Goal: Task Accomplishment & Management: Manage account settings

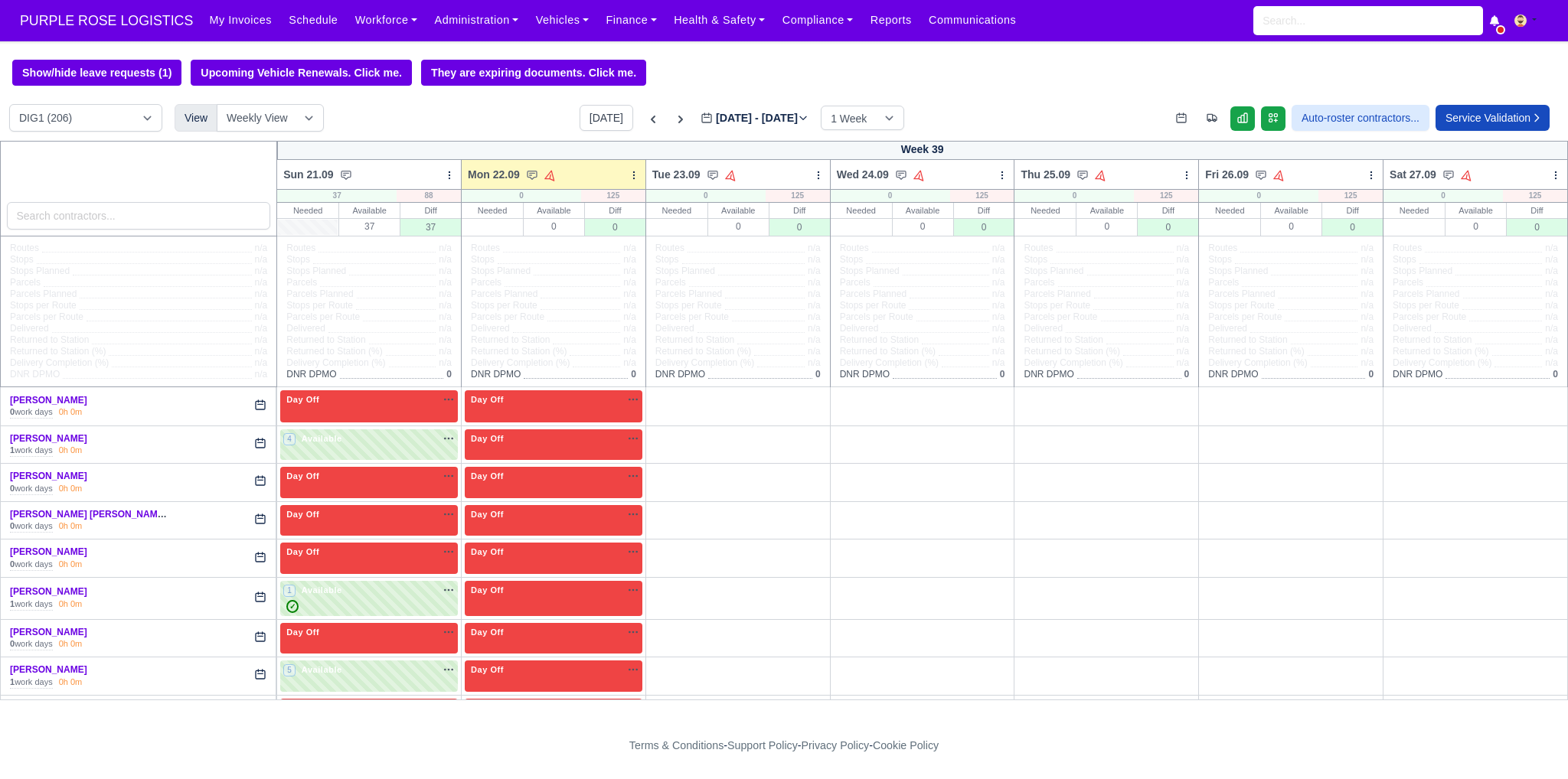
scroll to position [3316, 0]
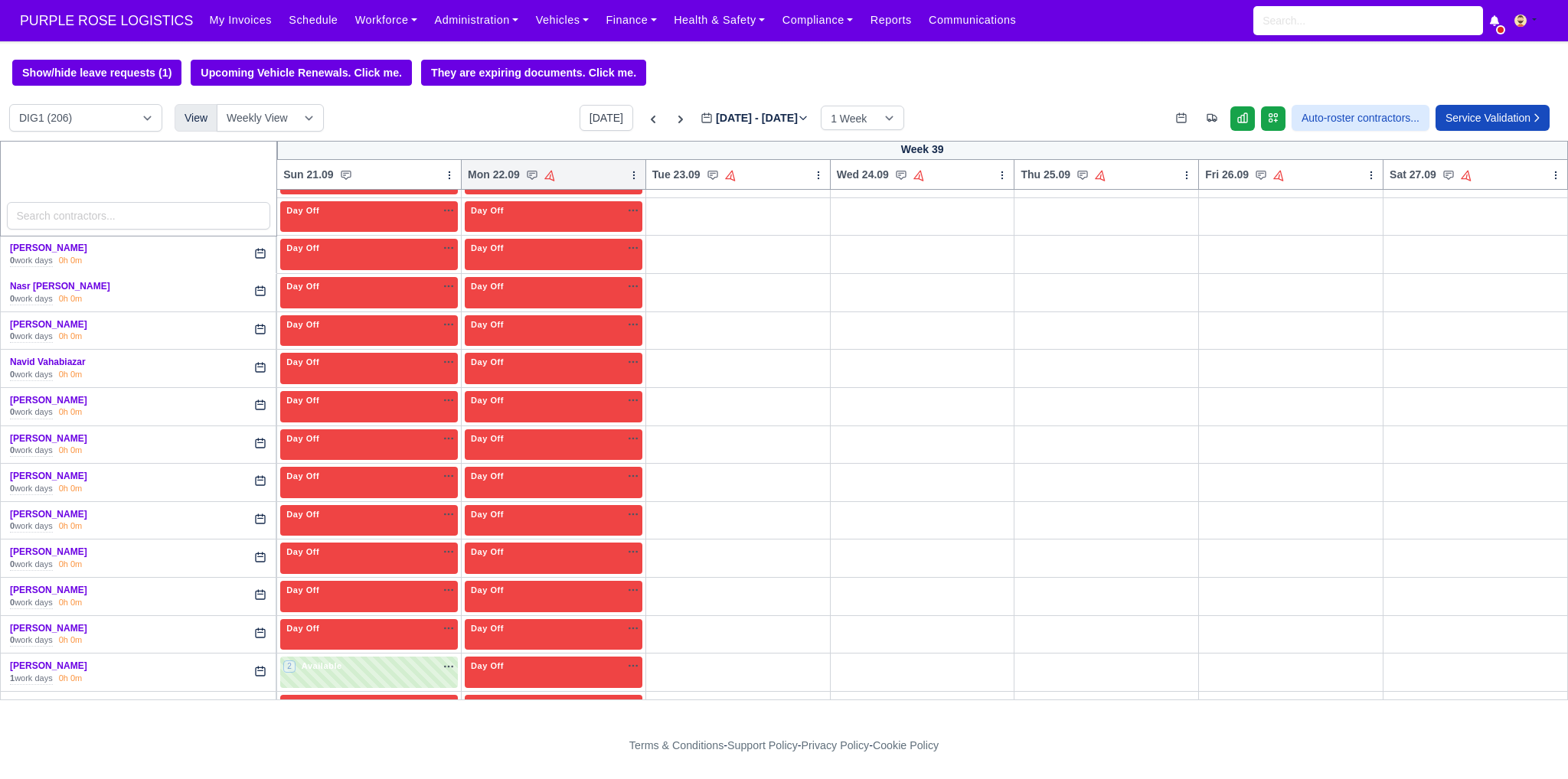
click at [629, 179] on icon at bounding box center [634, 175] width 11 height 11
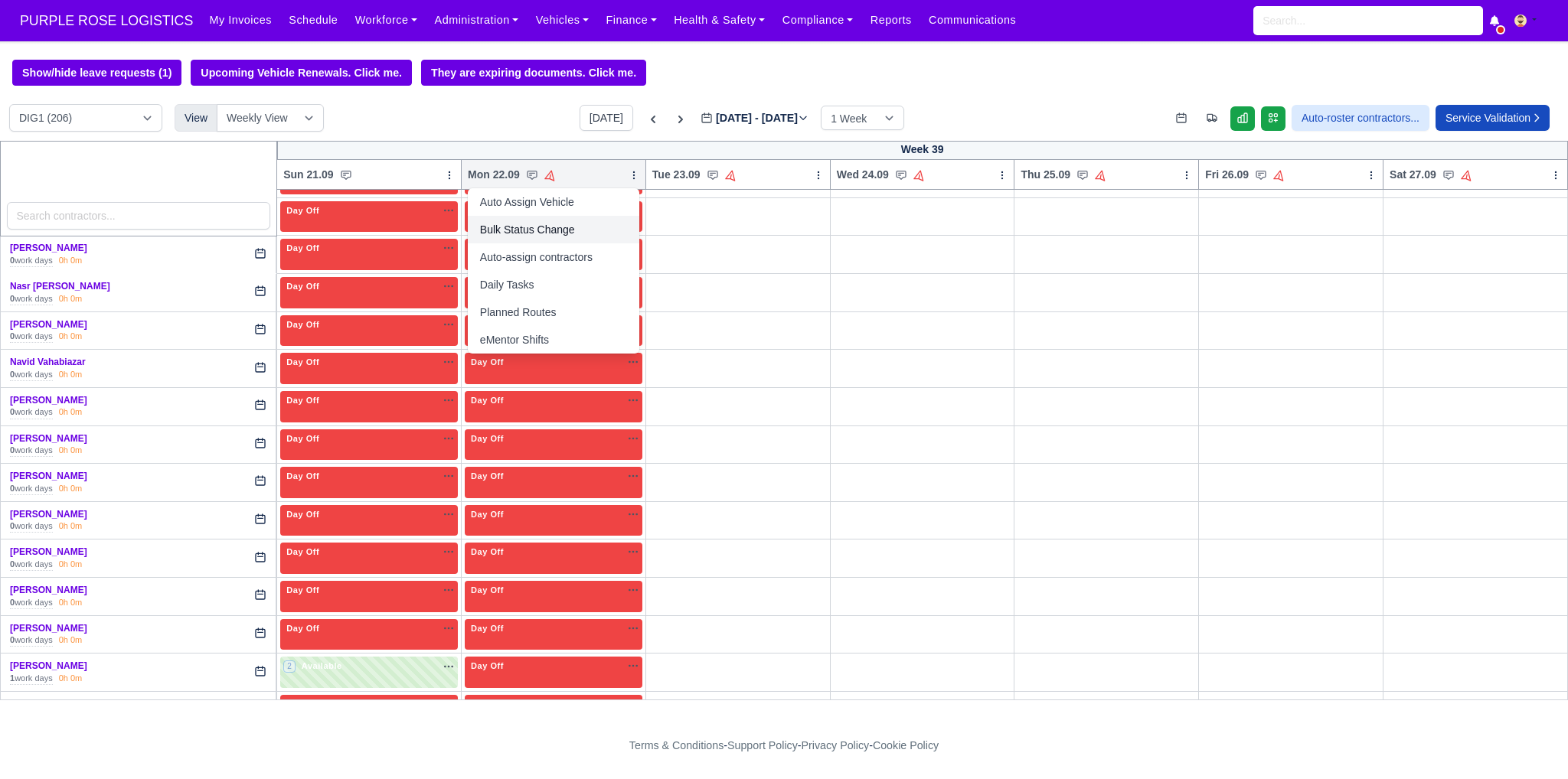
click at [527, 233] on link "Bulk Status Change" at bounding box center [553, 230] width 171 height 27
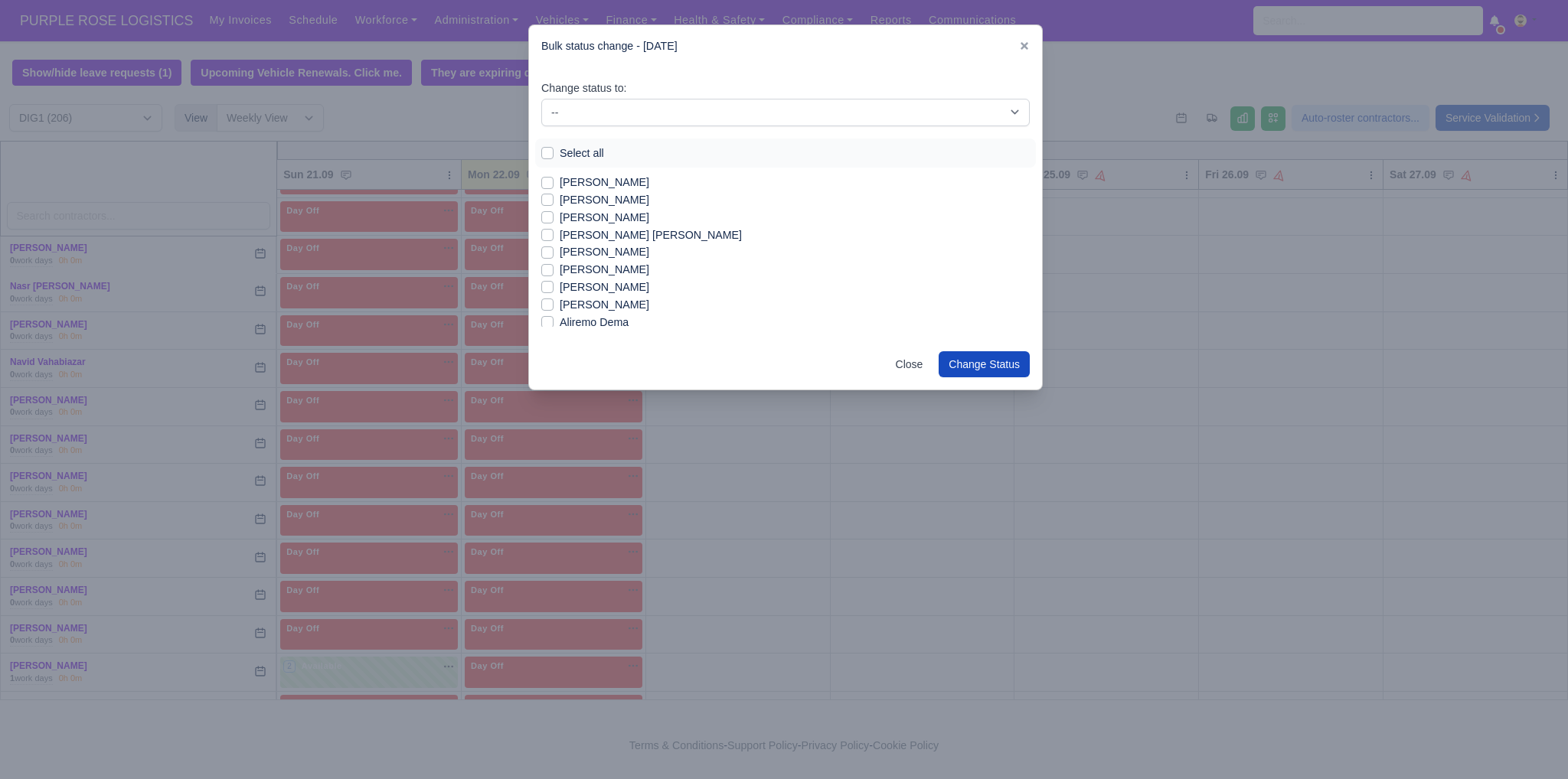
click at [560, 184] on label "[PERSON_NAME]" at bounding box center [604, 182] width 89 height 18
click at [545, 184] on input "[PERSON_NAME]" at bounding box center [548, 180] width 12 height 12
checkbox input "true"
click at [581, 312] on label "[PERSON_NAME]" at bounding box center [604, 308] width 89 height 18
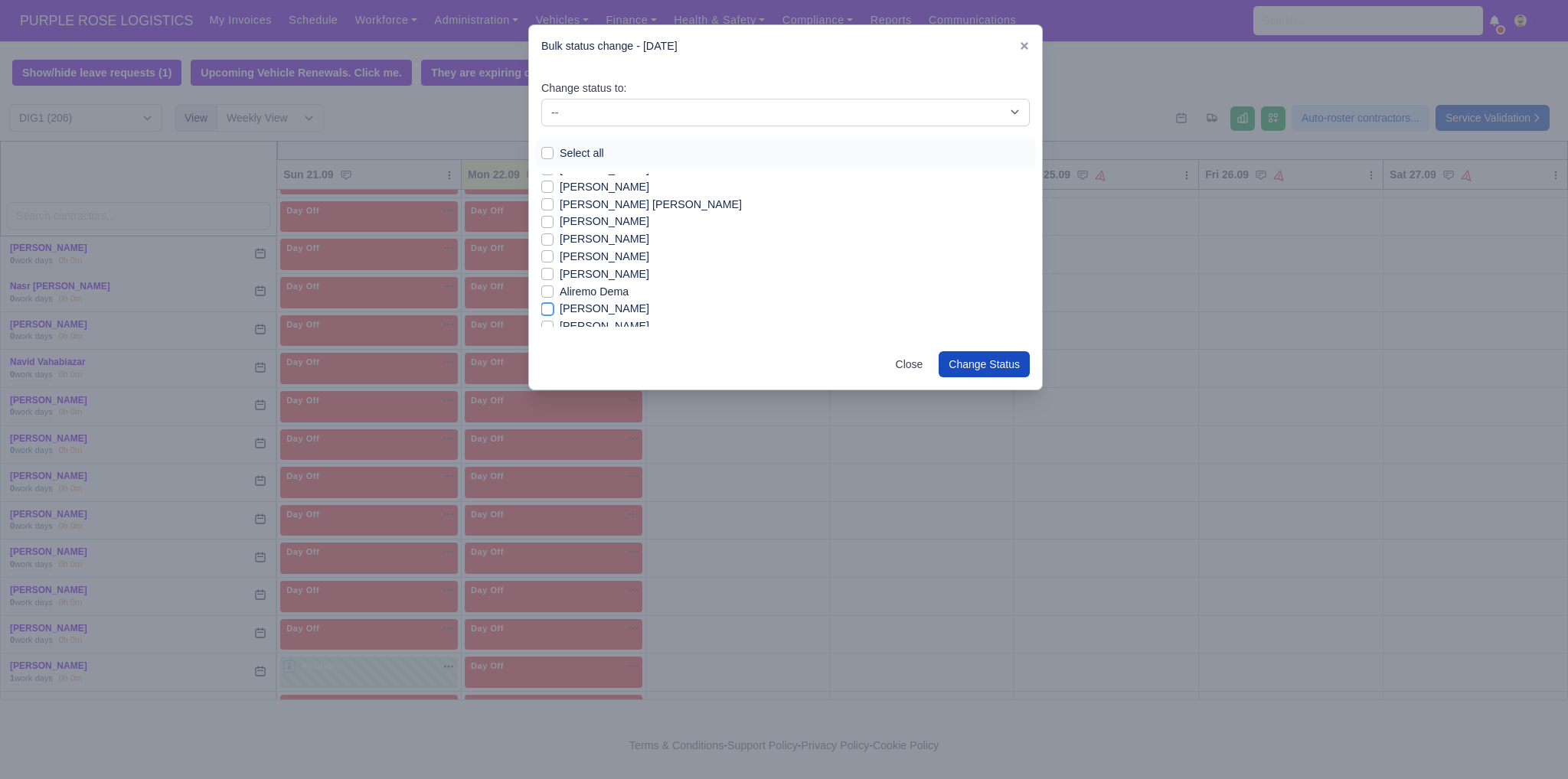
click at [554, 312] on input "[PERSON_NAME]" at bounding box center [548, 306] width 12 height 12
checkbox input "true"
click at [581, 296] on label "[PERSON_NAME]" at bounding box center [604, 301] width 89 height 18
click at [554, 296] on input "[PERSON_NAME]" at bounding box center [548, 298] width 12 height 12
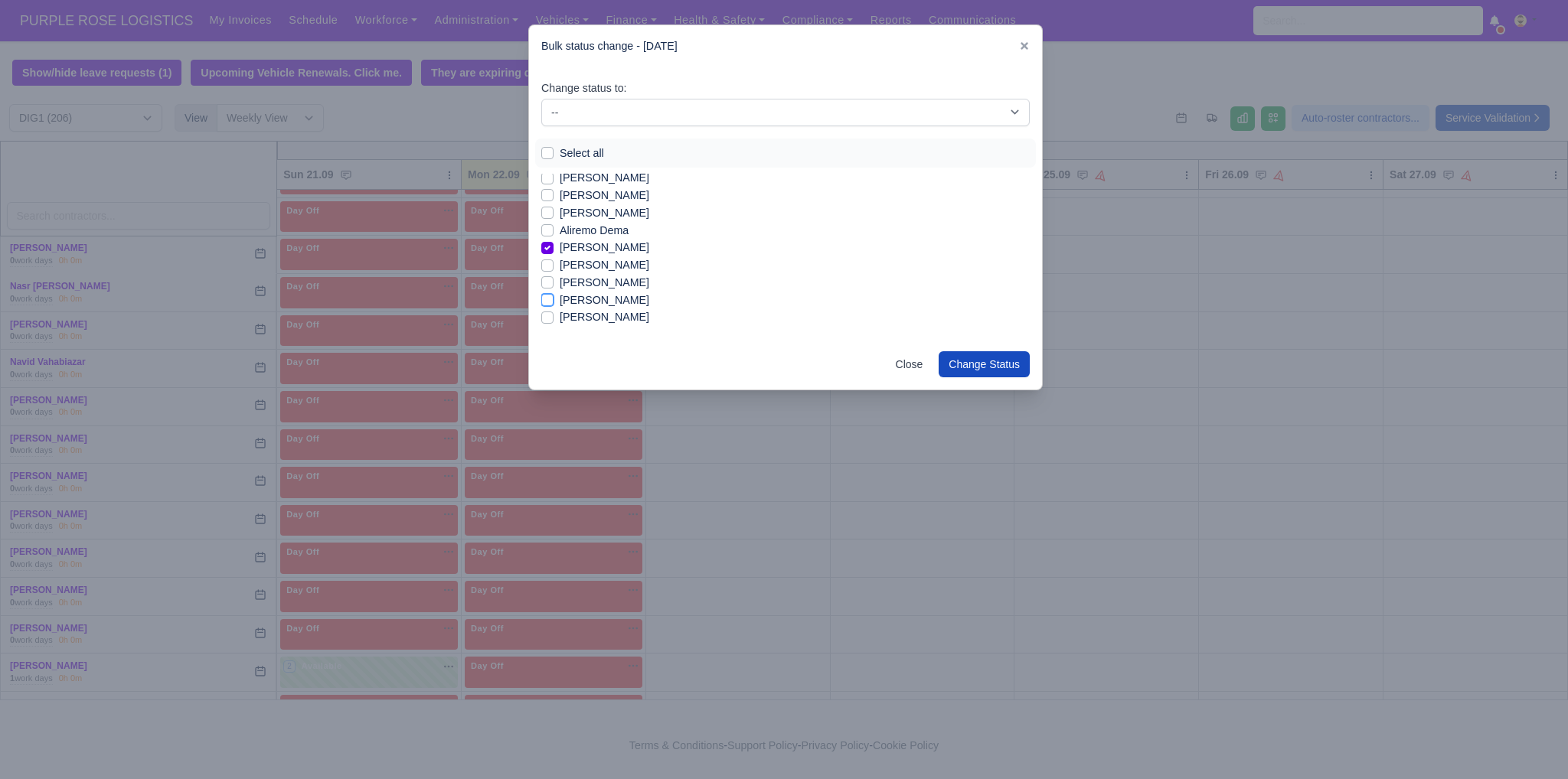
checkbox input "true"
click at [587, 315] on label "[PERSON_NAME]" at bounding box center [604, 317] width 89 height 18
click at [554, 315] on input "[PERSON_NAME]" at bounding box center [548, 314] width 12 height 12
checkbox input "true"
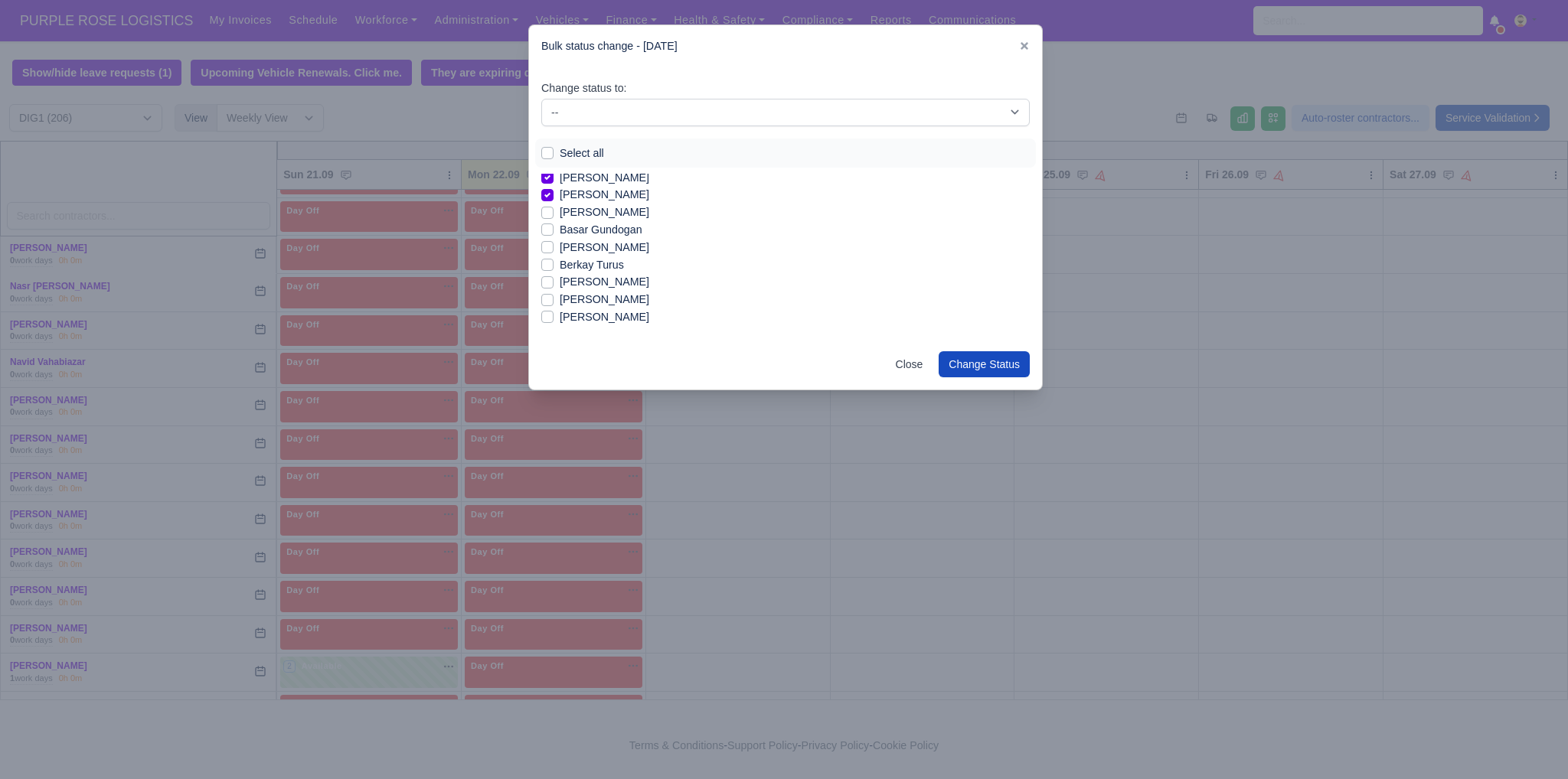
click at [604, 316] on label "[PERSON_NAME]" at bounding box center [604, 317] width 89 height 18
click at [554, 316] on input "[PERSON_NAME]" at bounding box center [548, 314] width 12 height 12
checkbox input "true"
click at [567, 279] on label "[PERSON_NAME]" at bounding box center [604, 273] width 89 height 18
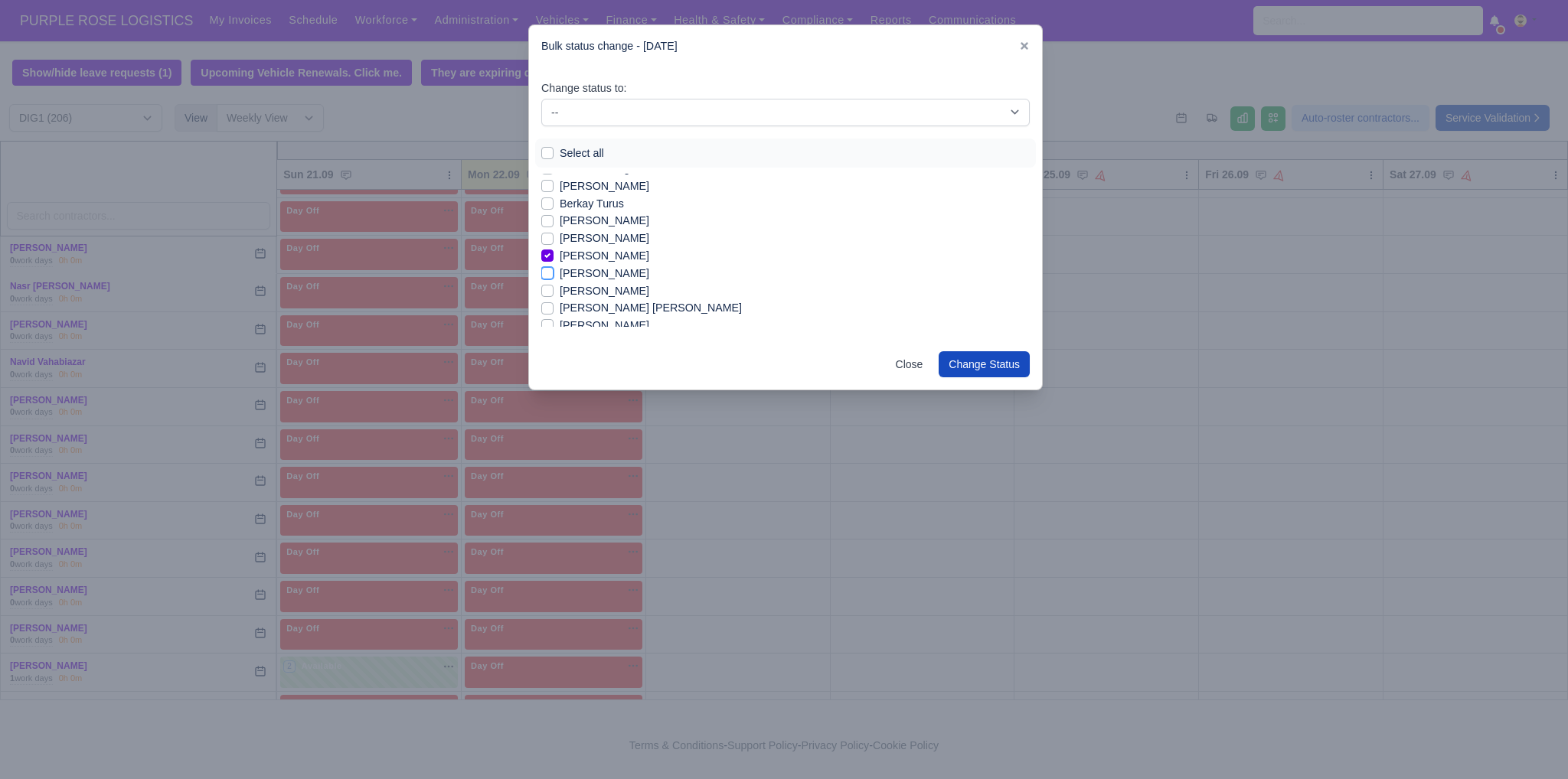
click at [554, 277] on input "[PERSON_NAME]" at bounding box center [548, 271] width 12 height 12
checkbox input "true"
click at [582, 270] on label "[PERSON_NAME]" at bounding box center [604, 269] width 89 height 18
click at [554, 270] on input "[PERSON_NAME]" at bounding box center [548, 266] width 12 height 12
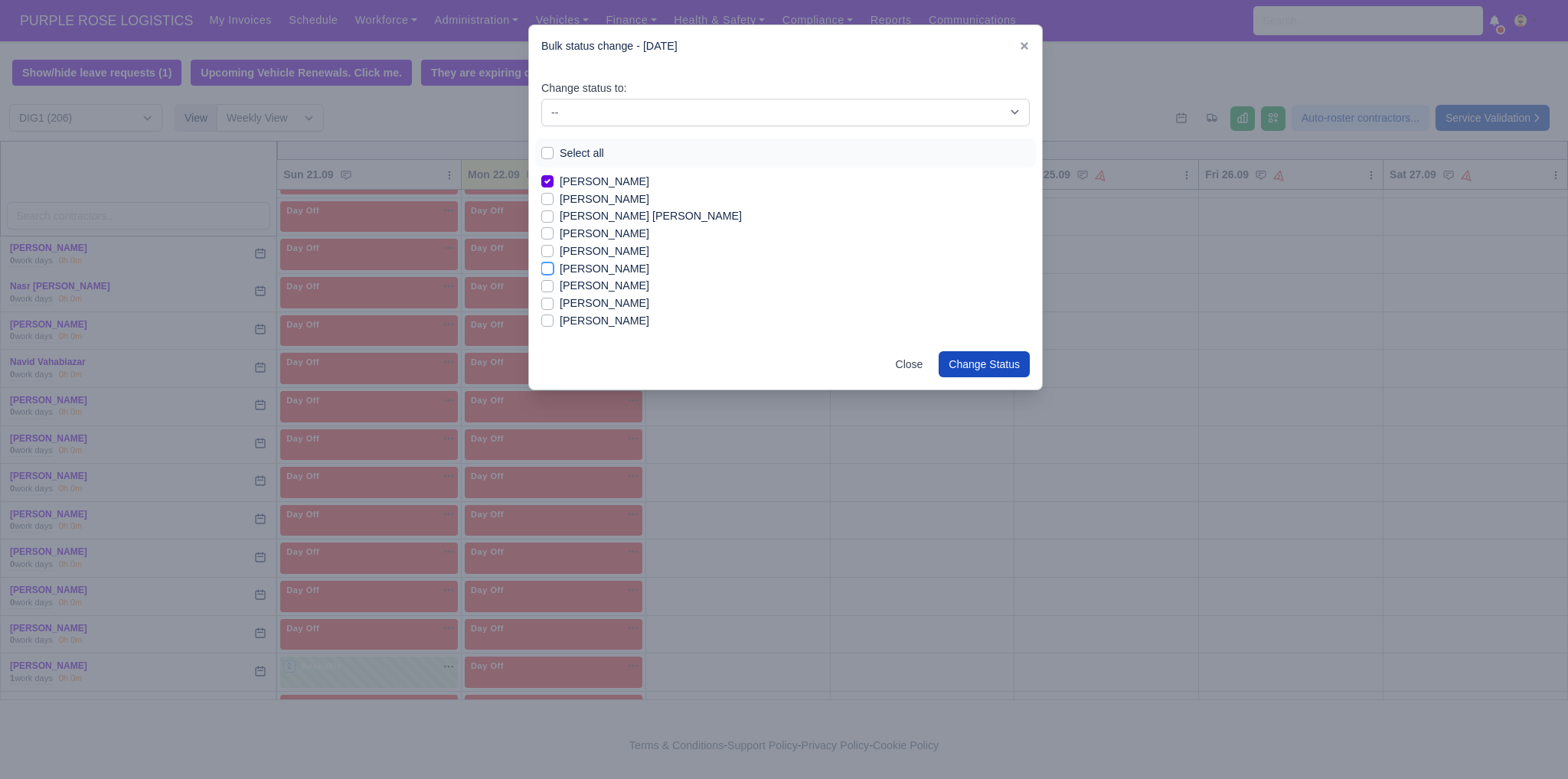
checkbox input "true"
click at [632, 310] on label "[PERSON_NAME]" at bounding box center [604, 303] width 89 height 18
click at [554, 307] on input "[PERSON_NAME]" at bounding box center [548, 301] width 12 height 12
checkbox input "true"
click at [626, 325] on label "[PERSON_NAME]" at bounding box center [604, 321] width 89 height 18
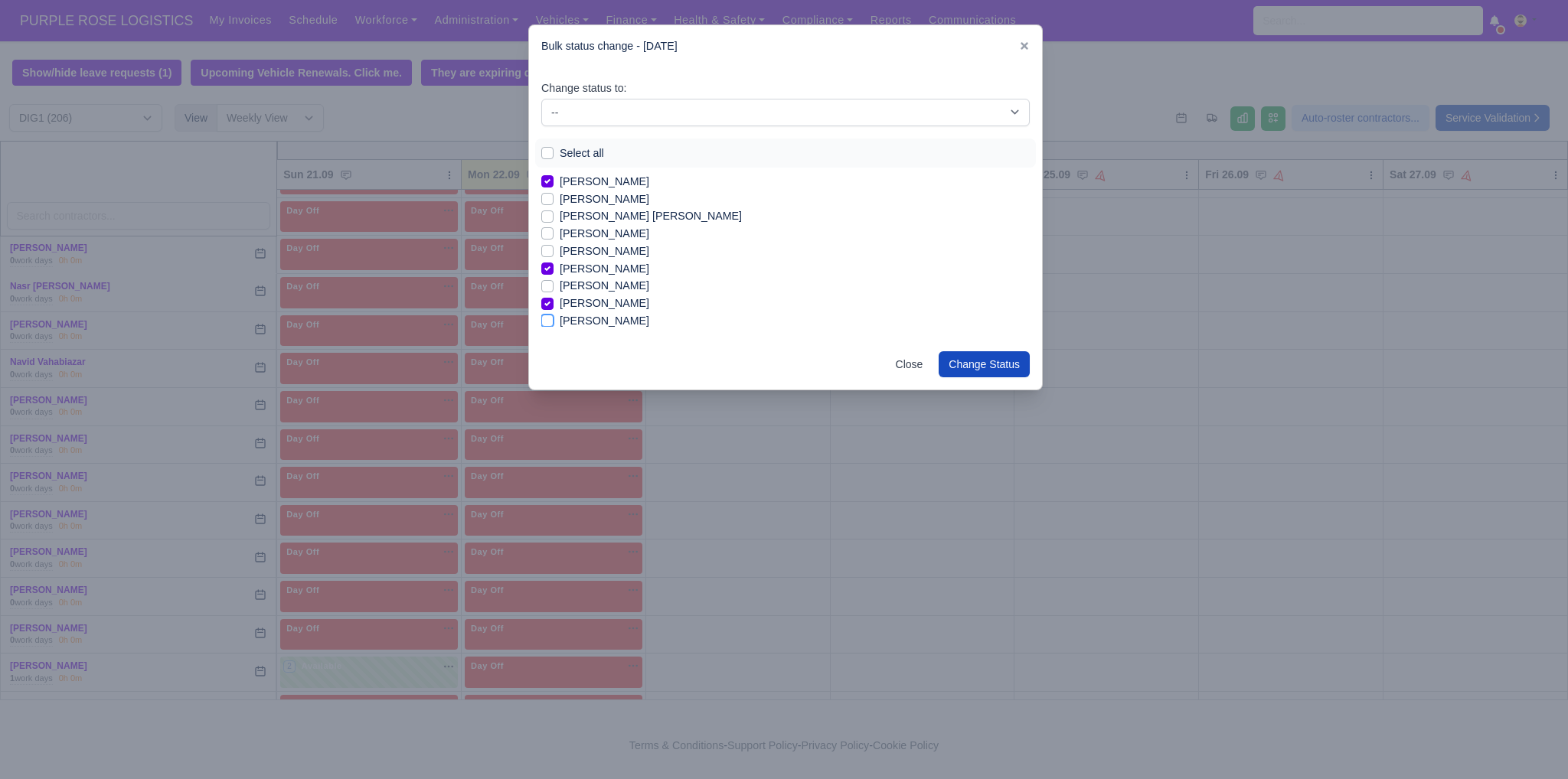
click at [554, 324] on input "[PERSON_NAME]" at bounding box center [548, 318] width 12 height 12
checkbox input "true"
click at [566, 243] on label "[PERSON_NAME]" at bounding box center [604, 247] width 89 height 18
click at [554, 243] on input "[PERSON_NAME]" at bounding box center [548, 244] width 12 height 12
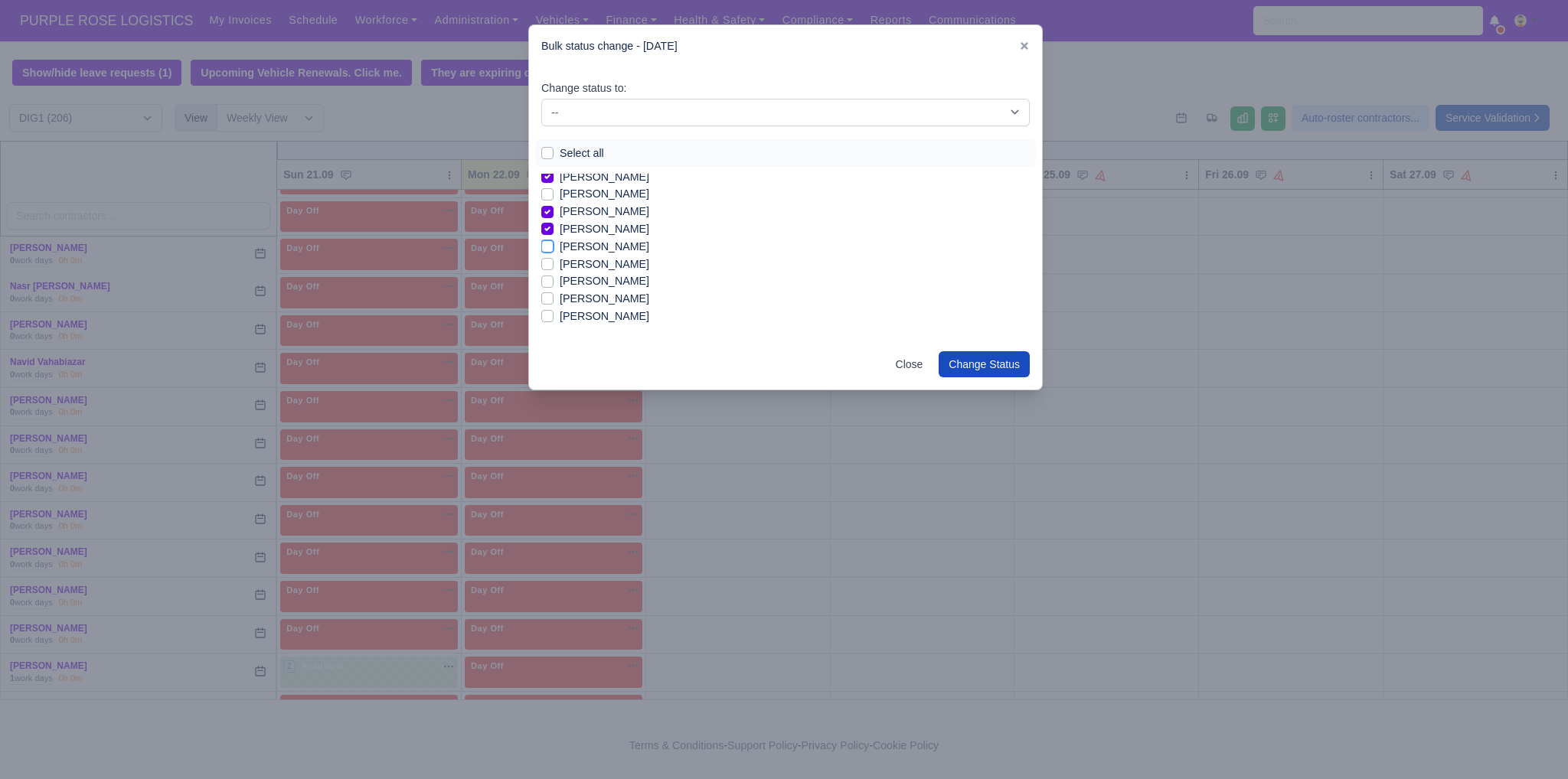
checkbox input "true"
click at [575, 261] on label "[PERSON_NAME]" at bounding box center [604, 264] width 89 height 18
click at [554, 261] on input "[PERSON_NAME]" at bounding box center [548, 261] width 12 height 12
checkbox input "true"
click at [597, 298] on label "[PERSON_NAME]" at bounding box center [604, 299] width 89 height 18
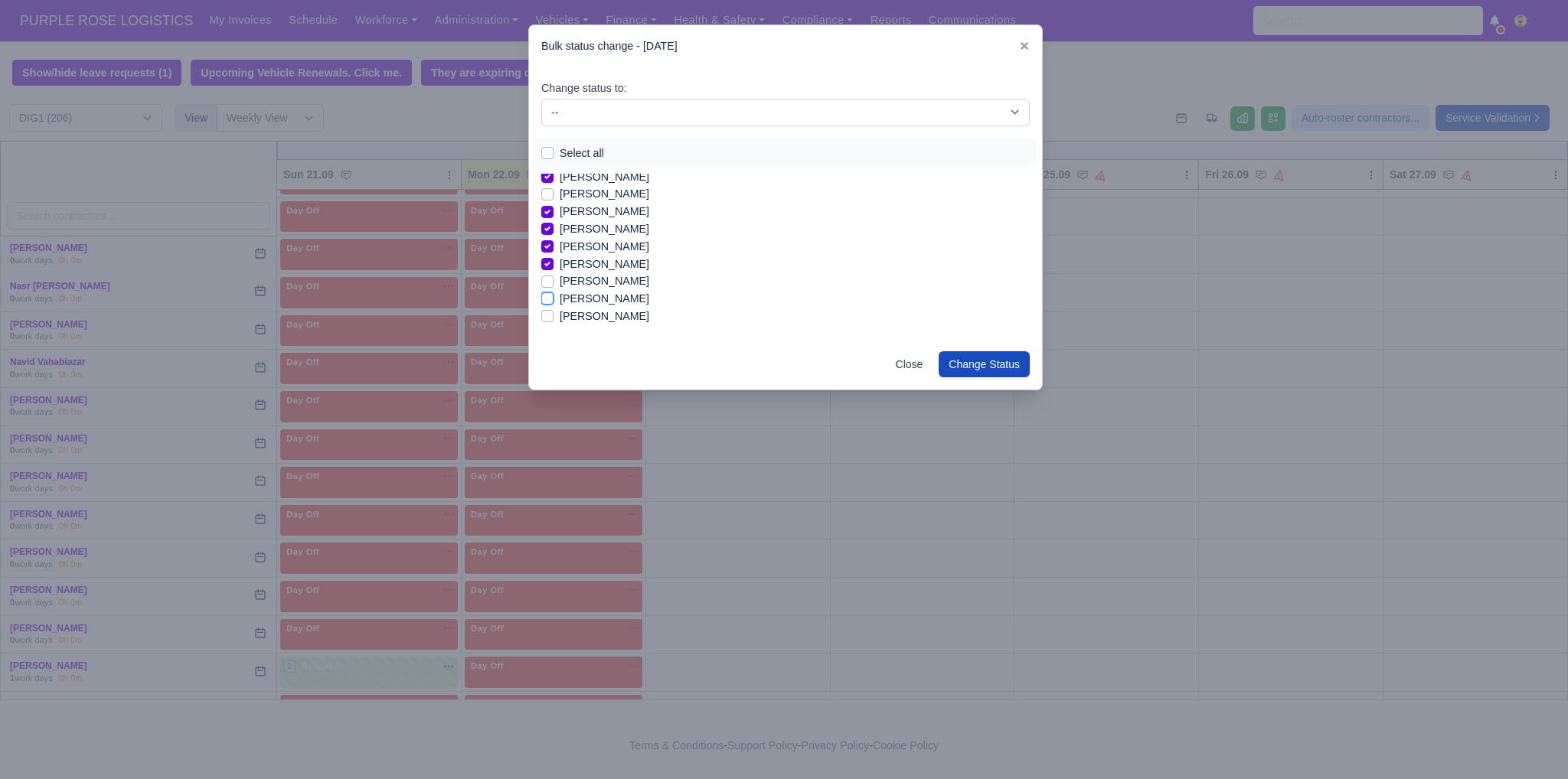
click at [554, 298] on input "[PERSON_NAME]" at bounding box center [548, 296] width 12 height 12
checkbox input "true"
click at [594, 282] on label "[PERSON_NAME]" at bounding box center [604, 281] width 89 height 18
click at [554, 282] on input "[PERSON_NAME]" at bounding box center [548, 278] width 12 height 12
checkbox input "true"
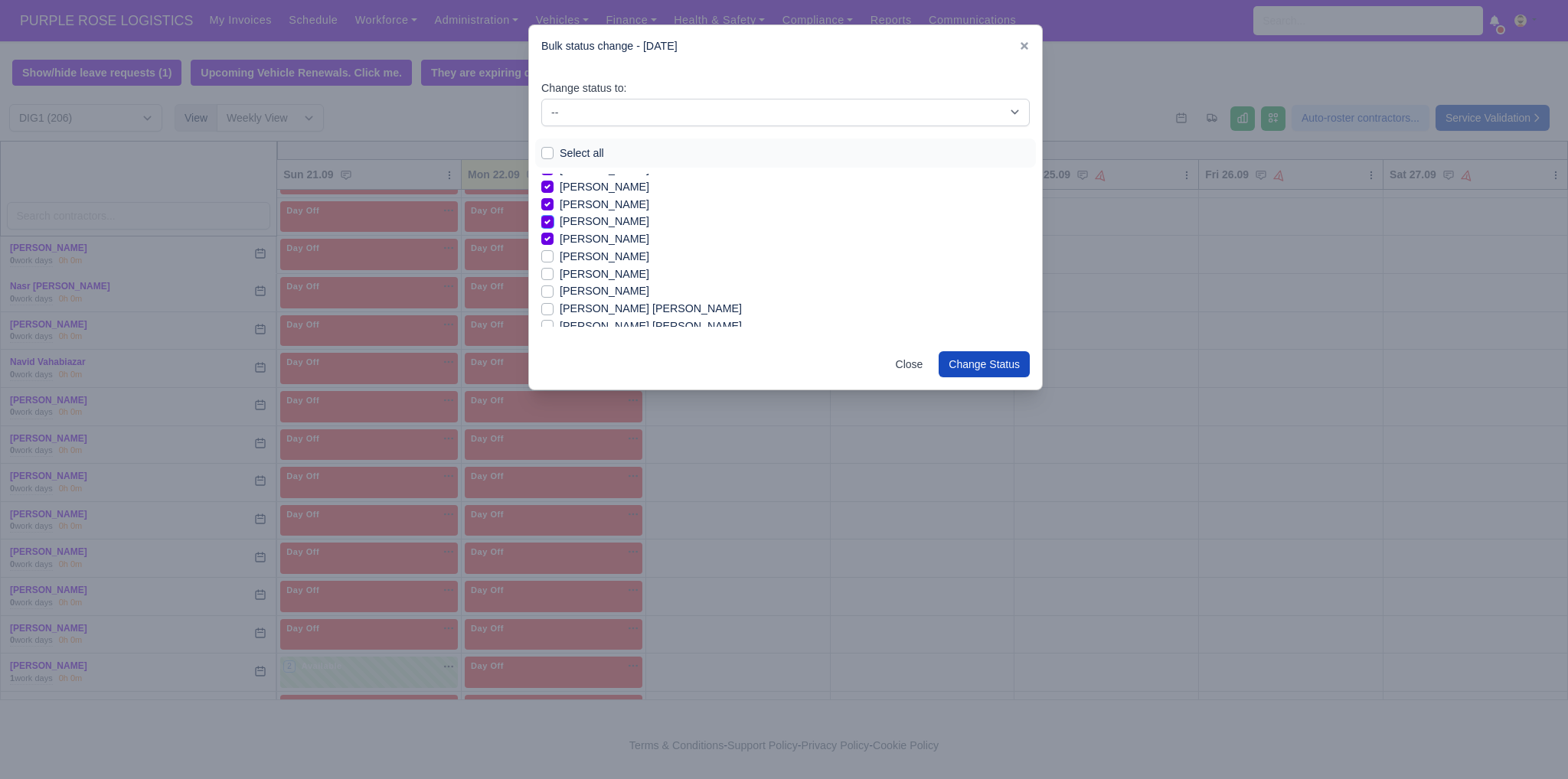
scroll to position [520, 0]
click at [574, 270] on label "[PERSON_NAME]" at bounding box center [604, 272] width 89 height 18
click at [554, 270] on input "[PERSON_NAME]" at bounding box center [548, 270] width 12 height 12
checkbox input "true"
click at [582, 297] on label "[PERSON_NAME]" at bounding box center [604, 289] width 89 height 18
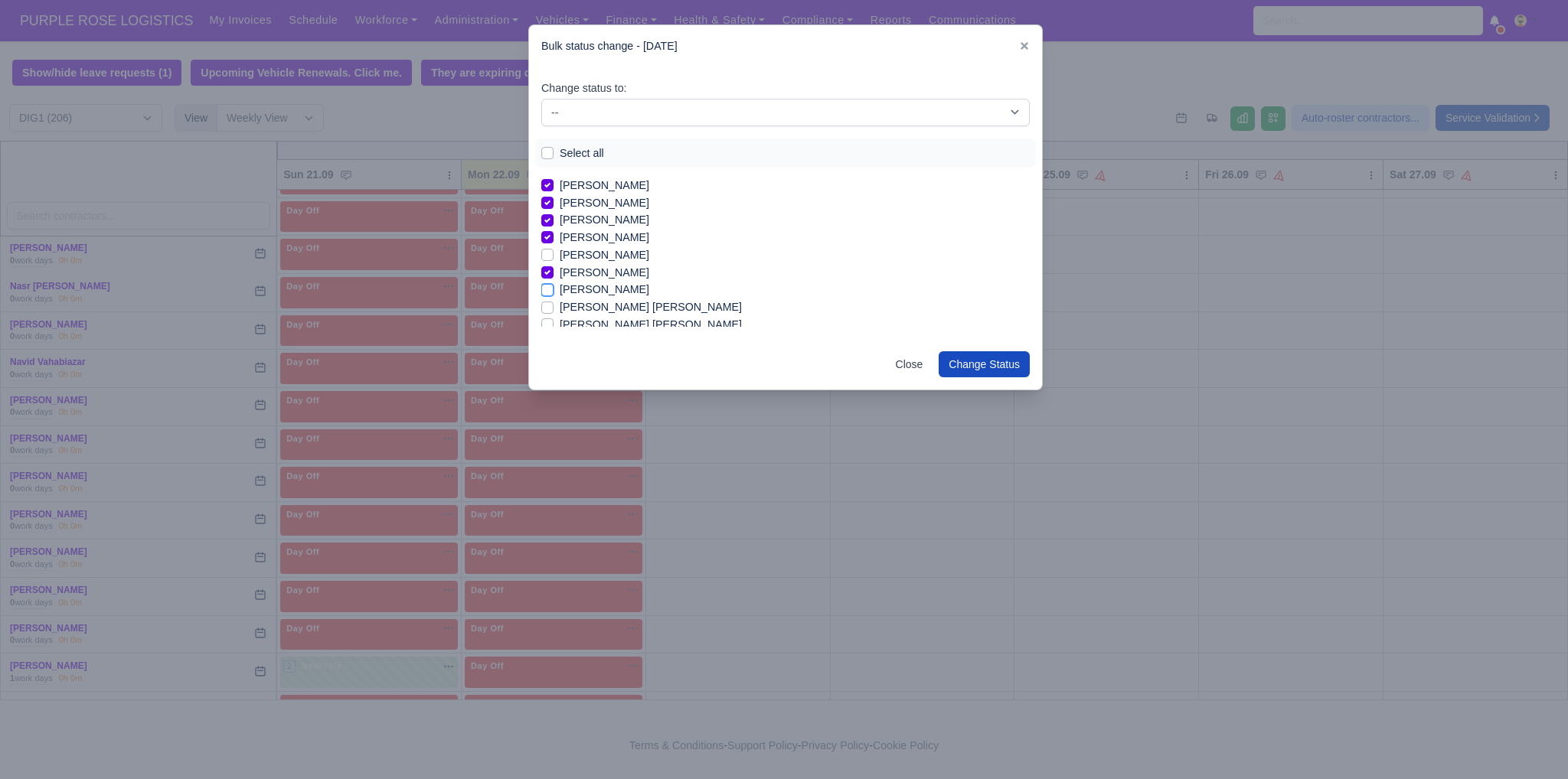
click at [554, 293] on input "[PERSON_NAME]" at bounding box center [548, 287] width 12 height 12
checkbox input "true"
click at [606, 284] on label "[PERSON_NAME]" at bounding box center [604, 281] width 89 height 18
click at [554, 284] on input "[PERSON_NAME]" at bounding box center [548, 278] width 12 height 12
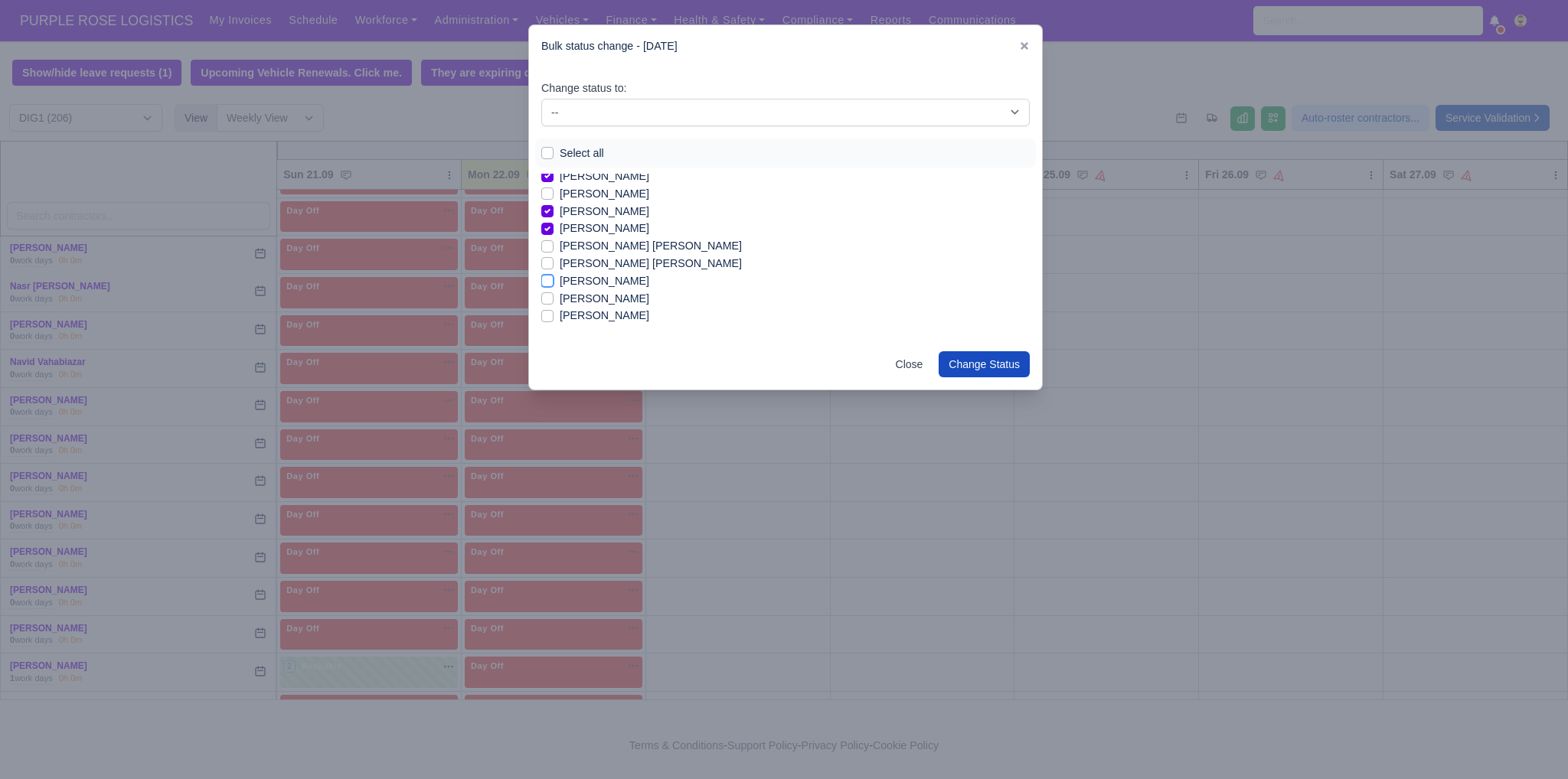
checkbox input "true"
click at [620, 223] on label "[PERSON_NAME]" at bounding box center [604, 224] width 89 height 18
click at [554, 223] on input "[PERSON_NAME]" at bounding box center [548, 221] width 12 height 12
checkbox input "true"
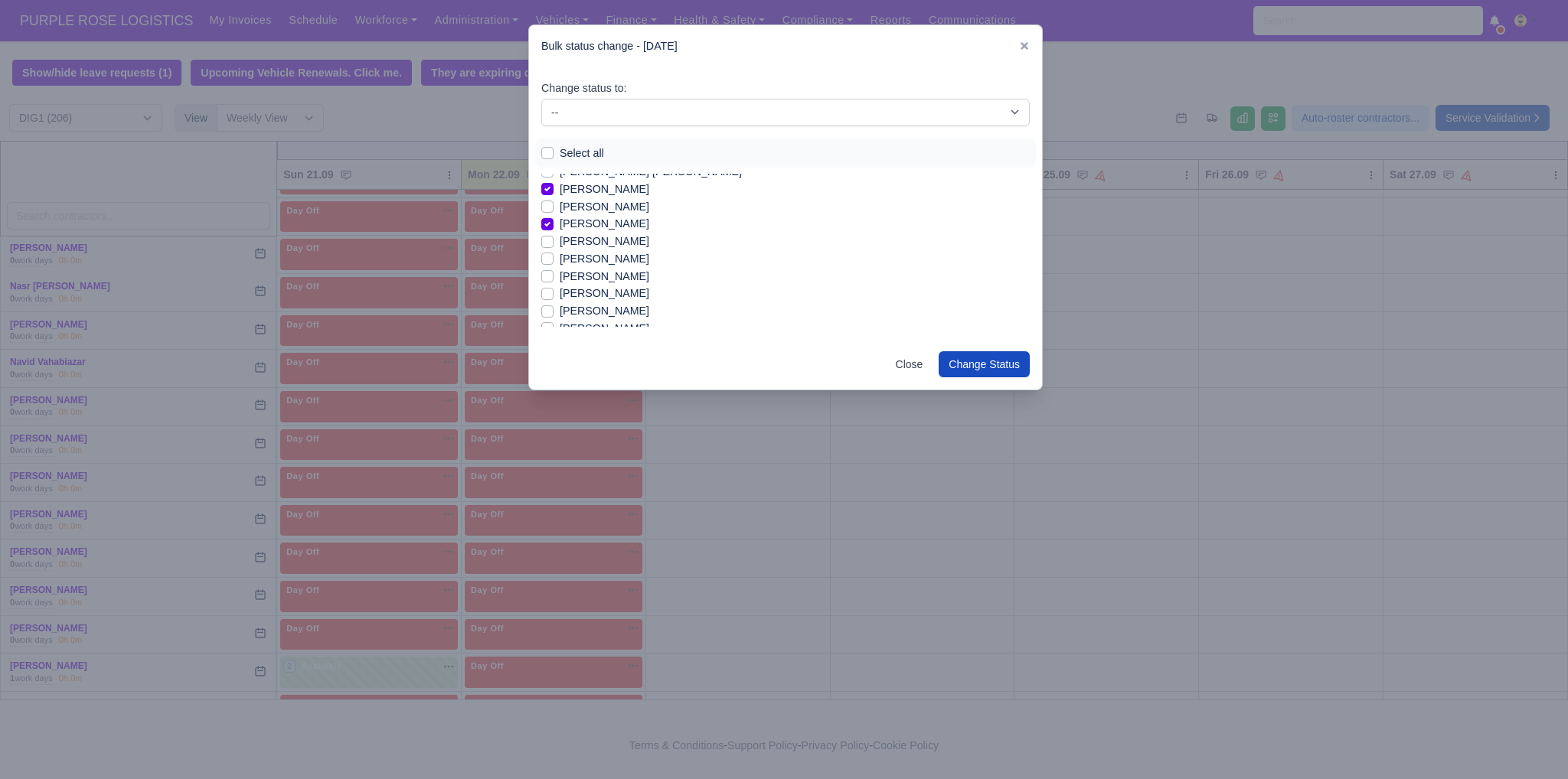
click at [592, 279] on label "[PERSON_NAME]" at bounding box center [604, 277] width 89 height 18
click at [554, 279] on input "[PERSON_NAME]" at bounding box center [548, 274] width 12 height 12
checkbox input "true"
click at [640, 310] on label "[PERSON_NAME]" at bounding box center [604, 311] width 89 height 18
click at [554, 310] on input "[PERSON_NAME]" at bounding box center [548, 308] width 12 height 12
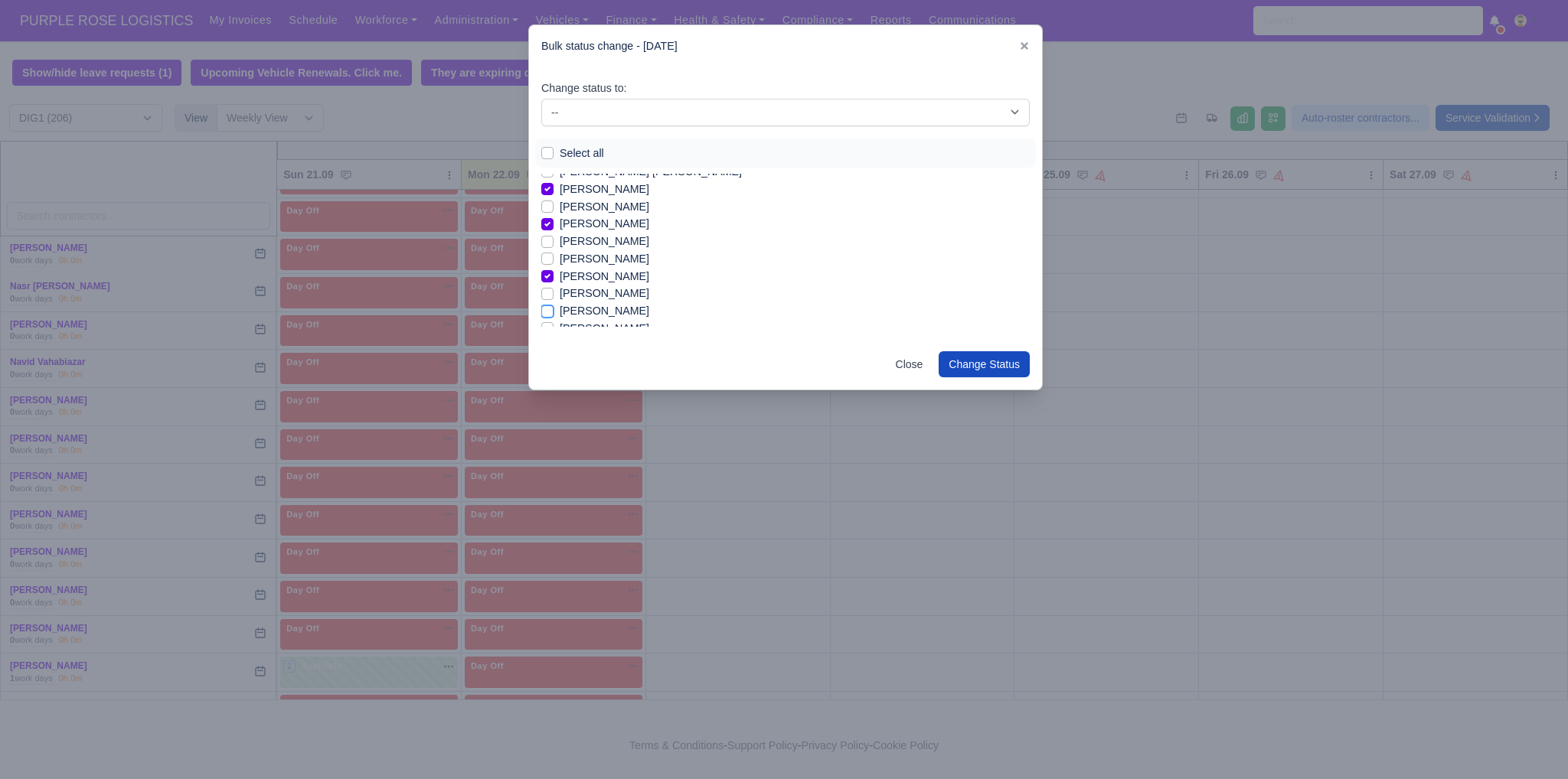
checkbox input "true"
click at [579, 246] on label "Iqram [PERSON_NAME]" at bounding box center [619, 255] width 120 height 18
click at [554, 246] on input "Iqram [PERSON_NAME]" at bounding box center [548, 252] width 12 height 12
click at [583, 253] on label "Iqram [PERSON_NAME]" at bounding box center [619, 255] width 120 height 18
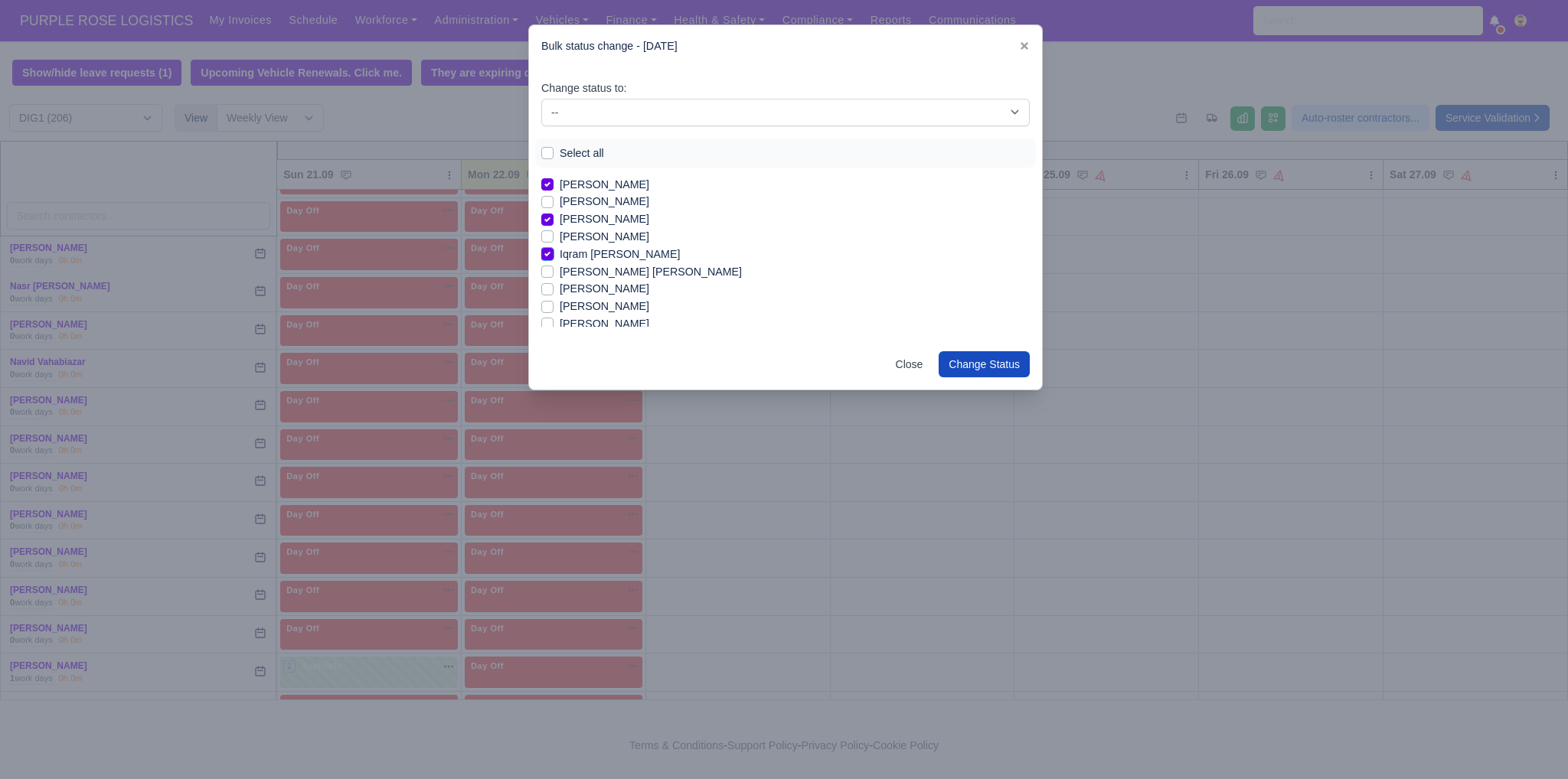
click at [554, 253] on input "Iqram [PERSON_NAME]" at bounding box center [548, 252] width 12 height 12
checkbox input "false"
click at [582, 237] on label "[PERSON_NAME]" at bounding box center [604, 237] width 89 height 18
click at [554, 237] on input "[PERSON_NAME]" at bounding box center [548, 234] width 12 height 12
checkbox input "true"
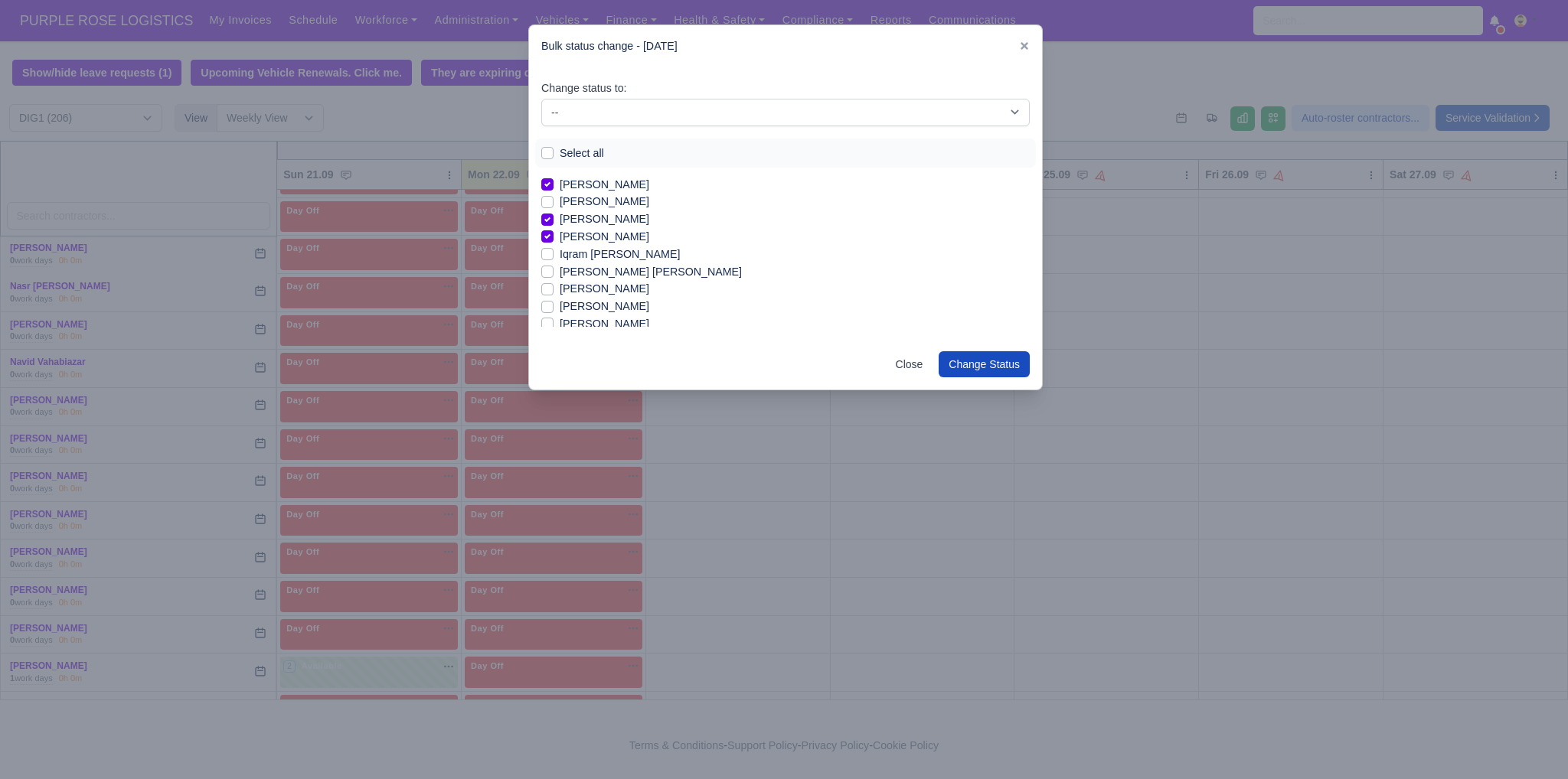
click at [601, 289] on label "[PERSON_NAME]" at bounding box center [604, 289] width 89 height 18
click at [554, 289] on input "[PERSON_NAME]" at bounding box center [548, 286] width 12 height 12
checkbox input "true"
click at [598, 310] on label "[PERSON_NAME]" at bounding box center [604, 306] width 89 height 18
click at [554, 310] on input "[PERSON_NAME]" at bounding box center [548, 304] width 12 height 12
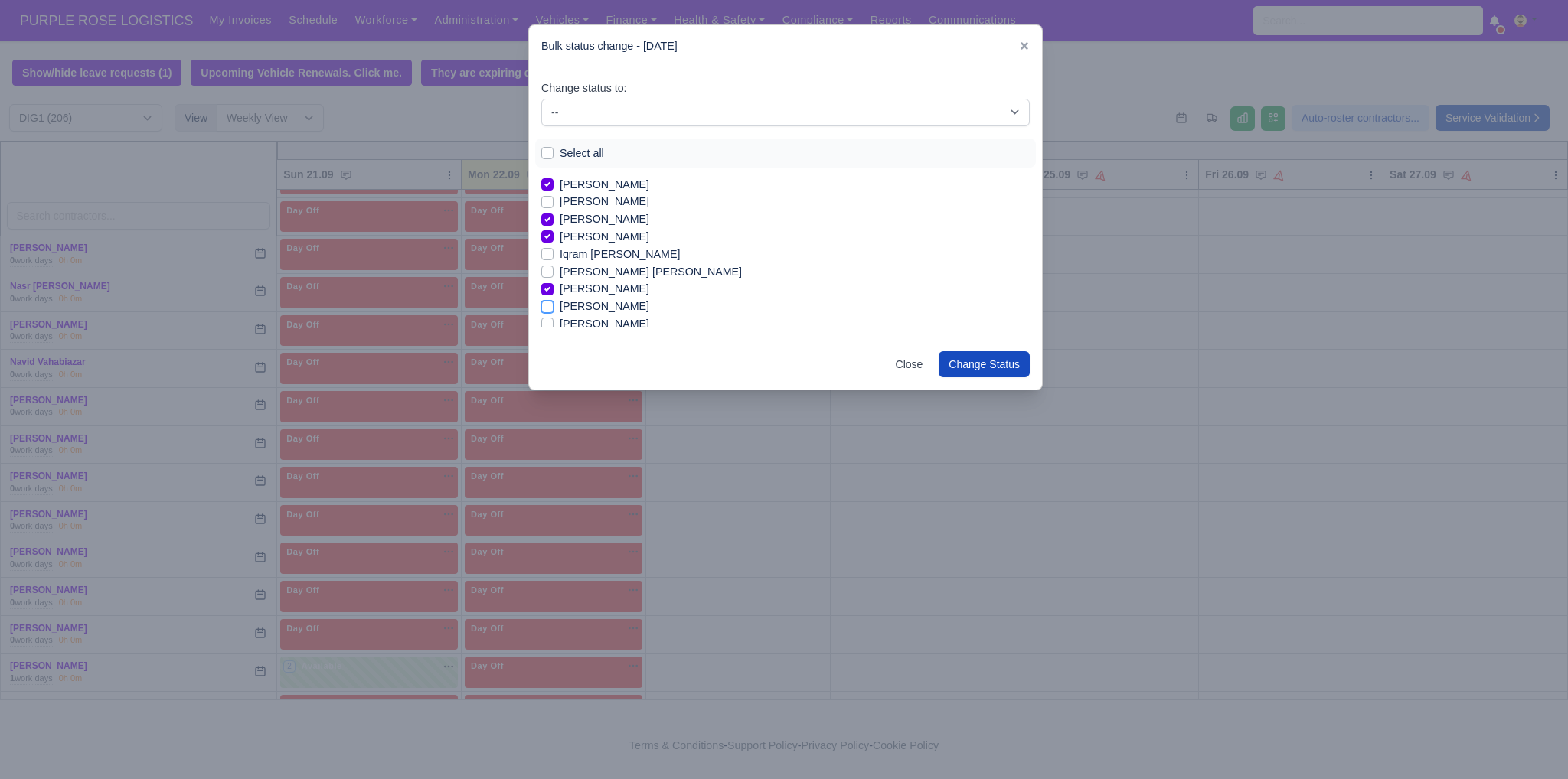
checkbox input "true"
click at [589, 270] on label "[PERSON_NAME]" at bounding box center [604, 267] width 89 height 18
click at [554, 270] on input "[PERSON_NAME]" at bounding box center [548, 265] width 12 height 12
checkbox input "true"
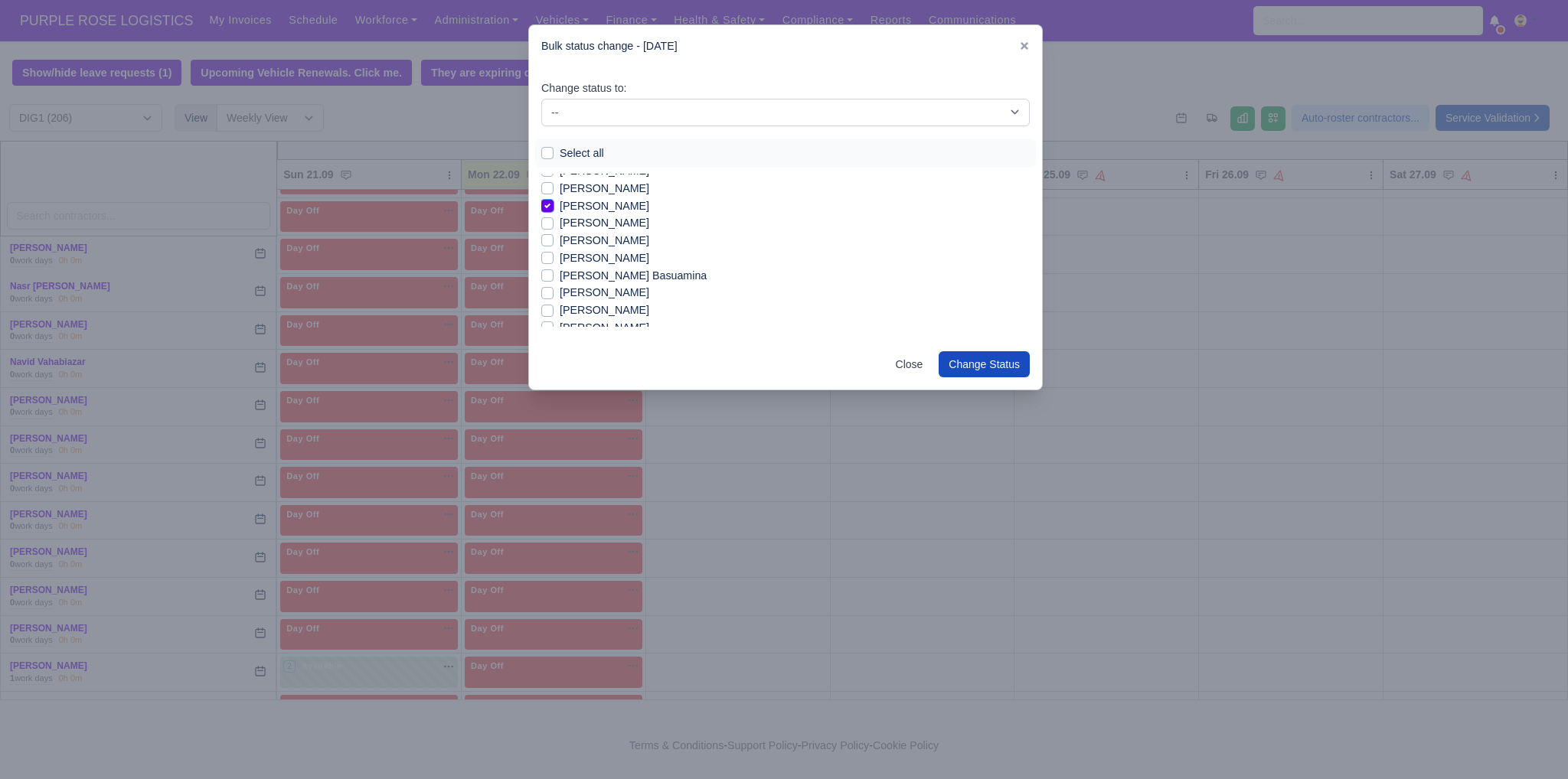
scroll to position [888, 0]
click at [635, 306] on label "[PERSON_NAME] Basuamina" at bounding box center [633, 306] width 147 height 18
click at [554, 306] on input "[PERSON_NAME] Basuamina" at bounding box center [548, 304] width 12 height 12
checkbox input "true"
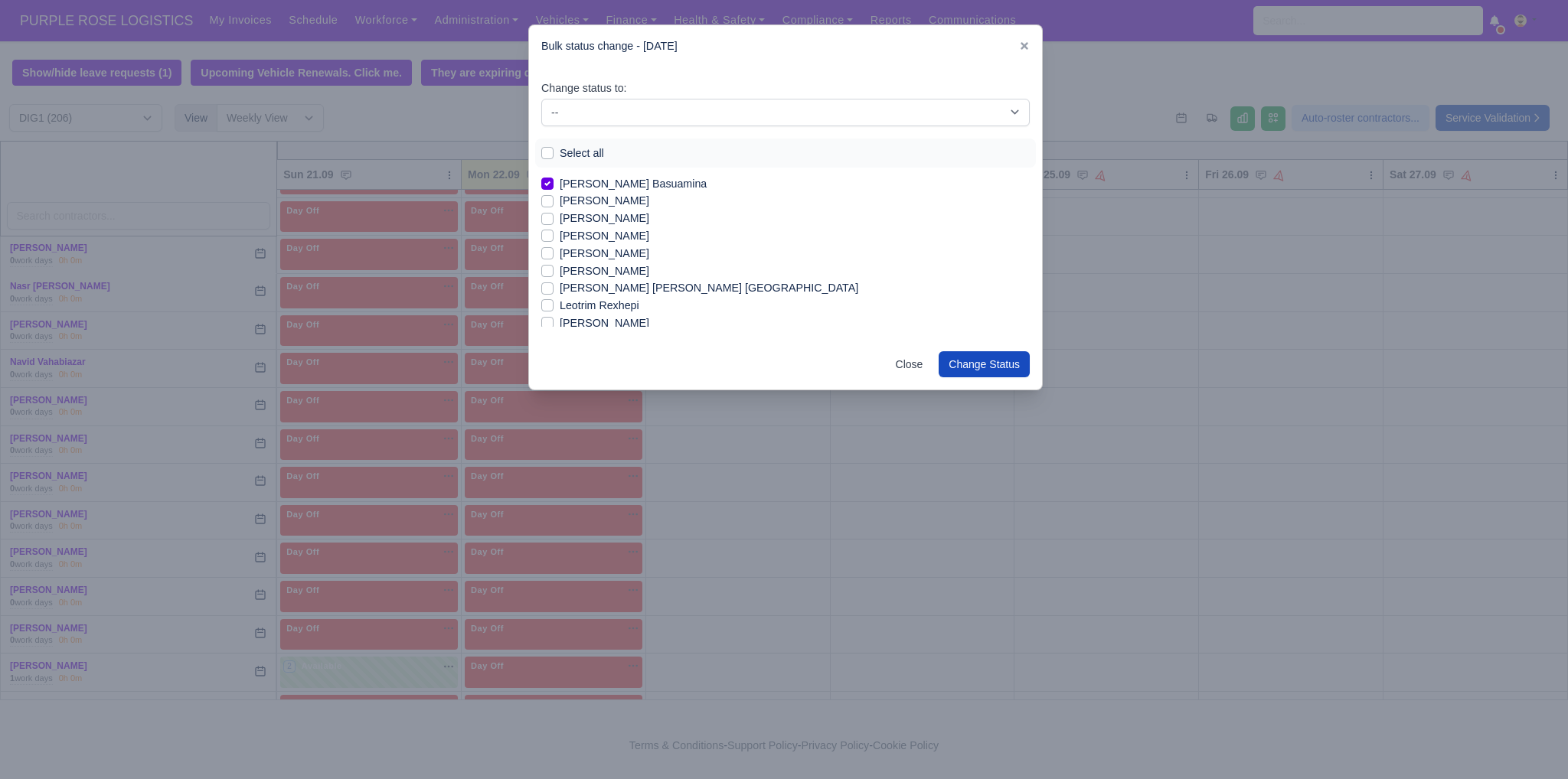
click at [560, 239] on label "[PERSON_NAME]" at bounding box center [604, 236] width 89 height 18
click at [554, 239] on input "[PERSON_NAME]" at bounding box center [548, 233] width 12 height 12
checkbox input "true"
click at [1029, 323] on div "[PERSON_NAME] [PERSON_NAME] [PERSON_NAME] [PERSON_NAME] [PERSON_NAME] [PERSON_N…" at bounding box center [786, 250] width 489 height 153
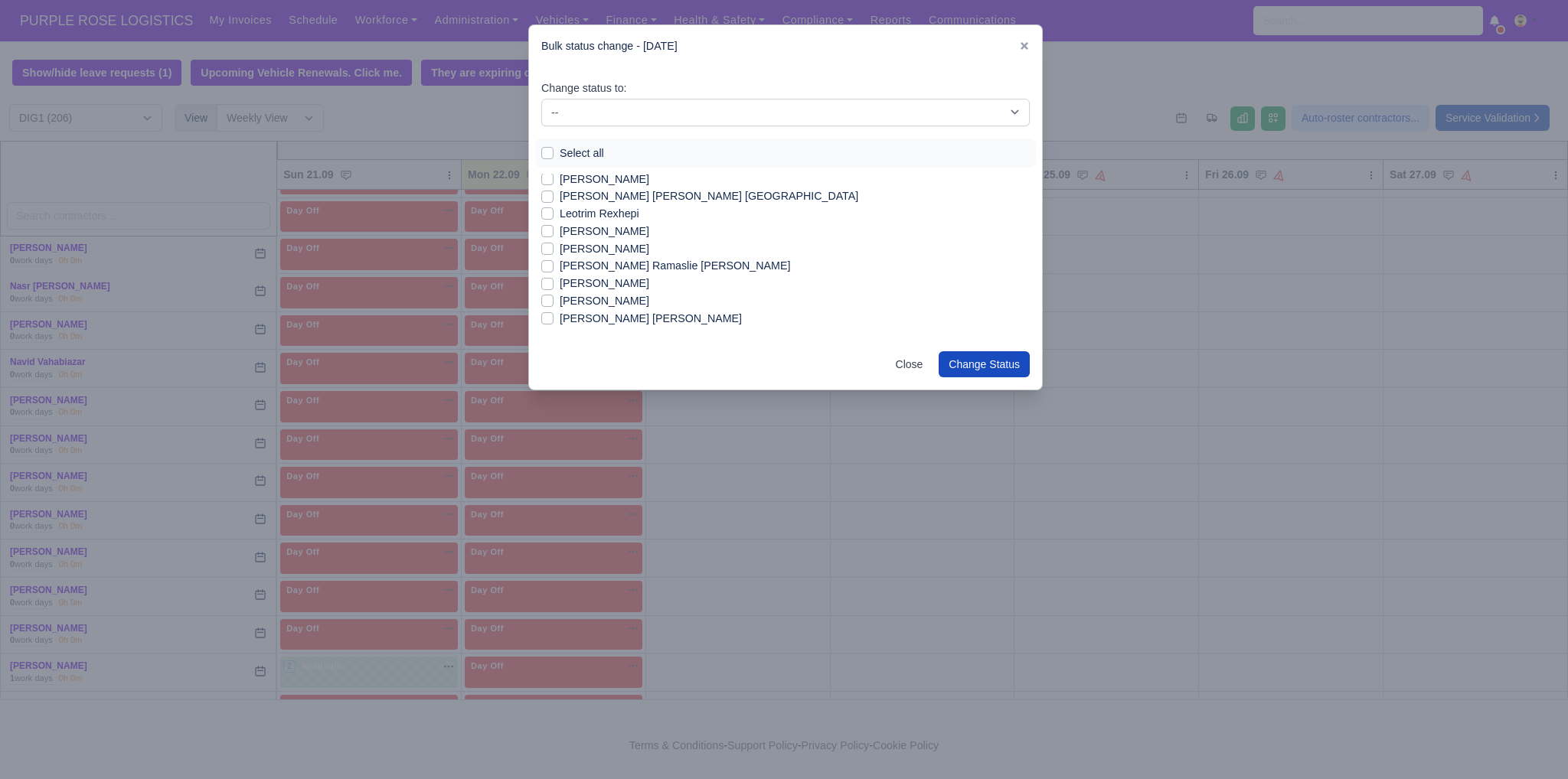
click at [1029, 323] on div "[PERSON_NAME] [PERSON_NAME] [PERSON_NAME] [PERSON_NAME] [PERSON_NAME] [PERSON_N…" at bounding box center [786, 250] width 489 height 153
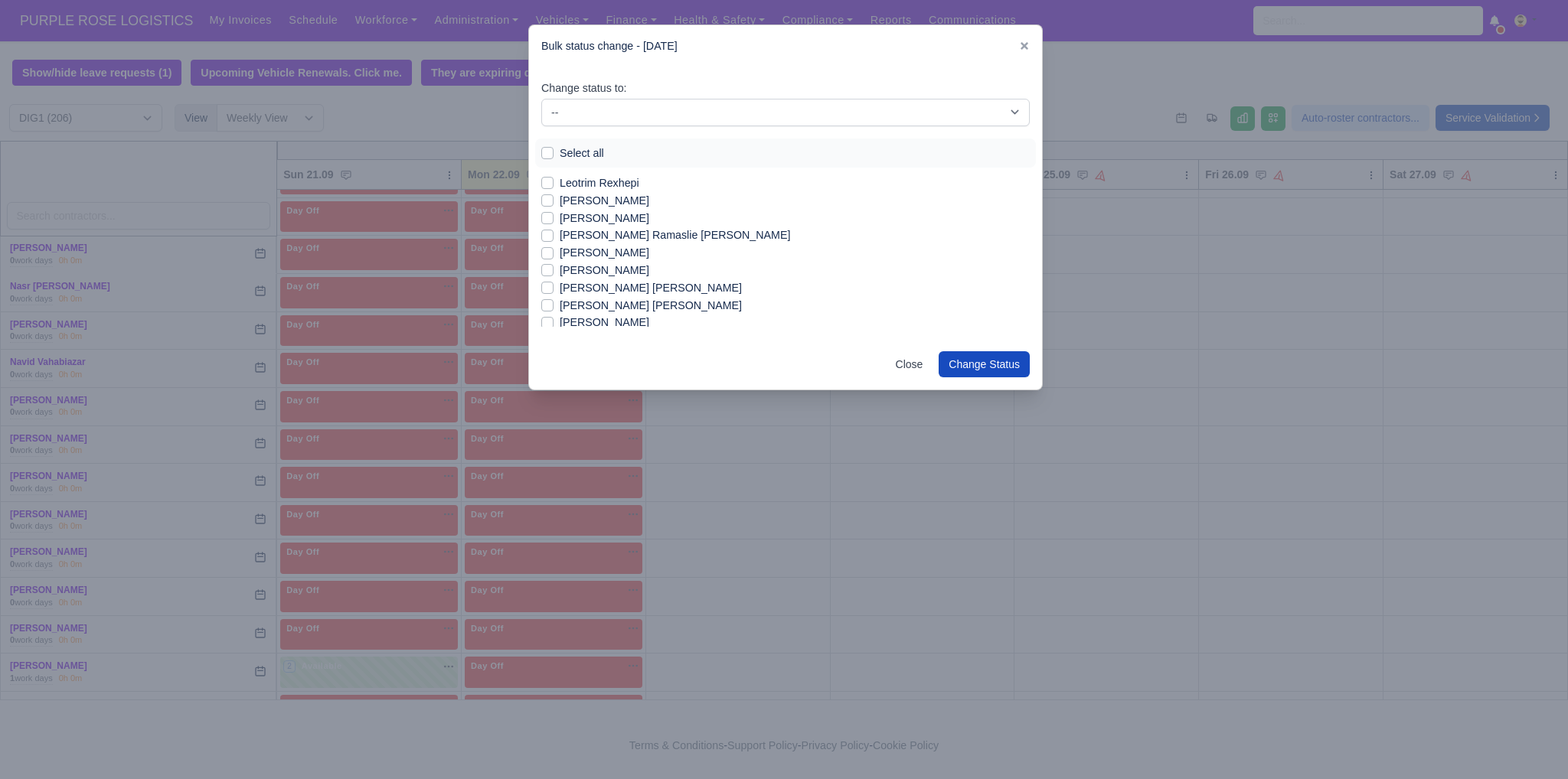
click at [649, 301] on label "[PERSON_NAME] [PERSON_NAME]" at bounding box center [651, 306] width 182 height 18
click at [554, 301] on input "[PERSON_NAME] [PERSON_NAME]" at bounding box center [548, 303] width 12 height 12
checkbox input "true"
click at [612, 292] on label "[PERSON_NAME]" at bounding box center [604, 296] width 89 height 18
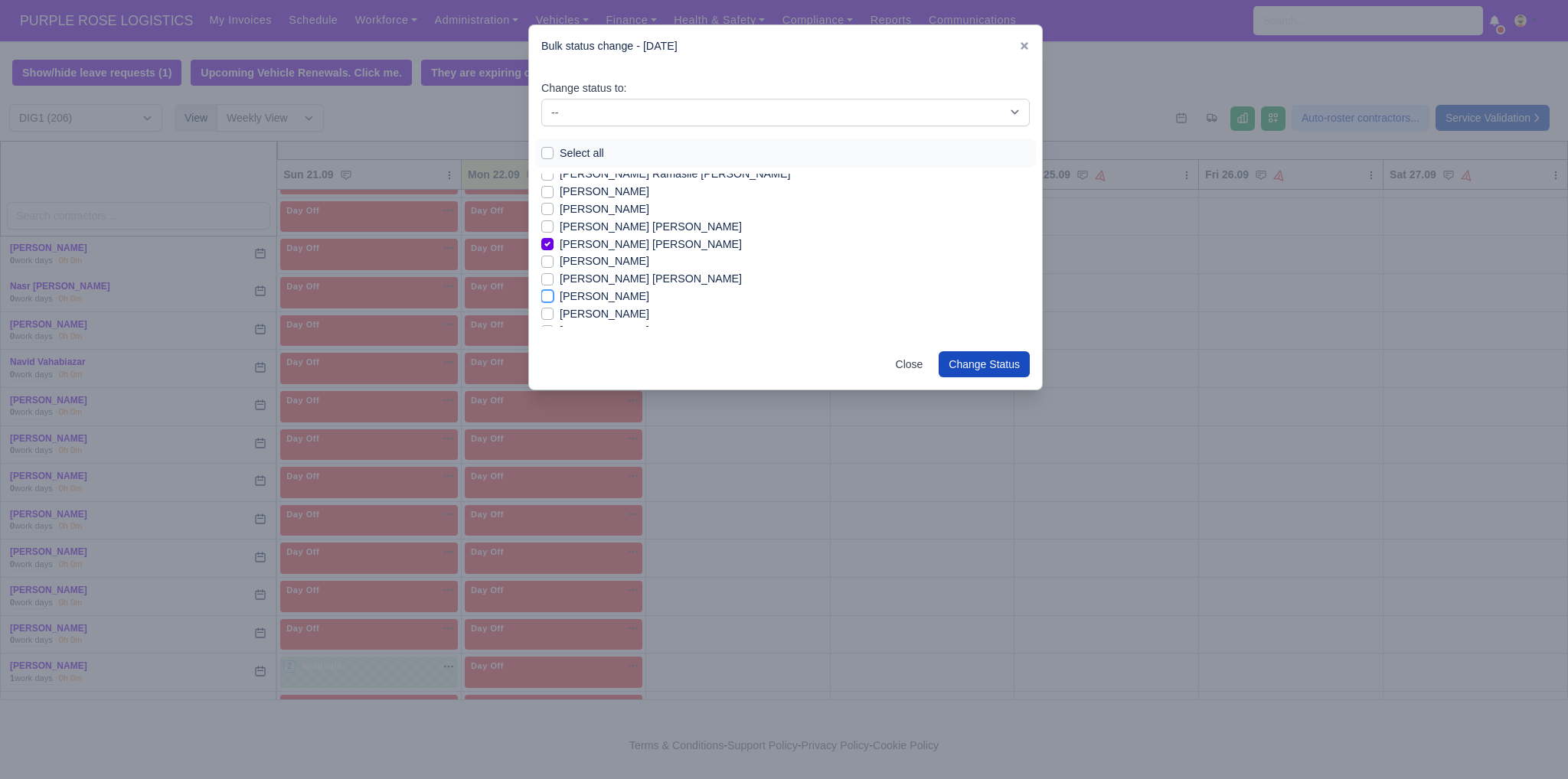
click at [554, 292] on input "[PERSON_NAME]" at bounding box center [548, 294] width 12 height 12
checkbox input "true"
click at [640, 258] on label "[PERSON_NAME]" at bounding box center [604, 256] width 89 height 18
click at [554, 258] on input "[PERSON_NAME]" at bounding box center [548, 254] width 12 height 12
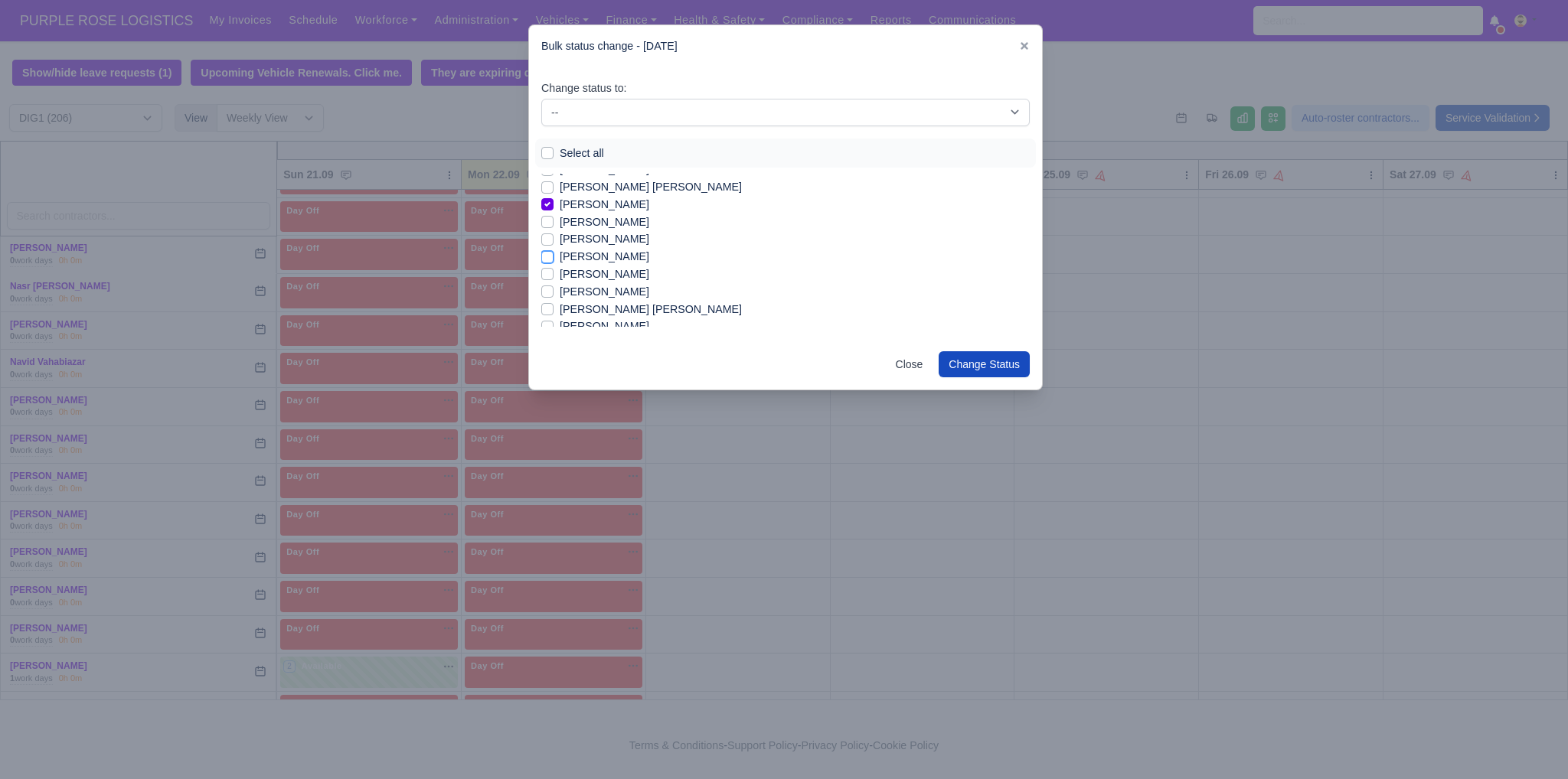
checkbox input "true"
click at [646, 185] on label "[PERSON_NAME] [PERSON_NAME]" at bounding box center [651, 187] width 182 height 18
click at [554, 185] on input "[PERSON_NAME] [PERSON_NAME]" at bounding box center [548, 185] width 12 height 12
checkbox input "true"
click at [579, 292] on label "[PERSON_NAME]" at bounding box center [604, 292] width 89 height 18
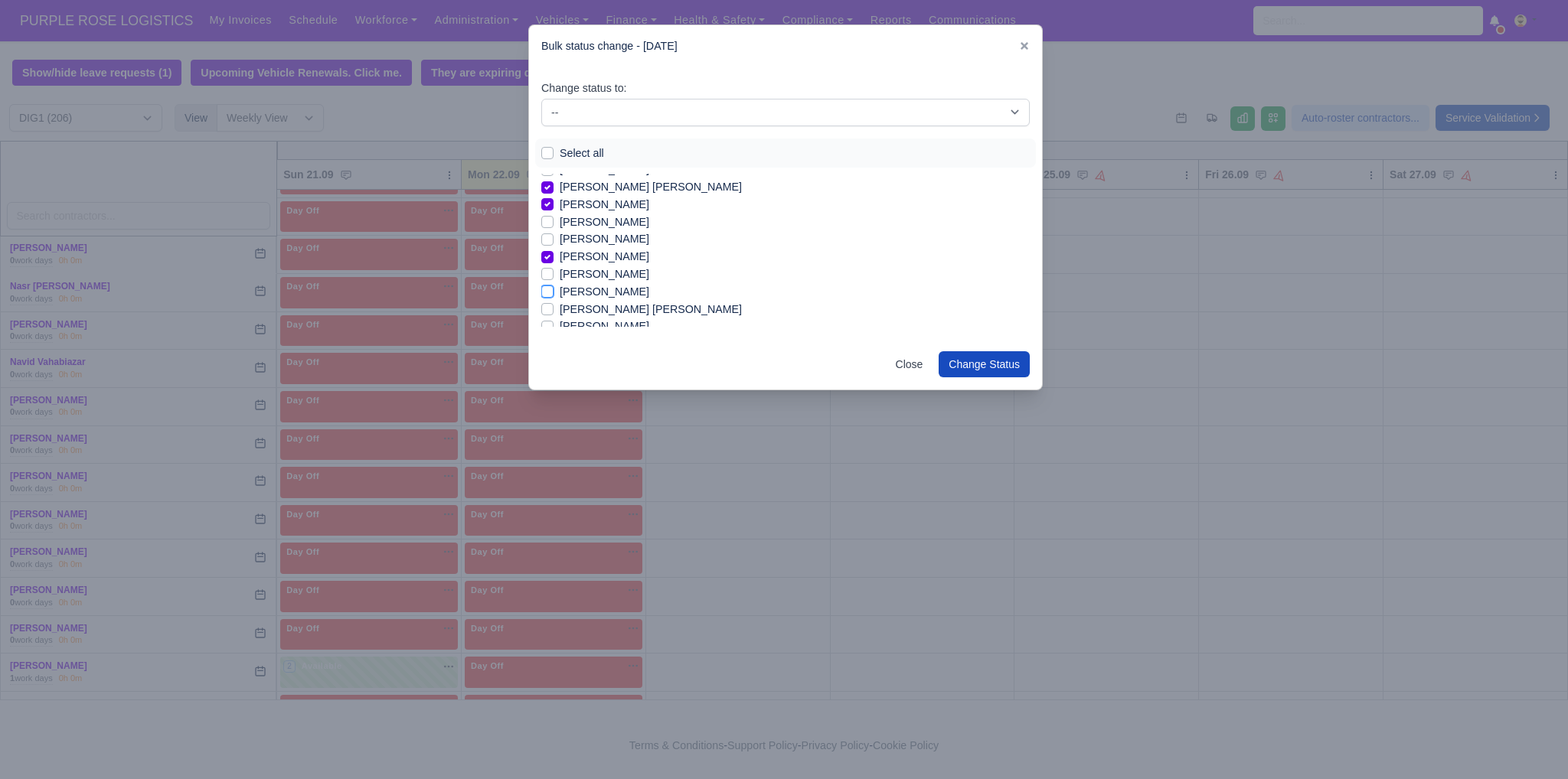
click at [554, 292] on input "[PERSON_NAME]" at bounding box center [548, 289] width 12 height 12
checkbox input "true"
click at [617, 324] on label "[PERSON_NAME]" at bounding box center [604, 326] width 89 height 18
click at [554, 324] on input "[PERSON_NAME]" at bounding box center [548, 324] width 12 height 12
checkbox input "true"
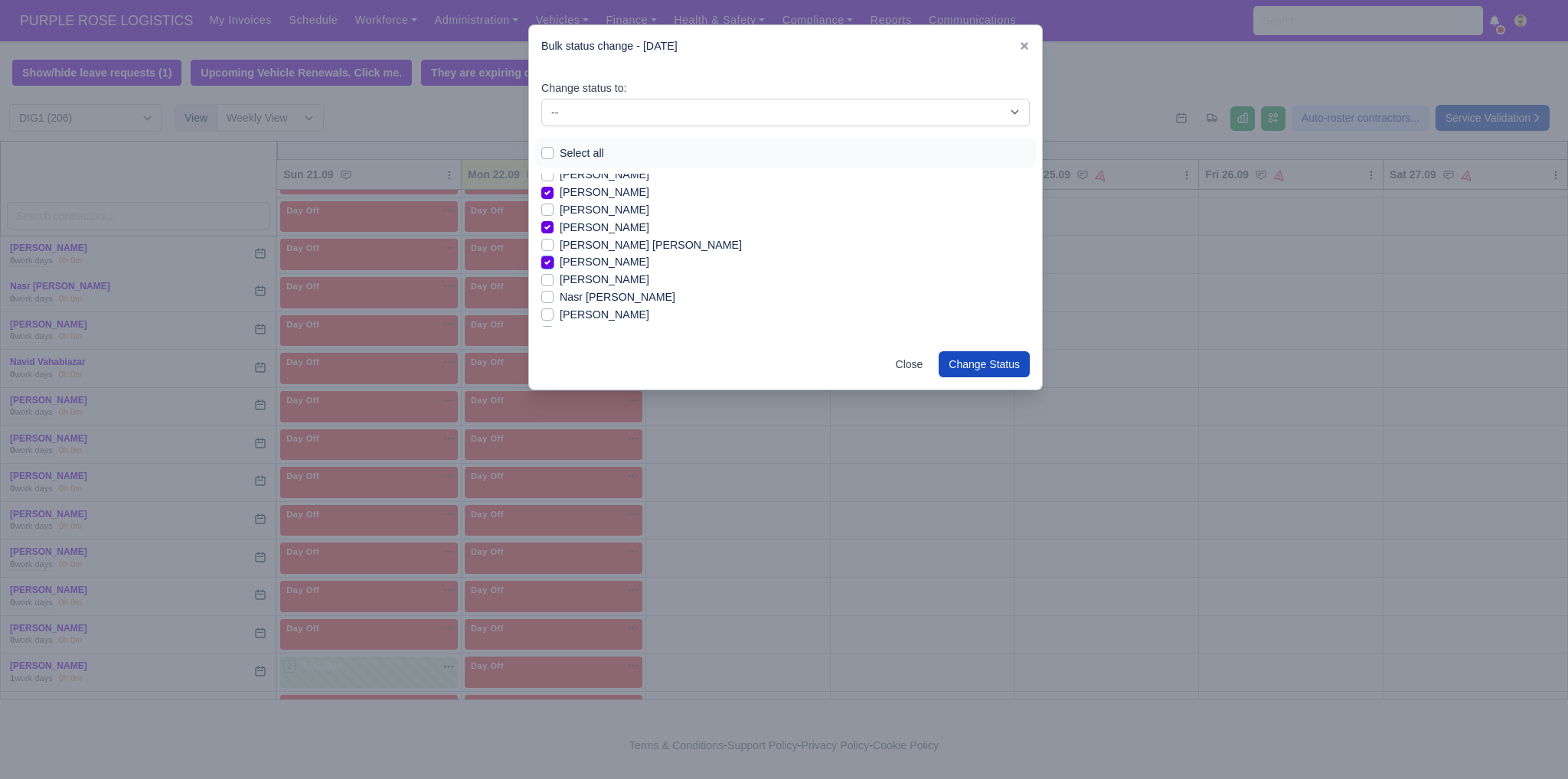
scroll to position [1380, 0]
click at [625, 251] on label "[PERSON_NAME]" at bounding box center [604, 249] width 89 height 18
click at [554, 251] on input "[PERSON_NAME]" at bounding box center [548, 247] width 12 height 12
checkbox input "true"
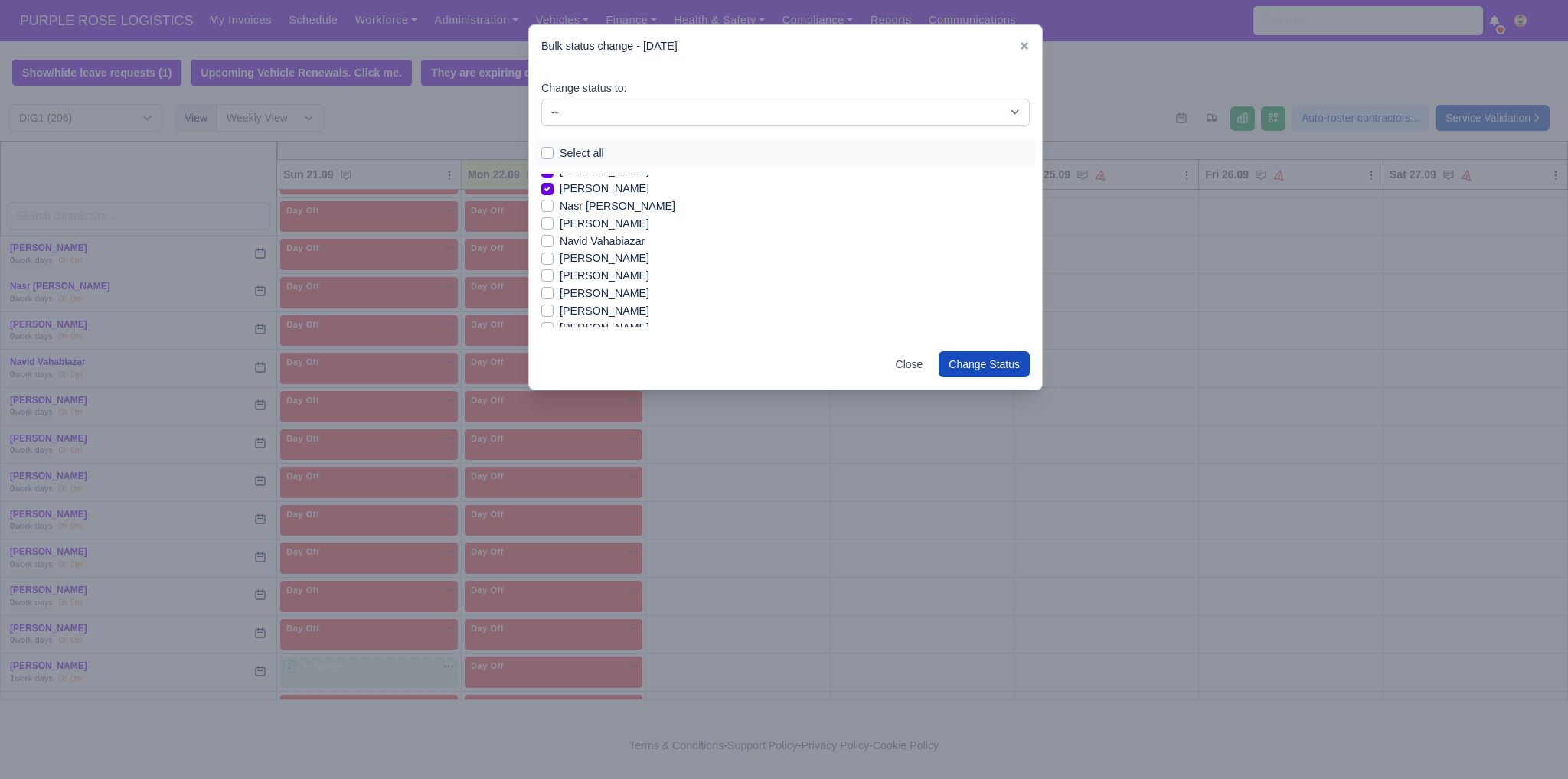
click at [628, 292] on label "[PERSON_NAME]" at bounding box center [604, 293] width 89 height 18
click at [554, 292] on input "[PERSON_NAME]" at bounding box center [548, 290] width 12 height 12
checkbox input "true"
click at [625, 251] on label "[PERSON_NAME]" at bounding box center [604, 249] width 89 height 18
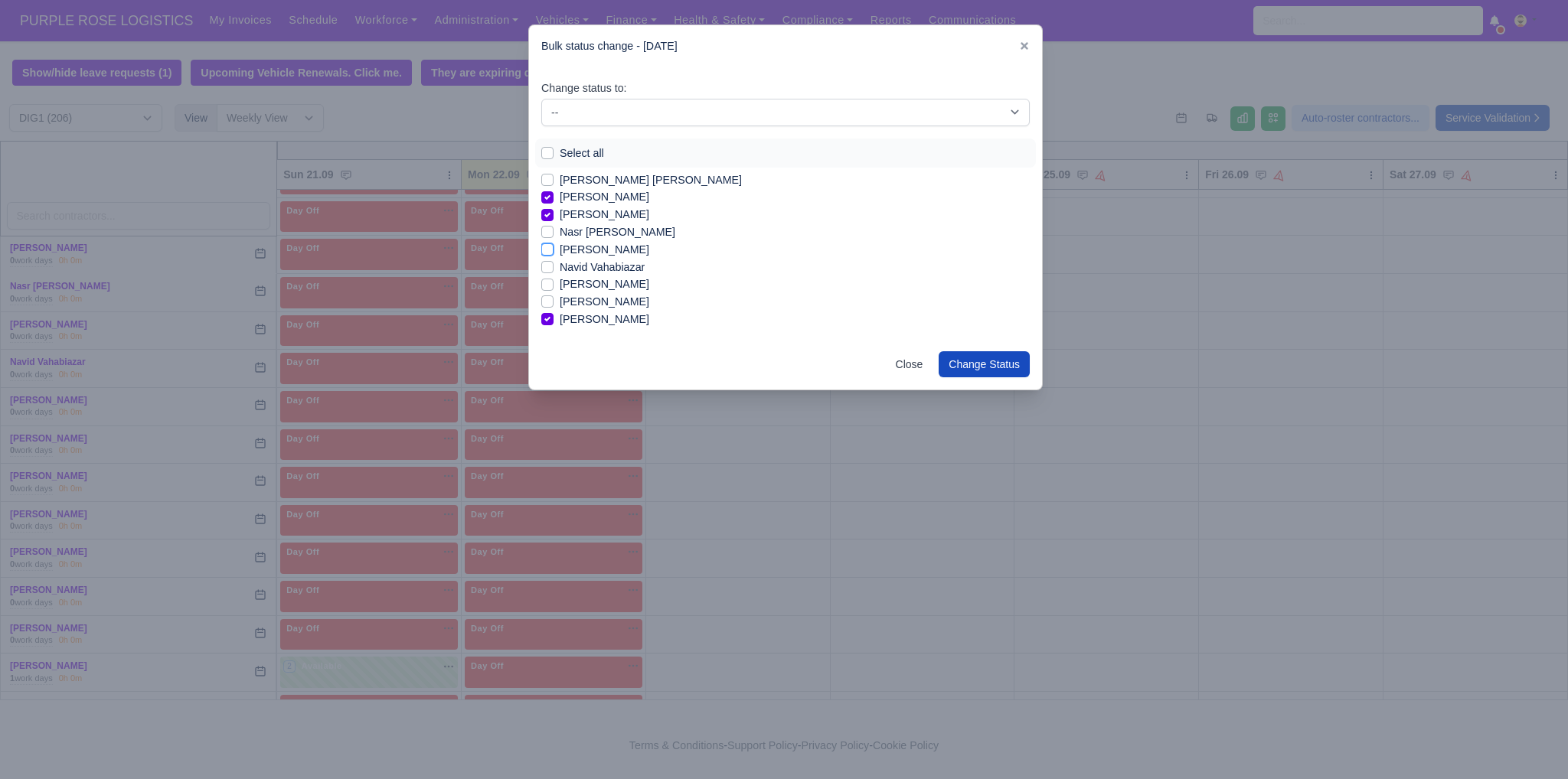
click at [554, 251] on input "[PERSON_NAME]" at bounding box center [548, 247] width 12 height 12
checkbox input "true"
click at [642, 269] on label "[PERSON_NAME]" at bounding box center [604, 266] width 89 height 18
click at [554, 269] on input "[PERSON_NAME]" at bounding box center [548, 264] width 12 height 12
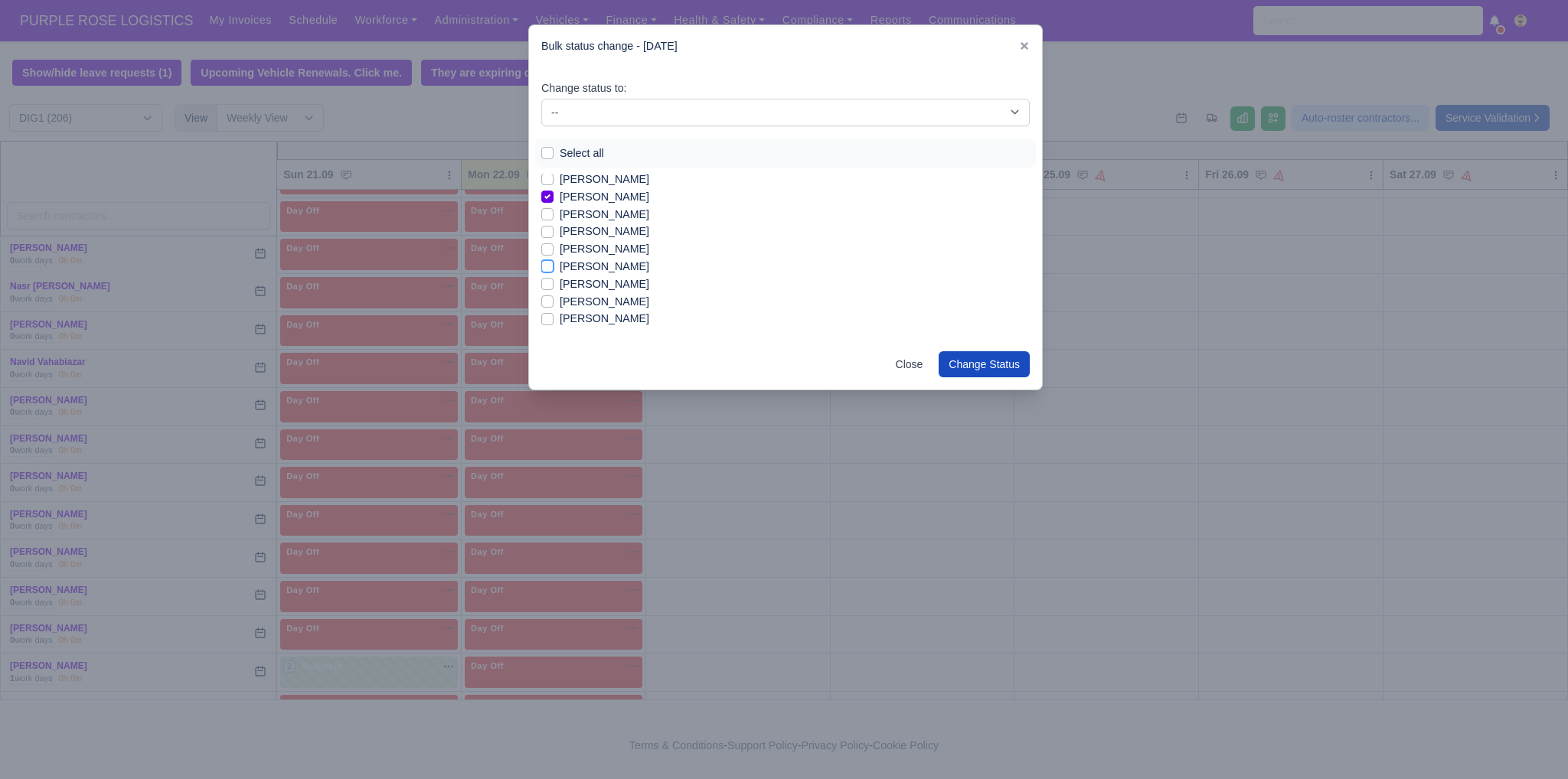
checkbox input "true"
click at [610, 261] on label "[PERSON_NAME]" at bounding box center [604, 257] width 89 height 18
click at [554, 261] on input "[PERSON_NAME]" at bounding box center [548, 255] width 12 height 12
checkbox input "true"
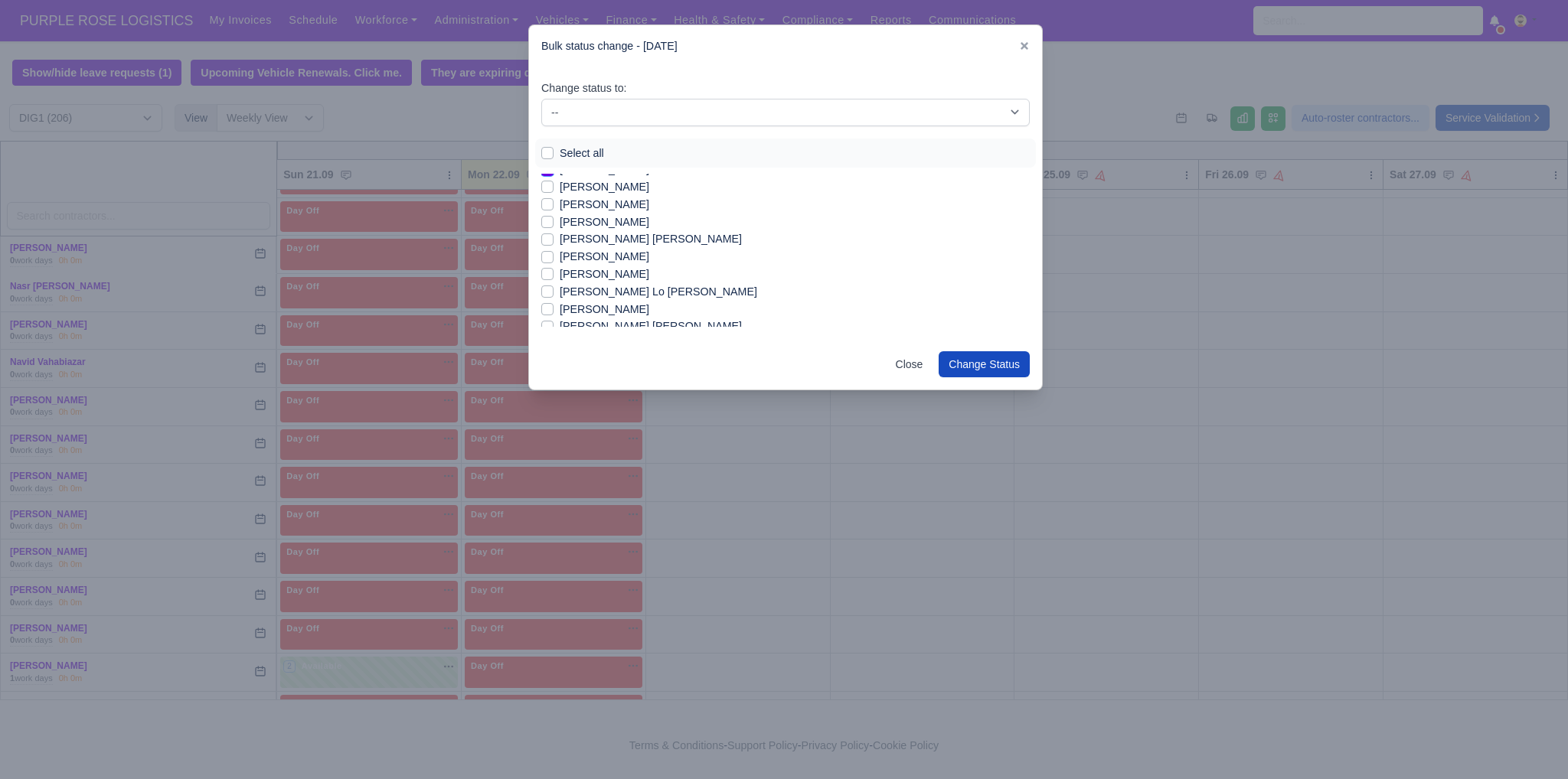
scroll to position [1691, 0]
click at [565, 258] on label "[PERSON_NAME]" at bounding box center [604, 253] width 89 height 18
click at [554, 256] on input "[PERSON_NAME]" at bounding box center [548, 250] width 12 height 12
checkbox input "true"
click at [577, 291] on label "[PERSON_NAME] Lo [PERSON_NAME]" at bounding box center [658, 288] width 198 height 18
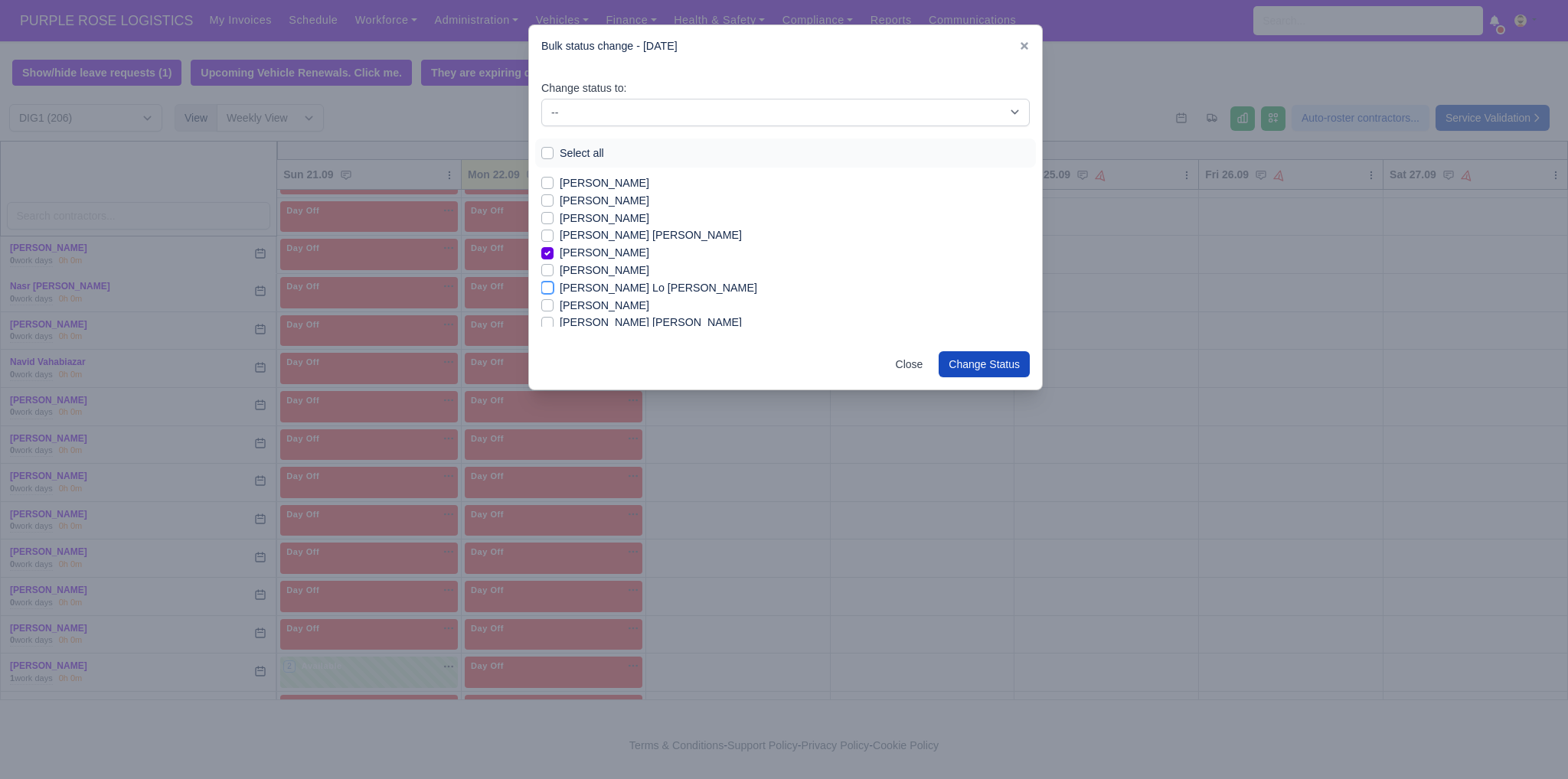
click at [554, 291] on input "[PERSON_NAME] Lo [PERSON_NAME]" at bounding box center [548, 285] width 12 height 12
checkbox input "true"
click at [583, 291] on label "sina [PERSON_NAME]" at bounding box center [616, 285] width 112 height 18
click at [554, 289] on input "sina [PERSON_NAME]" at bounding box center [548, 283] width 12 height 12
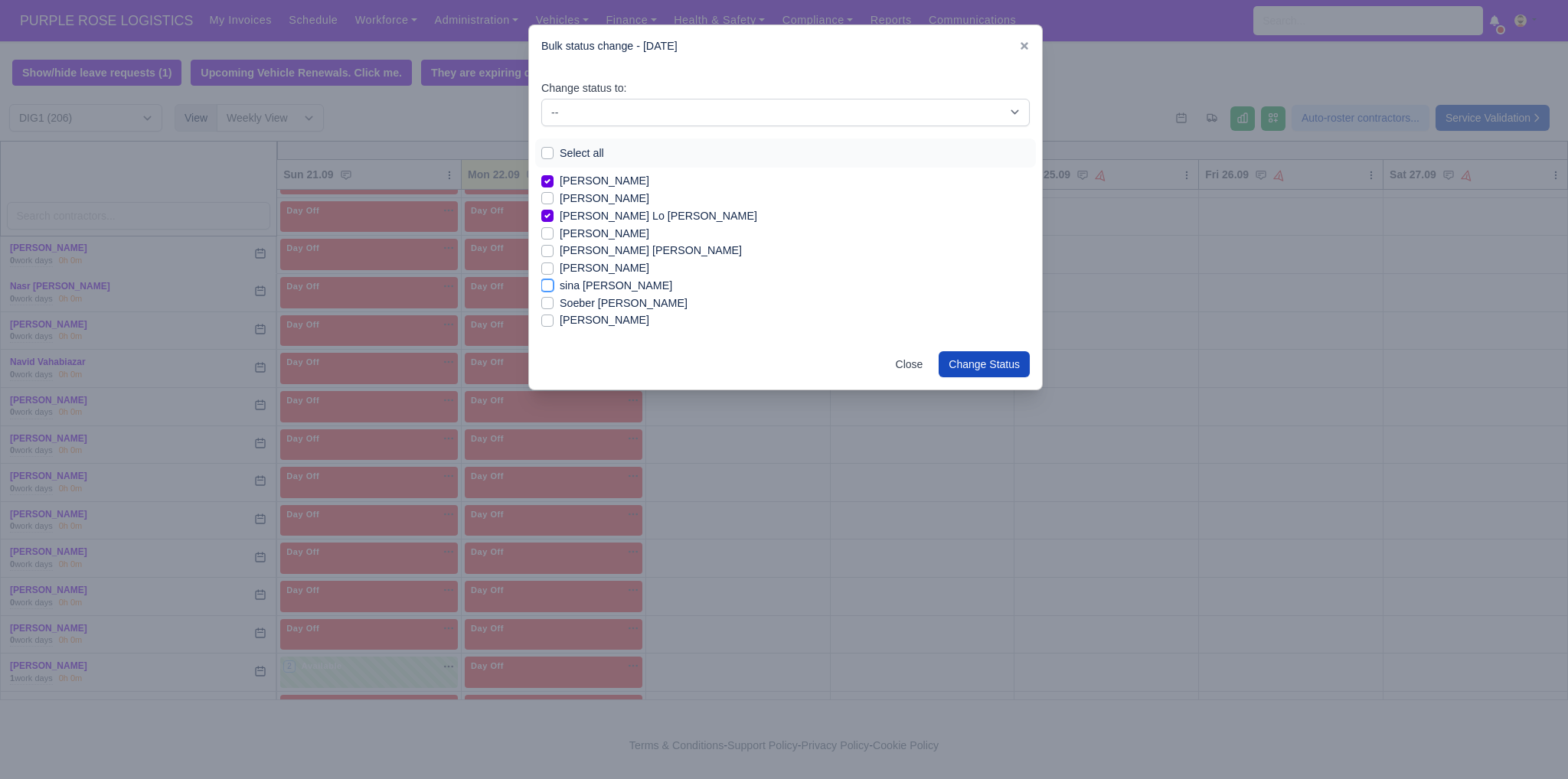
checkbox input "true"
click at [636, 324] on label "[PERSON_NAME]" at bounding box center [604, 320] width 89 height 18
click at [554, 324] on input "[PERSON_NAME]" at bounding box center [548, 318] width 12 height 12
checkbox input "true"
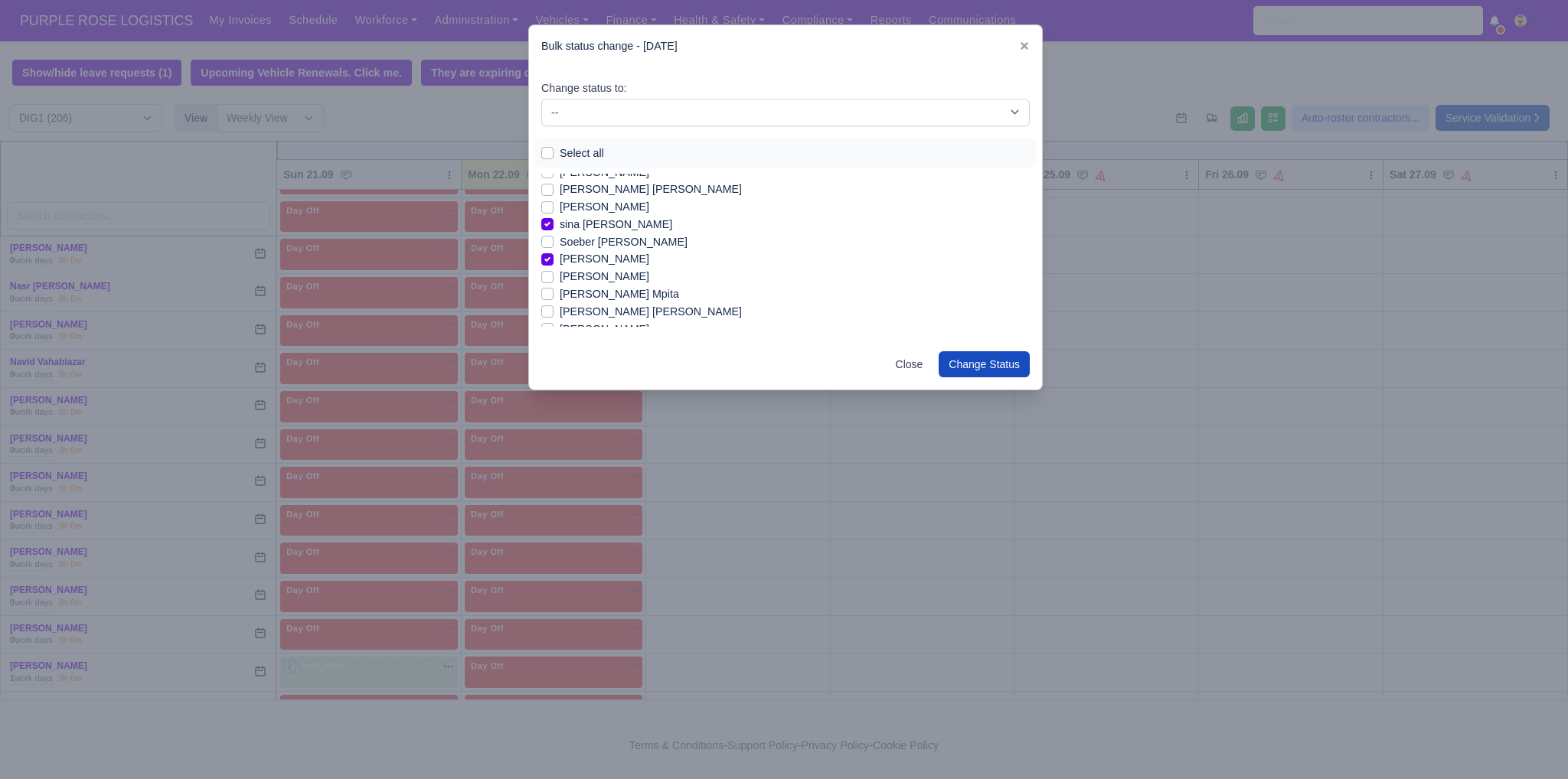
click at [594, 281] on label "[PERSON_NAME]" at bounding box center [604, 277] width 89 height 18
click at [554, 280] on input "[PERSON_NAME]" at bounding box center [548, 274] width 12 height 12
checkbox input "true"
click at [616, 298] on label "[PERSON_NAME] Mpita" at bounding box center [619, 294] width 119 height 18
click at [554, 298] on input "[PERSON_NAME] Mpita" at bounding box center [548, 291] width 12 height 12
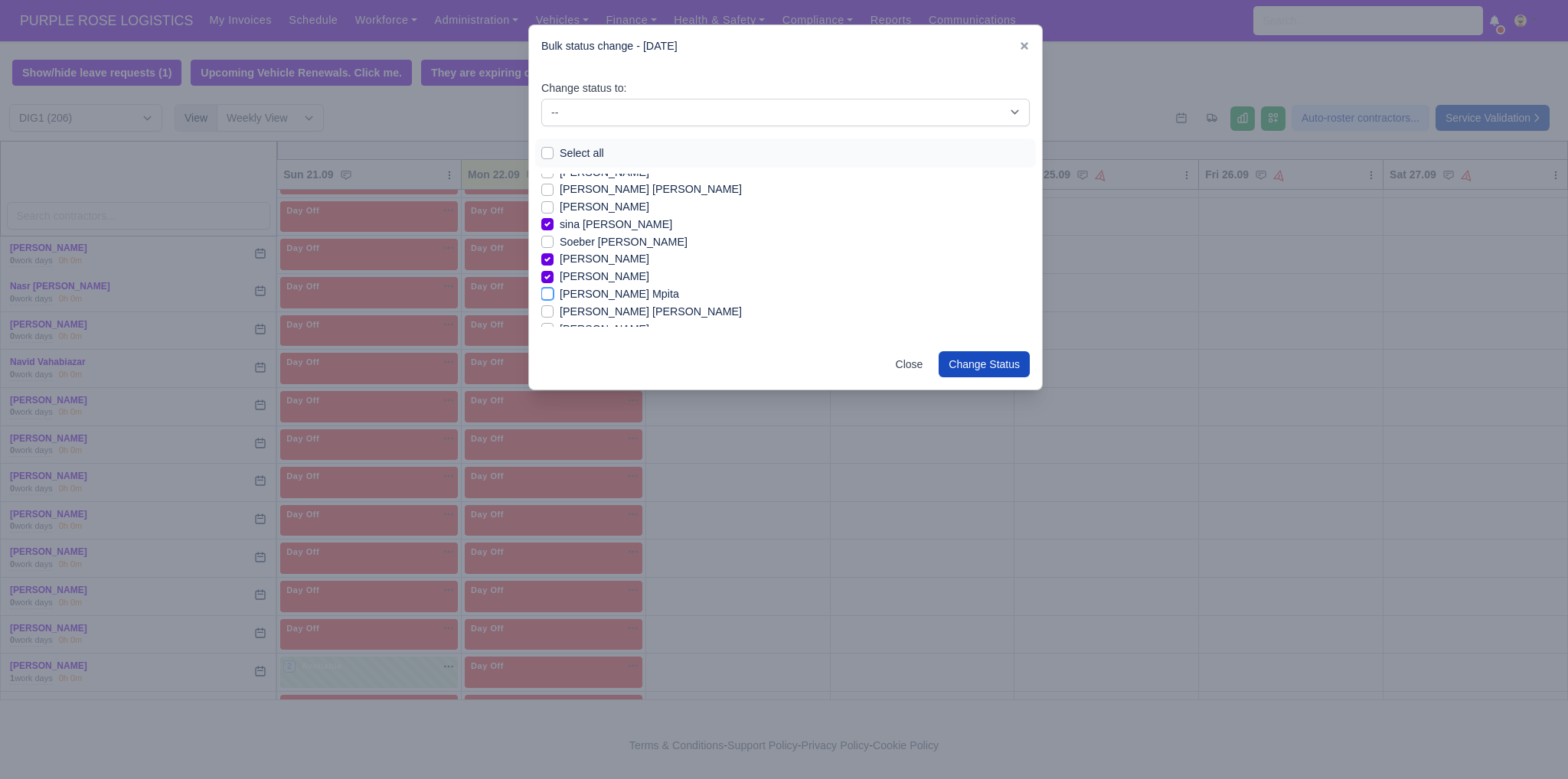
checkbox input "true"
click at [591, 277] on label "[PERSON_NAME]" at bounding box center [604, 277] width 89 height 18
click at [554, 277] on input "[PERSON_NAME]" at bounding box center [548, 274] width 12 height 12
checkbox input "true"
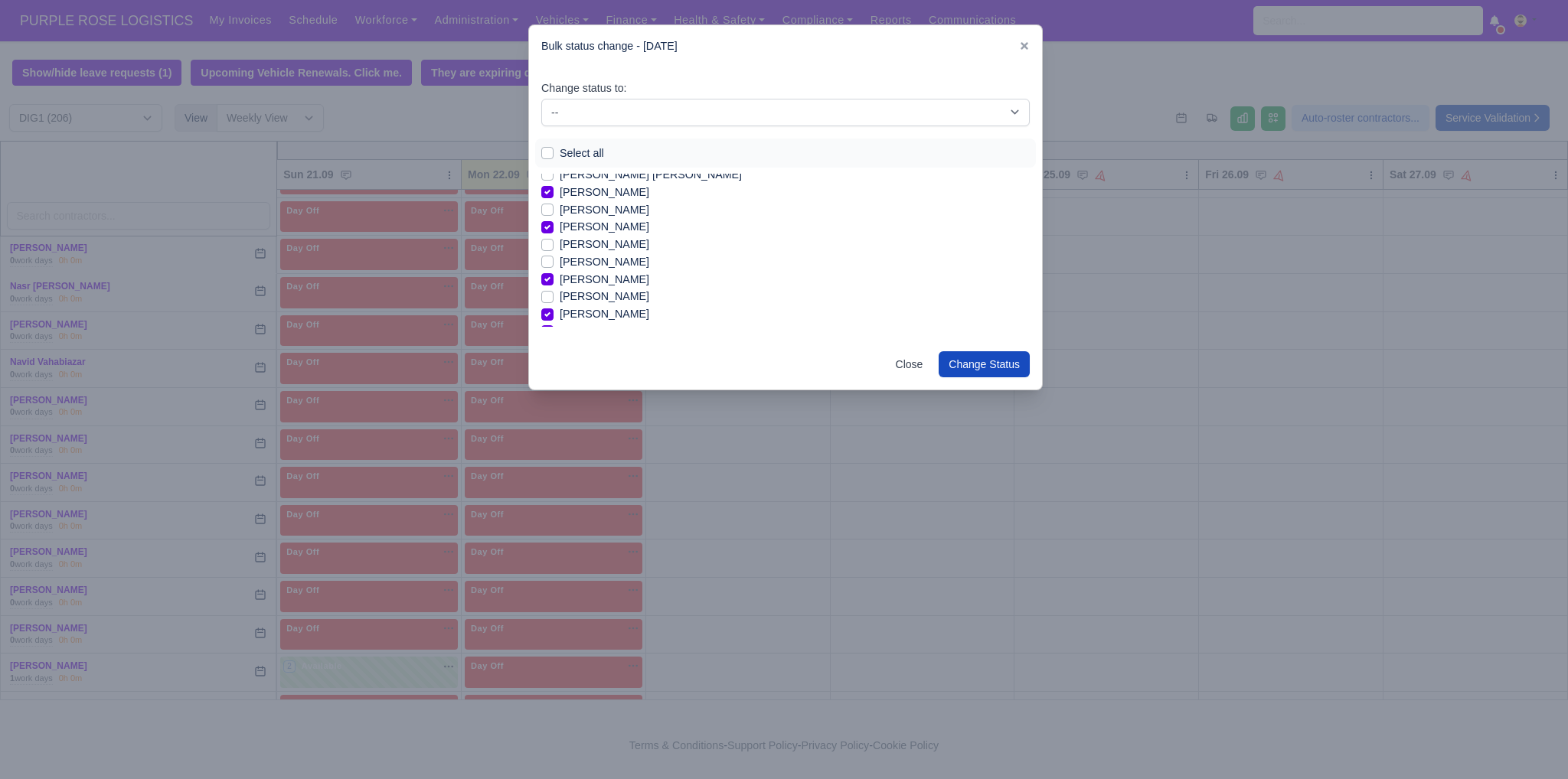
scroll to position [661, 0]
click at [560, 221] on label "[PERSON_NAME]" at bounding box center [604, 220] width 89 height 18
click at [545, 221] on input "[PERSON_NAME]" at bounding box center [548, 217] width 12 height 12
checkbox input "true"
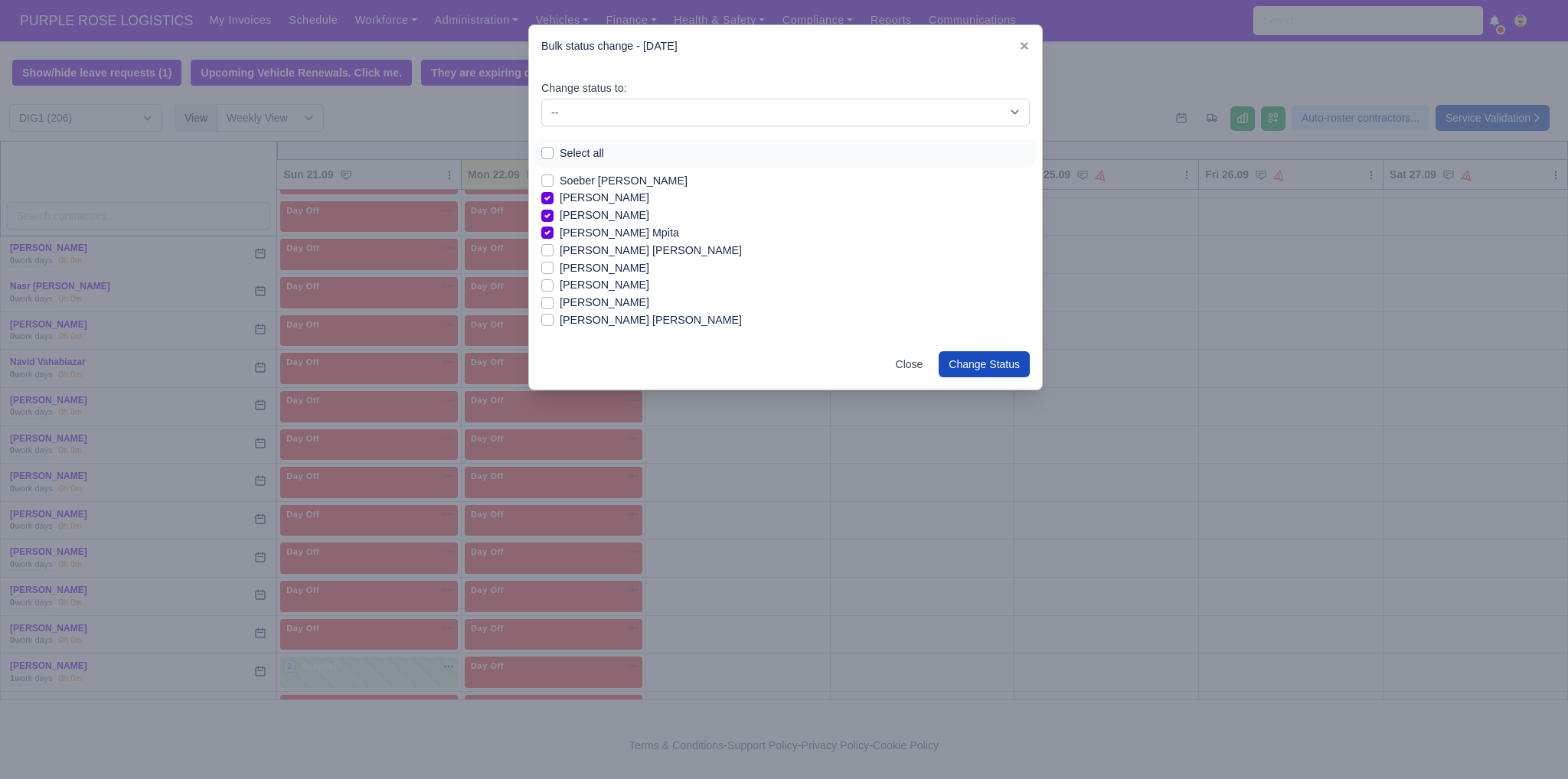
click at [560, 300] on label "[PERSON_NAME]" at bounding box center [604, 302] width 89 height 18
click at [547, 300] on input "[PERSON_NAME]" at bounding box center [548, 300] width 12 height 12
checkbox input "true"
click at [568, 232] on label "[PERSON_NAME]" at bounding box center [604, 232] width 89 height 18
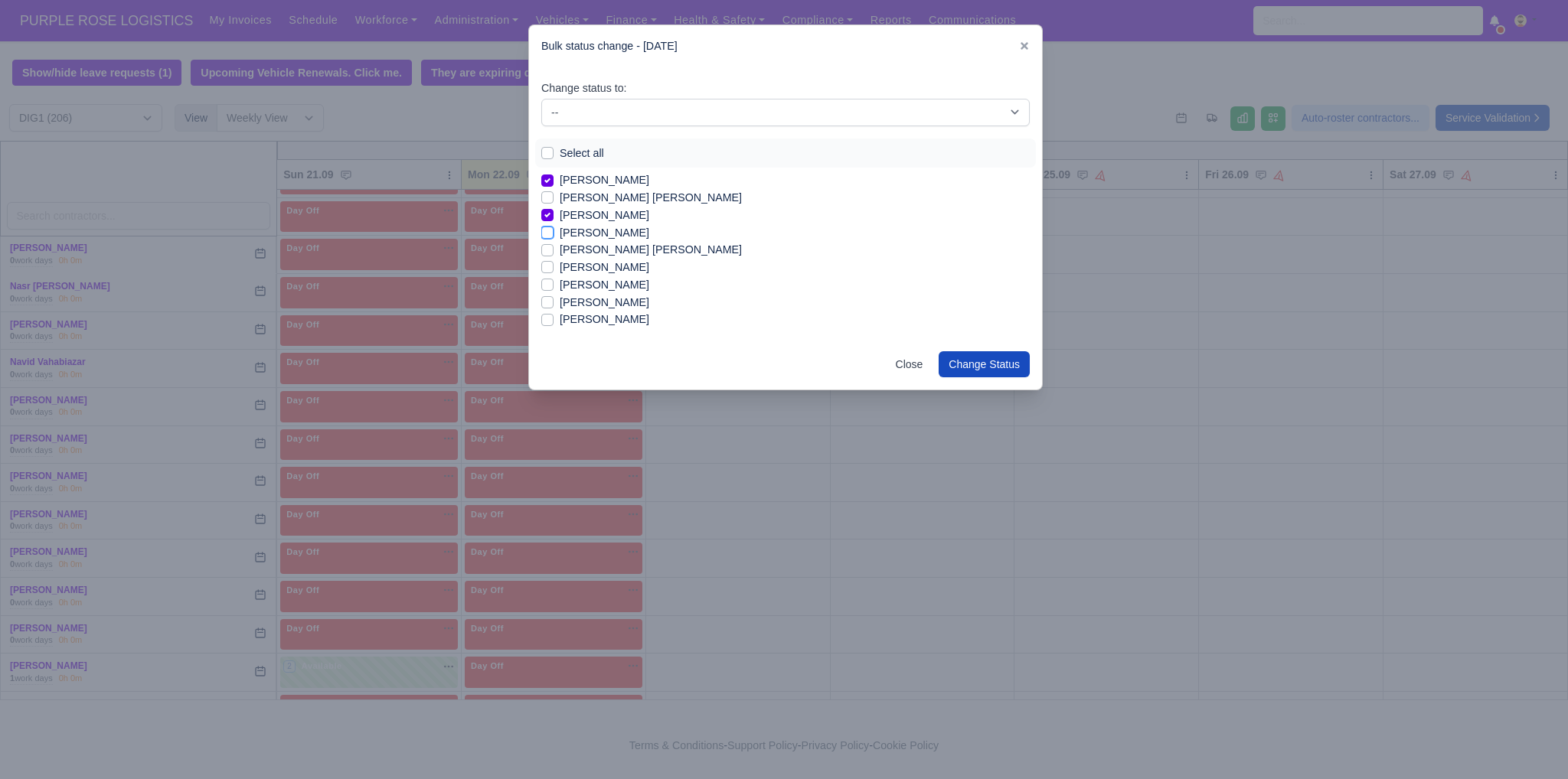
click at [554, 232] on input "[PERSON_NAME]" at bounding box center [548, 230] width 12 height 12
checkbox input "true"
click at [589, 304] on label "[PERSON_NAME]" at bounding box center [604, 302] width 89 height 18
click at [554, 304] on input "[PERSON_NAME]" at bounding box center [548, 300] width 12 height 12
checkbox input "true"
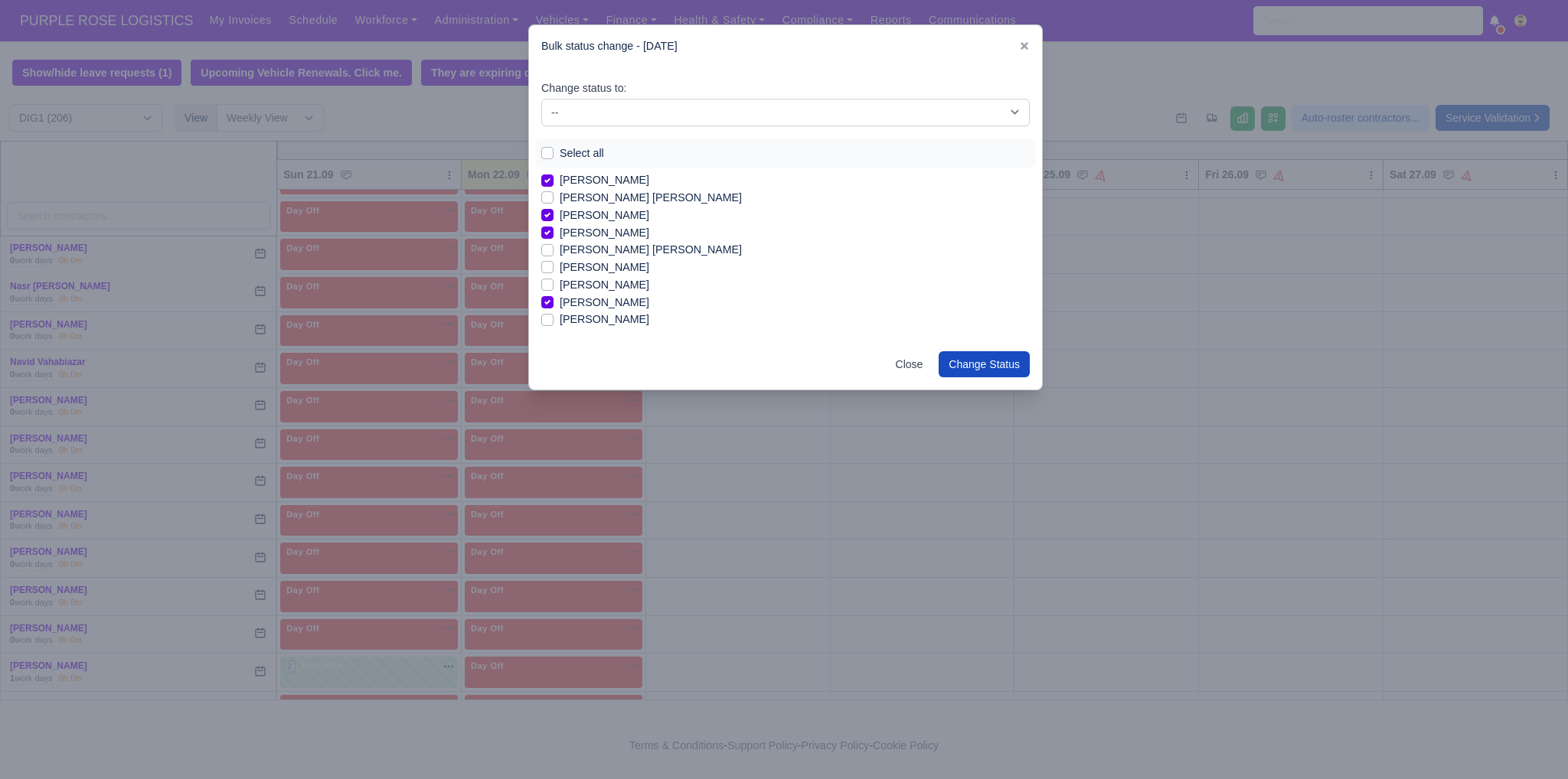
click at [596, 320] on label "[PERSON_NAME]" at bounding box center [604, 319] width 89 height 18
click at [554, 320] on input "[PERSON_NAME]" at bounding box center [548, 317] width 12 height 12
checkbox input "true"
click at [594, 308] on label "[PERSON_NAME]" at bounding box center [604, 306] width 89 height 18
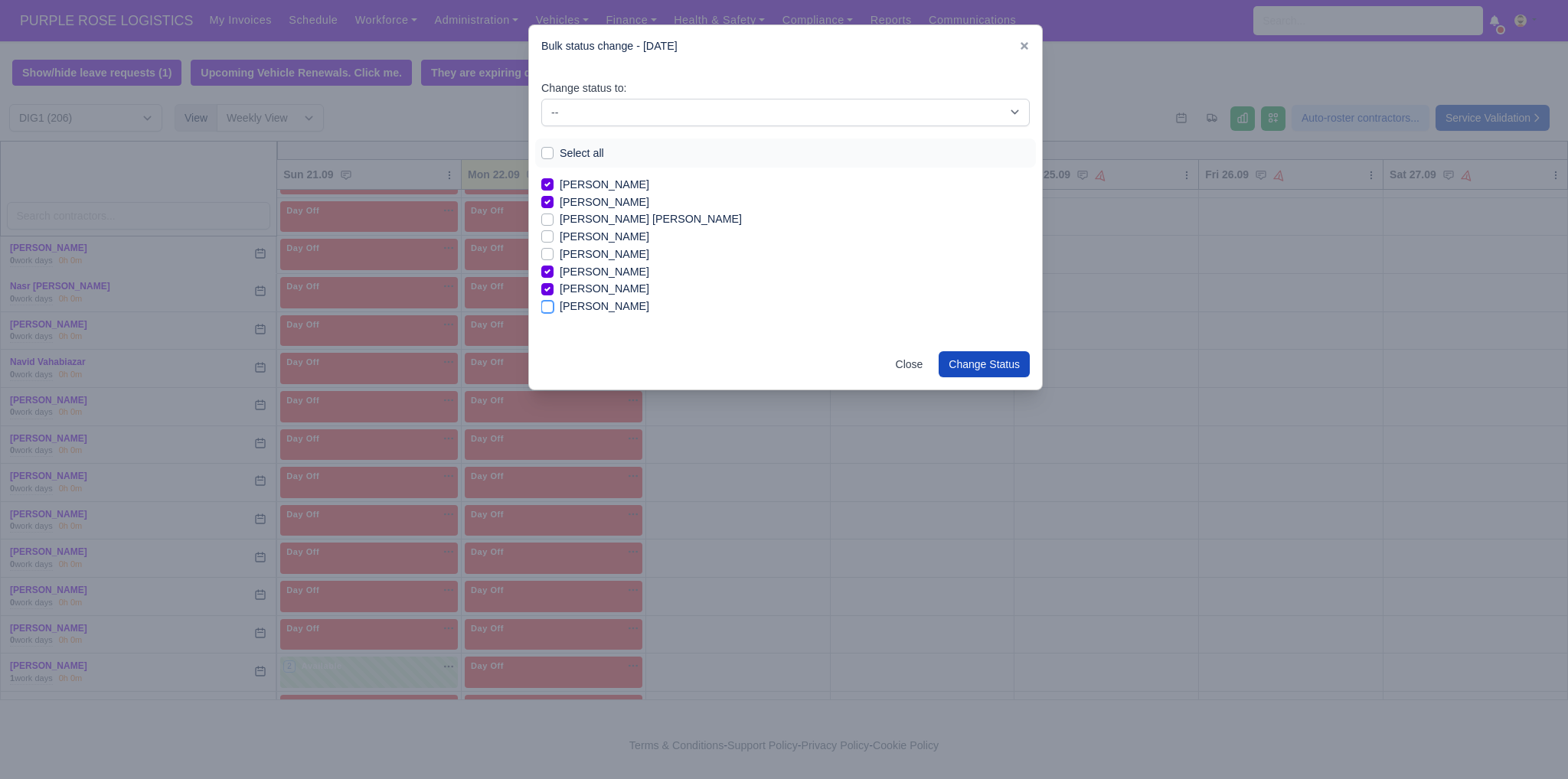
click at [554, 308] on input "[PERSON_NAME]" at bounding box center [548, 304] width 12 height 12
checkbox input "true"
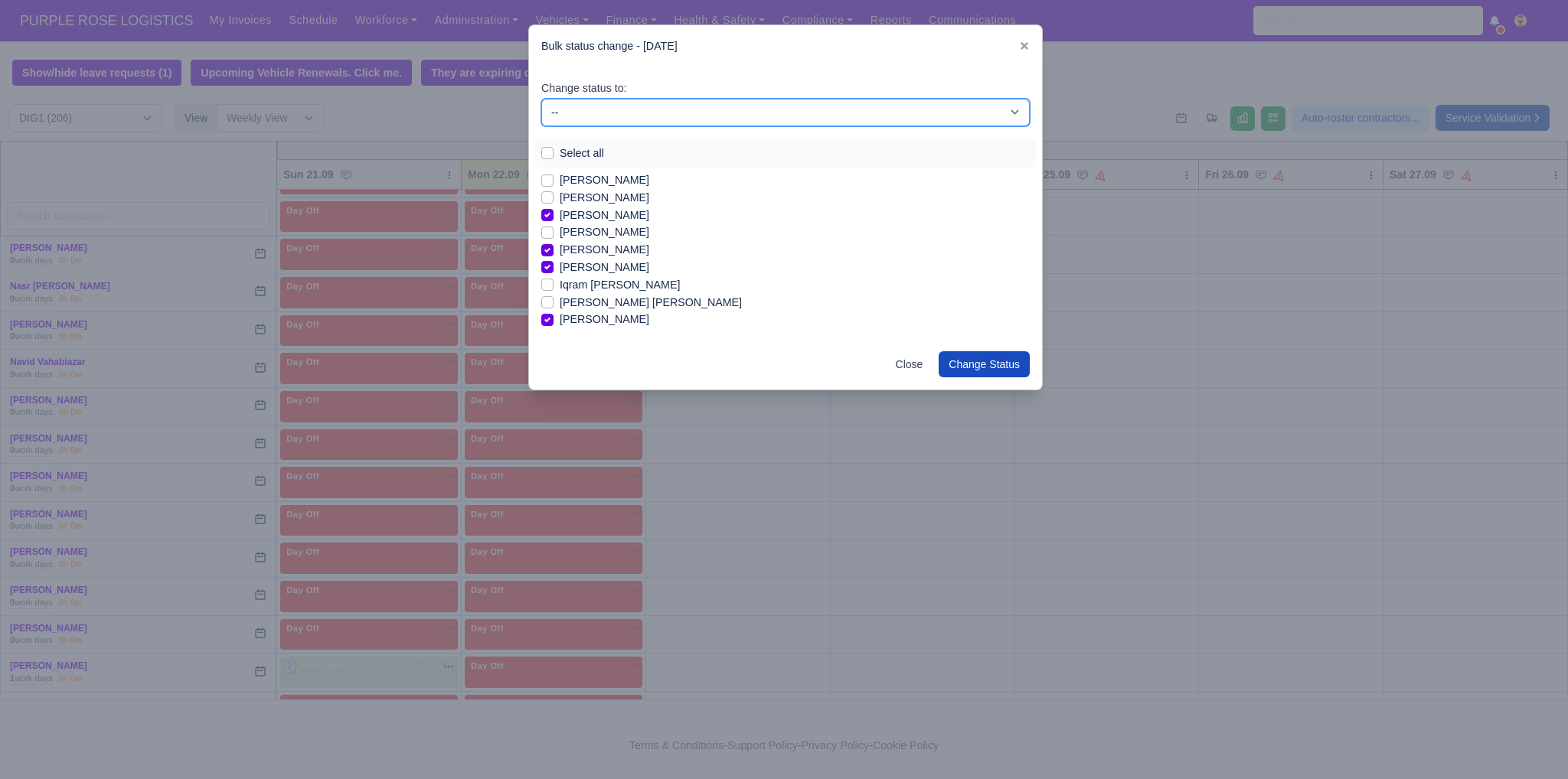
click at [647, 113] on select "-- Unasigned Available Day Off Stand By Other Depot" at bounding box center [786, 112] width 489 height 27
select select "Available"
click at [542, 99] on select "-- Unasigned Available Day Off Stand By Other Depot" at bounding box center [786, 112] width 489 height 27
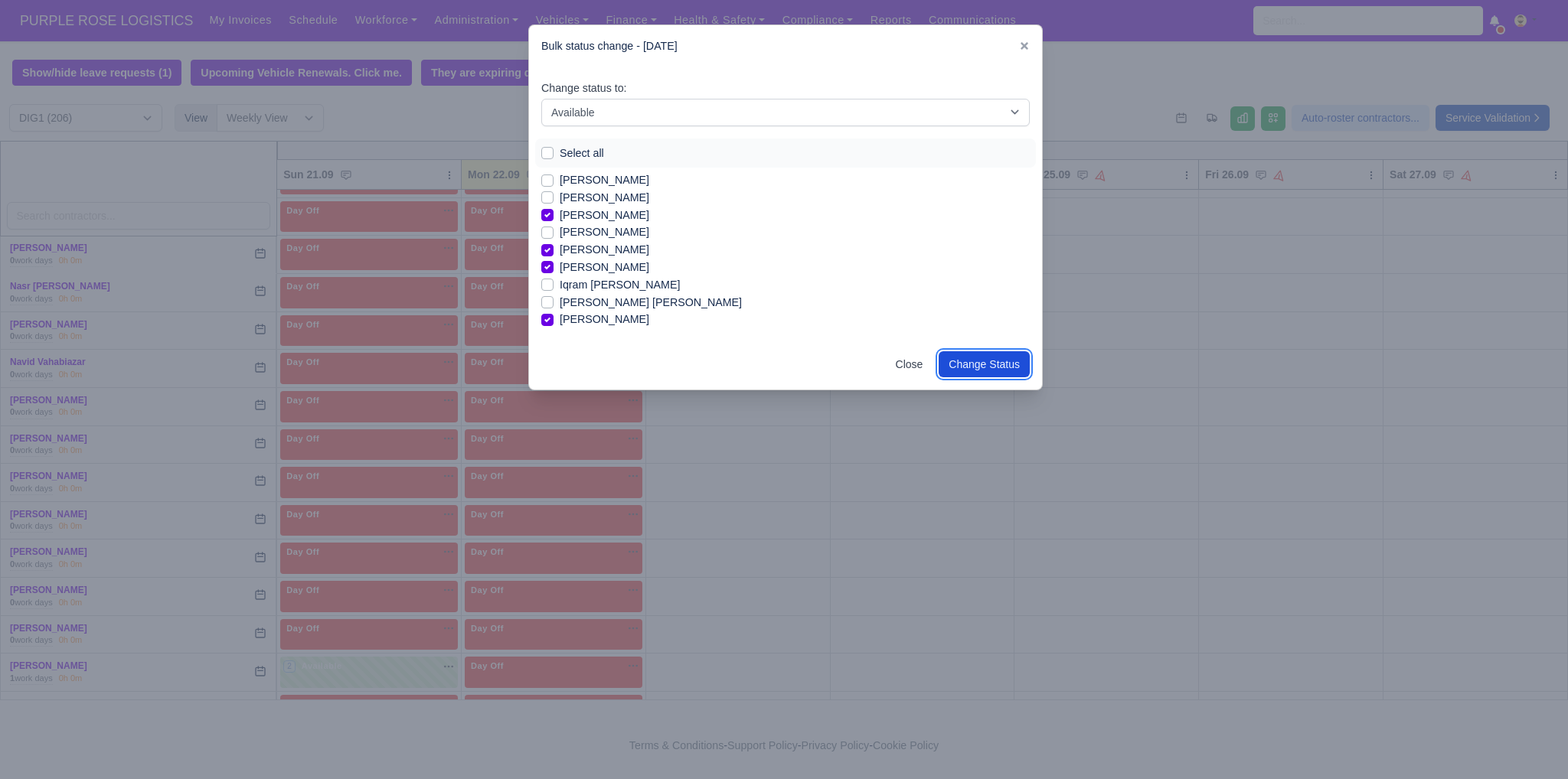
click at [993, 368] on button "Change Status" at bounding box center [984, 364] width 91 height 26
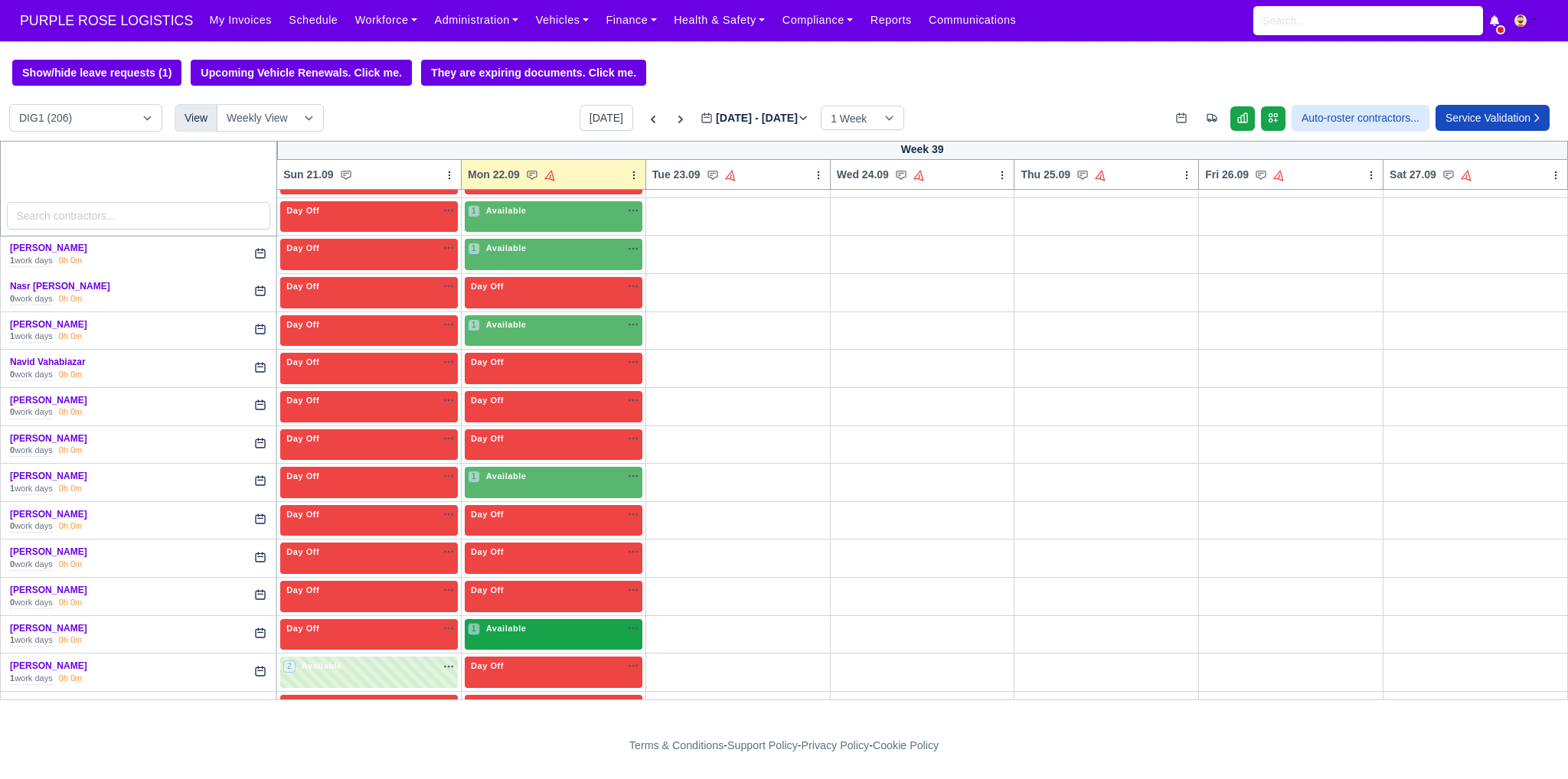
click at [524, 622] on div "1 Available" at bounding box center [498, 628] width 61 height 13
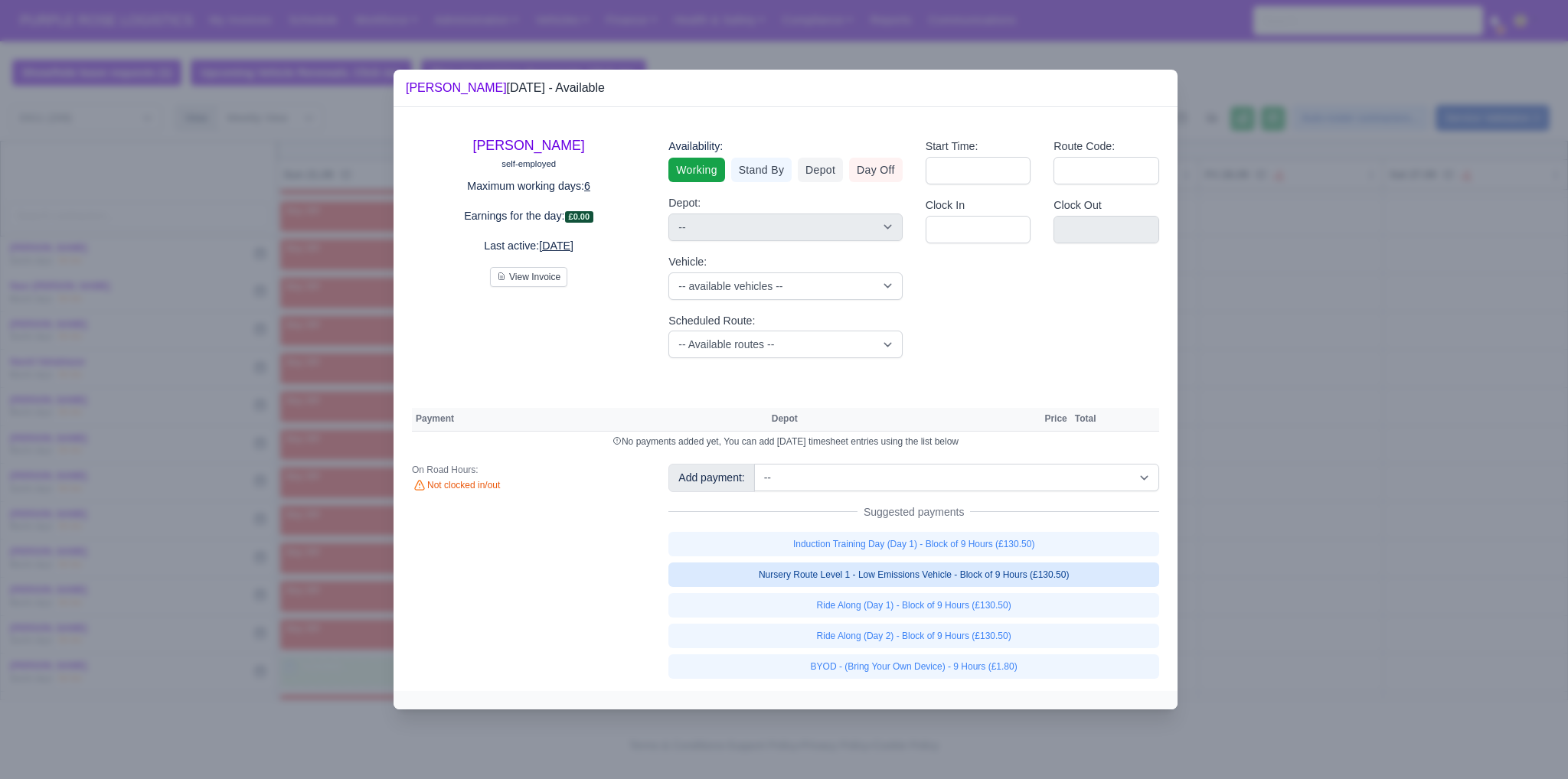
click at [893, 580] on link "Nursery Route Level 1 - Low Emissions Vehicle - Block of 9 Hours (£130.50)" at bounding box center [914, 575] width 491 height 25
select select "1"
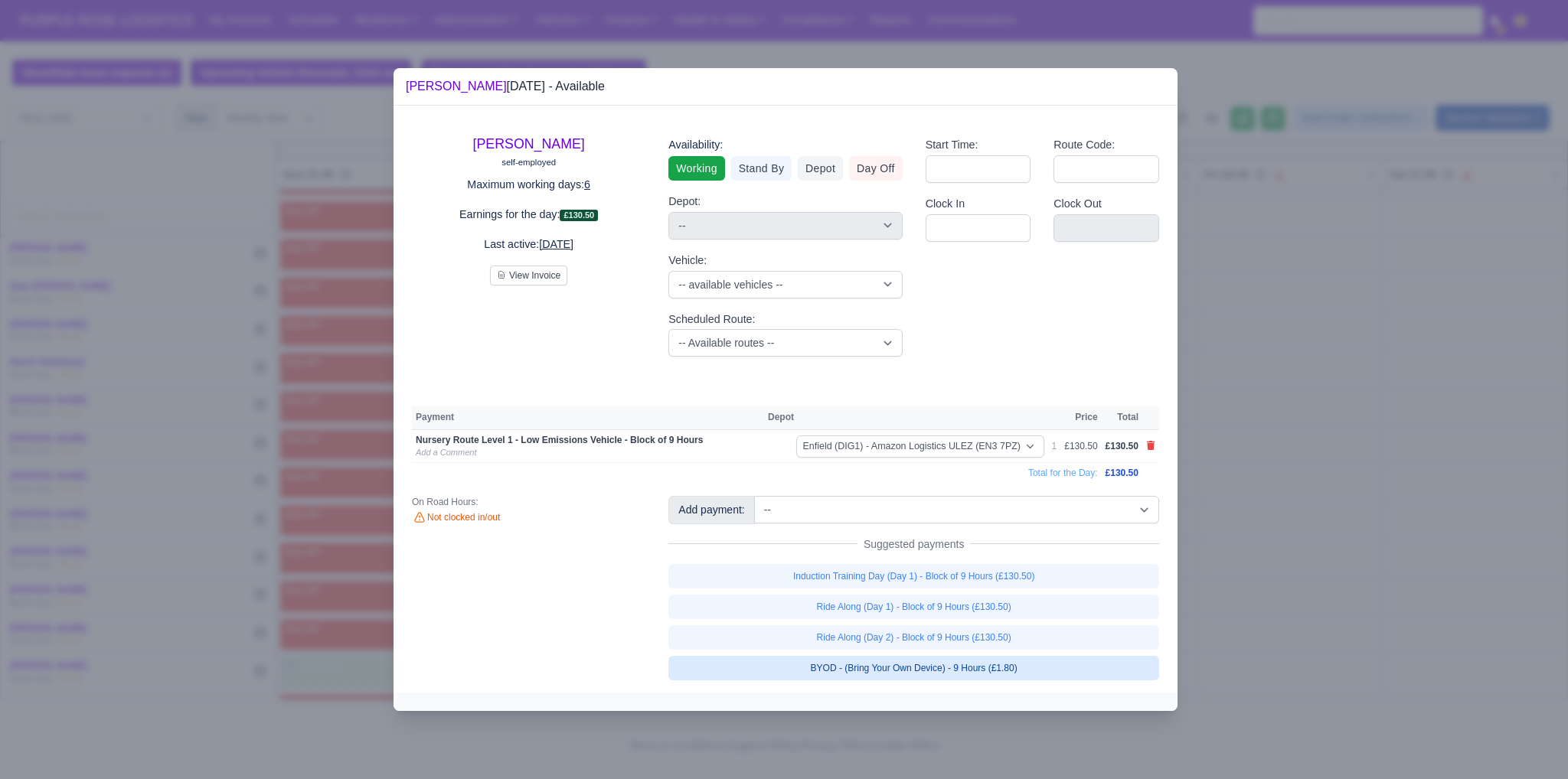
click at [900, 673] on link "BYOD - (Bring Your Own Device) - 9 Hours (£1.80)" at bounding box center [914, 668] width 491 height 25
select select "1"
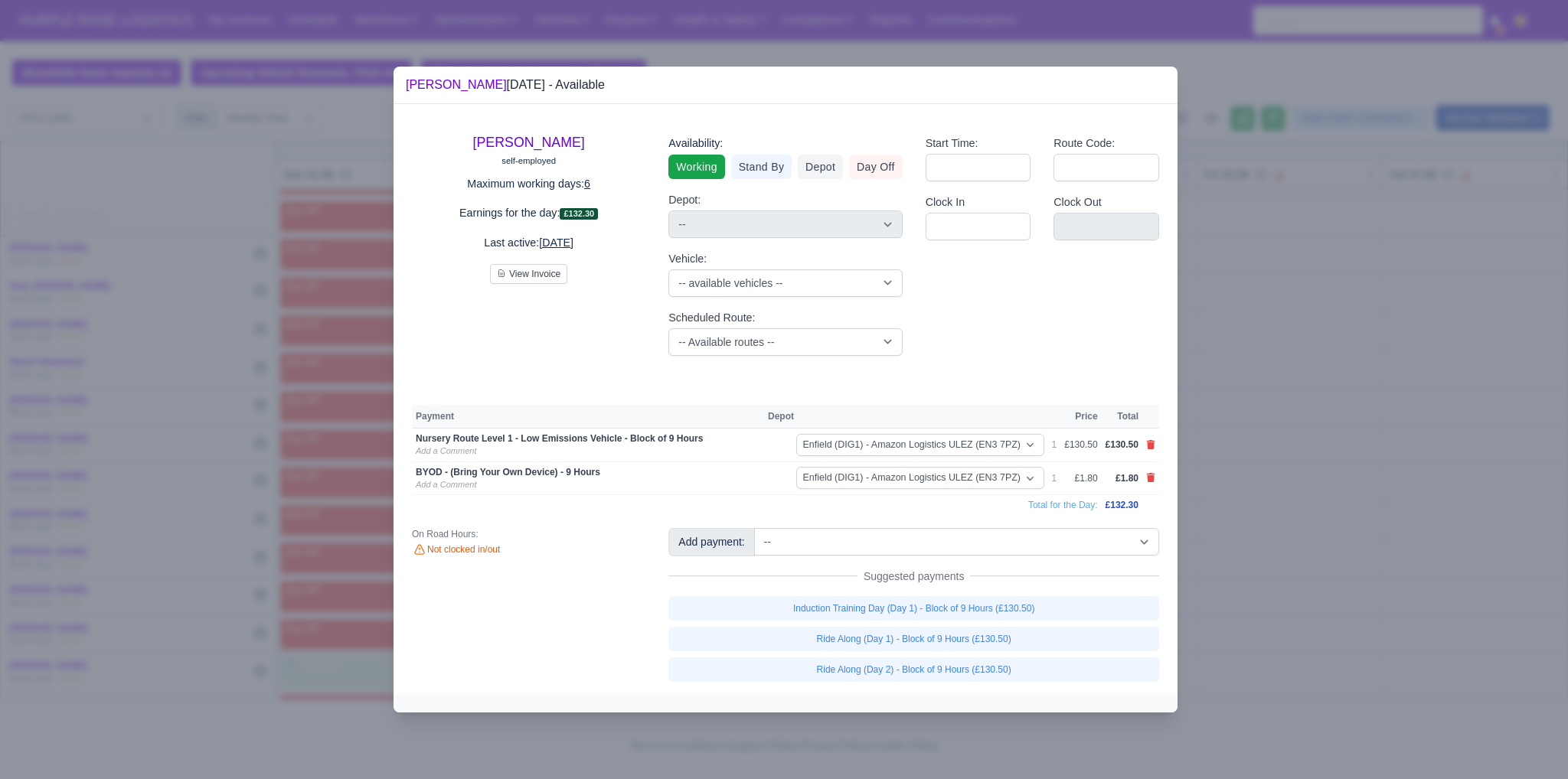
click at [1303, 571] on div at bounding box center [784, 389] width 1568 height 779
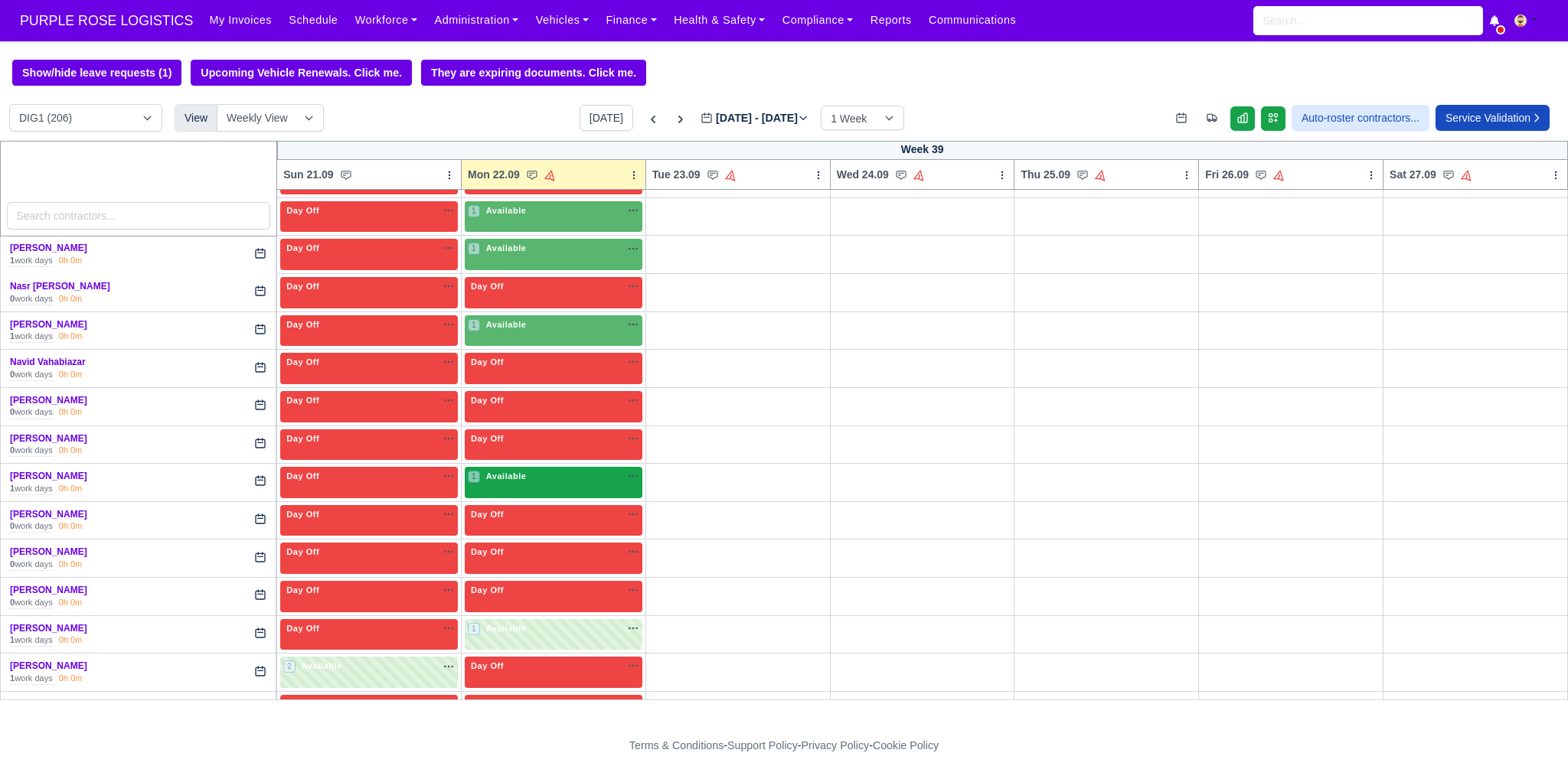
click at [538, 467] on div "1 Available" at bounding box center [554, 482] width 178 height 32
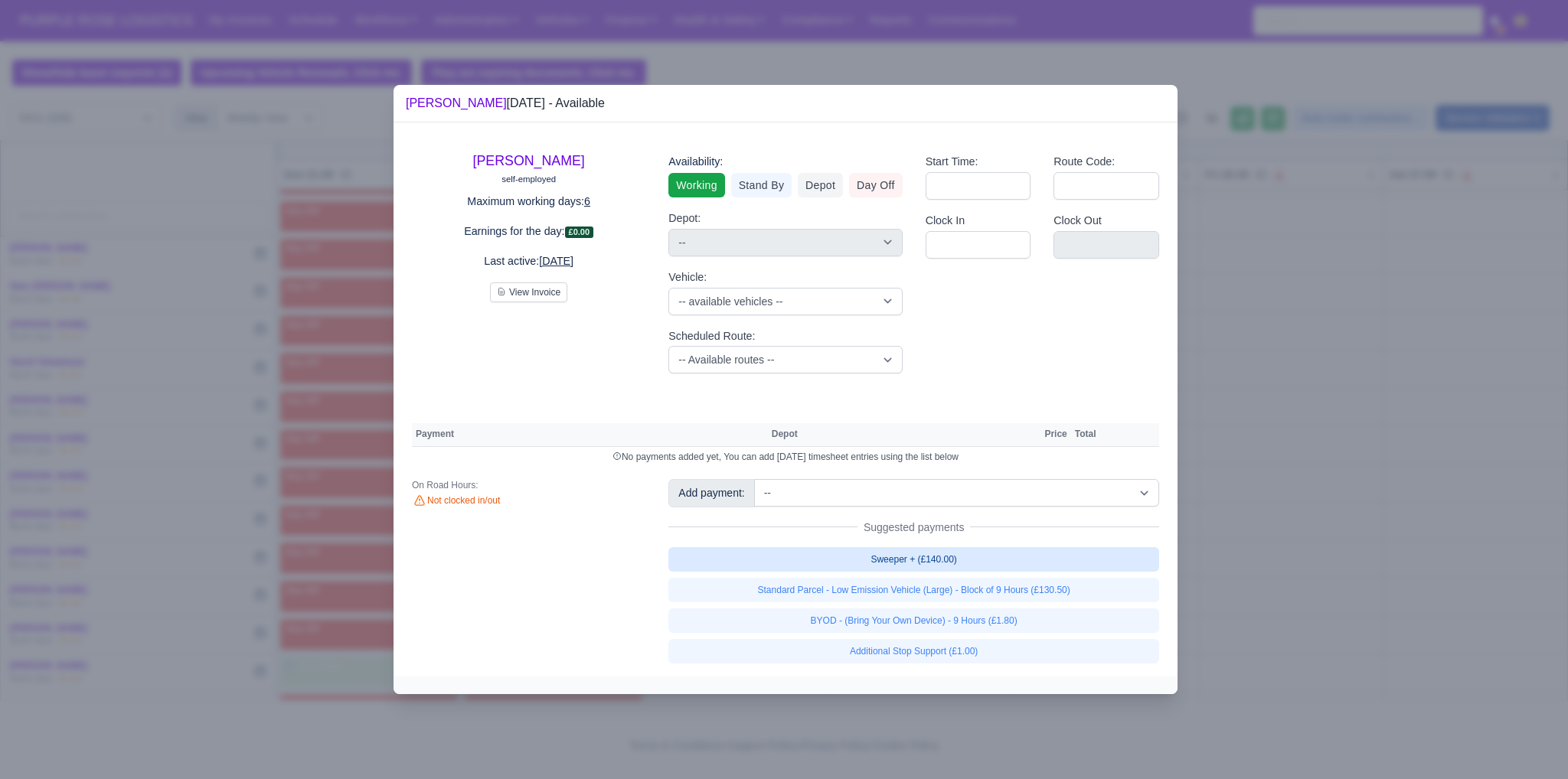
click at [874, 555] on link "Sweeper + (£140.00)" at bounding box center [914, 559] width 491 height 25
select select "1"
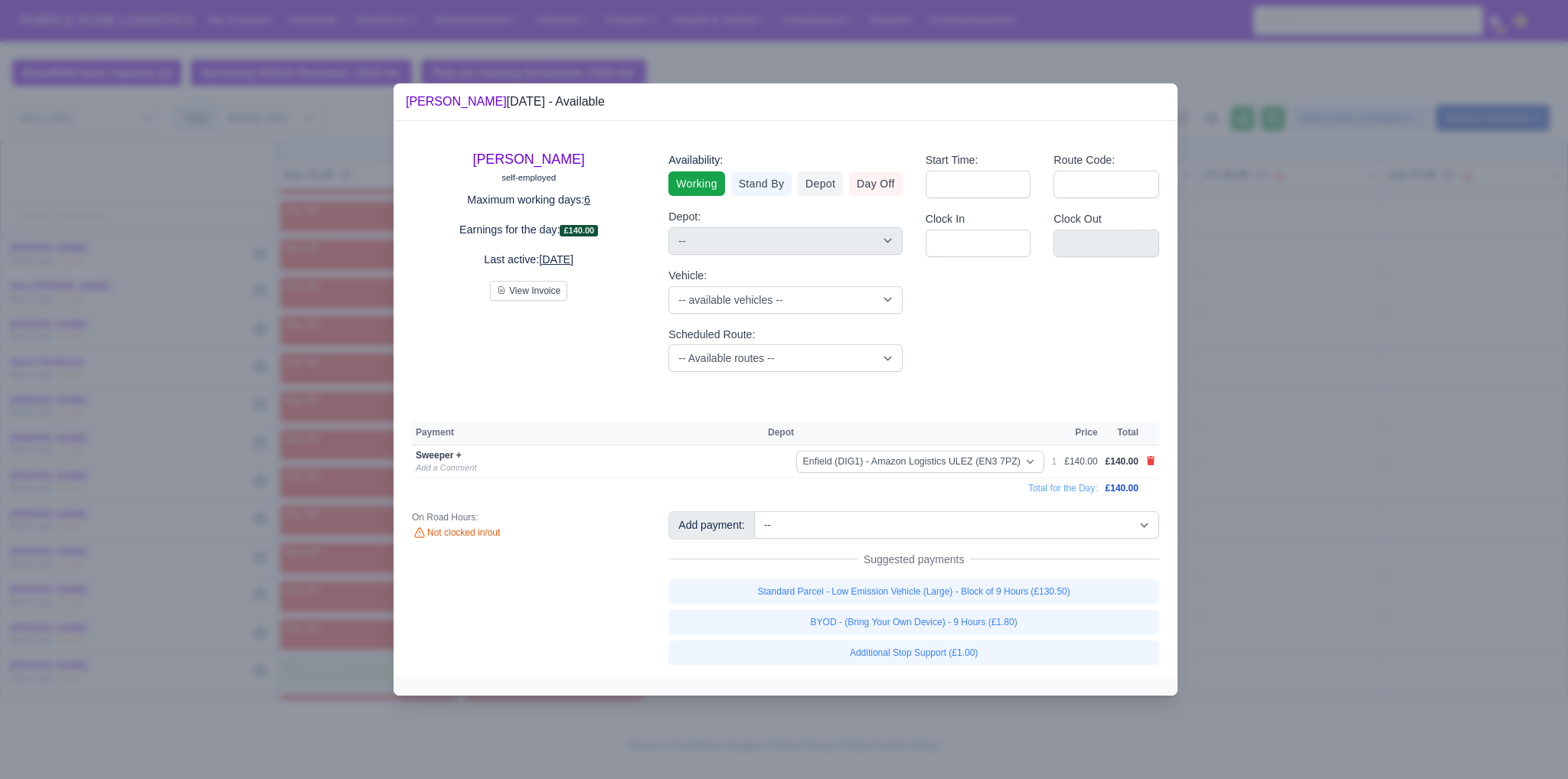
drag, startPoint x: 1393, startPoint y: 477, endPoint x: 1258, endPoint y: 468, distance: 135.3
click at [1393, 477] on div at bounding box center [784, 389] width 1568 height 779
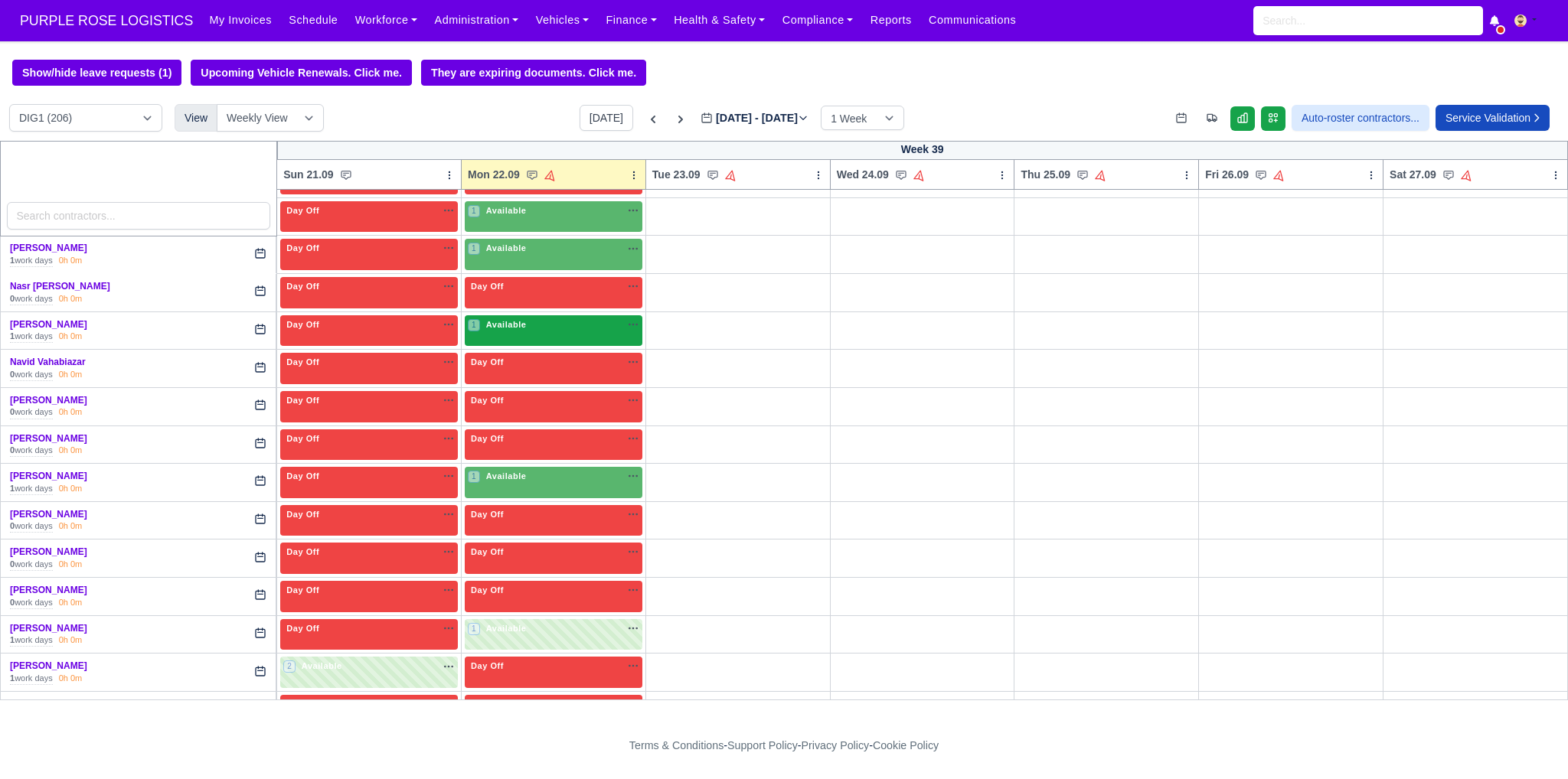
click at [508, 319] on span "Available" at bounding box center [506, 324] width 47 height 11
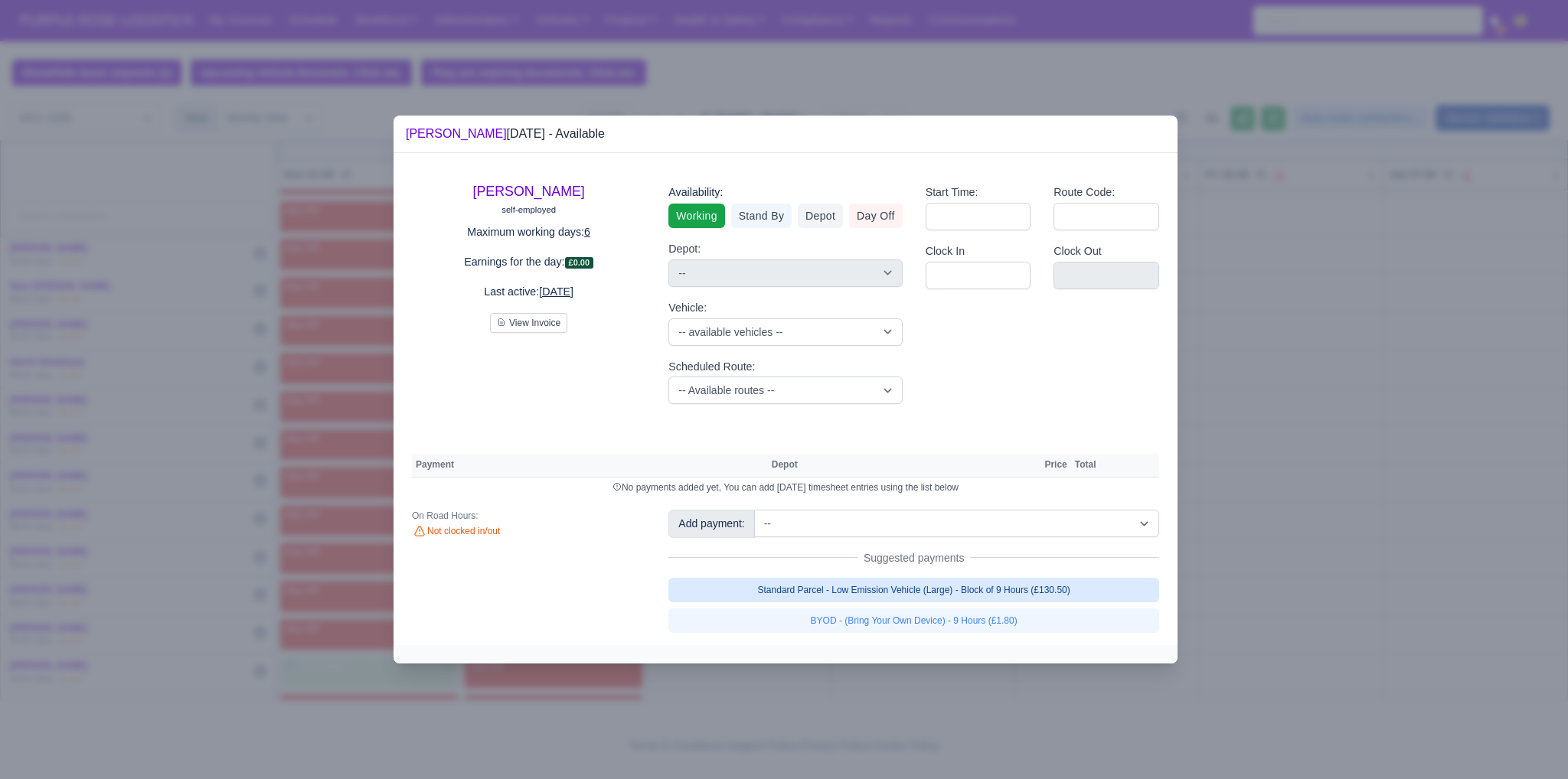
click at [870, 592] on link "Standard Parcel - Low Emission Vehicle (Large) - Block of 9 Hours (£130.50)" at bounding box center [914, 590] width 491 height 25
select select "1"
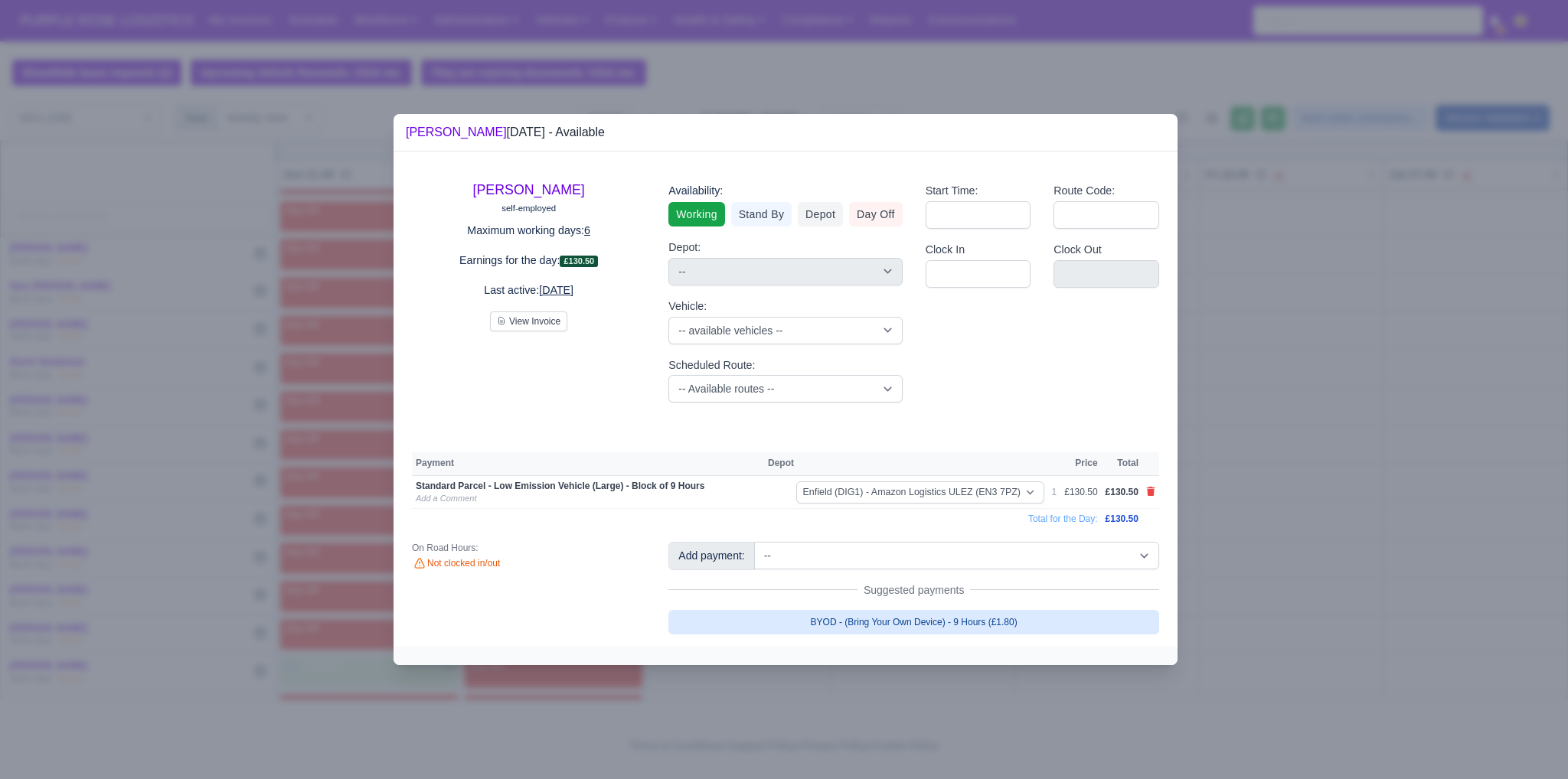
click at [876, 625] on link "BYOD - (Bring Your Own Device) - 9 Hours (£1.80)" at bounding box center [914, 622] width 491 height 25
select select "1"
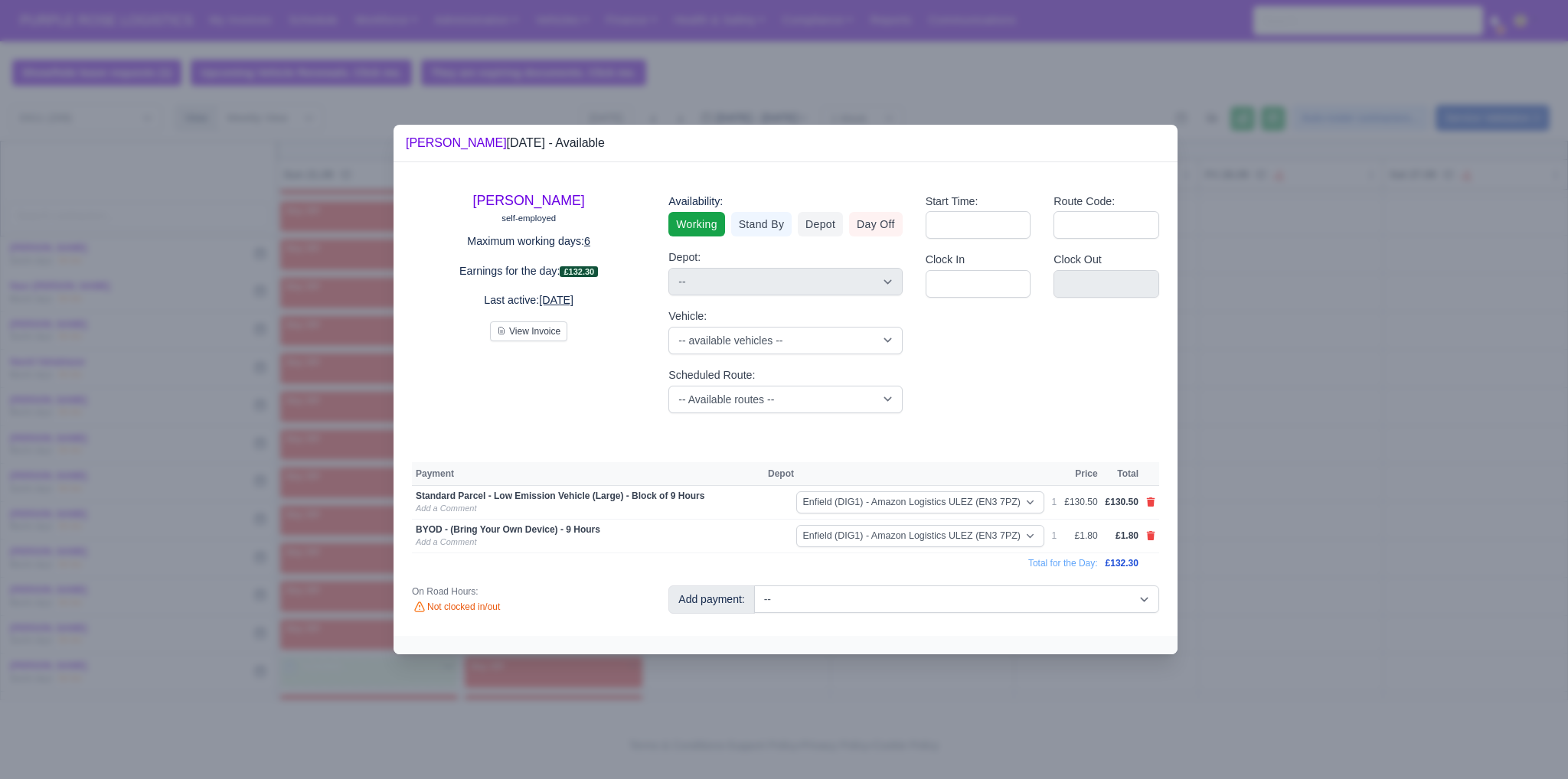
click at [1333, 475] on div at bounding box center [784, 389] width 1568 height 779
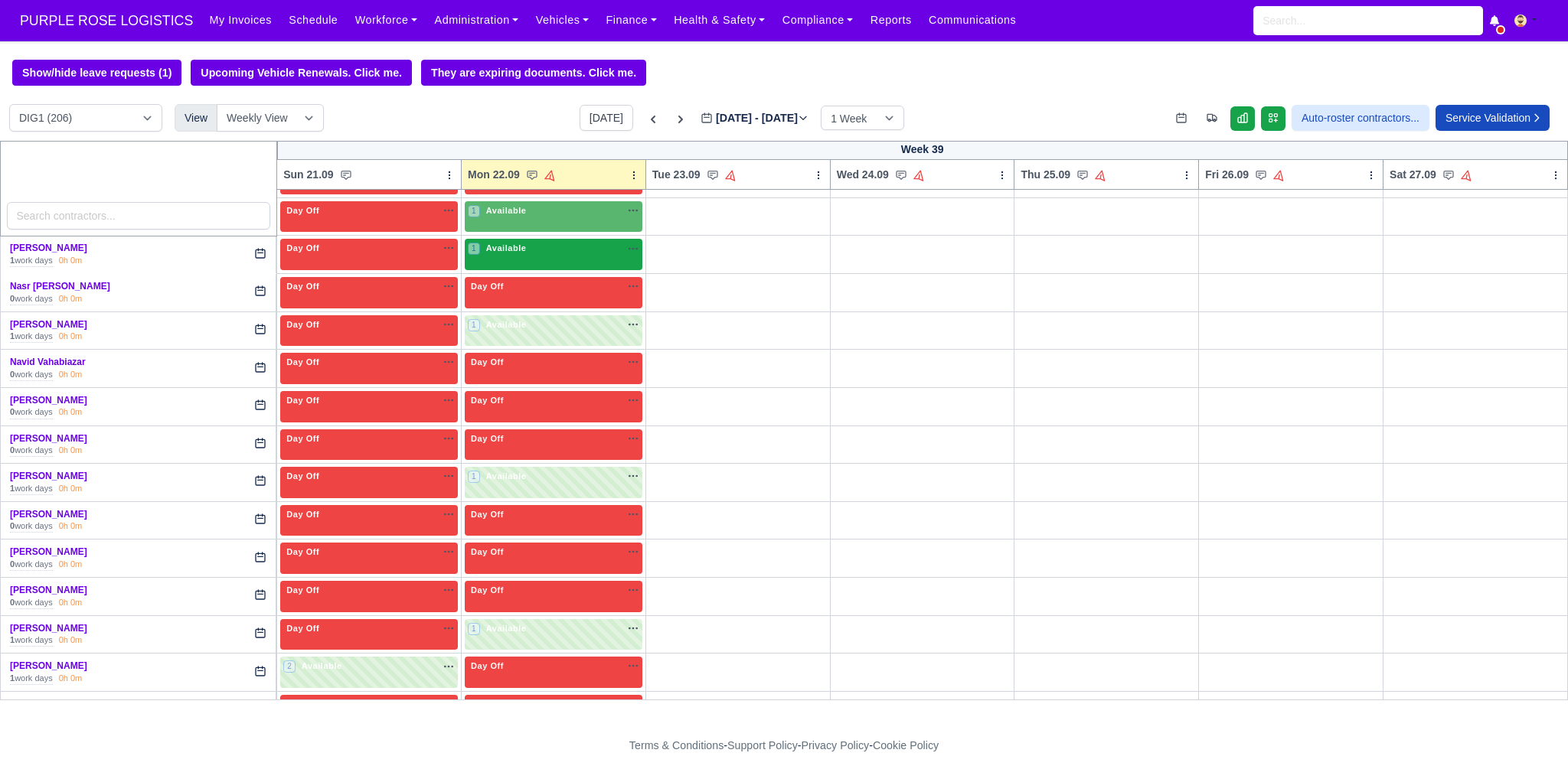
click at [514, 243] on span "Available" at bounding box center [506, 248] width 47 height 11
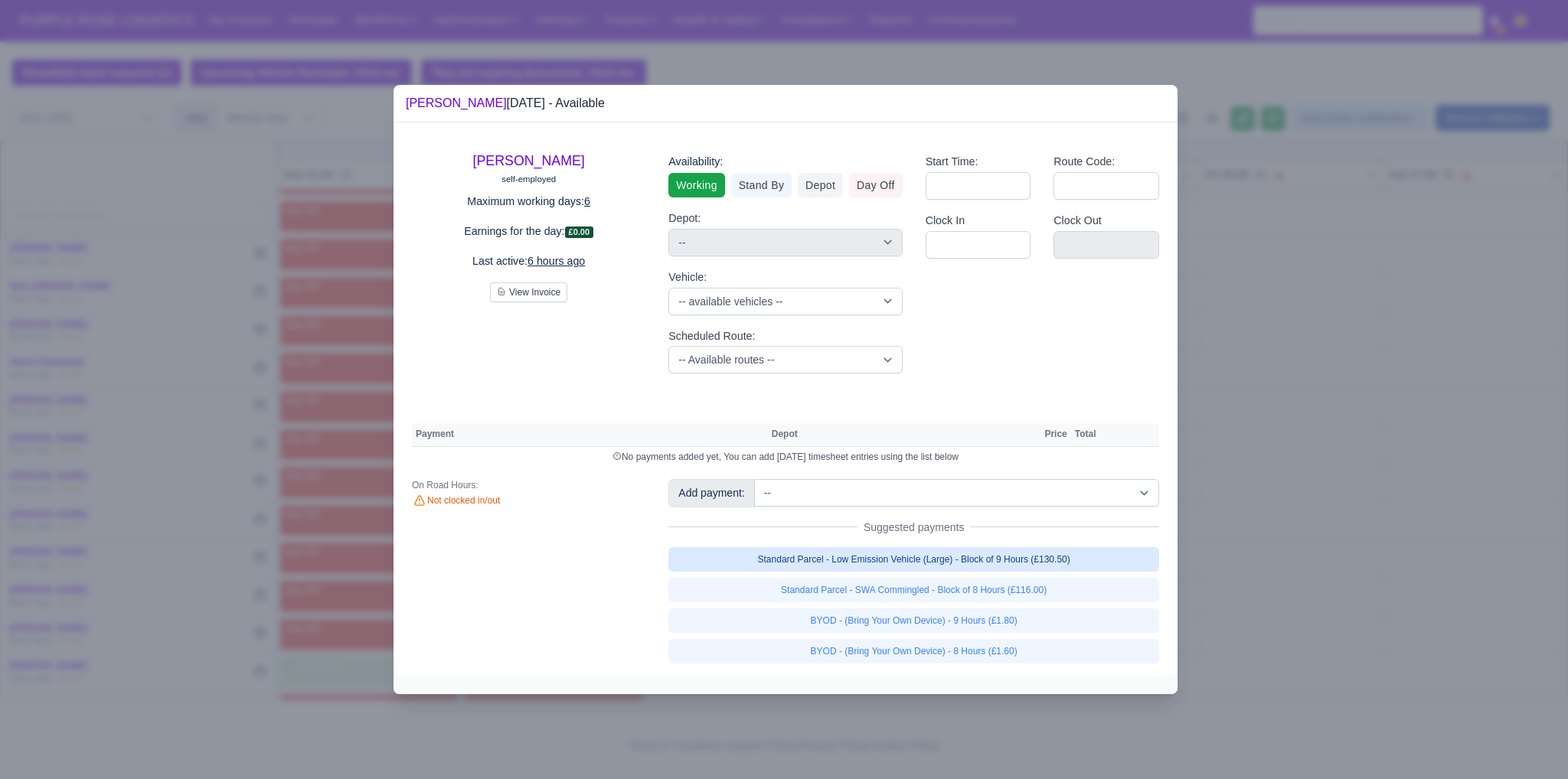
click at [916, 567] on link "Standard Parcel - Low Emission Vehicle (Large) - Block of 9 Hours (£130.50)" at bounding box center [914, 559] width 491 height 25
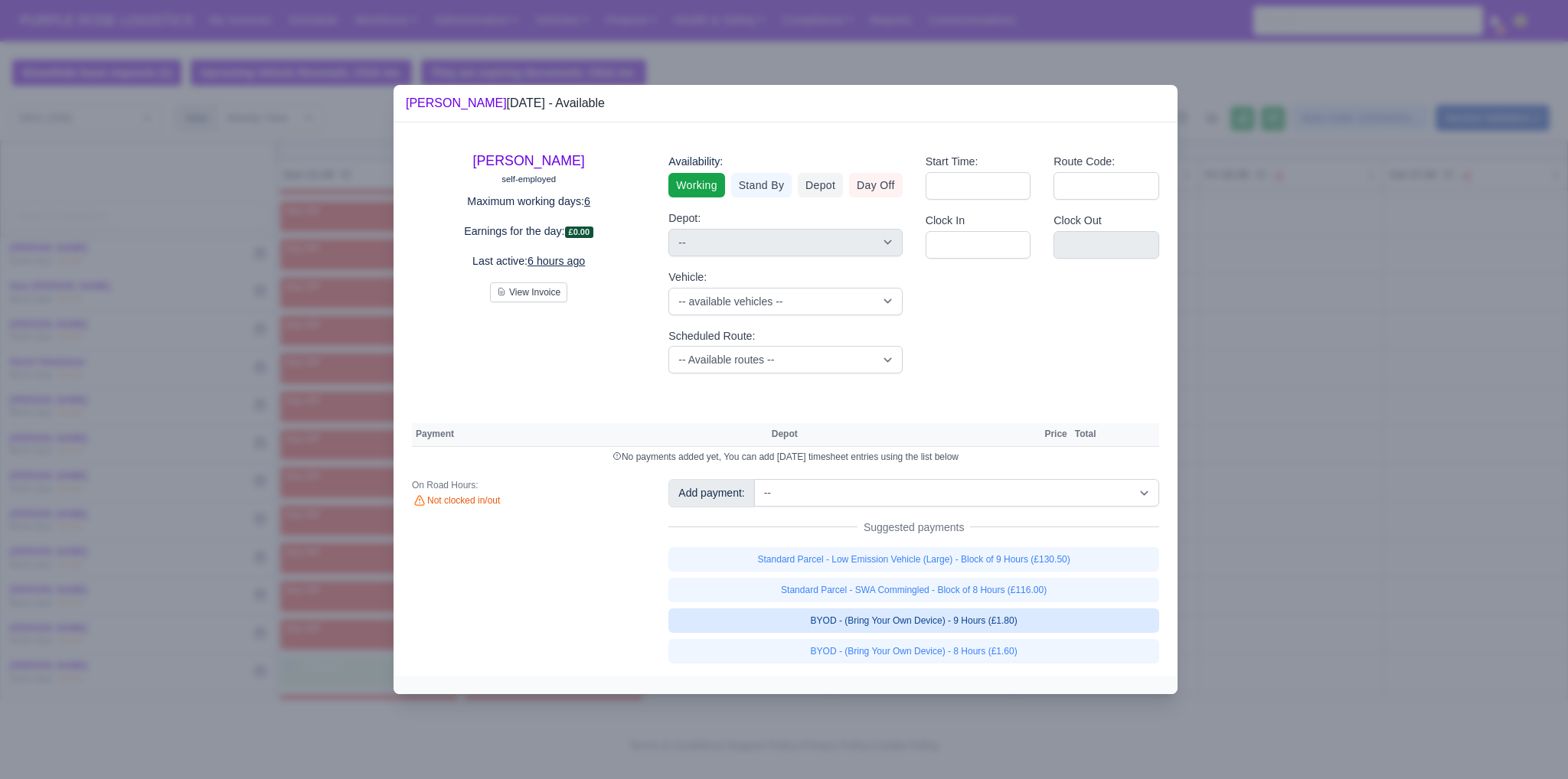
select select "1"
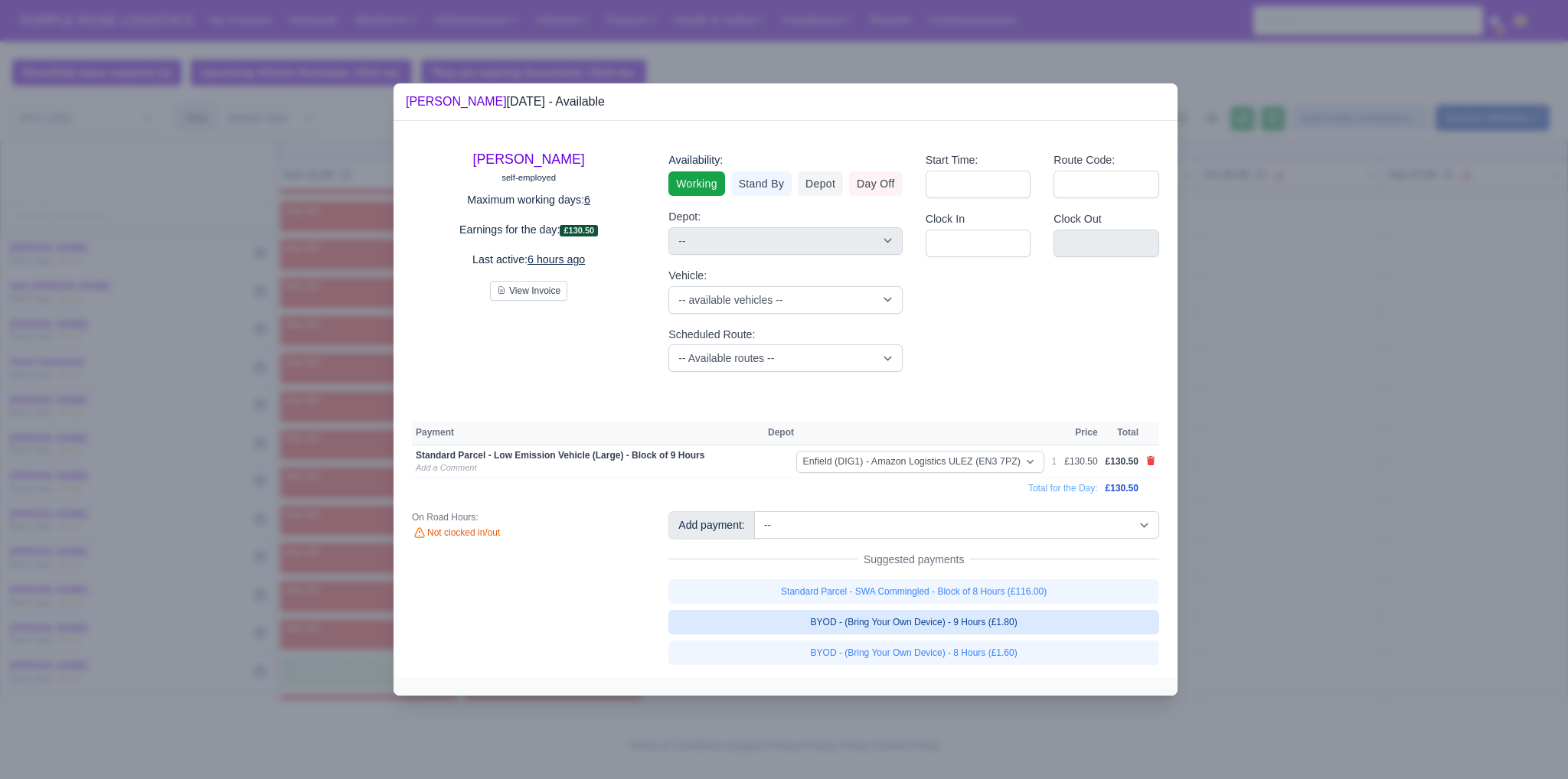
click at [918, 624] on link "BYOD - (Bring Your Own Device) - 9 Hours (£1.80)" at bounding box center [914, 622] width 491 height 25
select select "1"
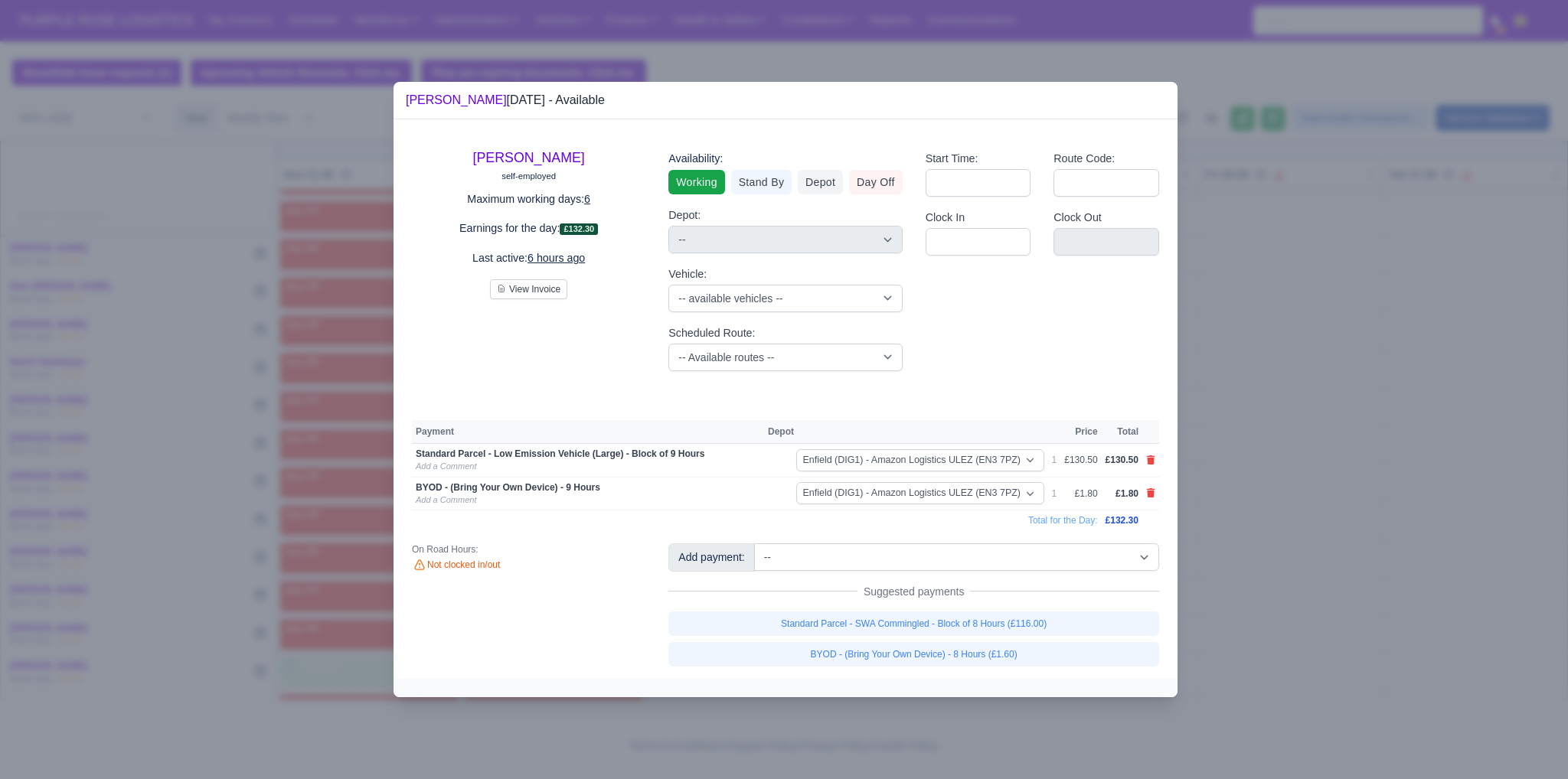
drag, startPoint x: 1285, startPoint y: 560, endPoint x: 617, endPoint y: 352, distance: 699.6
click at [1285, 560] on div at bounding box center [784, 389] width 1568 height 779
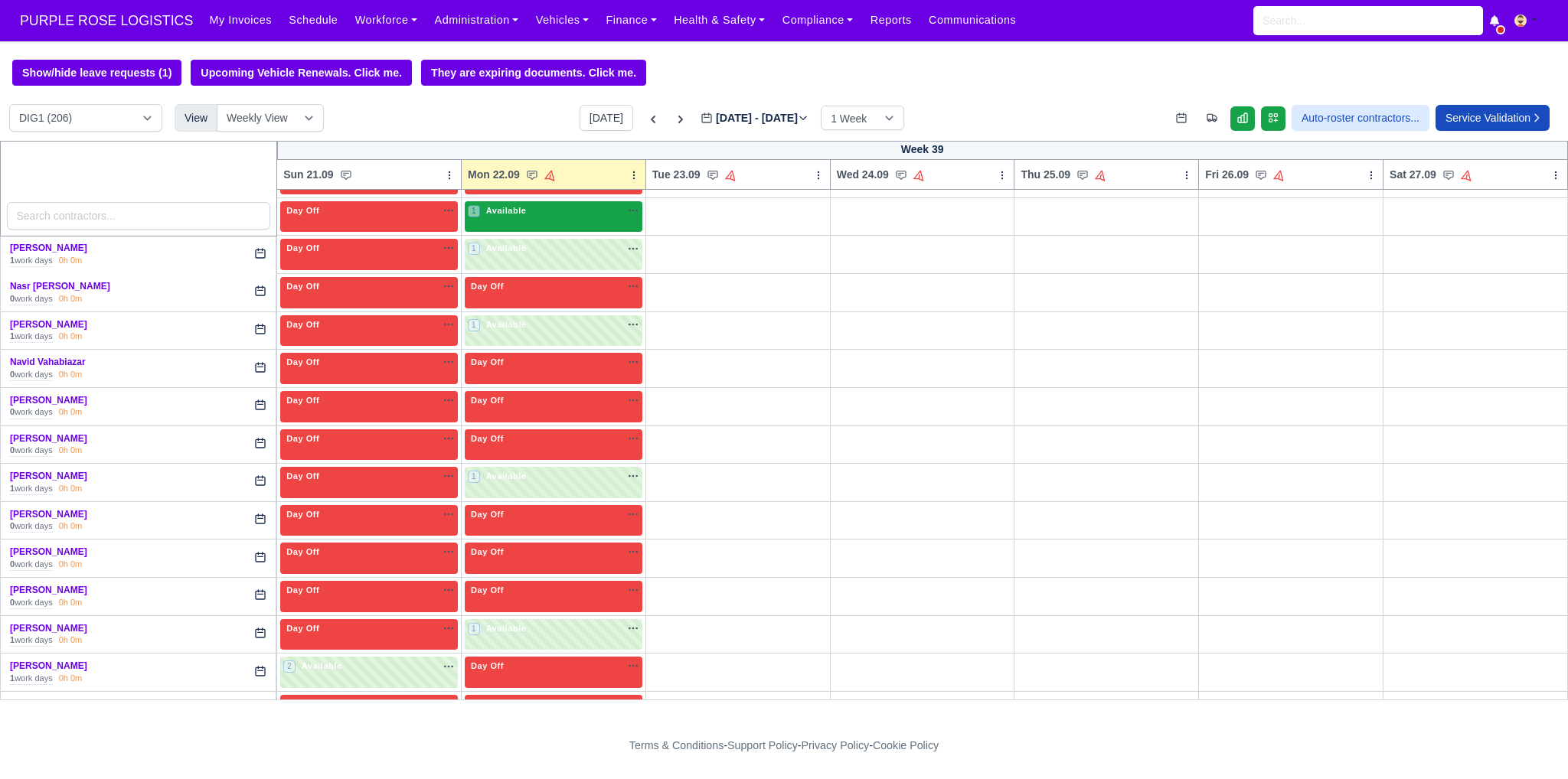
click at [523, 201] on div "1 Available" at bounding box center [554, 216] width 178 height 32
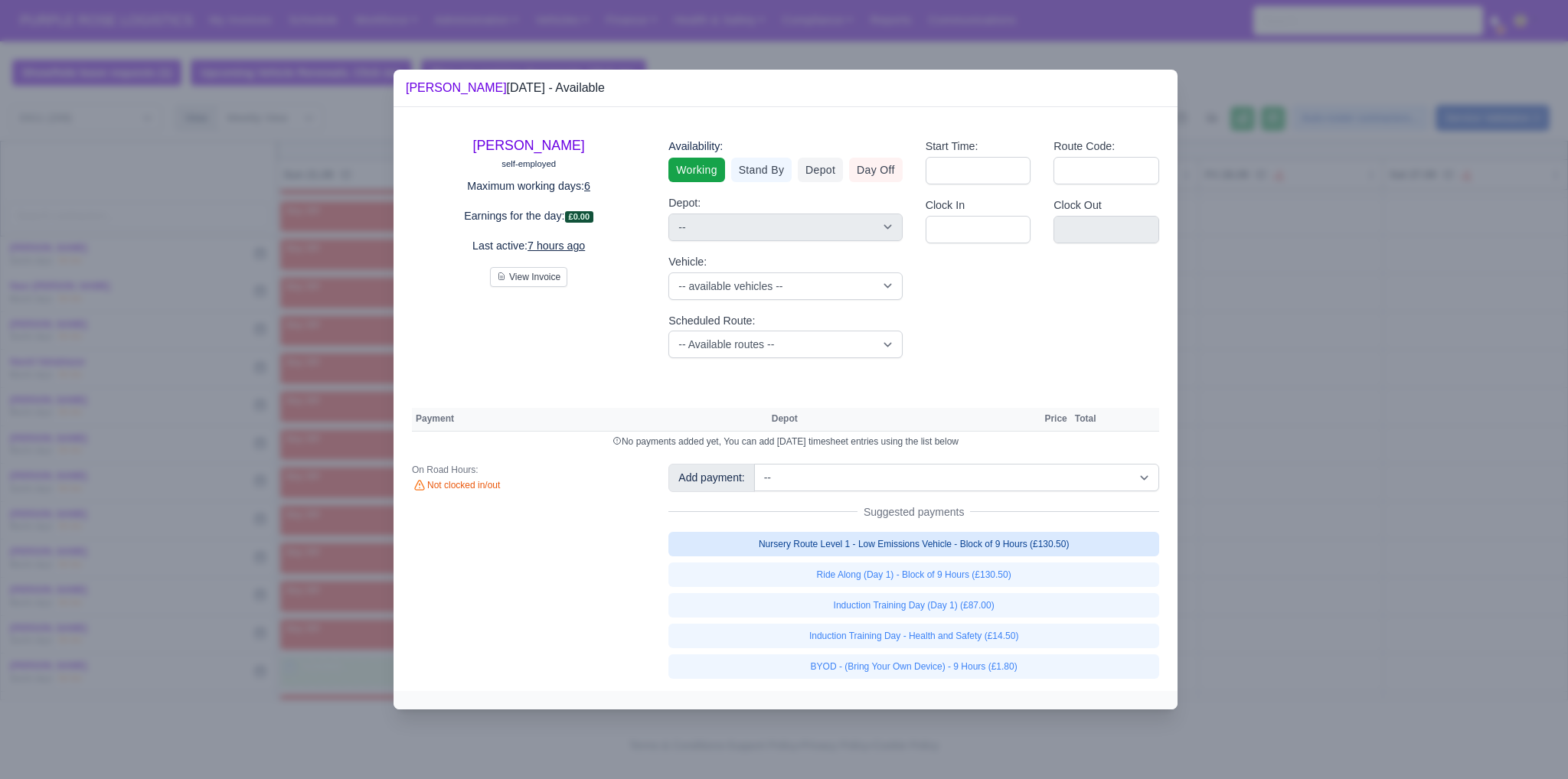
click at [903, 550] on link "Nursery Route Level 1 - Low Emissions Vehicle - Block of 9 Hours (£130.50)" at bounding box center [914, 544] width 491 height 25
select select "1"
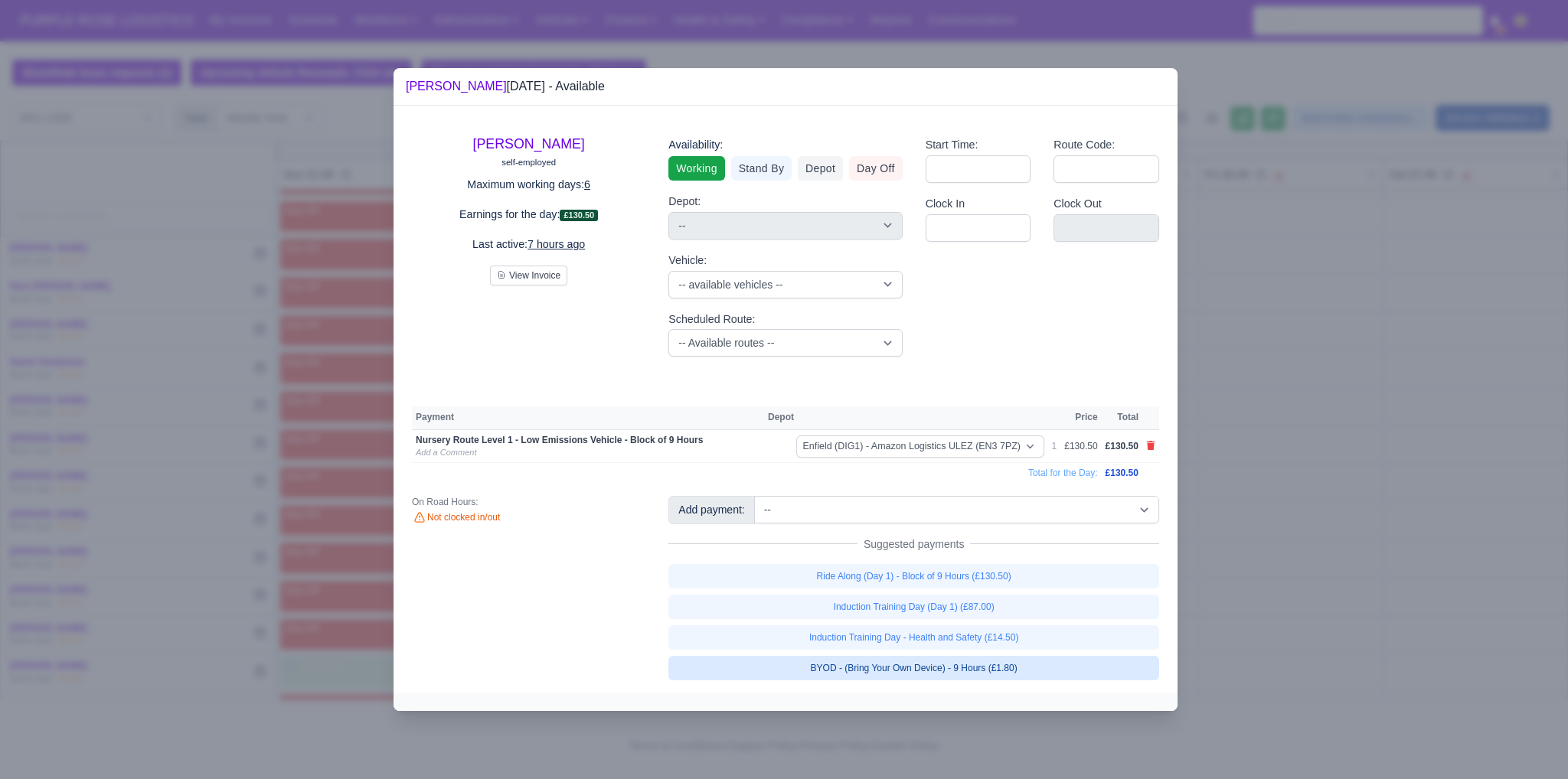
click at [946, 667] on link "BYOD - (Bring Your Own Device) - 9 Hours (£1.80)" at bounding box center [914, 668] width 491 height 25
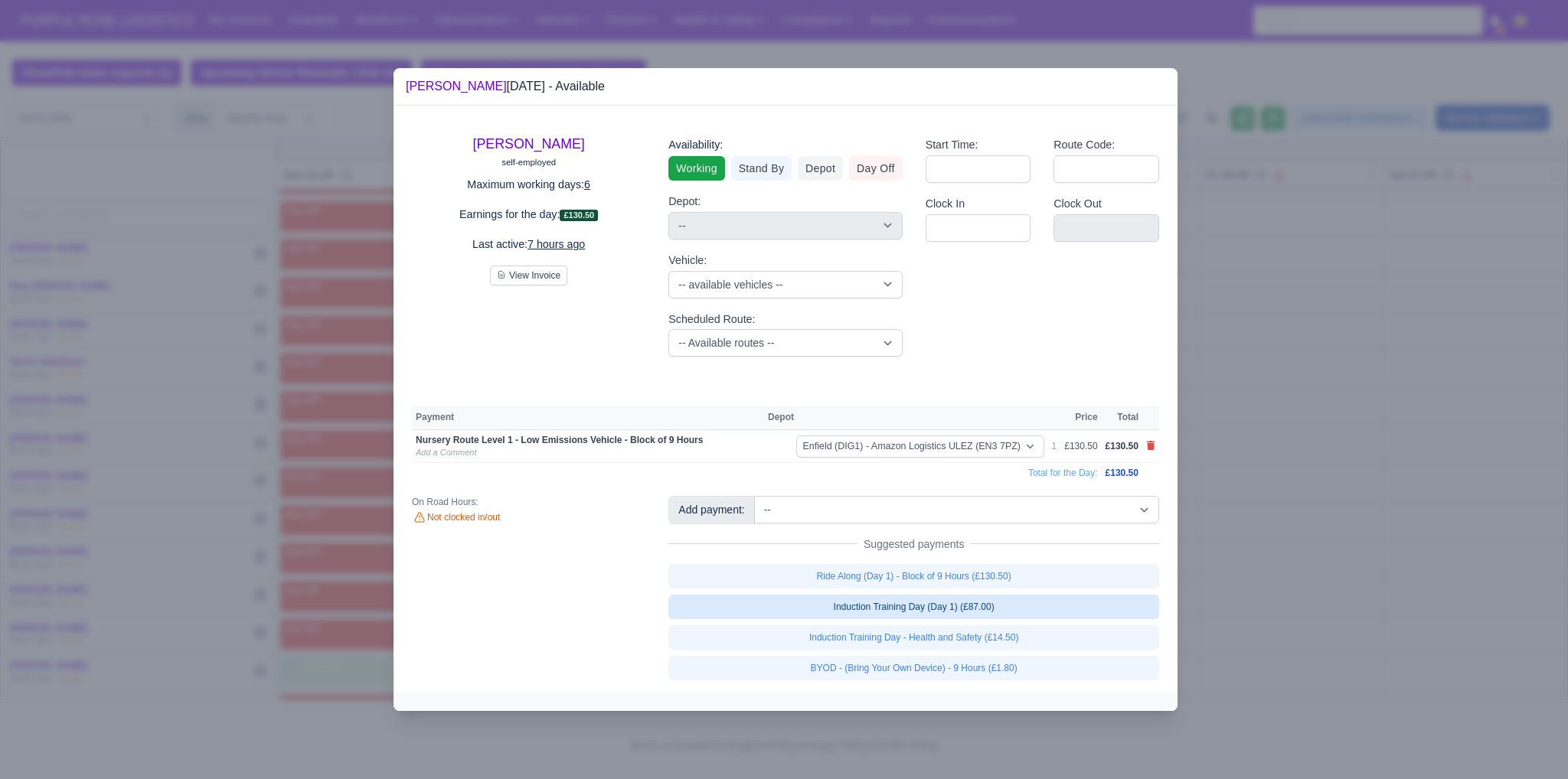
select select "1"
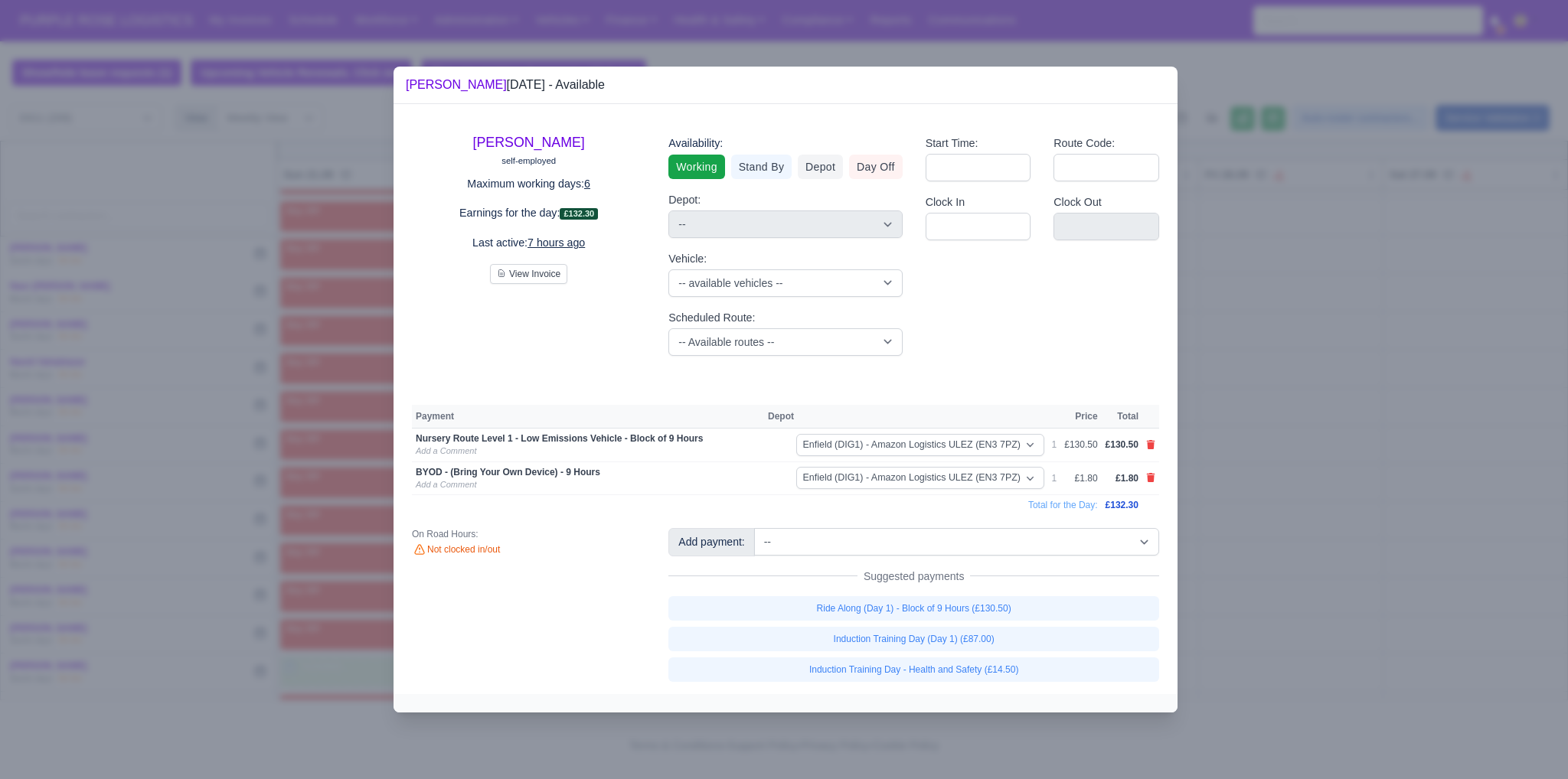
click at [1267, 598] on div at bounding box center [784, 389] width 1568 height 779
click at [1252, 444] on div at bounding box center [784, 389] width 1568 height 779
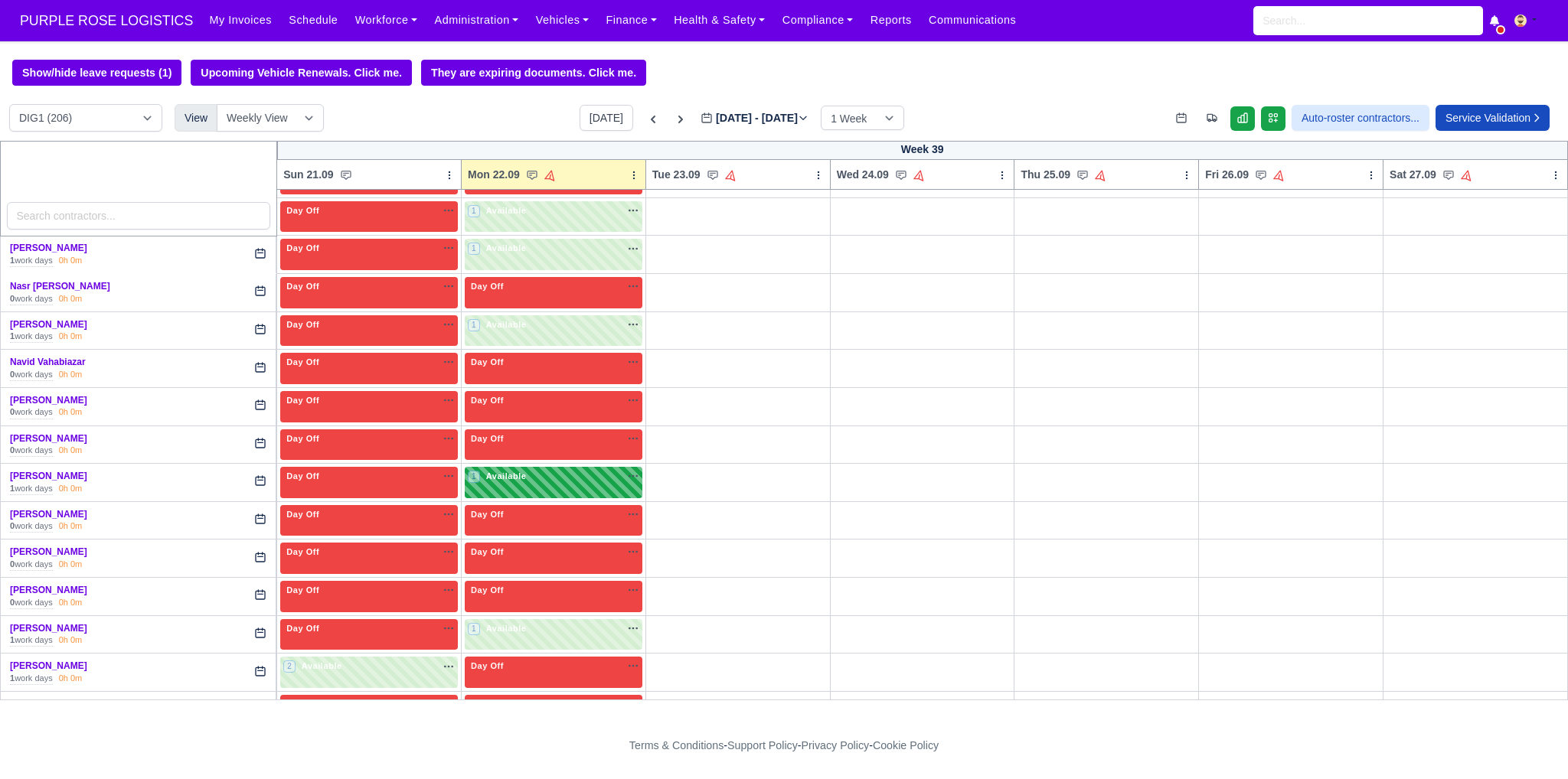
scroll to position [2986, 0]
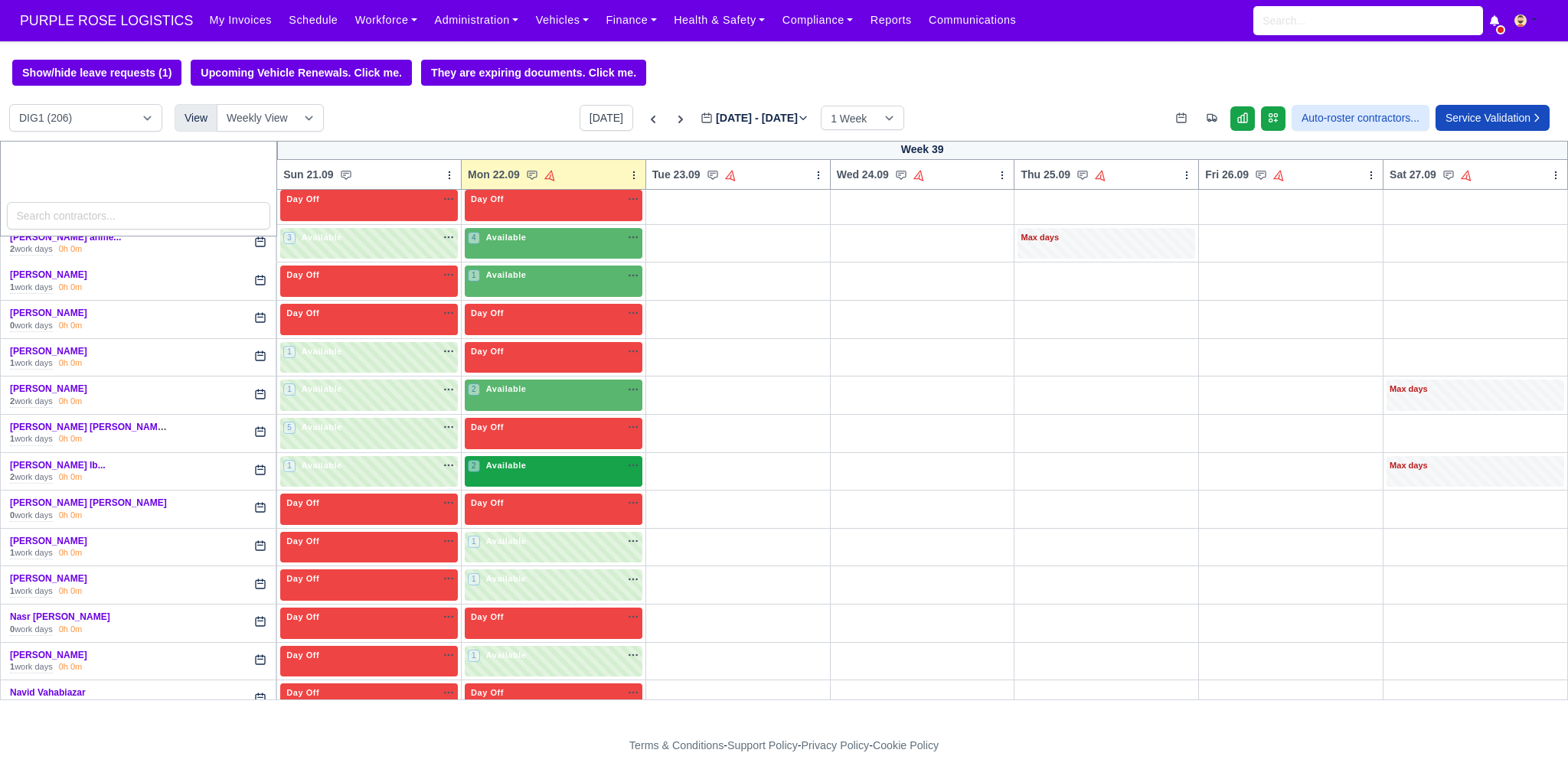
click at [554, 456] on div "2 Available" at bounding box center [554, 472] width 178 height 32
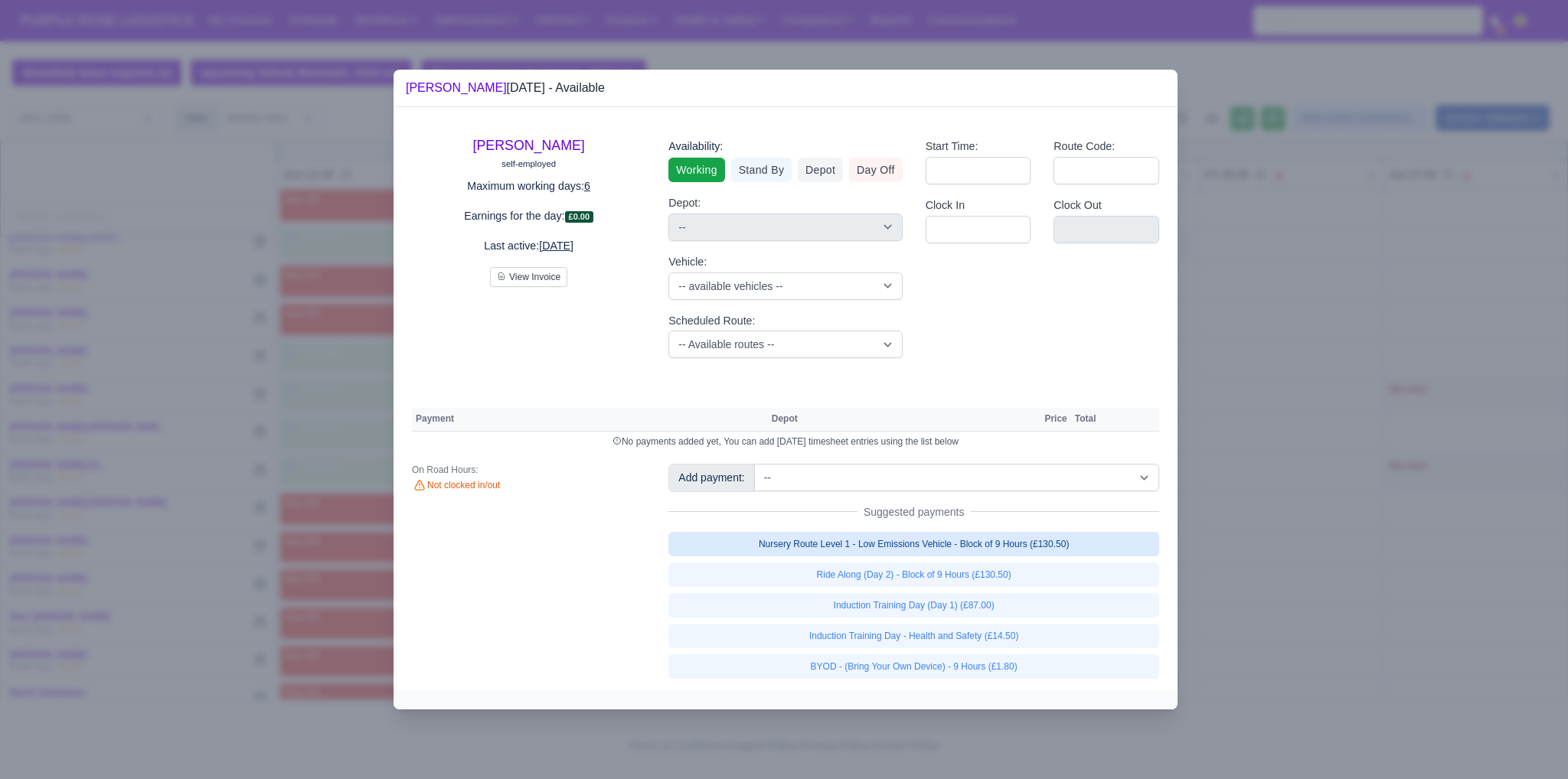
click at [866, 552] on link "Nursery Route Level 1 - Low Emissions Vehicle - Block of 9 Hours (£130.50)" at bounding box center [914, 544] width 491 height 25
select select "1"
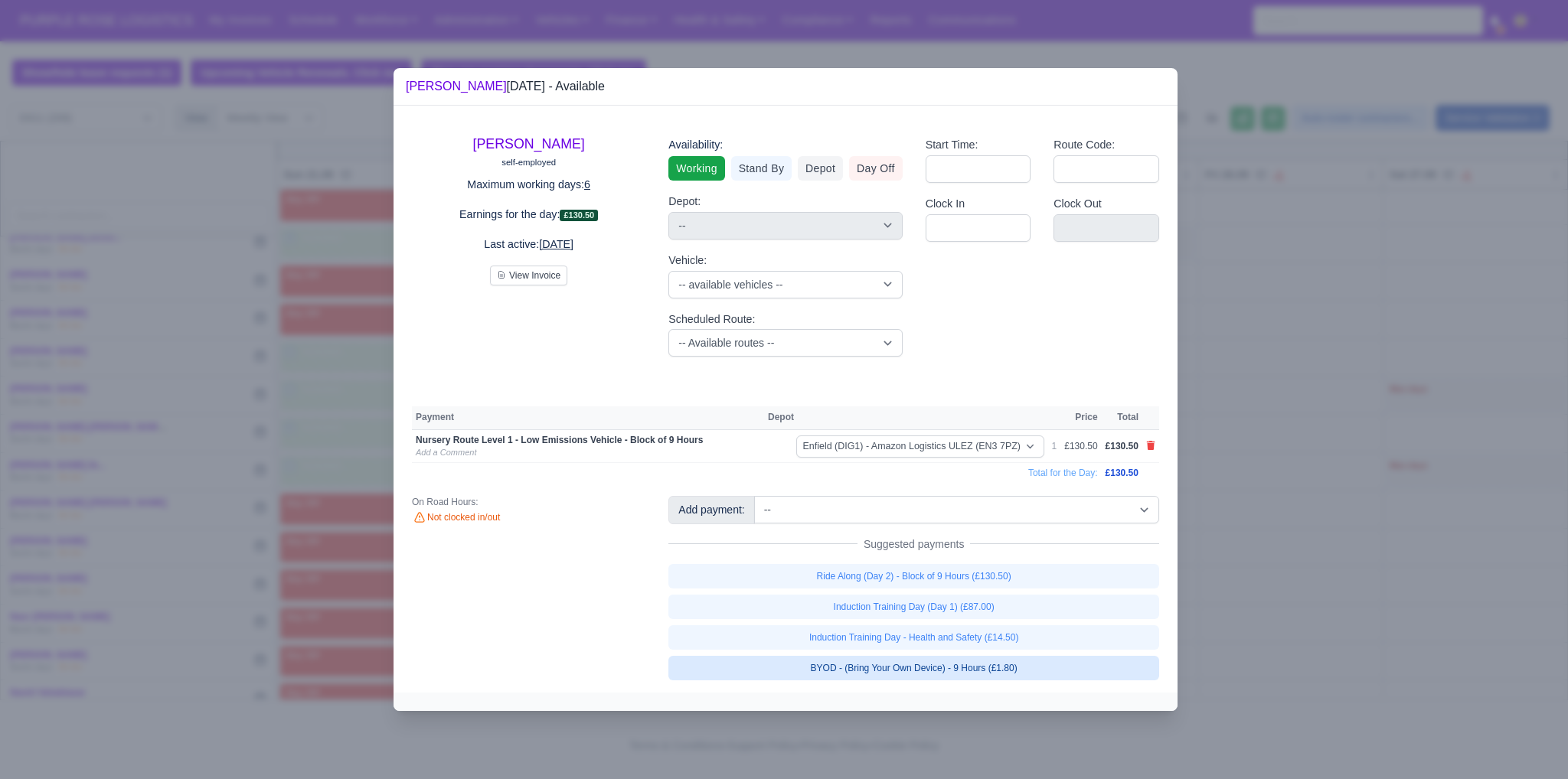
click at [915, 671] on link "BYOD - (Bring Your Own Device) - 9 Hours (£1.80)" at bounding box center [914, 668] width 491 height 25
select select "1"
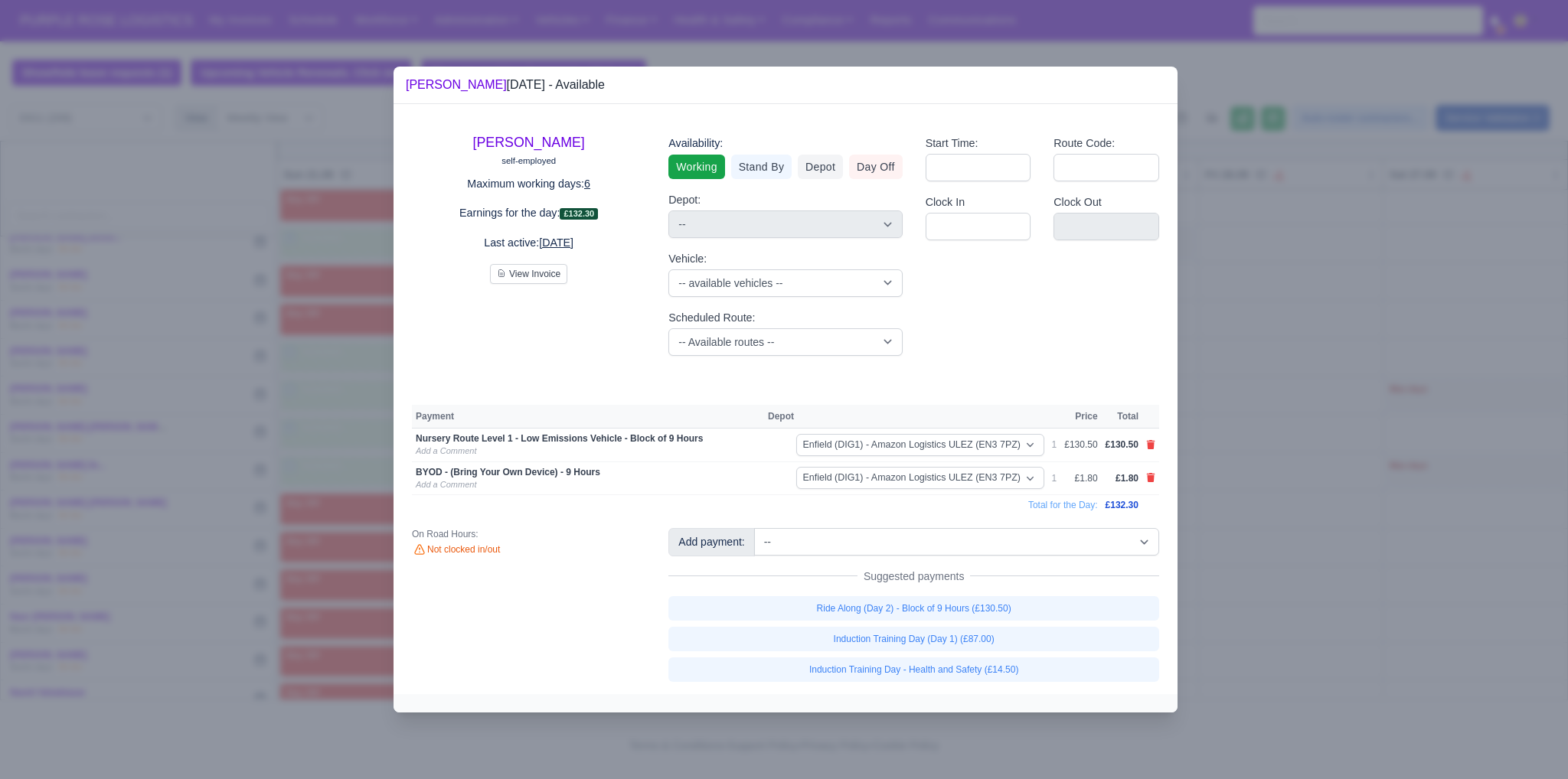
click at [1268, 573] on div at bounding box center [784, 389] width 1568 height 779
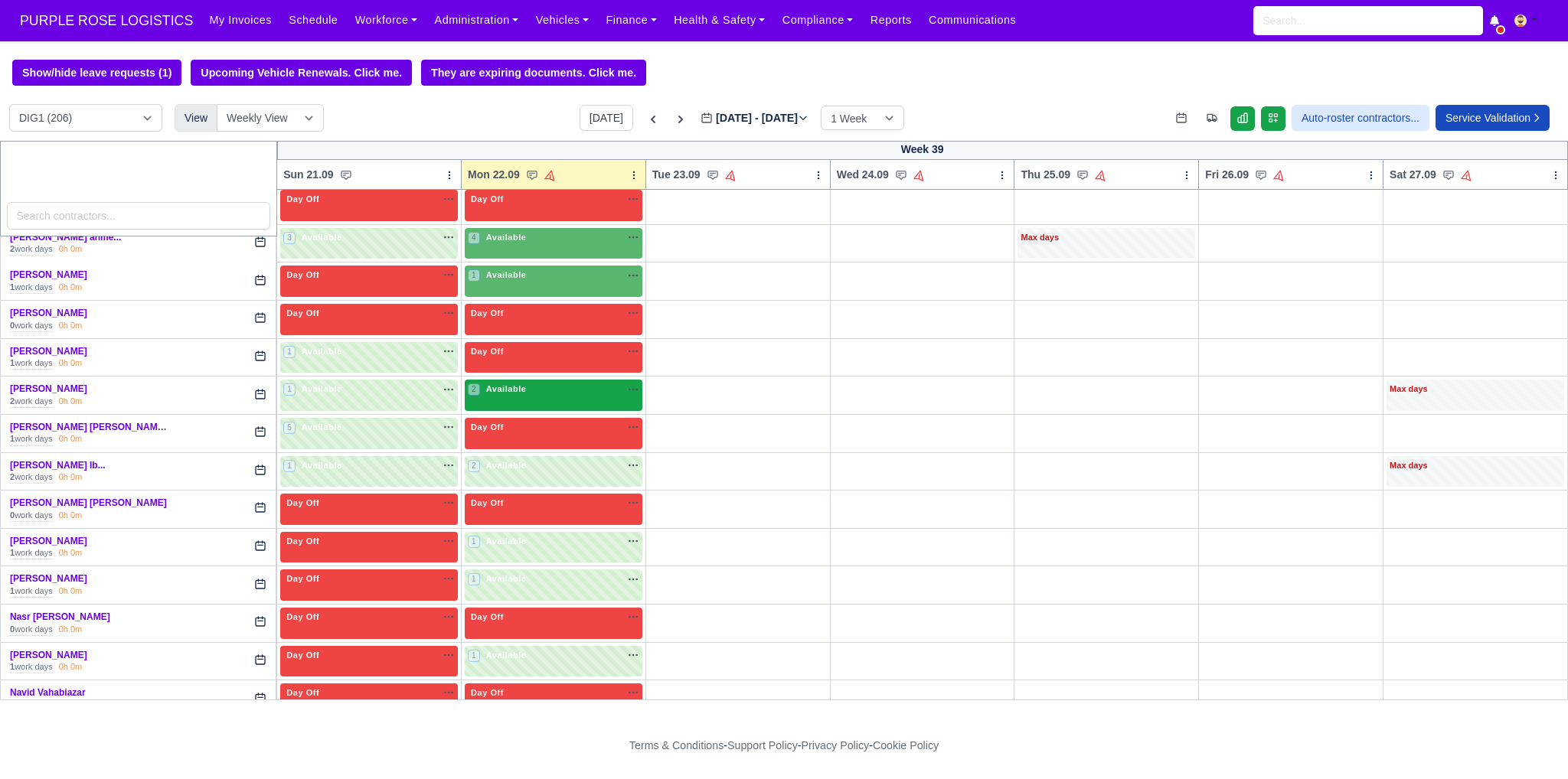
click at [518, 383] on div "2 Available na" at bounding box center [553, 391] width 171 height 16
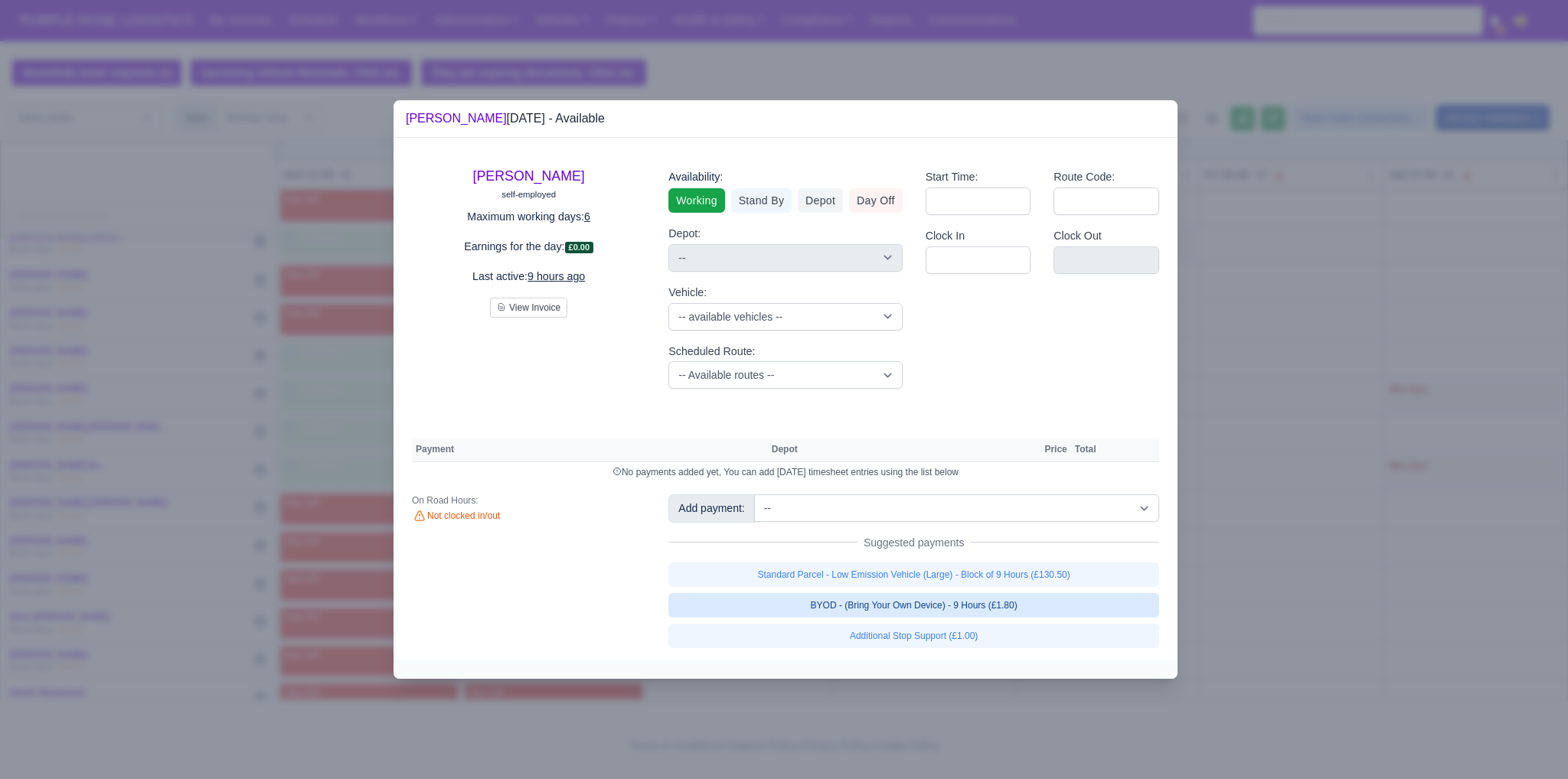
click at [826, 604] on link "BYOD - (Bring Your Own Device) - 9 Hours (£1.80)" at bounding box center [914, 605] width 491 height 25
select select "1"
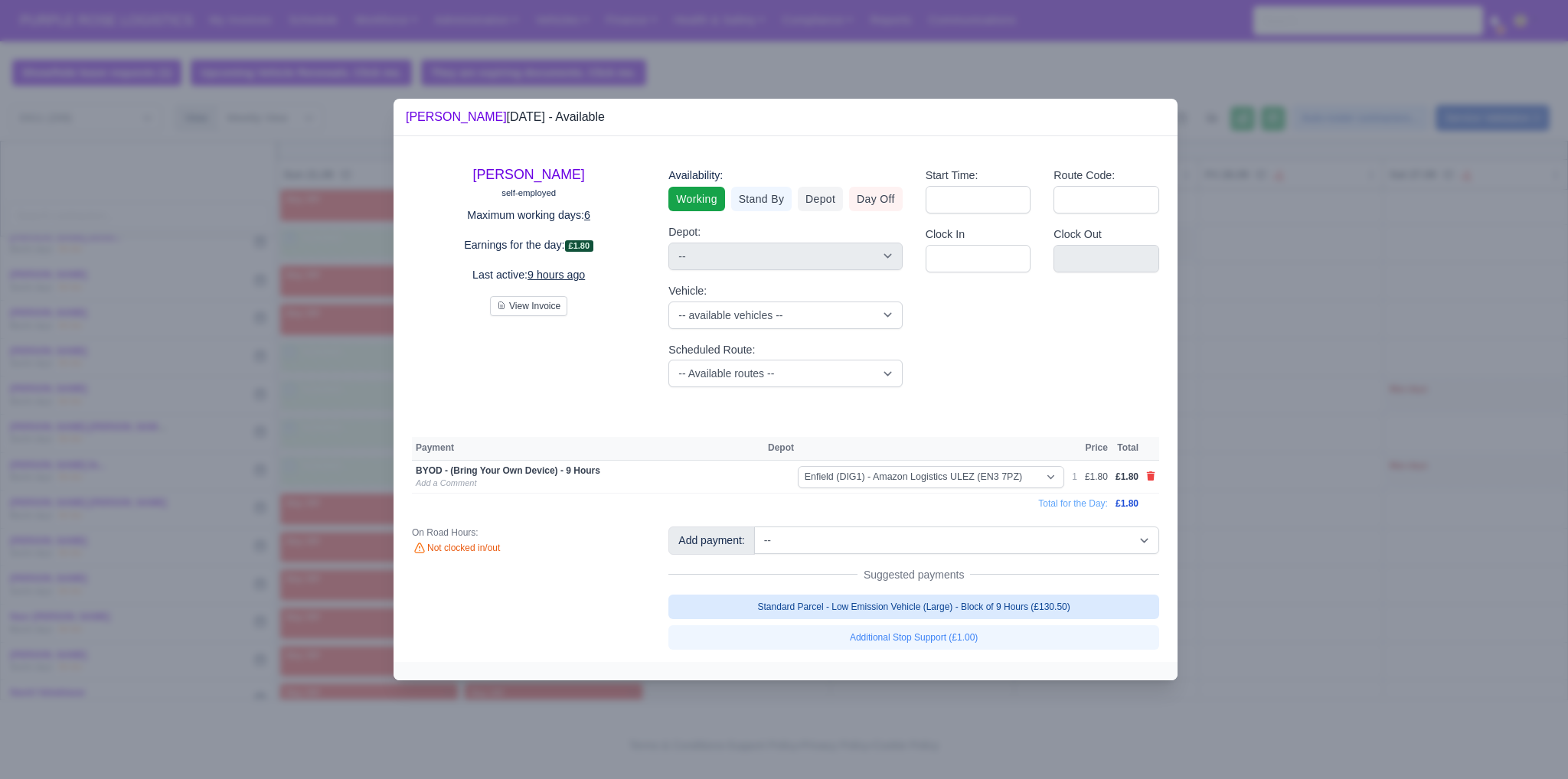
click at [824, 607] on link "Standard Parcel - Low Emission Vehicle (Large) - Block of 9 Hours (£130.50)" at bounding box center [914, 607] width 491 height 25
select select "1"
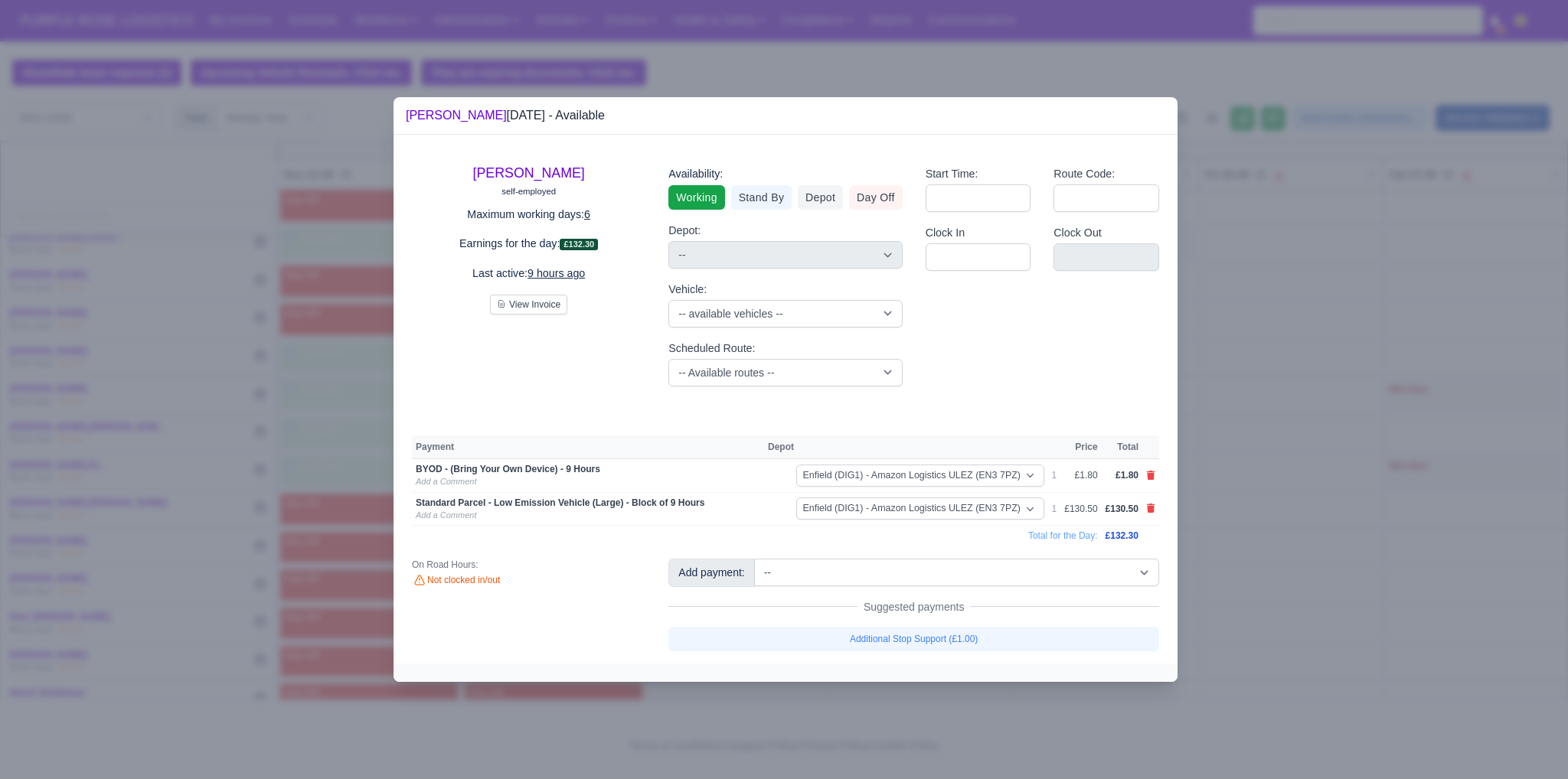
click at [1234, 553] on div at bounding box center [784, 389] width 1568 height 779
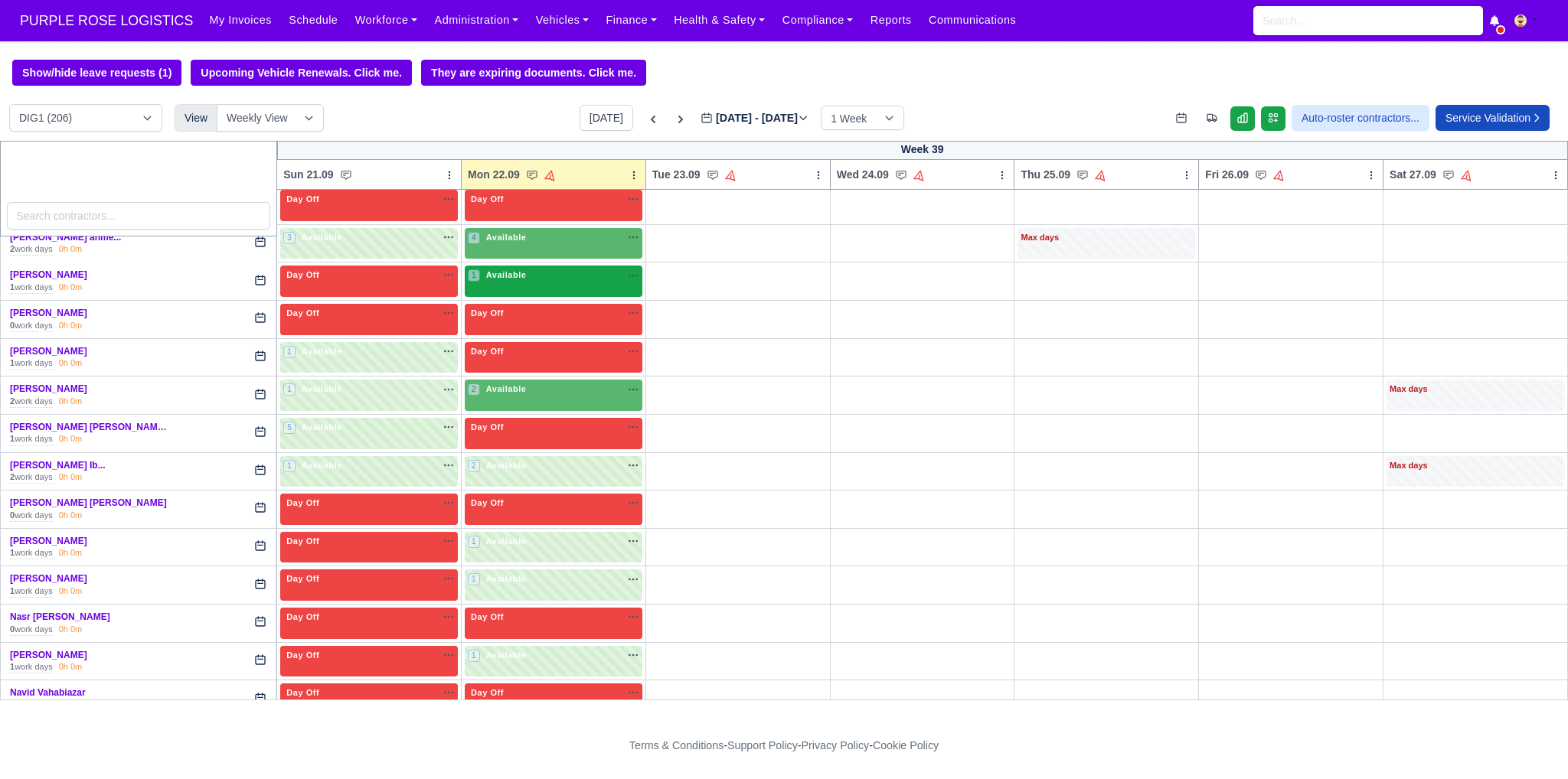
click at [527, 269] on div "1 Available na" at bounding box center [553, 275] width 171 height 13
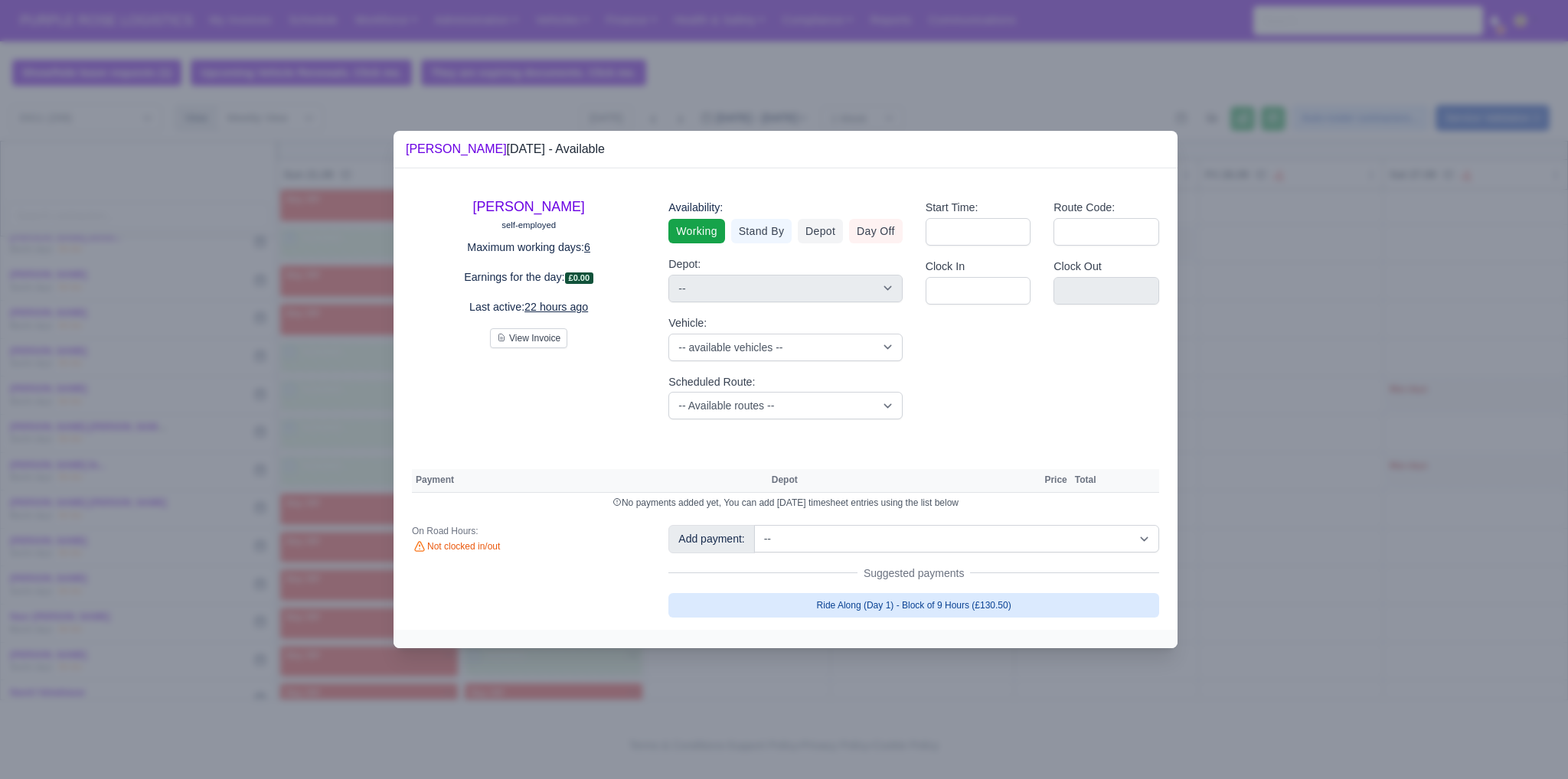
click at [900, 613] on link "Ride Along (Day 1) - Block of 9 Hours (£130.50)" at bounding box center [914, 605] width 491 height 25
select select "1"
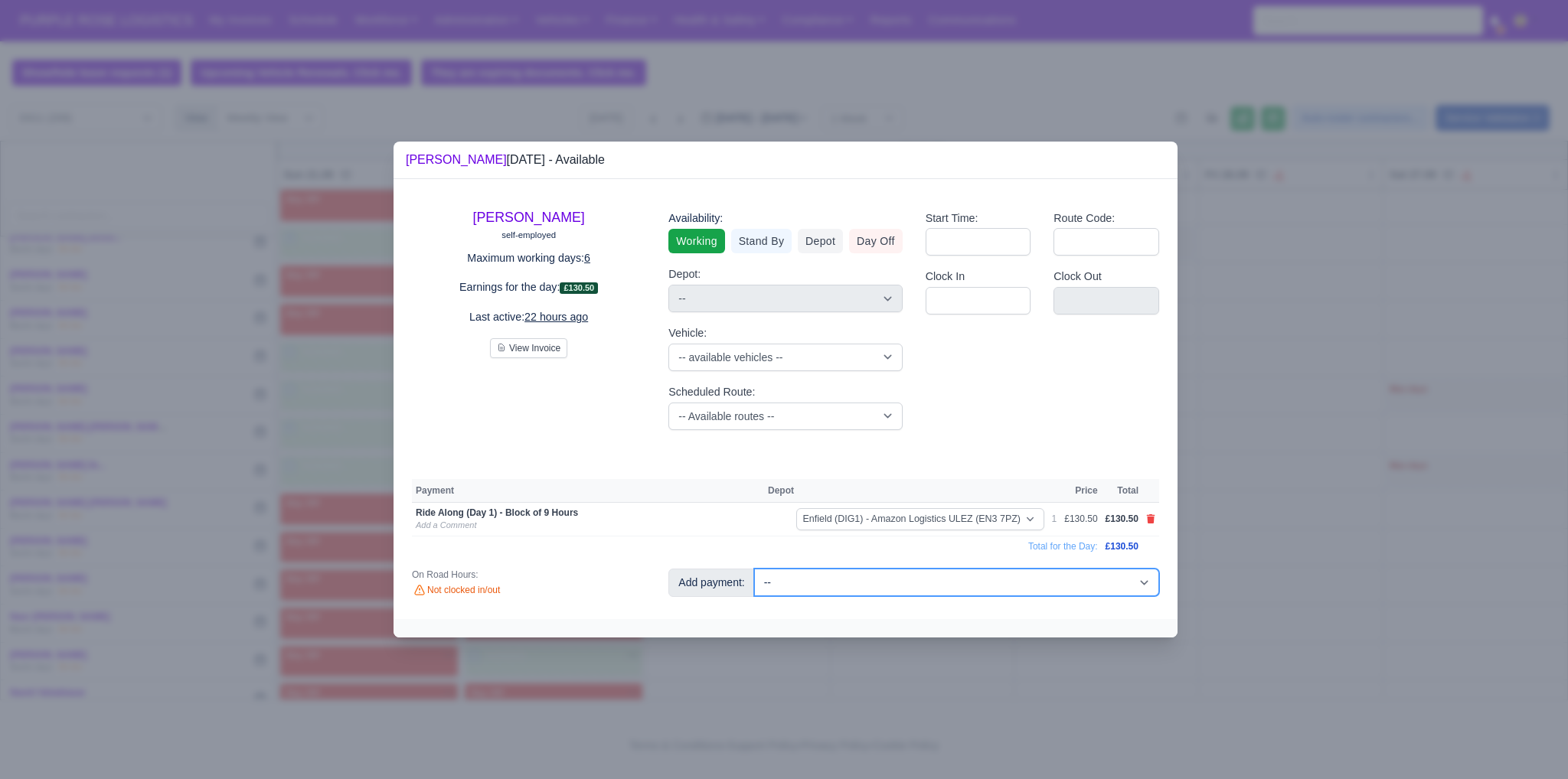
click at [880, 576] on select "-- Additional Hour Support (£14.50) Additional Hour Support (Walkers) (£13.50) …" at bounding box center [957, 582] width 405 height 27
click at [640, 531] on td "Ride Along (Day 1) - Block of 9 Hours Add a Comment" at bounding box center [589, 519] width 353 height 34
click at [1152, 518] on icon at bounding box center [1152, 518] width 9 height 9
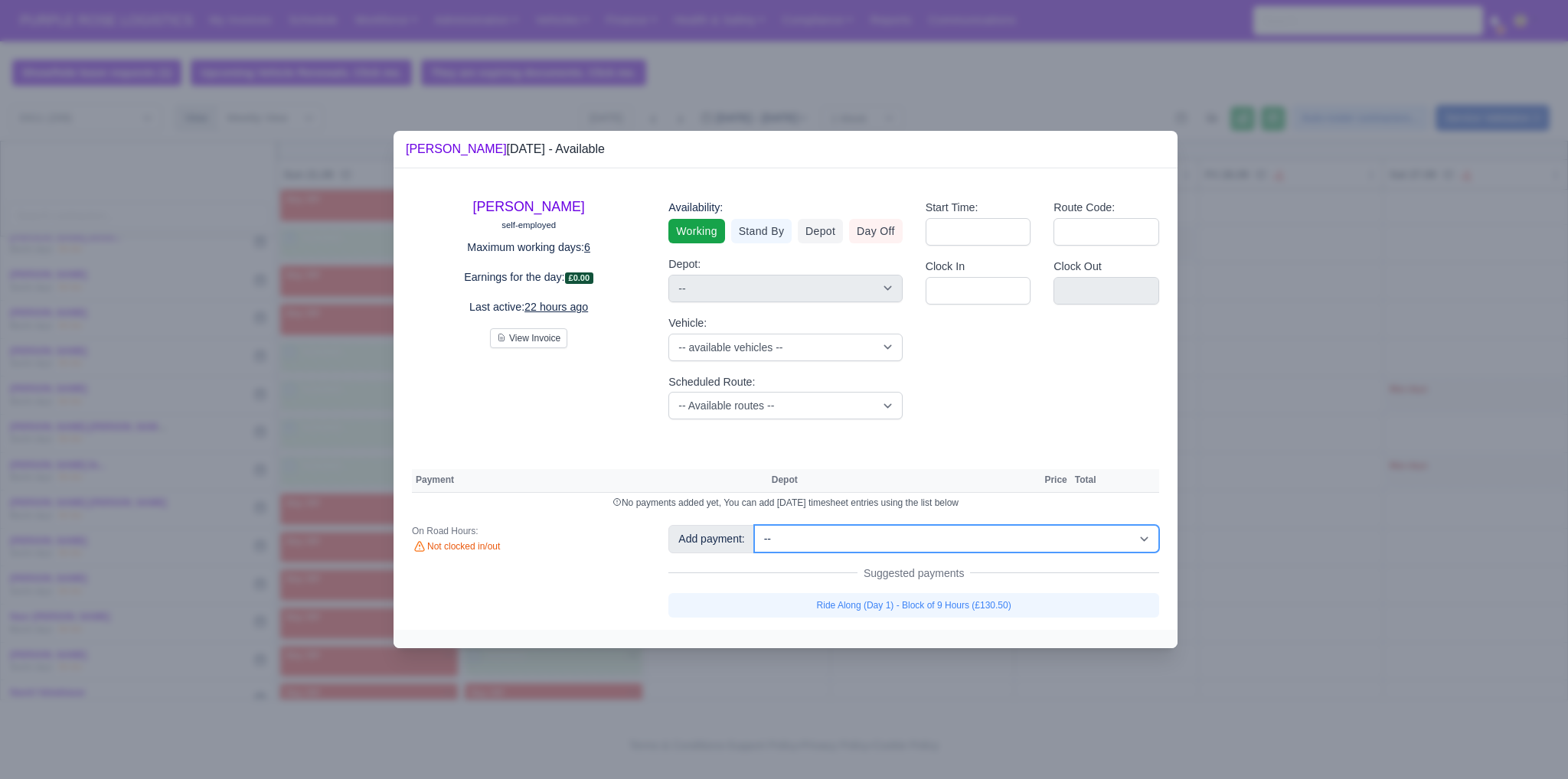
drag, startPoint x: 971, startPoint y: 536, endPoint x: 958, endPoint y: 526, distance: 16.4
click at [971, 536] on select "-- Additional Hour Support (£14.50) Additional Hour Support (Walkers) (£13.50) …" at bounding box center [957, 539] width 405 height 27
select select "105"
click at [755, 525] on select "-- Additional Hour Support (£14.50) Additional Hour Support (Walkers) (£13.50) …" at bounding box center [957, 539] width 405 height 27
select select "1"
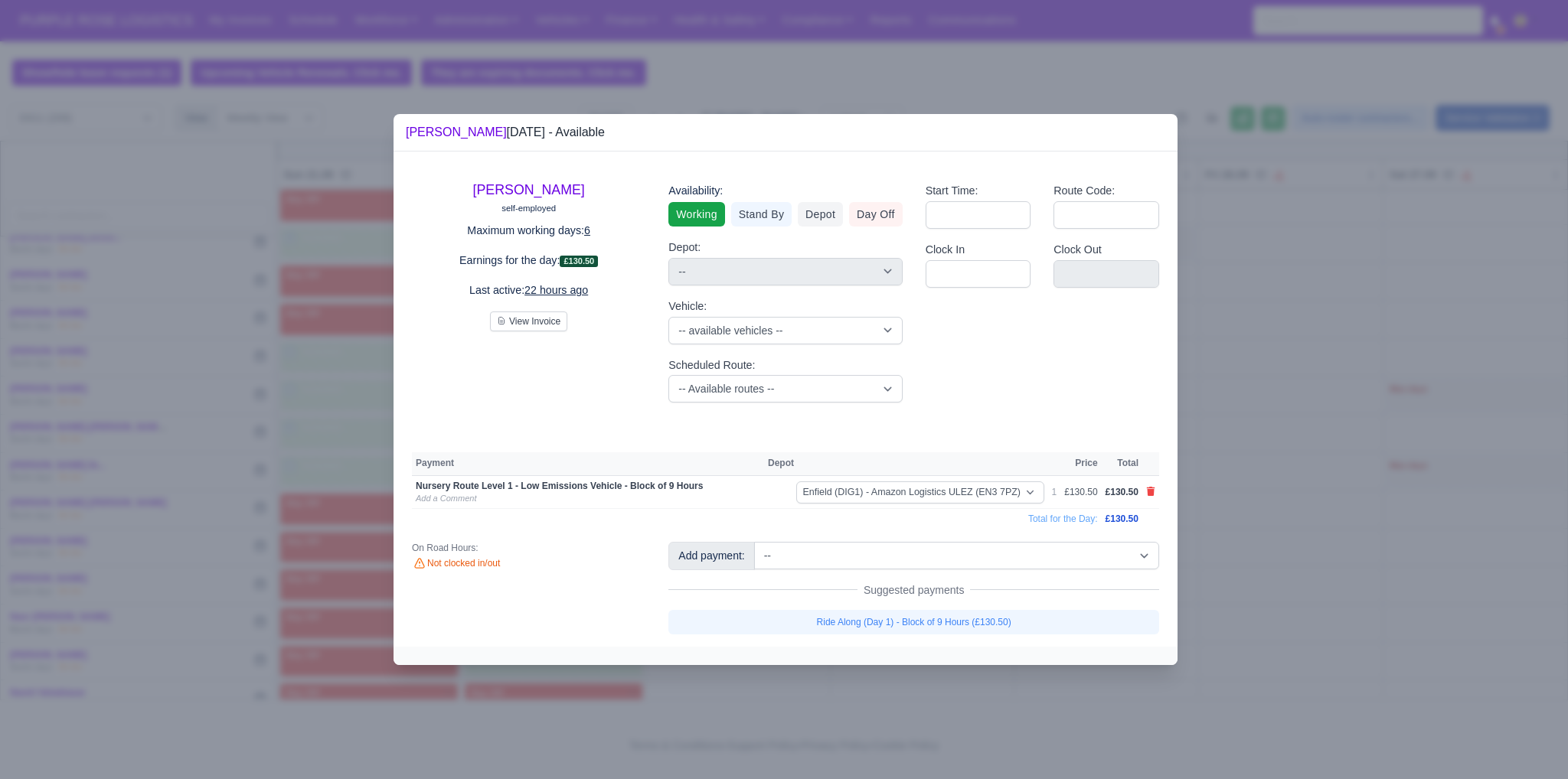
click at [934, 570] on div "Add payment: -- Additional Hour Support (£14.50) Additional Hour Support (Walke…" at bounding box center [913, 588] width 514 height 92
click at [927, 558] on select "-- Additional Hour Support (£14.50) Additional Hour Support (Walkers) (£13.50) …" at bounding box center [957, 556] width 405 height 27
select select "2"
click at [755, 542] on select "-- Additional Hour Support (£14.50) Additional Hour Support (Walkers) (£13.50) …" at bounding box center [957, 556] width 405 height 27
select select "1"
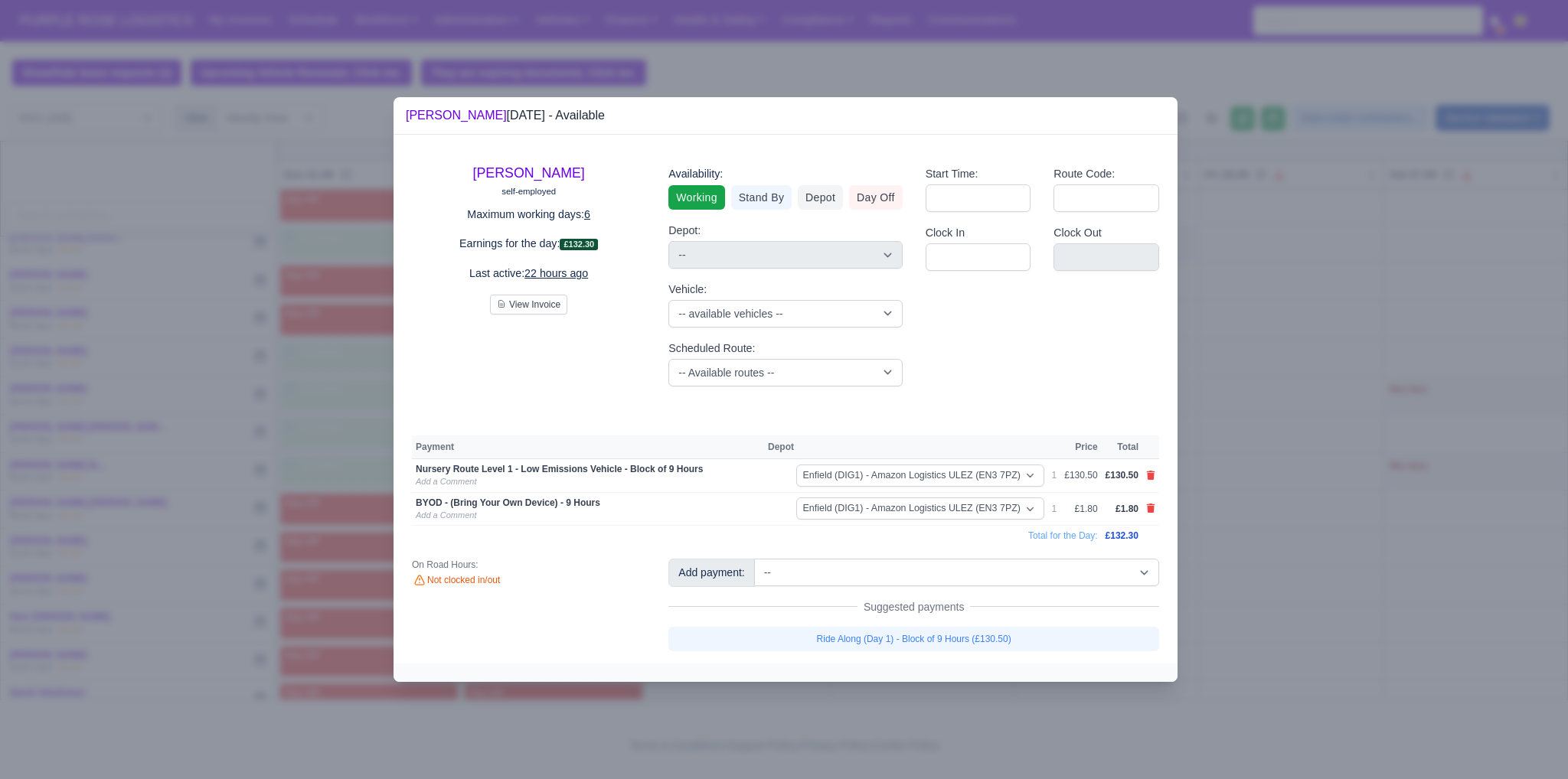
click at [1255, 482] on div at bounding box center [784, 389] width 1568 height 779
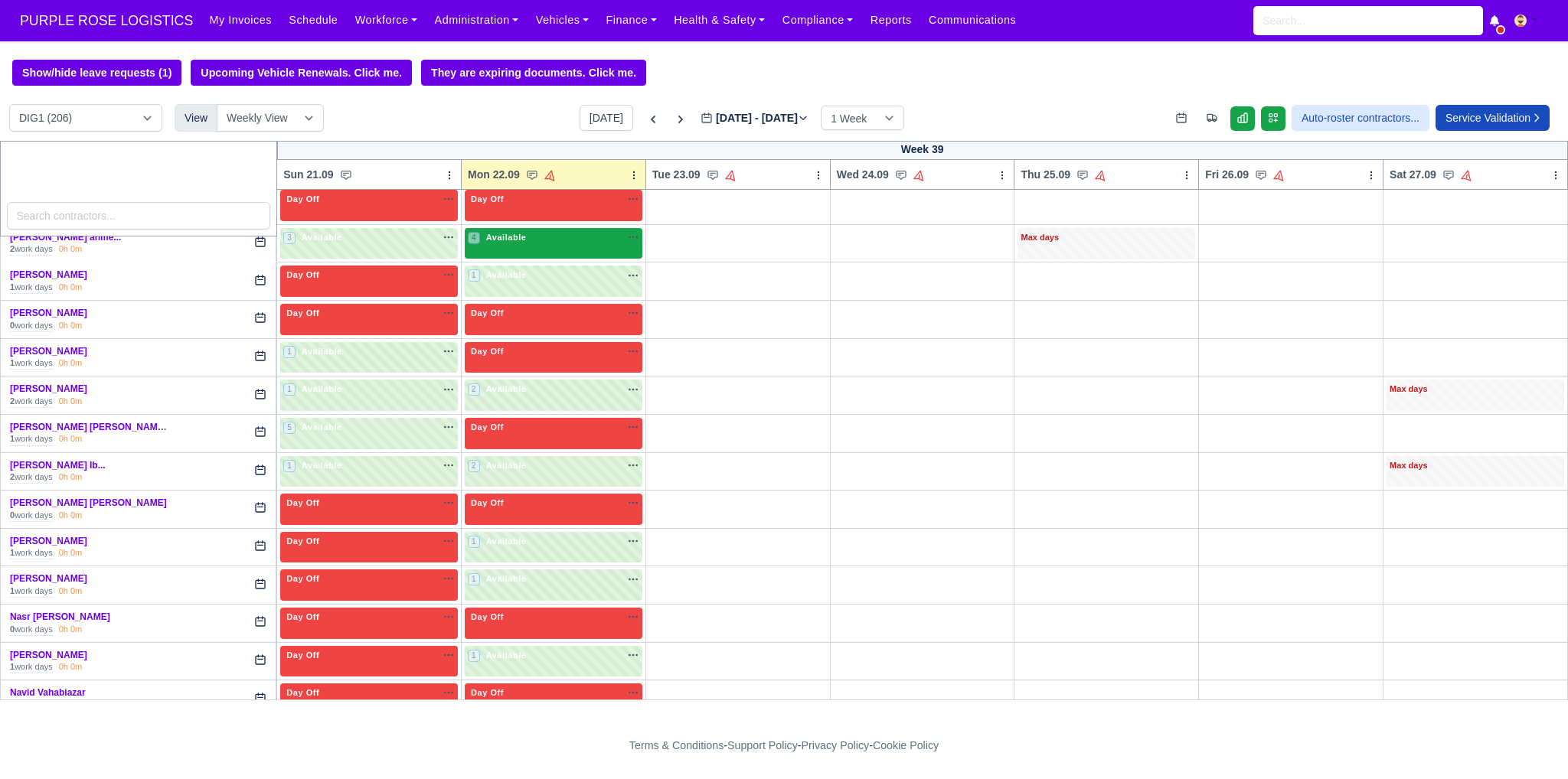
click at [534, 232] on div "4 Available na" at bounding box center [553, 238] width 171 height 13
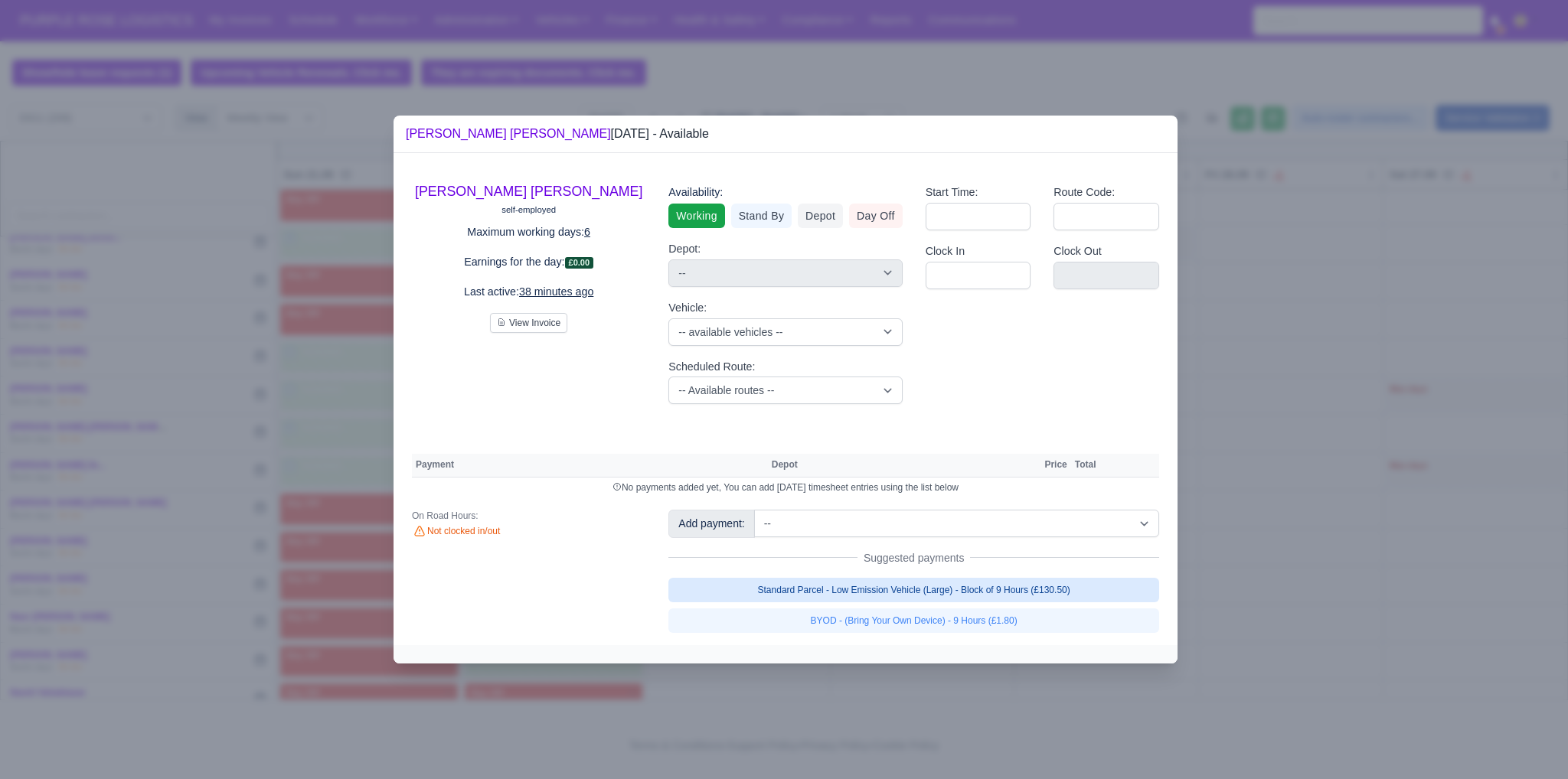
click at [934, 598] on link "Standard Parcel - Low Emission Vehicle (Large) - Block of 9 Hours (£130.50)" at bounding box center [914, 590] width 491 height 25
select select "1"
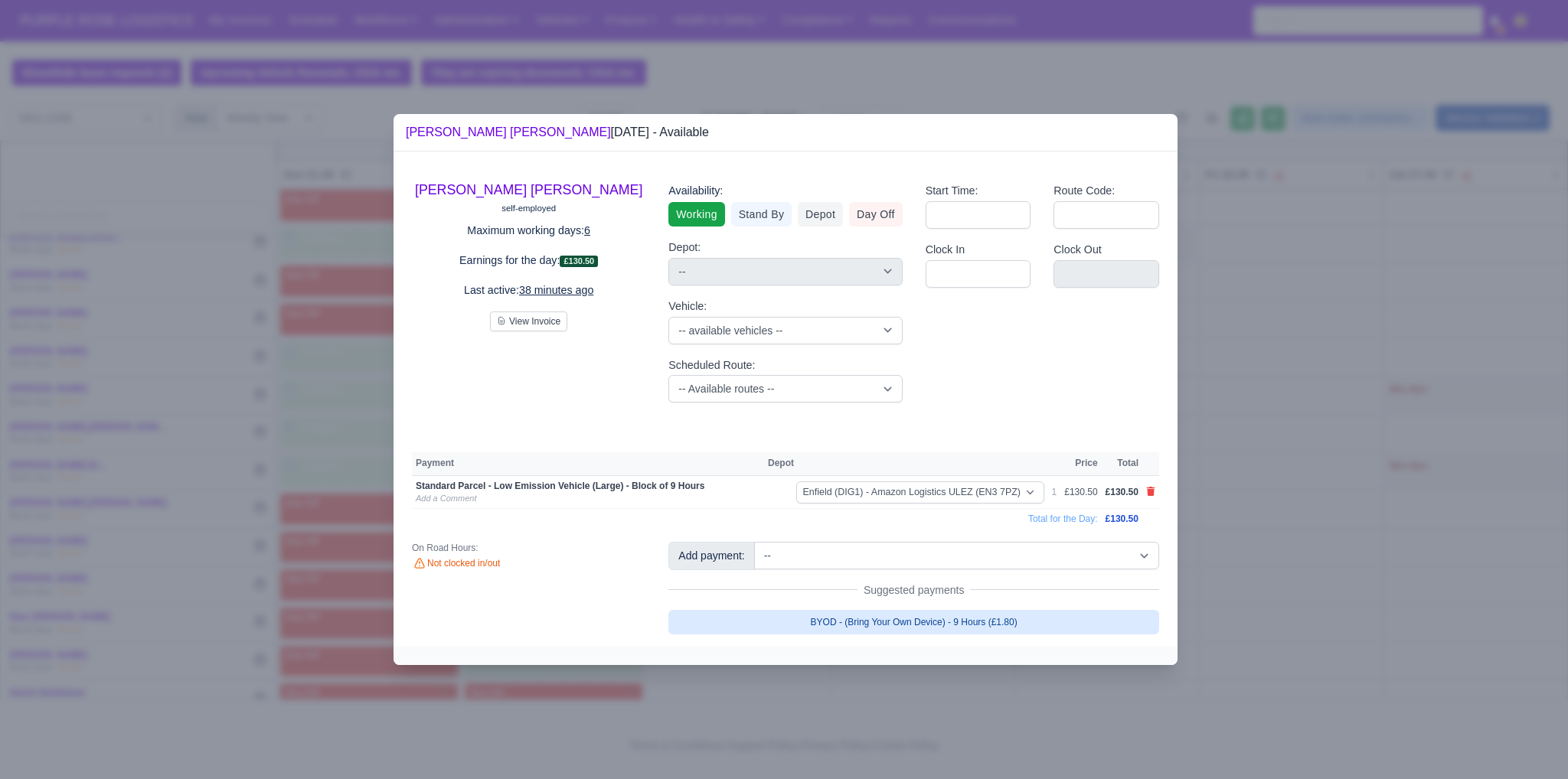
click at [938, 621] on link "BYOD - (Bring Your Own Device) - 9 Hours (£1.80)" at bounding box center [914, 622] width 491 height 25
select select "1"
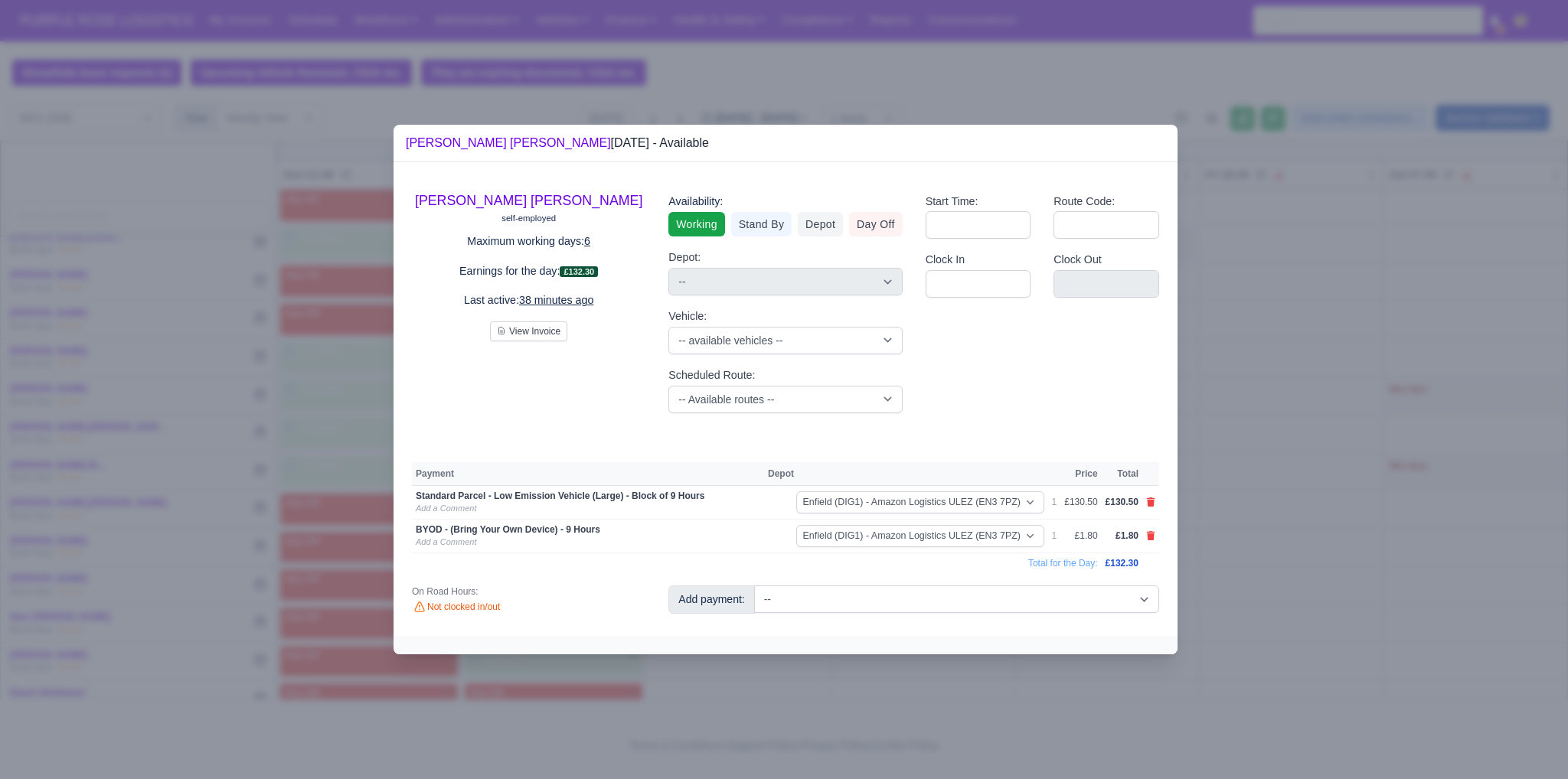
click at [1300, 482] on div at bounding box center [784, 389] width 1568 height 779
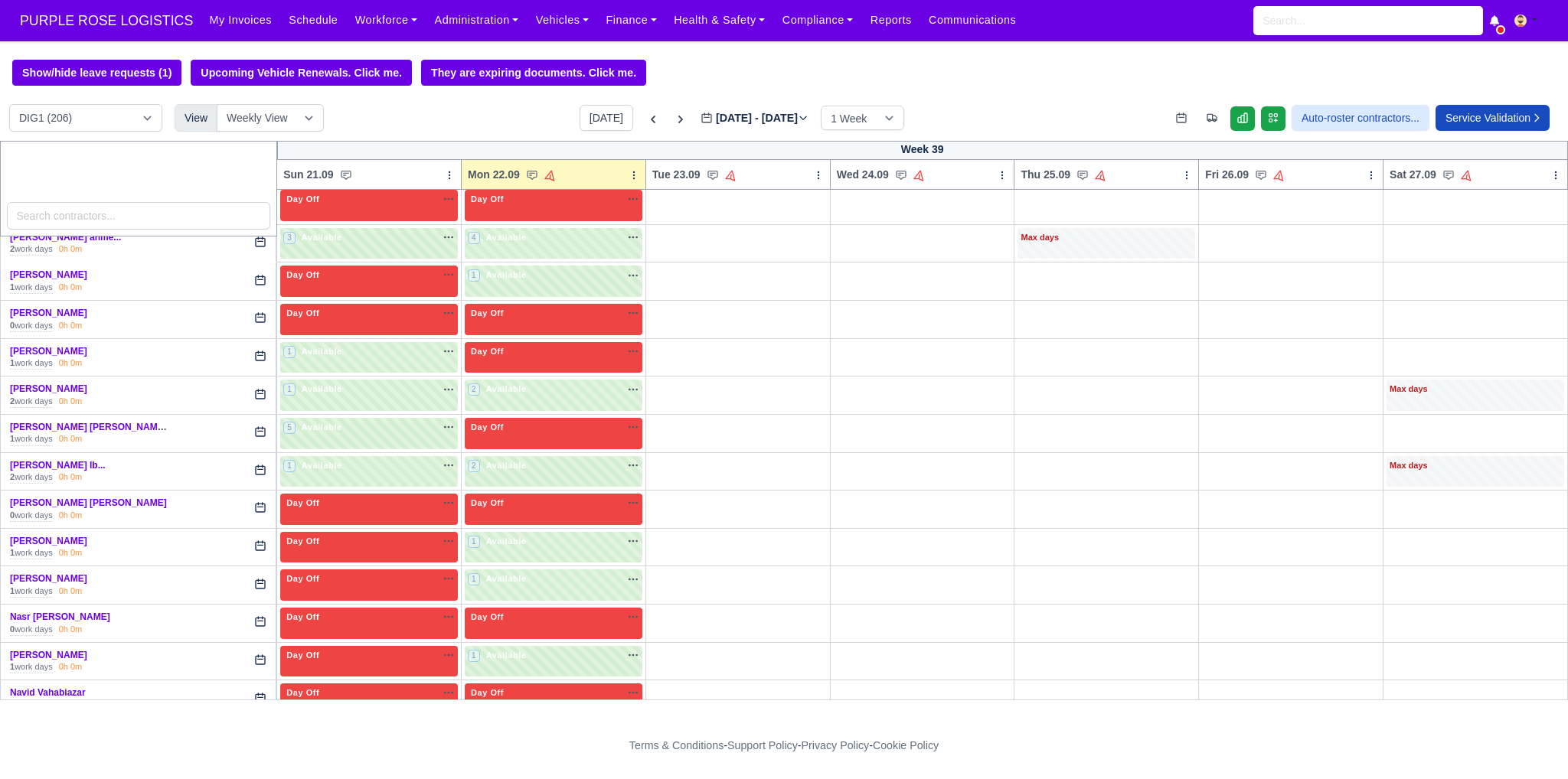
scroll to position [2654, 0]
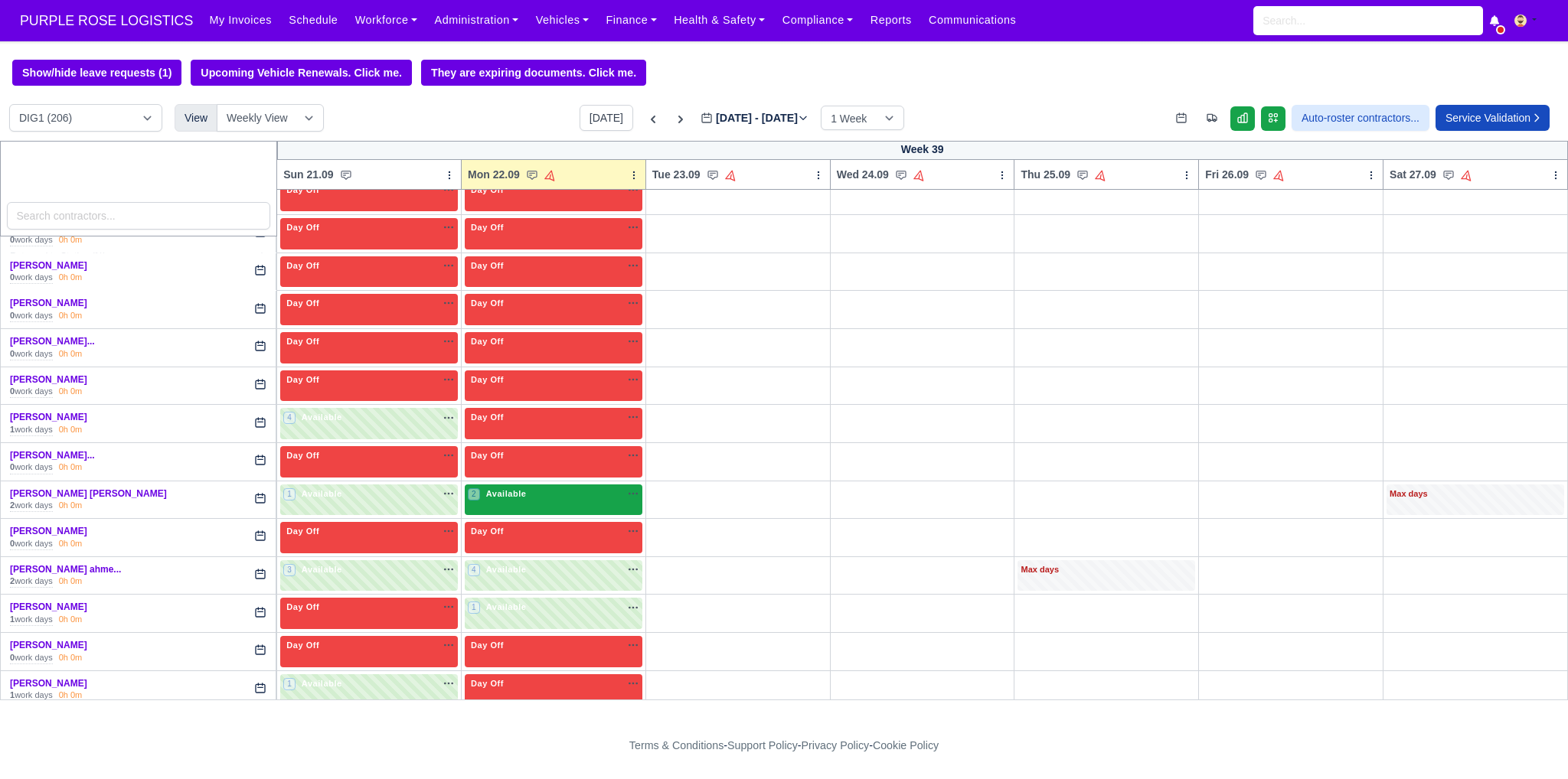
click at [564, 488] on div "2 Available na" at bounding box center [553, 494] width 171 height 13
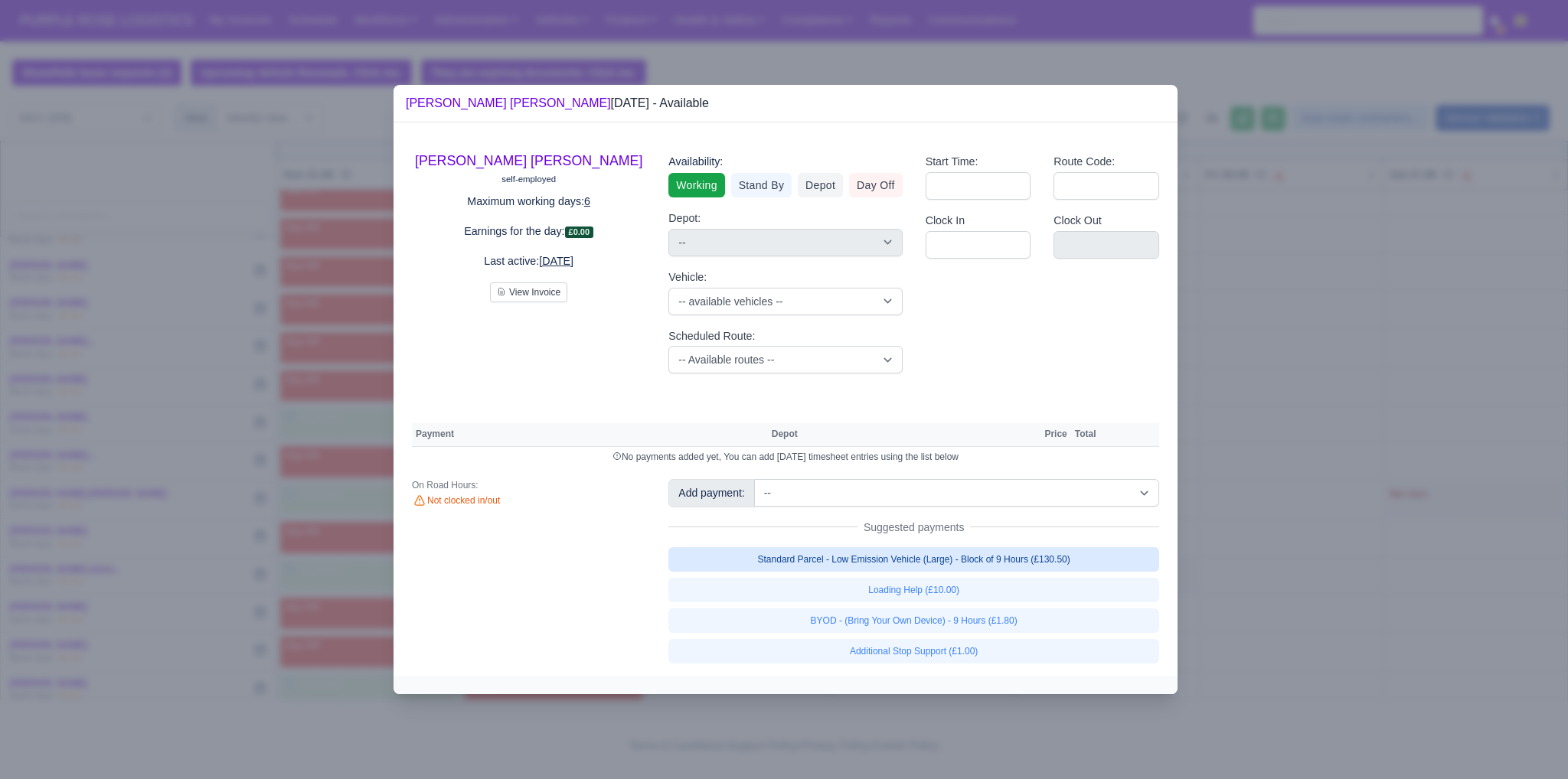
click at [893, 567] on link "Standard Parcel - Low Emission Vehicle (Large) - Block of 9 Hours (£130.50)" at bounding box center [914, 559] width 491 height 25
select select "1"
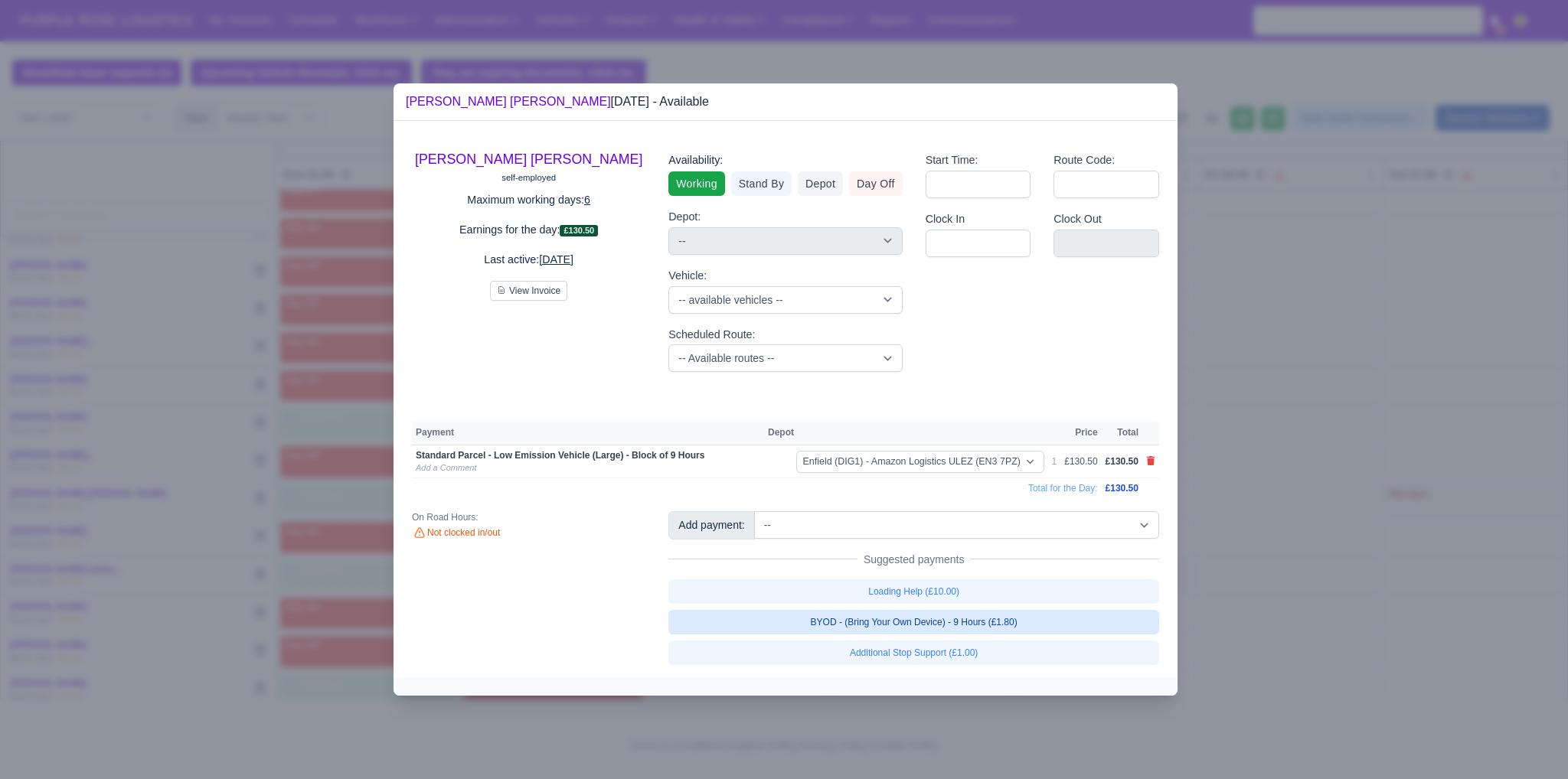
click at [920, 627] on link "BYOD - (Bring Your Own Device) - 9 Hours (£1.80)" at bounding box center [914, 622] width 491 height 25
select select "1"
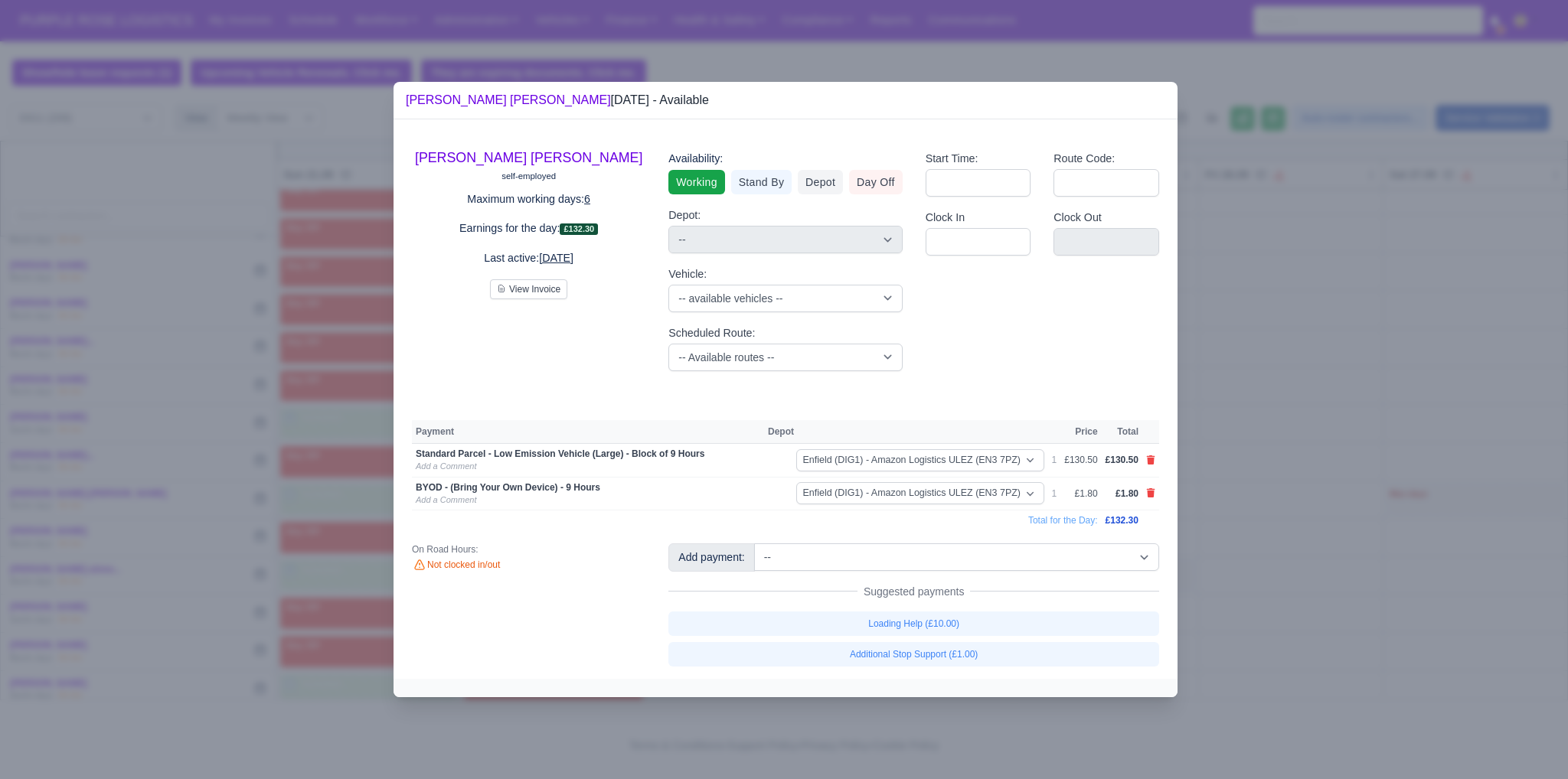
click at [1312, 553] on div at bounding box center [784, 389] width 1568 height 779
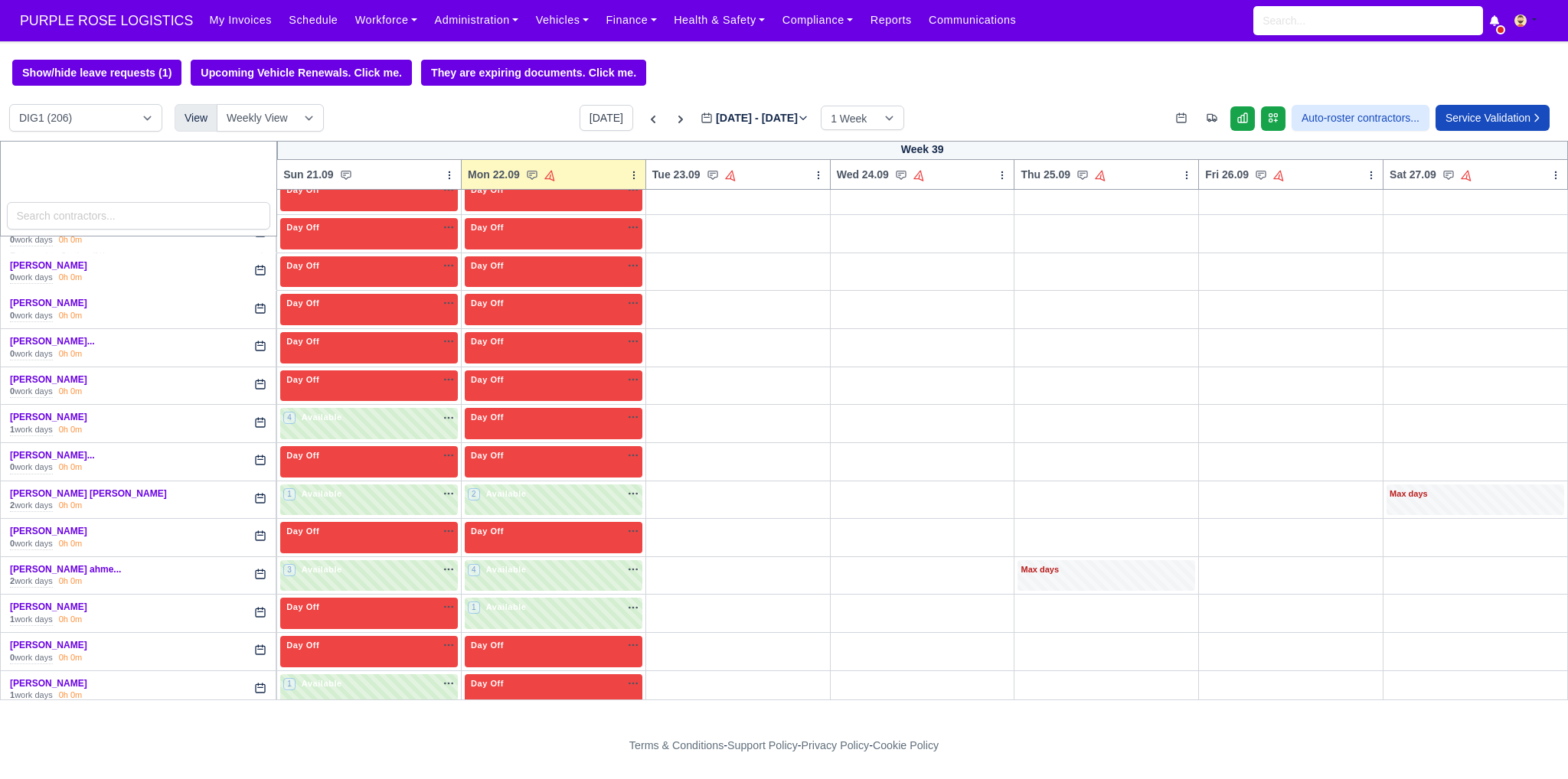
scroll to position [2321, 0]
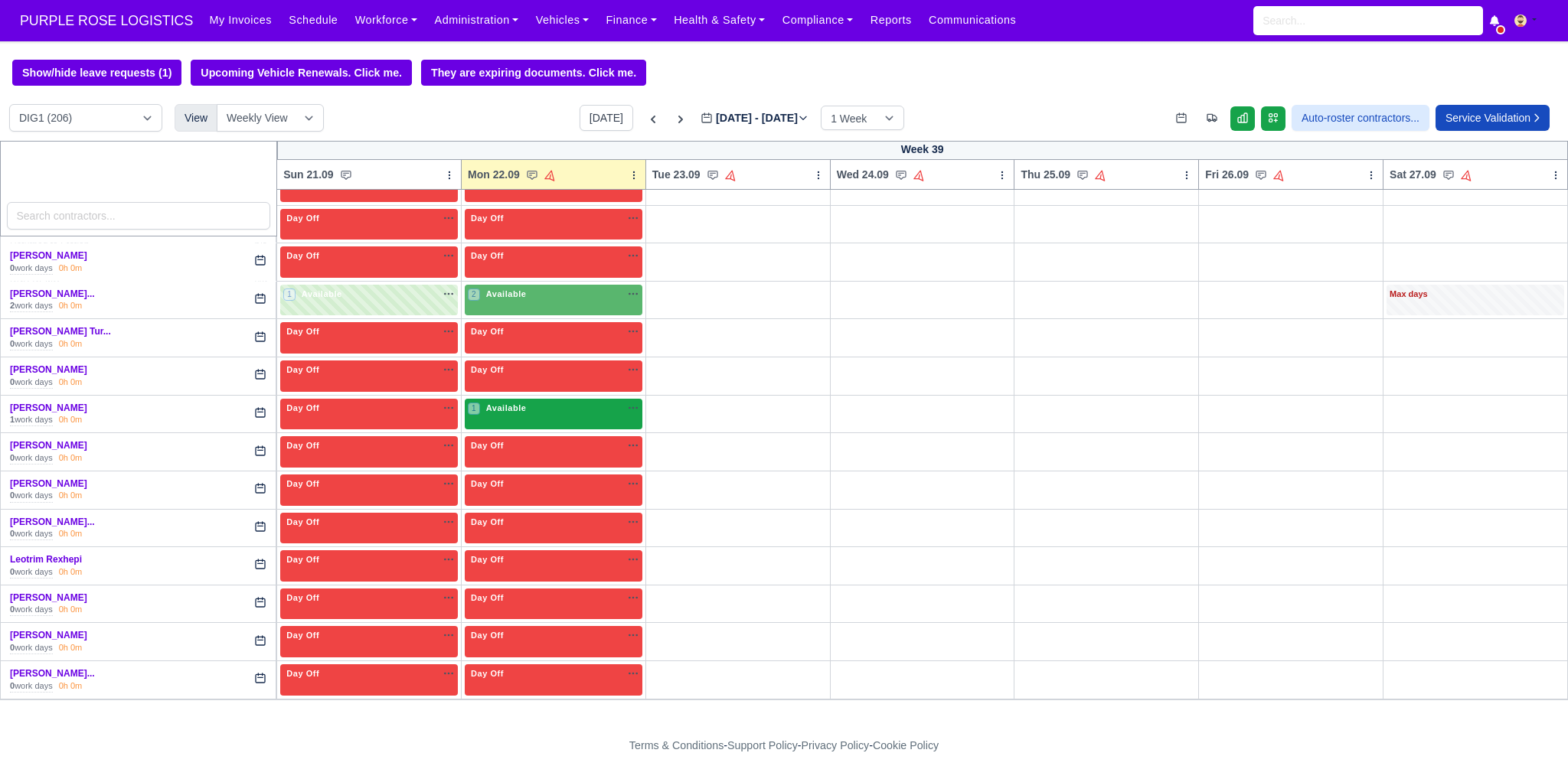
click at [549, 402] on div "1 Available na" at bounding box center [553, 408] width 171 height 13
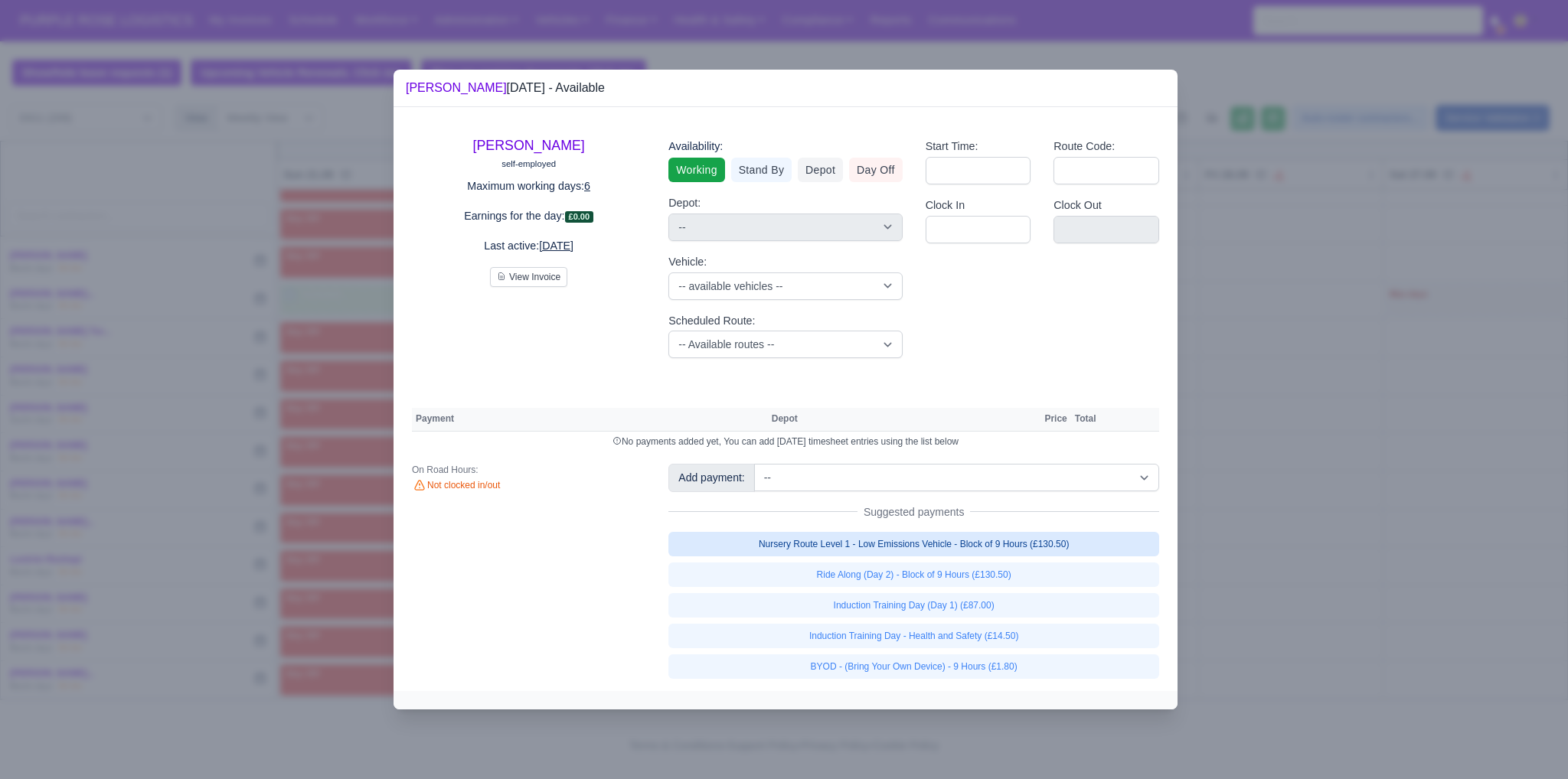
click at [979, 541] on link "Nursery Route Level 1 - Low Emissions Vehicle - Block of 9 Hours (£130.50)" at bounding box center [914, 544] width 491 height 25
select select "1"
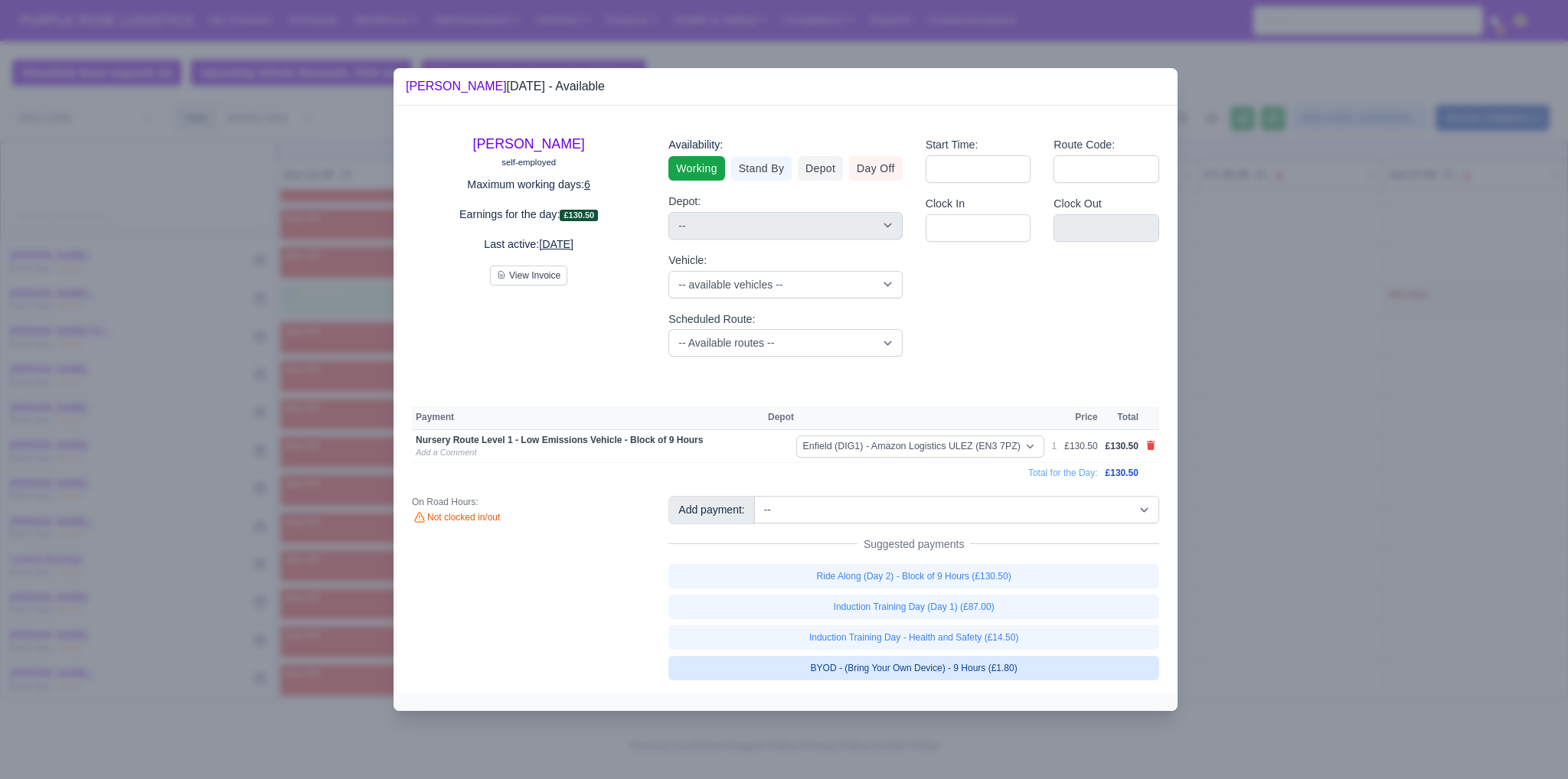
click at [976, 663] on link "BYOD - (Bring Your Own Device) - 9 Hours (£1.80)" at bounding box center [914, 668] width 491 height 25
select select "1"
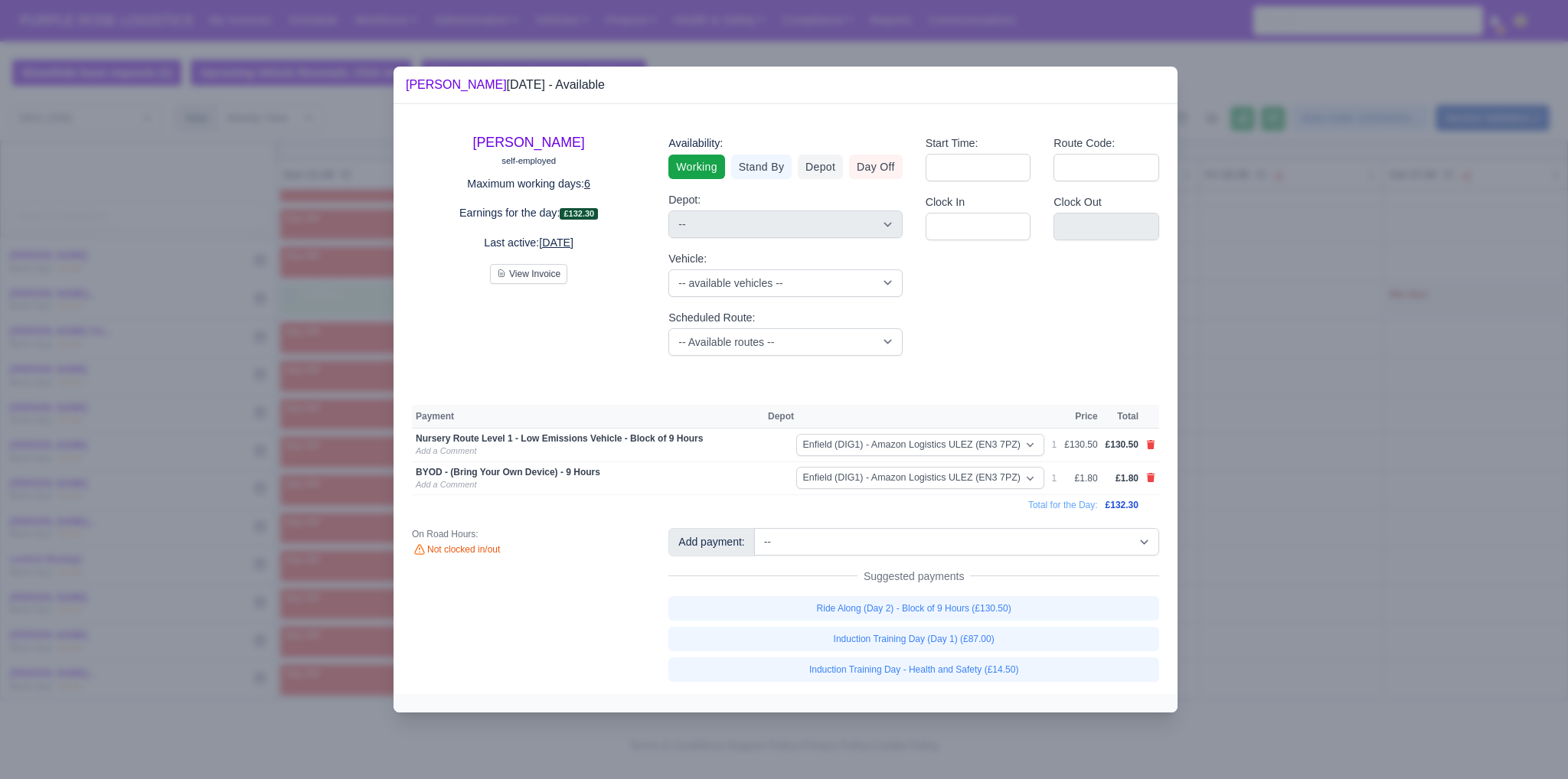
click at [1310, 571] on div at bounding box center [784, 389] width 1568 height 779
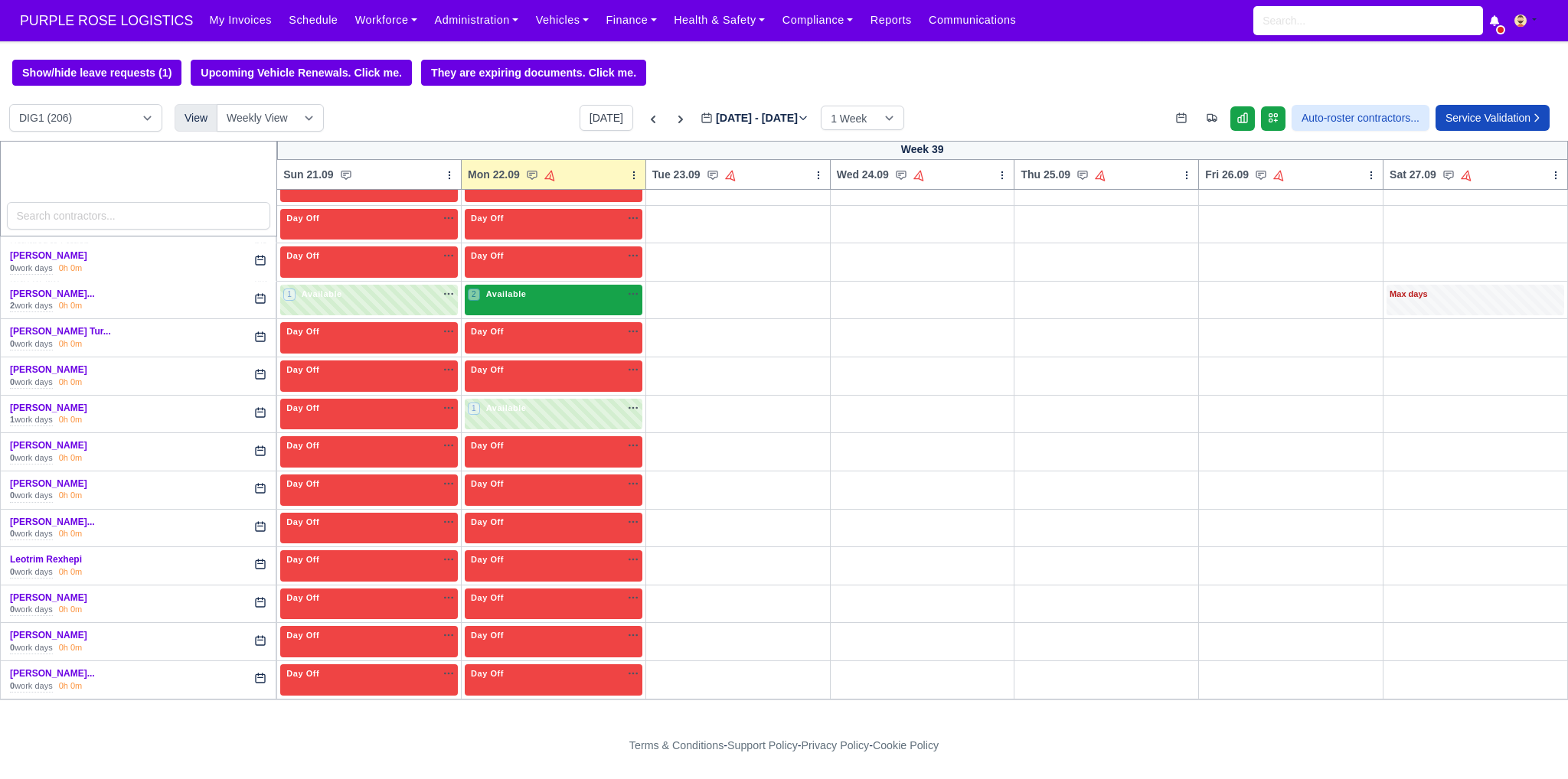
click at [521, 289] on div "2 Available" at bounding box center [554, 300] width 178 height 32
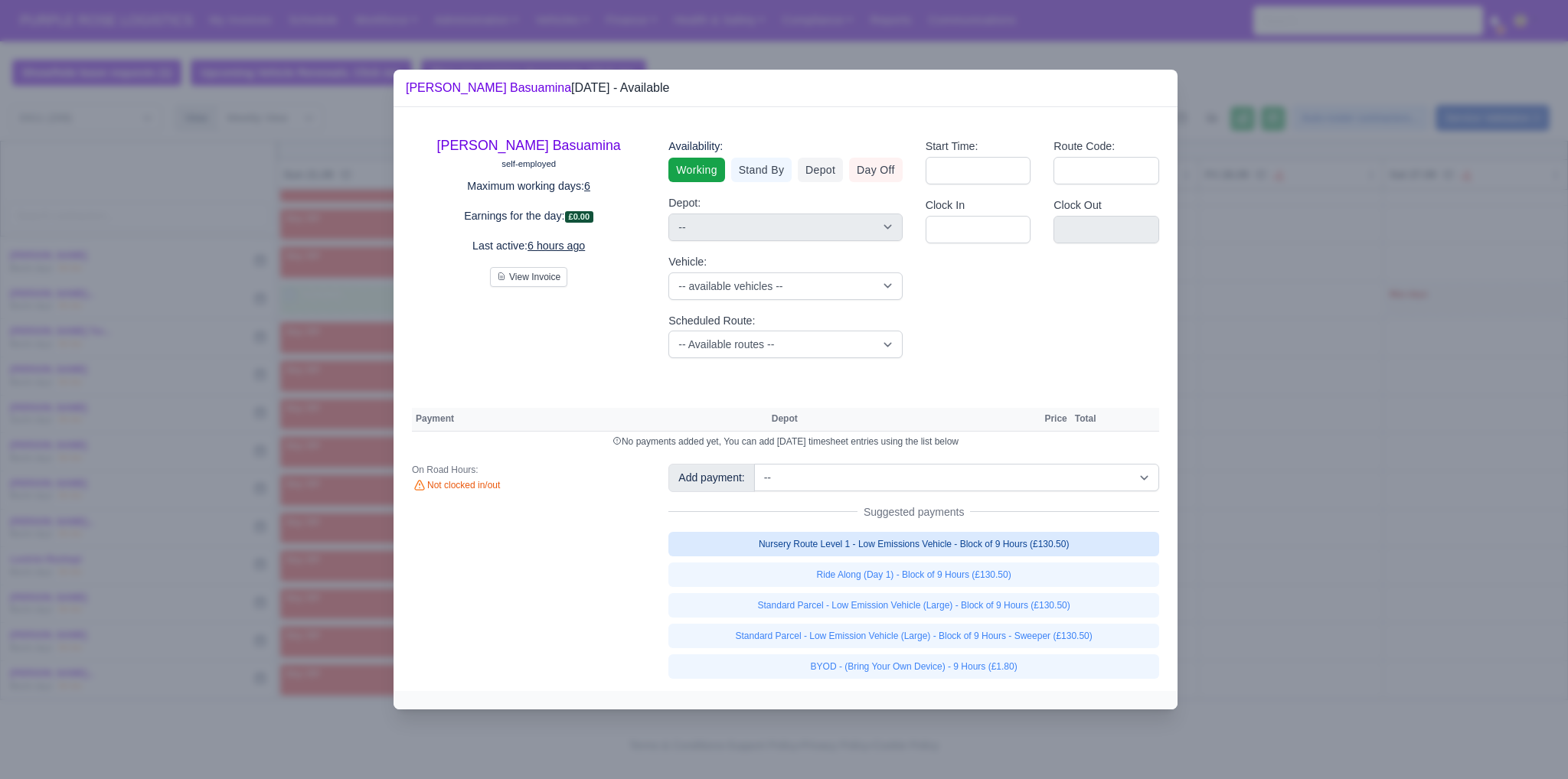
click at [910, 543] on link "Nursery Route Level 1 - Low Emissions Vehicle - Block of 9 Hours (£130.50)" at bounding box center [914, 544] width 491 height 25
select select "1"
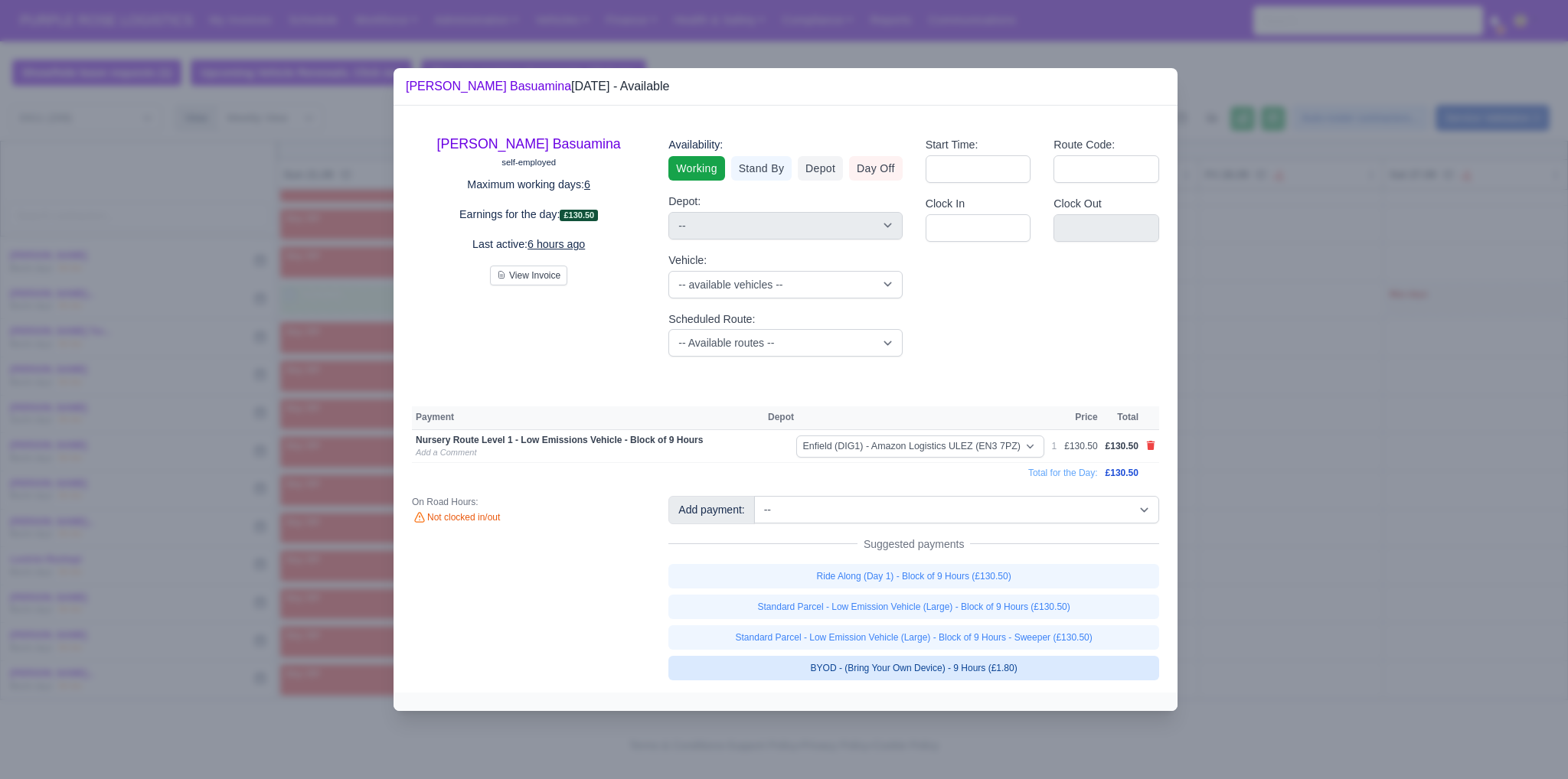
click at [959, 661] on link "BYOD - (Bring Your Own Device) - 9 Hours (£1.80)" at bounding box center [914, 668] width 491 height 25
select select "1"
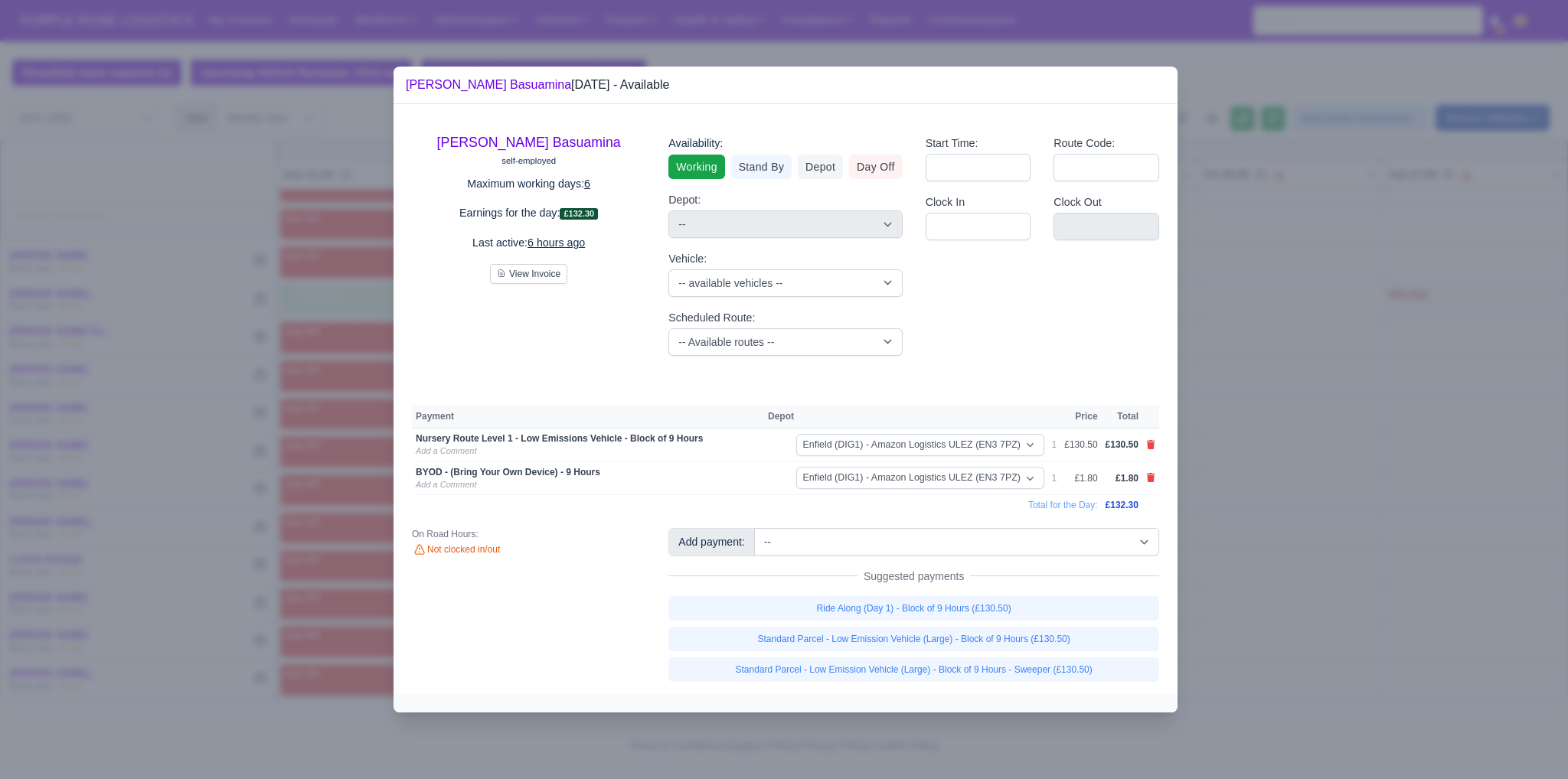
click at [1287, 610] on div at bounding box center [784, 389] width 1568 height 779
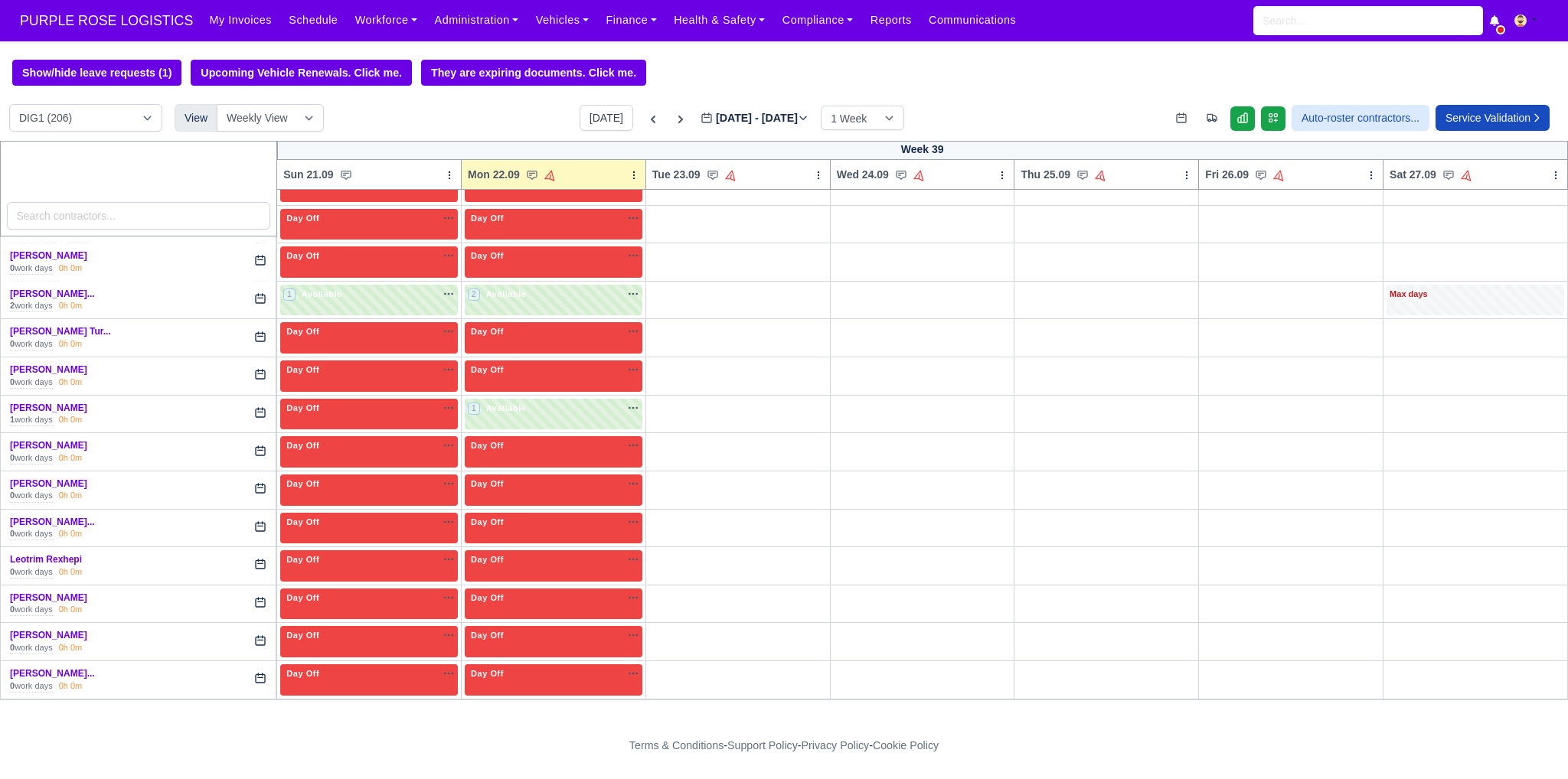
click at [1294, 454] on div at bounding box center [784, 389] width 1568 height 779
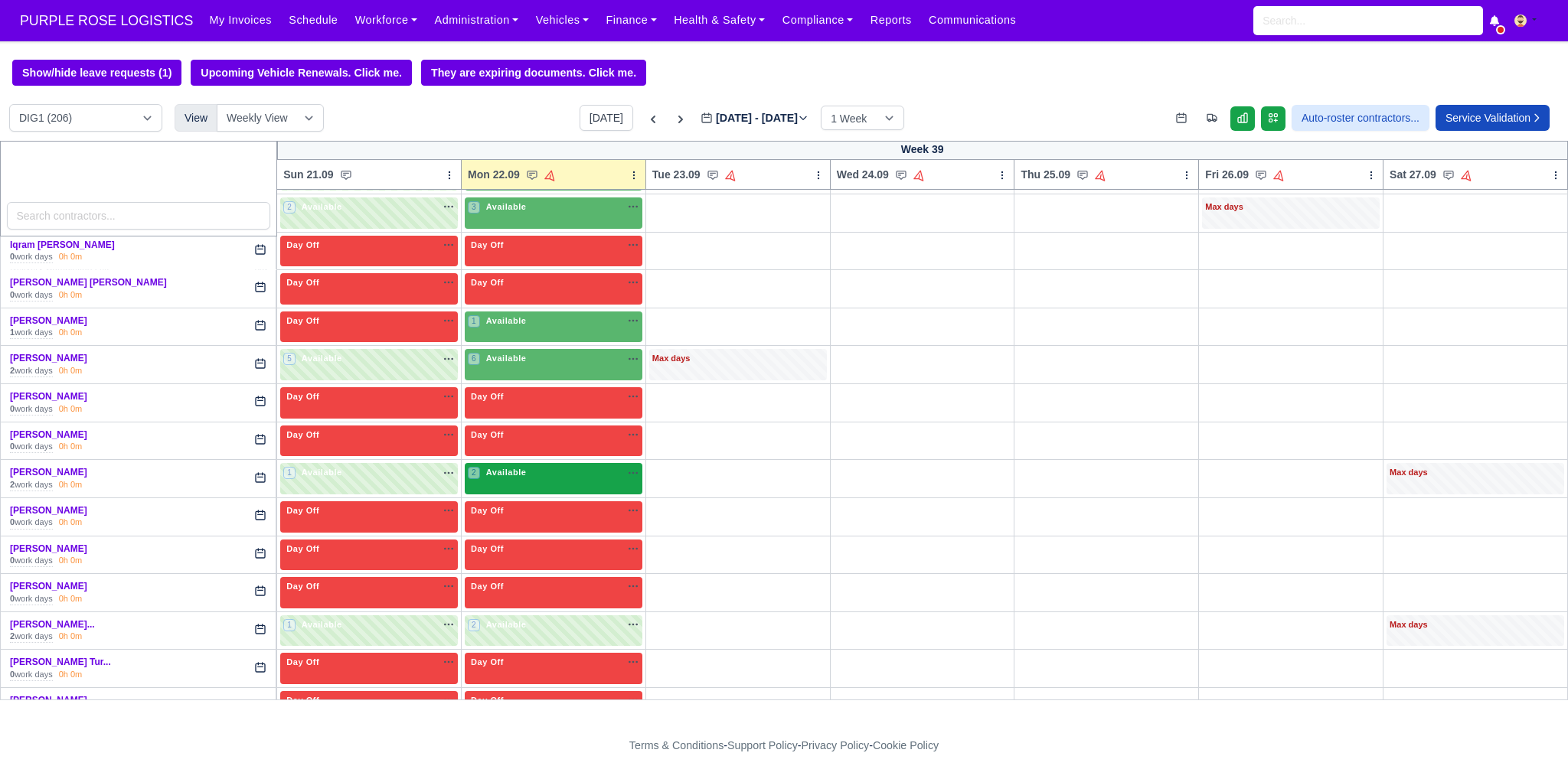
click at [571, 467] on div "2 Available na" at bounding box center [553, 473] width 171 height 13
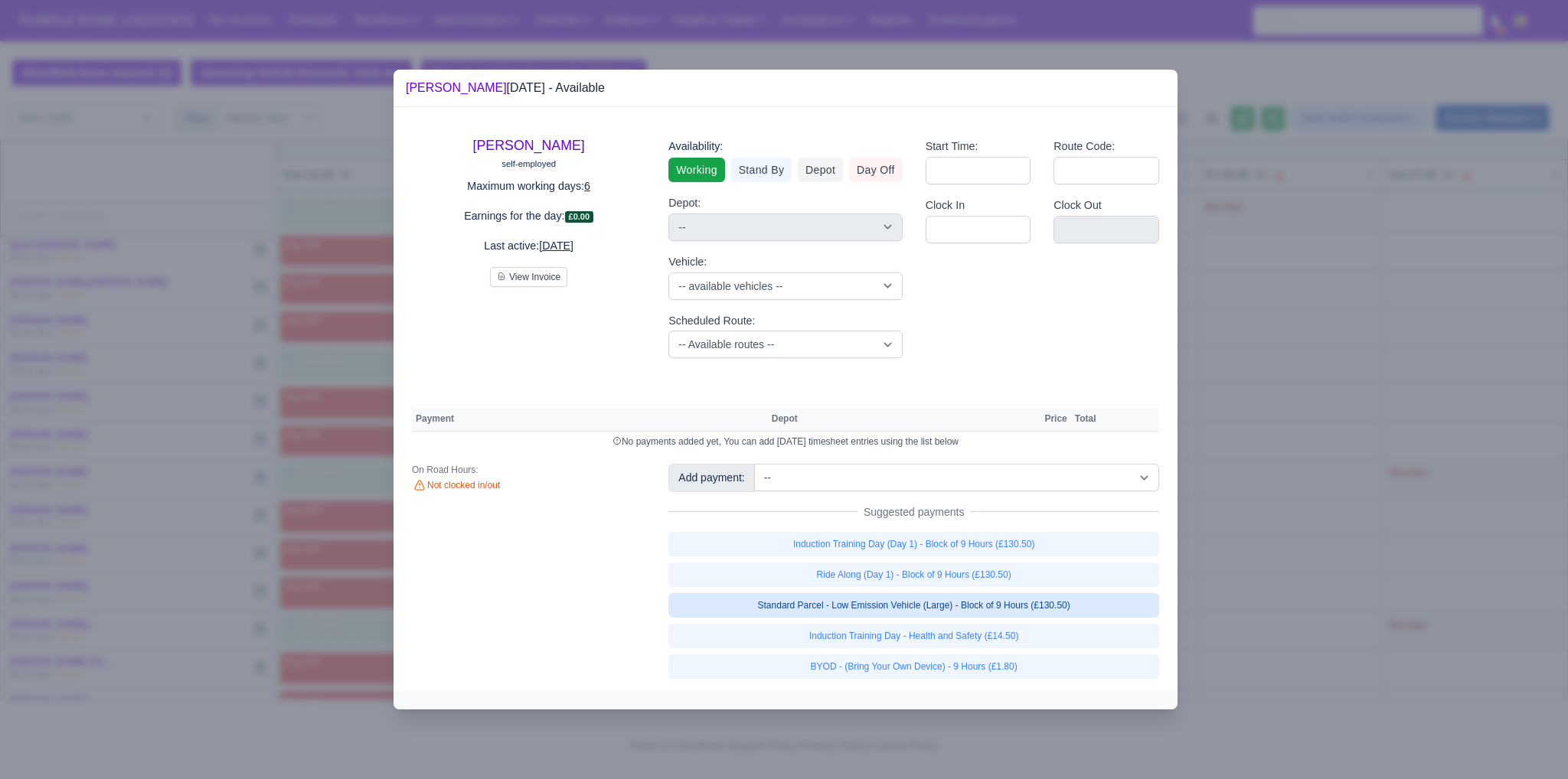
click at [984, 610] on link "Standard Parcel - Low Emission Vehicle (Large) - Block of 9 Hours (£130.50)" at bounding box center [914, 605] width 491 height 25
select select "1"
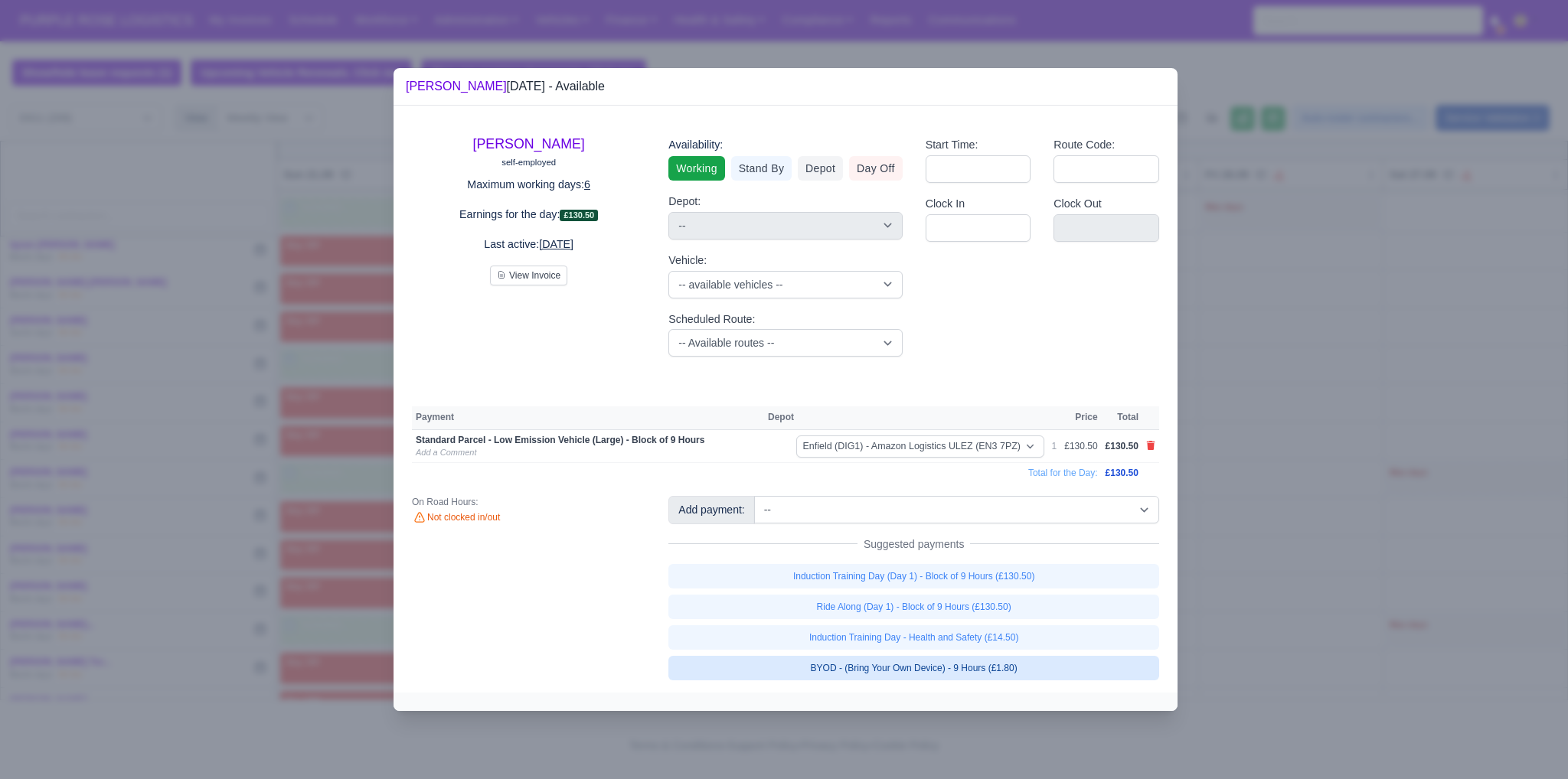
click at [976, 670] on link "BYOD - (Bring Your Own Device) - 9 Hours (£1.80)" at bounding box center [914, 668] width 491 height 25
select select "1"
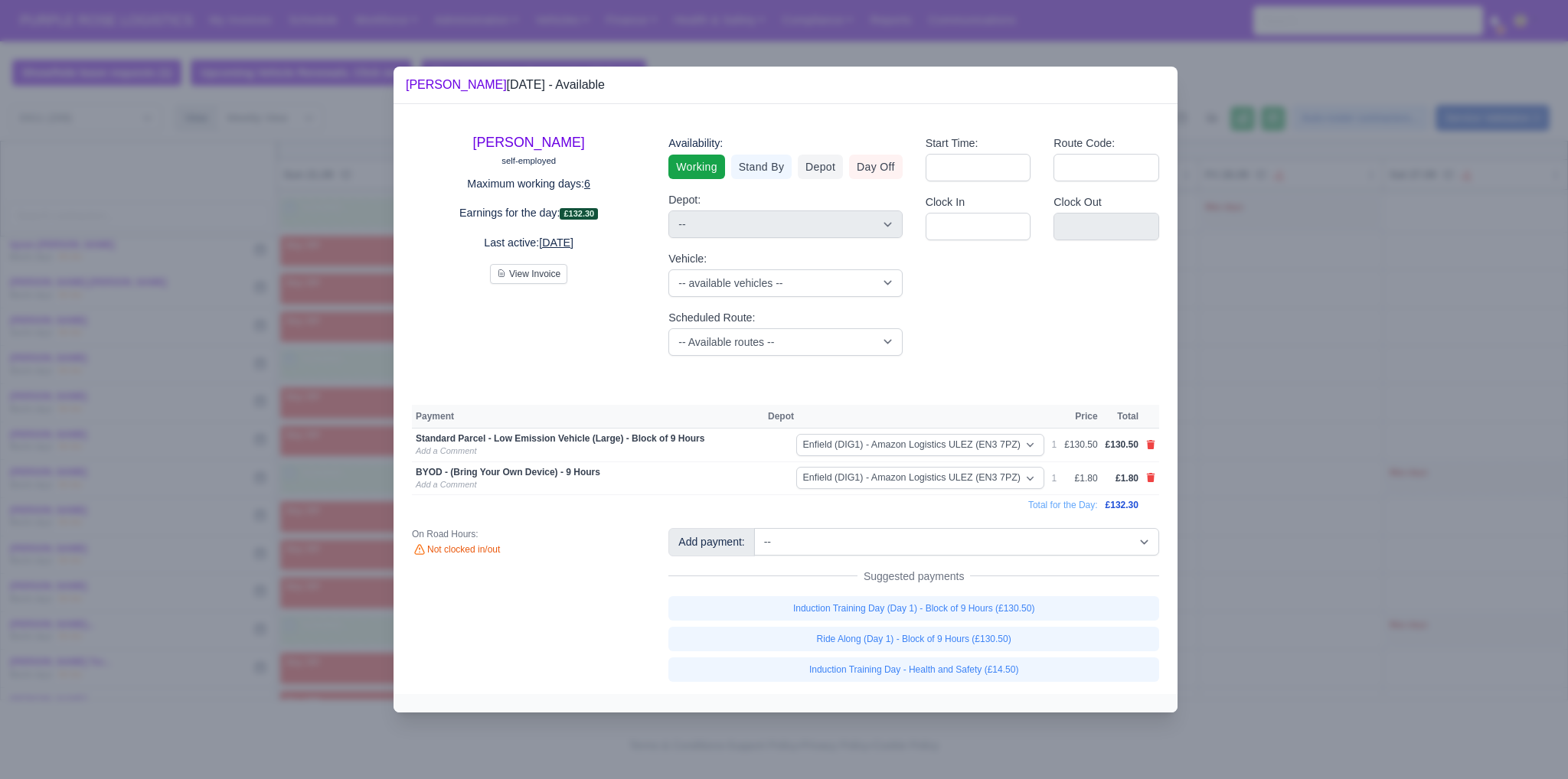
click at [1290, 602] on div at bounding box center [784, 389] width 1568 height 779
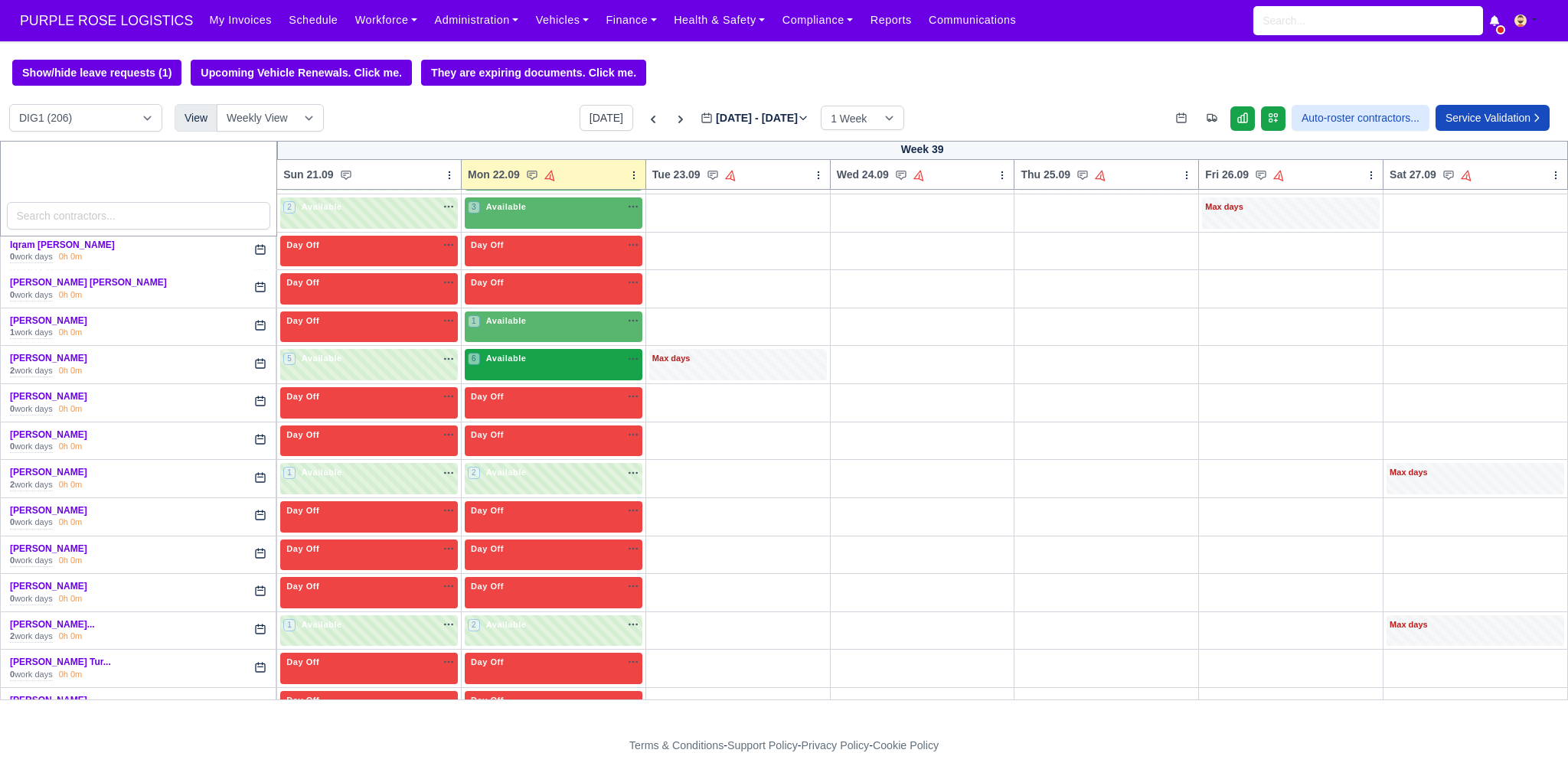
click at [560, 352] on div "6 Available na" at bounding box center [553, 358] width 171 height 13
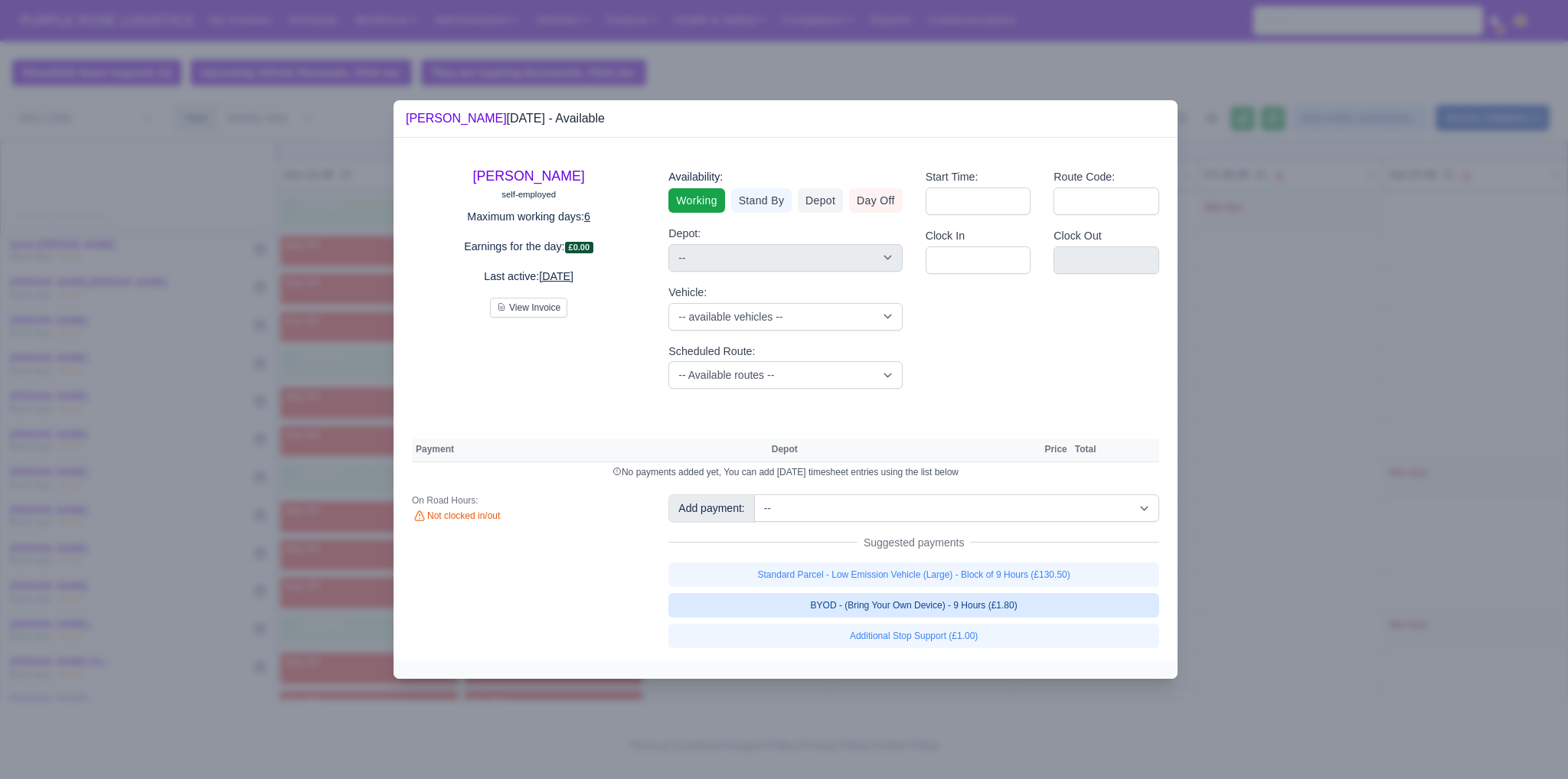
click at [892, 607] on link "BYOD - (Bring Your Own Device) - 9 Hours (£1.80)" at bounding box center [914, 605] width 491 height 25
select select "1"
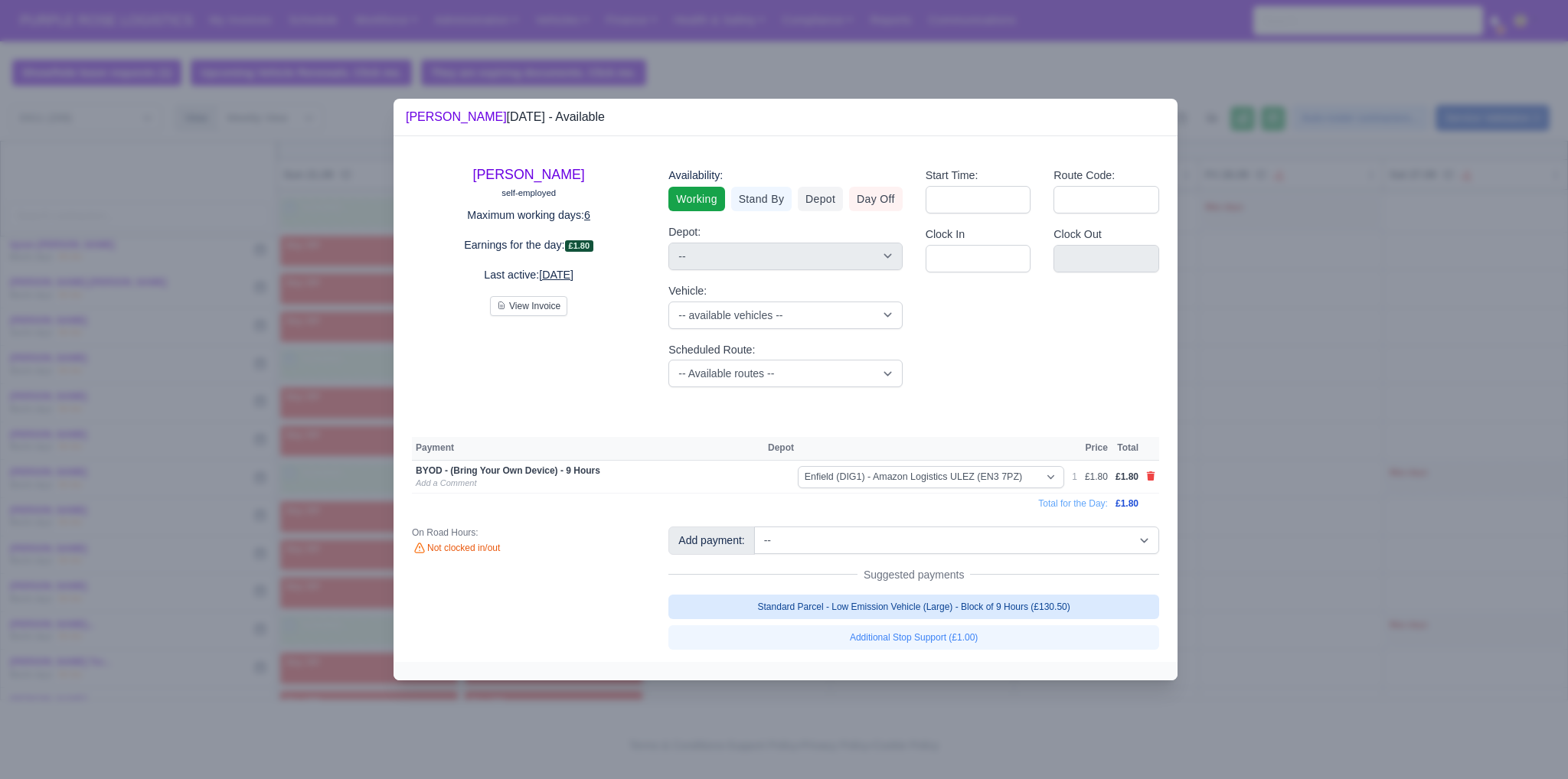
click at [883, 597] on link "Standard Parcel - Low Emission Vehicle (Large) - Block of 9 Hours (£130.50)" at bounding box center [914, 607] width 491 height 25
select select "1"
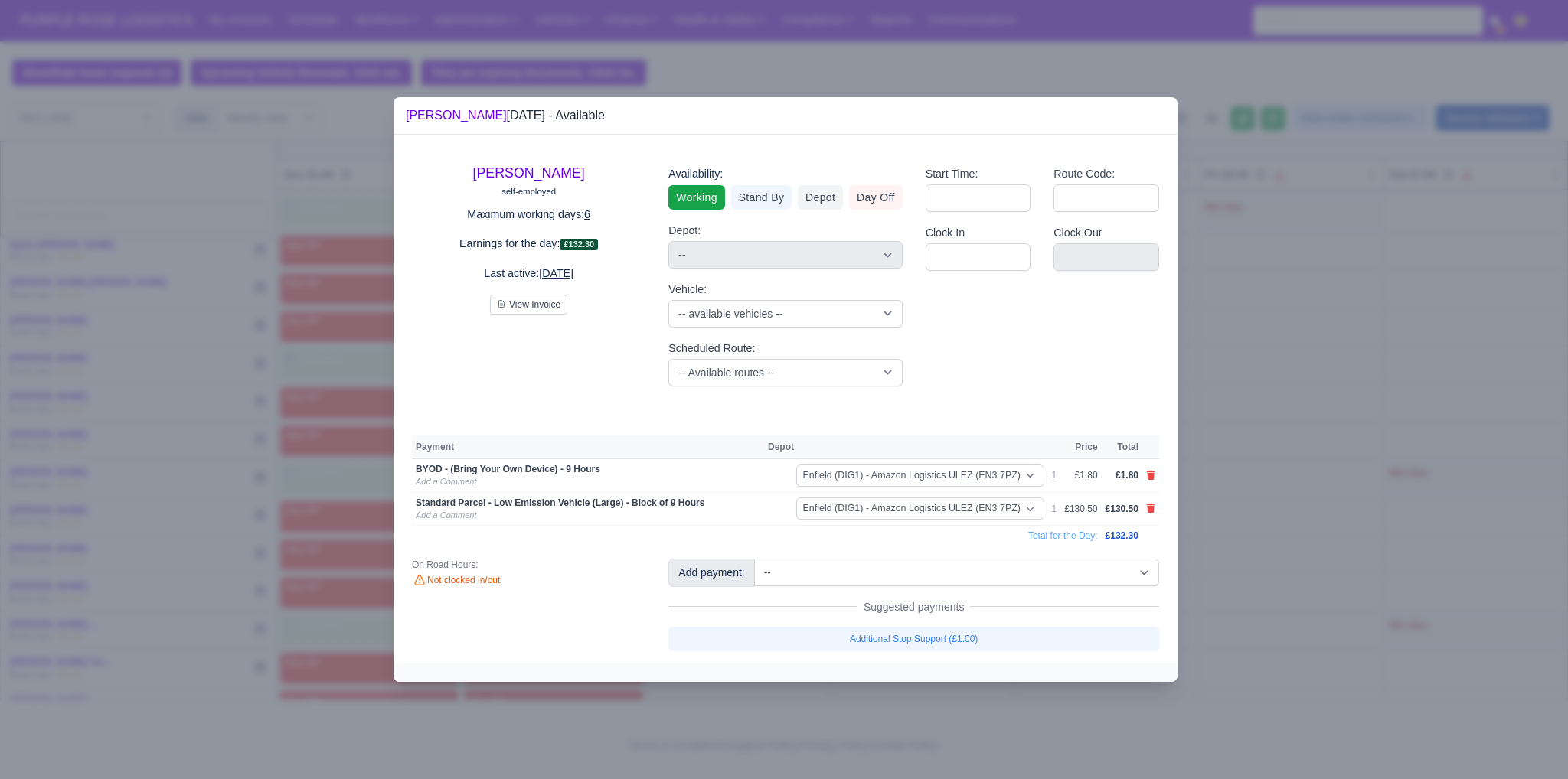
click at [1284, 573] on div at bounding box center [784, 389] width 1568 height 779
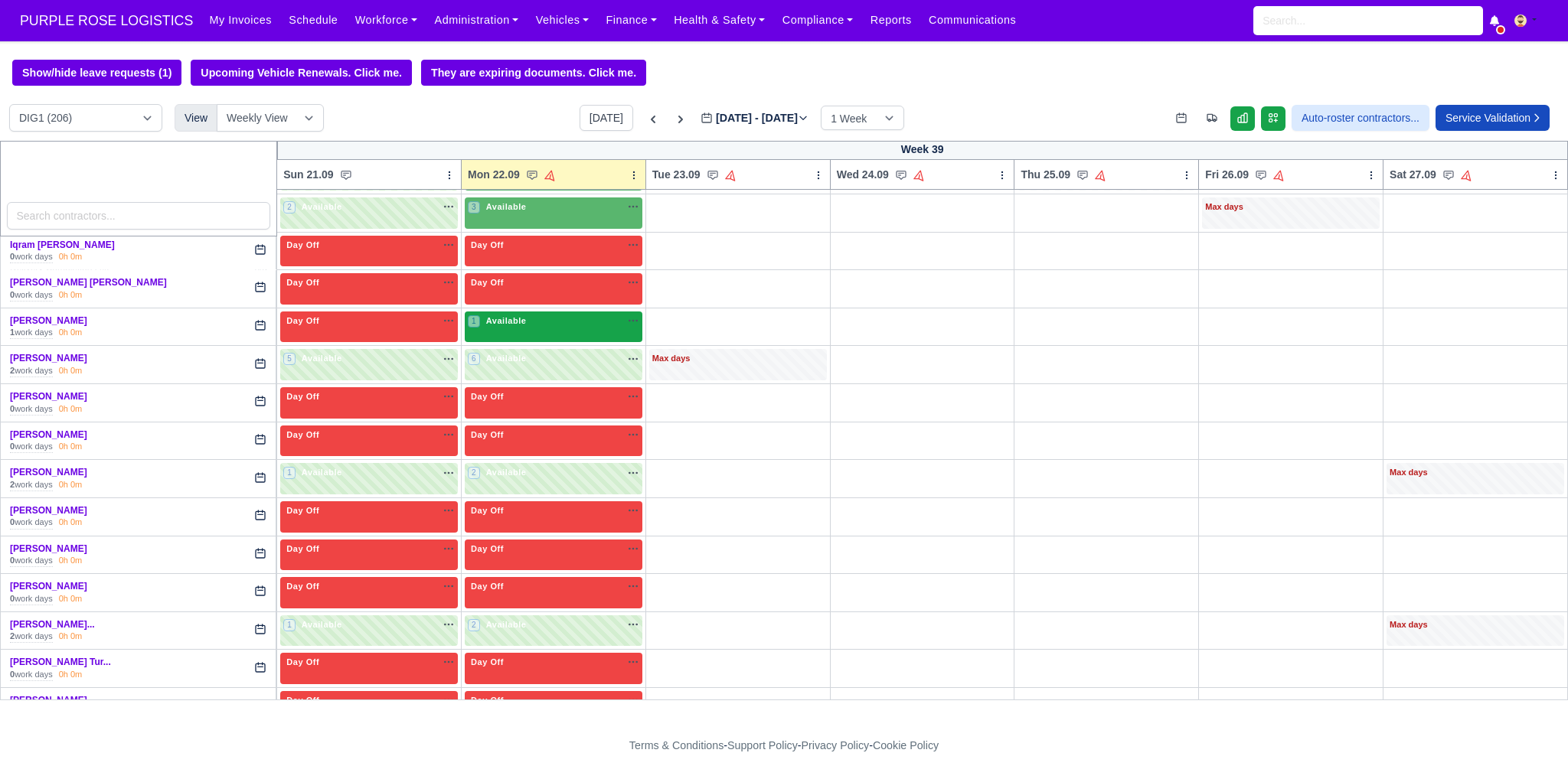
click at [536, 321] on div "1 Available" at bounding box center [554, 327] width 178 height 32
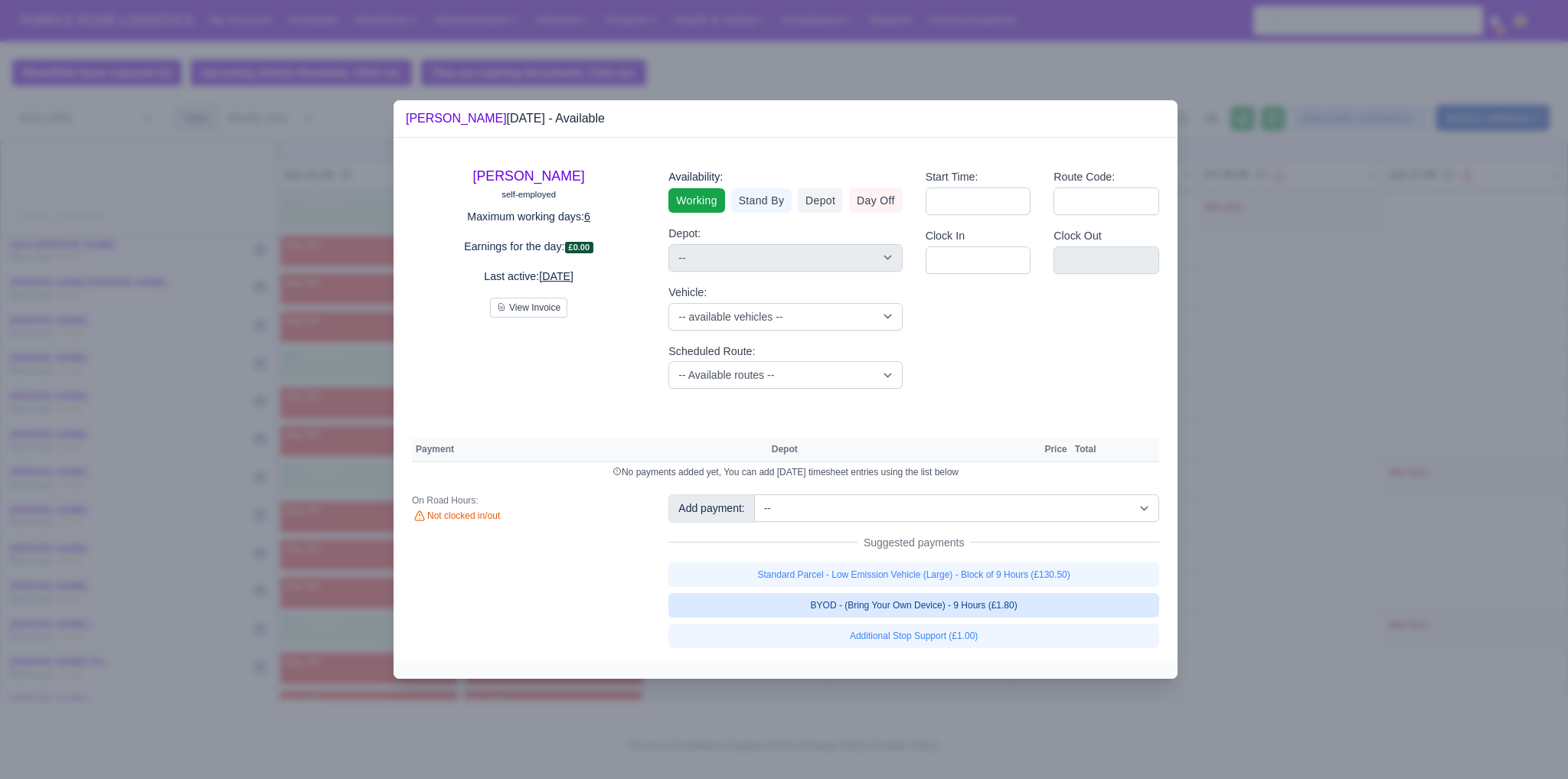
click at [880, 602] on link "BYOD - (Bring Your Own Device) - 9 Hours (£1.80)" at bounding box center [914, 605] width 491 height 25
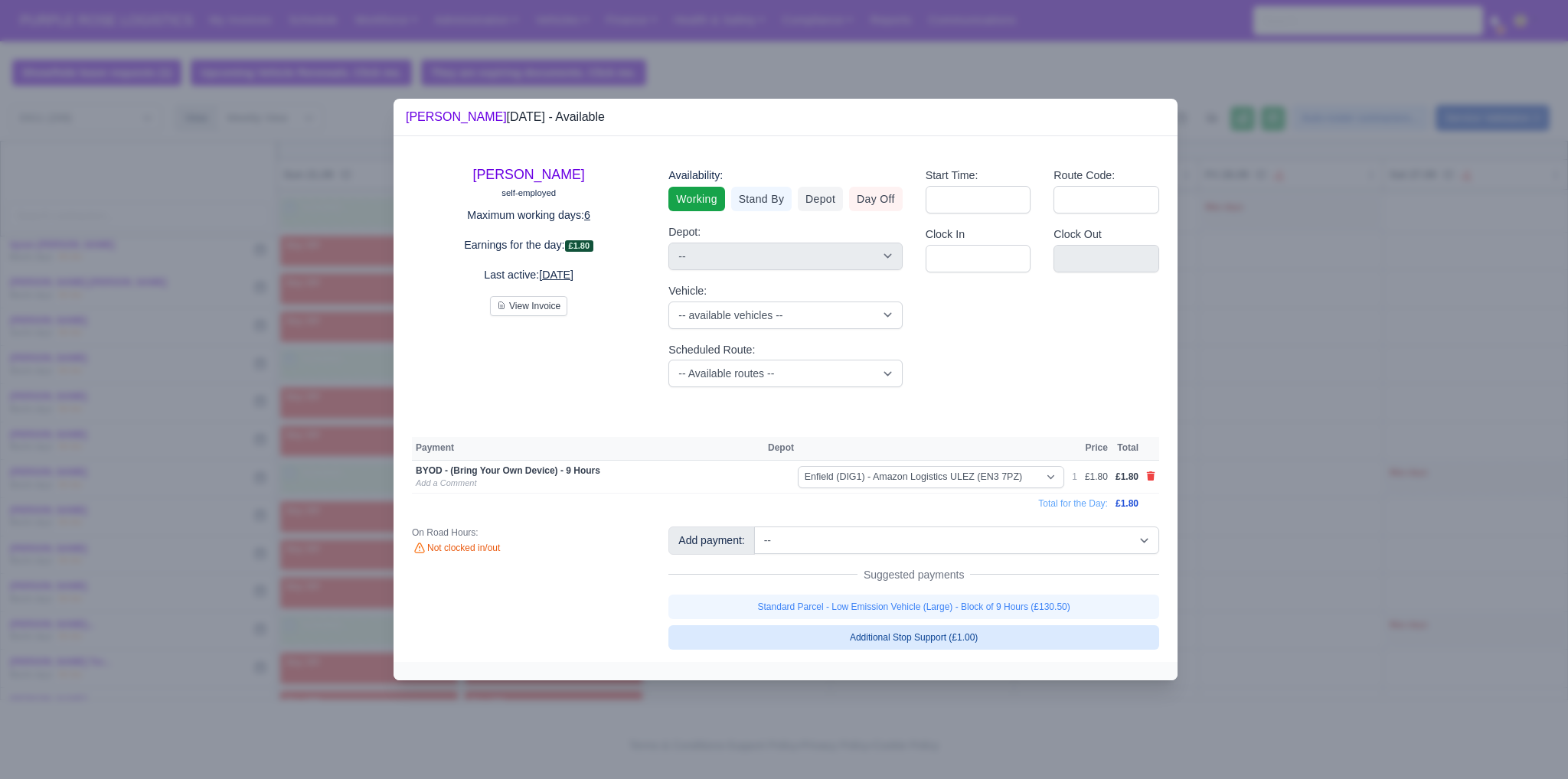
click at [880, 602] on link "Standard Parcel - Low Emission Vehicle (Large) - Block of 9 Hours (£130.50)" at bounding box center [914, 607] width 491 height 25
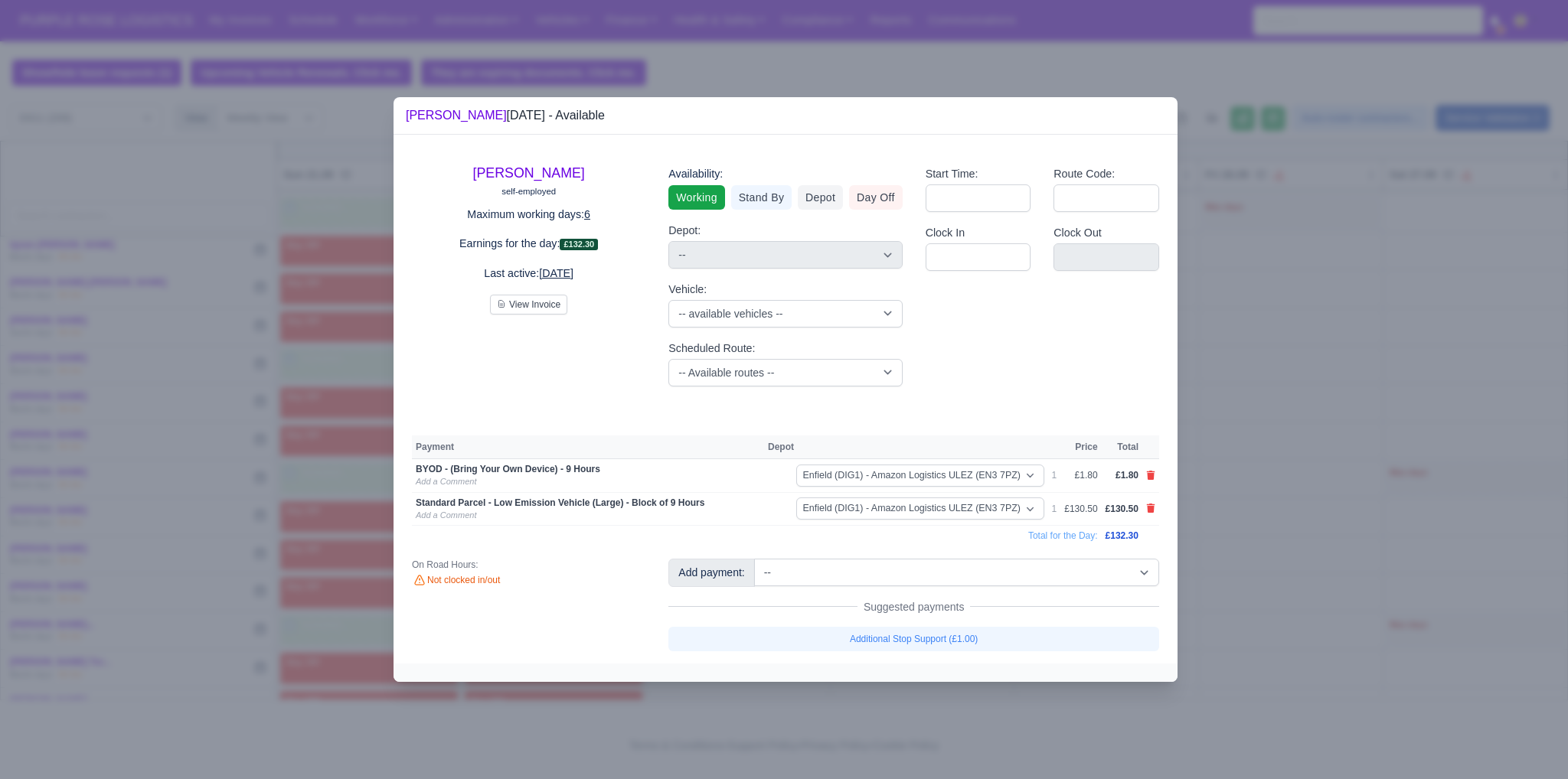
click at [1243, 541] on div at bounding box center [784, 389] width 1568 height 779
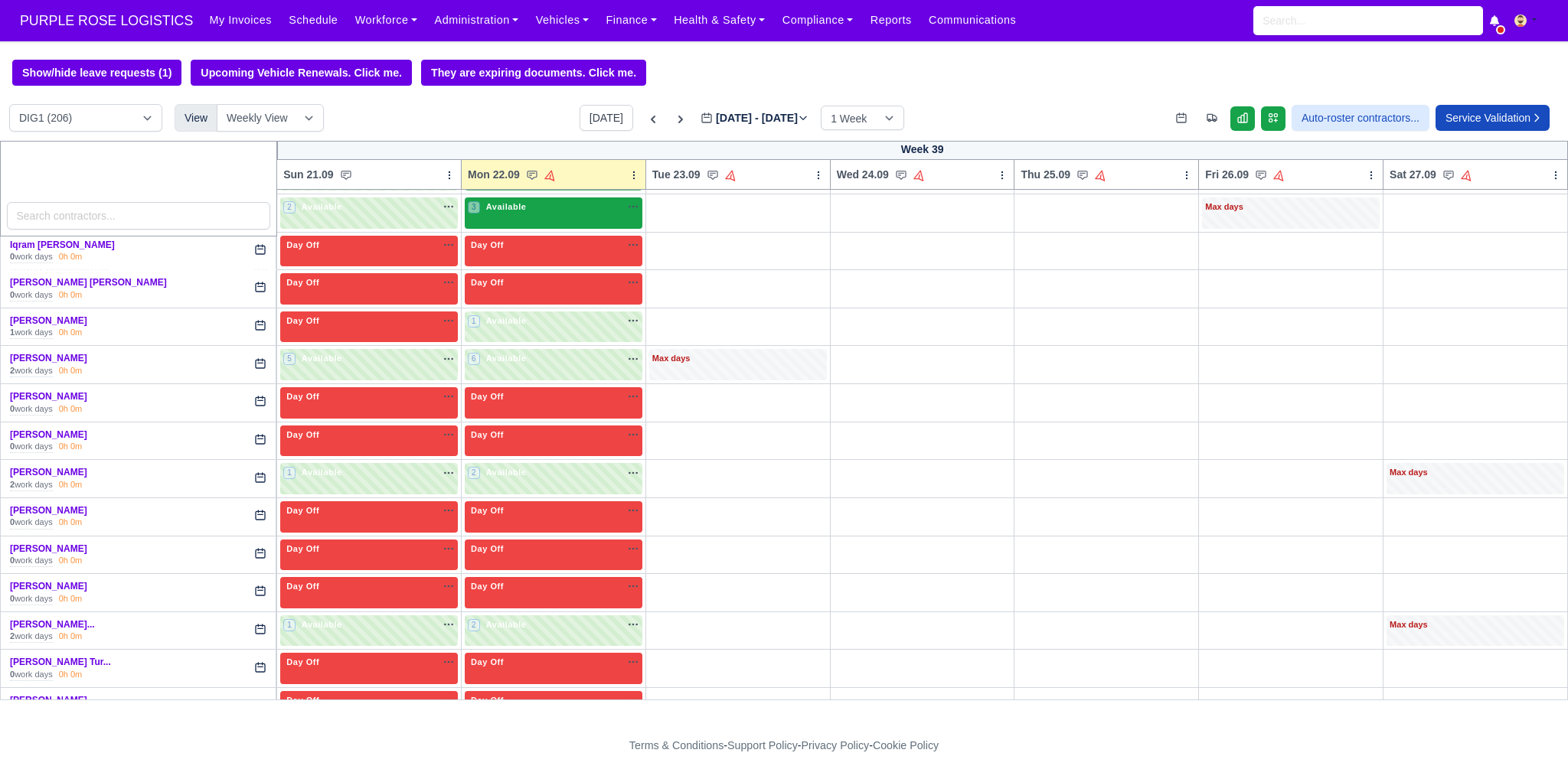
click at [530, 203] on div "3 Available na" at bounding box center [553, 209] width 171 height 16
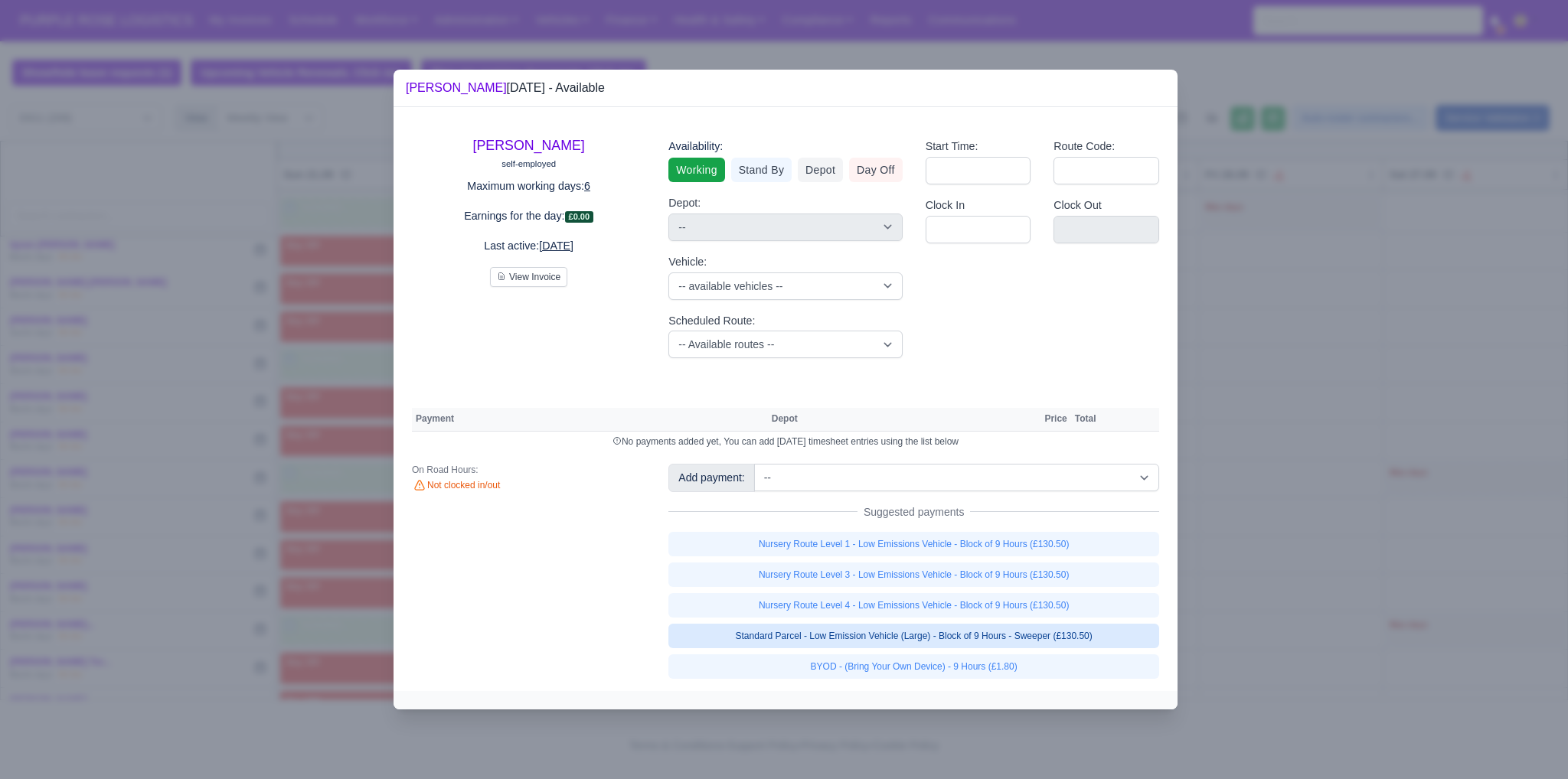
click at [968, 640] on link "Standard Parcel - Low Emission Vehicle (Large) - Block of 9 Hours - Sweeper (£1…" at bounding box center [914, 636] width 491 height 25
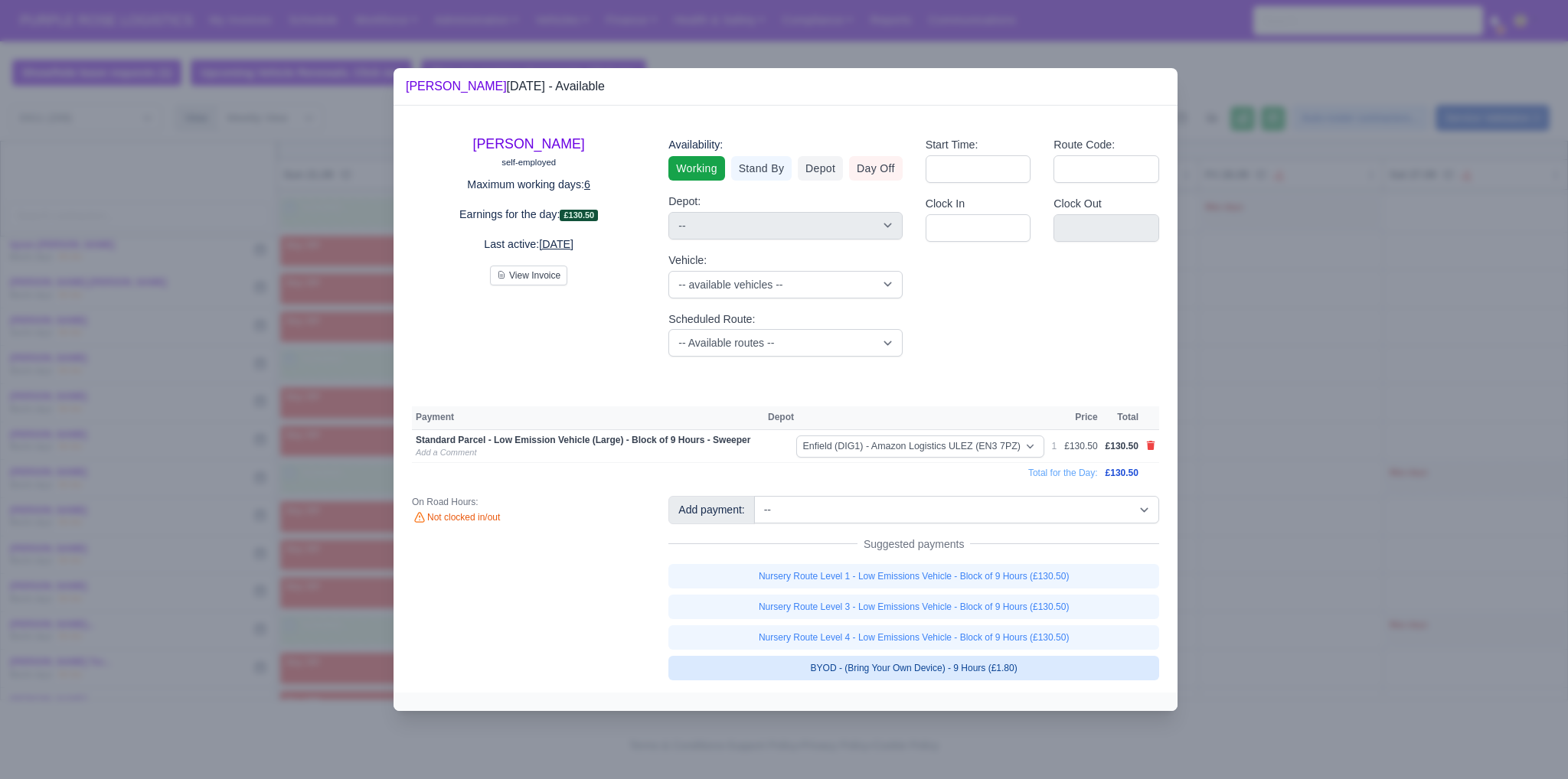
click at [964, 665] on link "BYOD - (Bring Your Own Device) - 9 Hours (£1.80)" at bounding box center [914, 668] width 491 height 25
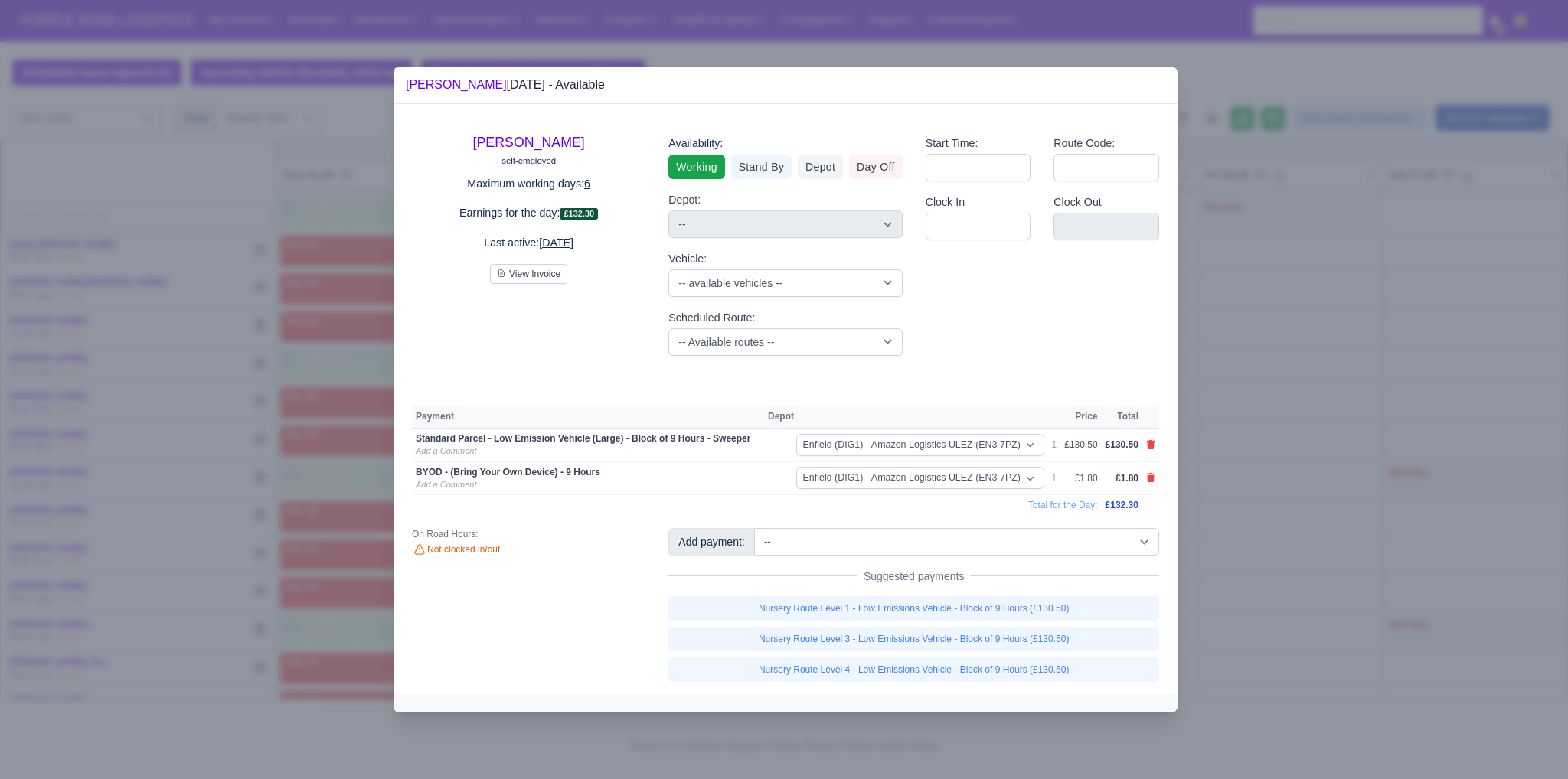
drag, startPoint x: 1272, startPoint y: 561, endPoint x: 1252, endPoint y: 558, distance: 20.2
click at [1272, 561] on div at bounding box center [784, 389] width 1568 height 779
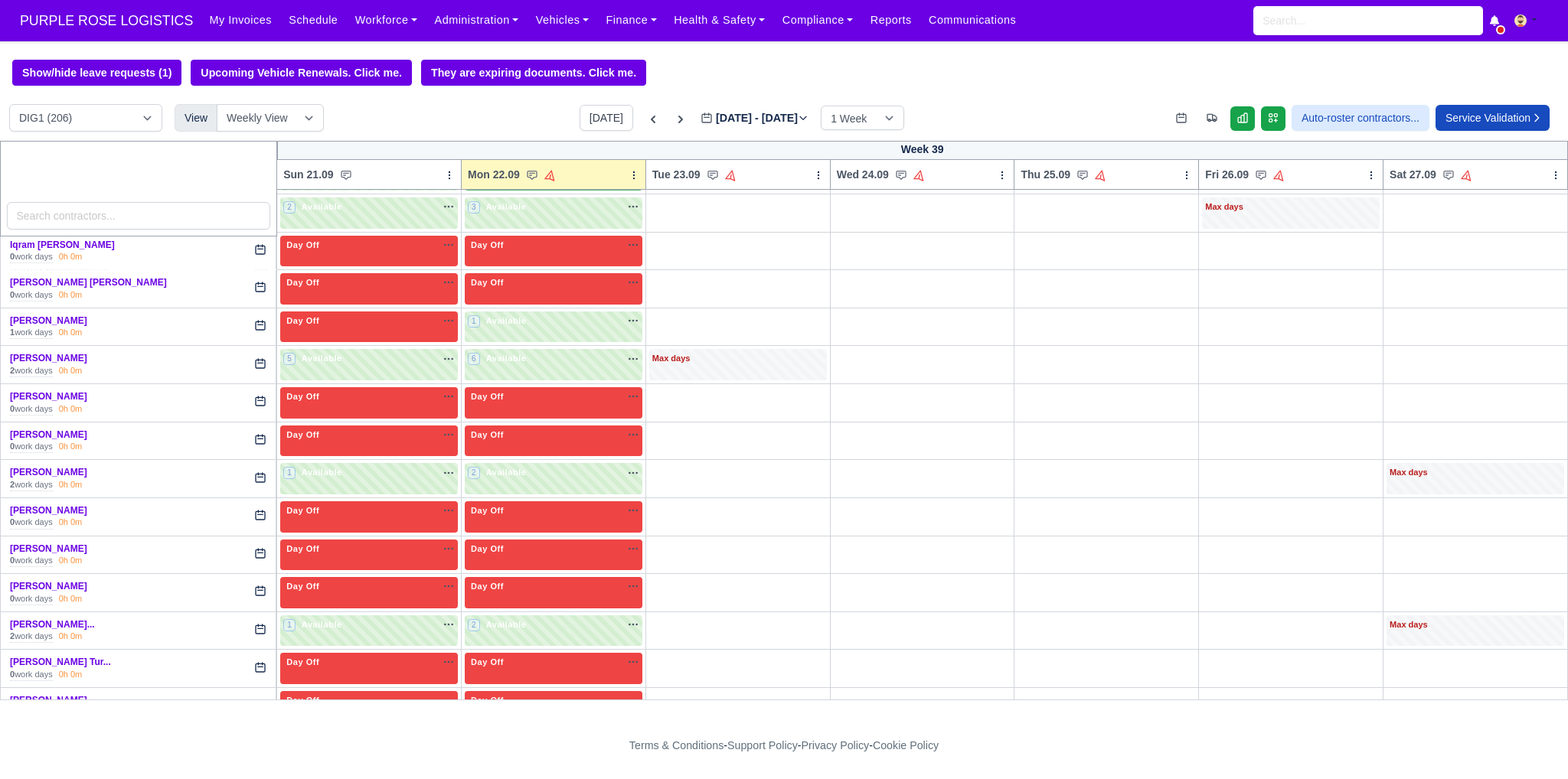
scroll to position [1658, 0]
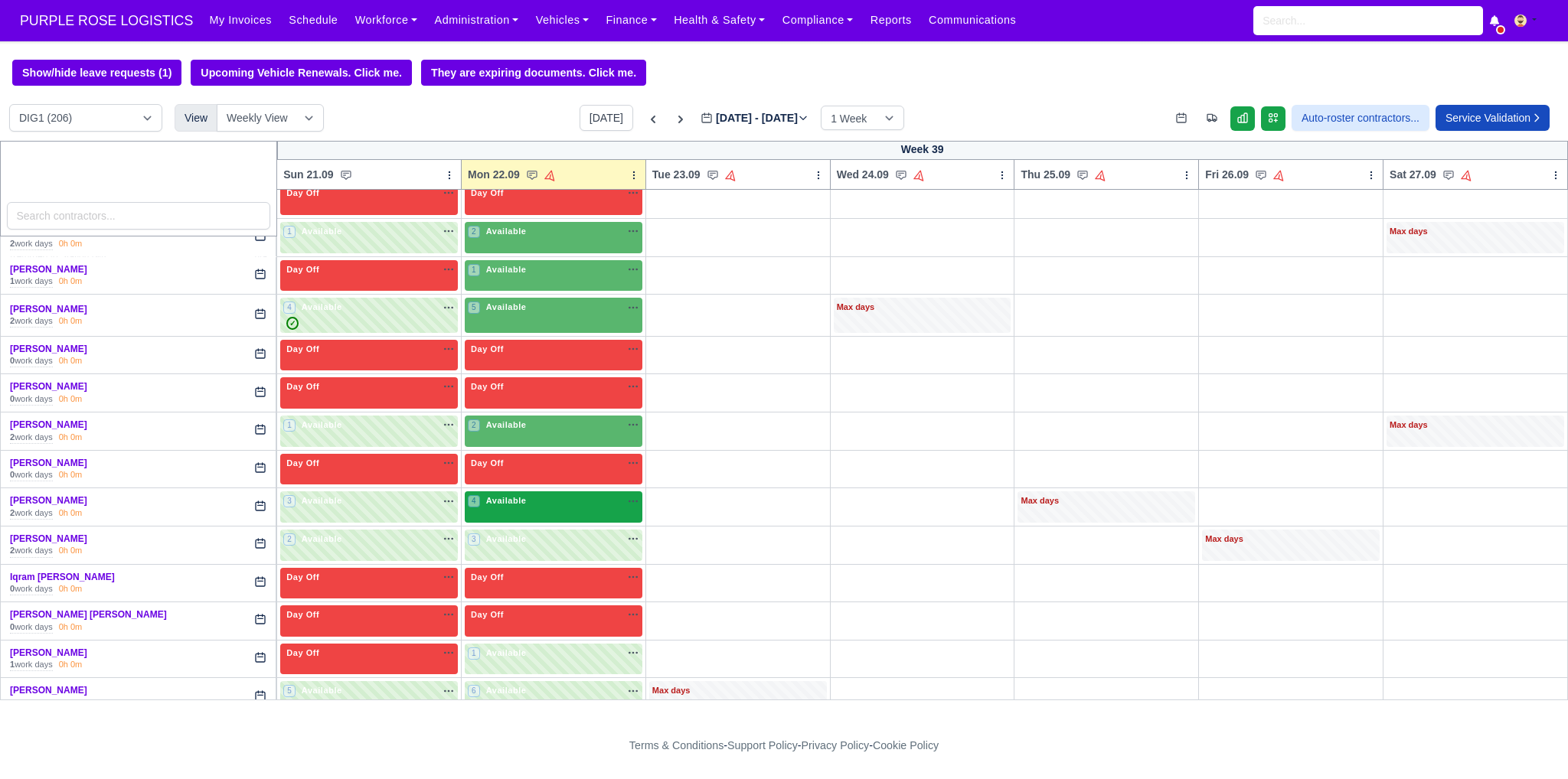
click at [574, 495] on div "4 Available na" at bounding box center [553, 501] width 171 height 13
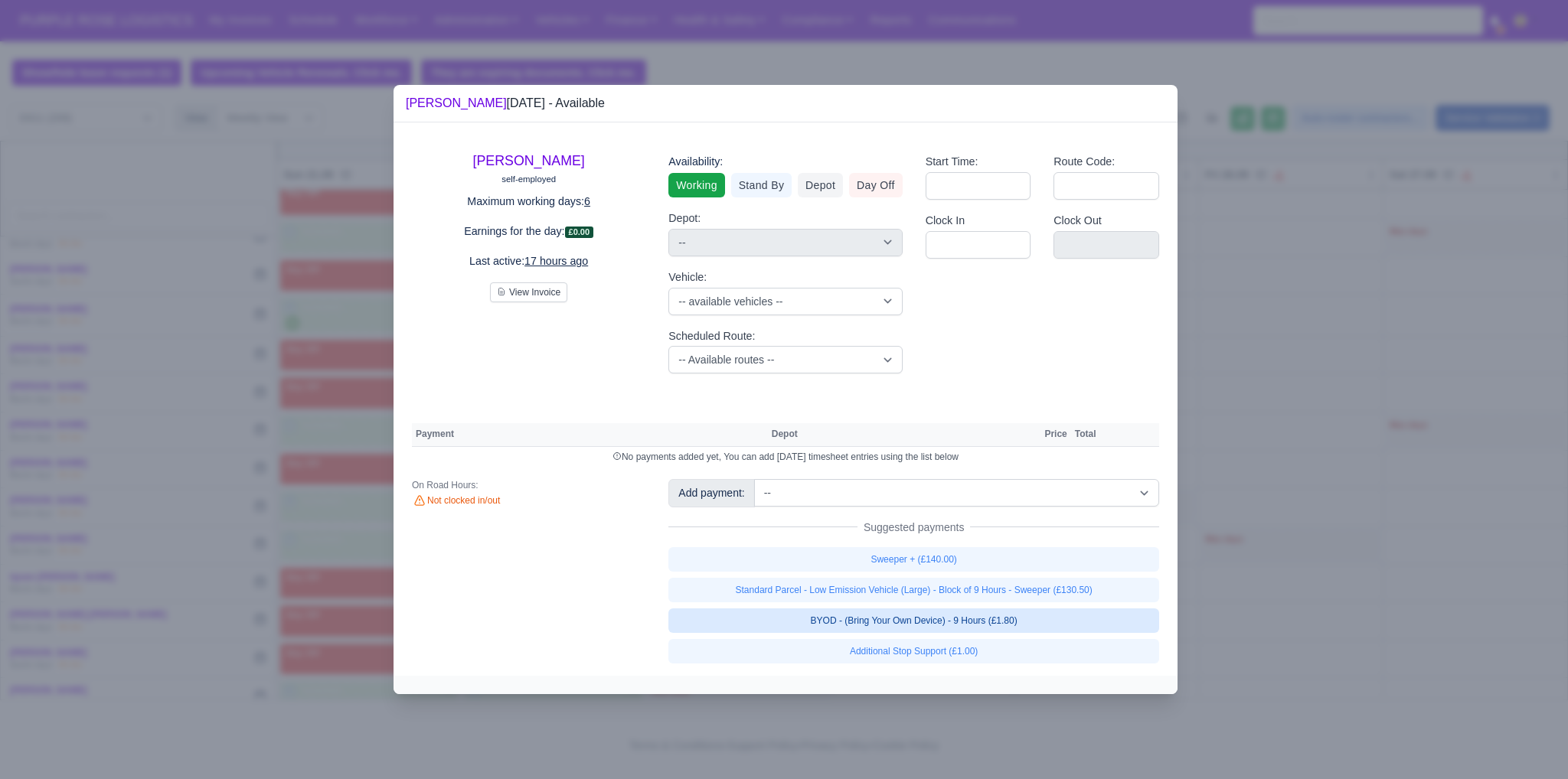
click at [951, 627] on link "BYOD - (Bring Your Own Device) - 9 Hours (£1.80)" at bounding box center [914, 621] width 491 height 25
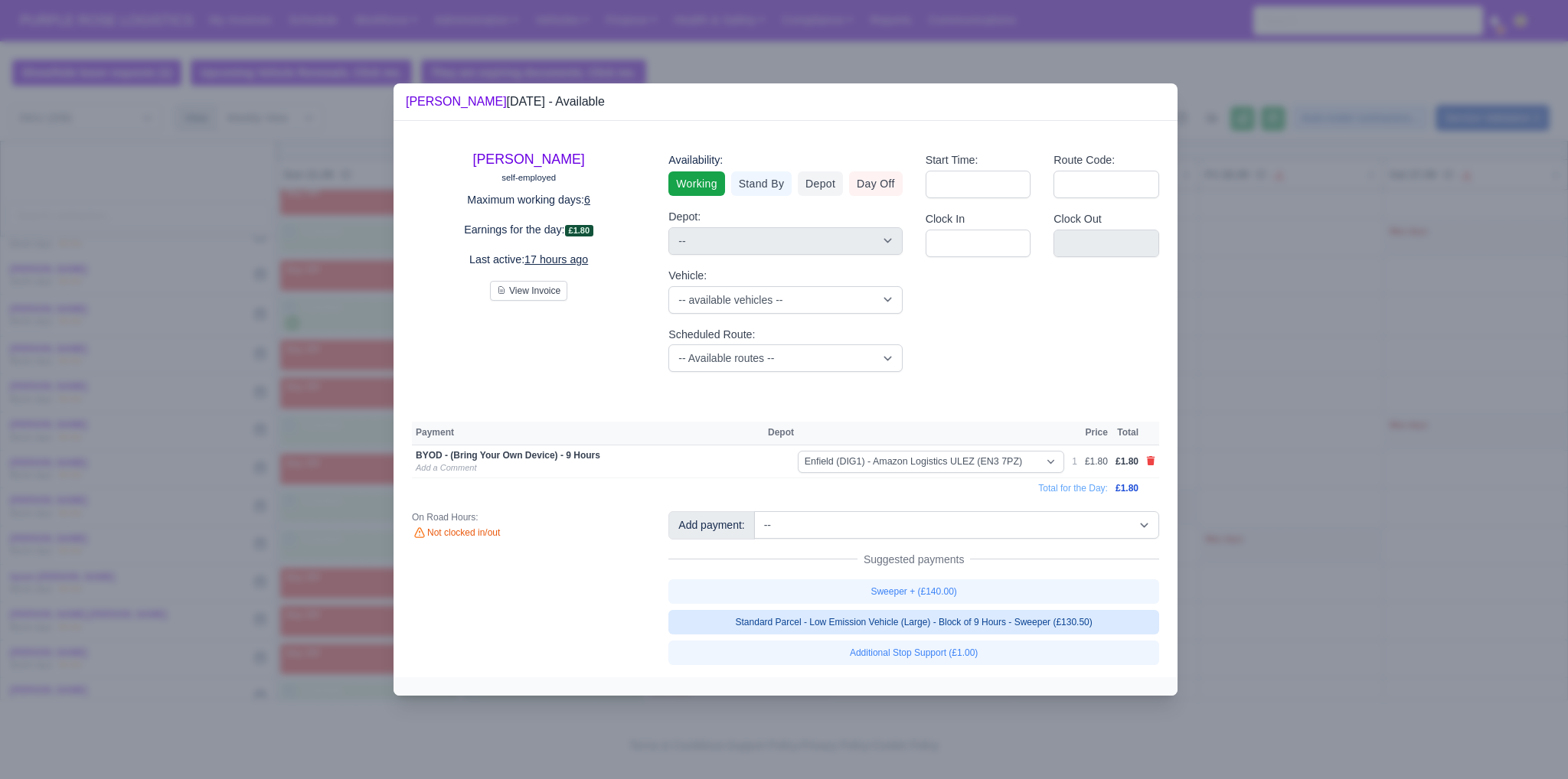
click at [947, 619] on link "Standard Parcel - Low Emission Vehicle (Large) - Block of 9 Hours - Sweeper (£1…" at bounding box center [914, 622] width 491 height 25
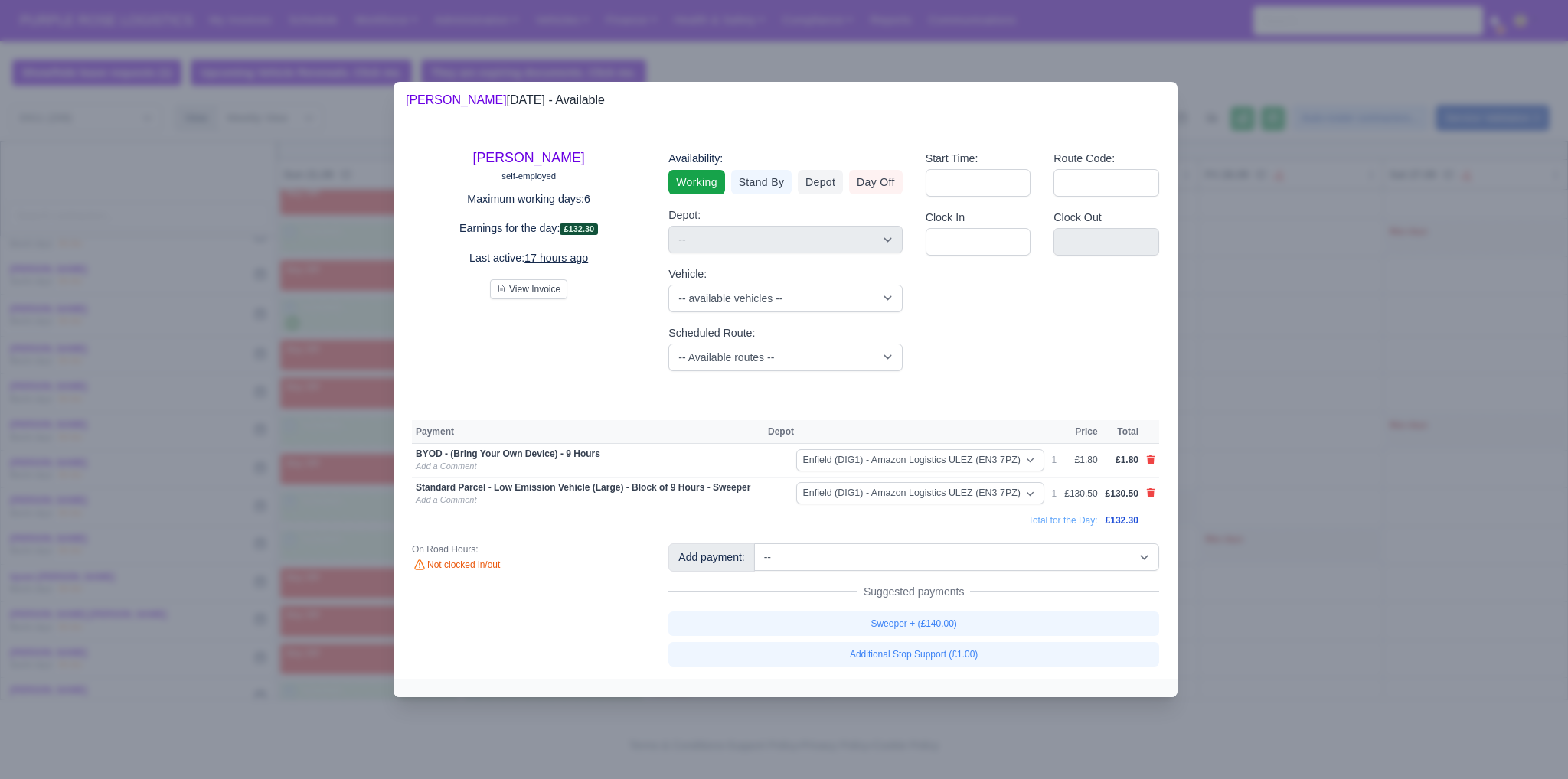
click at [1243, 582] on div at bounding box center [784, 389] width 1568 height 779
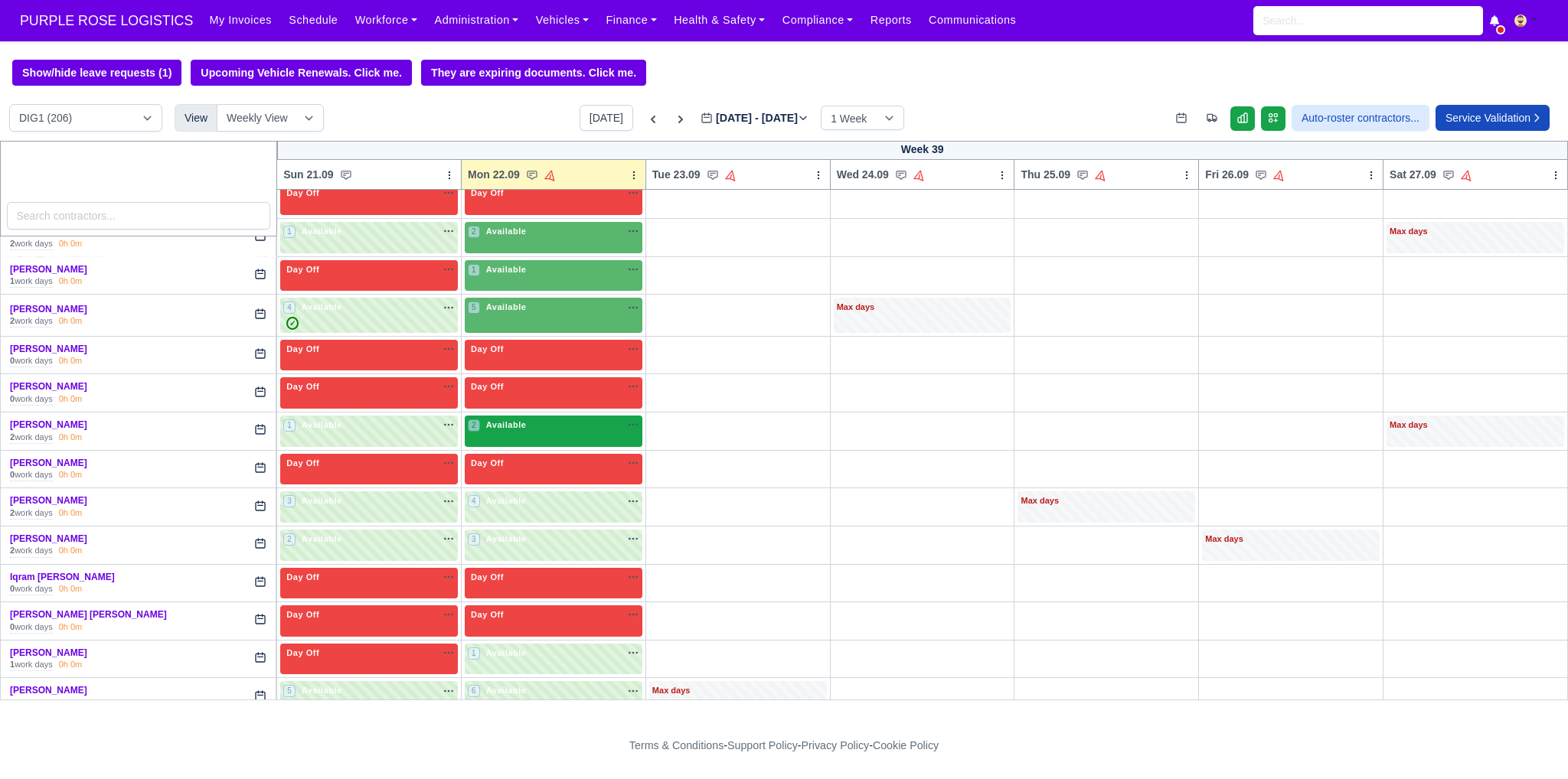
click at [557, 426] on div "2 Available" at bounding box center [554, 431] width 178 height 32
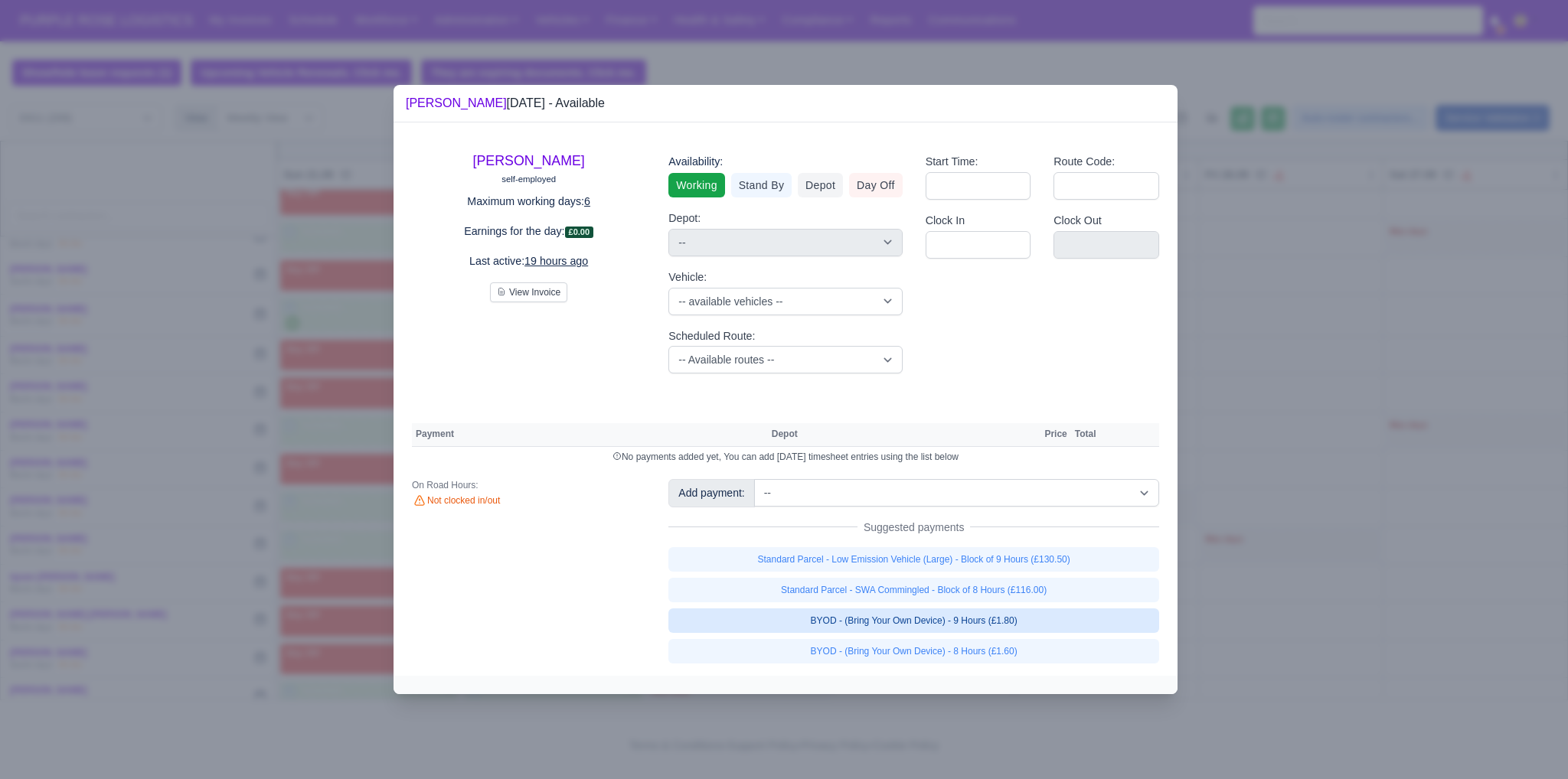
click at [913, 626] on link "BYOD - (Bring Your Own Device) - 9 Hours (£1.80)" at bounding box center [914, 621] width 491 height 25
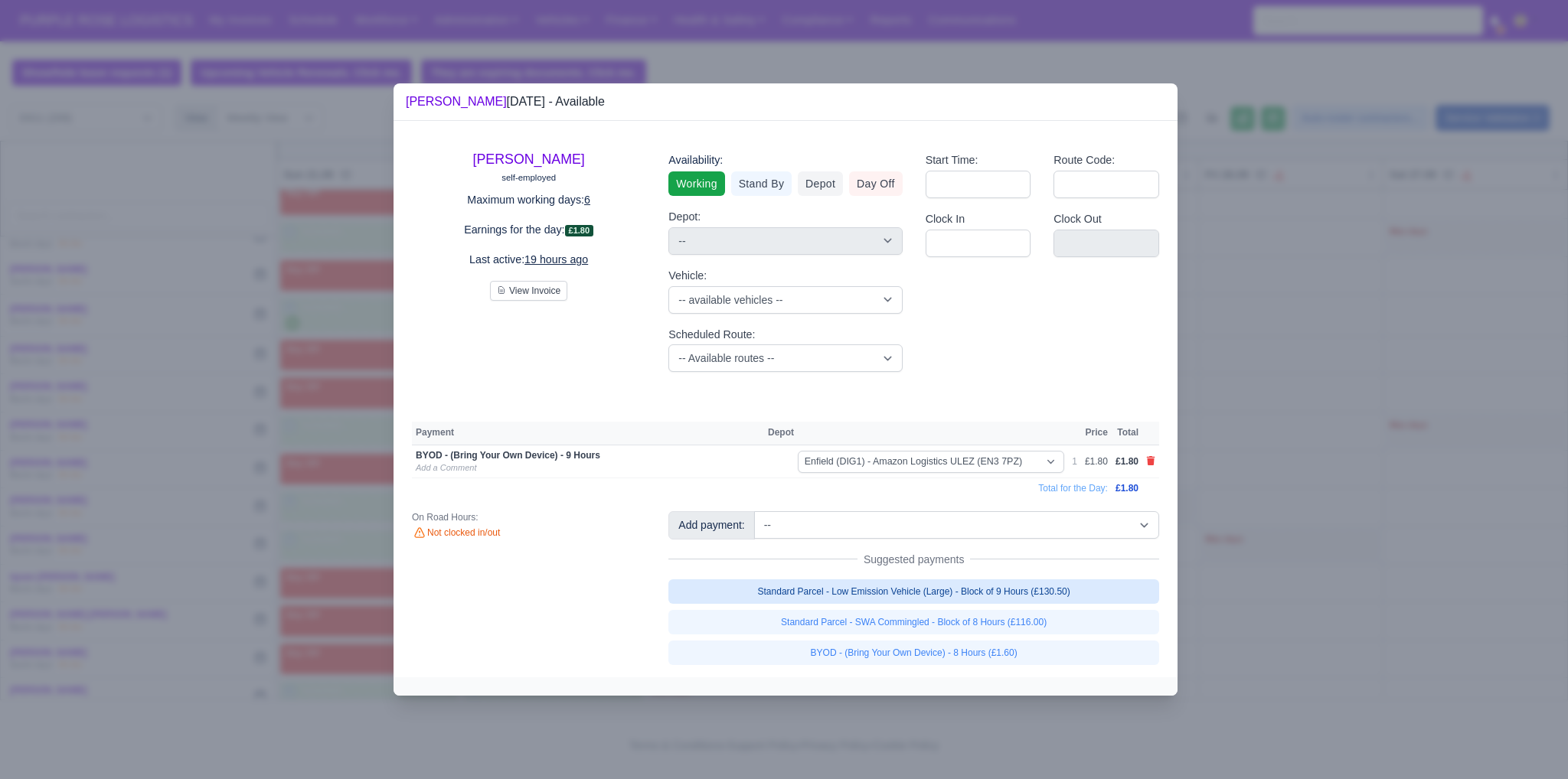
click at [893, 587] on link "Standard Parcel - Low Emission Vehicle (Large) - Block of 9 Hours (£130.50)" at bounding box center [914, 592] width 491 height 25
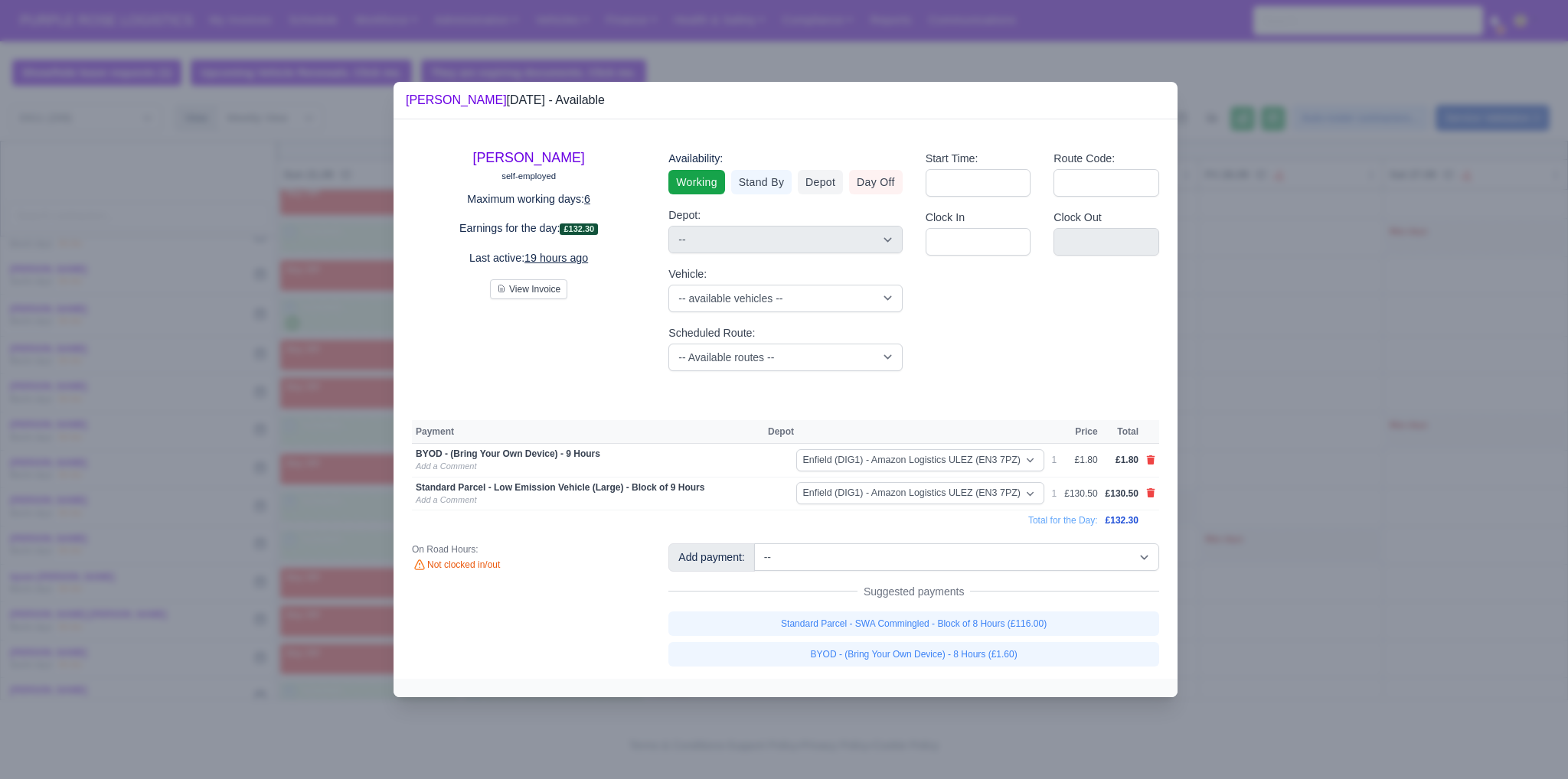
click at [1241, 536] on div at bounding box center [784, 389] width 1568 height 779
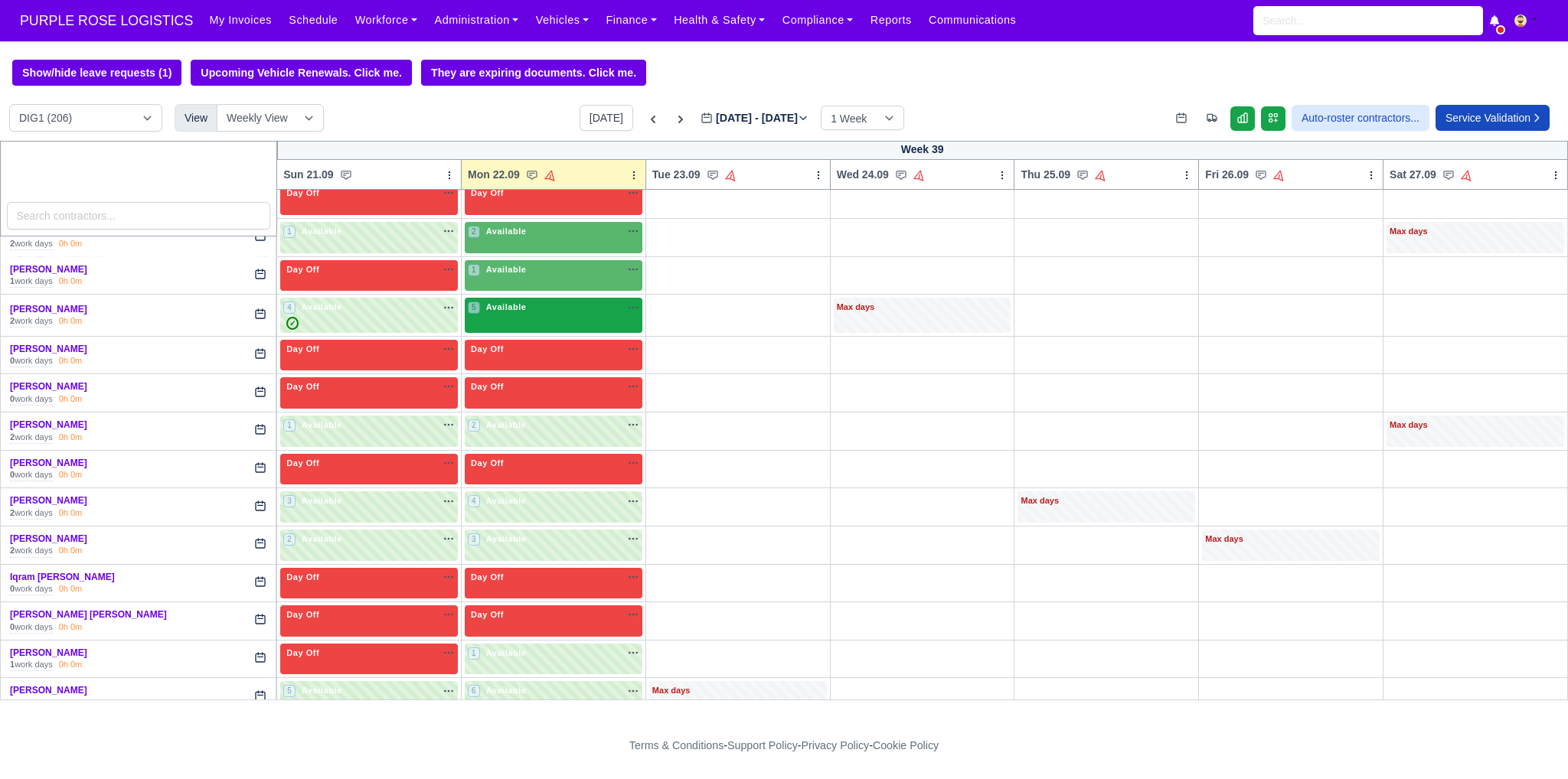
click at [555, 312] on div "5 Available" at bounding box center [554, 315] width 178 height 35
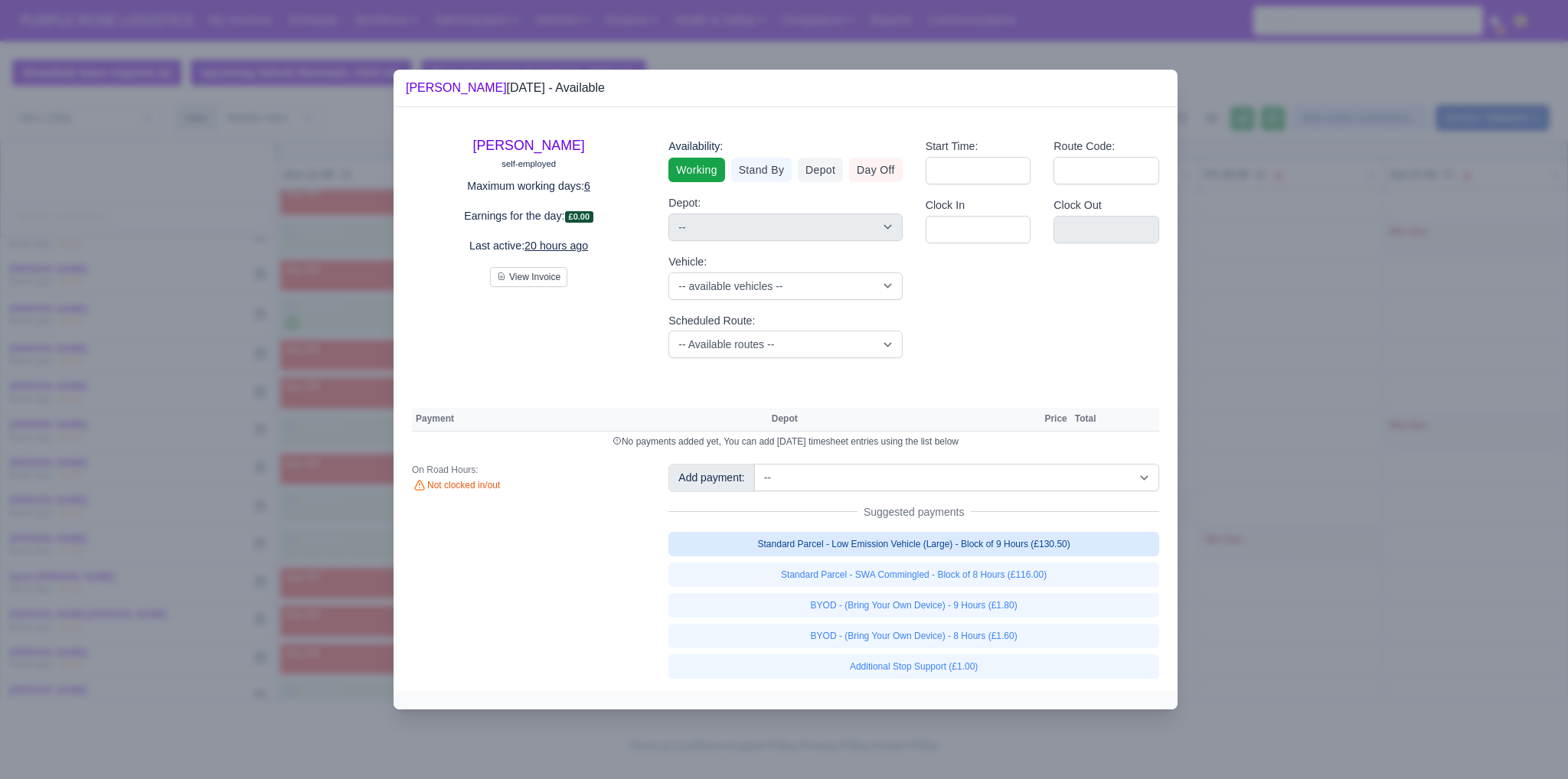
click at [867, 550] on link "Standard Parcel - Low Emission Vehicle (Large) - Block of 9 Hours (£130.50)" at bounding box center [914, 544] width 491 height 25
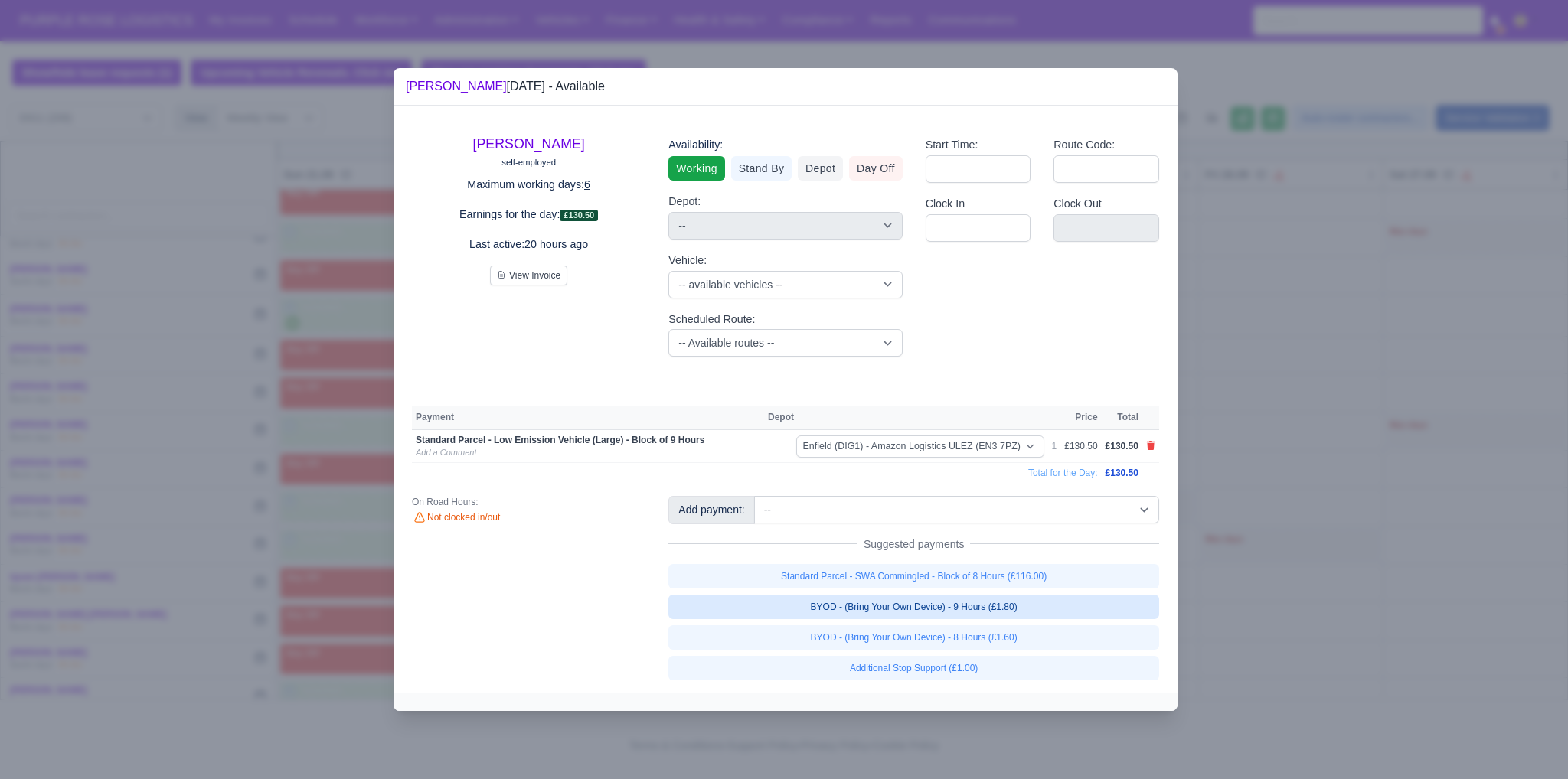
click at [902, 607] on link "BYOD - (Bring Your Own Device) - 9 Hours (£1.80)" at bounding box center [914, 607] width 491 height 25
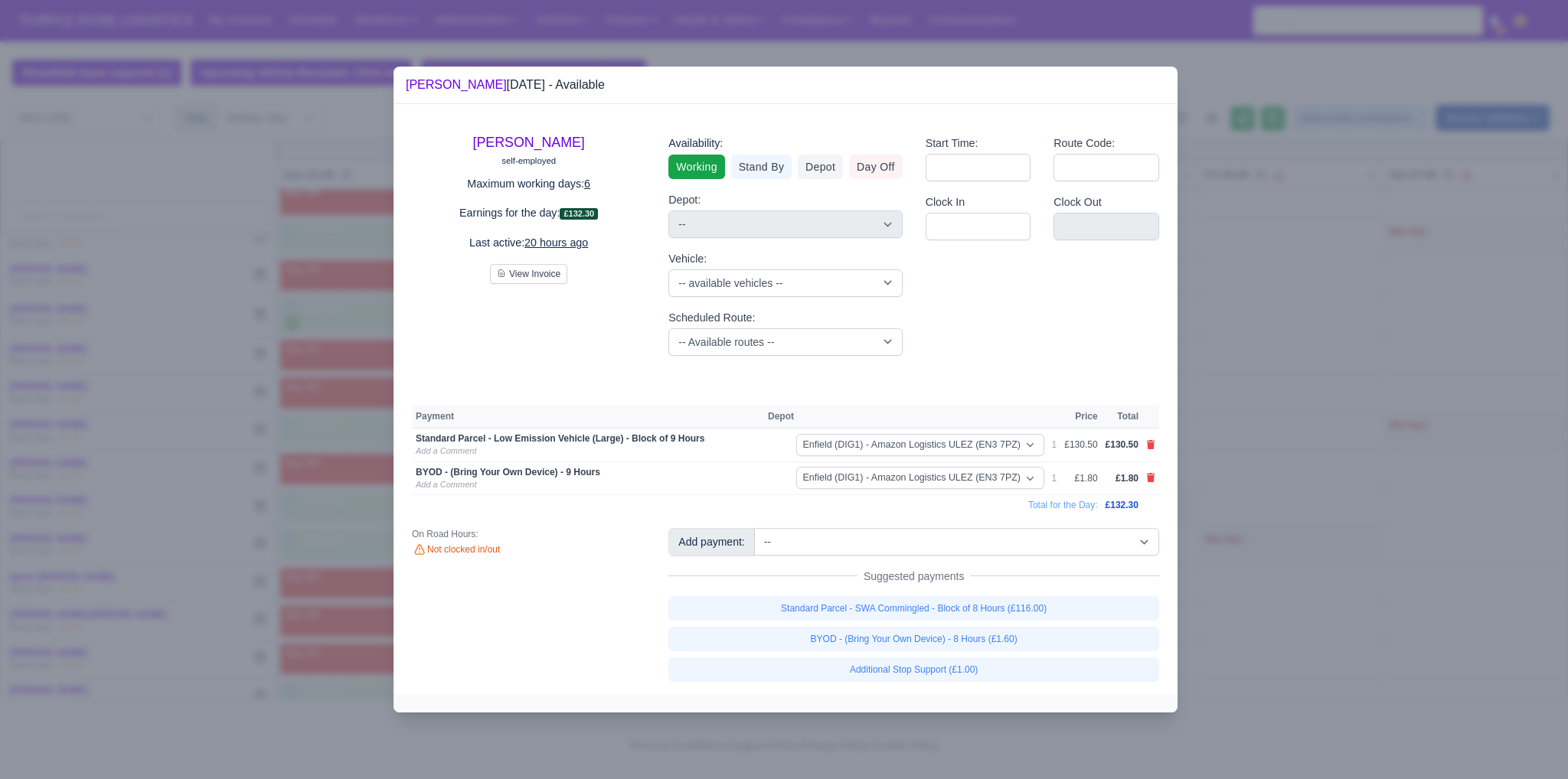
drag, startPoint x: 1262, startPoint y: 546, endPoint x: 686, endPoint y: 331, distance: 614.8
click at [1262, 546] on div at bounding box center [784, 389] width 1568 height 779
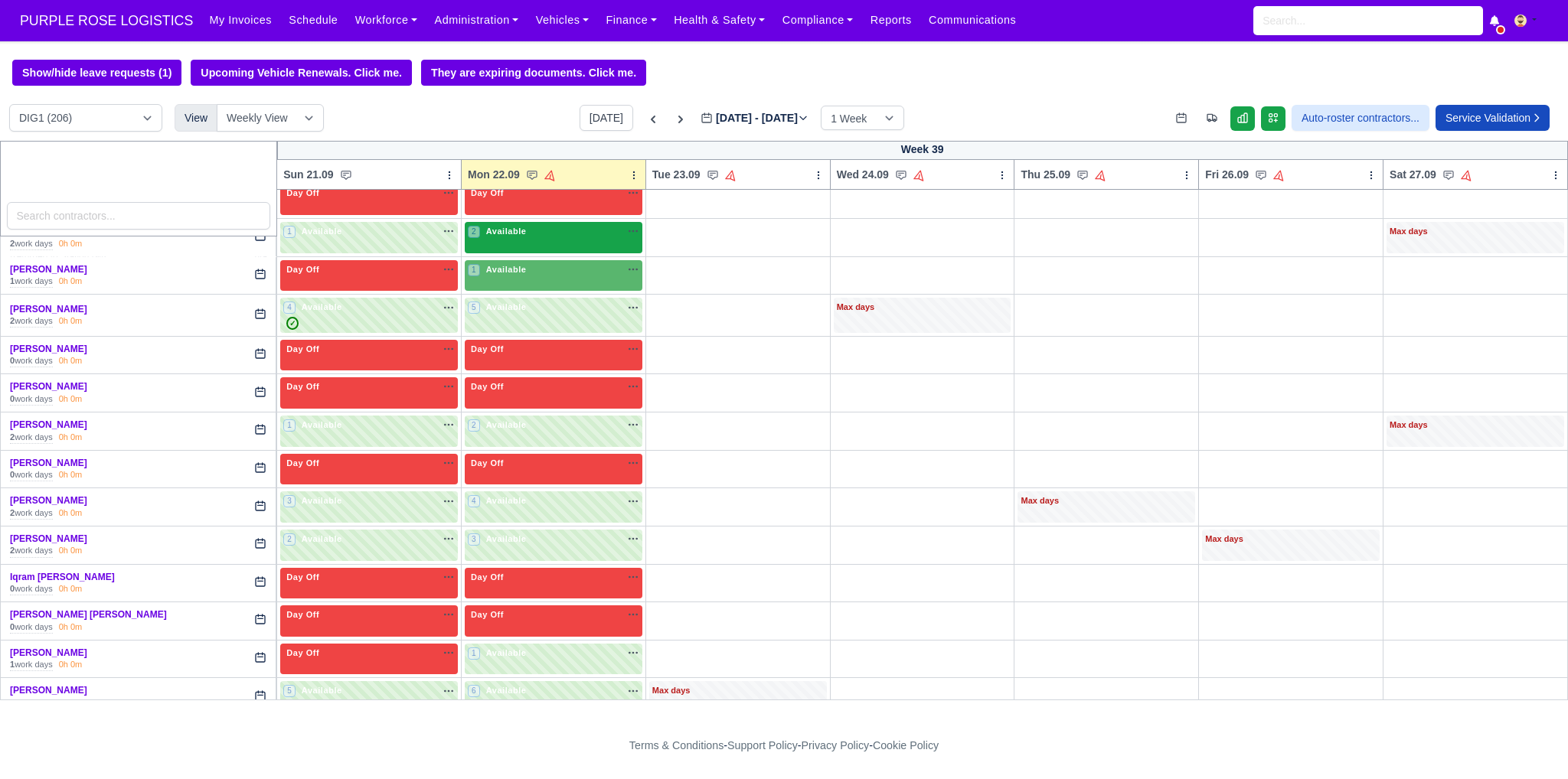
click at [587, 227] on div "2 Available na" at bounding box center [553, 231] width 171 height 13
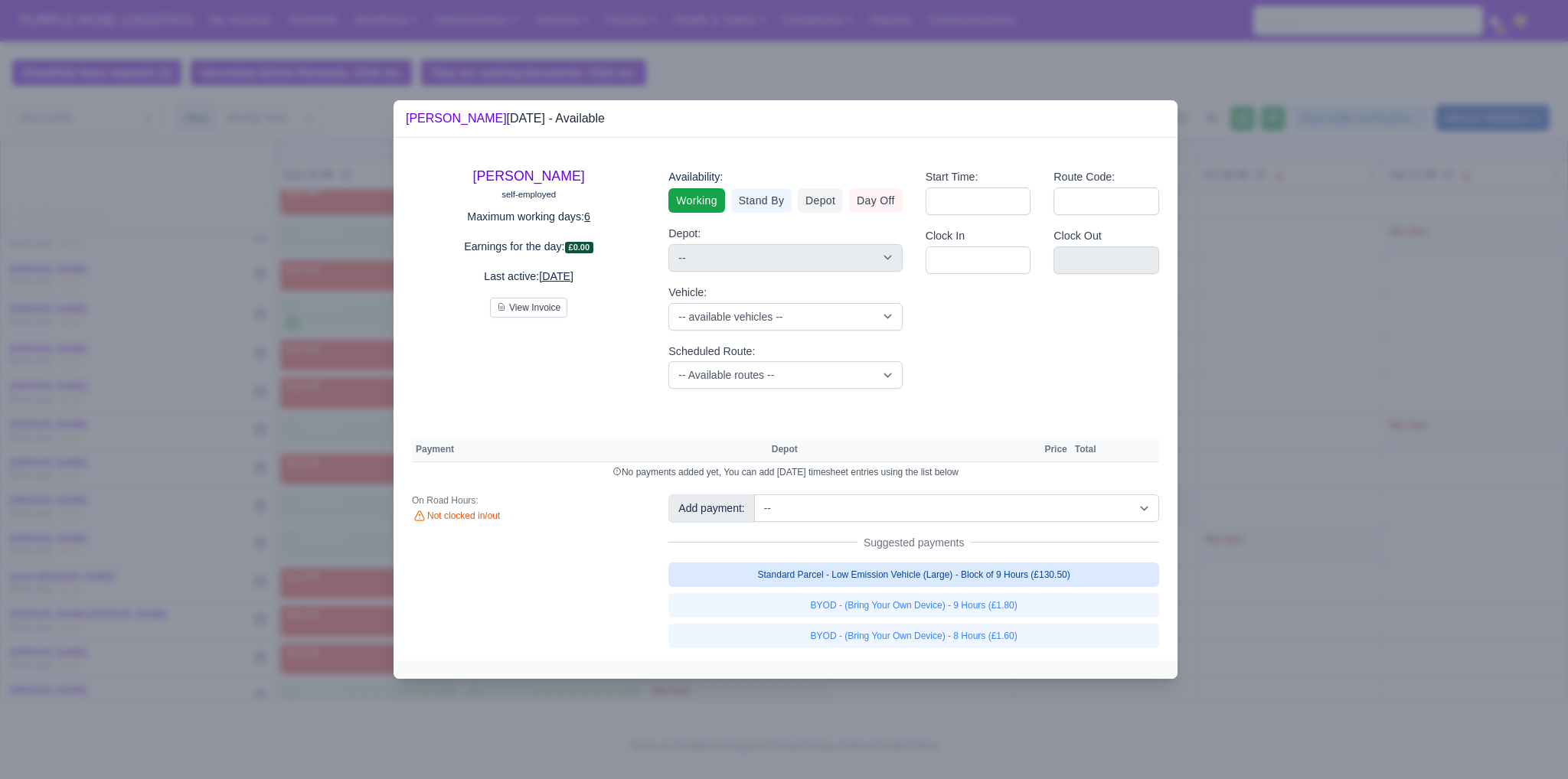
click at [907, 574] on link "Standard Parcel - Low Emission Vehicle (Large) - Block of 9 Hours (£130.50)" at bounding box center [914, 575] width 491 height 25
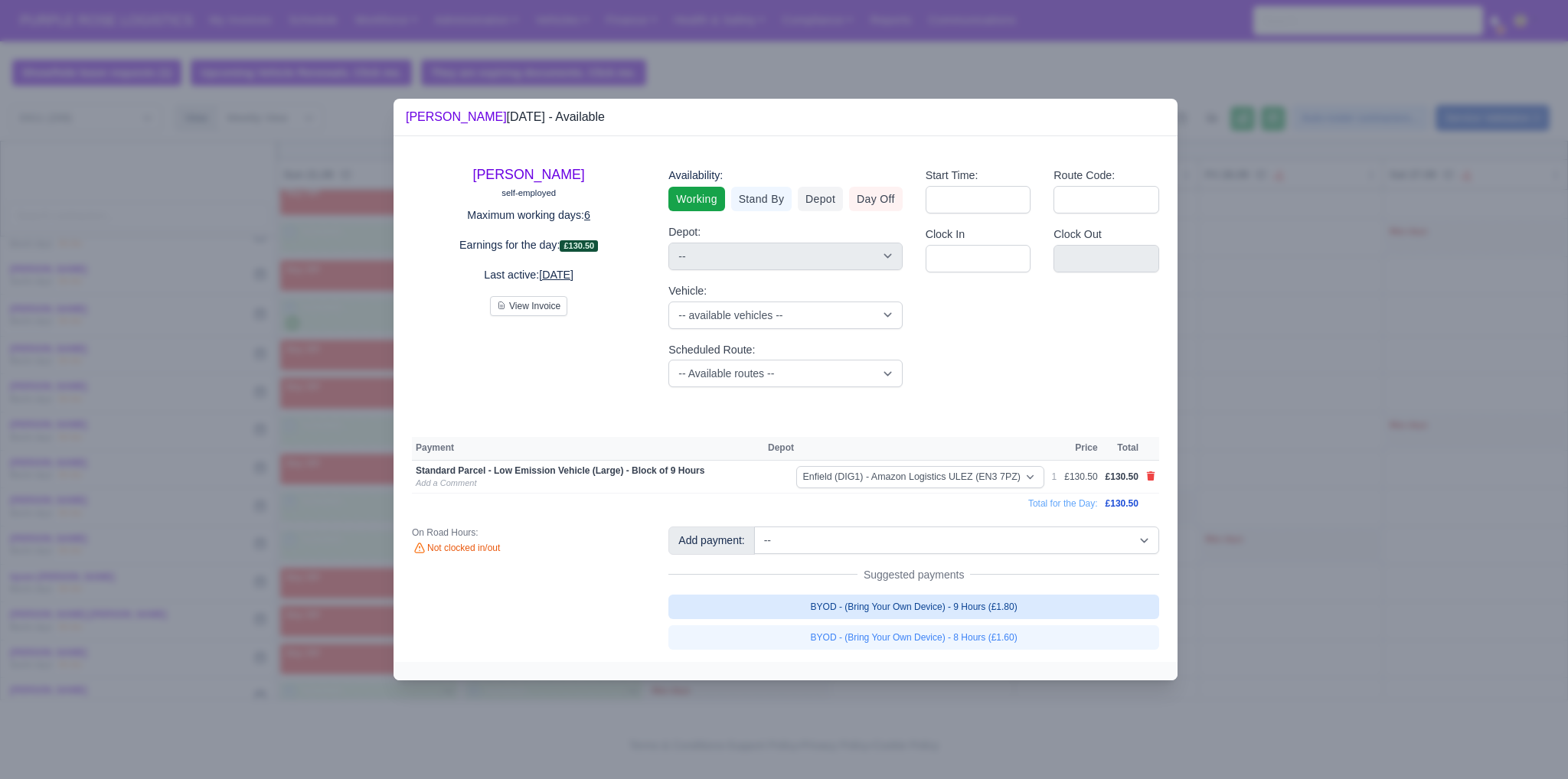
click at [916, 603] on link "BYOD - (Bring Your Own Device) - 9 Hours (£1.80)" at bounding box center [914, 607] width 491 height 25
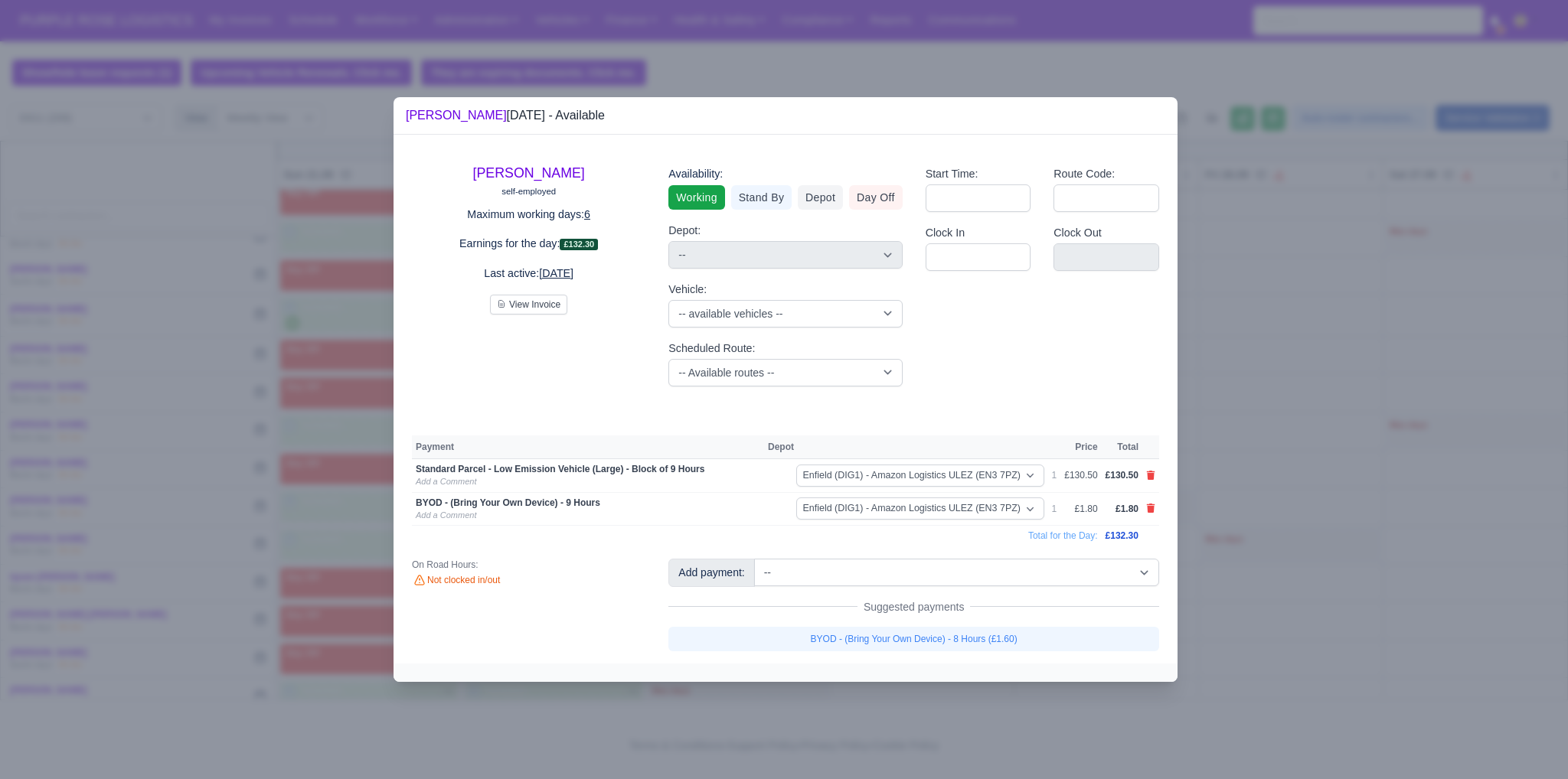
click at [1357, 521] on div at bounding box center [784, 389] width 1568 height 779
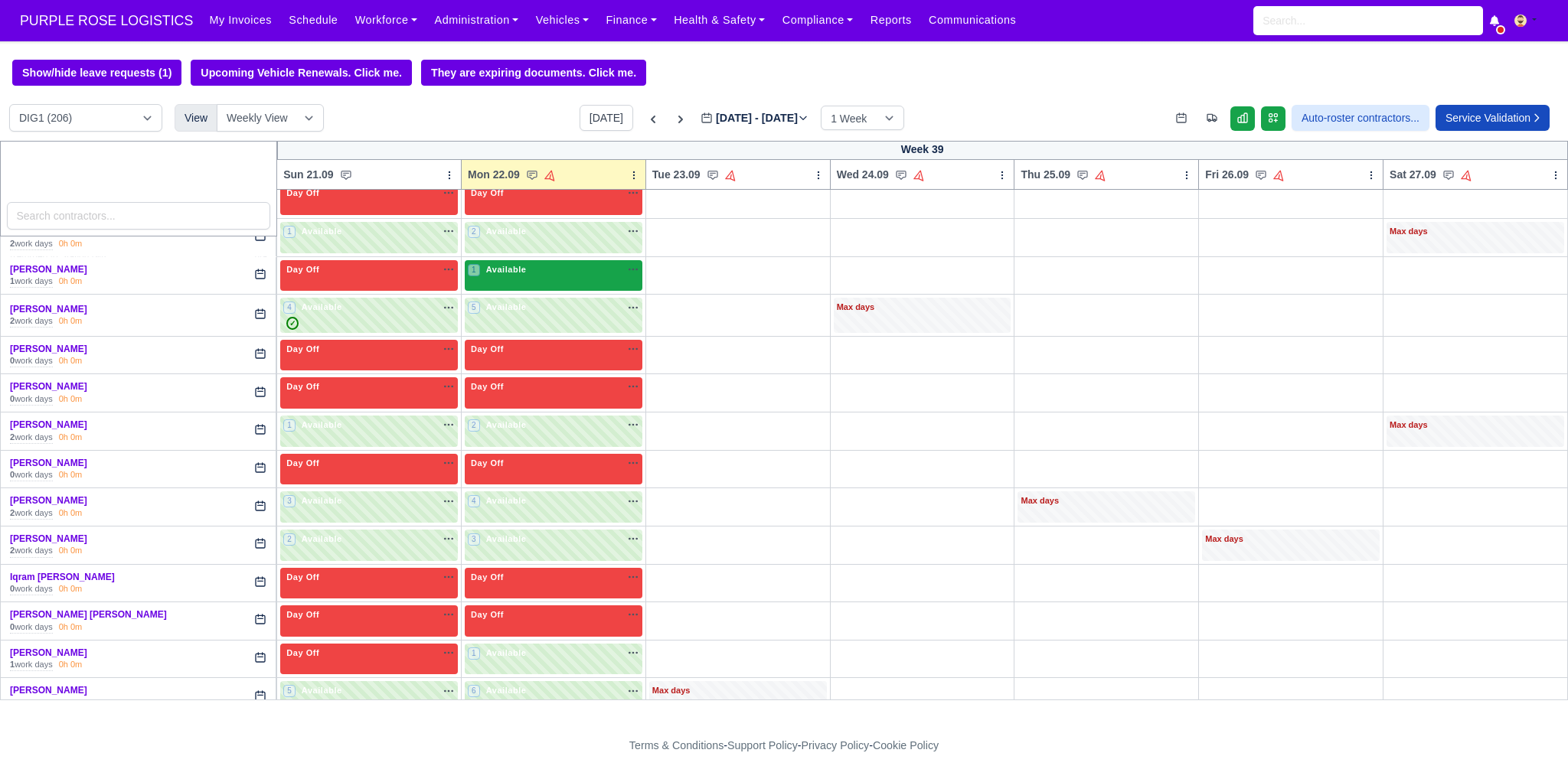
click at [587, 263] on div "1 Available na" at bounding box center [553, 269] width 171 height 13
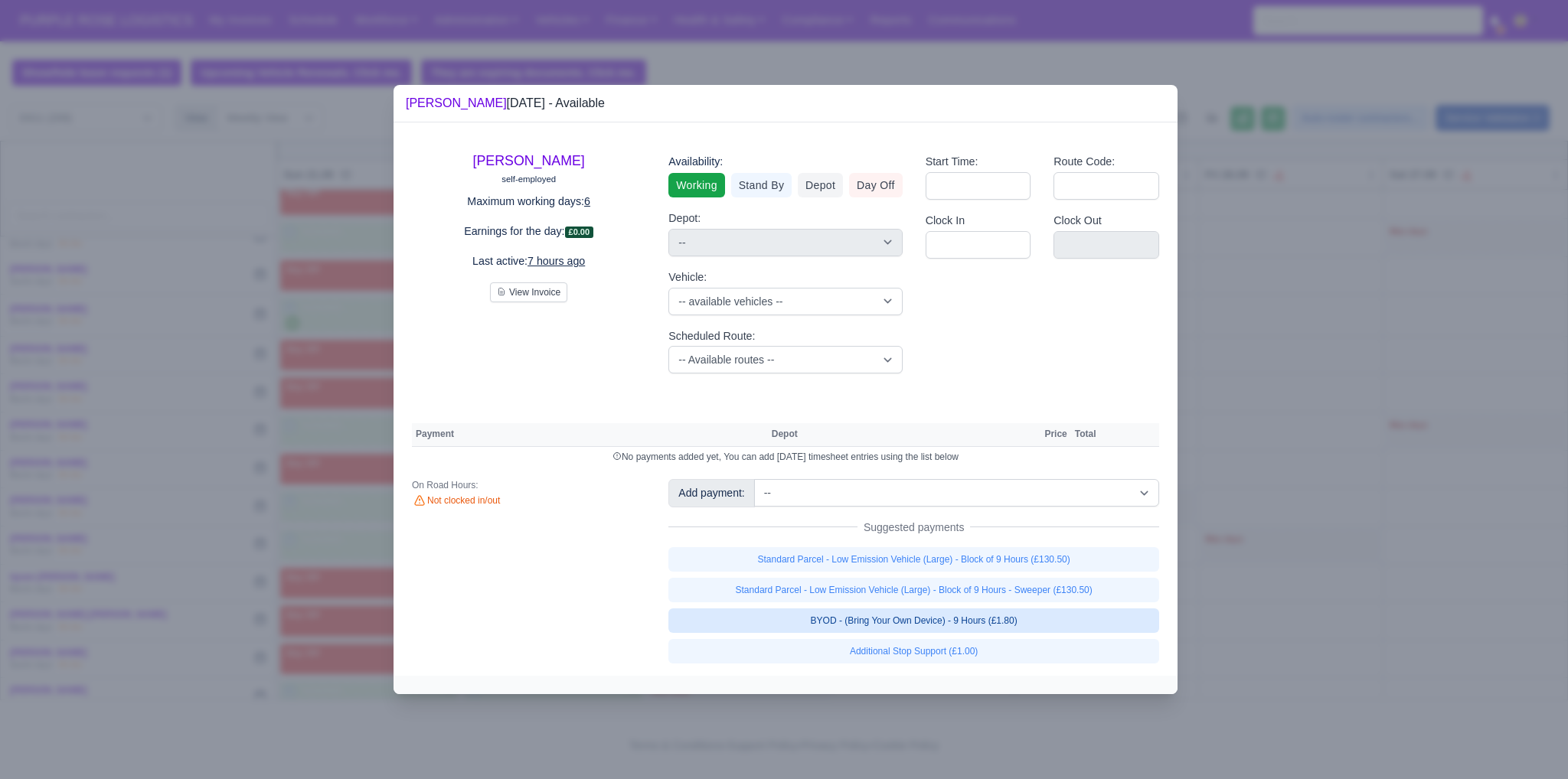
click at [937, 616] on link "BYOD - (Bring Your Own Device) - 9 Hours (£1.80)" at bounding box center [914, 621] width 491 height 25
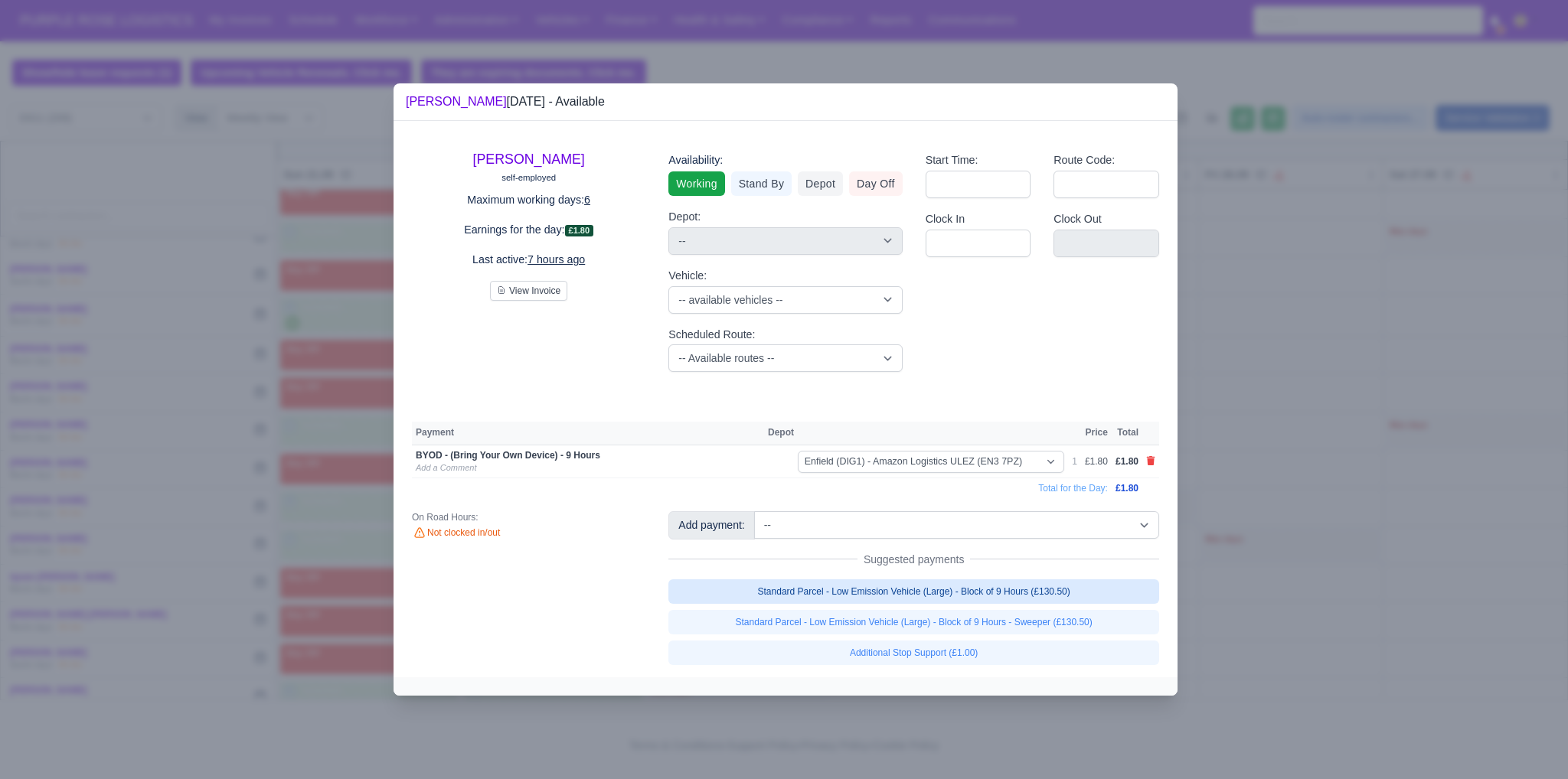
click at [916, 591] on link "Standard Parcel - Low Emission Vehicle (Large) - Block of 9 Hours (£130.50)" at bounding box center [914, 592] width 491 height 25
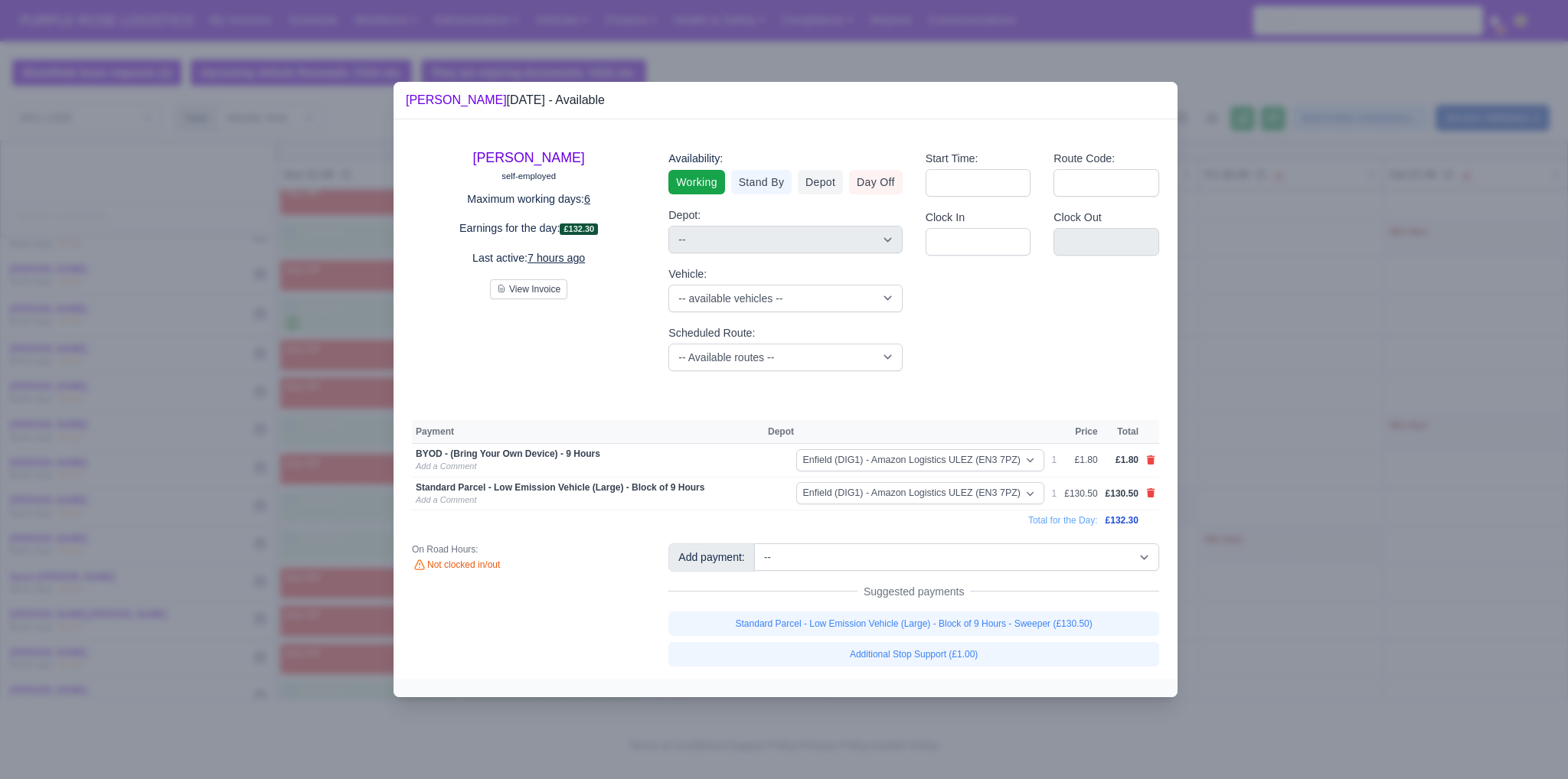
click at [1335, 528] on div at bounding box center [784, 389] width 1568 height 779
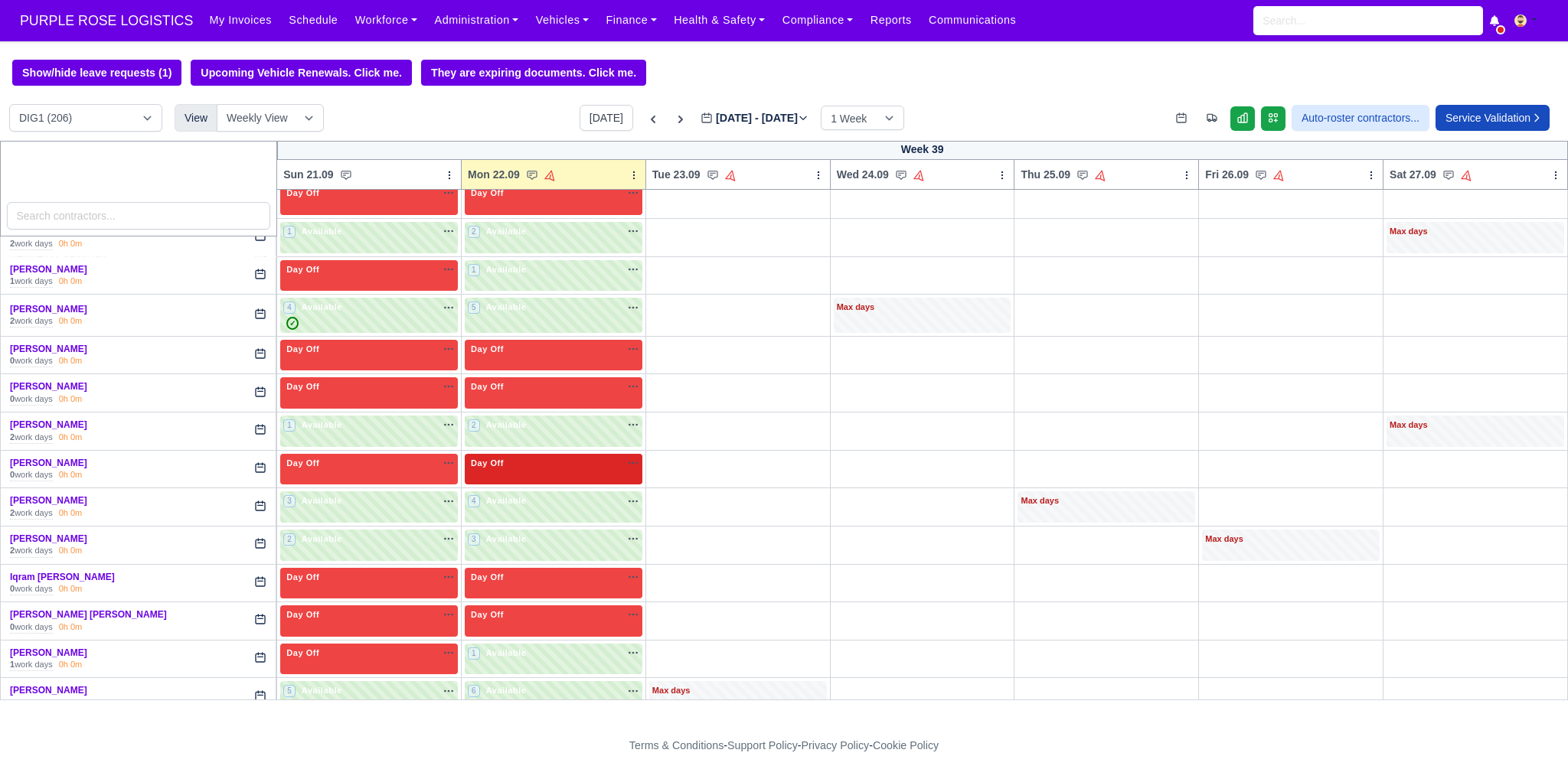
scroll to position [1326, 0]
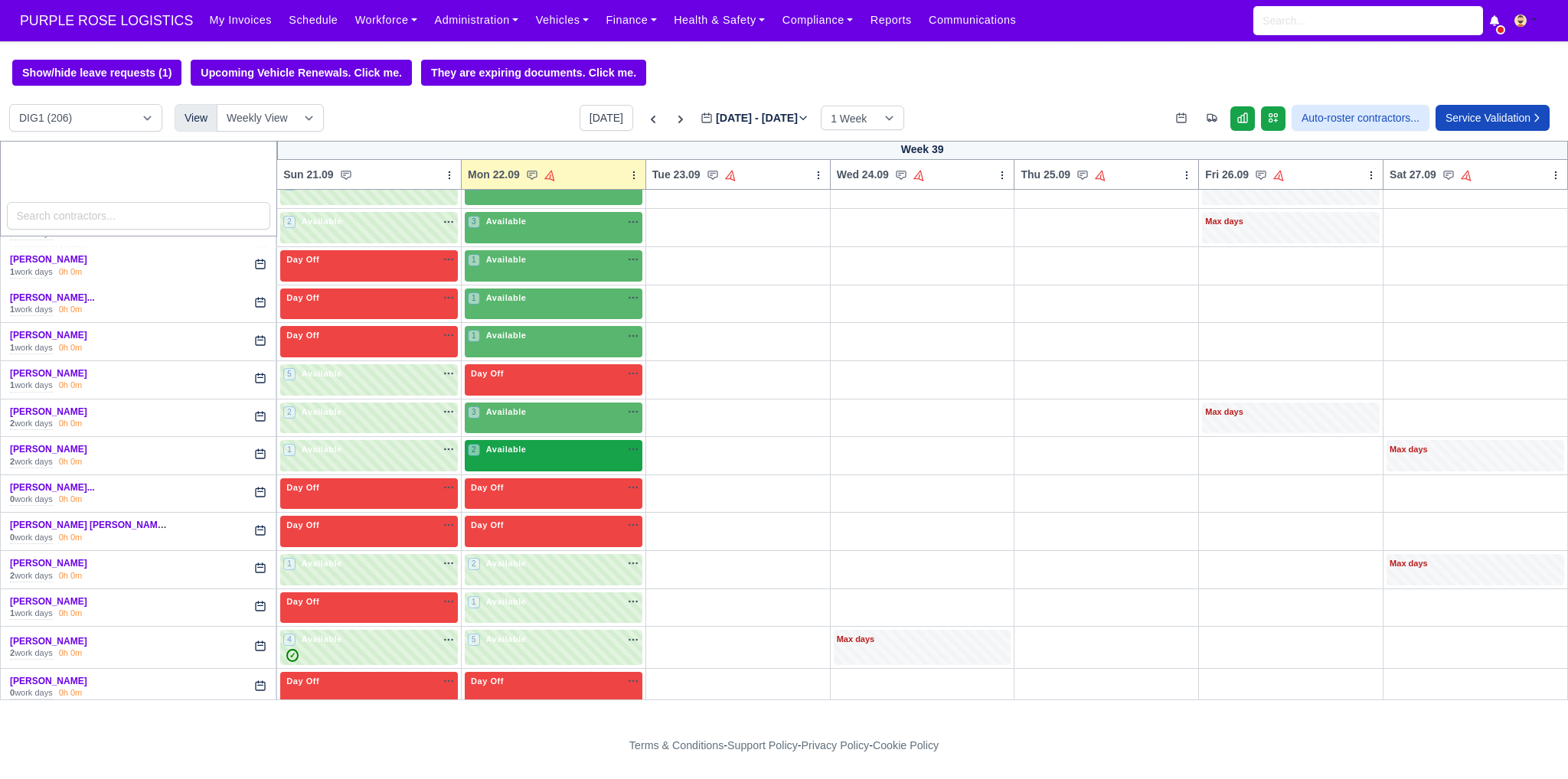
click at [554, 444] on div "2 Available na" at bounding box center [553, 450] width 171 height 13
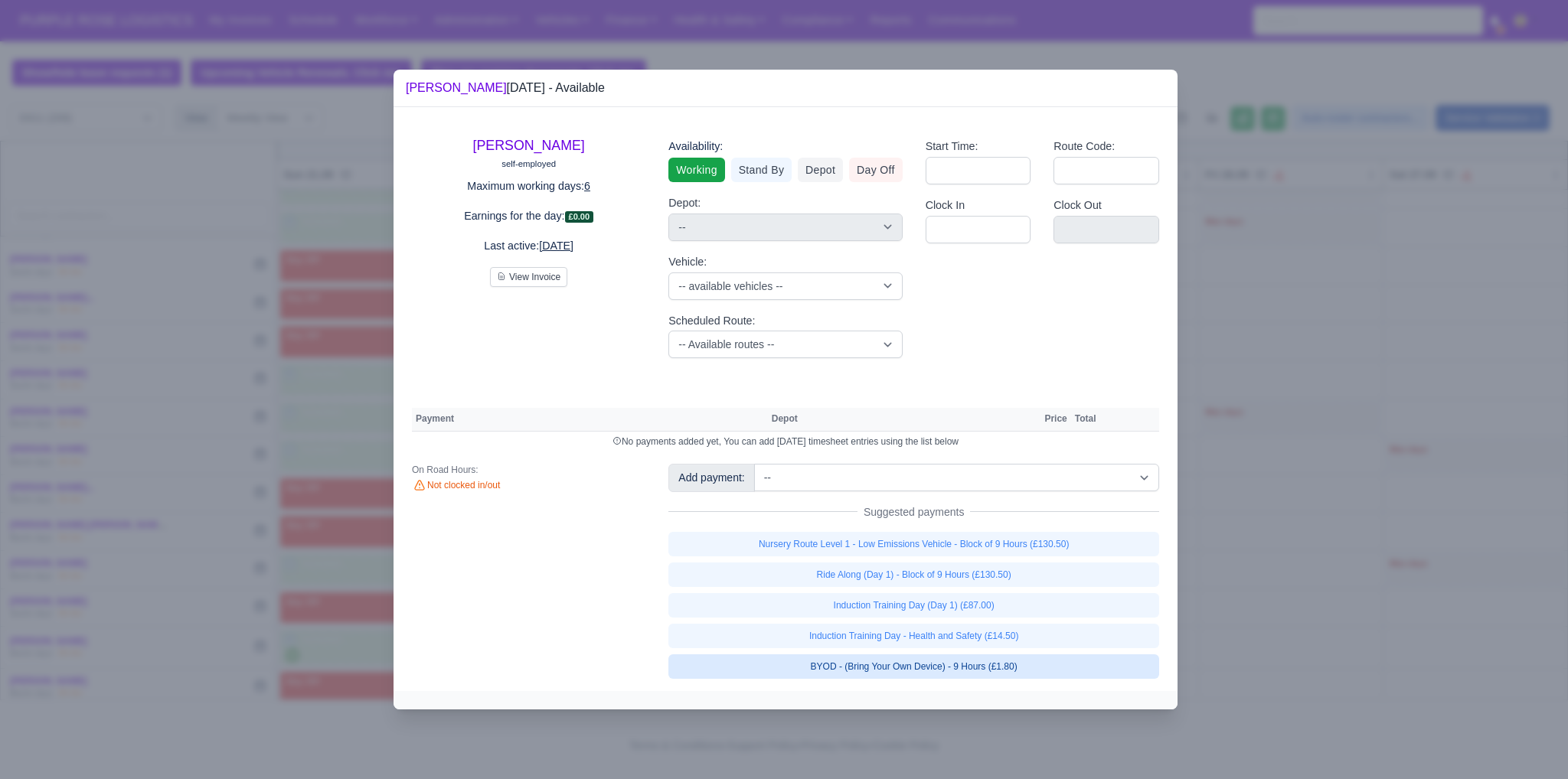
click at [974, 665] on link "BYOD - (Bring Your Own Device) - 9 Hours (£1.80)" at bounding box center [914, 667] width 491 height 25
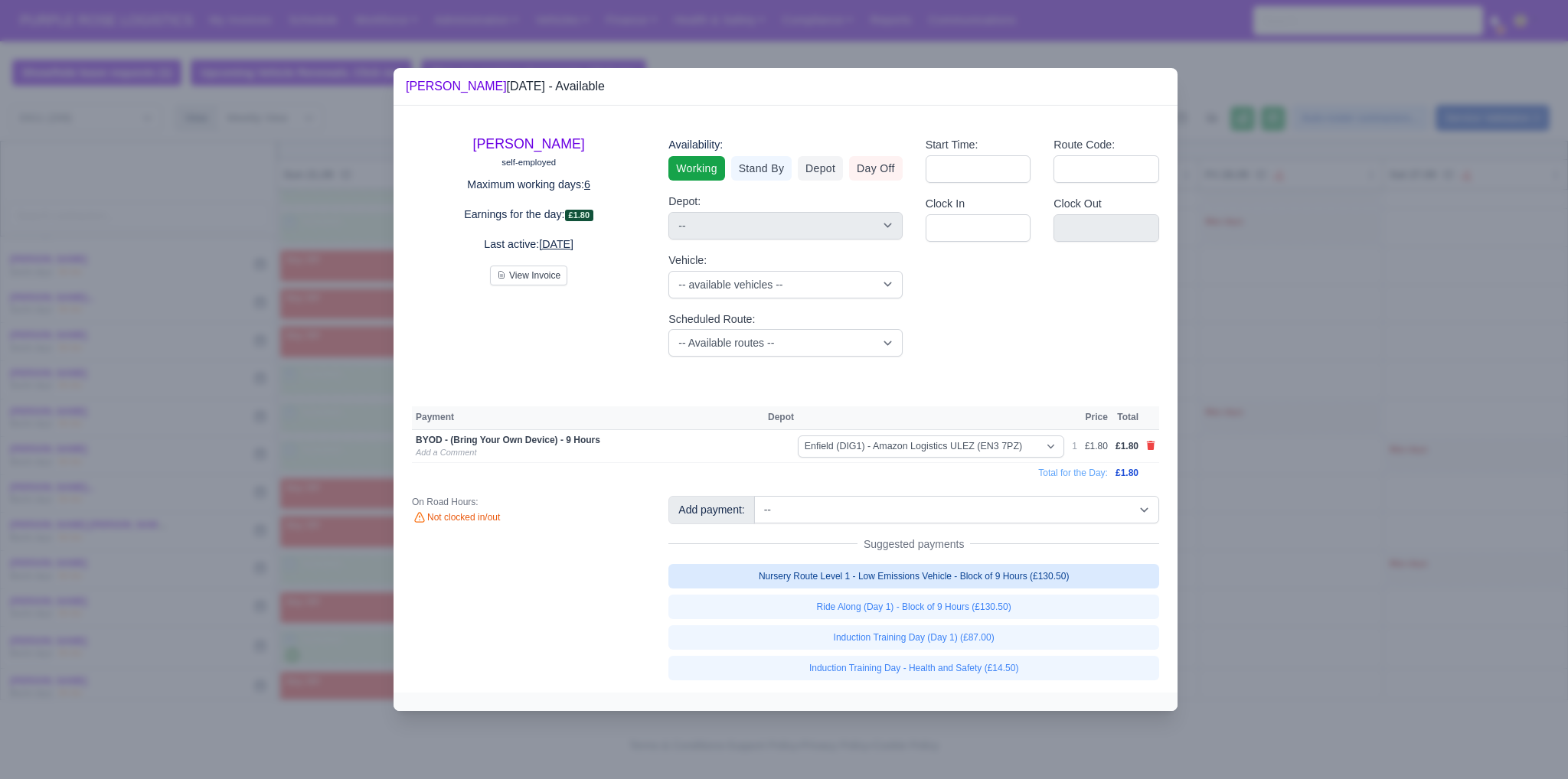
click at [924, 583] on link "Nursery Route Level 1 - Low Emissions Vehicle - Block of 9 Hours (£130.50)" at bounding box center [914, 576] width 491 height 25
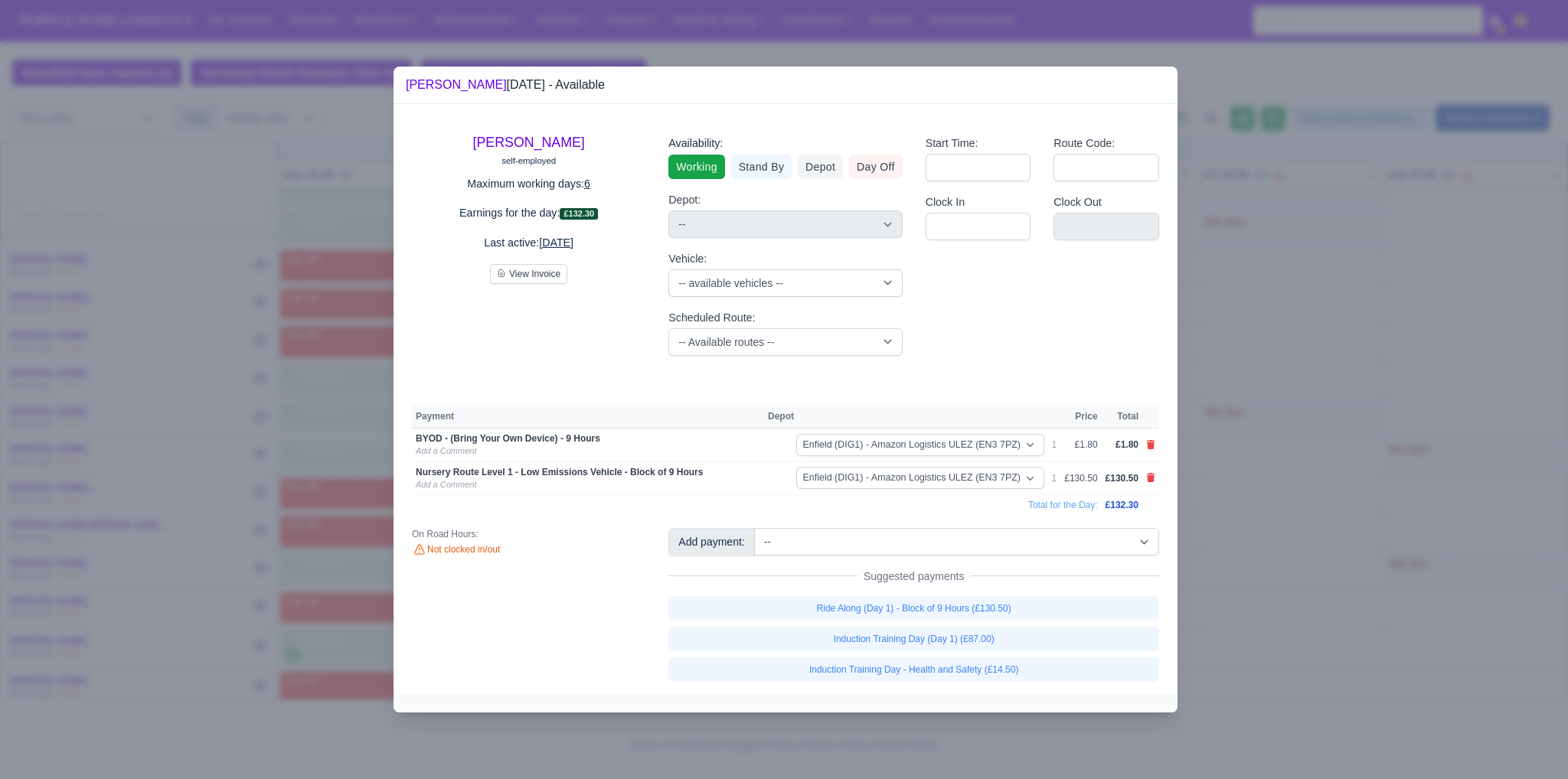
click at [1290, 542] on div at bounding box center [784, 389] width 1568 height 779
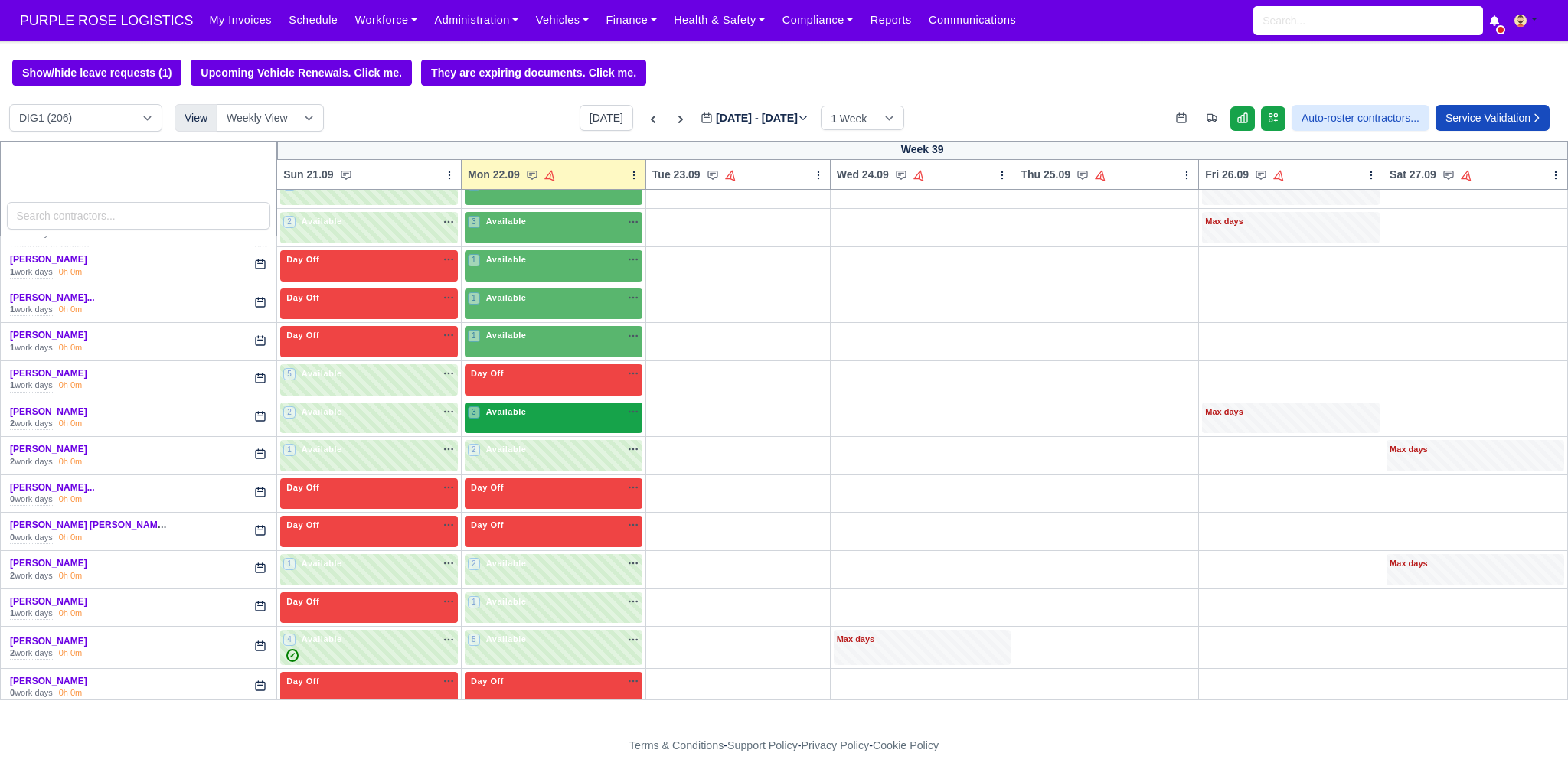
click at [535, 408] on div "3 Available na" at bounding box center [553, 412] width 171 height 13
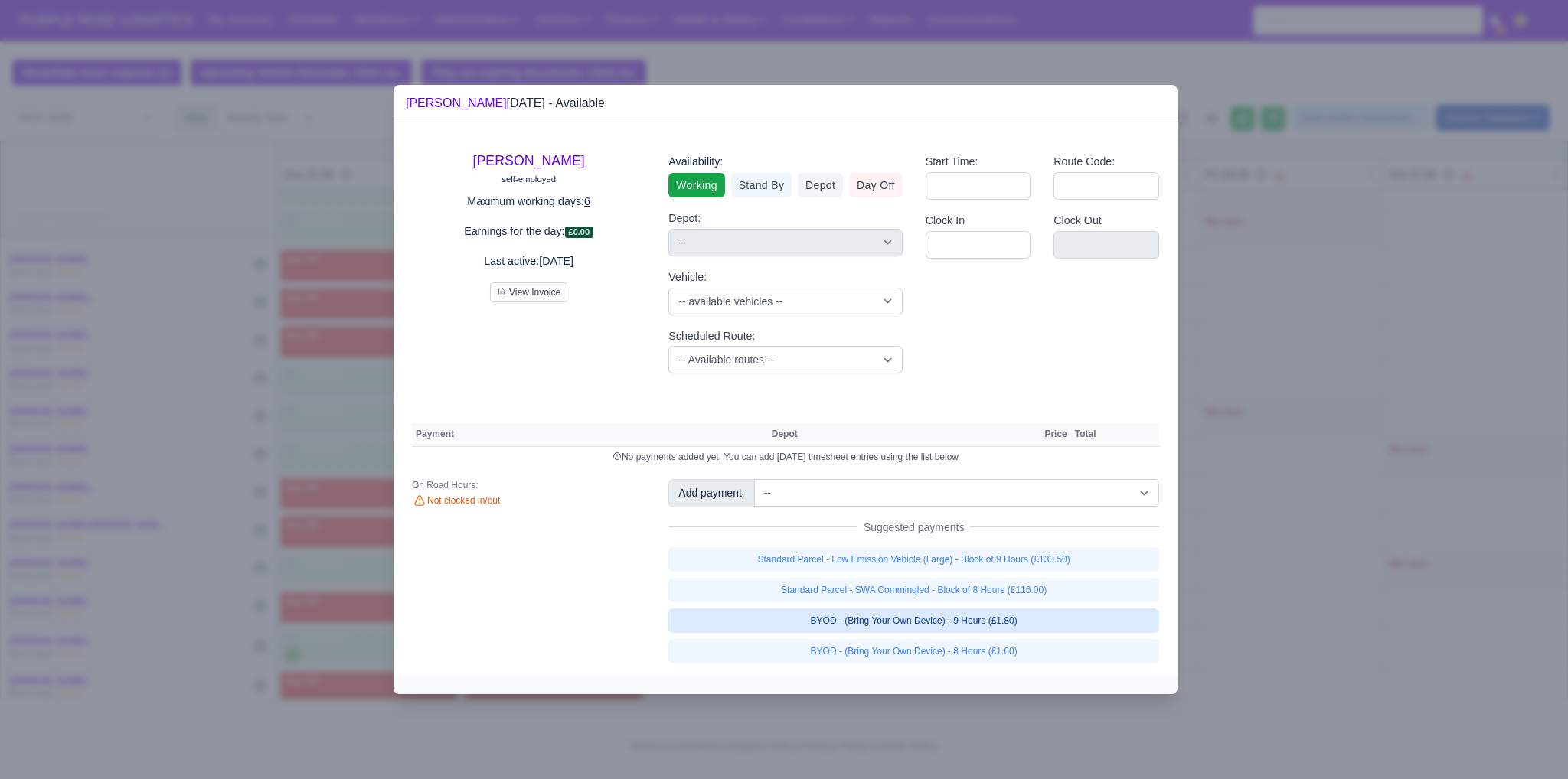
click at [935, 626] on link "BYOD - (Bring Your Own Device) - 9 Hours (£1.80)" at bounding box center [914, 621] width 491 height 25
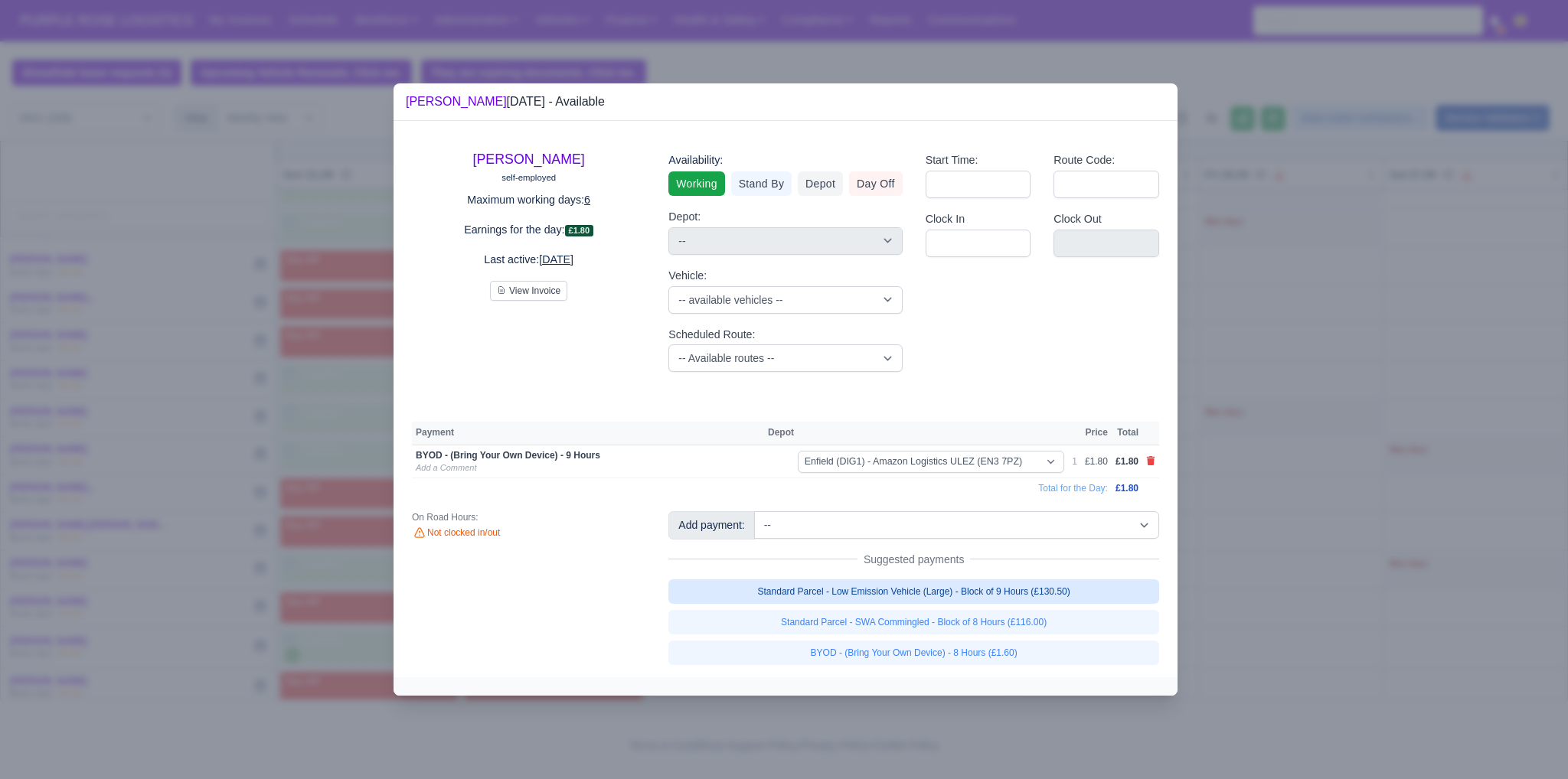
click at [910, 593] on link "Standard Parcel - Low Emission Vehicle (Large) - Block of 9 Hours (£130.50)" at bounding box center [914, 592] width 491 height 25
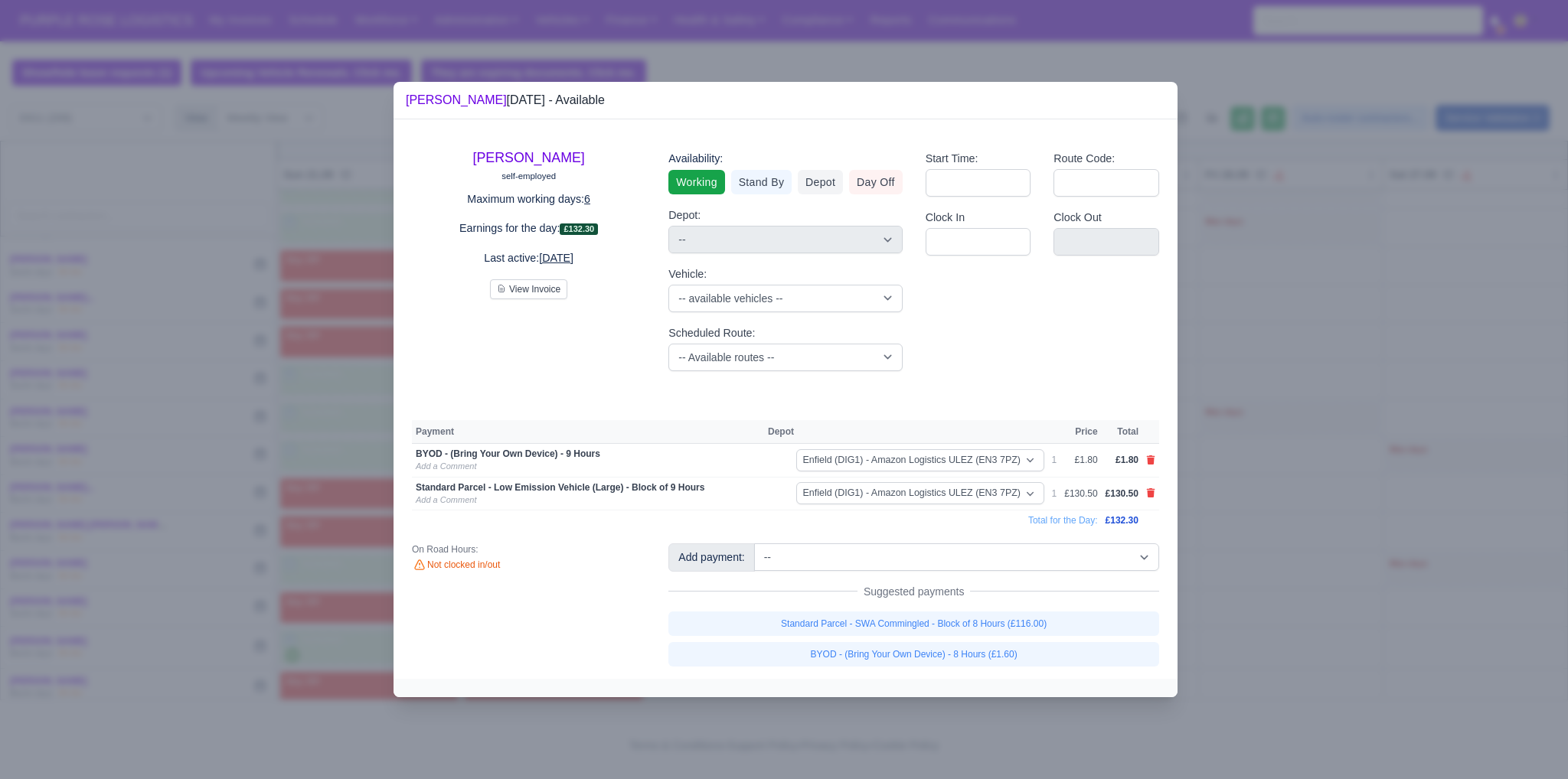
click at [1284, 520] on div at bounding box center [784, 389] width 1568 height 779
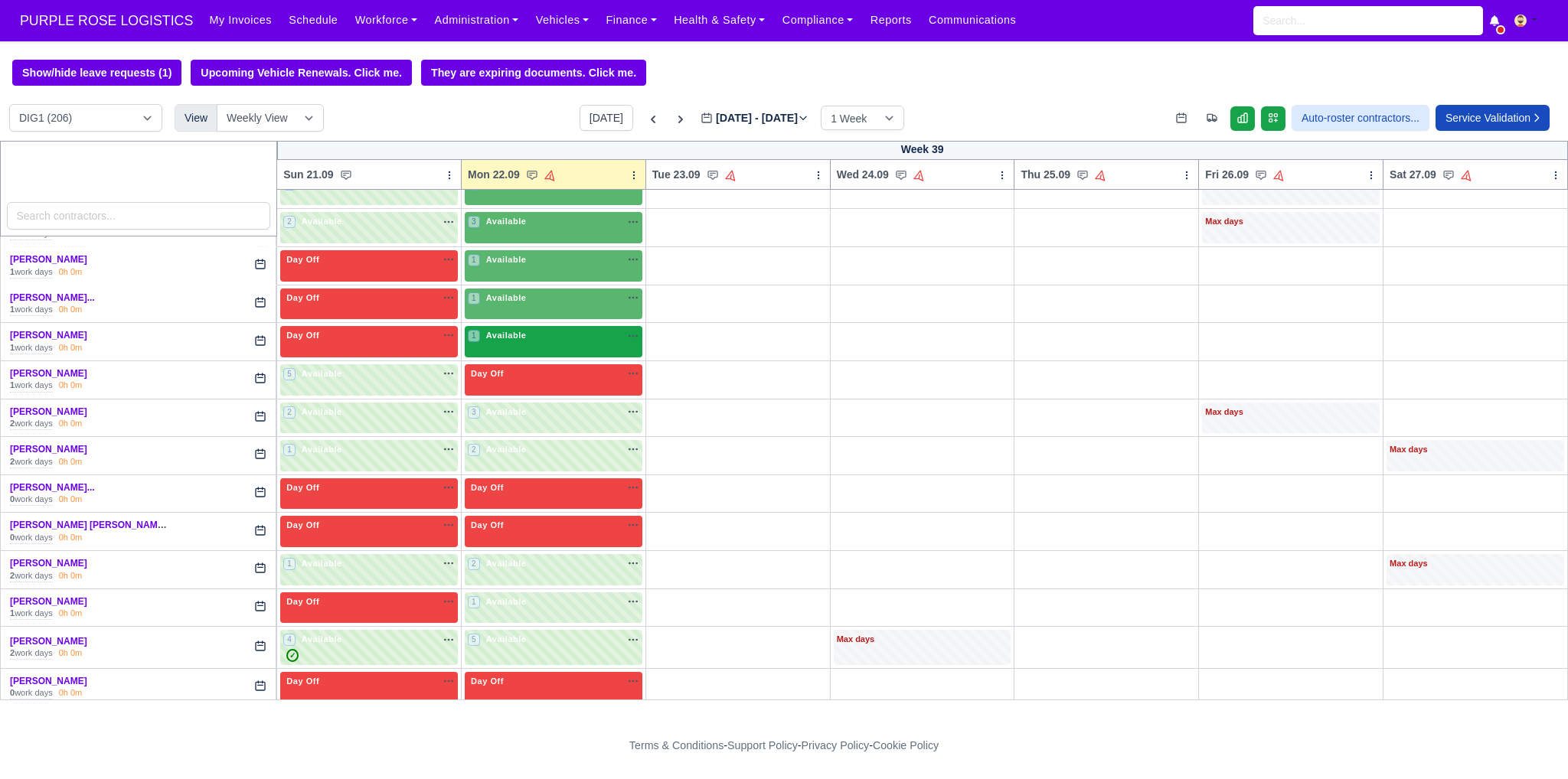
click at [550, 329] on div "1 Available na" at bounding box center [553, 335] width 171 height 13
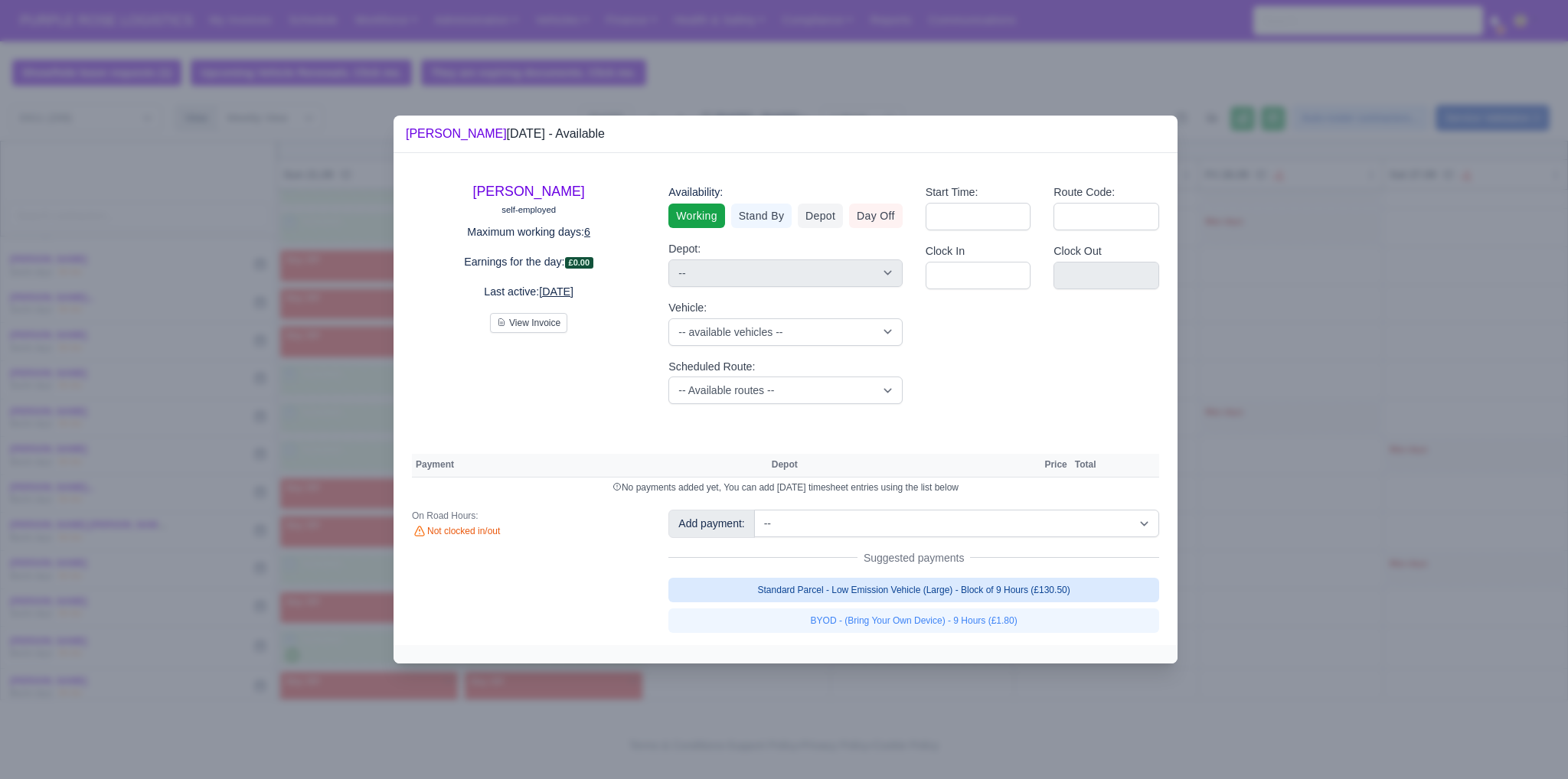
click at [956, 594] on link "Standard Parcel - Low Emission Vehicle (Large) - Block of 9 Hours (£130.50)" at bounding box center [914, 590] width 491 height 25
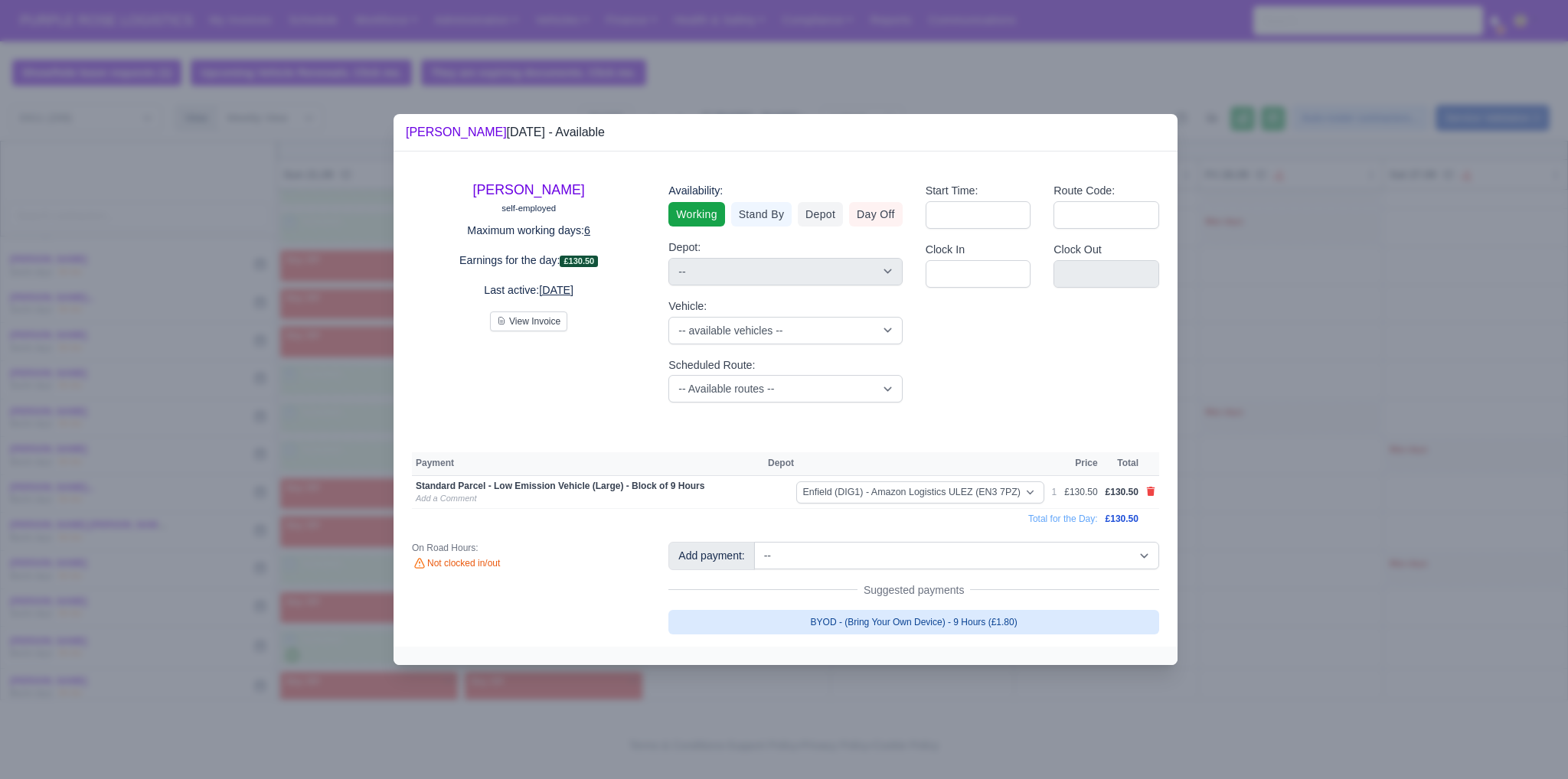
click at [962, 614] on link "BYOD - (Bring Your Own Device) - 9 Hours (£1.80)" at bounding box center [914, 622] width 491 height 25
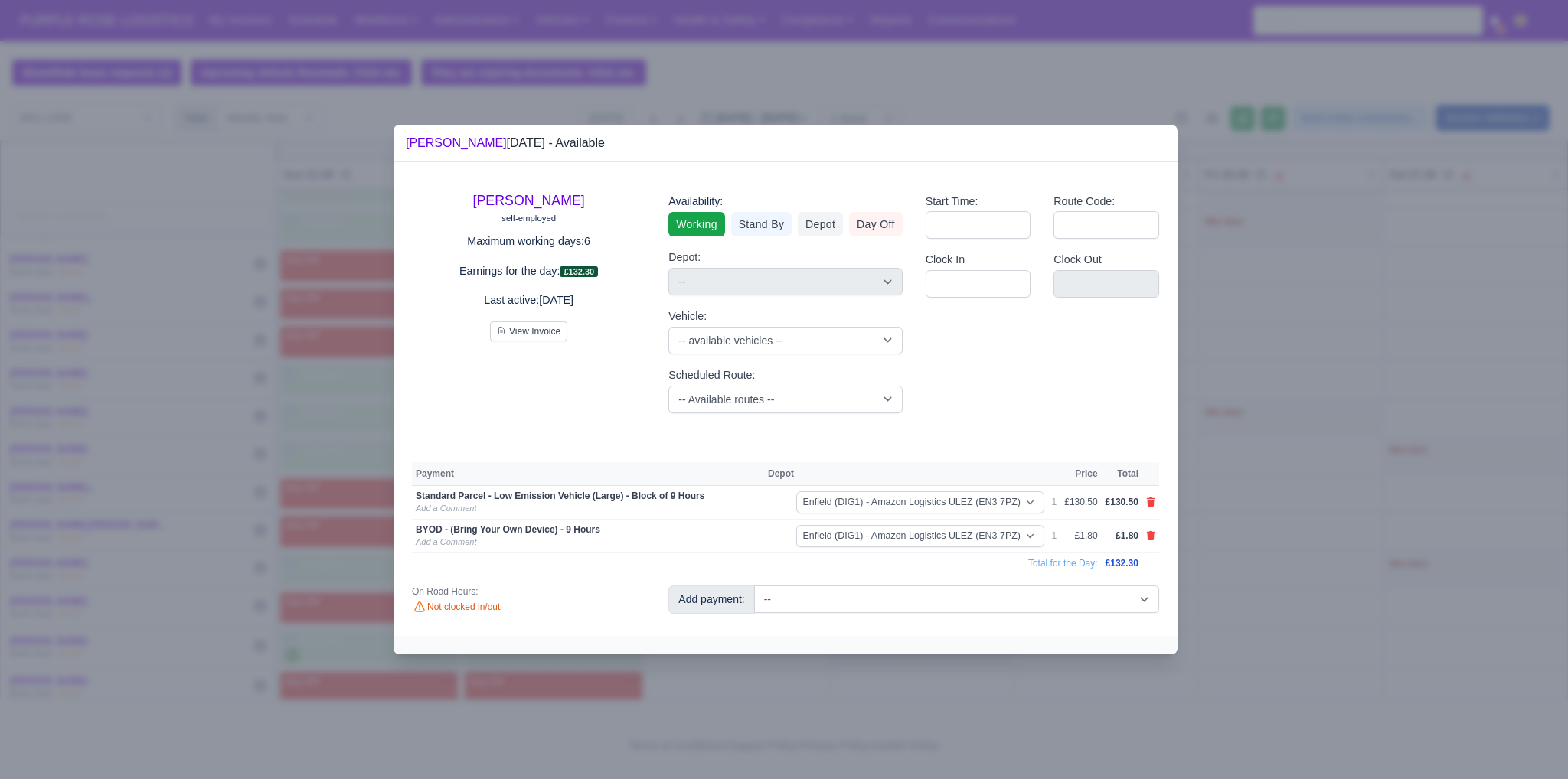
click at [1318, 568] on div at bounding box center [784, 389] width 1568 height 779
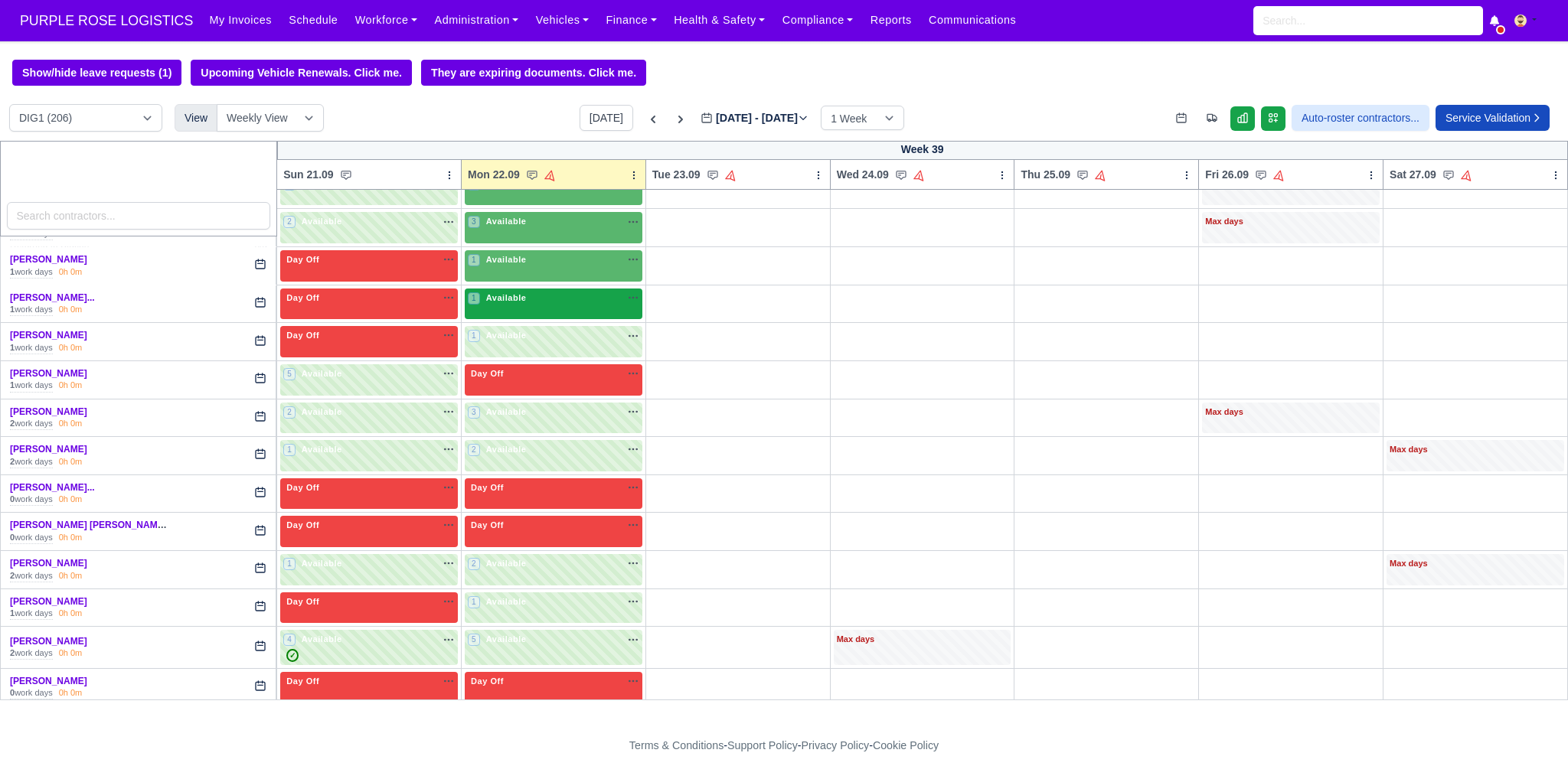
click at [531, 292] on div "1 Available na" at bounding box center [553, 298] width 171 height 13
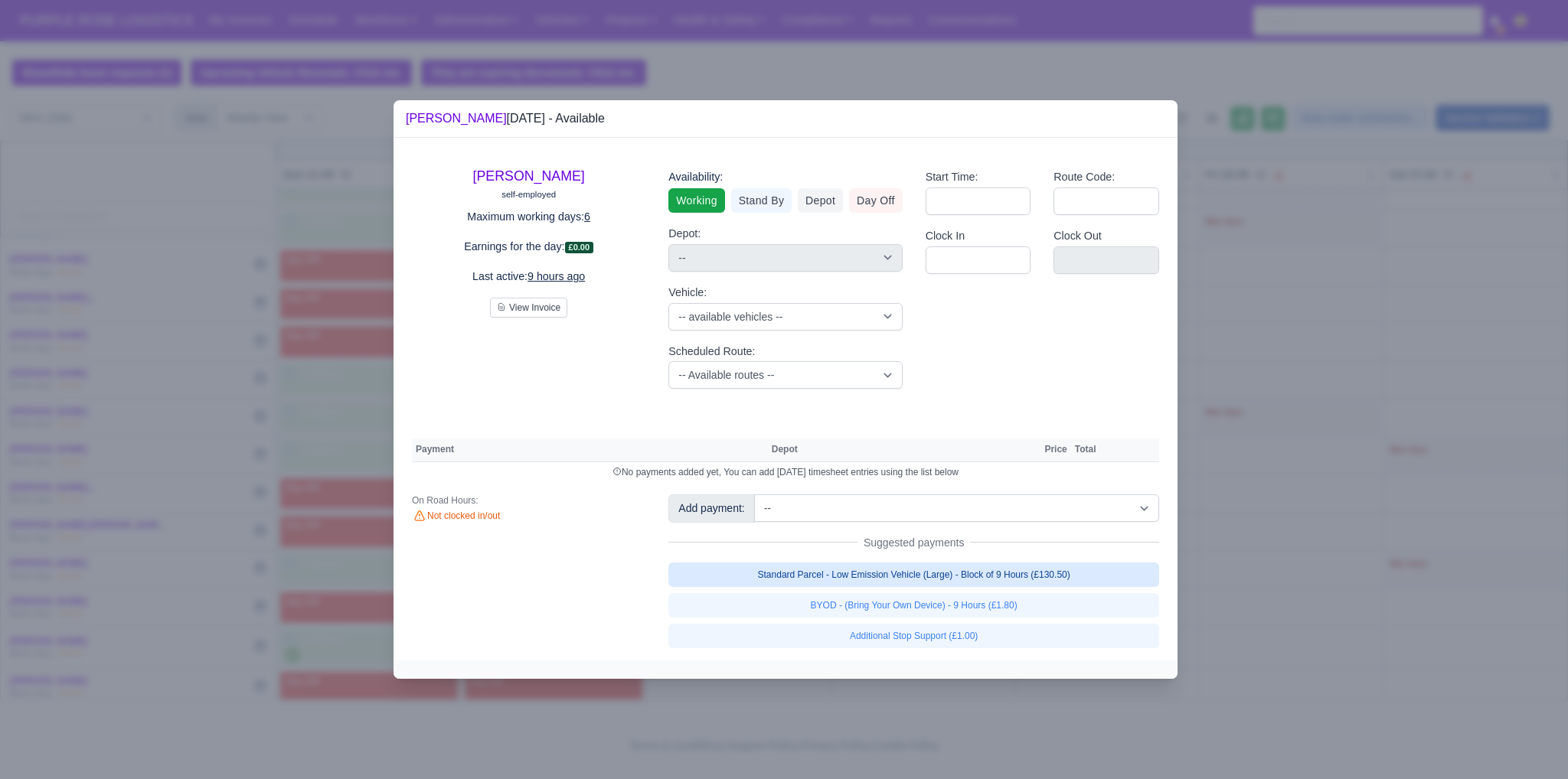
click at [964, 578] on link "Standard Parcel - Low Emission Vehicle (Large) - Block of 9 Hours (£130.50)" at bounding box center [914, 575] width 491 height 25
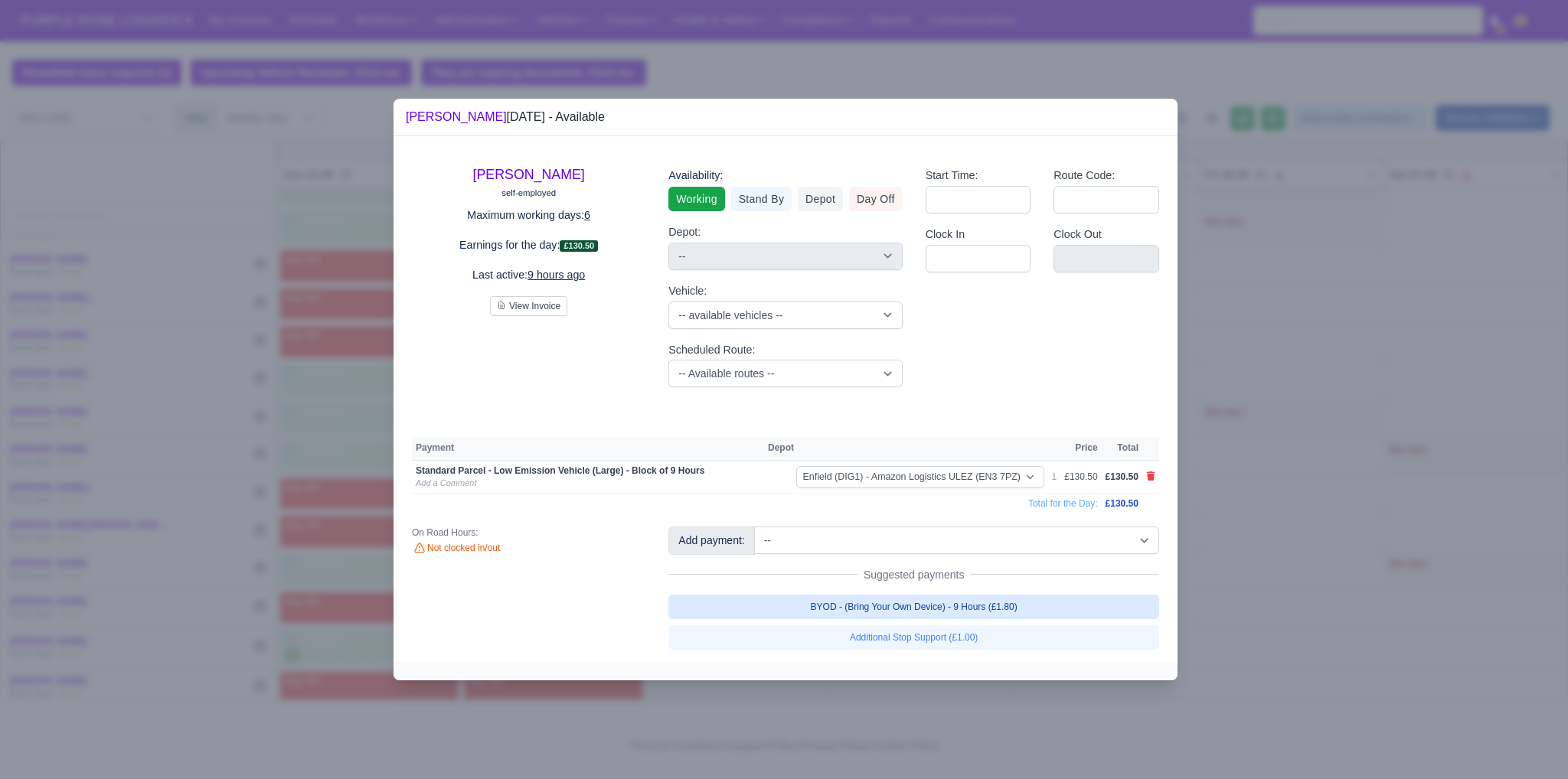
click at [968, 604] on link "BYOD - (Bring Your Own Device) - 9 Hours (£1.80)" at bounding box center [914, 607] width 491 height 25
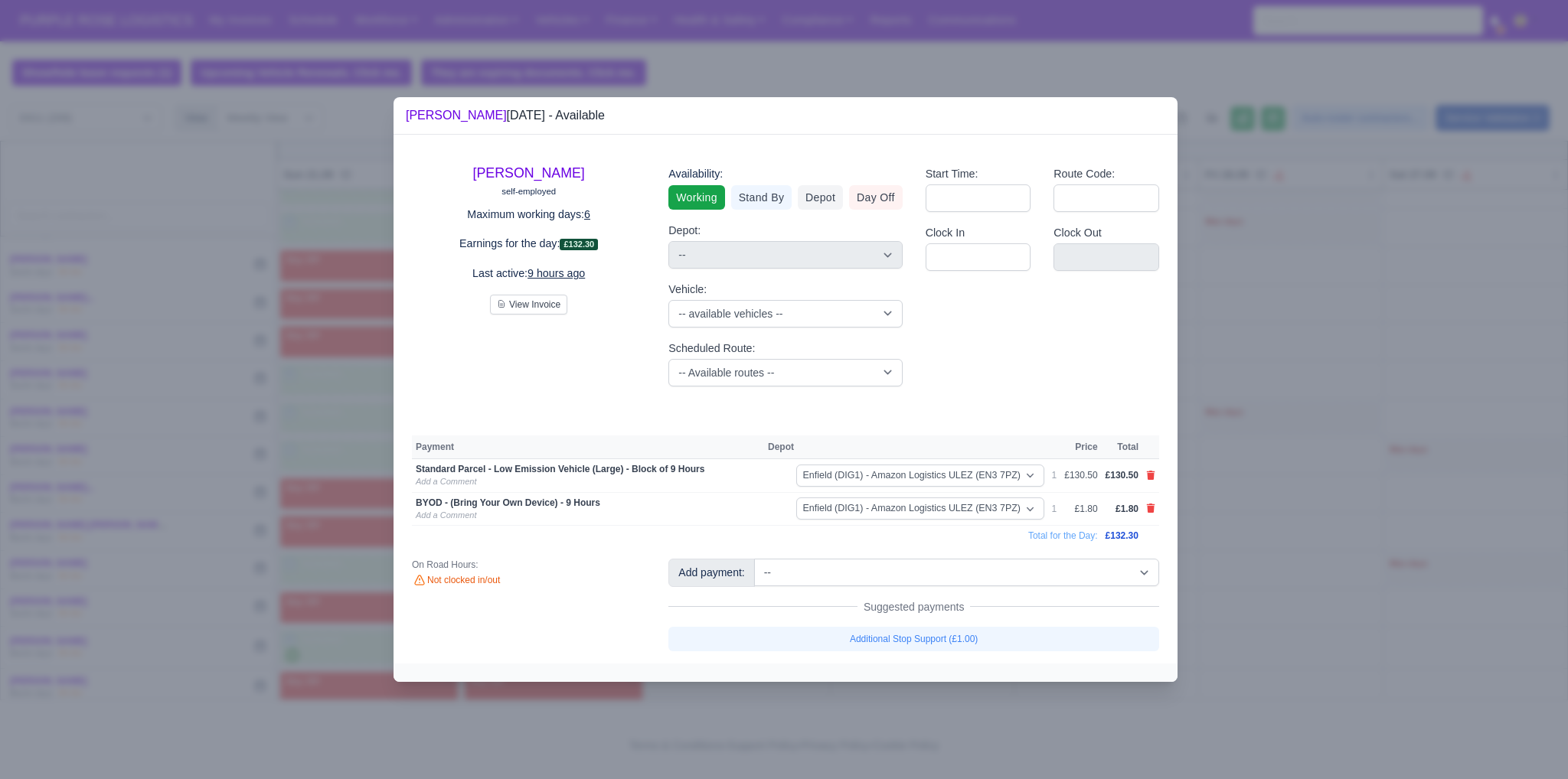
click at [1323, 565] on div at bounding box center [784, 389] width 1568 height 779
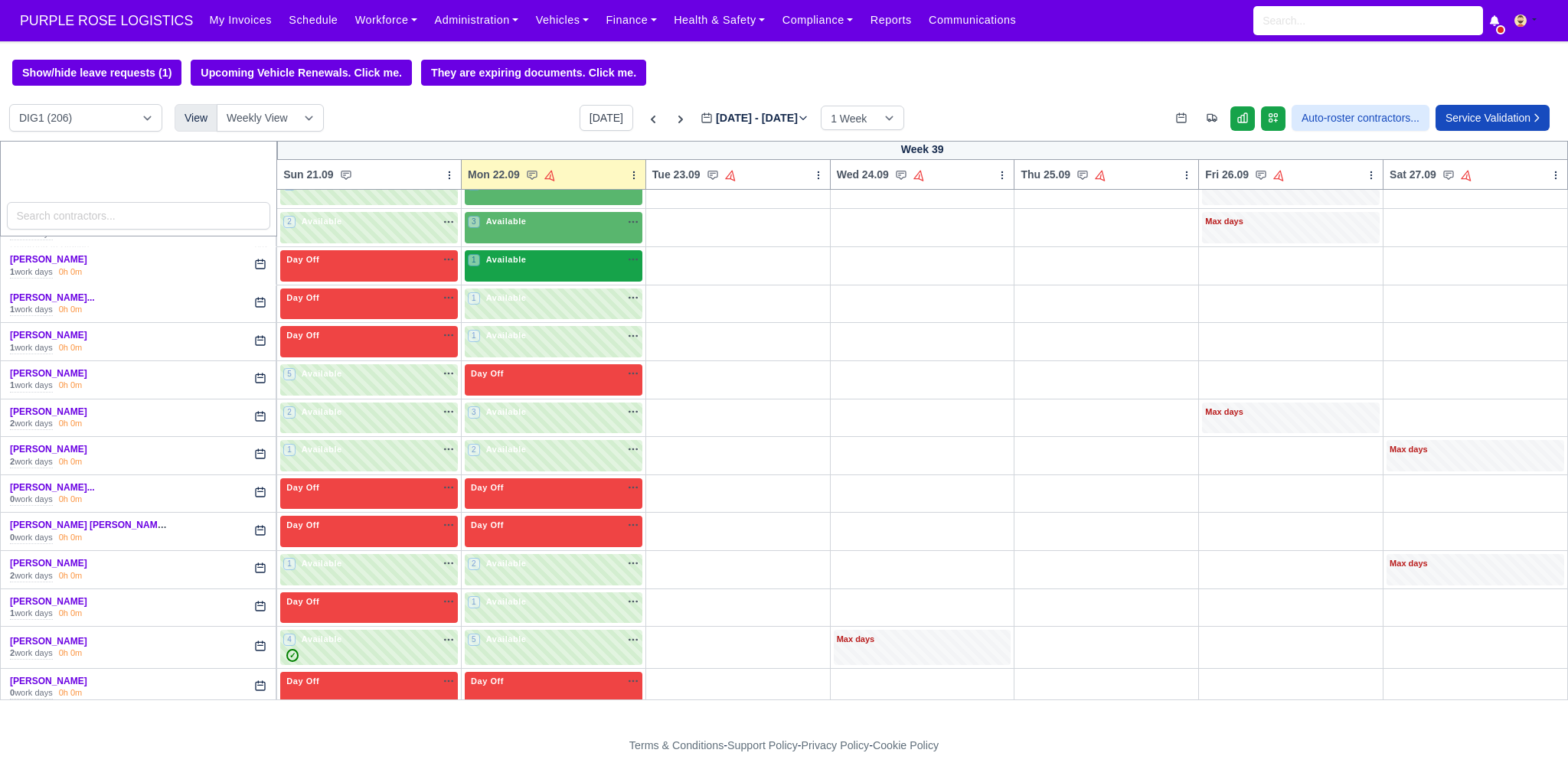
click at [508, 261] on div "1 Available na" at bounding box center [553, 261] width 171 height 16
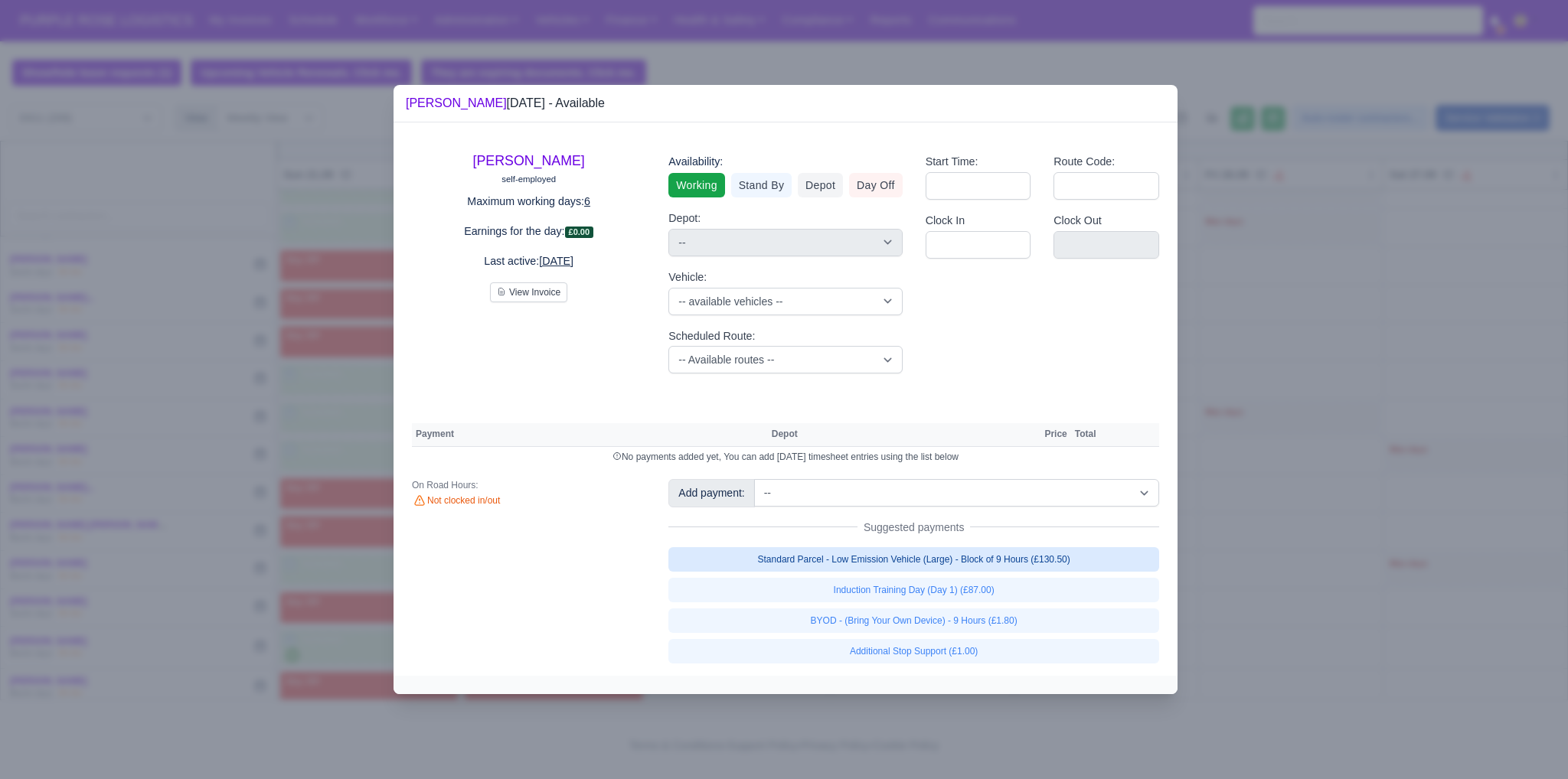
click at [888, 558] on link "Standard Parcel - Low Emission Vehicle (Large) - Block of 9 Hours (£130.50)" at bounding box center [914, 559] width 491 height 25
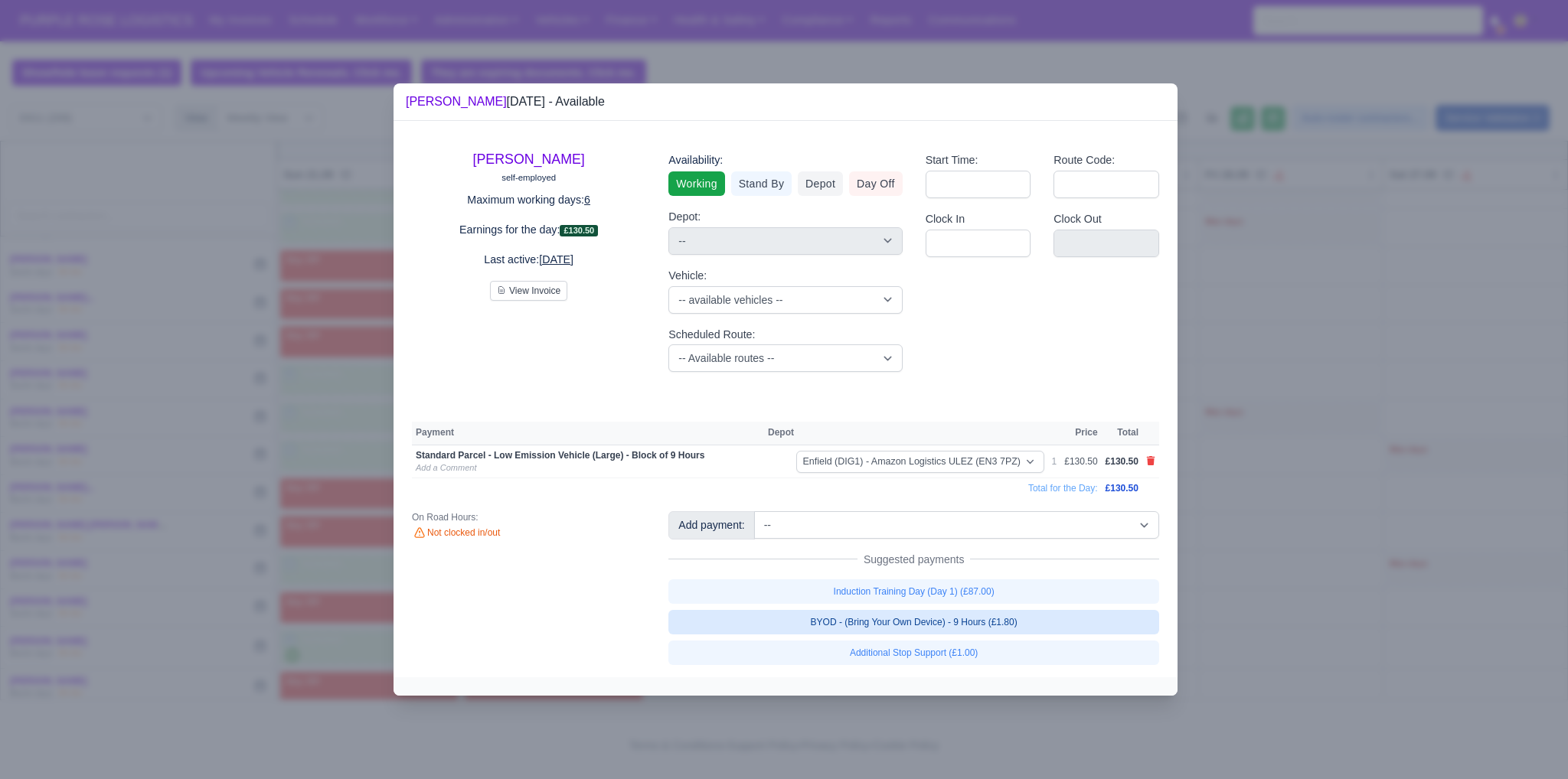
click at [910, 619] on link "BYOD - (Bring Your Own Device) - 9 Hours (£1.80)" at bounding box center [914, 622] width 491 height 25
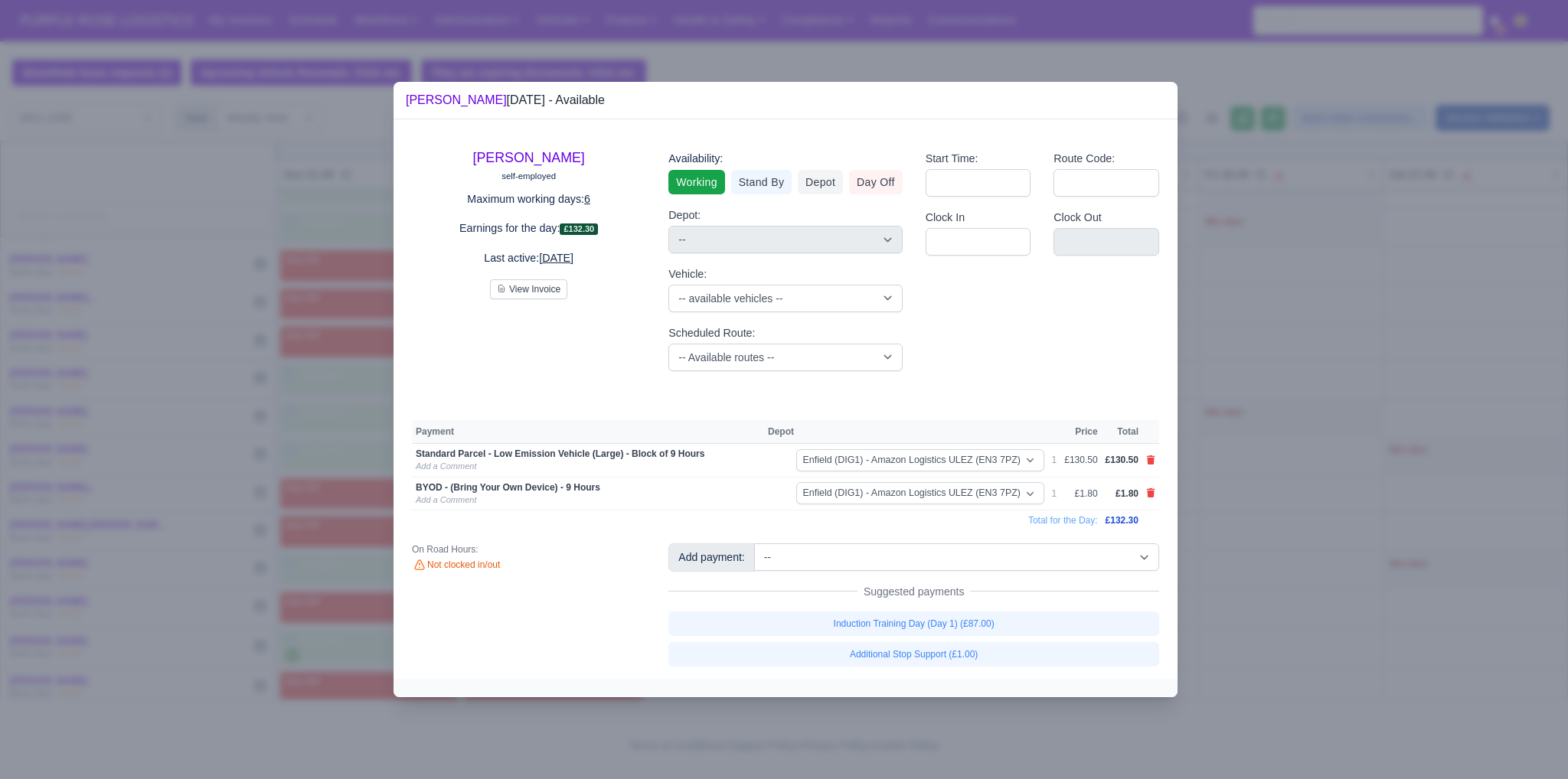
click at [1243, 539] on div at bounding box center [784, 389] width 1568 height 779
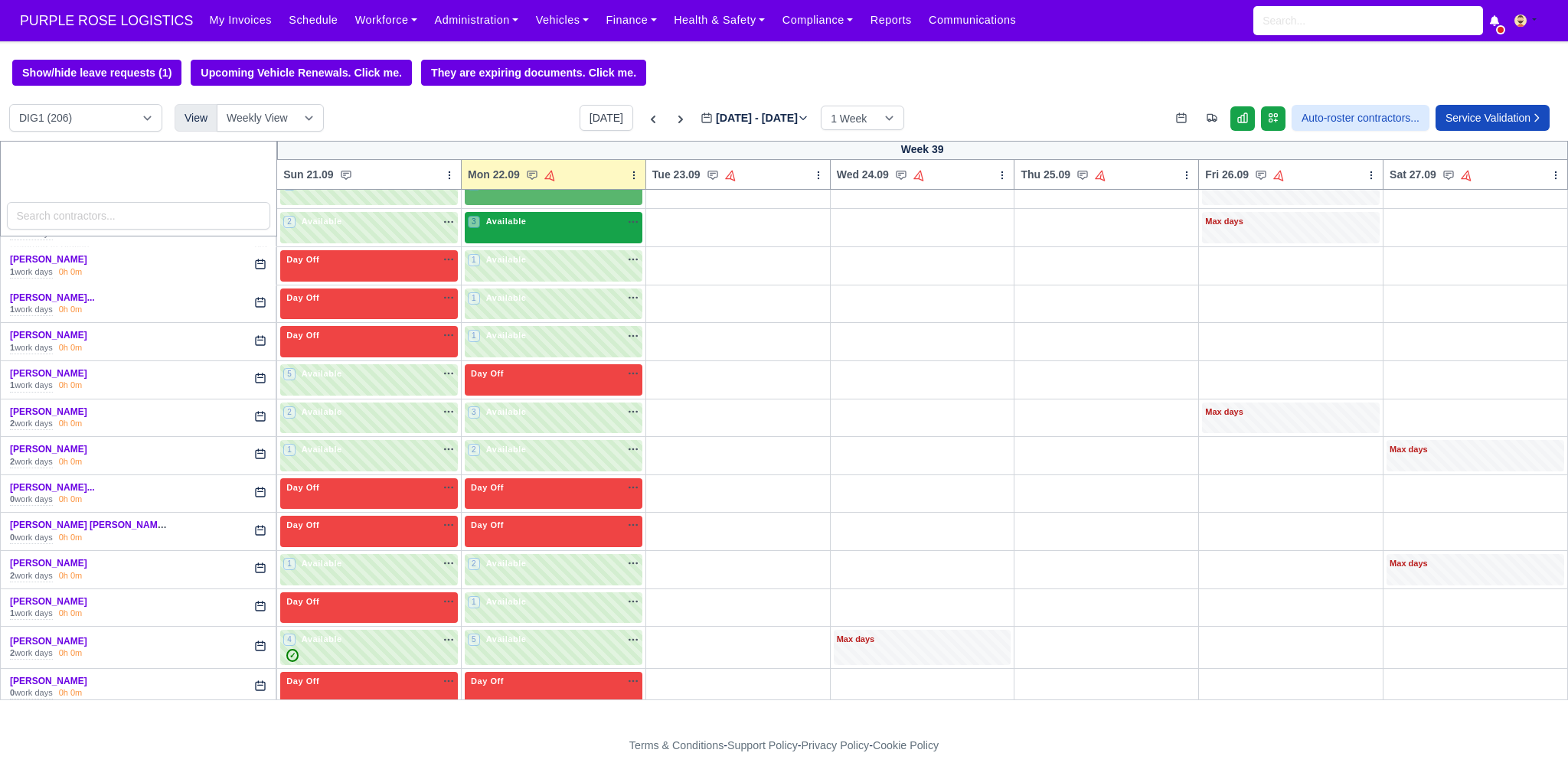
click at [590, 226] on div "3 Available" at bounding box center [554, 227] width 178 height 32
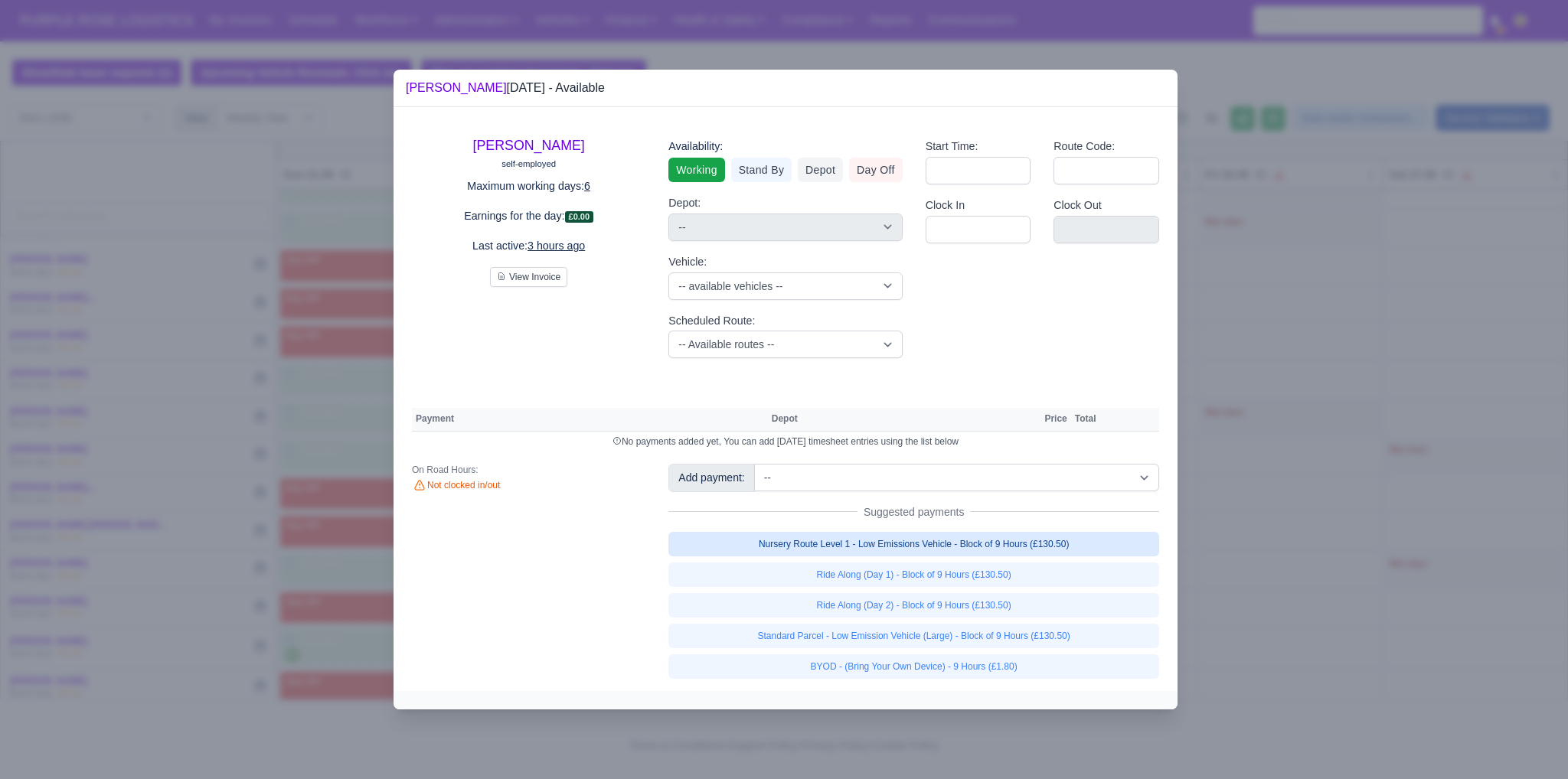
click at [1052, 547] on link "Nursery Route Level 1 - Low Emissions Vehicle - Block of 9 Hours (£130.50)" at bounding box center [914, 544] width 491 height 25
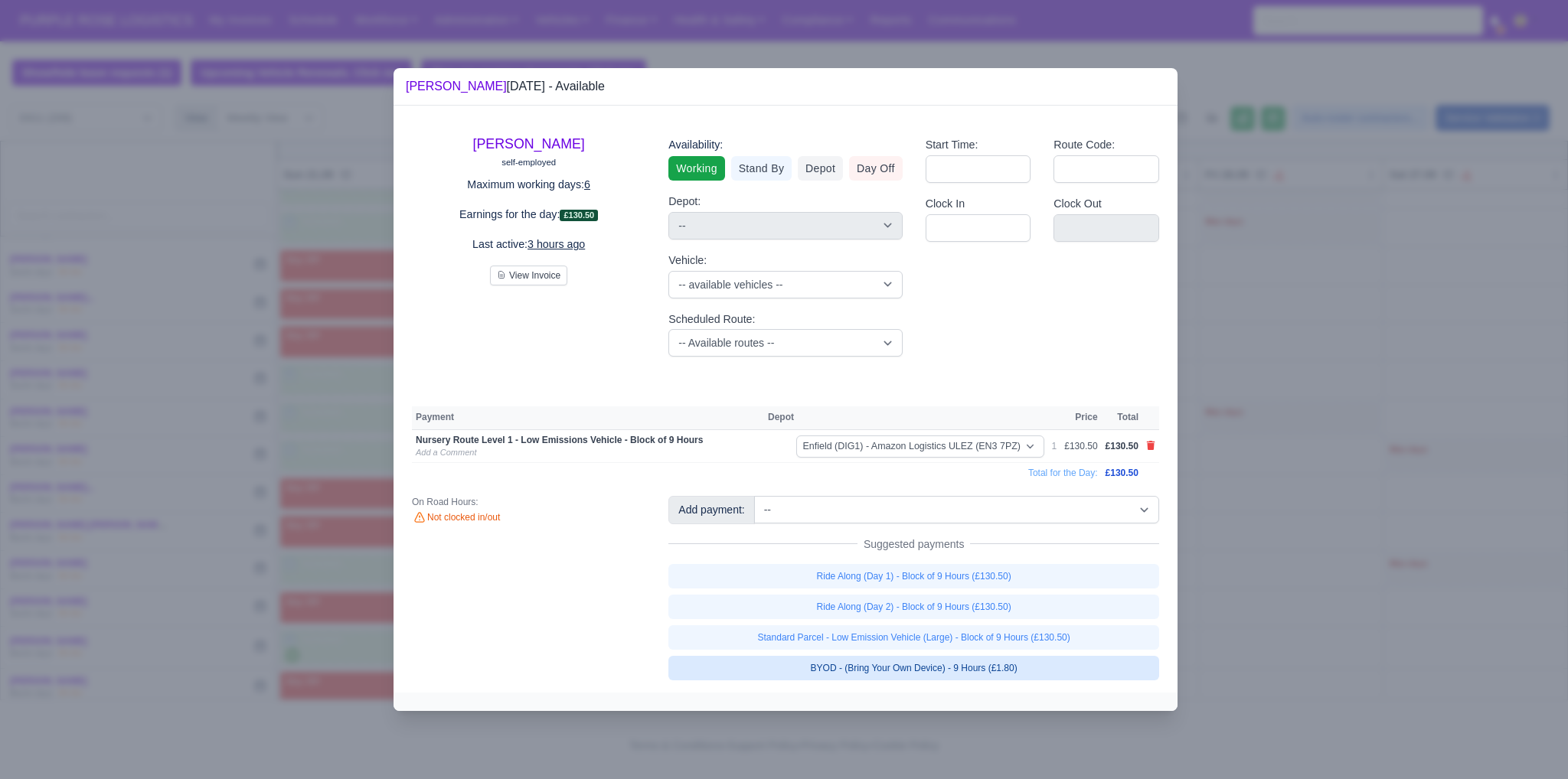
click at [1023, 664] on link "BYOD - (Bring Your Own Device) - 9 Hours (£1.80)" at bounding box center [914, 668] width 491 height 25
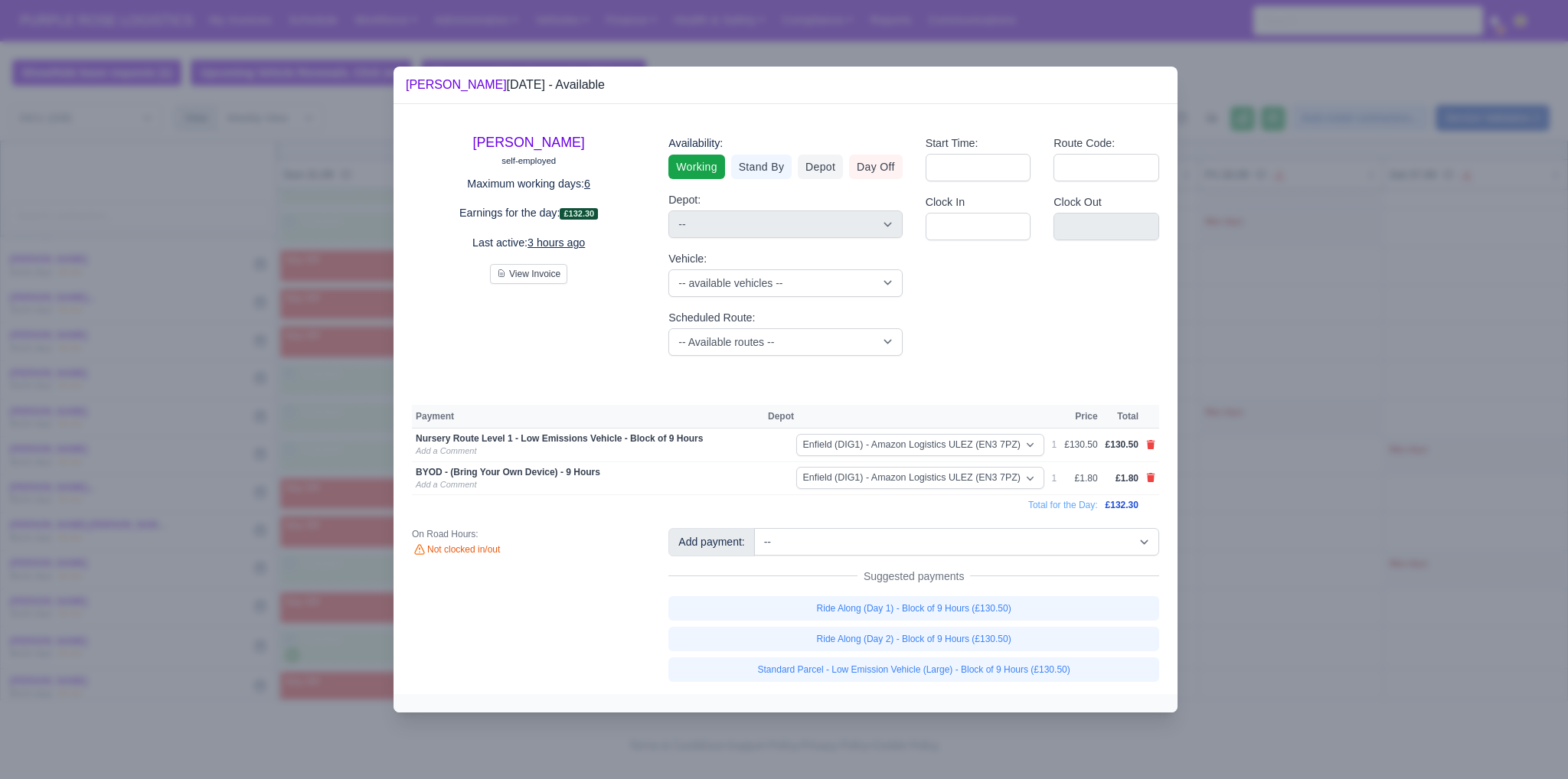
click at [1339, 590] on div at bounding box center [784, 389] width 1568 height 779
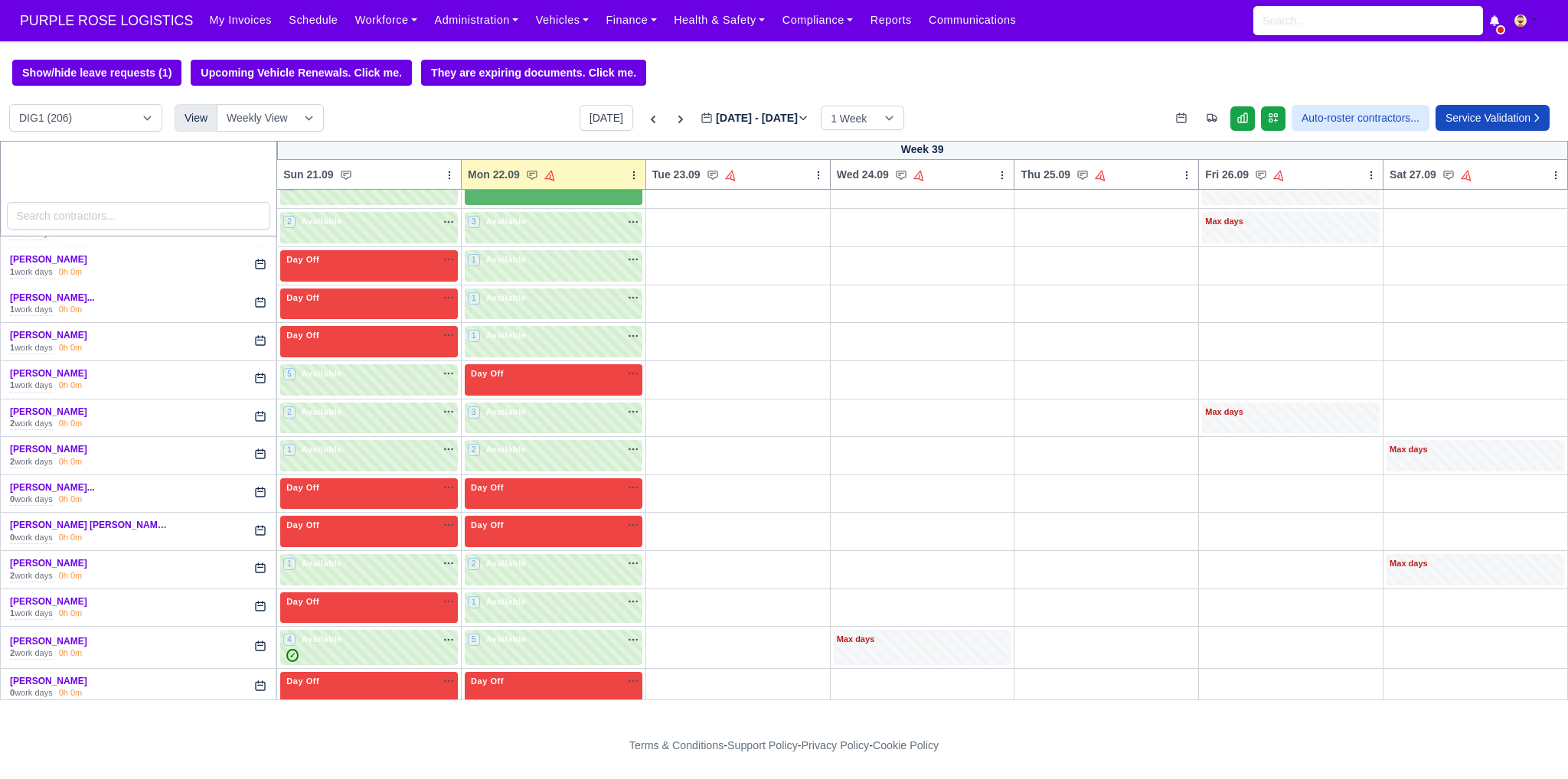
scroll to position [995, 0]
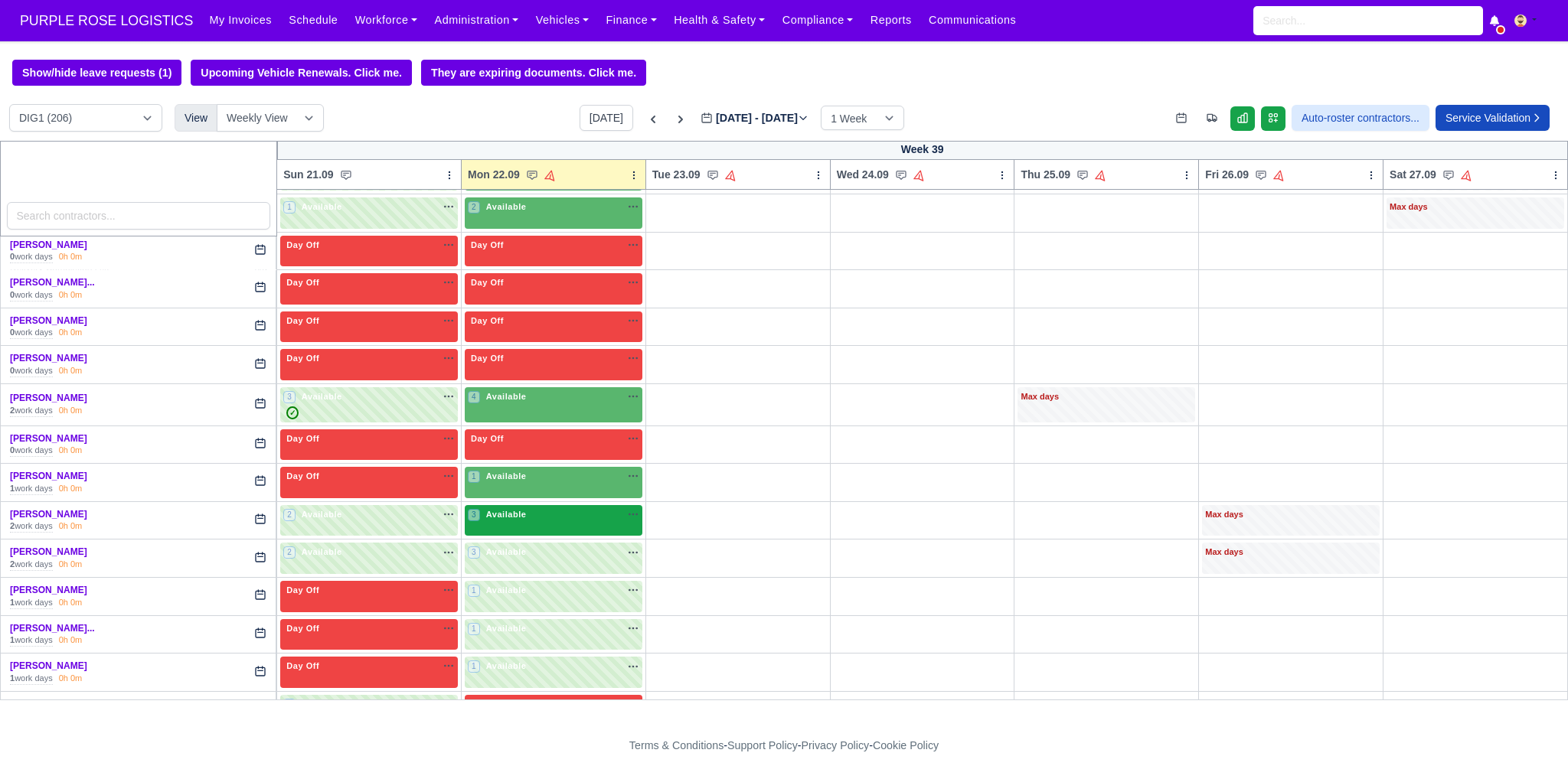
click at [543, 508] on div "3 Available na" at bounding box center [553, 514] width 171 height 13
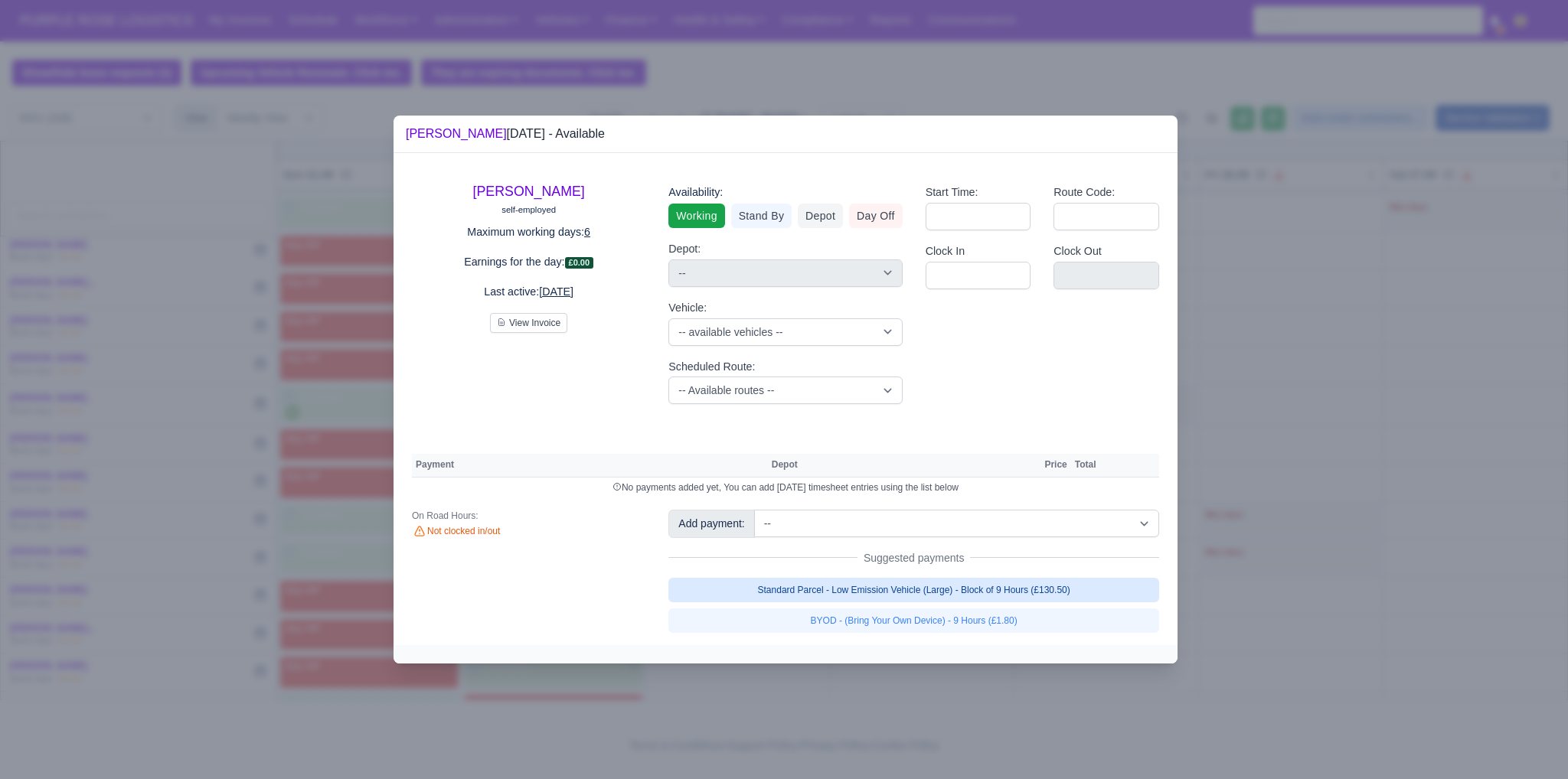
click at [981, 588] on link "Standard Parcel - Low Emission Vehicle (Large) - Block of 9 Hours (£130.50)" at bounding box center [914, 590] width 491 height 25
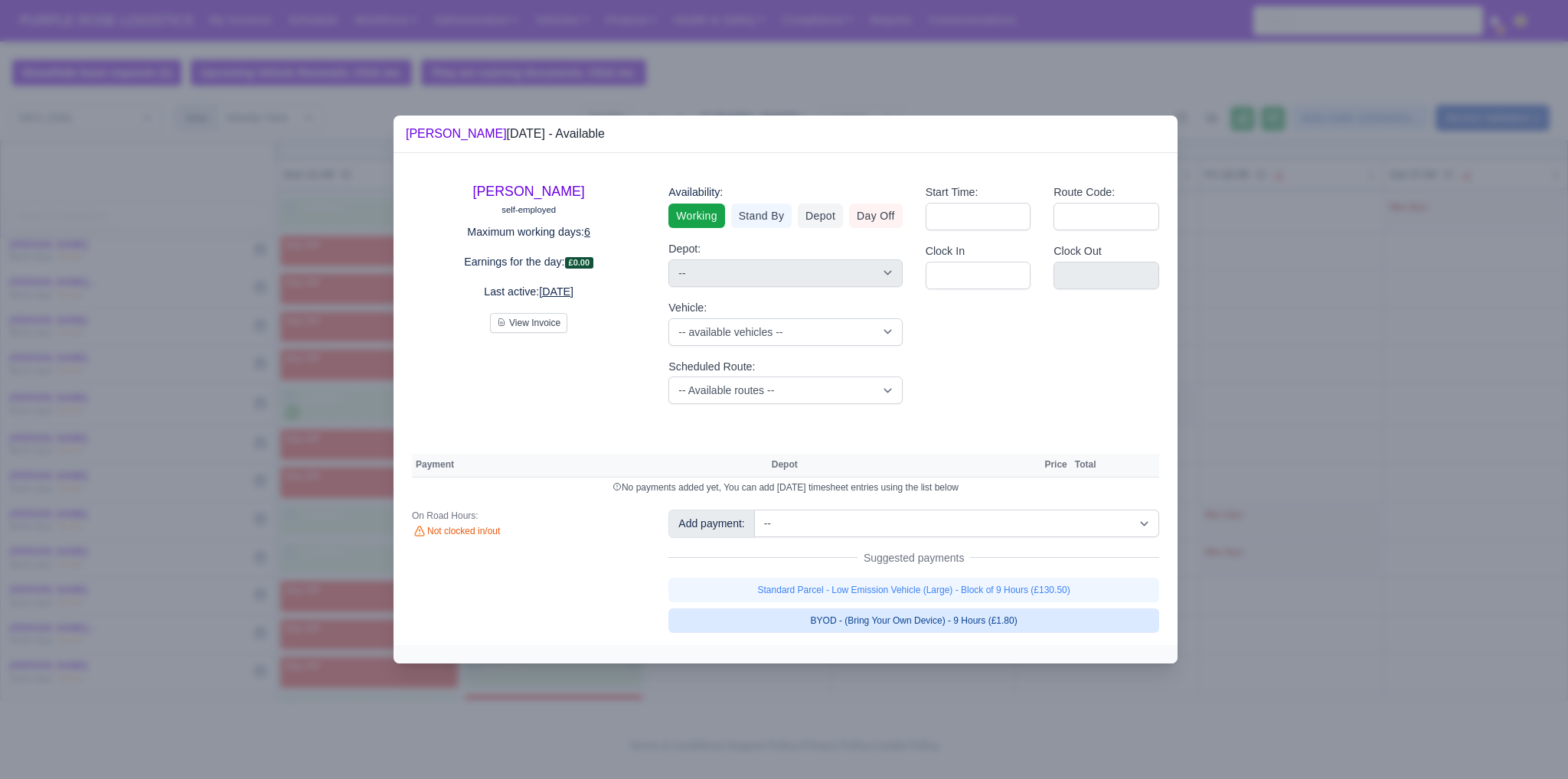
click at [972, 618] on link "BYOD - (Bring Your Own Device) - 9 Hours (£1.80)" at bounding box center [914, 621] width 491 height 25
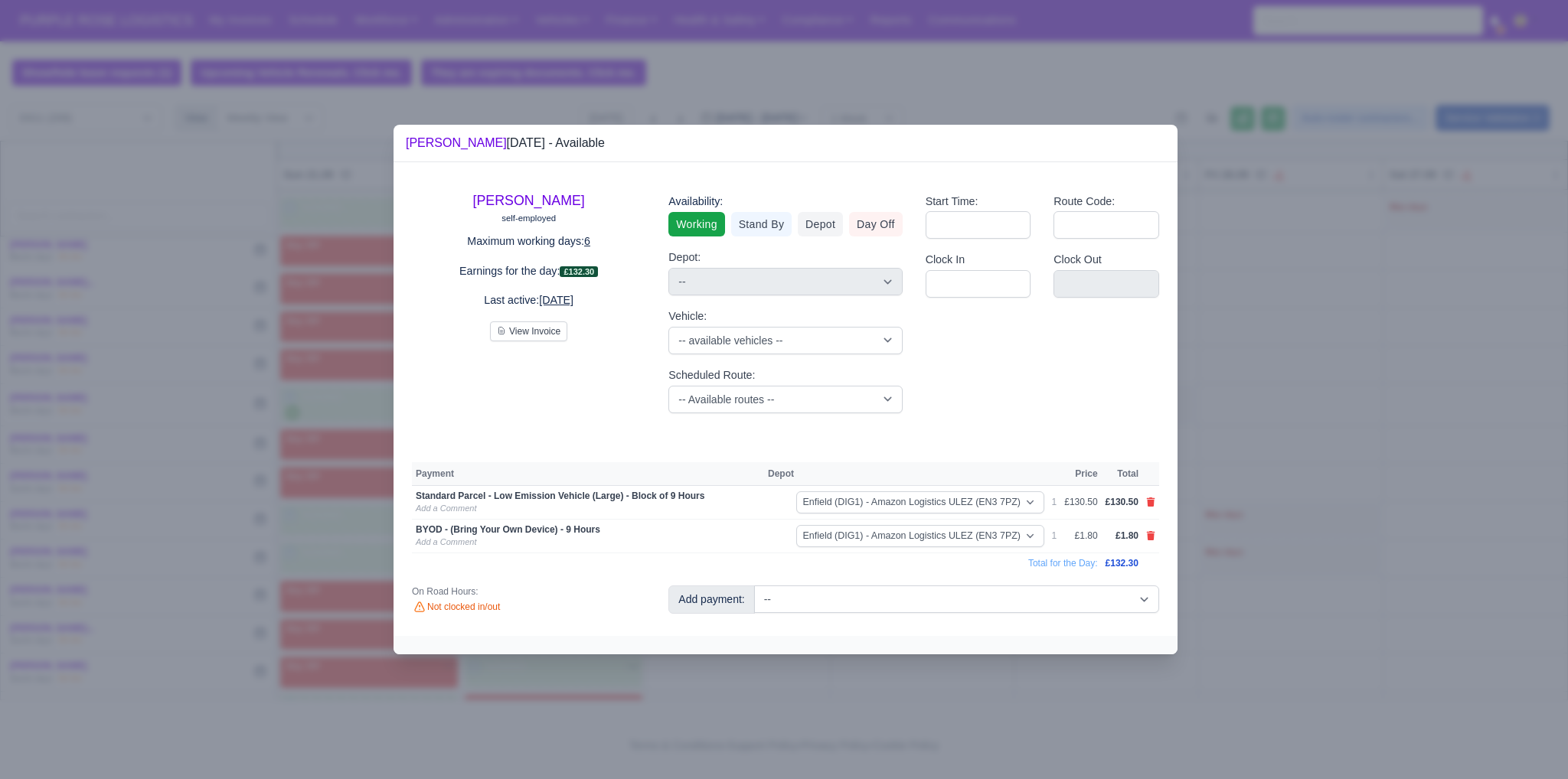
click at [1375, 467] on div at bounding box center [784, 389] width 1568 height 779
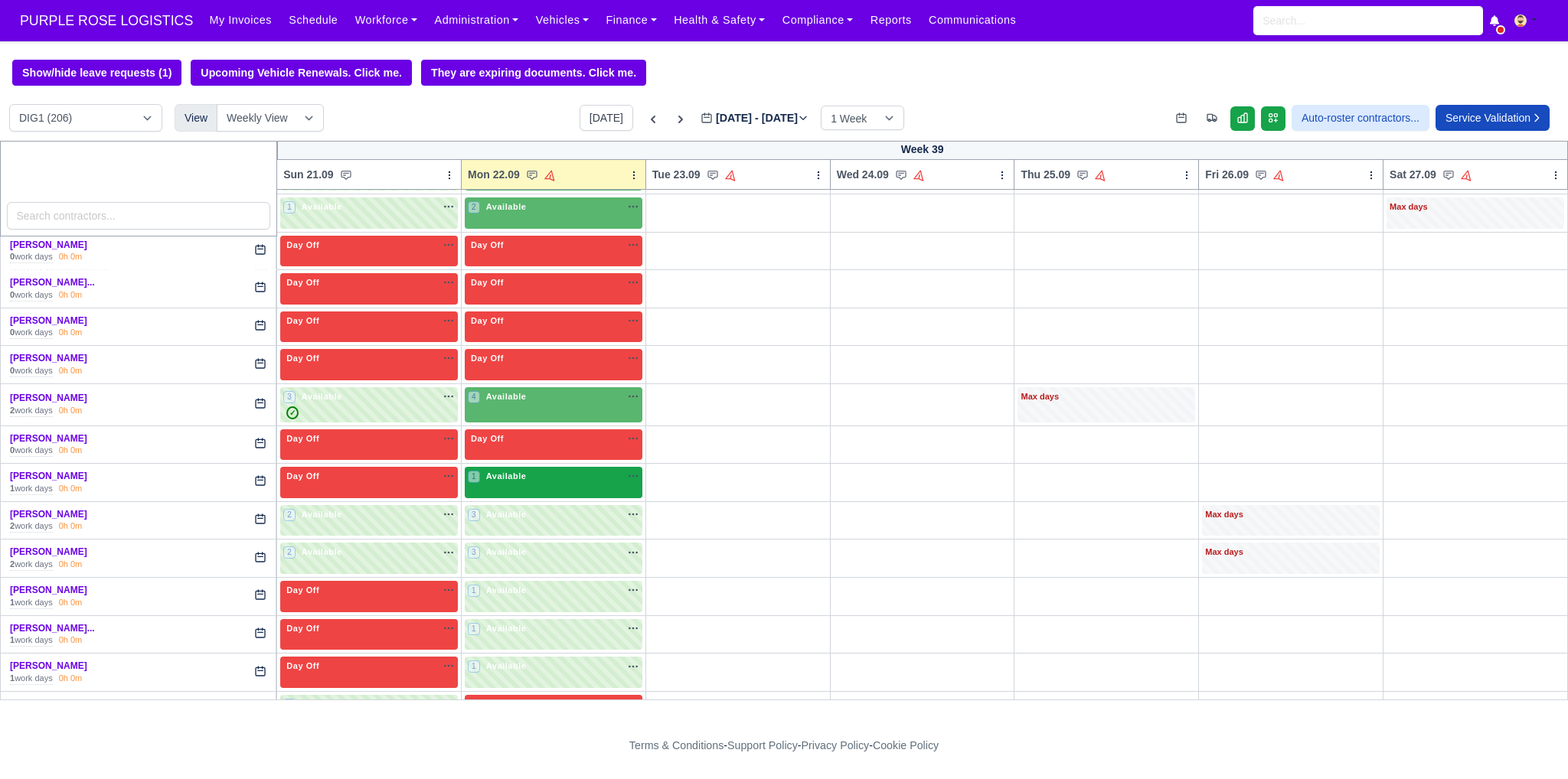
click at [549, 478] on div "1 Available na" at bounding box center [553, 478] width 171 height 16
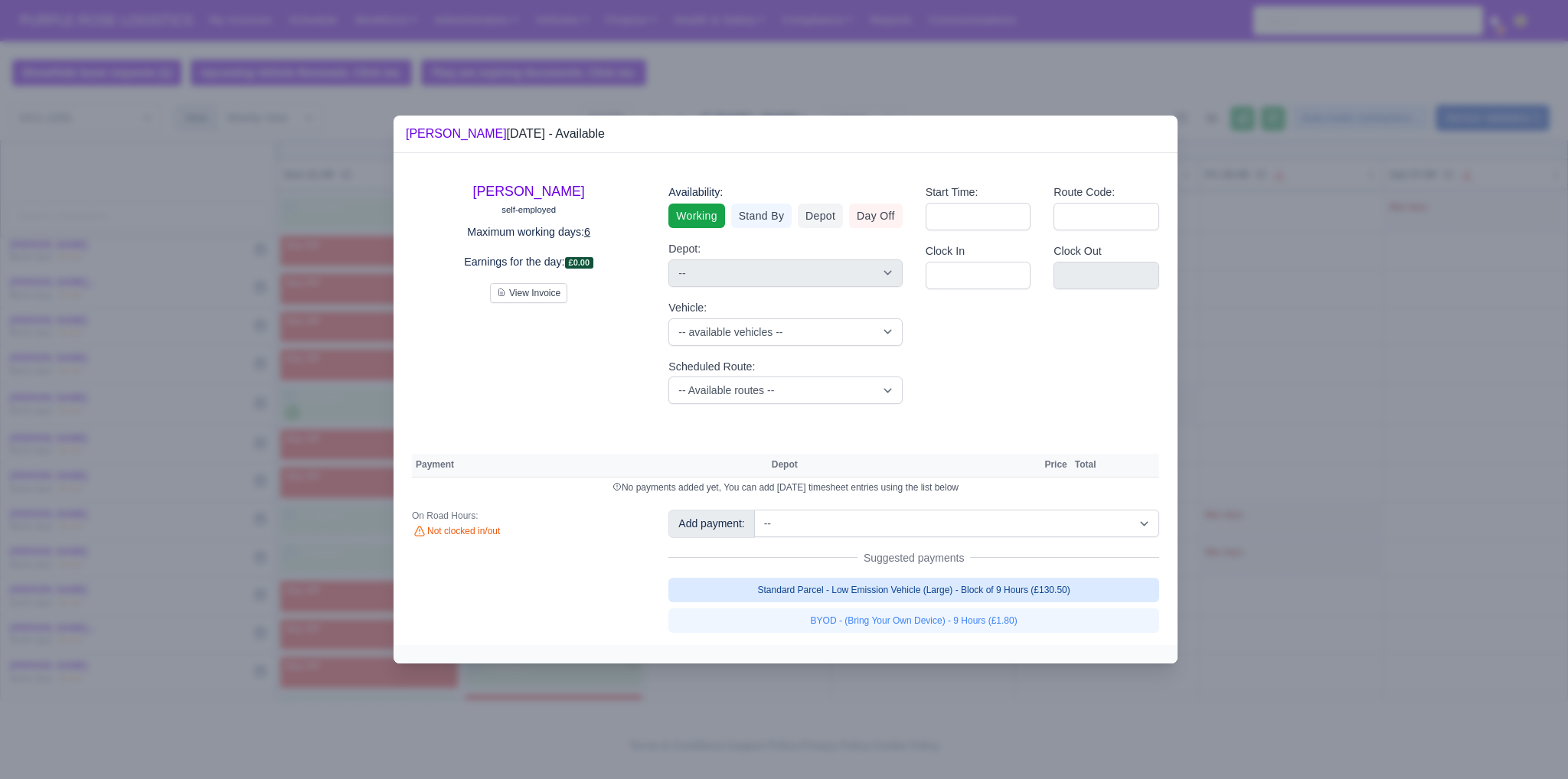
click at [875, 588] on link "Standard Parcel - Low Emission Vehicle (Large) - Block of 9 Hours (£130.50)" at bounding box center [914, 590] width 491 height 25
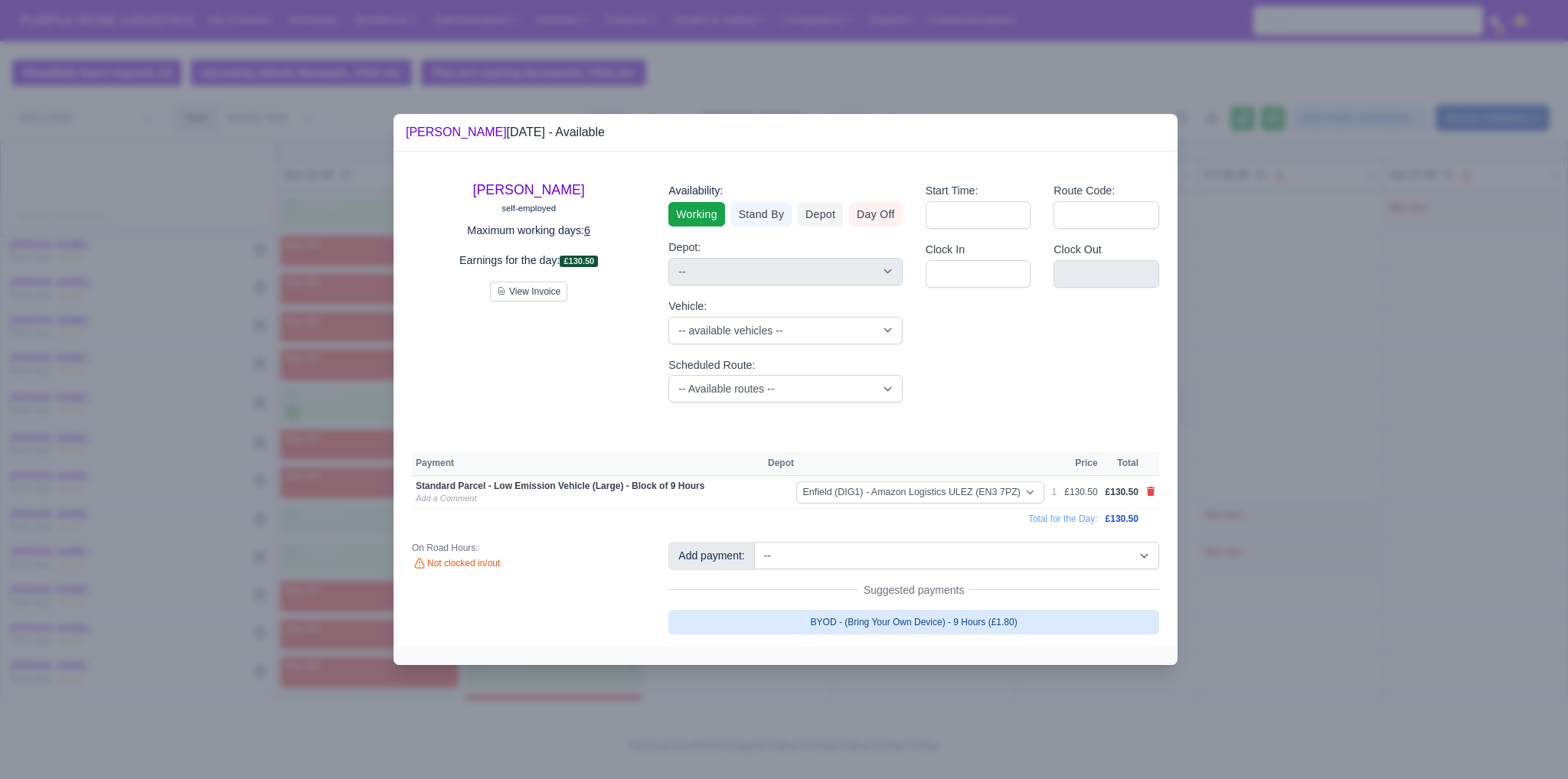
click at [908, 625] on link "BYOD - (Bring Your Own Device) - 9 Hours (£1.80)" at bounding box center [914, 622] width 491 height 25
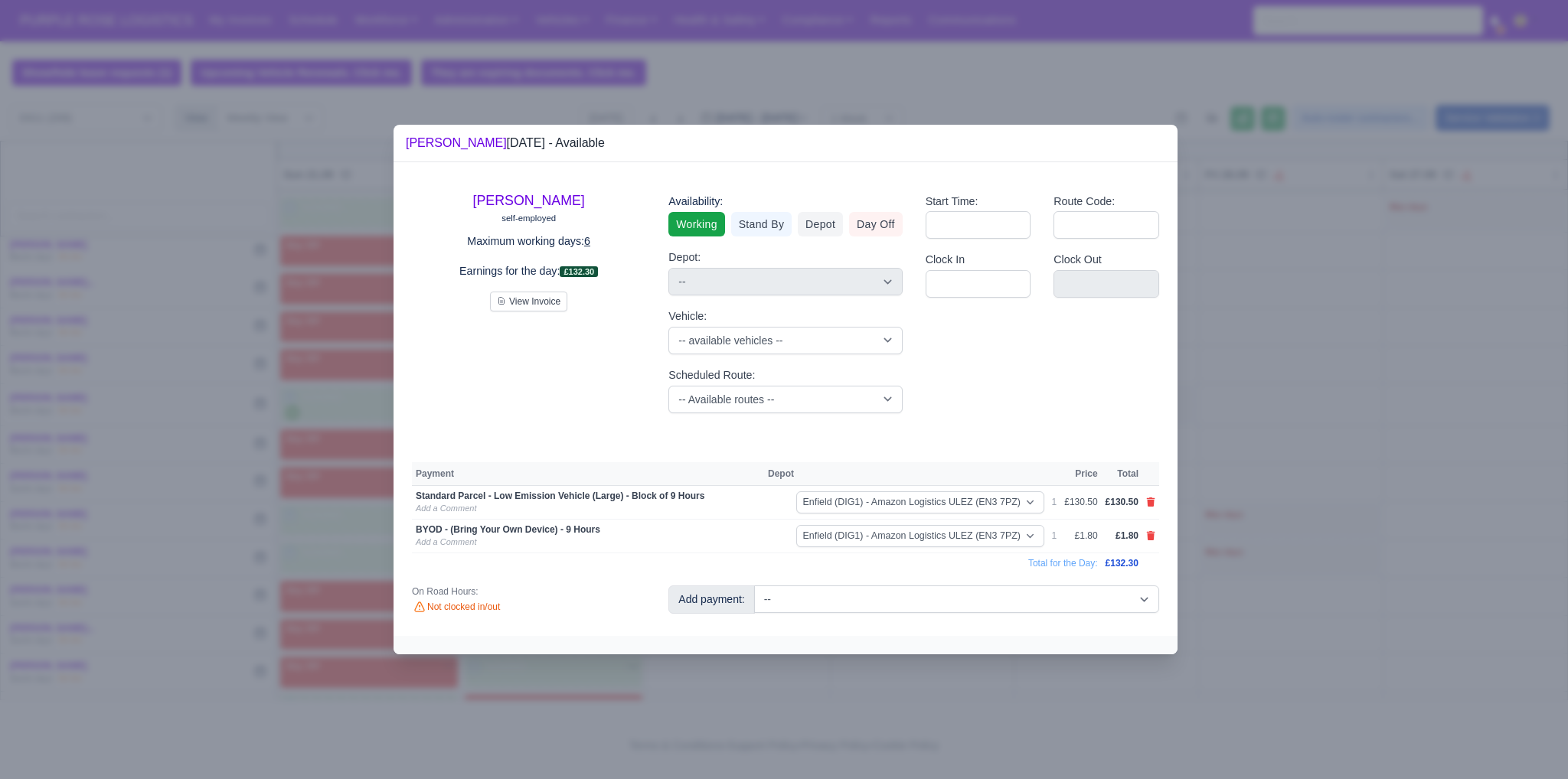
click at [1403, 565] on div at bounding box center [784, 389] width 1568 height 779
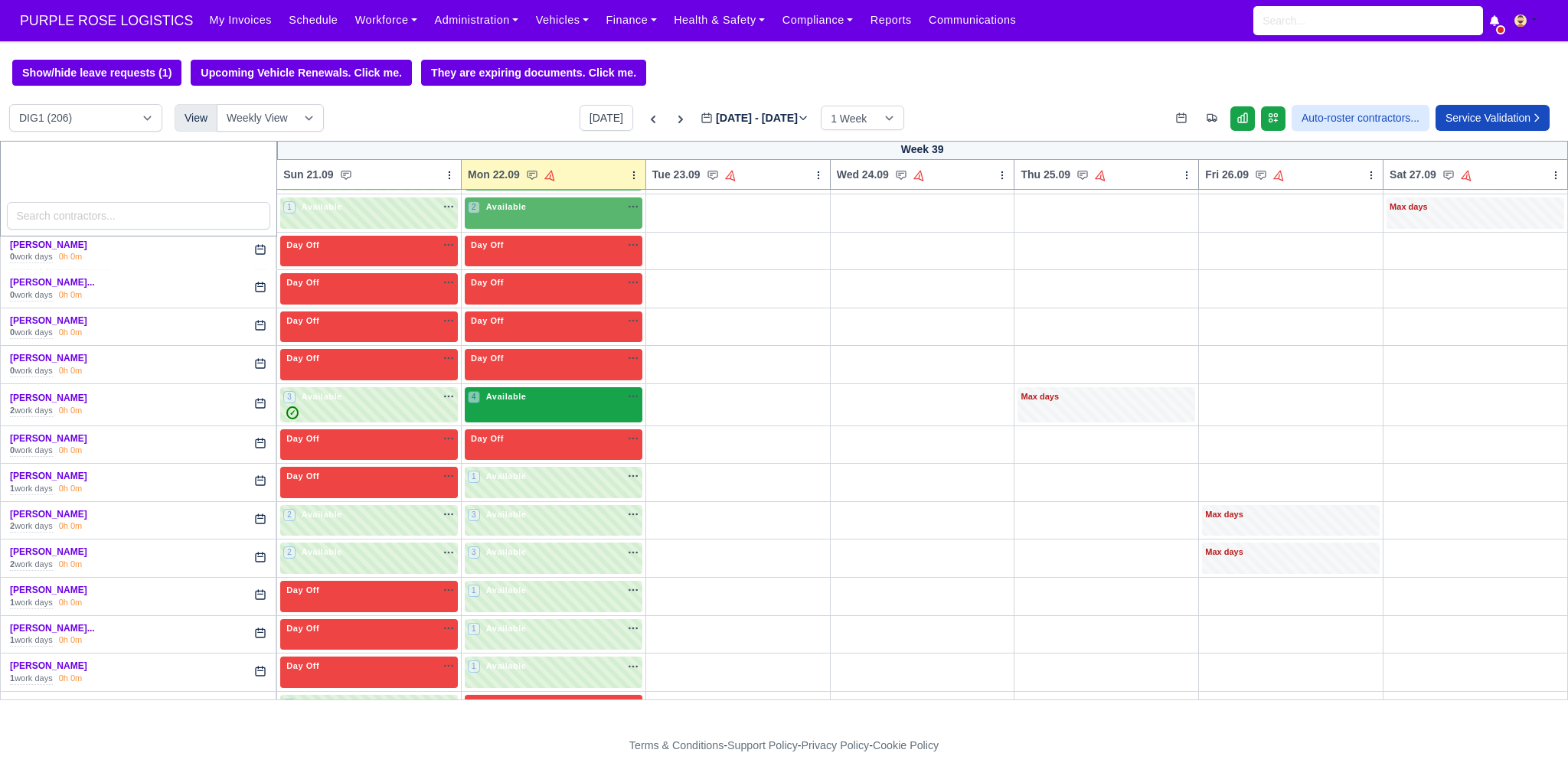
click at [562, 402] on div "4 Available" at bounding box center [554, 404] width 178 height 35
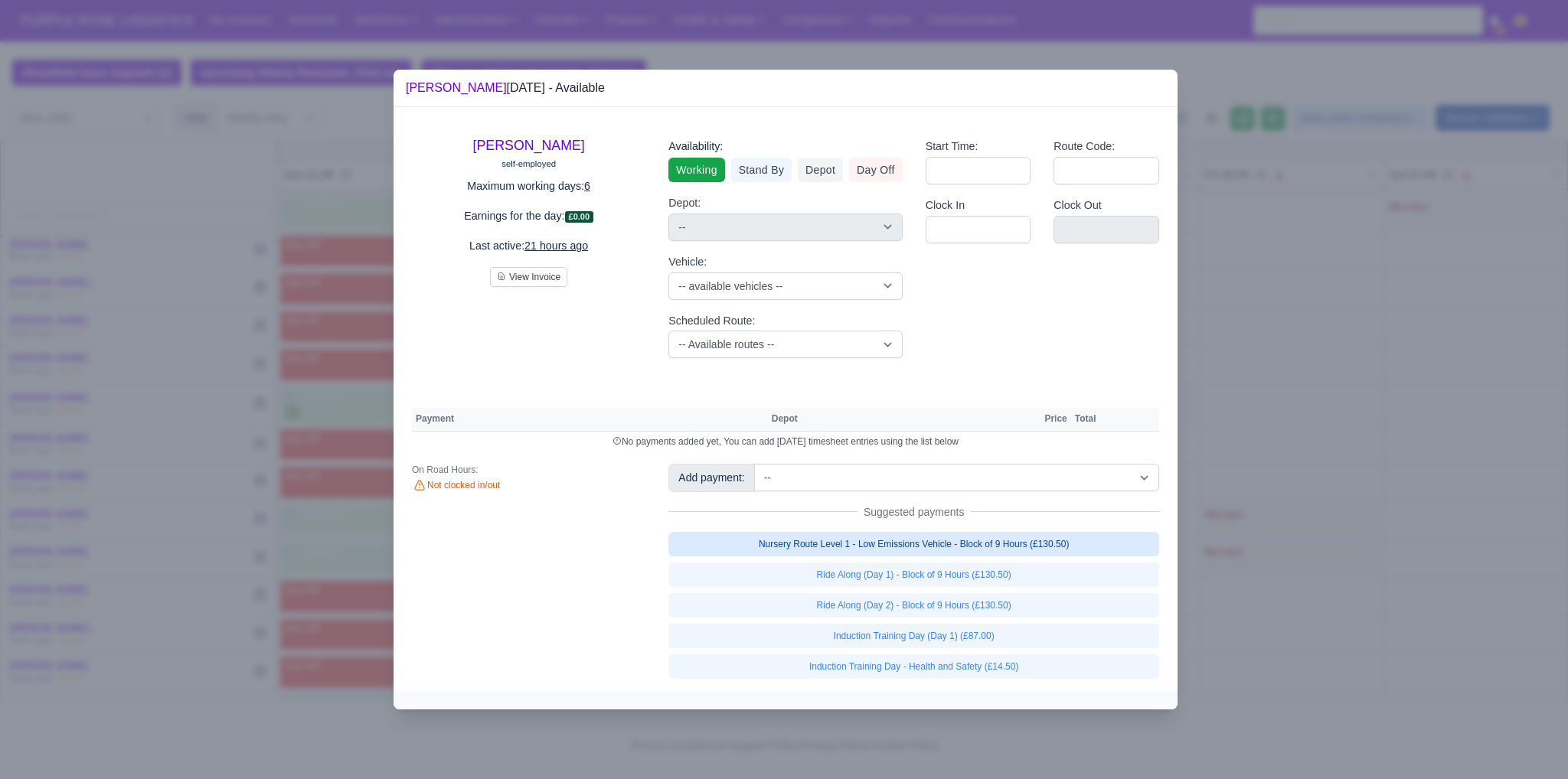
click at [910, 550] on link "Nursery Route Level 1 - Low Emissions Vehicle - Block of 9 Hours (£130.50)" at bounding box center [914, 544] width 491 height 25
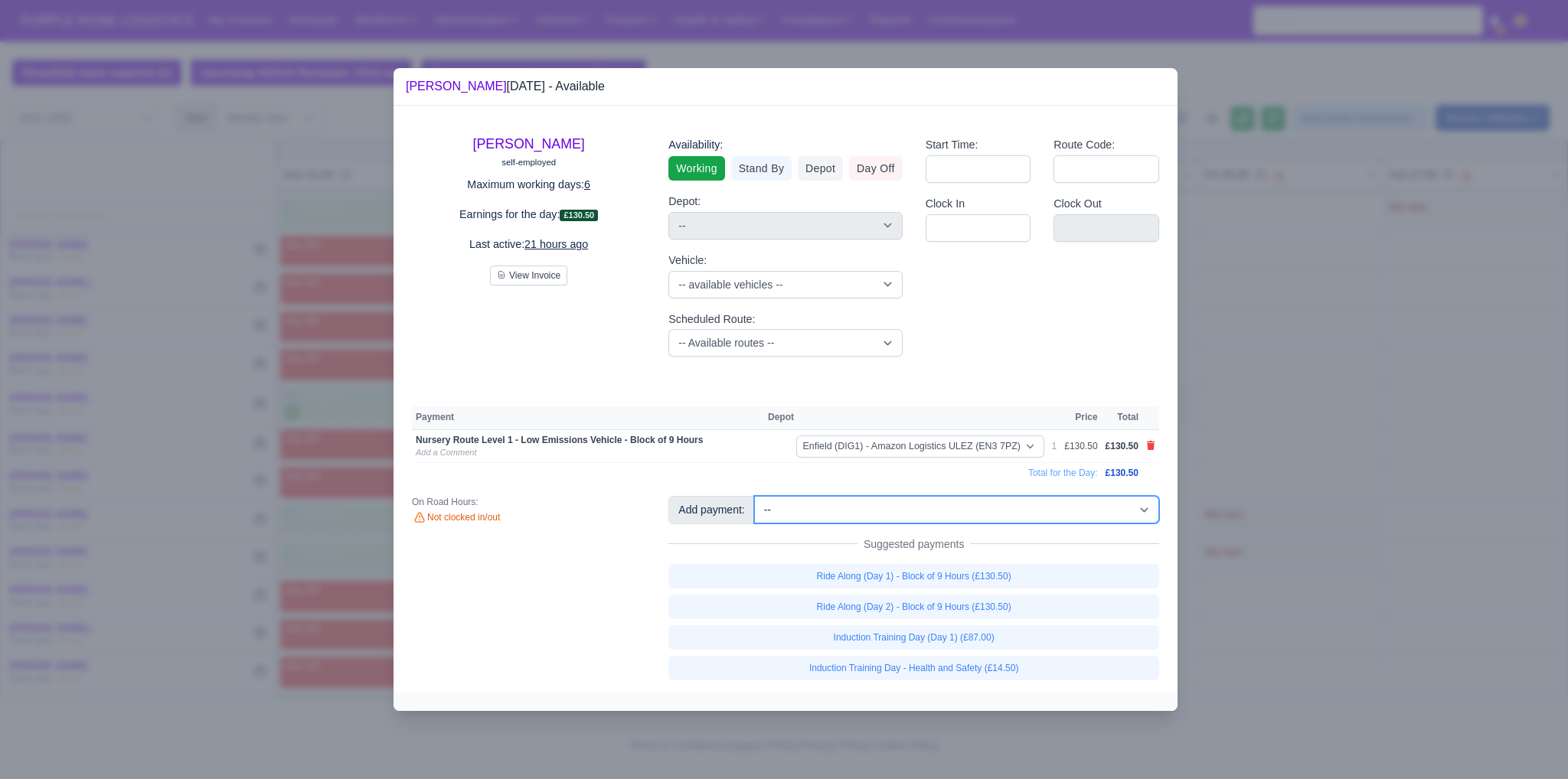
click at [885, 514] on select "-- Additional Hour Support (£14.50) Additional Hour Support (Walkers) (£13.50) …" at bounding box center [957, 510] width 405 height 27
click at [755, 496] on select "-- Additional Hour Support (£14.50) Additional Hour Support (Walkers) (£13.50) …" at bounding box center [957, 510] width 405 height 27
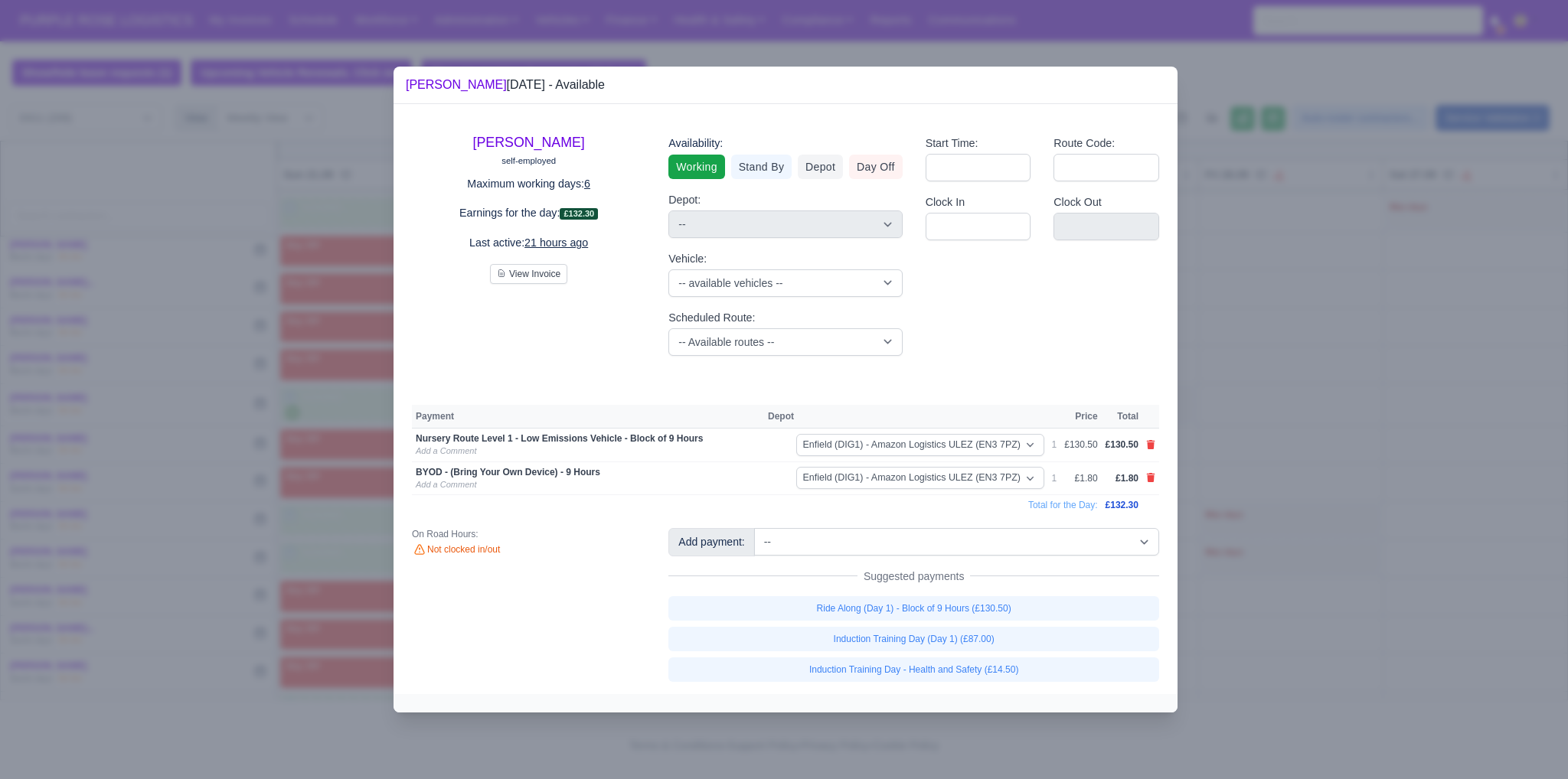
click at [1469, 478] on div at bounding box center [784, 389] width 1568 height 779
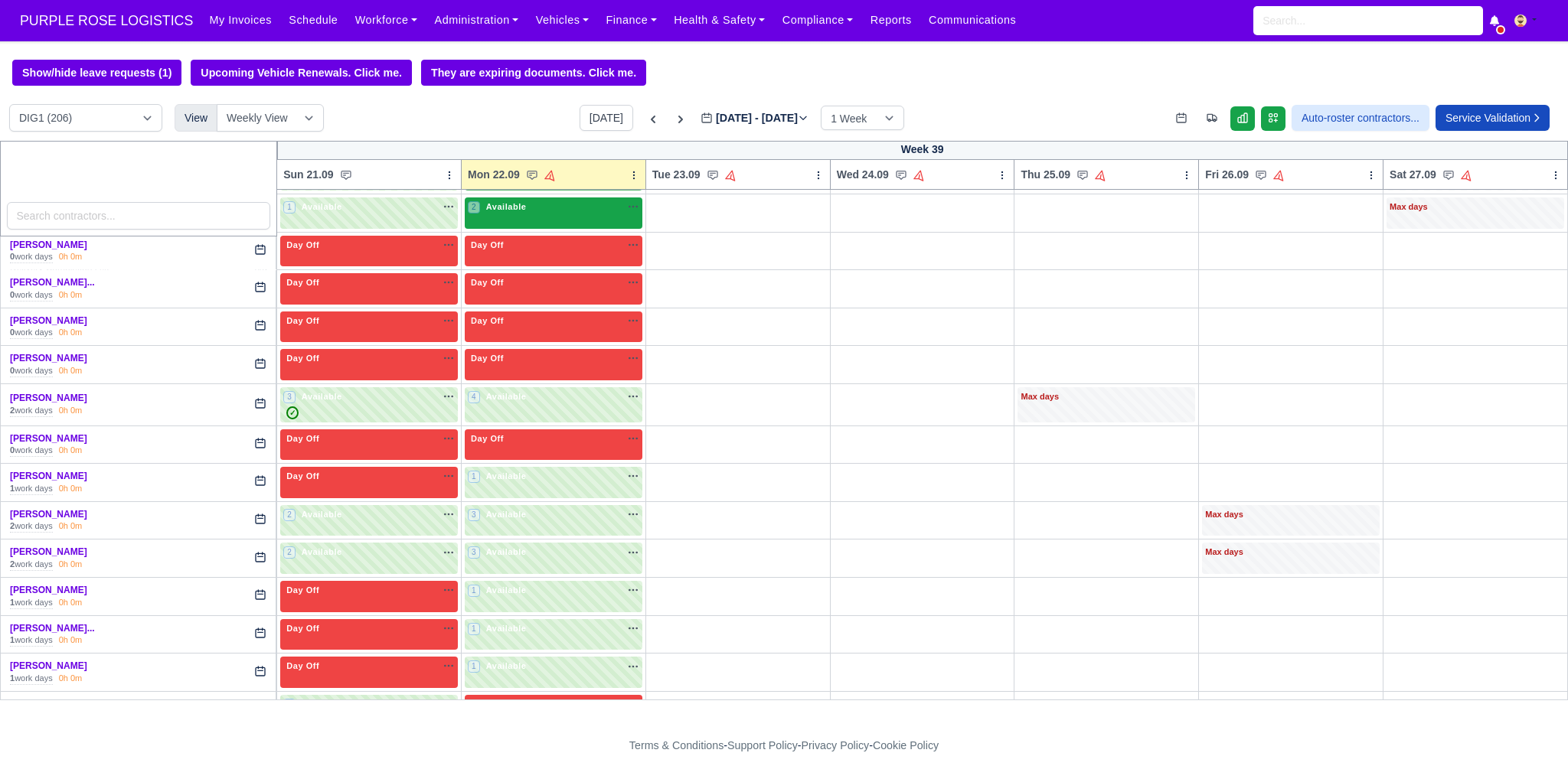
click at [531, 209] on div "2 Available na" at bounding box center [553, 209] width 171 height 16
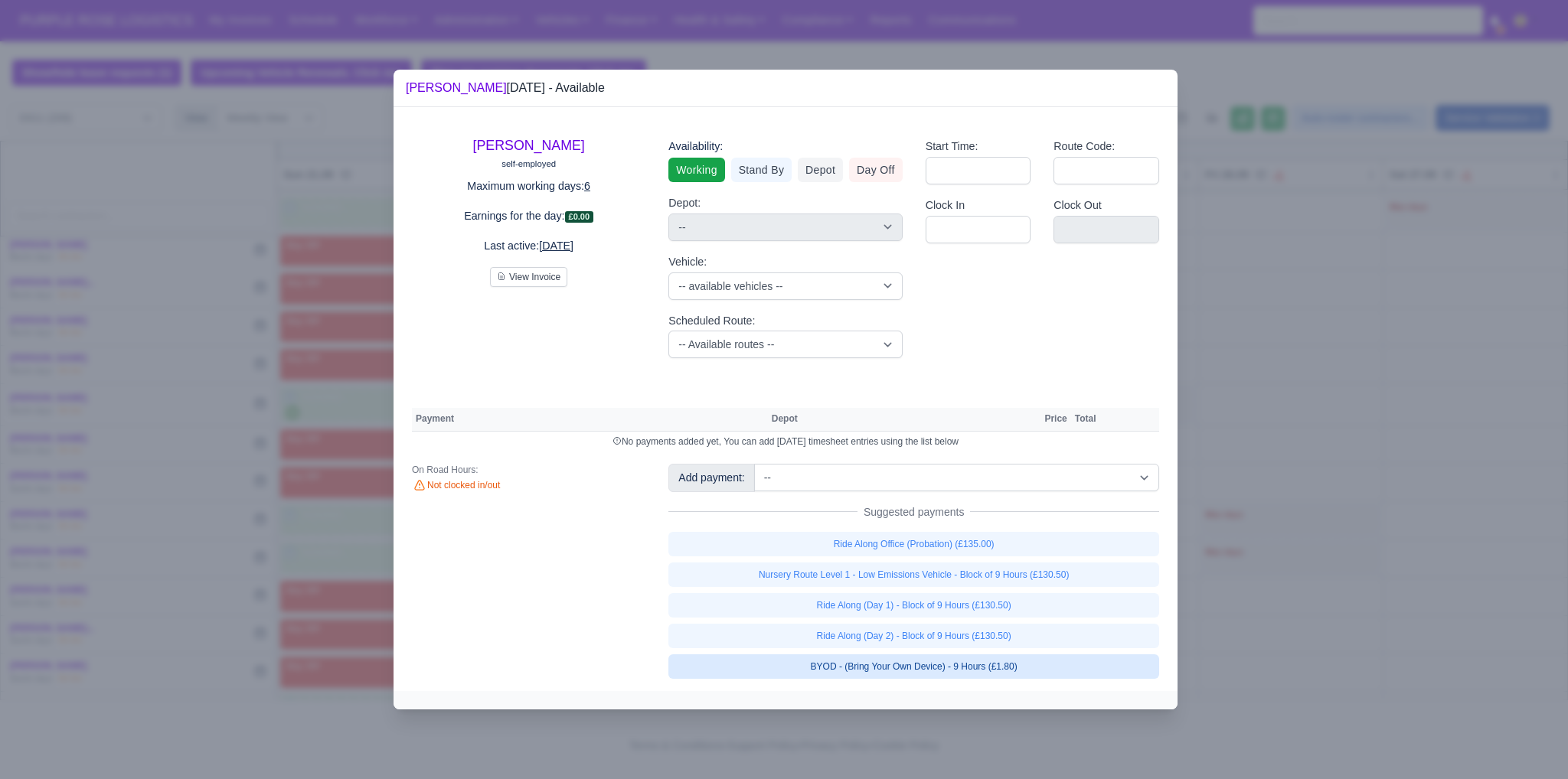
click at [986, 662] on link "BYOD - (Bring Your Own Device) - 9 Hours (£1.80)" at bounding box center [914, 667] width 491 height 25
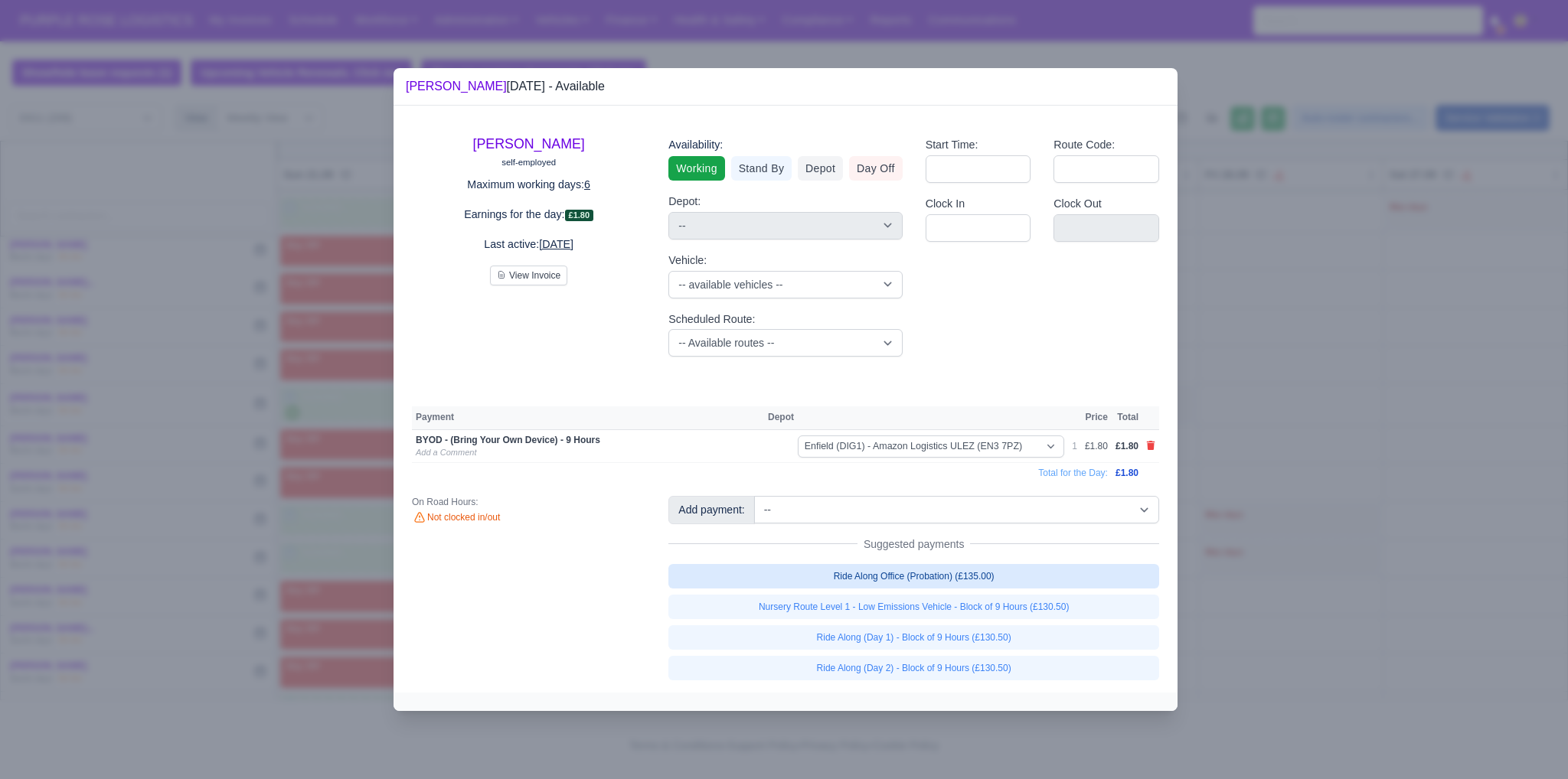
click at [930, 572] on link "Ride Along Office (Probation) (£135.00)" at bounding box center [914, 576] width 491 height 25
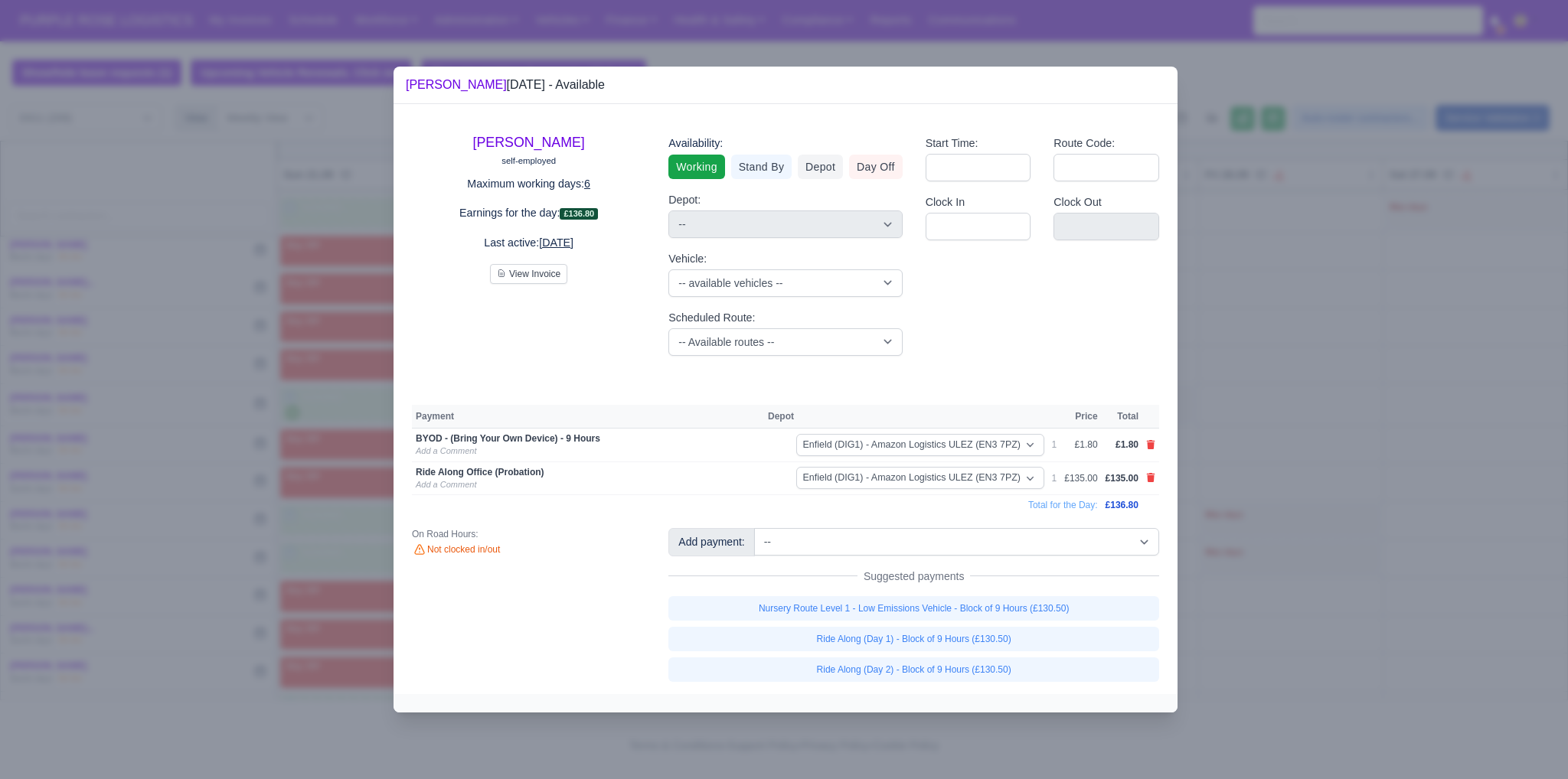
click at [1341, 497] on div at bounding box center [784, 389] width 1568 height 779
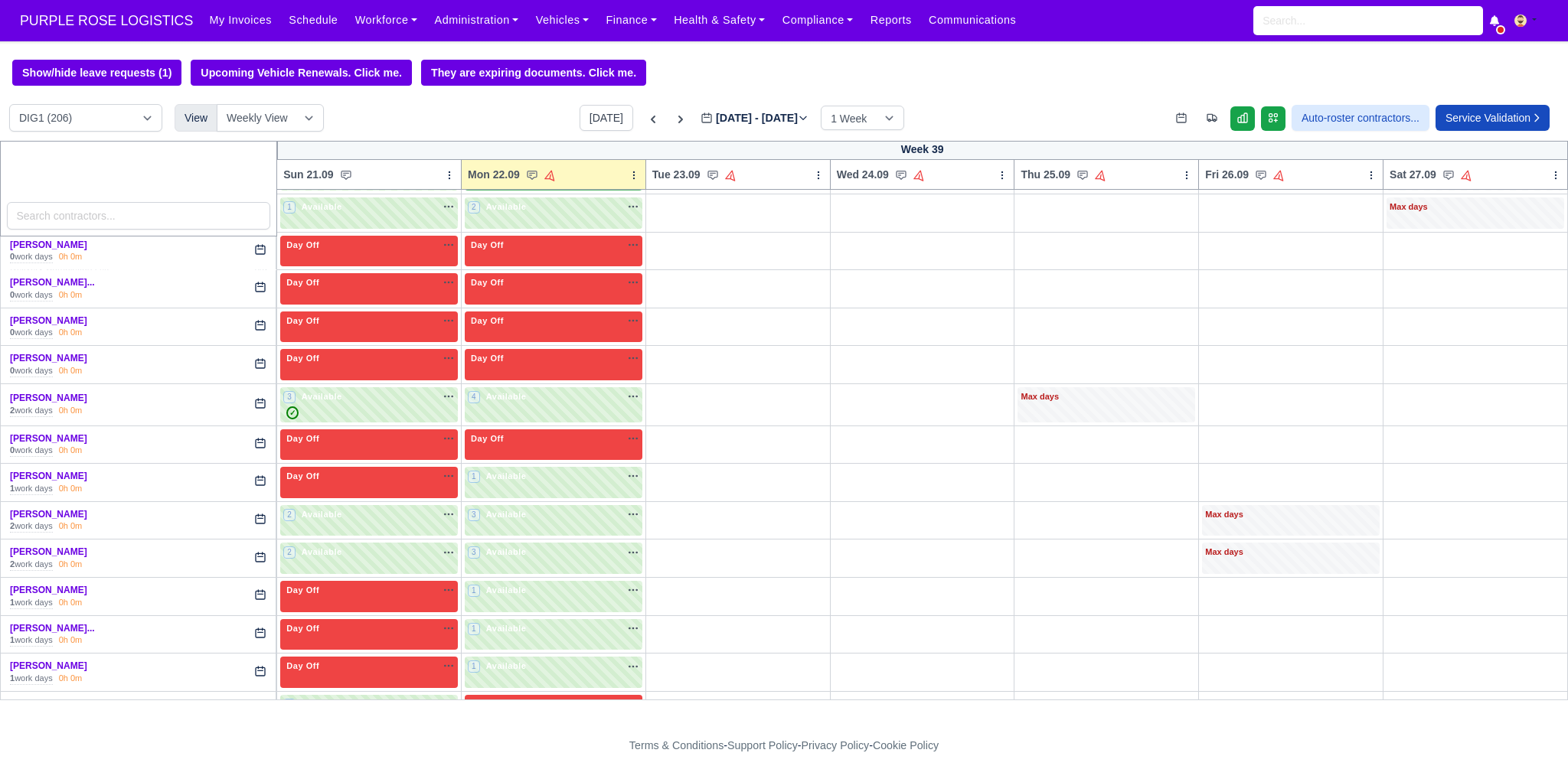
scroll to position [663, 0]
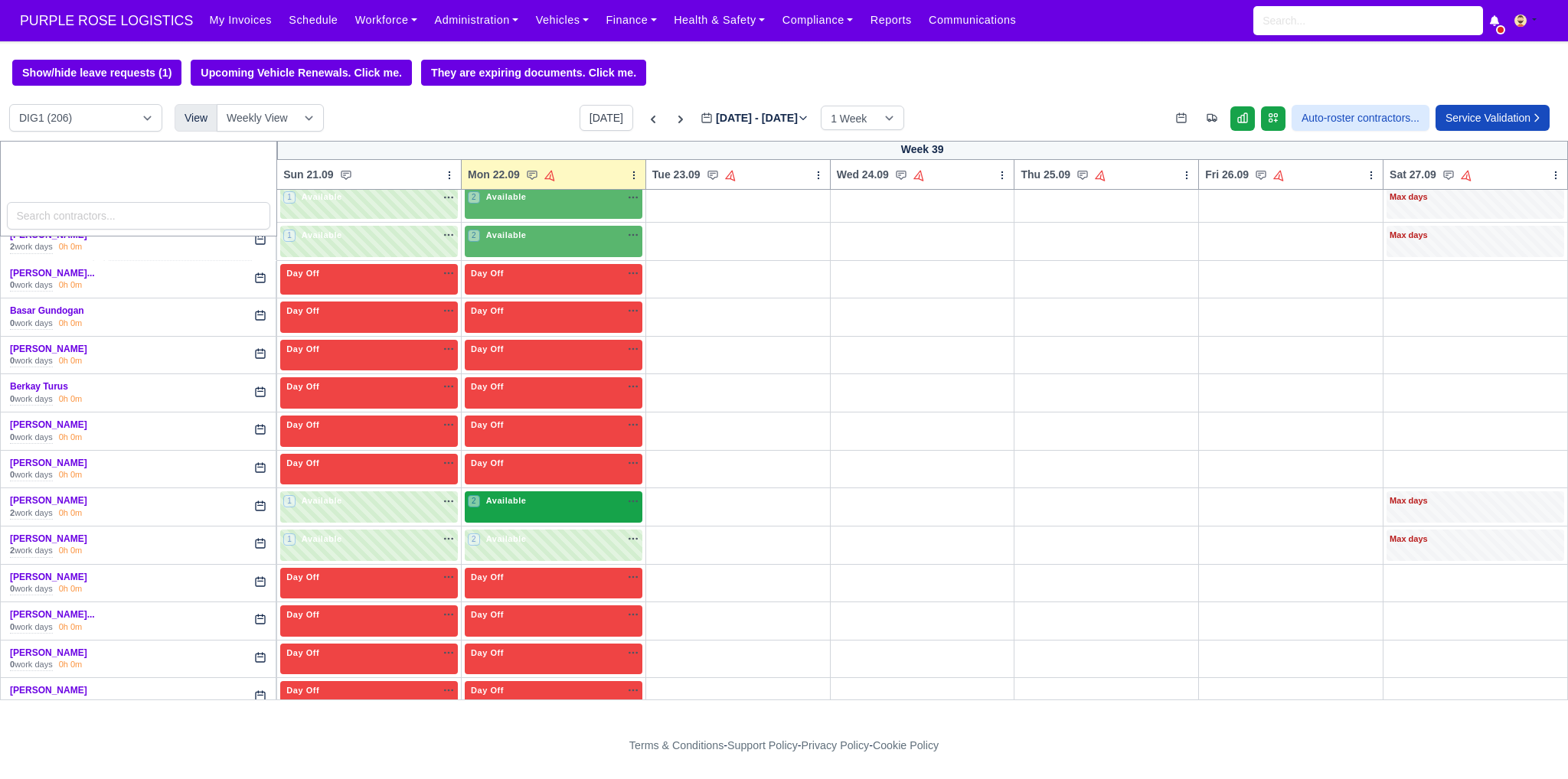
click at [567, 496] on div "2 Available na" at bounding box center [553, 501] width 171 height 13
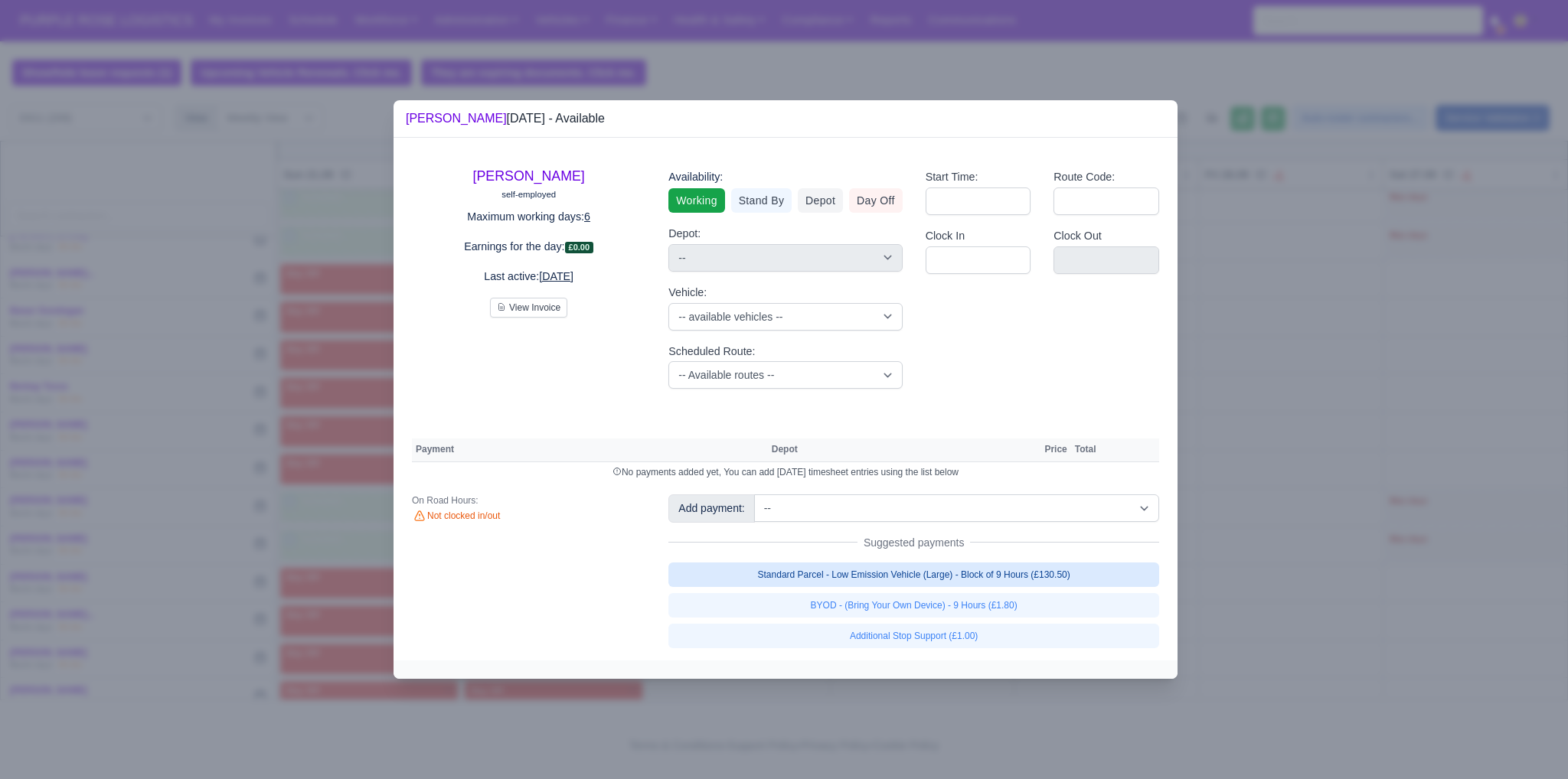
click at [1014, 573] on link "Standard Parcel - Low Emission Vehicle (Large) - Block of 9 Hours (£130.50)" at bounding box center [914, 575] width 491 height 25
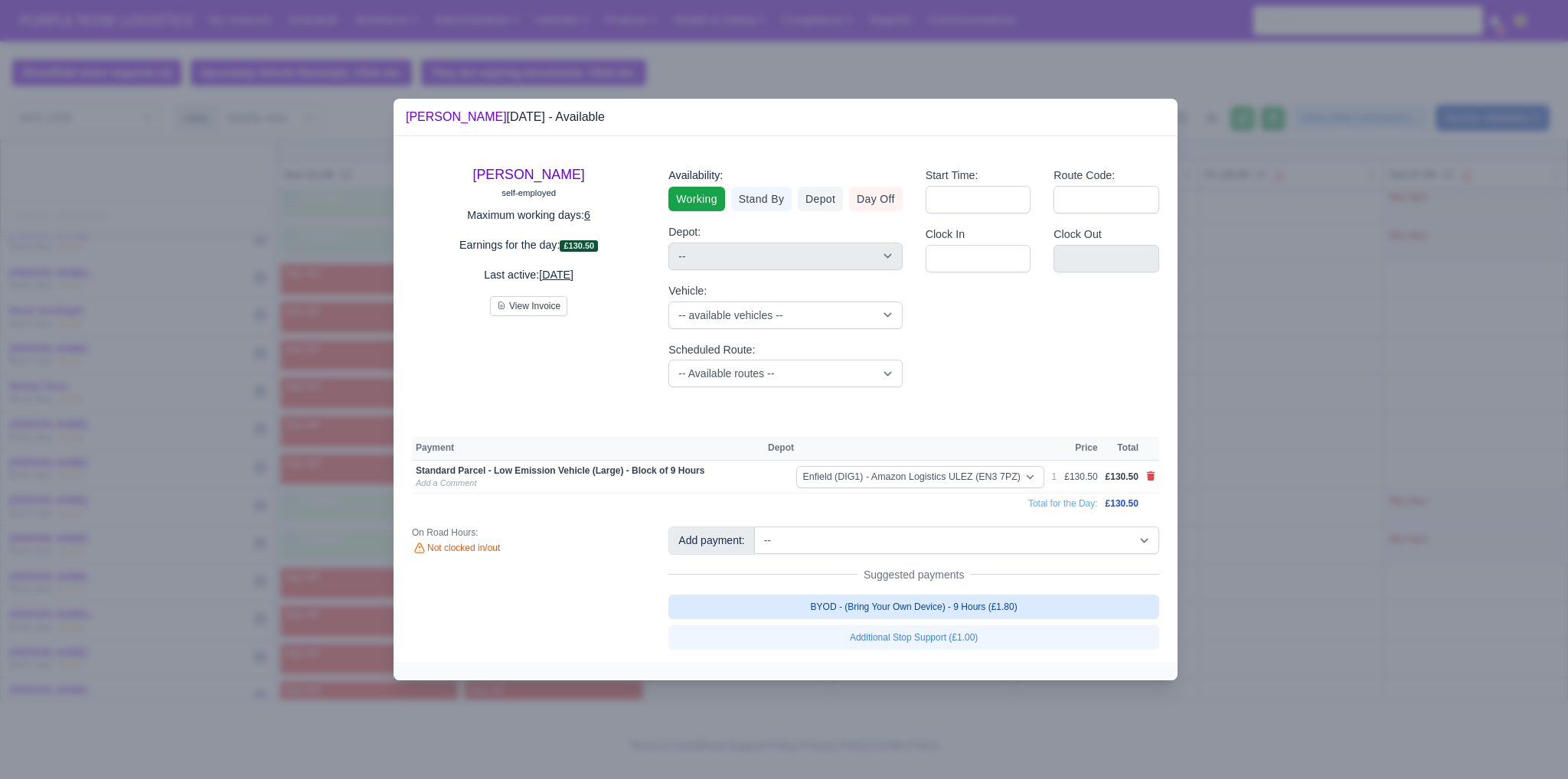
click at [1000, 610] on link "BYOD - (Bring Your Own Device) - 9 Hours (£1.80)" at bounding box center [914, 607] width 491 height 25
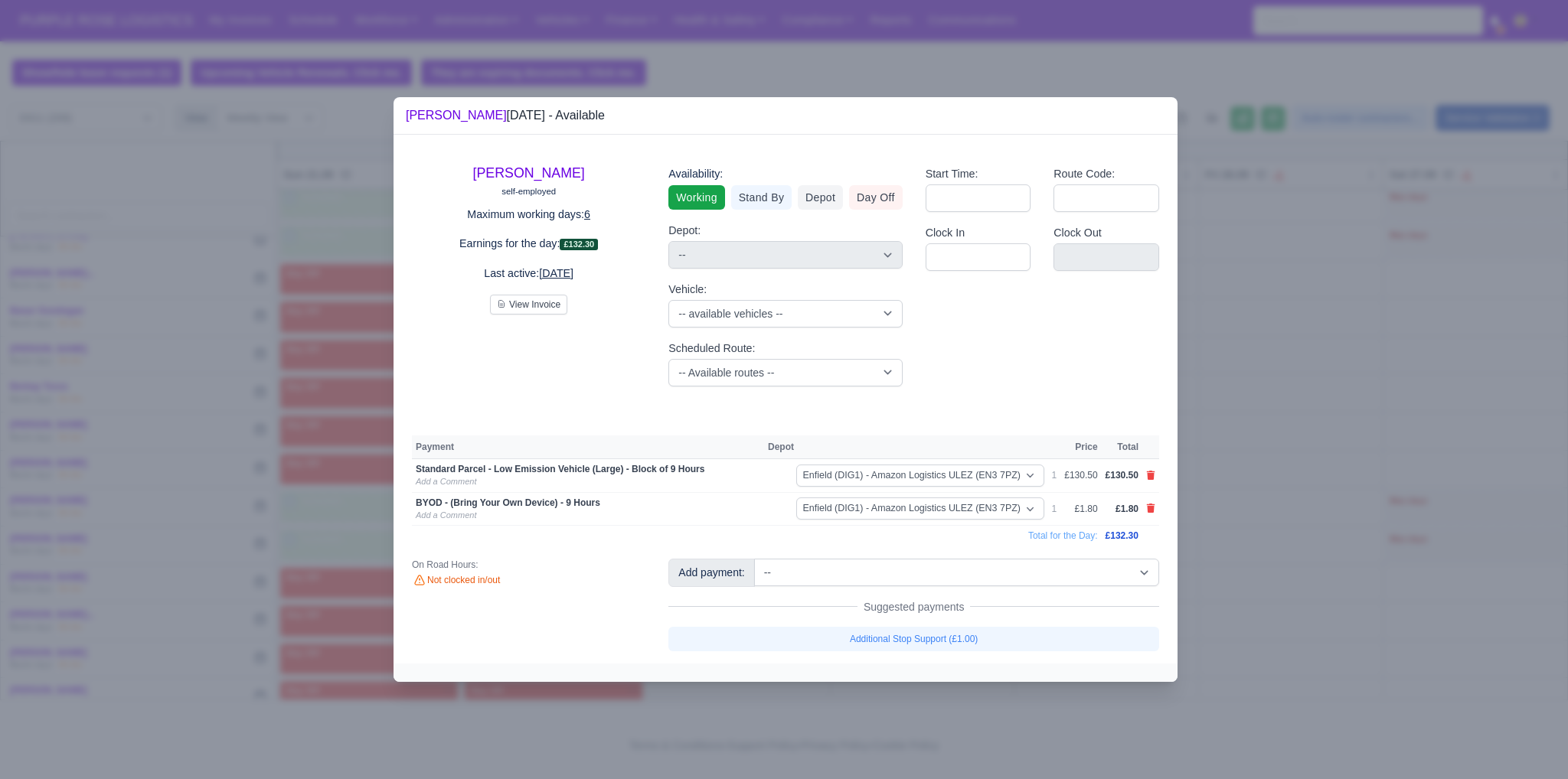
click at [1311, 576] on div at bounding box center [784, 389] width 1568 height 779
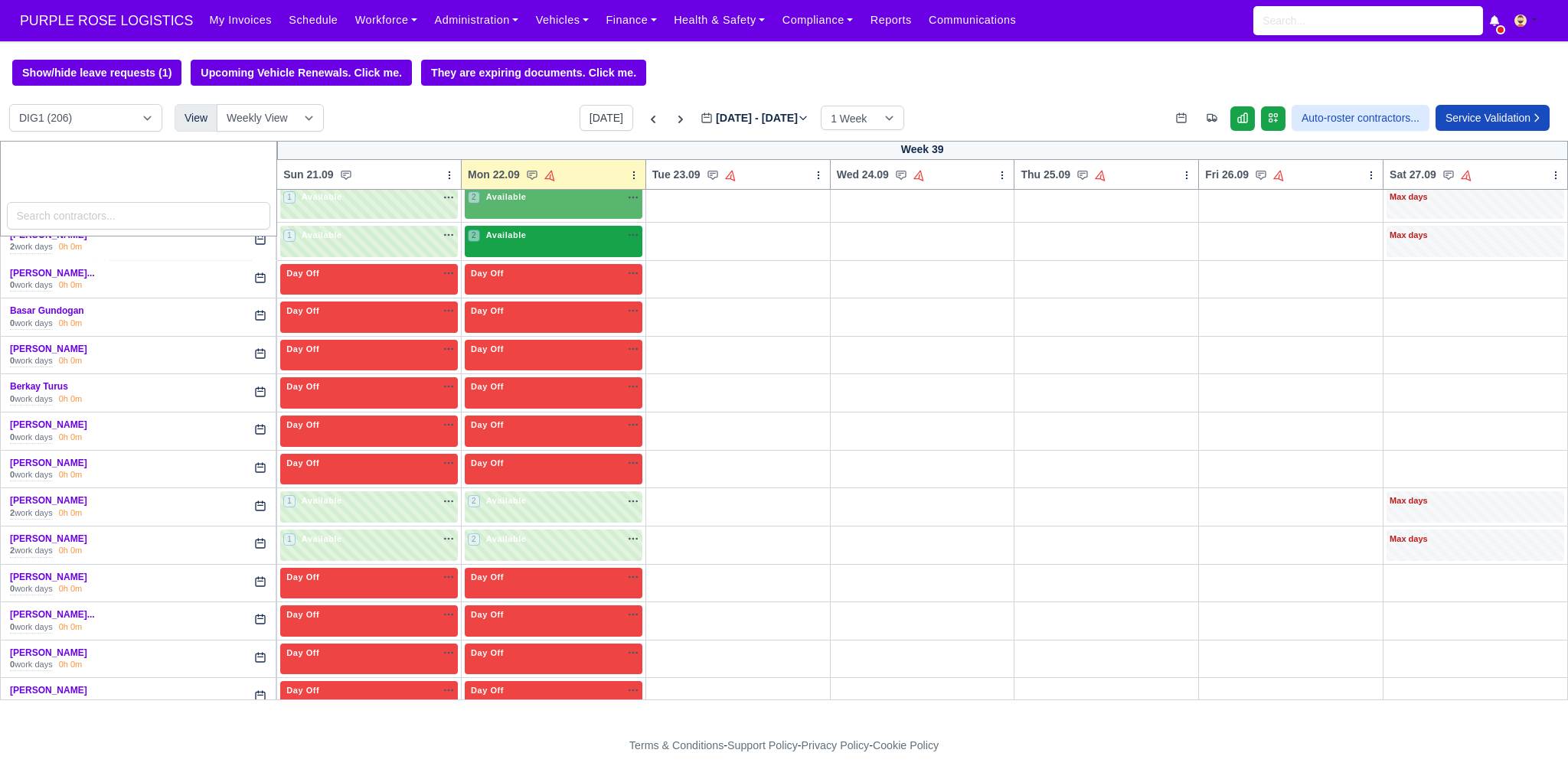
click at [539, 234] on div "2 Available na" at bounding box center [553, 235] width 171 height 13
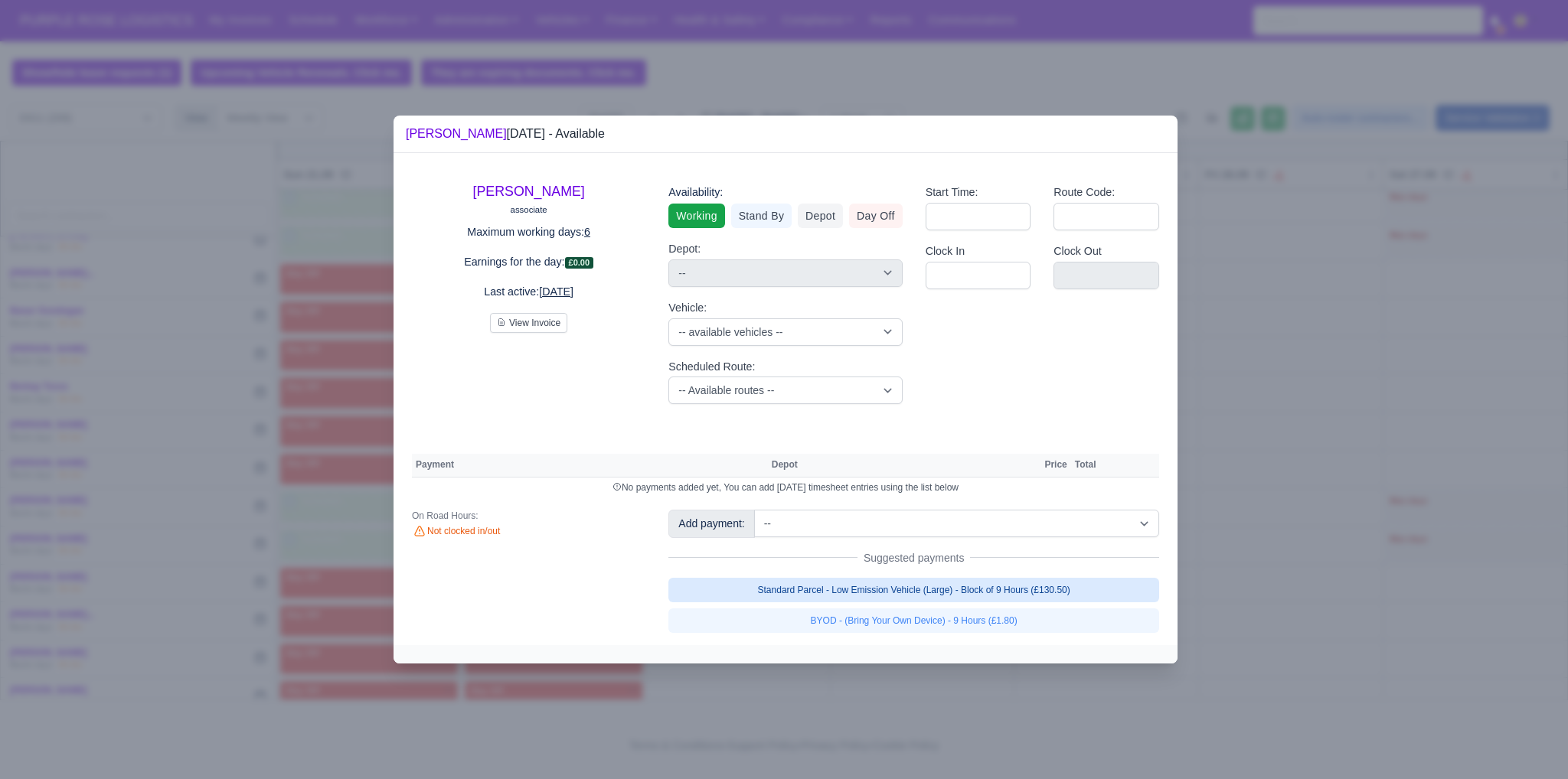
click at [923, 593] on link "Standard Parcel - Low Emission Vehicle (Large) - Block of 9 Hours (£130.50)" at bounding box center [914, 590] width 491 height 25
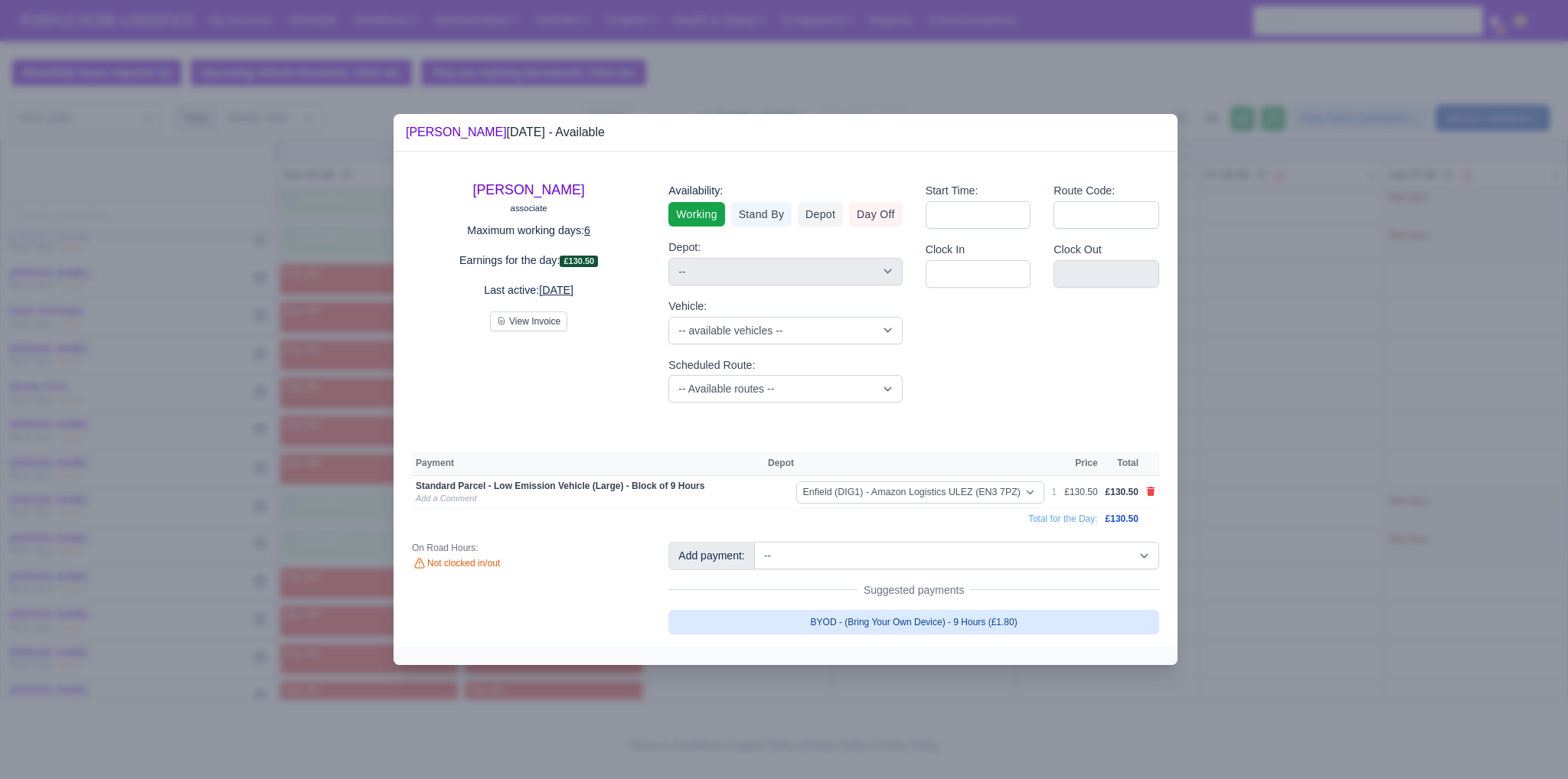
click at [929, 621] on link "BYOD - (Bring Your Own Device) - 9 Hours (£1.80)" at bounding box center [914, 622] width 491 height 25
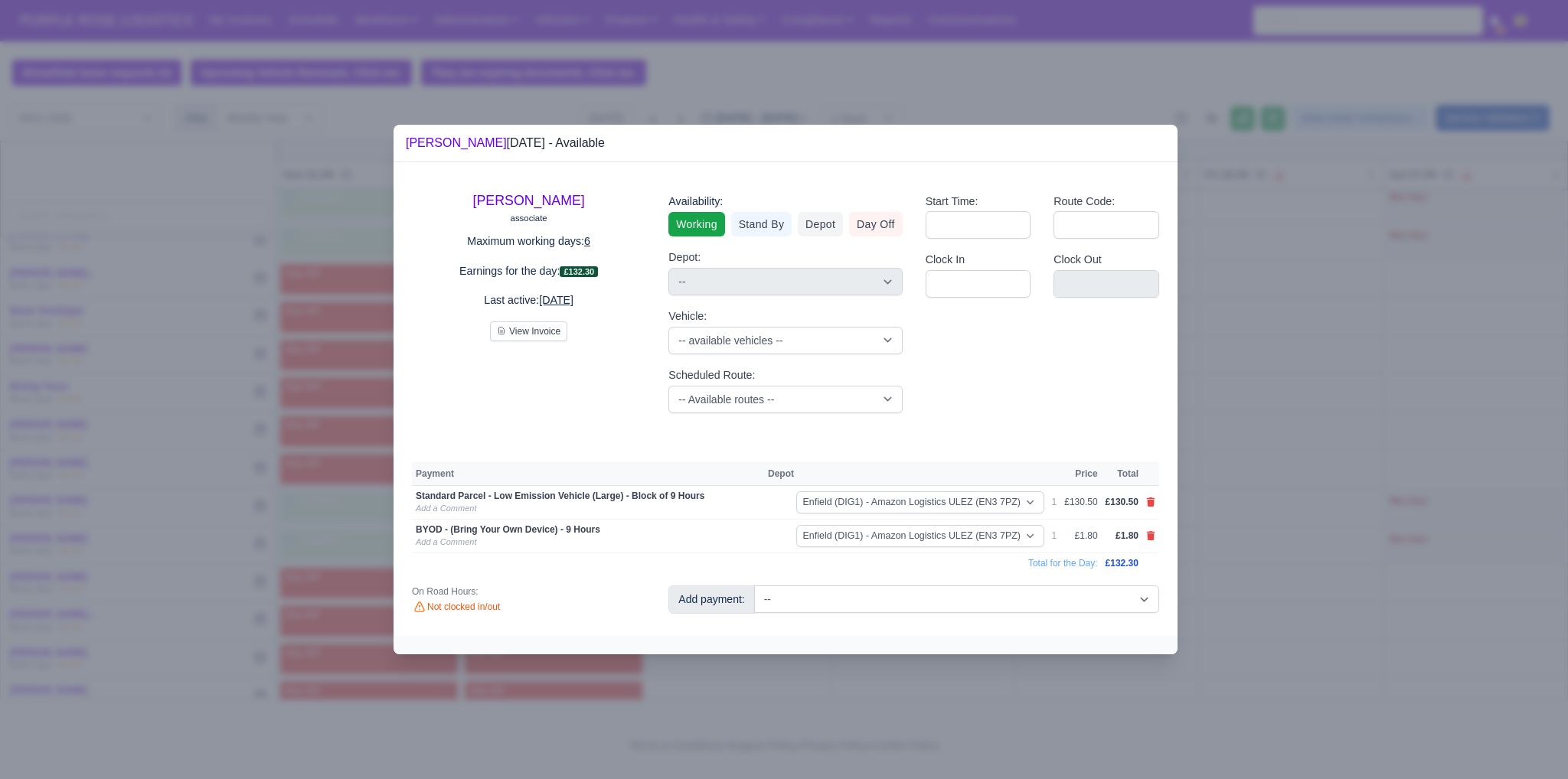
click at [1326, 577] on div at bounding box center [784, 389] width 1568 height 779
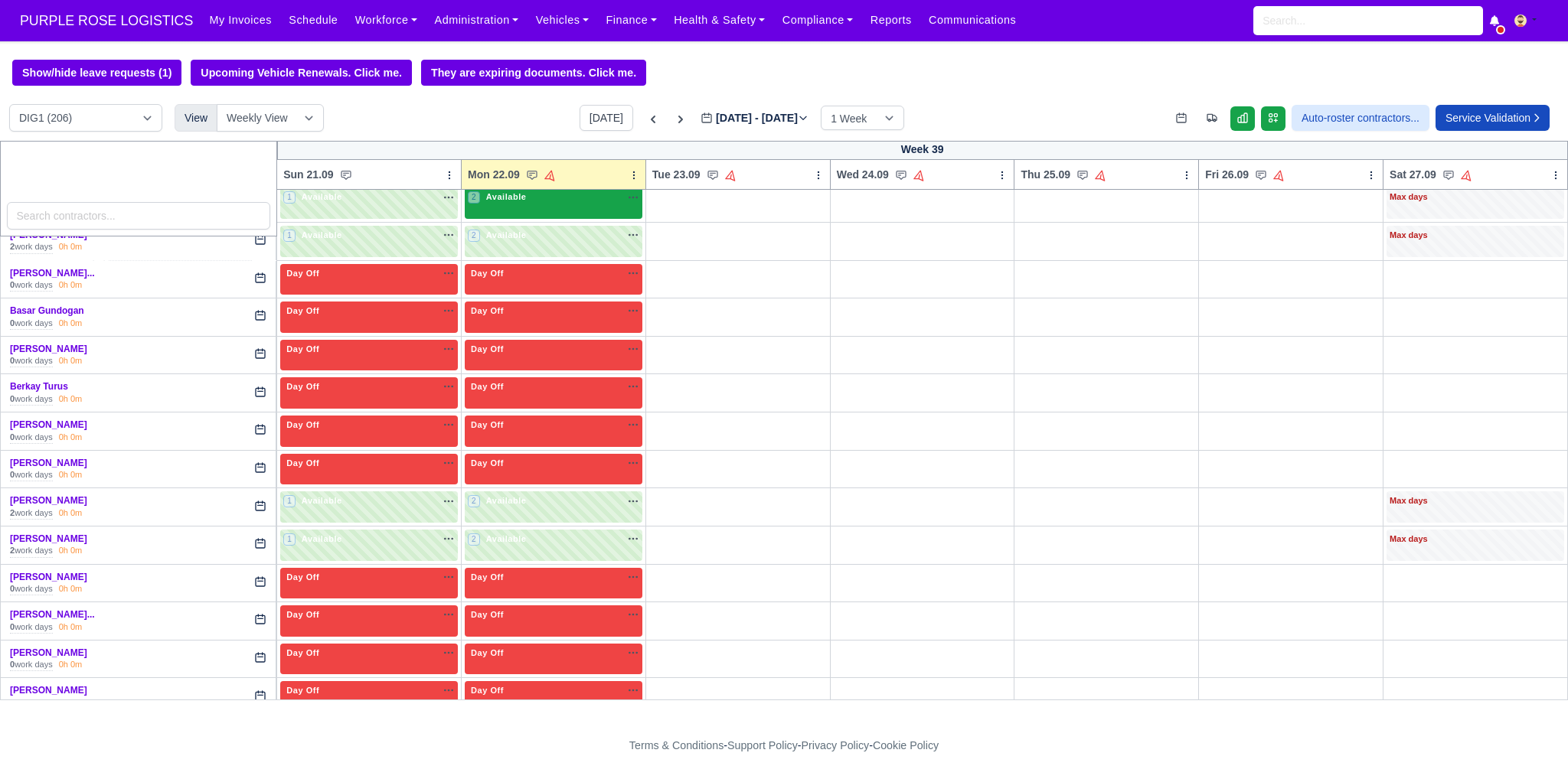
click at [509, 211] on div "2 Available" at bounding box center [554, 203] width 178 height 32
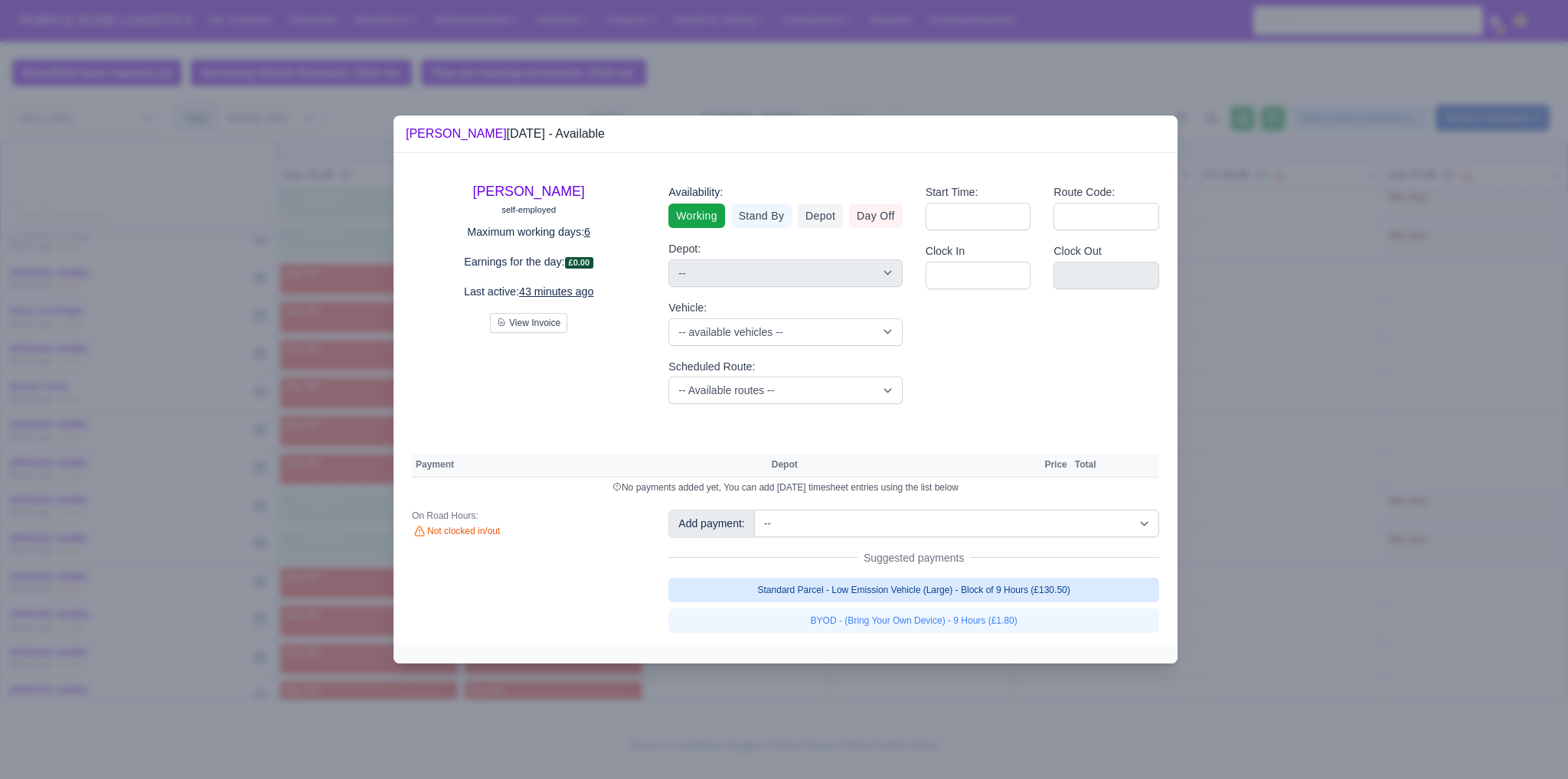
click at [893, 587] on link "Standard Parcel - Low Emission Vehicle (Large) - Block of 9 Hours (£130.50)" at bounding box center [914, 590] width 491 height 25
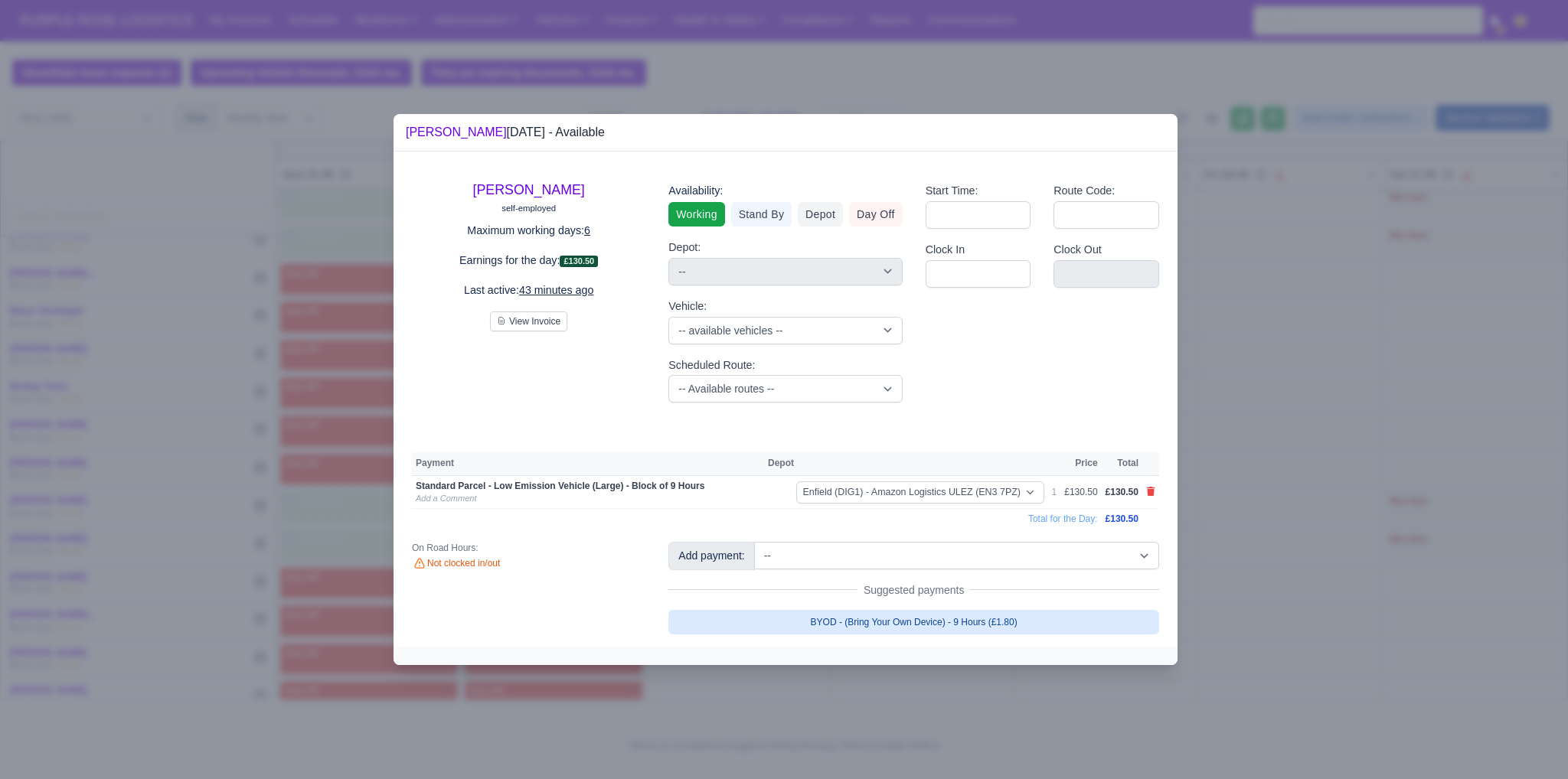
click at [919, 630] on link "BYOD - (Bring Your Own Device) - 9 Hours (£1.80)" at bounding box center [914, 622] width 491 height 25
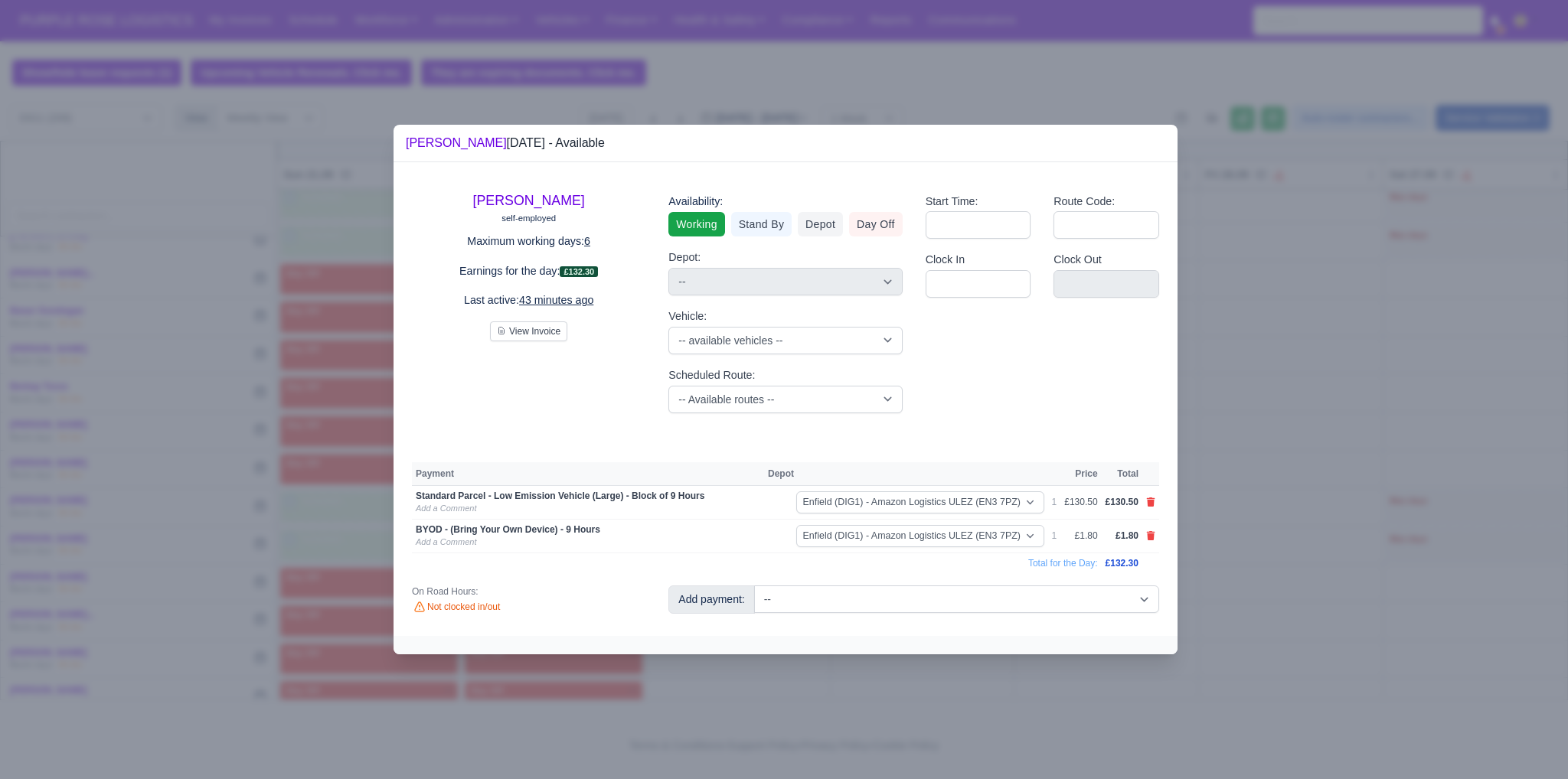
click at [1289, 598] on div at bounding box center [784, 389] width 1568 height 779
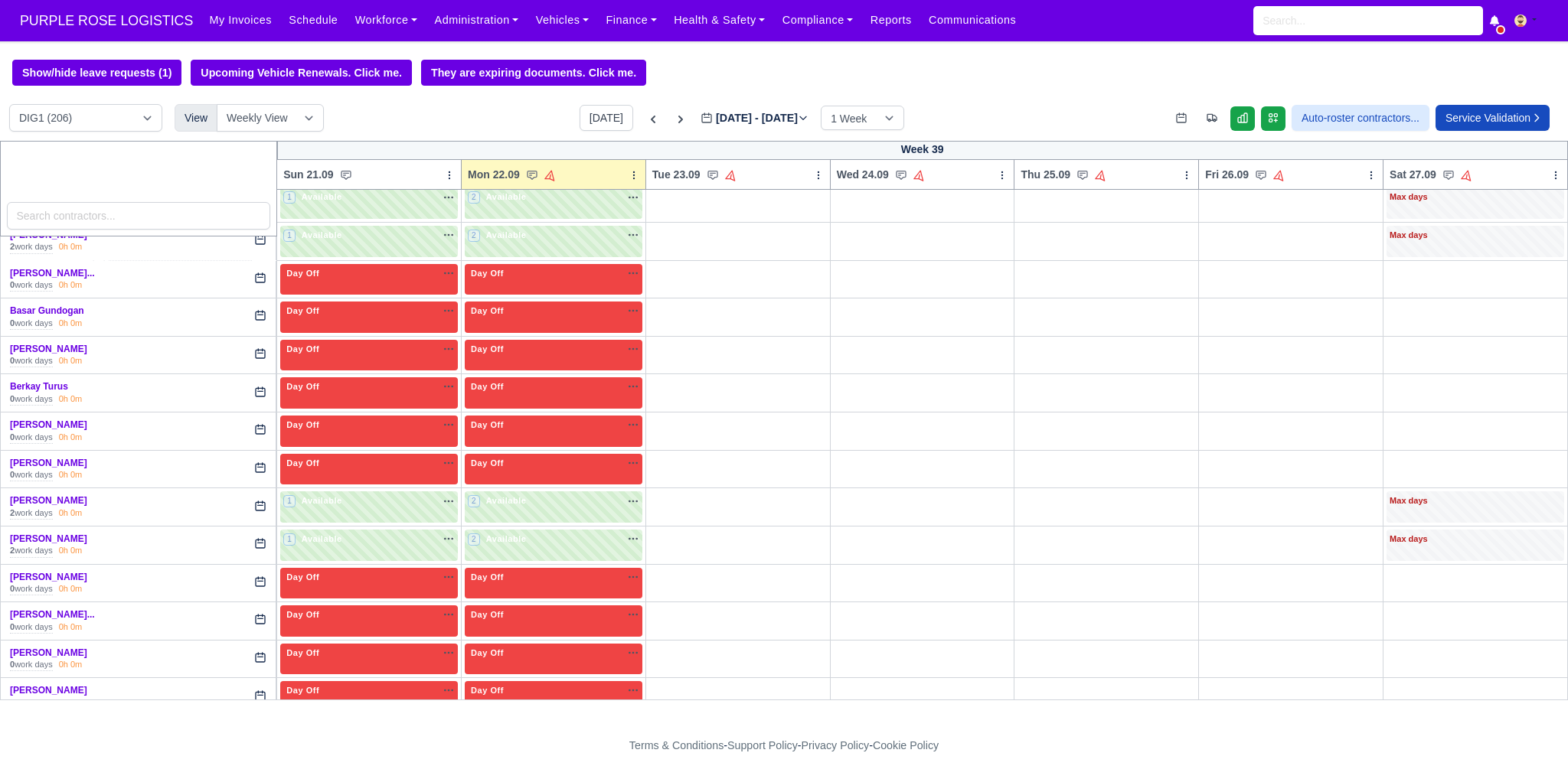
scroll to position [330, 0]
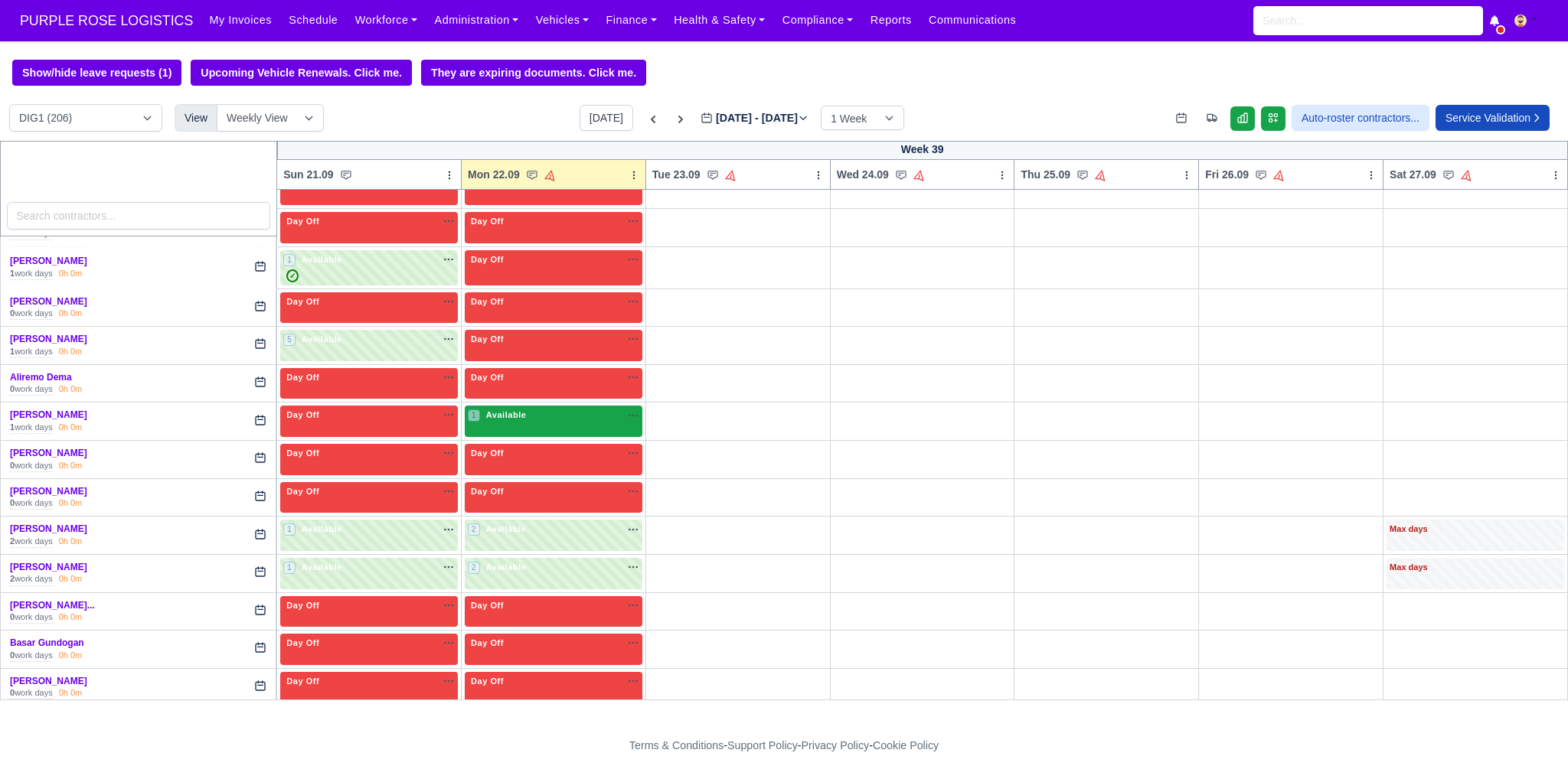
click at [550, 422] on div "1 Available na" at bounding box center [553, 416] width 171 height 16
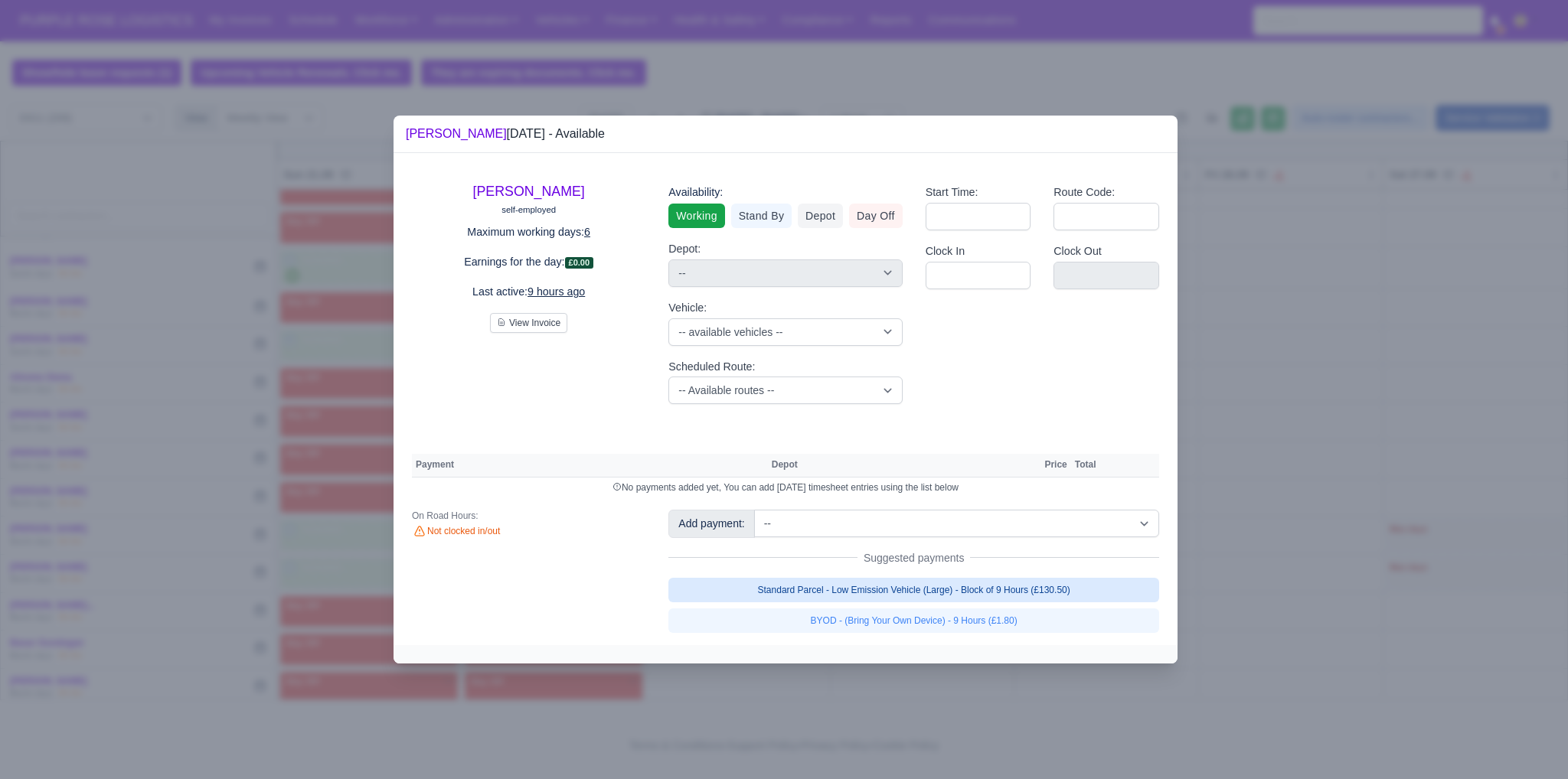
click at [876, 588] on link "Standard Parcel - Low Emission Vehicle (Large) - Block of 9 Hours (£130.50)" at bounding box center [914, 590] width 491 height 25
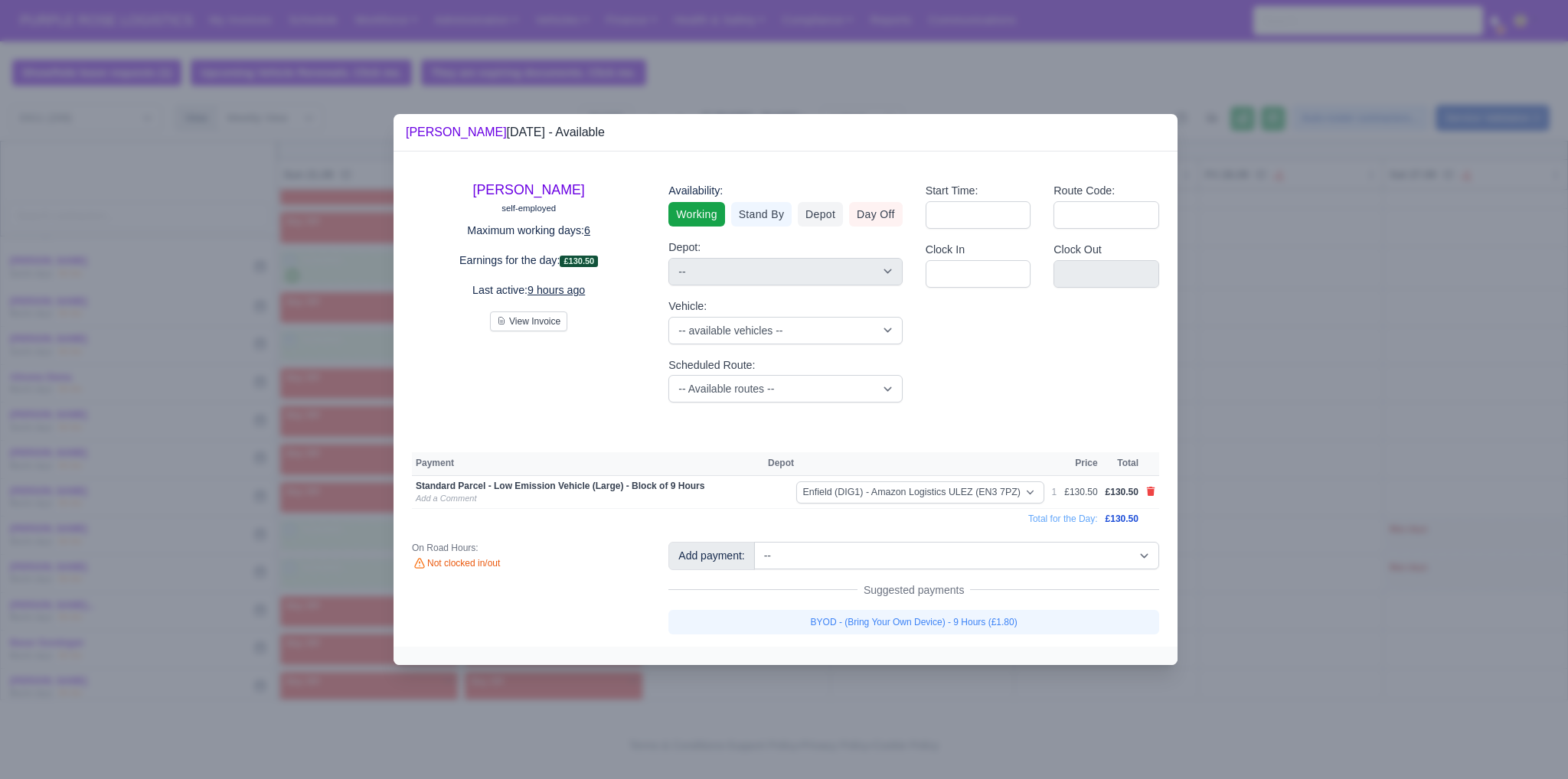
click at [895, 630] on link "BYOD - (Bring Your Own Device) - 9 Hours (£1.80)" at bounding box center [914, 622] width 491 height 25
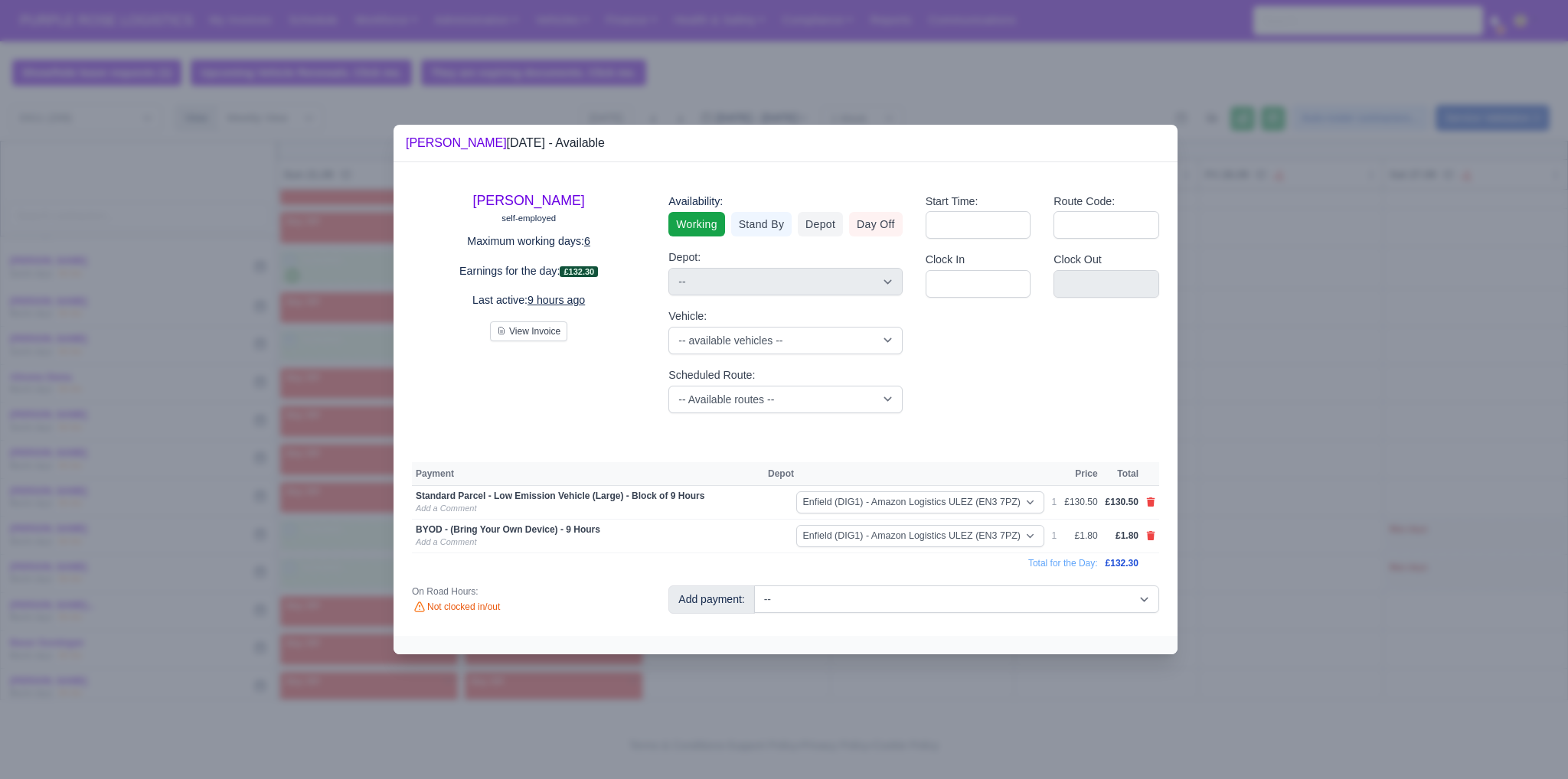
click at [1340, 404] on div at bounding box center [784, 389] width 1568 height 779
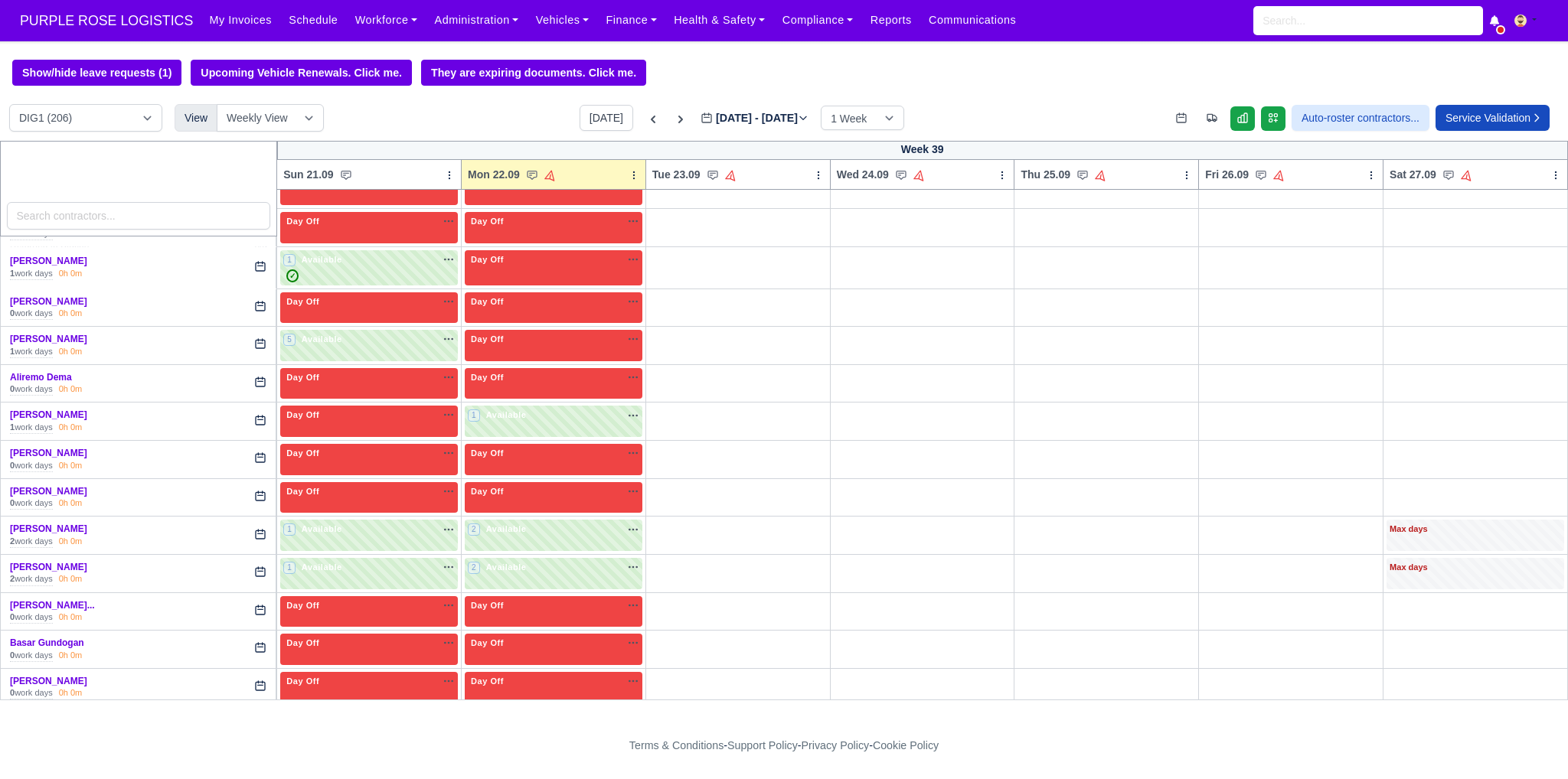
scroll to position [0, 0]
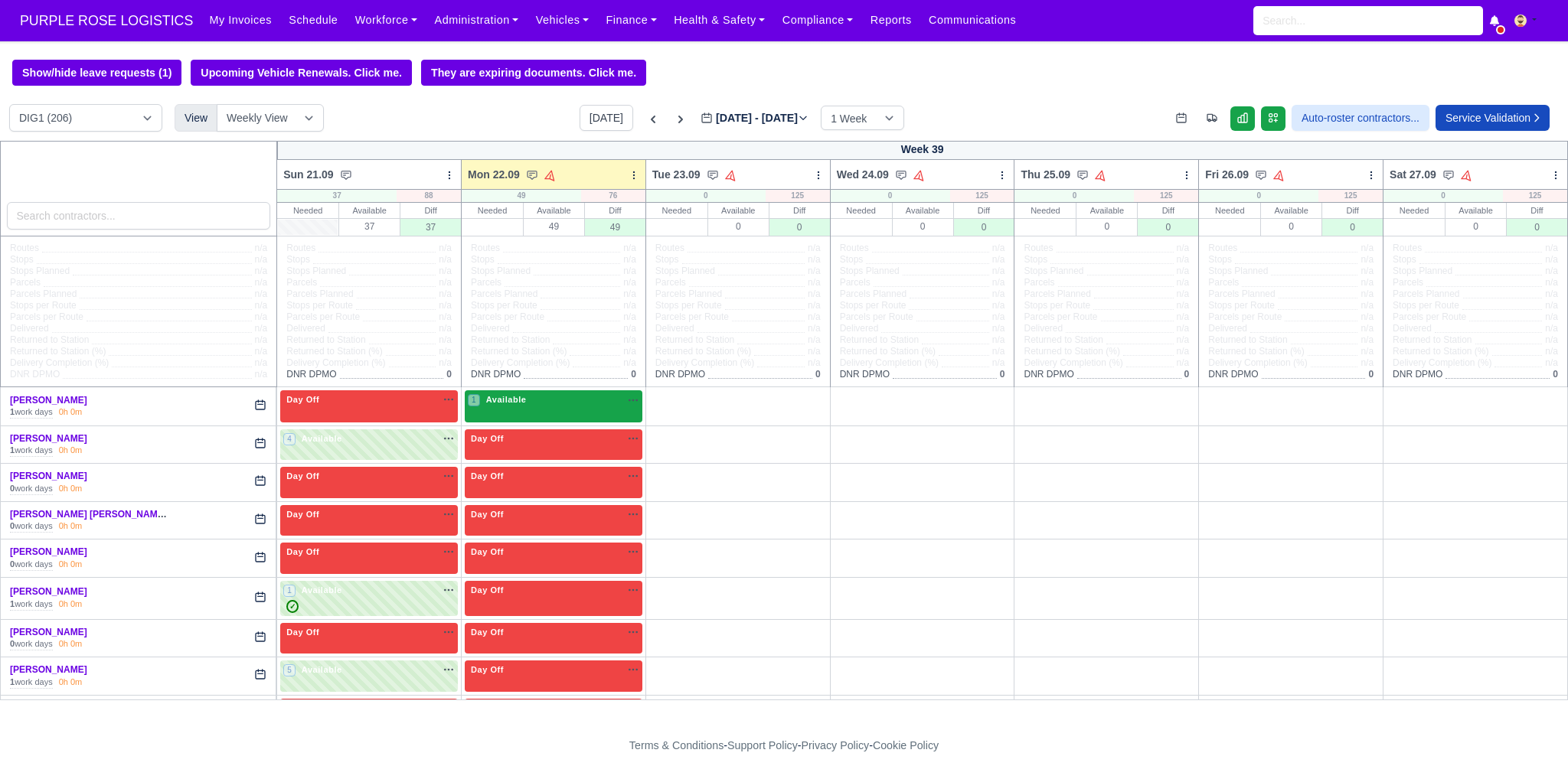
click at [532, 406] on div "1 Available na" at bounding box center [553, 399] width 171 height 13
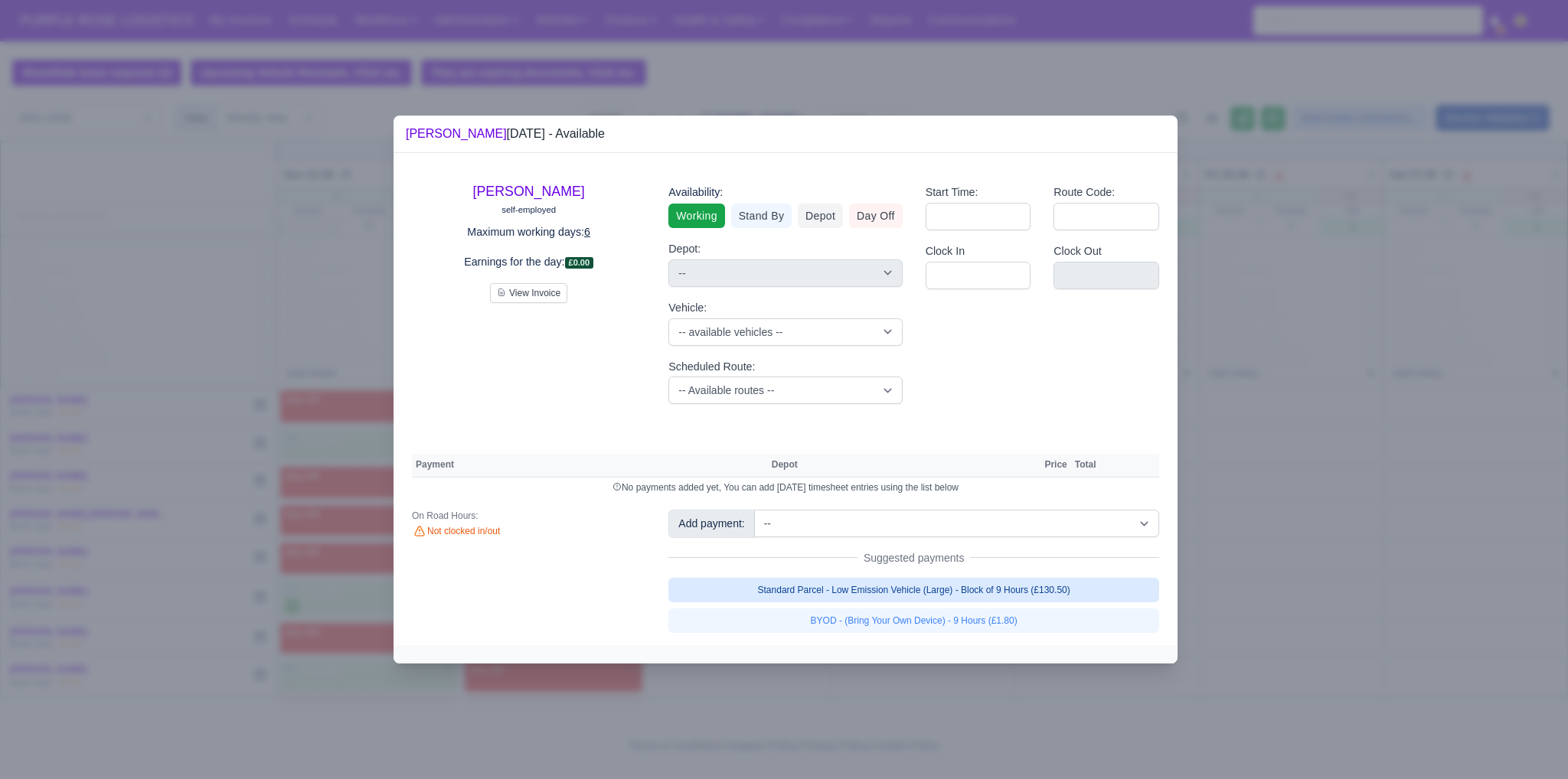
click at [919, 598] on link "Standard Parcel - Low Emission Vehicle (Large) - Block of 9 Hours (£130.50)" at bounding box center [914, 590] width 491 height 25
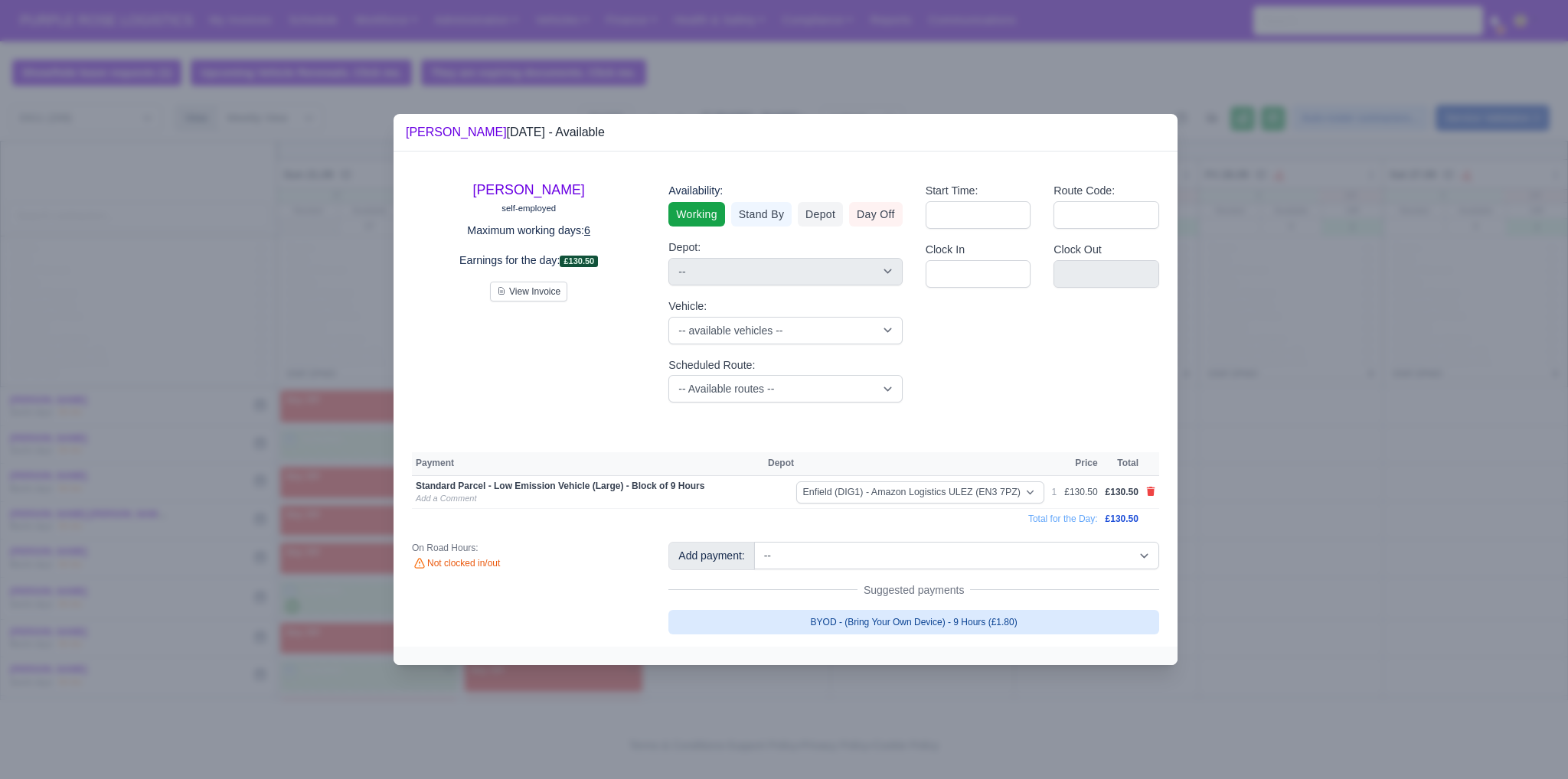
click at [930, 624] on link "BYOD - (Bring Your Own Device) - 9 Hours (£1.80)" at bounding box center [914, 622] width 491 height 25
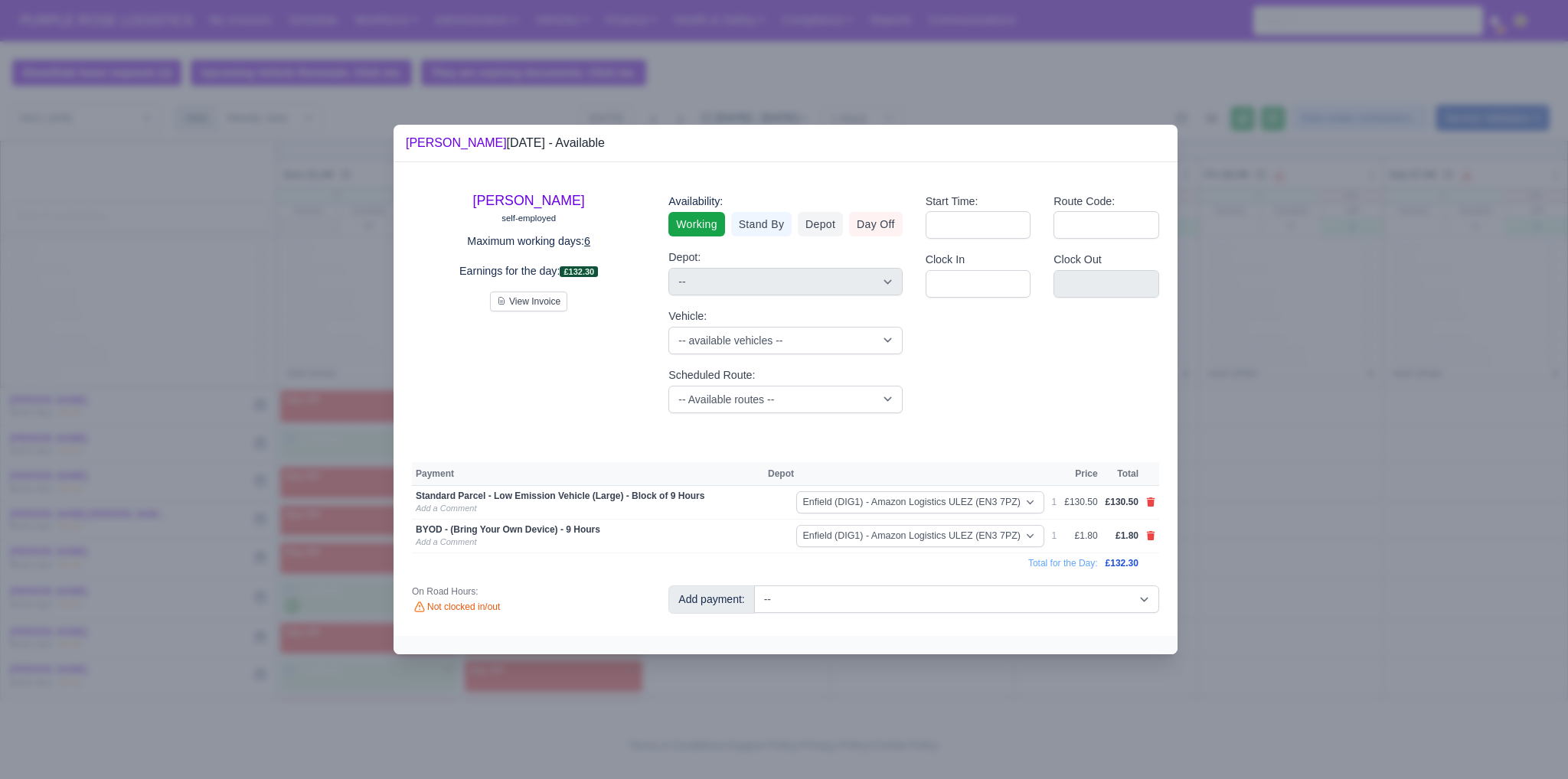
click at [1292, 629] on div at bounding box center [784, 389] width 1568 height 779
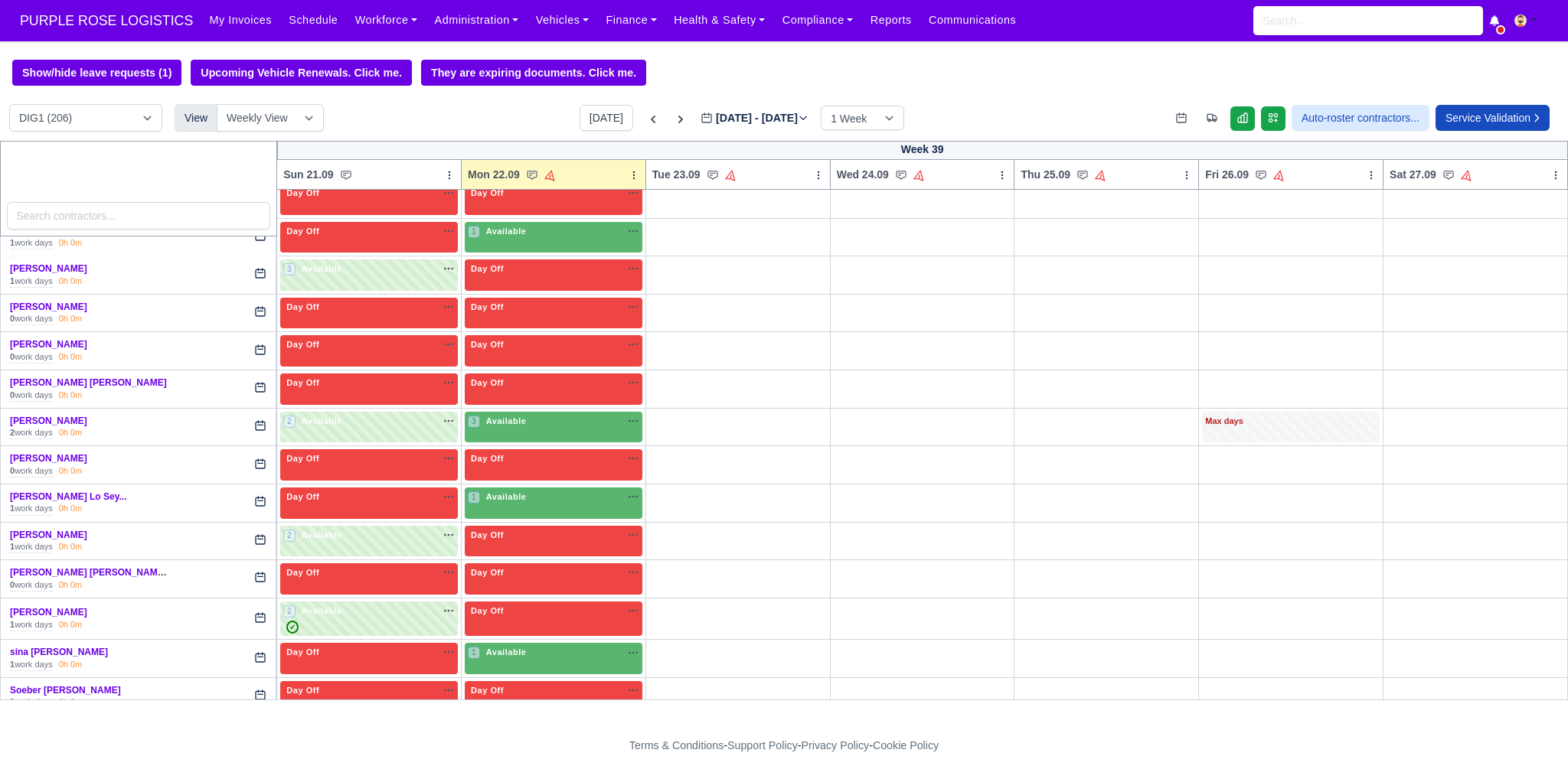
scroll to position [3496, 0]
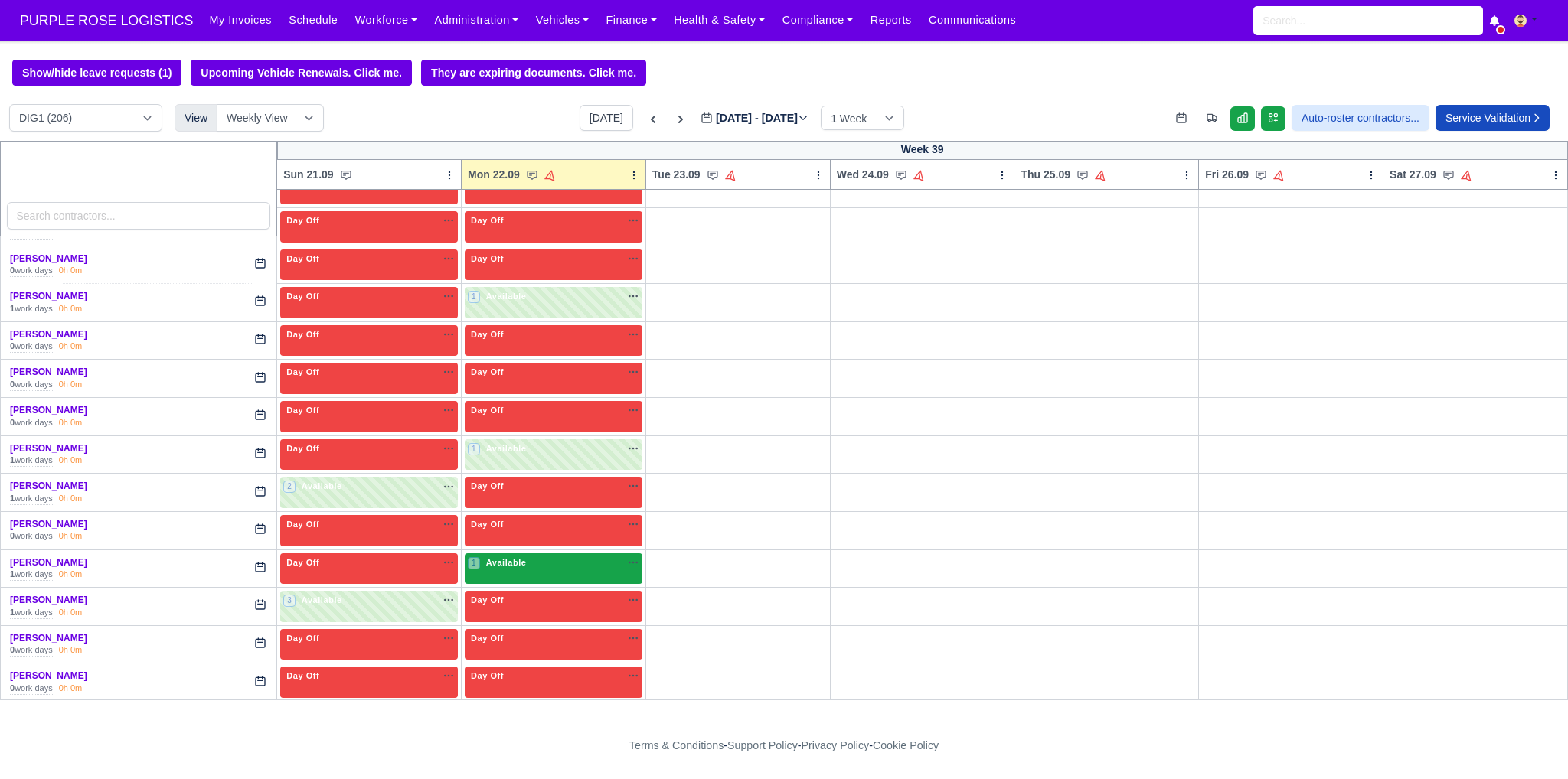
click at [603, 557] on div "1 Available na" at bounding box center [553, 563] width 171 height 13
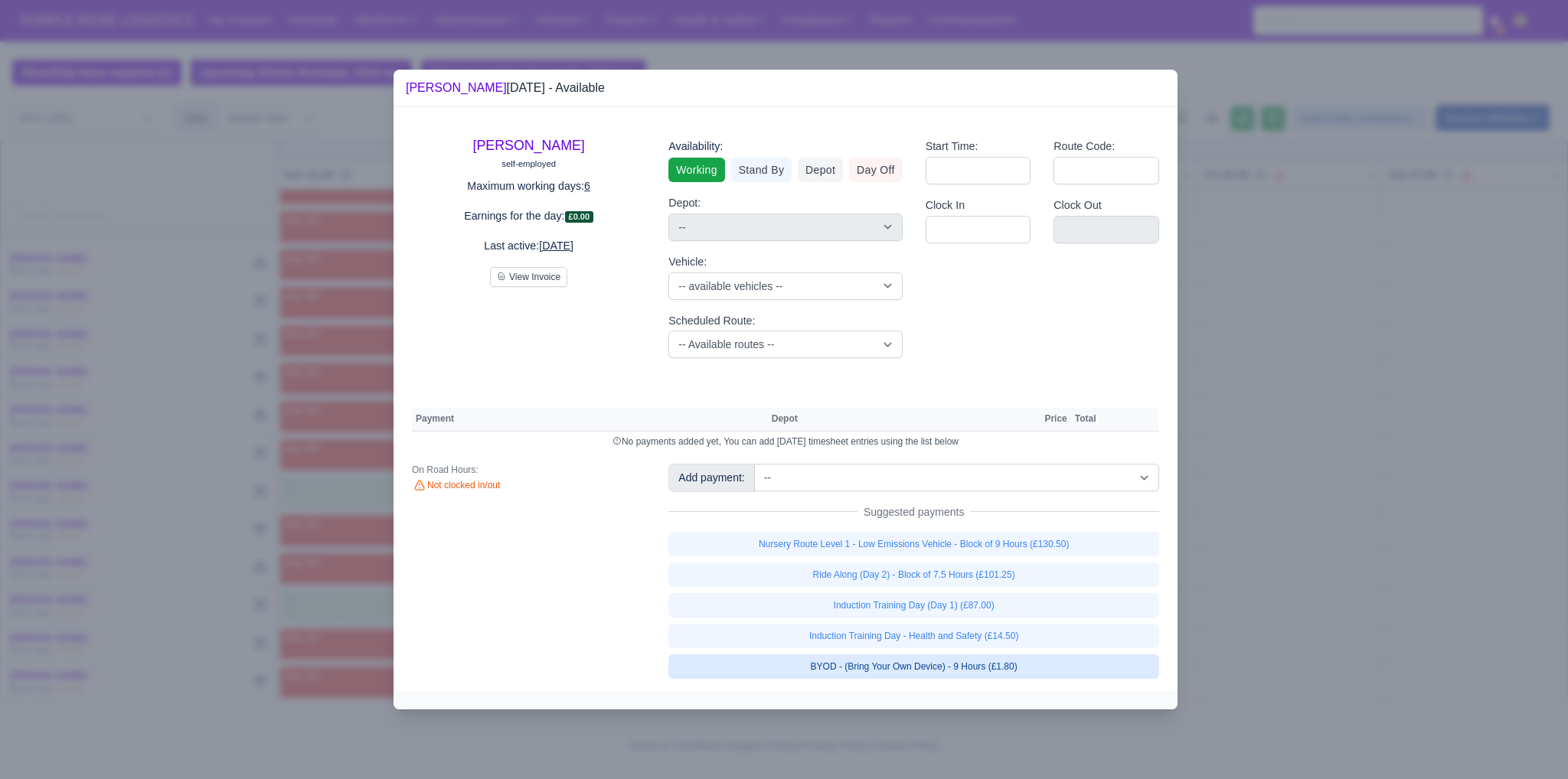
click at [965, 664] on link "BYOD - (Bring Your Own Device) - 9 Hours (£1.80)" at bounding box center [914, 667] width 491 height 25
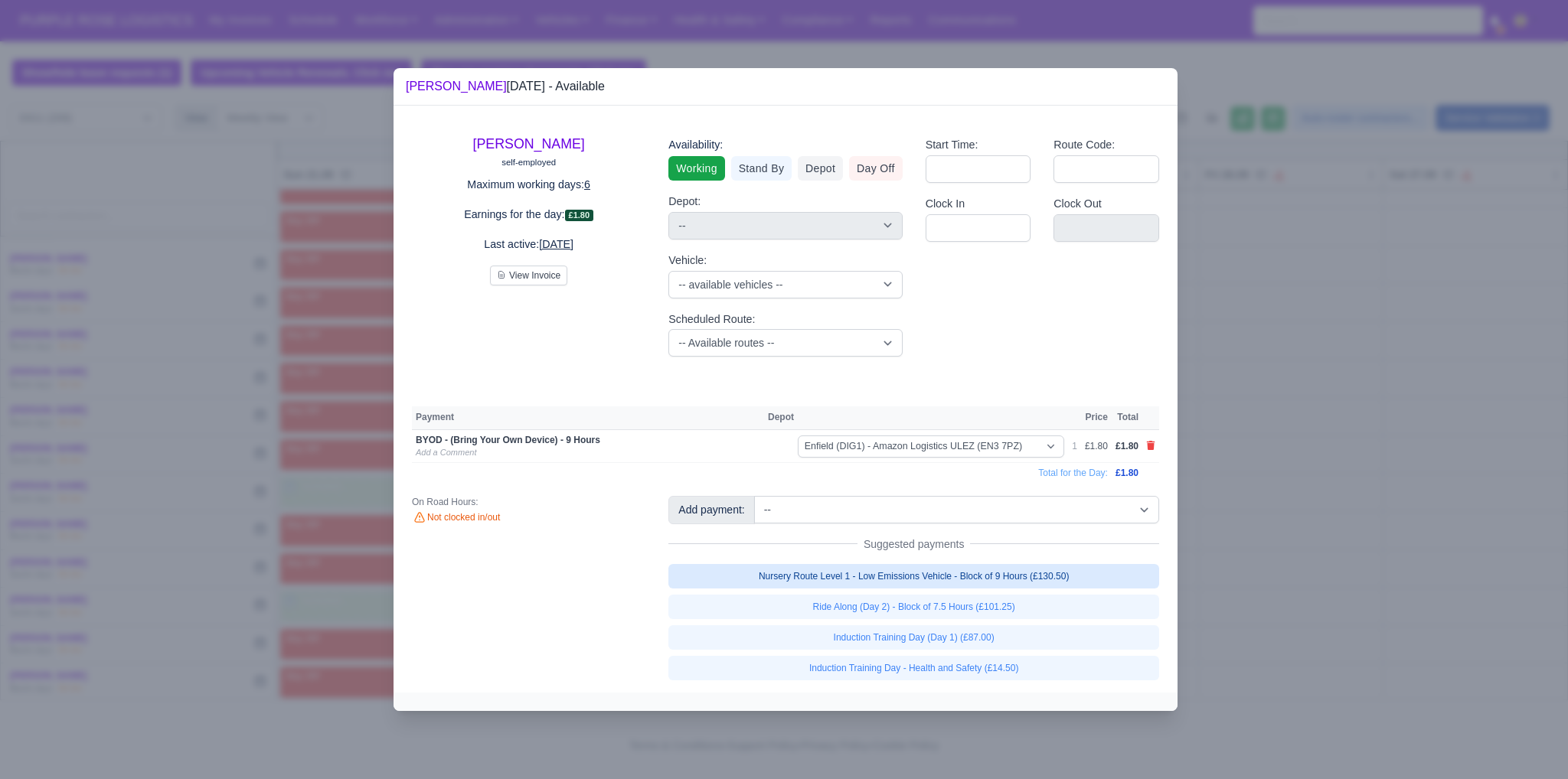
click at [941, 575] on link "Nursery Route Level 1 - Low Emissions Vehicle - Block of 9 Hours (£130.50)" at bounding box center [914, 576] width 491 height 25
click at [1299, 533] on div at bounding box center [784, 389] width 1568 height 779
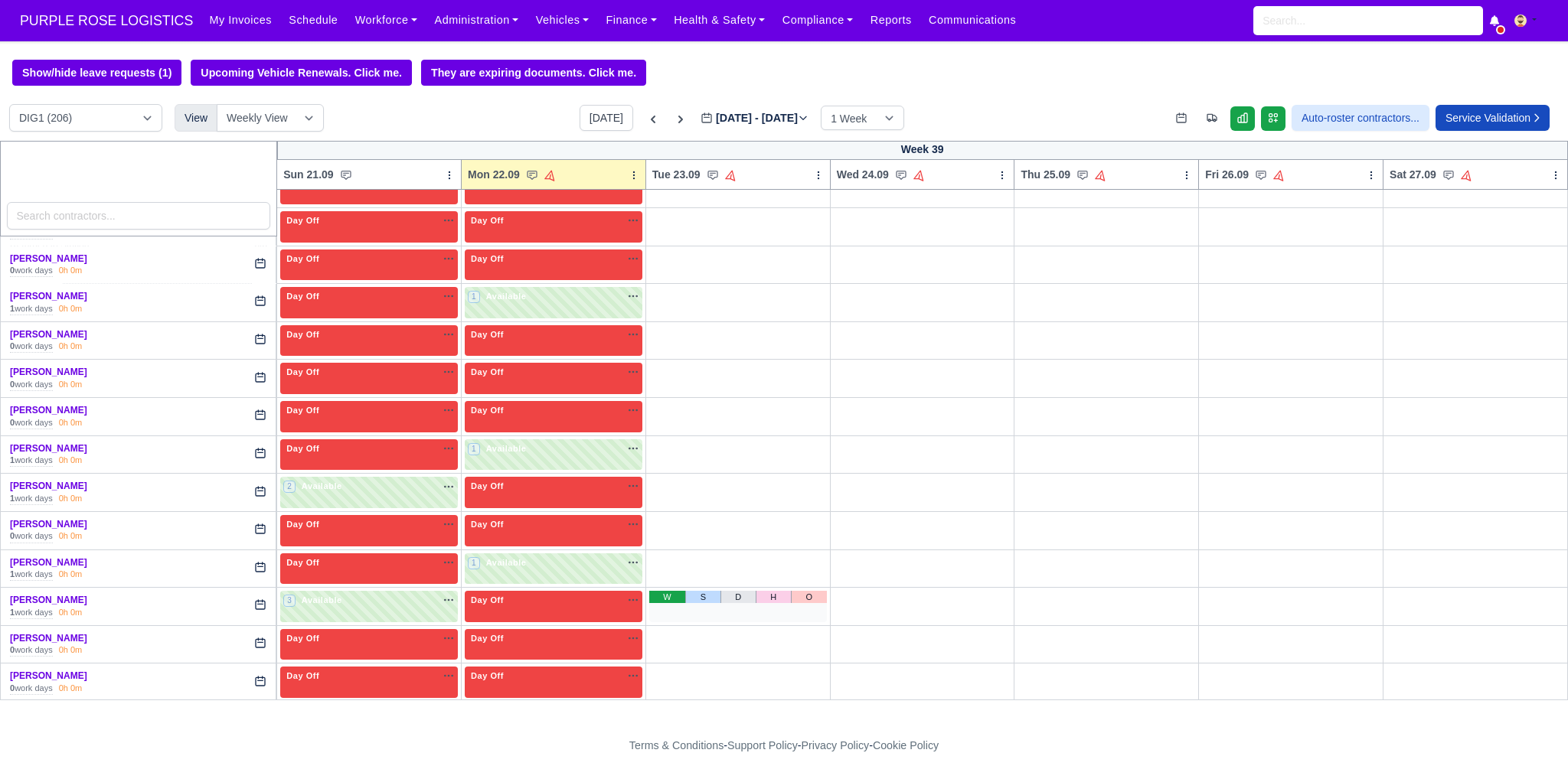
click at [349, 629] on div "Day Off Available" at bounding box center [369, 644] width 178 height 32
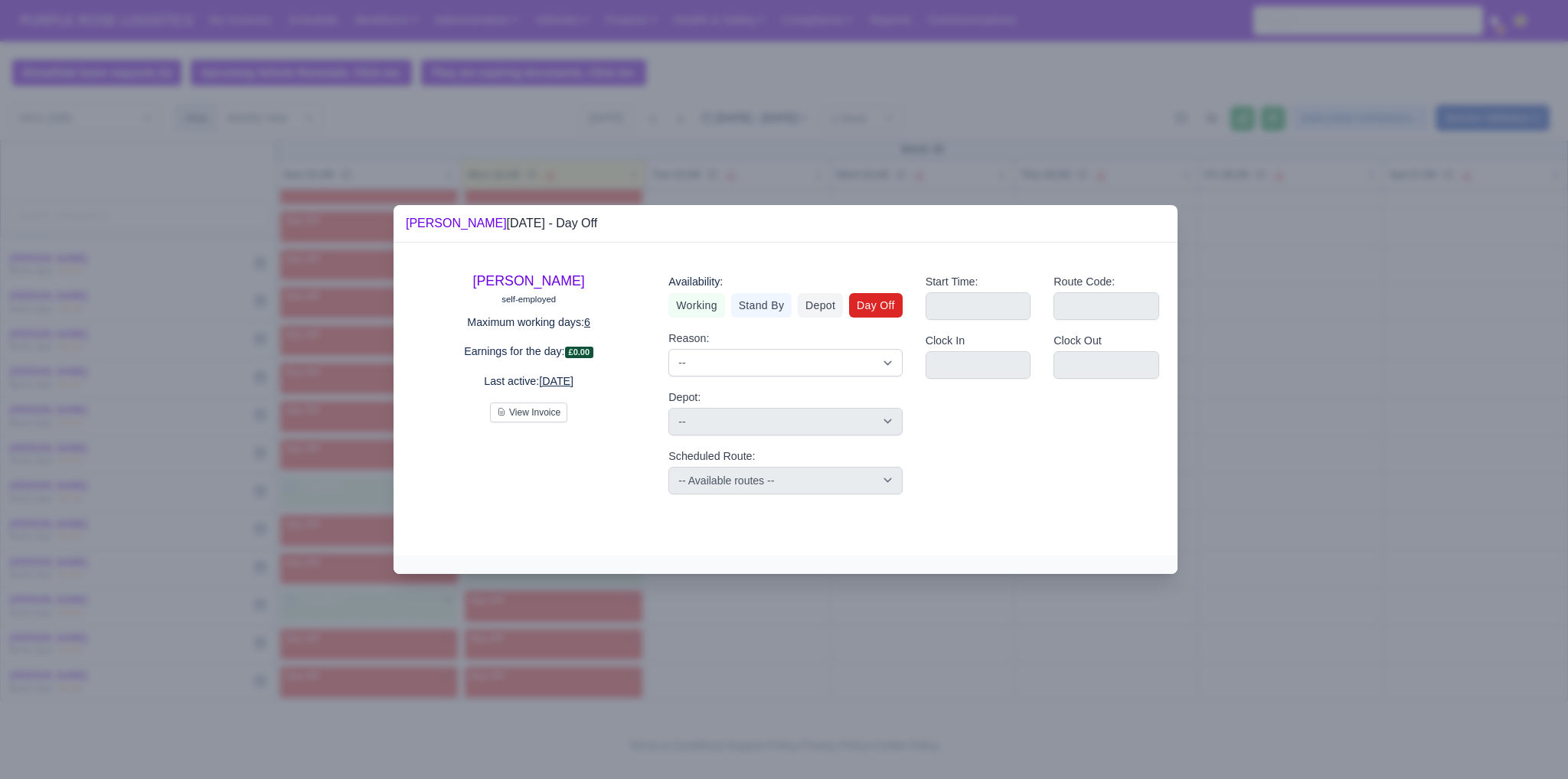
click at [1393, 493] on div at bounding box center [784, 389] width 1568 height 779
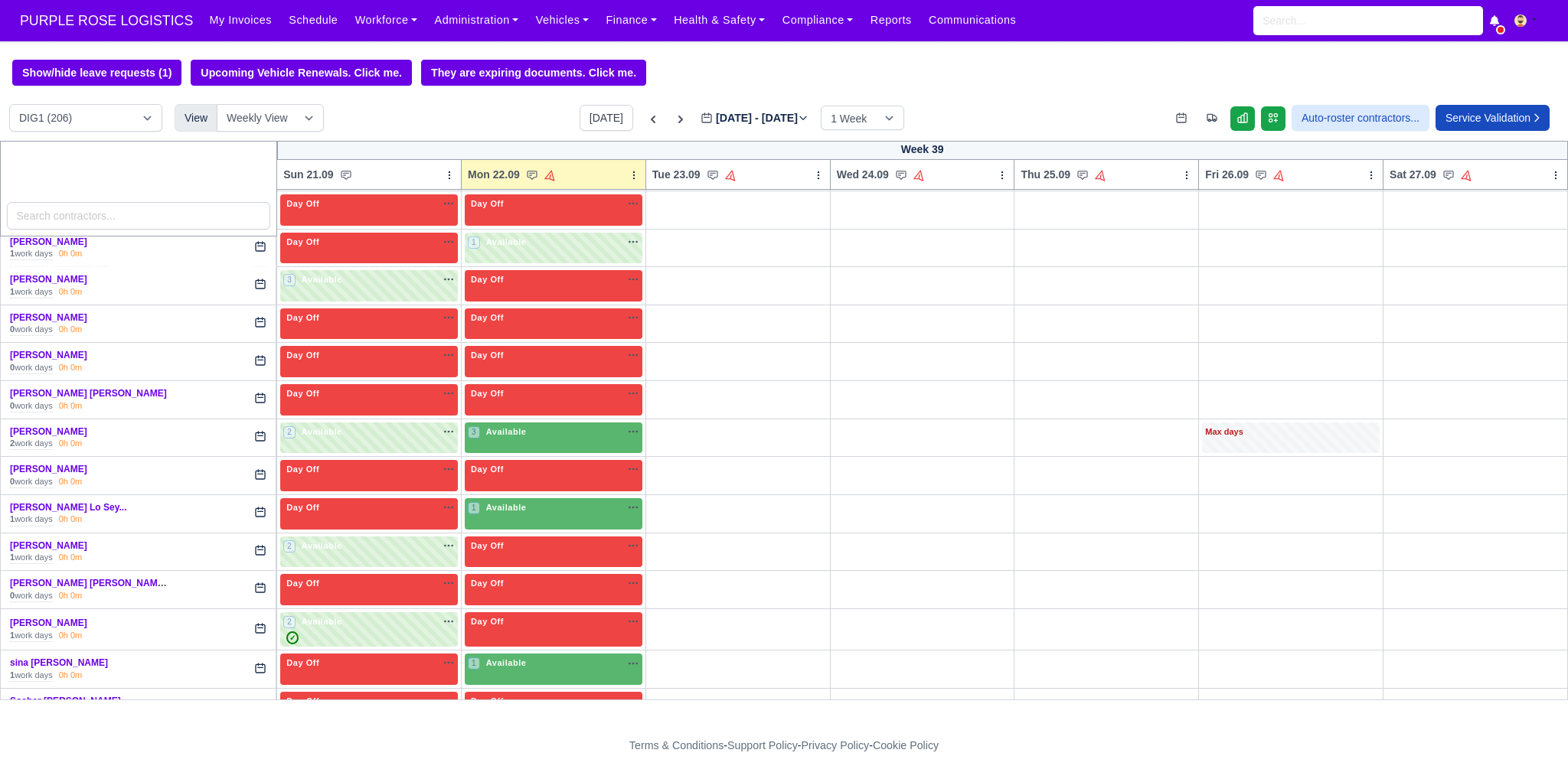
scroll to position [3846, 0]
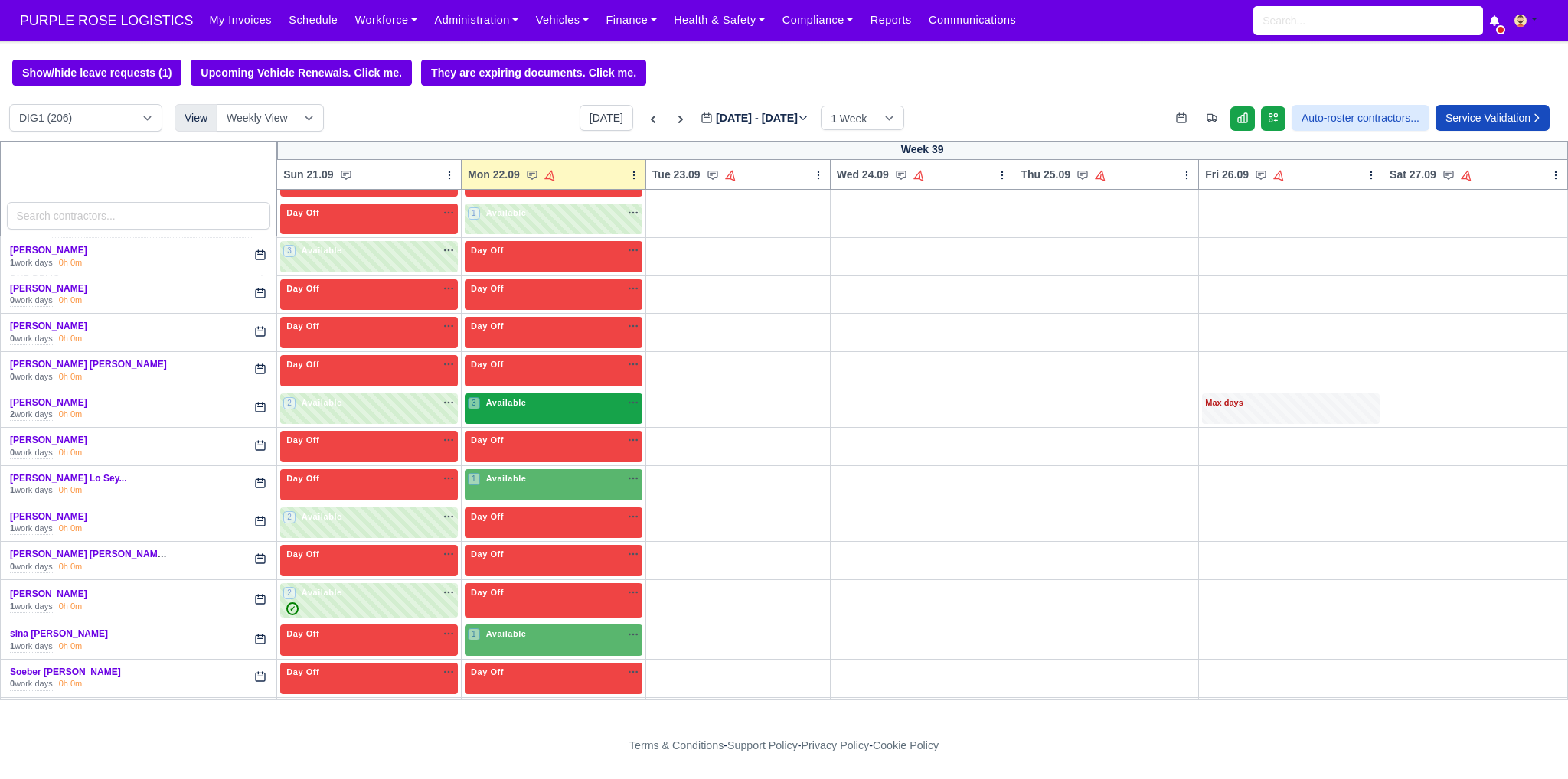
click at [543, 397] on div "3 Available na" at bounding box center [553, 403] width 171 height 13
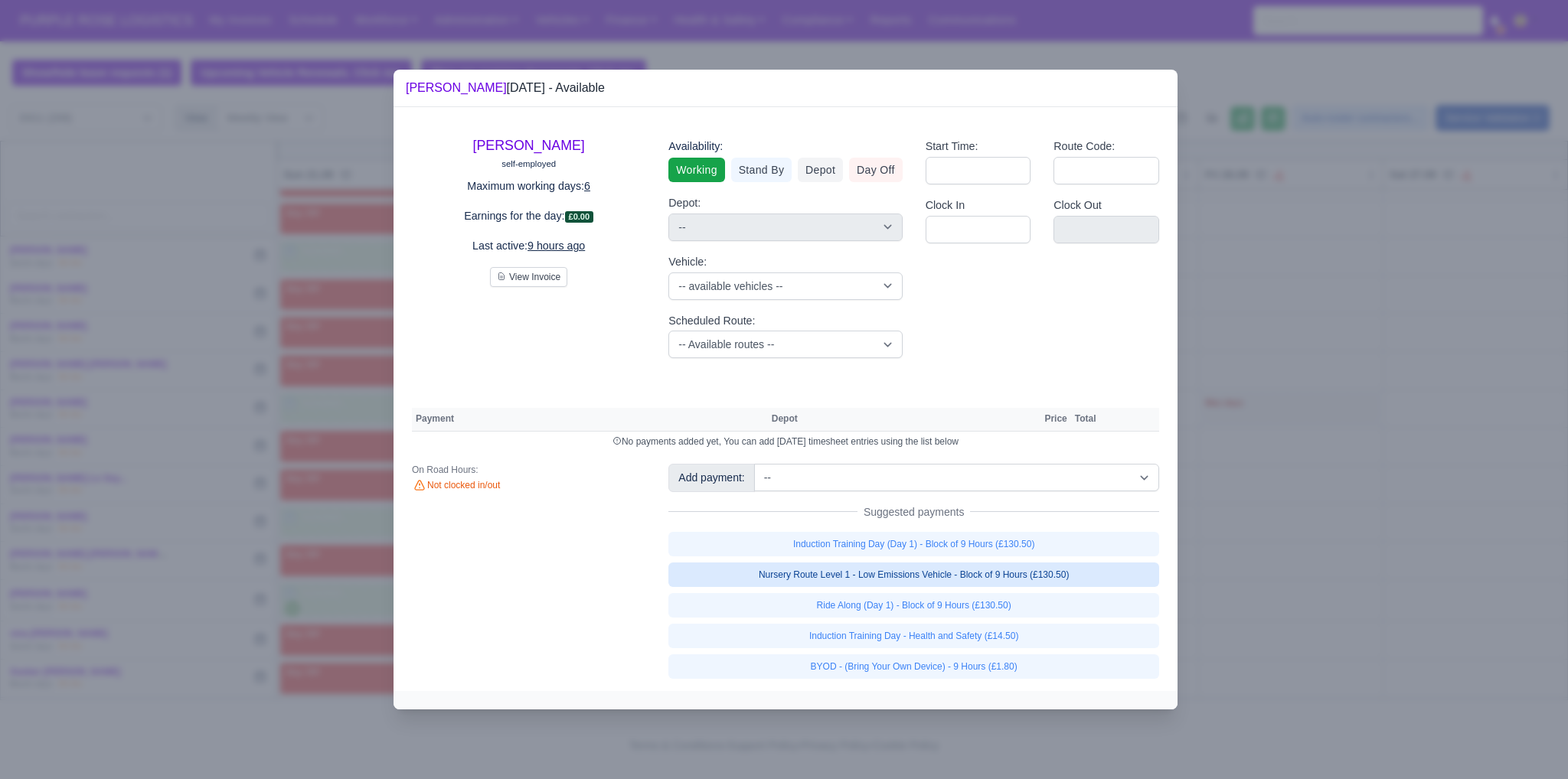
click at [985, 576] on link "Nursery Route Level 1 - Low Emissions Vehicle - Block of 9 Hours (£130.50)" at bounding box center [914, 575] width 491 height 25
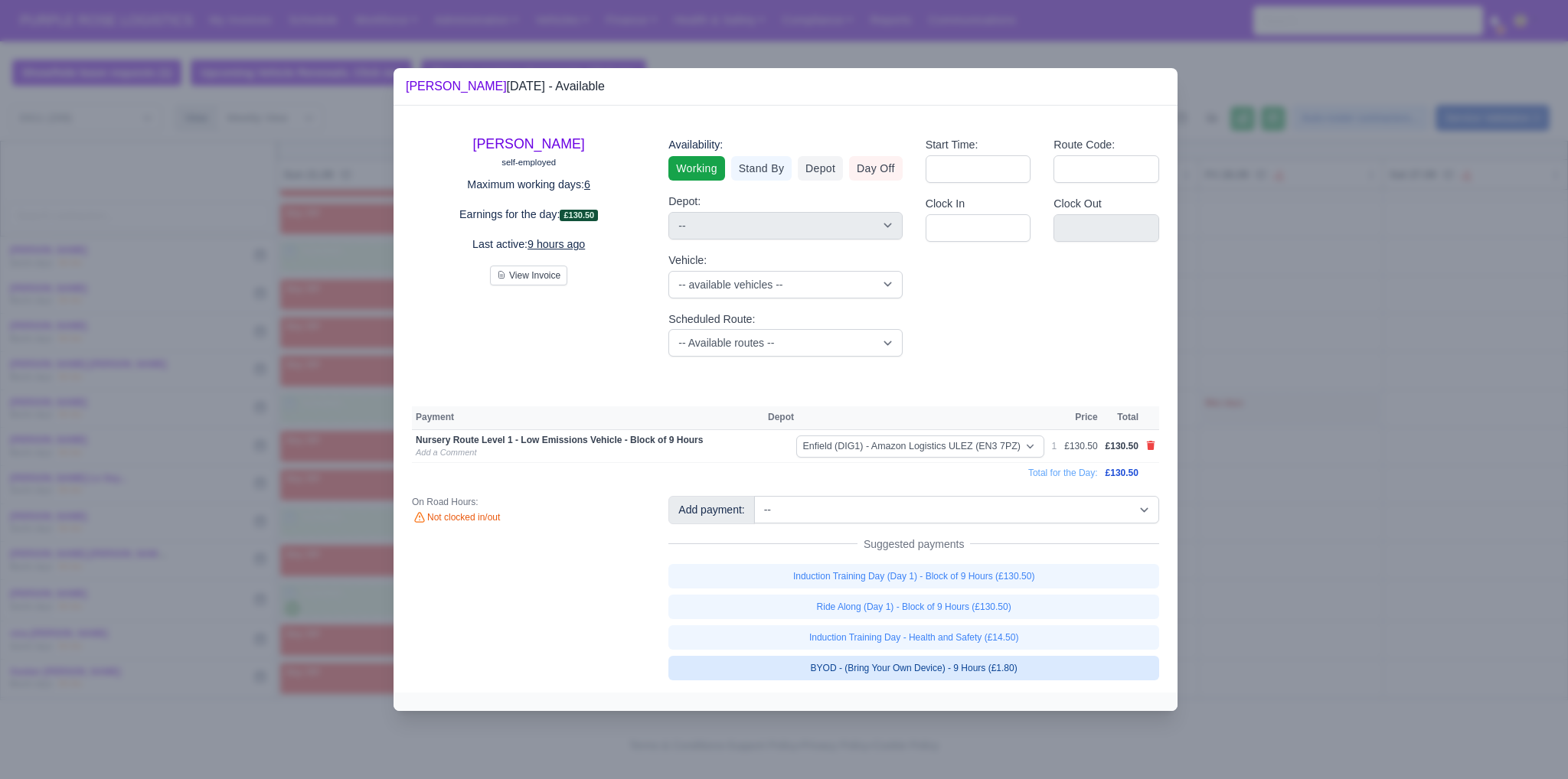
click at [1000, 663] on link "BYOD - (Bring Your Own Device) - 9 Hours (£1.80)" at bounding box center [914, 668] width 491 height 25
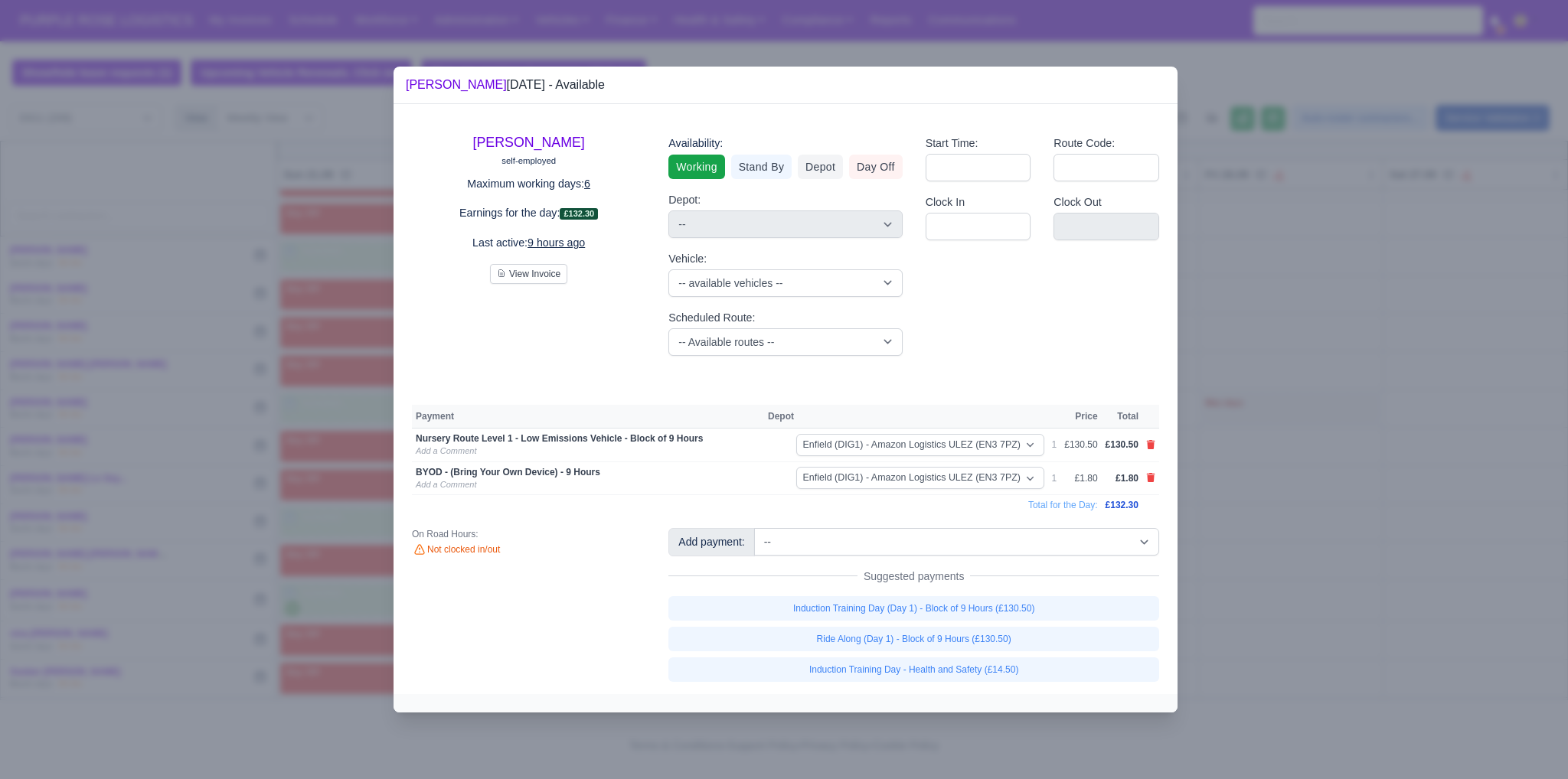
click at [1297, 604] on div at bounding box center [784, 389] width 1568 height 779
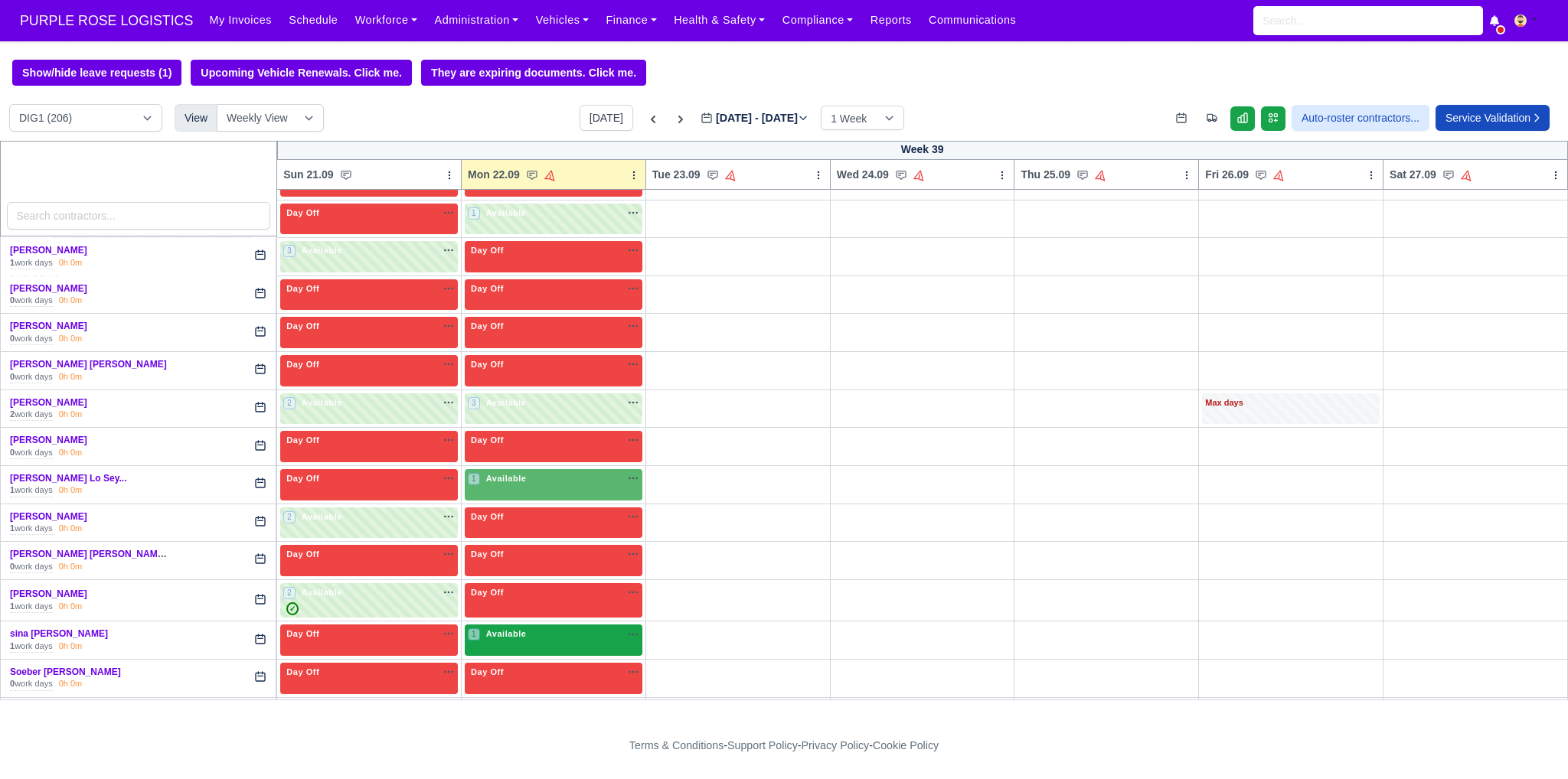
click at [517, 625] on div "1 Available" at bounding box center [554, 640] width 178 height 32
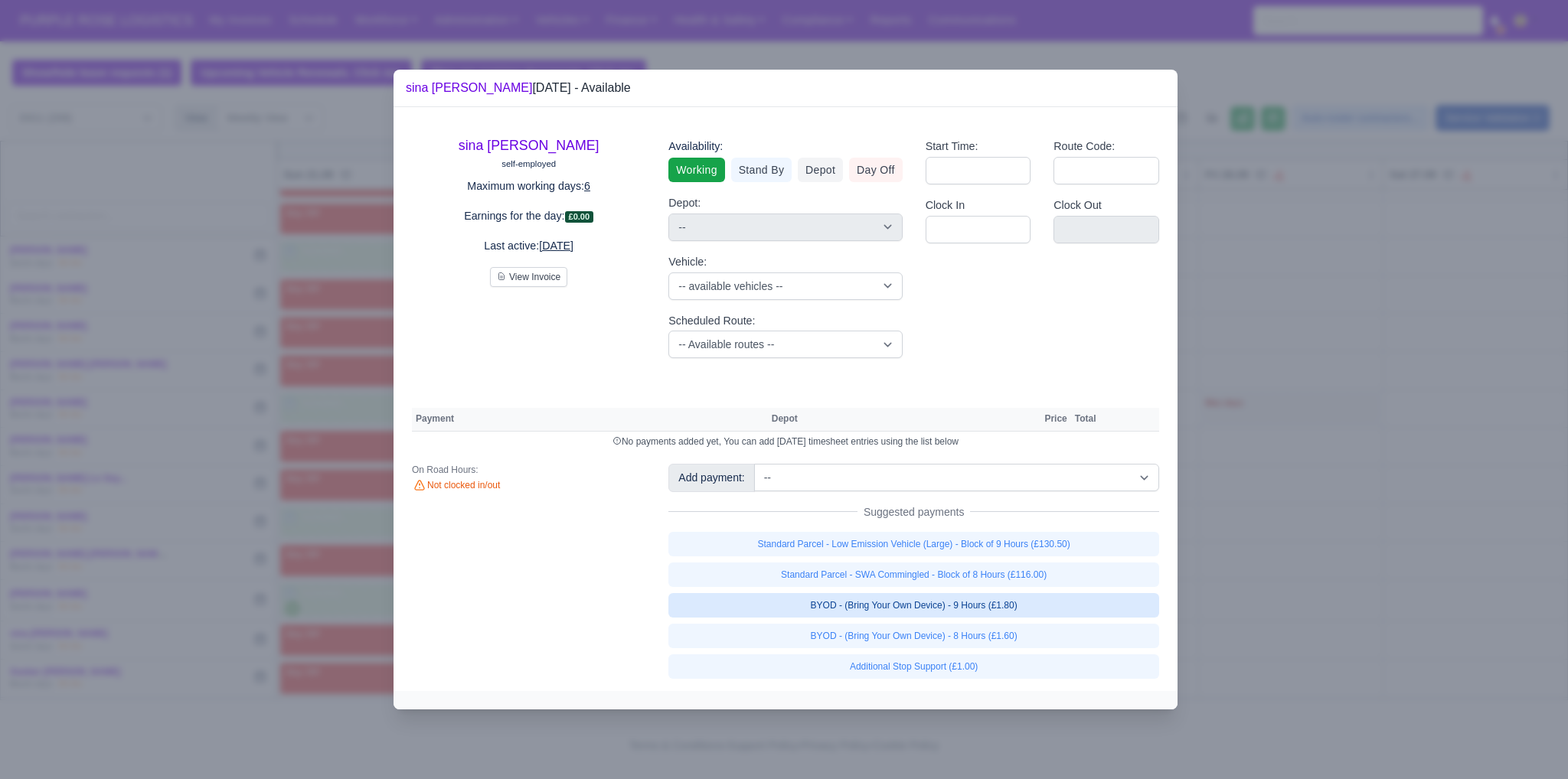
click at [882, 600] on link "BYOD - (Bring Your Own Device) - 9 Hours (£1.80)" at bounding box center [914, 605] width 491 height 25
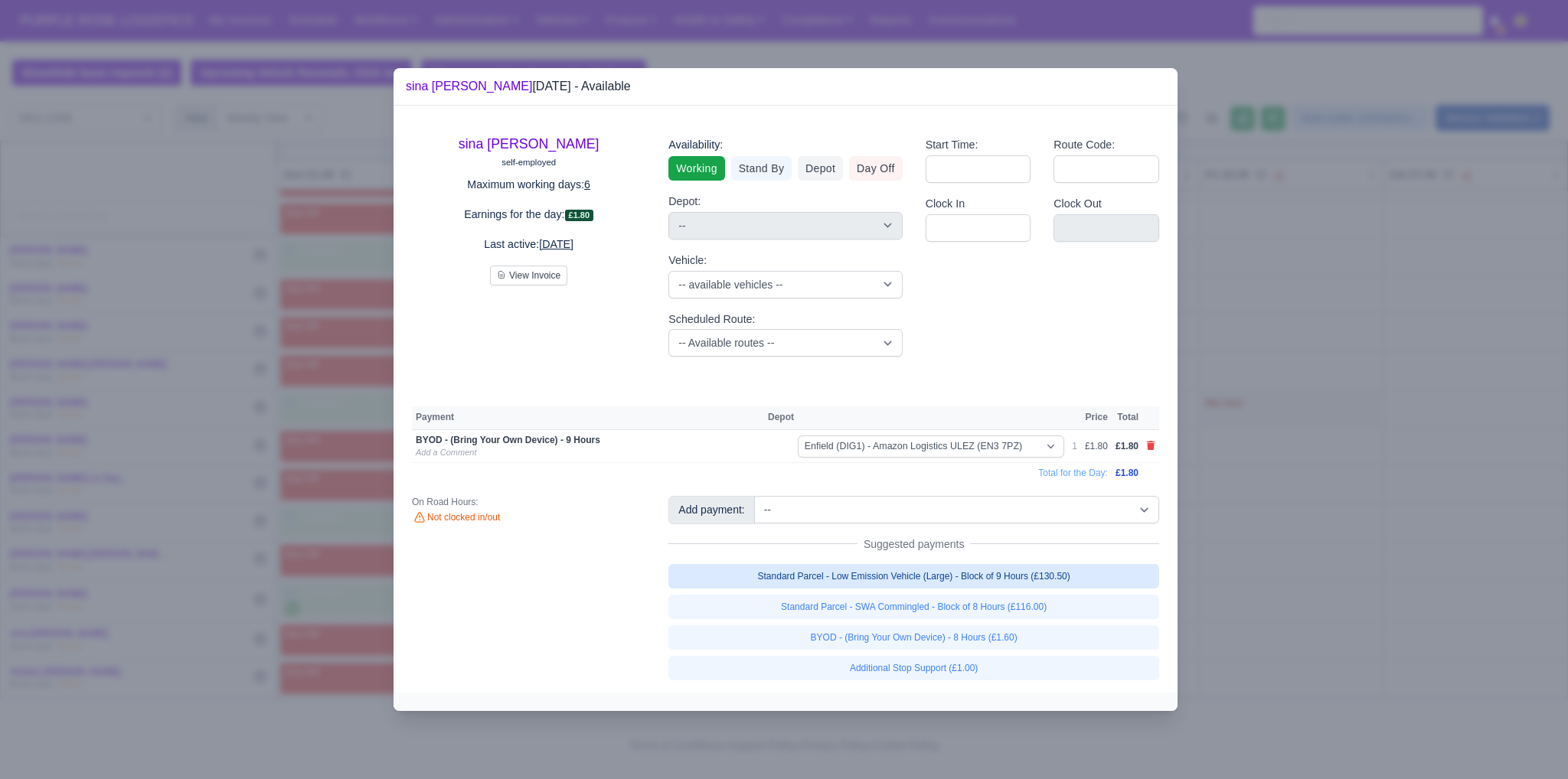
click at [870, 582] on link "Standard Parcel - Low Emission Vehicle (Large) - Block of 9 Hours (£130.50)" at bounding box center [914, 576] width 491 height 25
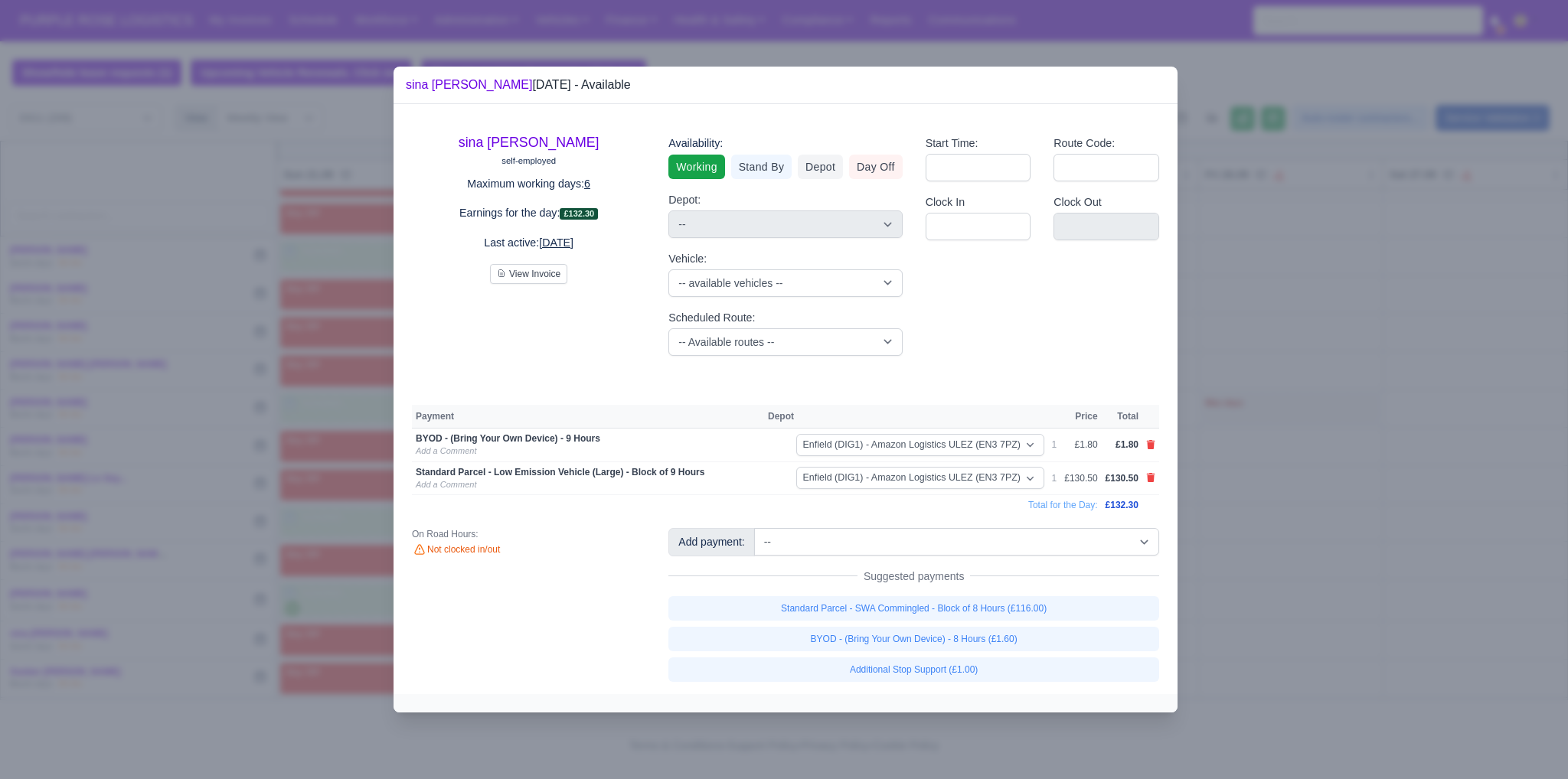
drag, startPoint x: 1256, startPoint y: 584, endPoint x: 1387, endPoint y: 593, distance: 131.3
click at [1256, 584] on div at bounding box center [784, 389] width 1568 height 779
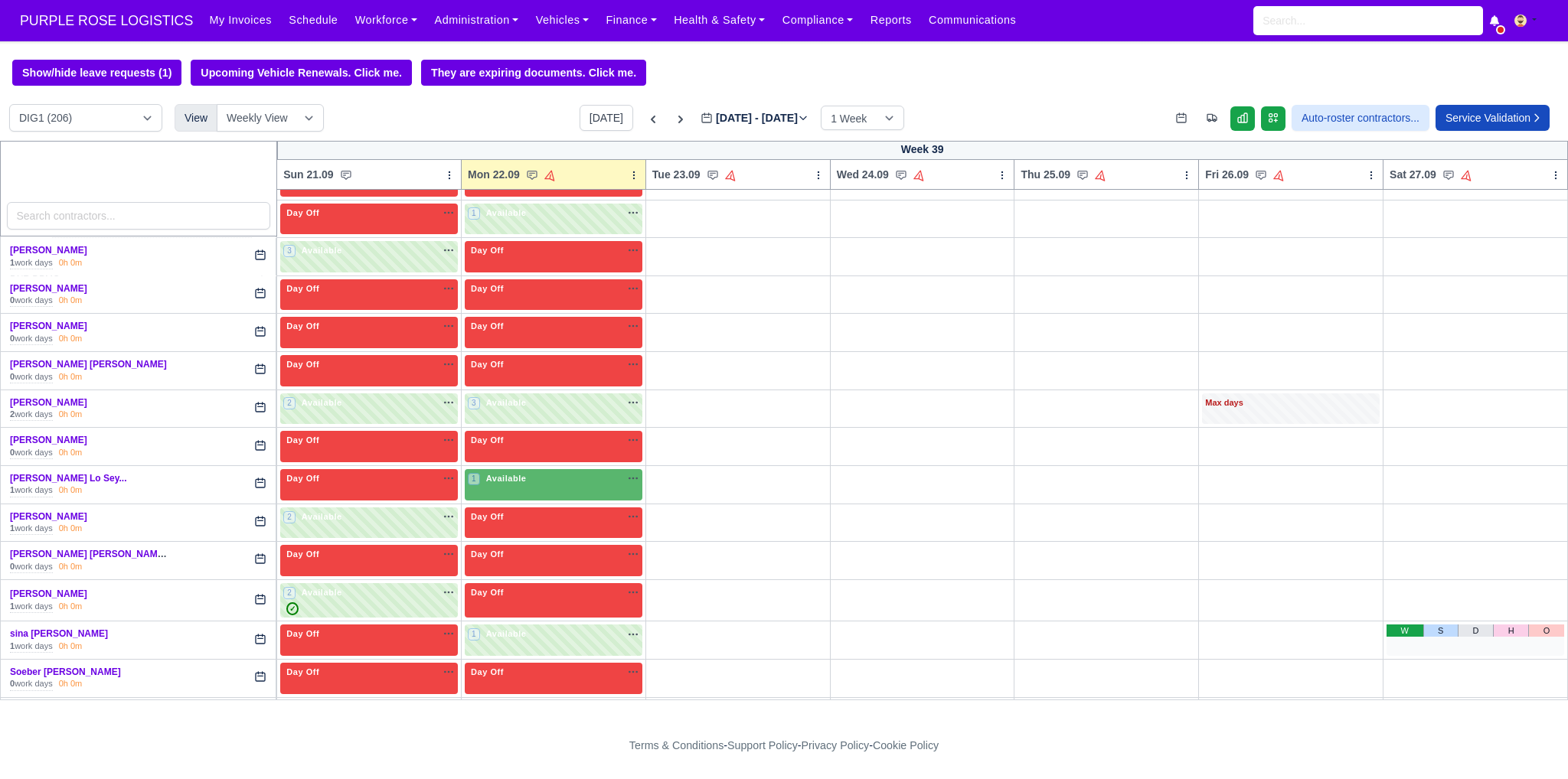
click at [1405, 600] on body "PURPLE ROSE LOGISTICS My Invoices Schedule Workforce Manpower Expiring Document…" at bounding box center [784, 389] width 1568 height 779
click at [573, 704] on div "3 Available na" at bounding box center [553, 712] width 171 height 16
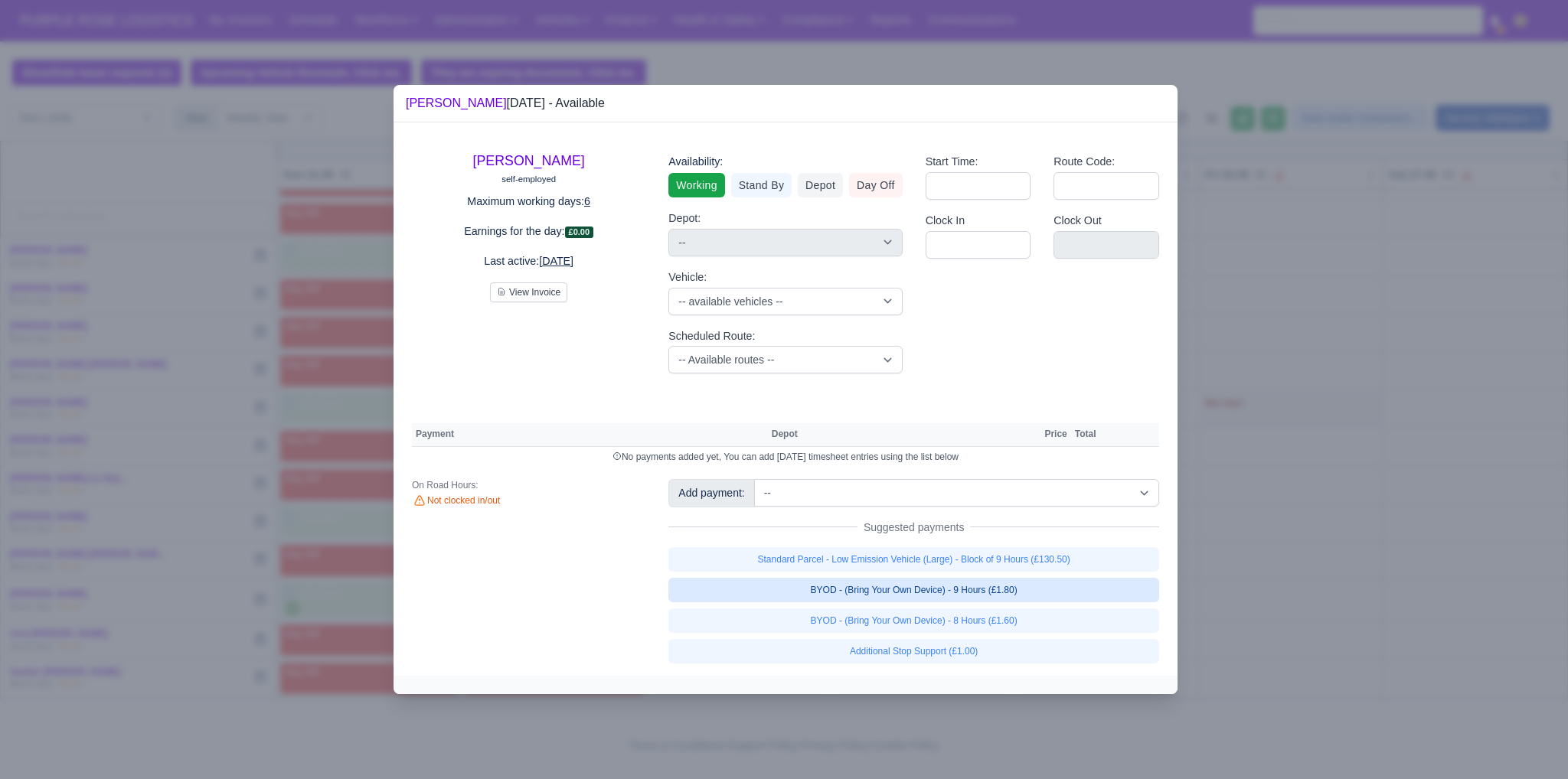
click at [889, 592] on link "BYOD - (Bring Your Own Device) - 9 Hours (£1.80)" at bounding box center [914, 590] width 491 height 25
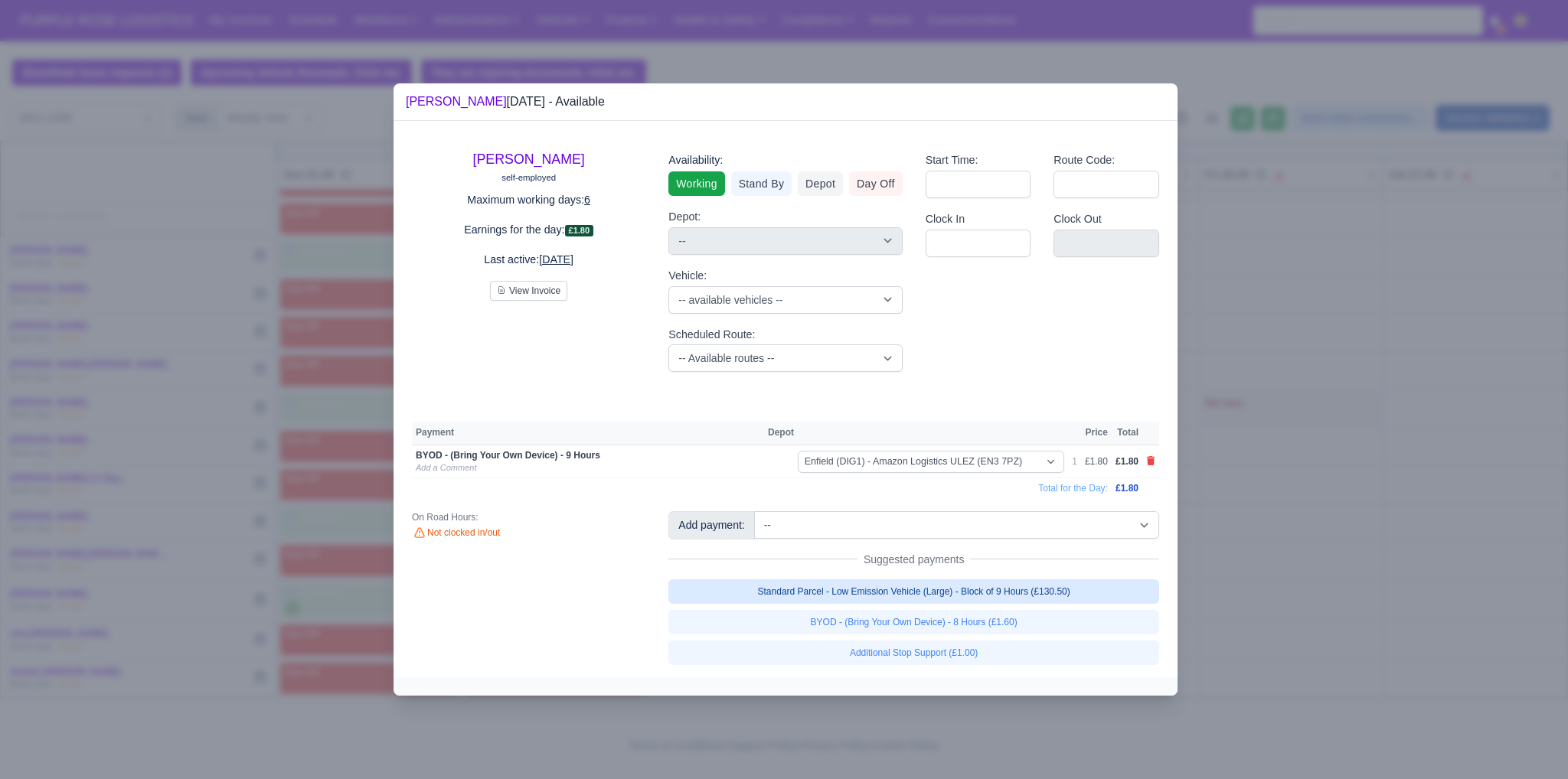
click at [885, 587] on link "Standard Parcel - Low Emission Vehicle (Large) - Block of 9 Hours (£130.50)" at bounding box center [914, 592] width 491 height 25
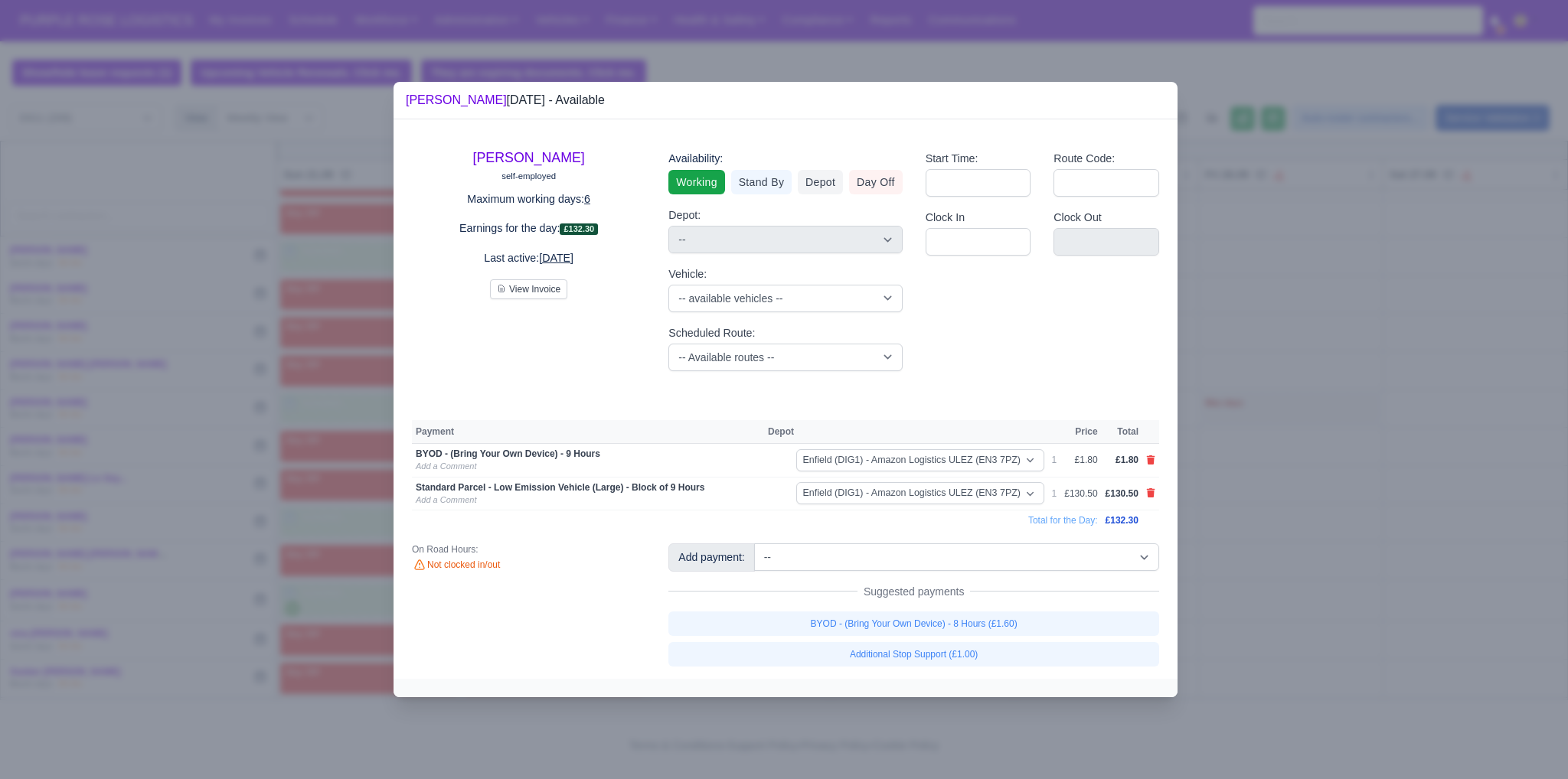
click at [1288, 574] on div at bounding box center [784, 389] width 1568 height 779
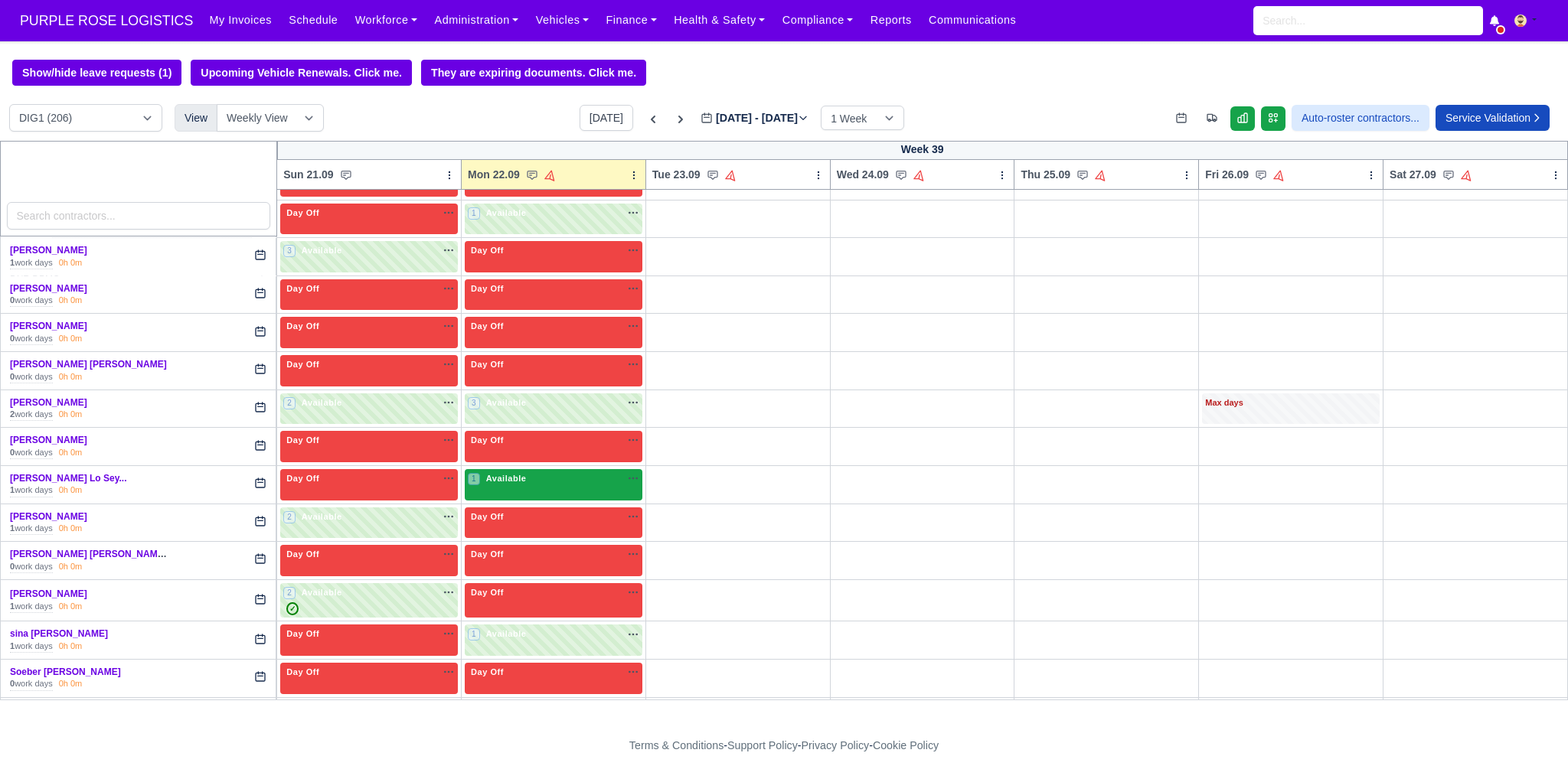
click at [537, 473] on div "1 Available na" at bounding box center [553, 480] width 171 height 16
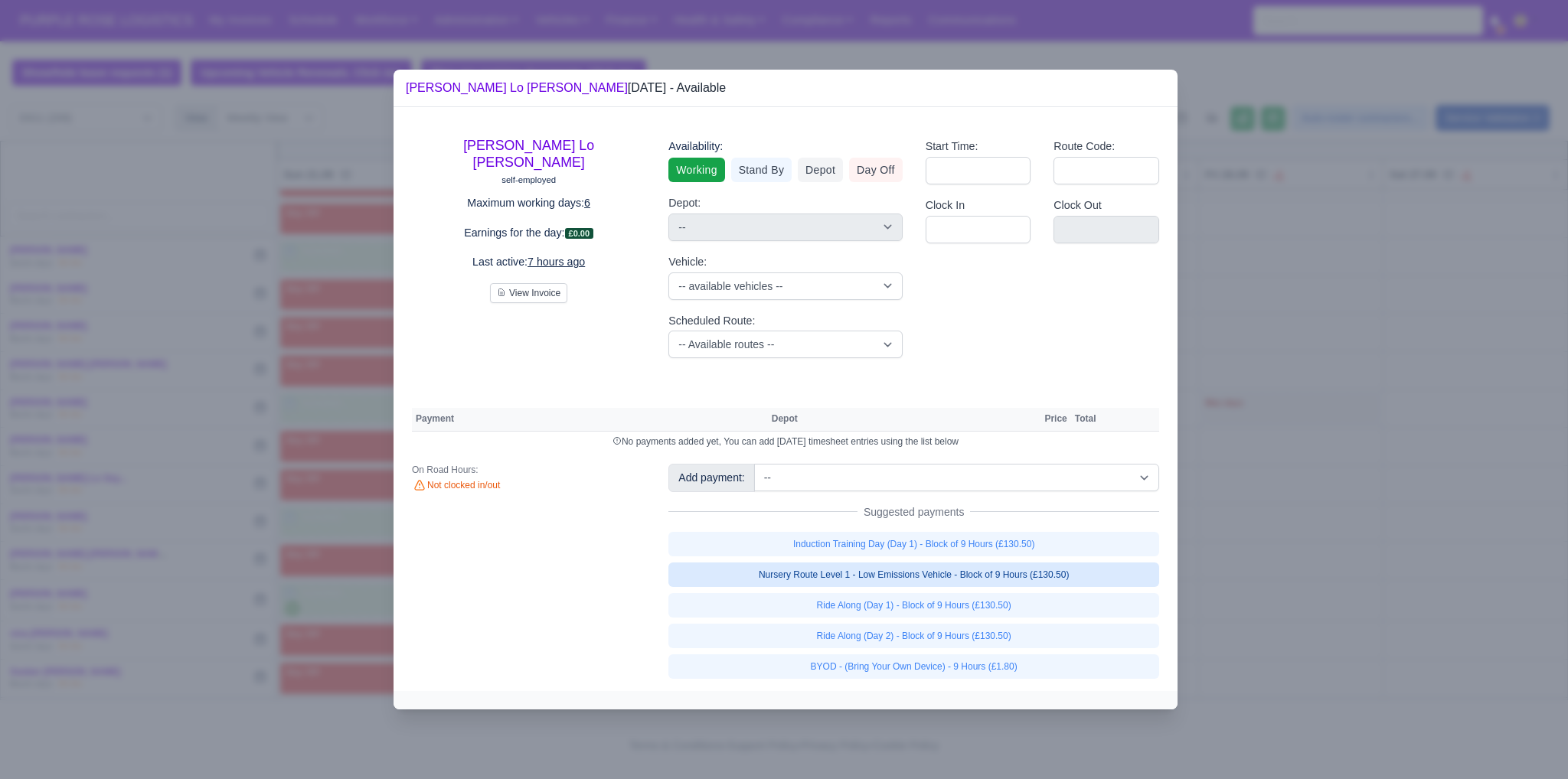
click at [911, 576] on link "Nursery Route Level 1 - Low Emissions Vehicle - Block of 9 Hours (£130.50)" at bounding box center [914, 575] width 491 height 25
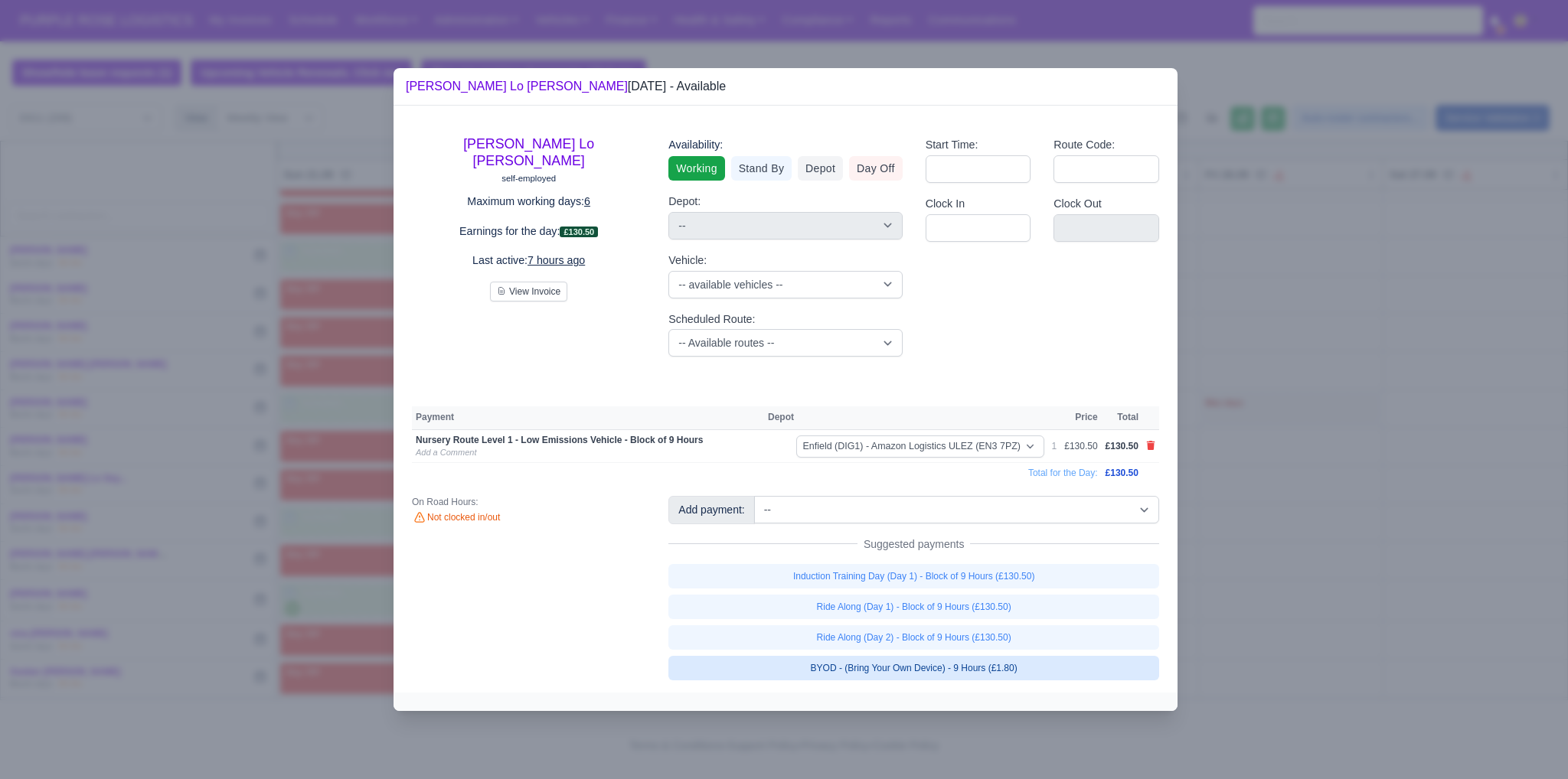
click at [934, 664] on link "BYOD - (Bring Your Own Device) - 9 Hours (£1.80)" at bounding box center [914, 668] width 491 height 25
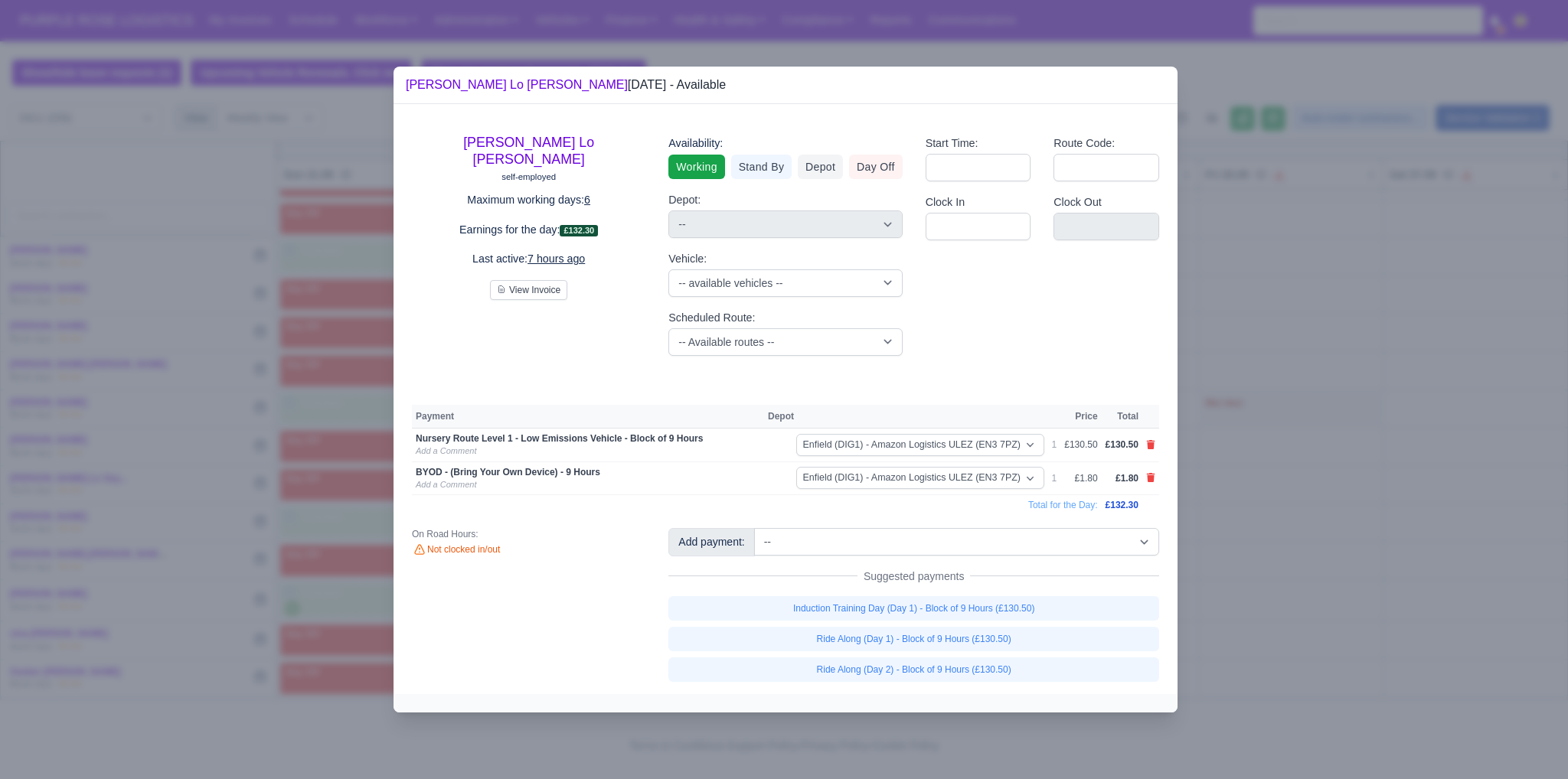
click at [1295, 605] on div at bounding box center [784, 389] width 1568 height 779
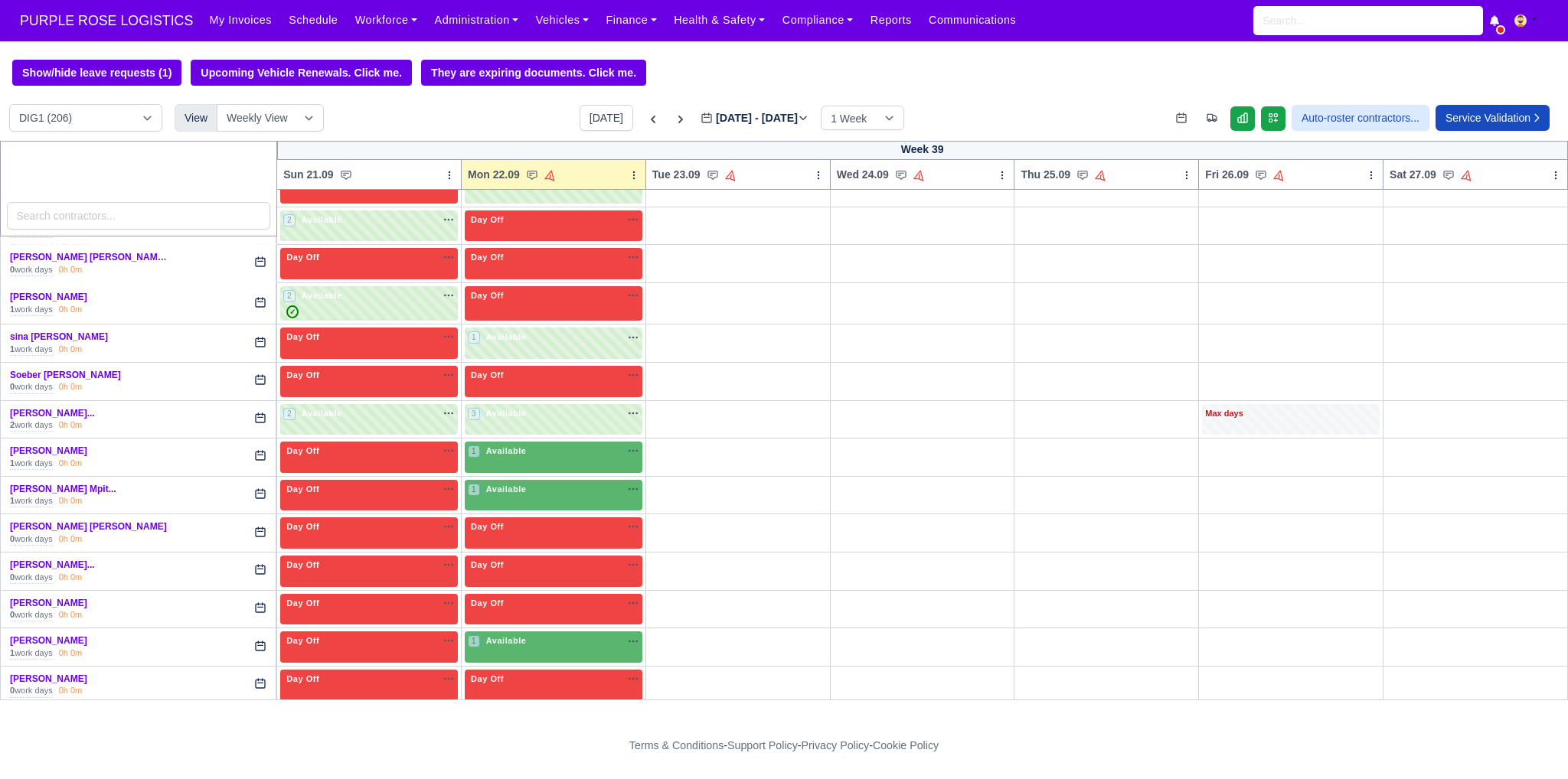
scroll to position [4179, 0]
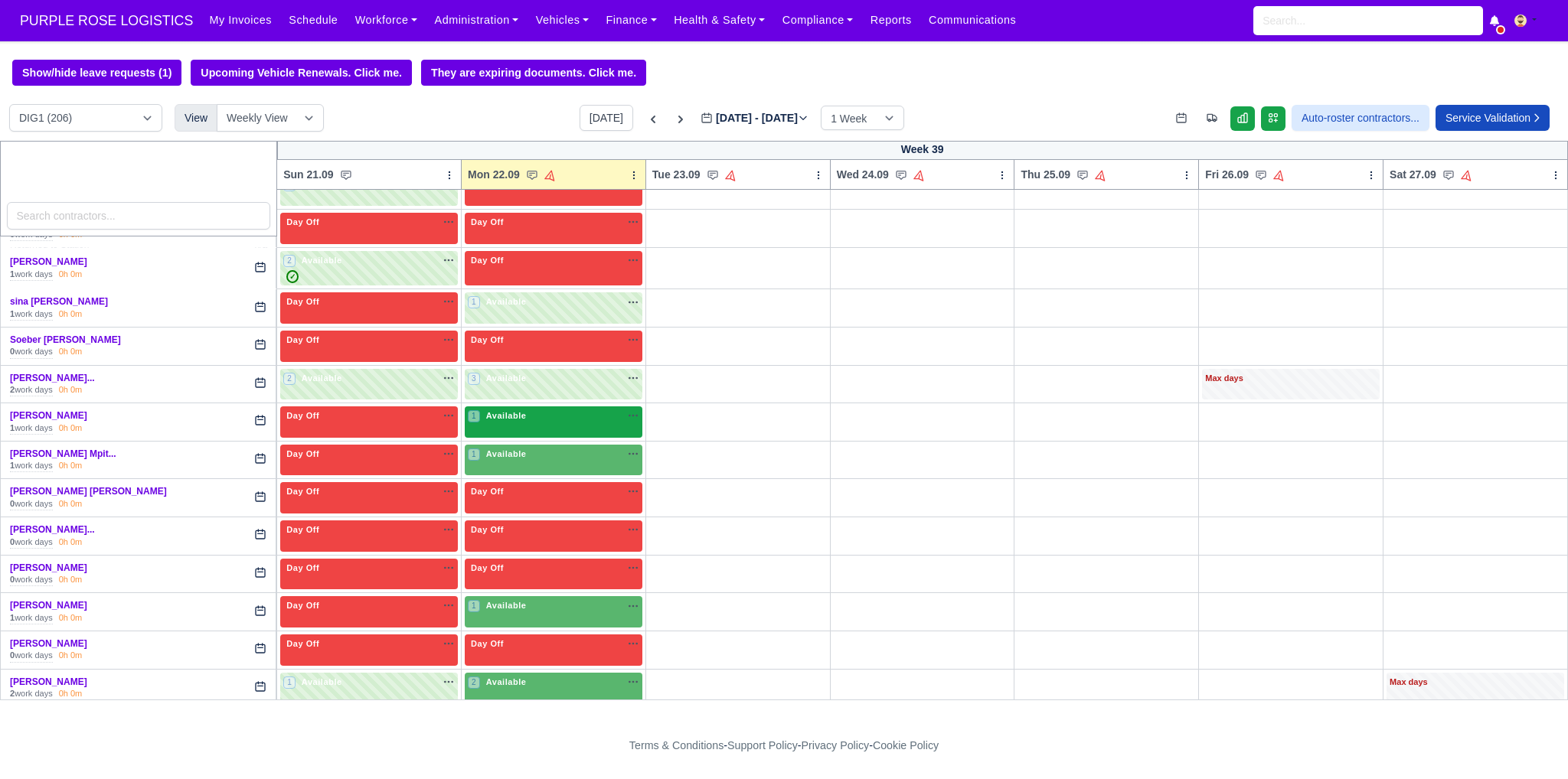
click at [543, 406] on div "1 Available" at bounding box center [554, 421] width 178 height 32
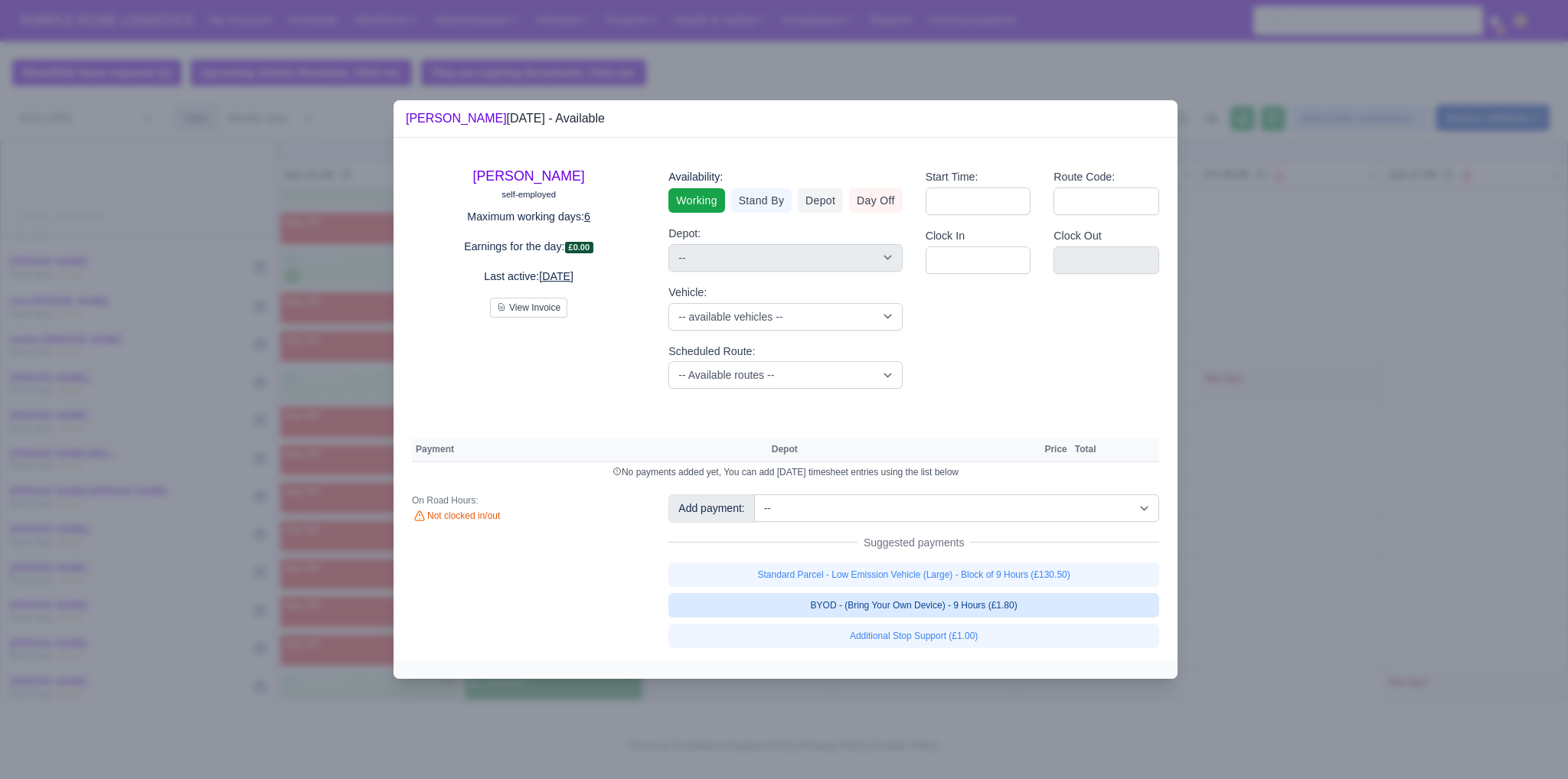
click at [827, 611] on link "BYOD - (Bring Your Own Device) - 9 Hours (£1.80)" at bounding box center [914, 605] width 491 height 25
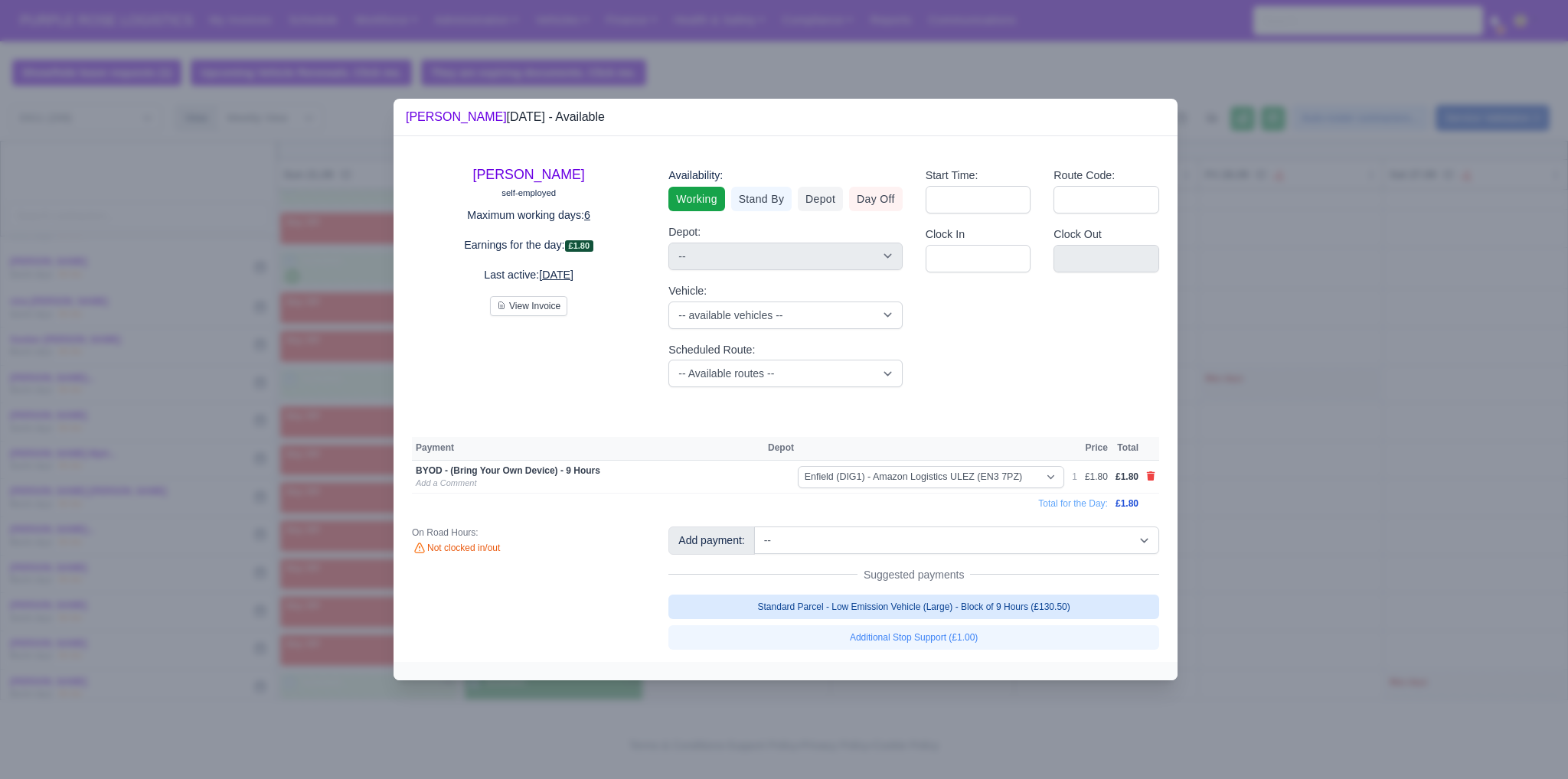
click at [809, 605] on link "Standard Parcel - Low Emission Vehicle (Large) - Block of 9 Hours (£130.50)" at bounding box center [914, 607] width 491 height 25
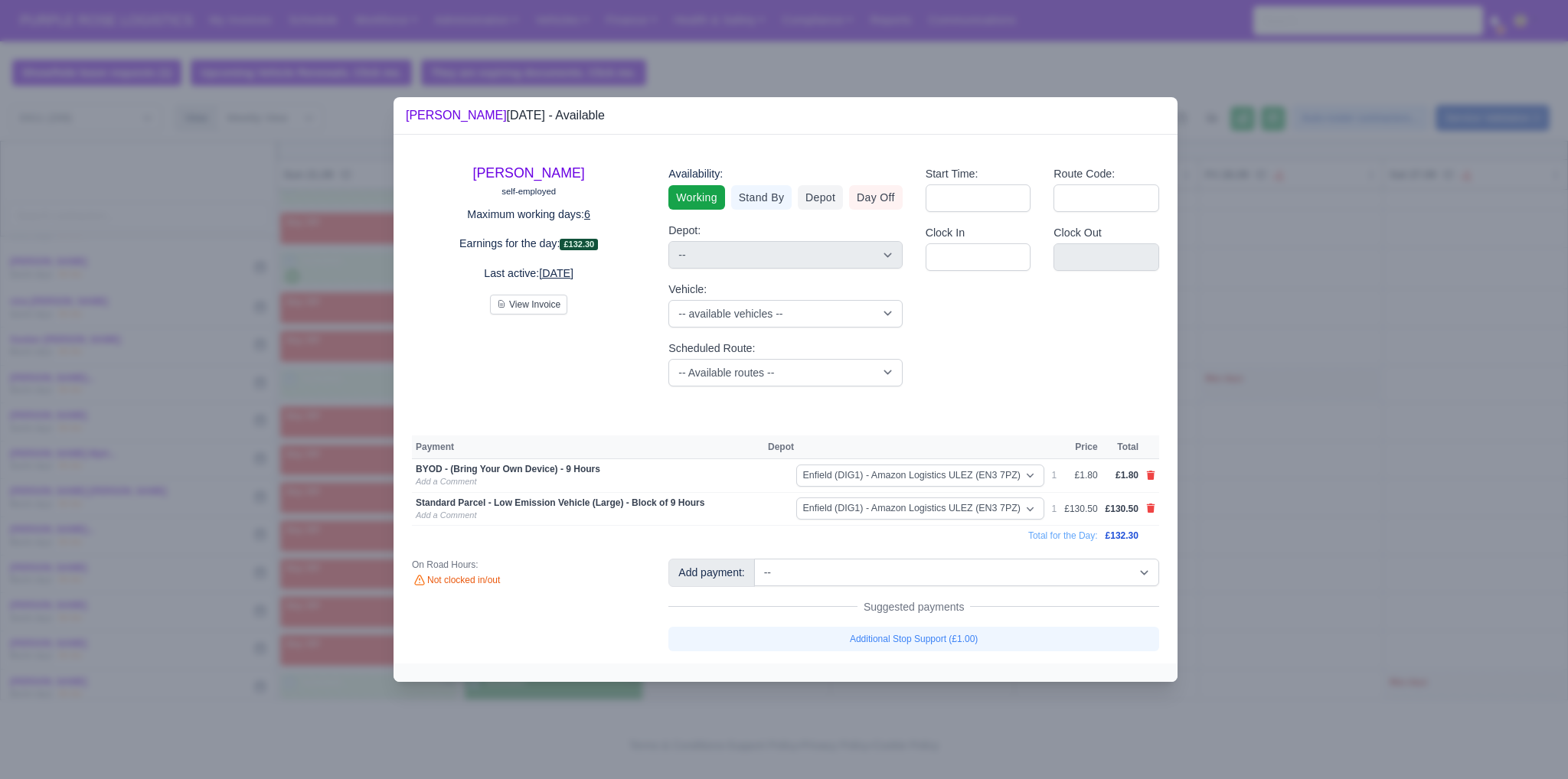
click at [1235, 560] on div at bounding box center [784, 389] width 1568 height 779
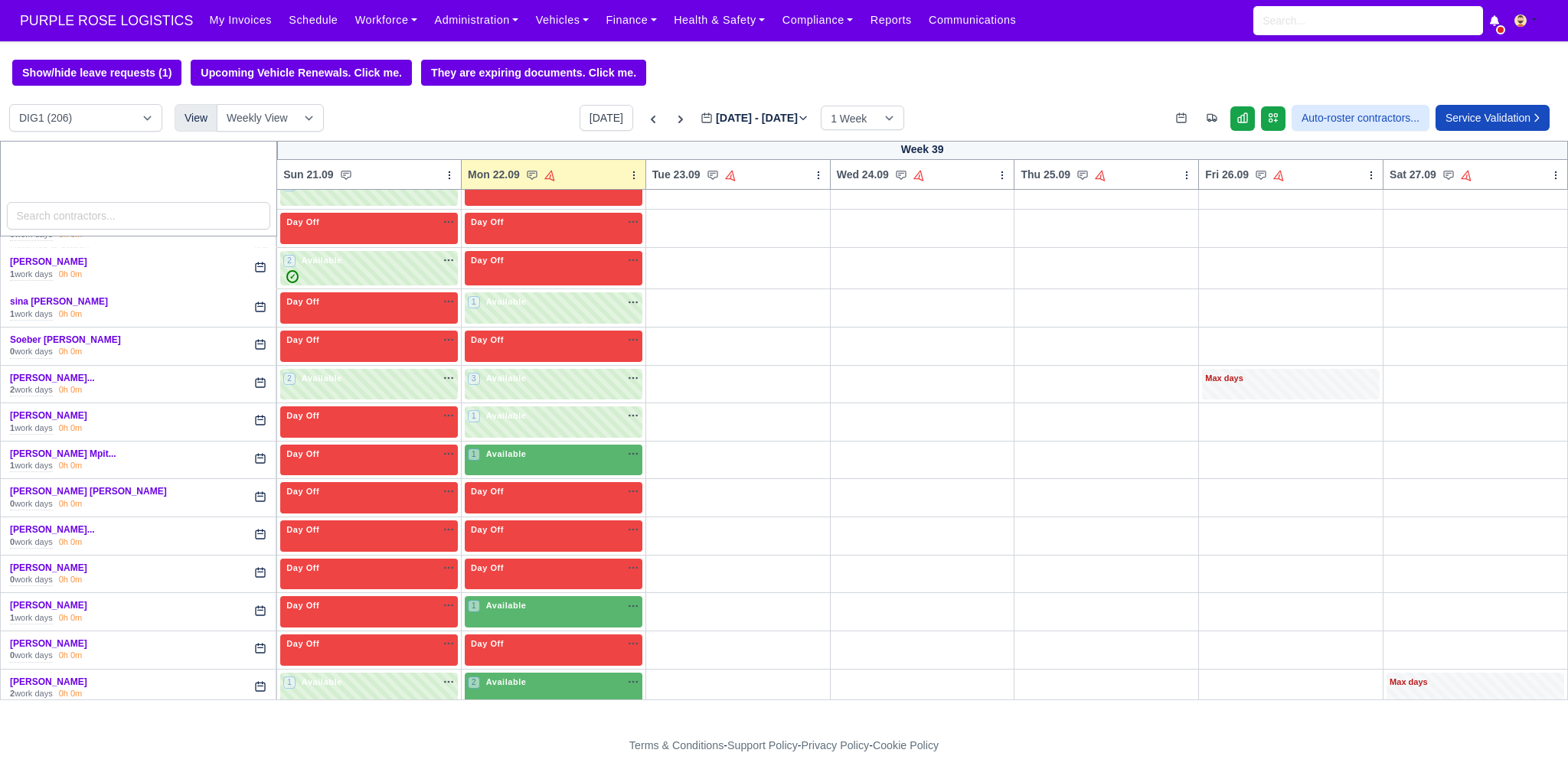
click at [537, 713] on div "1 Available na" at bounding box center [553, 719] width 171 height 13
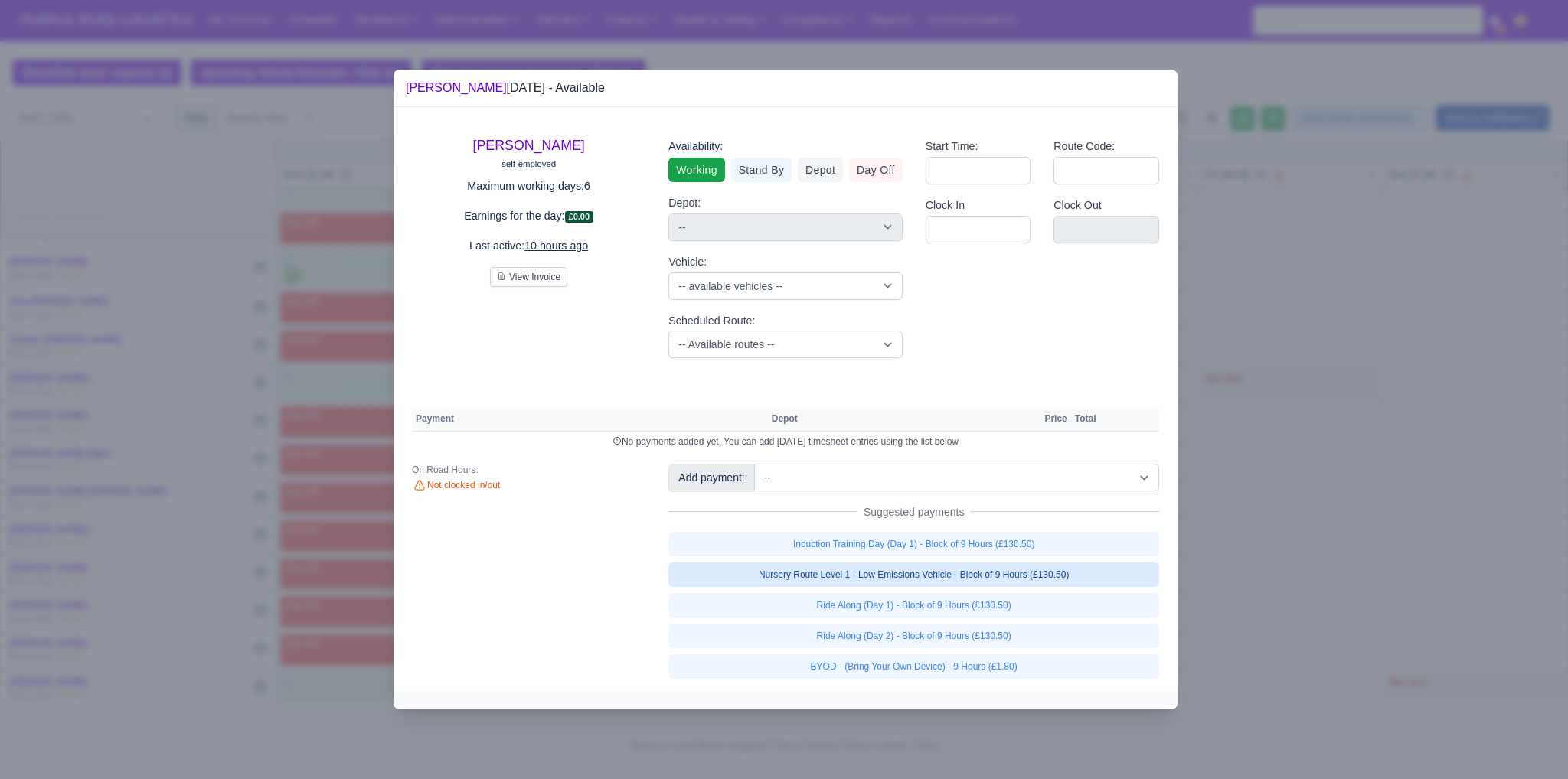
click at [821, 570] on link "Nursery Route Level 1 - Low Emissions Vehicle - Block of 9 Hours (£130.50)" at bounding box center [914, 575] width 491 height 25
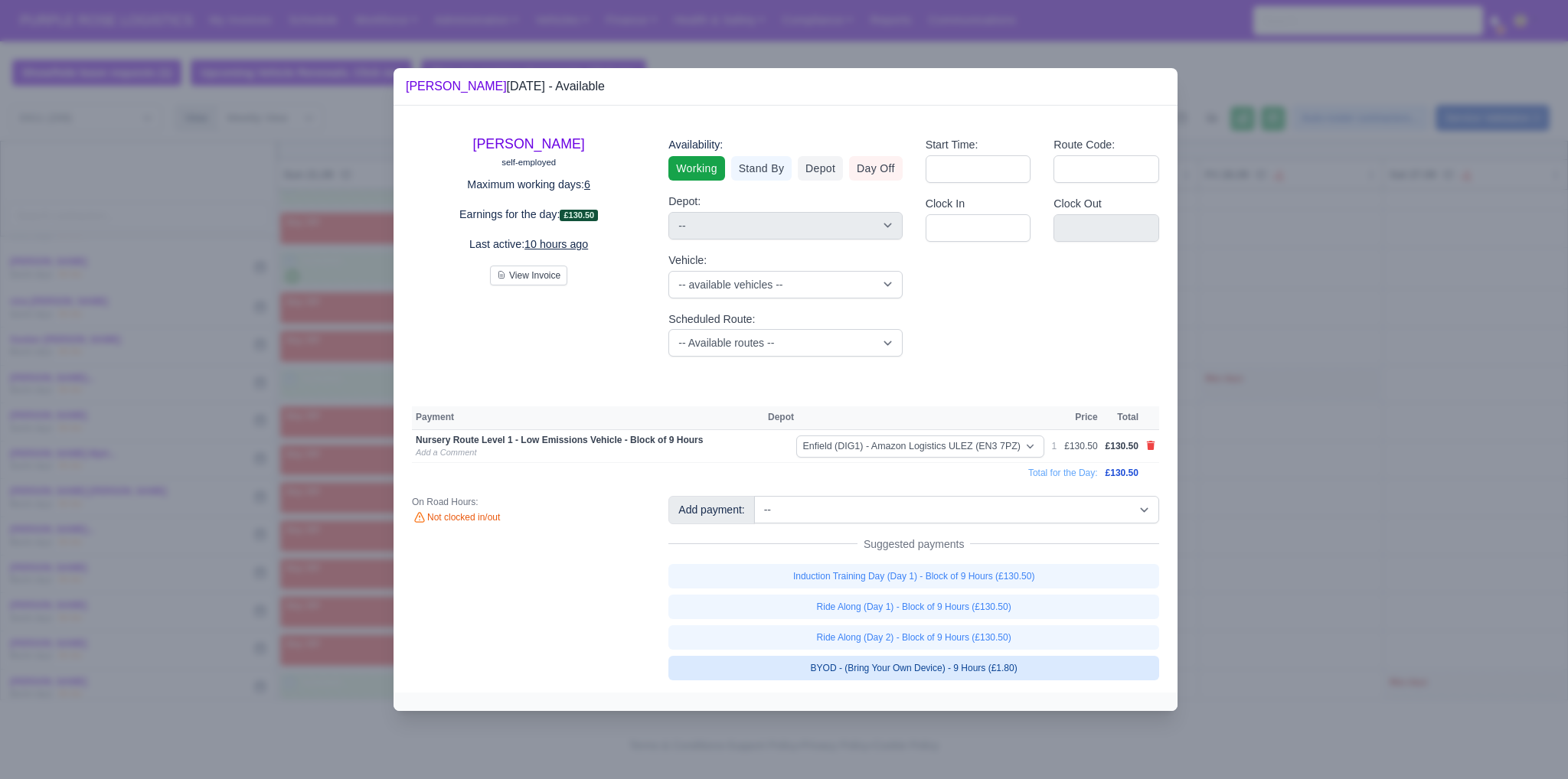
click at [851, 665] on link "BYOD - (Bring Your Own Device) - 9 Hours (£1.80)" at bounding box center [914, 668] width 491 height 25
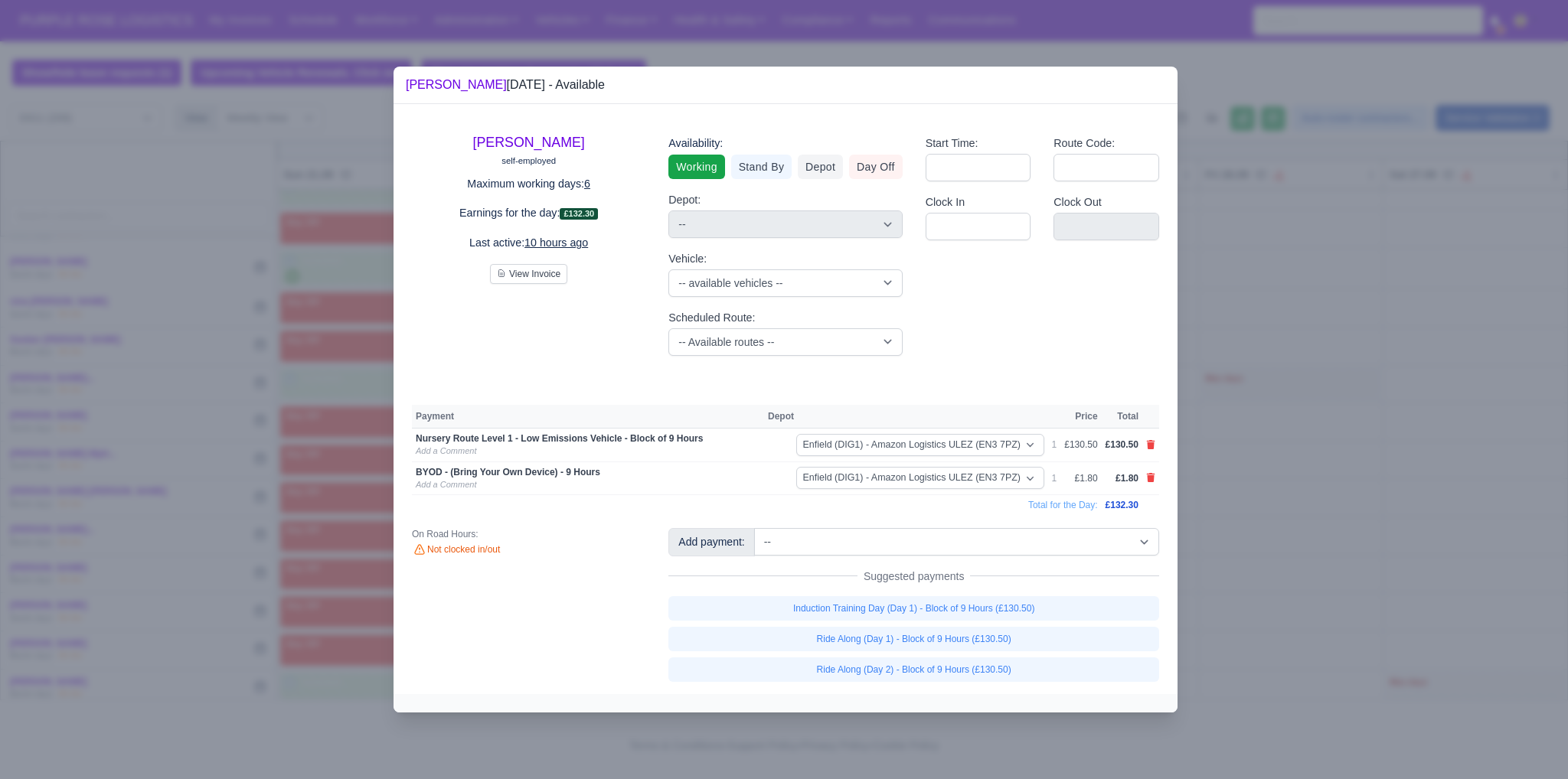
click at [1279, 571] on div at bounding box center [784, 389] width 1568 height 779
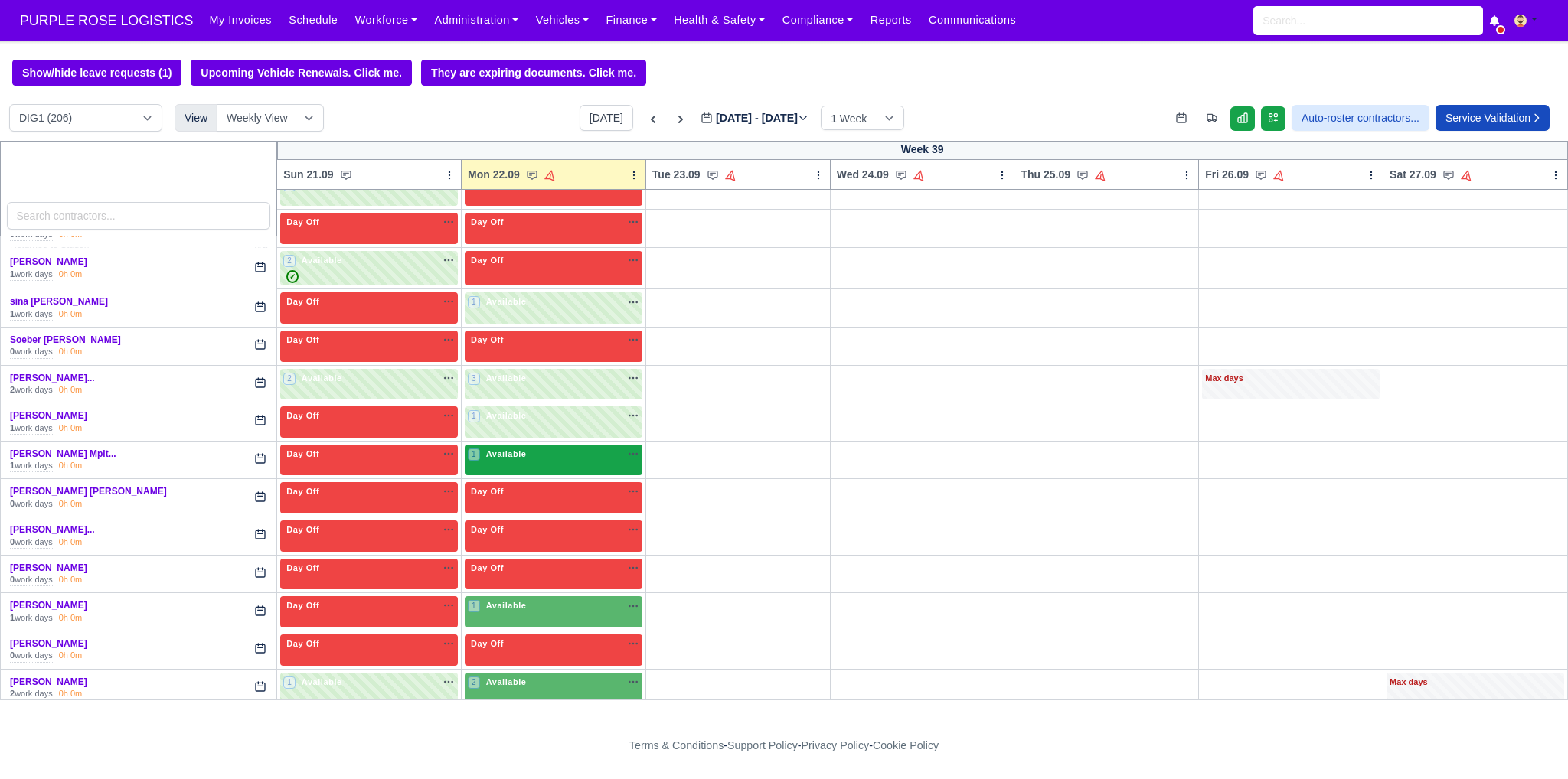
click at [513, 449] on span "Available" at bounding box center [506, 454] width 47 height 11
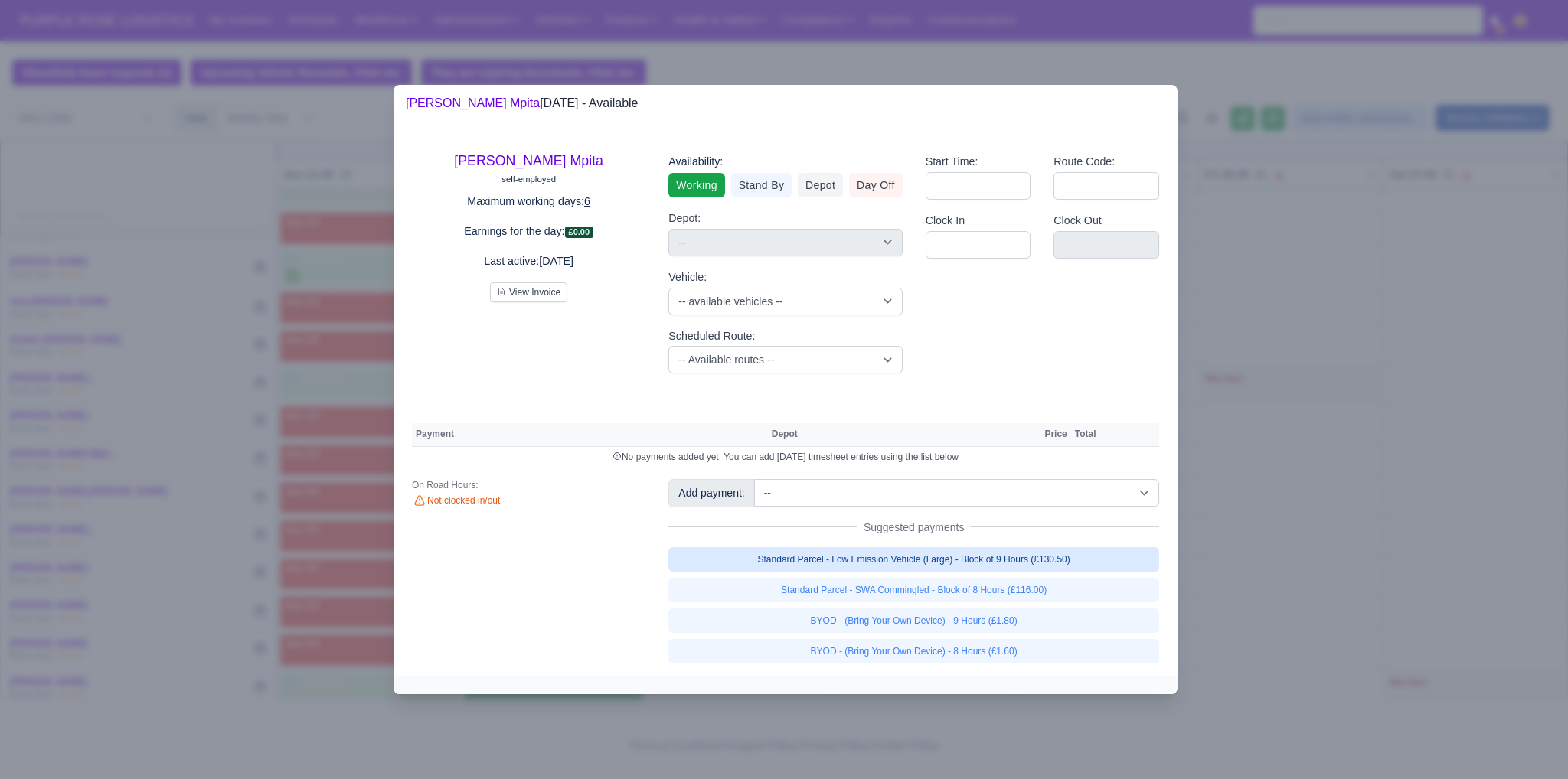
click at [885, 570] on link "Standard Parcel - Low Emission Vehicle (Large) - Block of 9 Hours (£130.50)" at bounding box center [914, 559] width 491 height 25
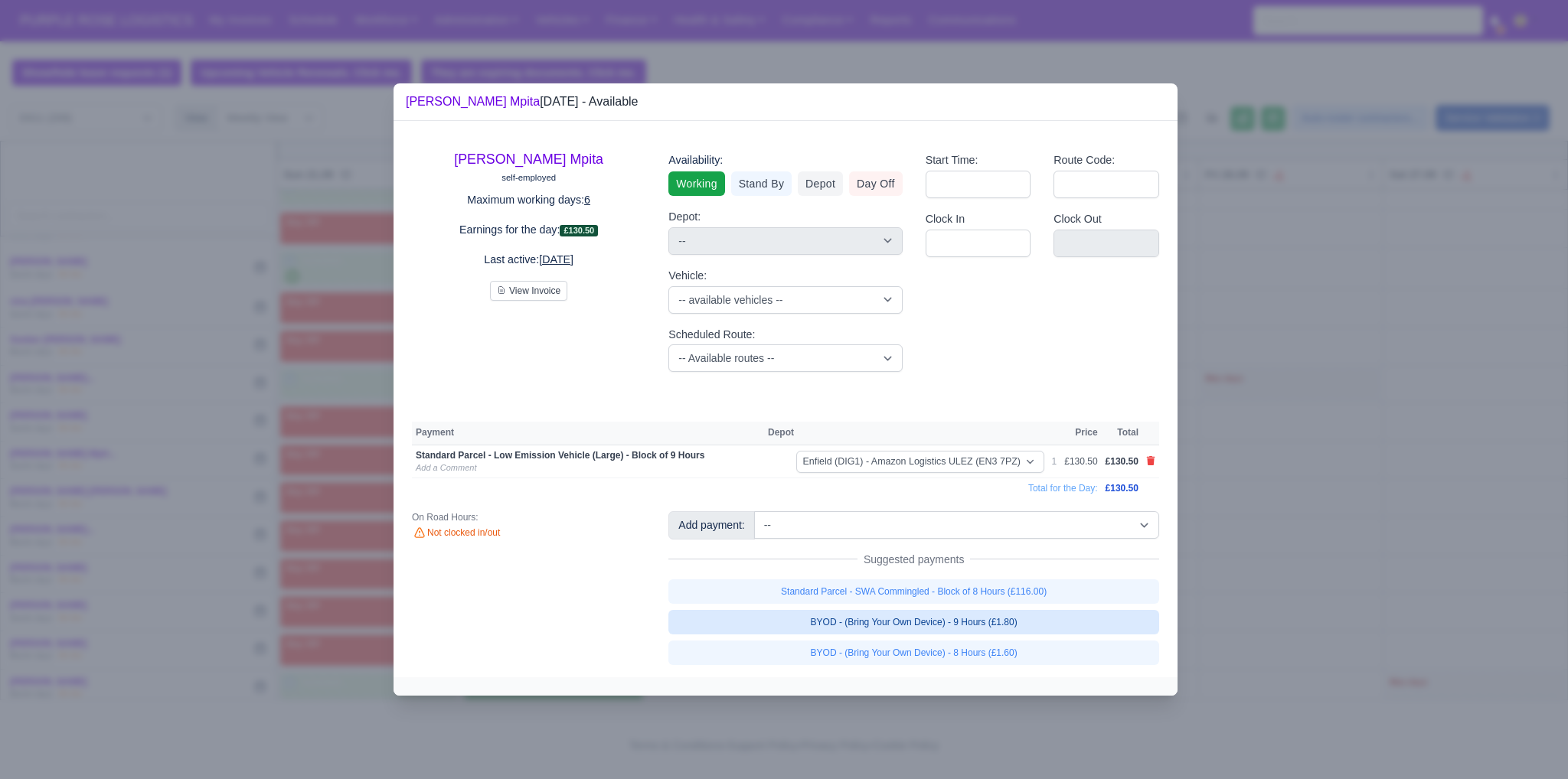
click at [899, 626] on link "BYOD - (Bring Your Own Device) - 9 Hours (£1.80)" at bounding box center [914, 622] width 491 height 25
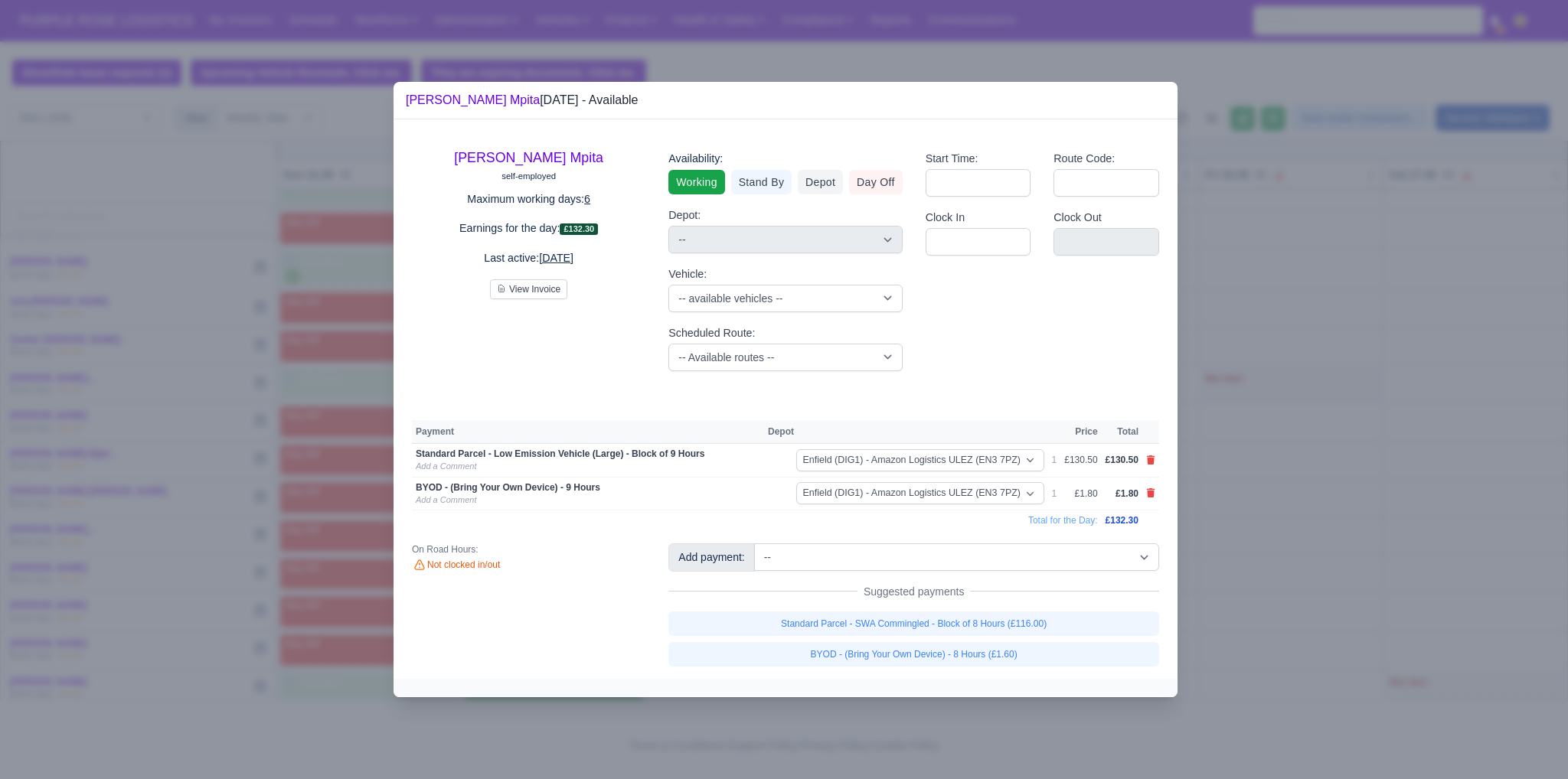
click at [1417, 564] on div at bounding box center [784, 389] width 1568 height 779
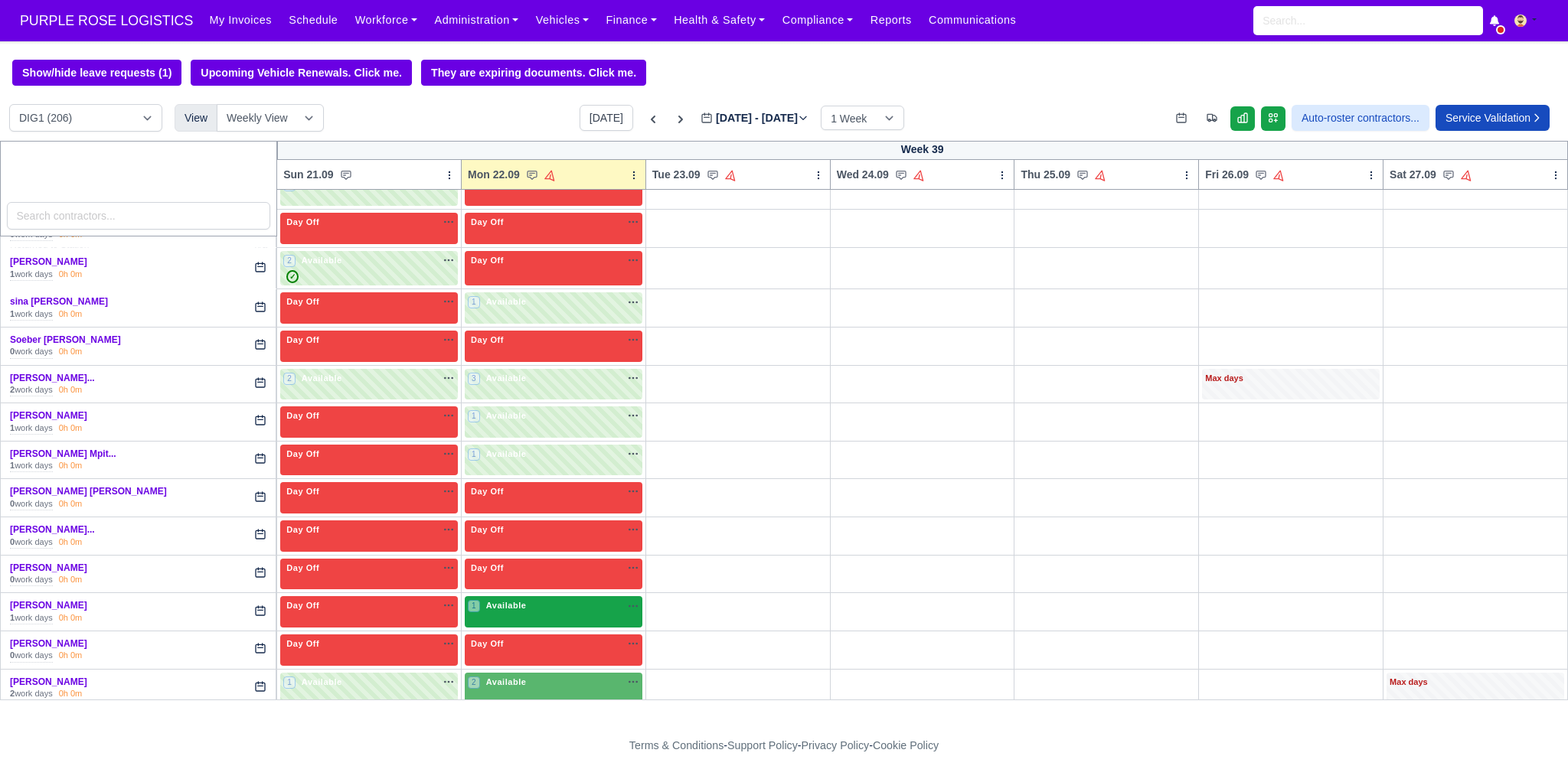
click at [558, 599] on div "1 Available na" at bounding box center [553, 605] width 171 height 13
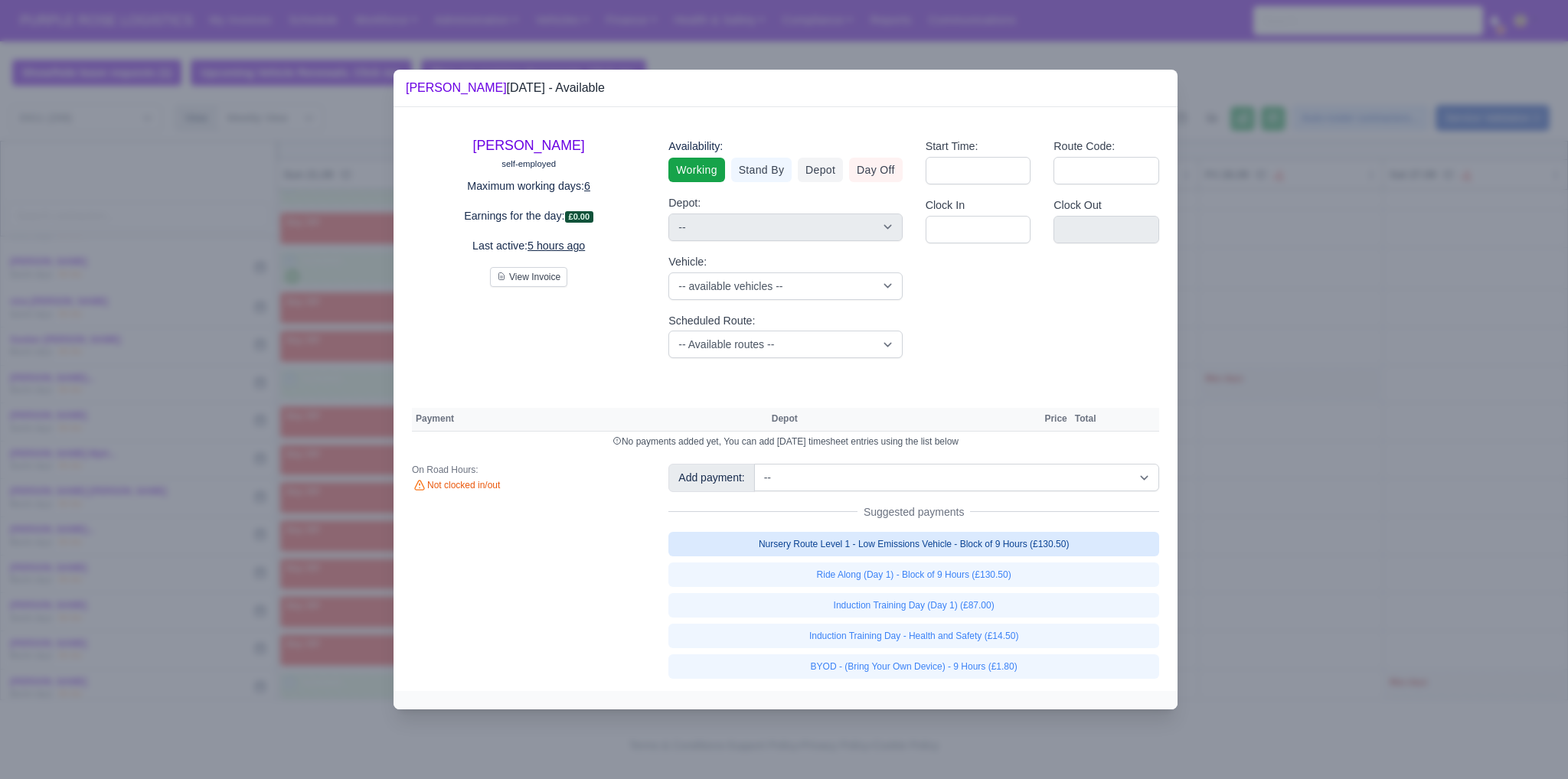
click at [885, 536] on link "Nursery Route Level 1 - Low Emissions Vehicle - Block of 9 Hours (£130.50)" at bounding box center [914, 544] width 491 height 25
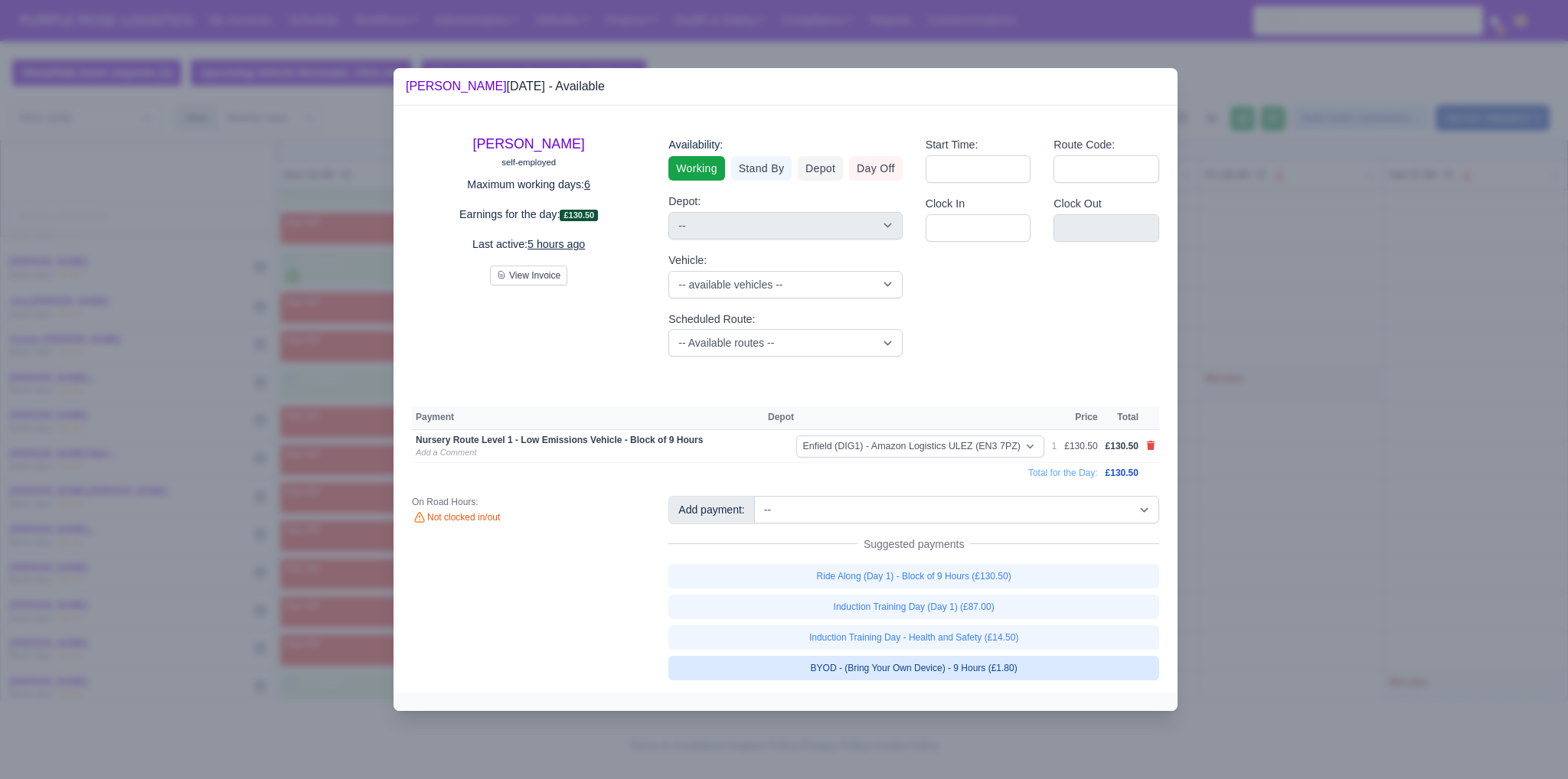
click at [938, 662] on link "BYOD - (Bring Your Own Device) - 9 Hours (£1.80)" at bounding box center [914, 668] width 491 height 25
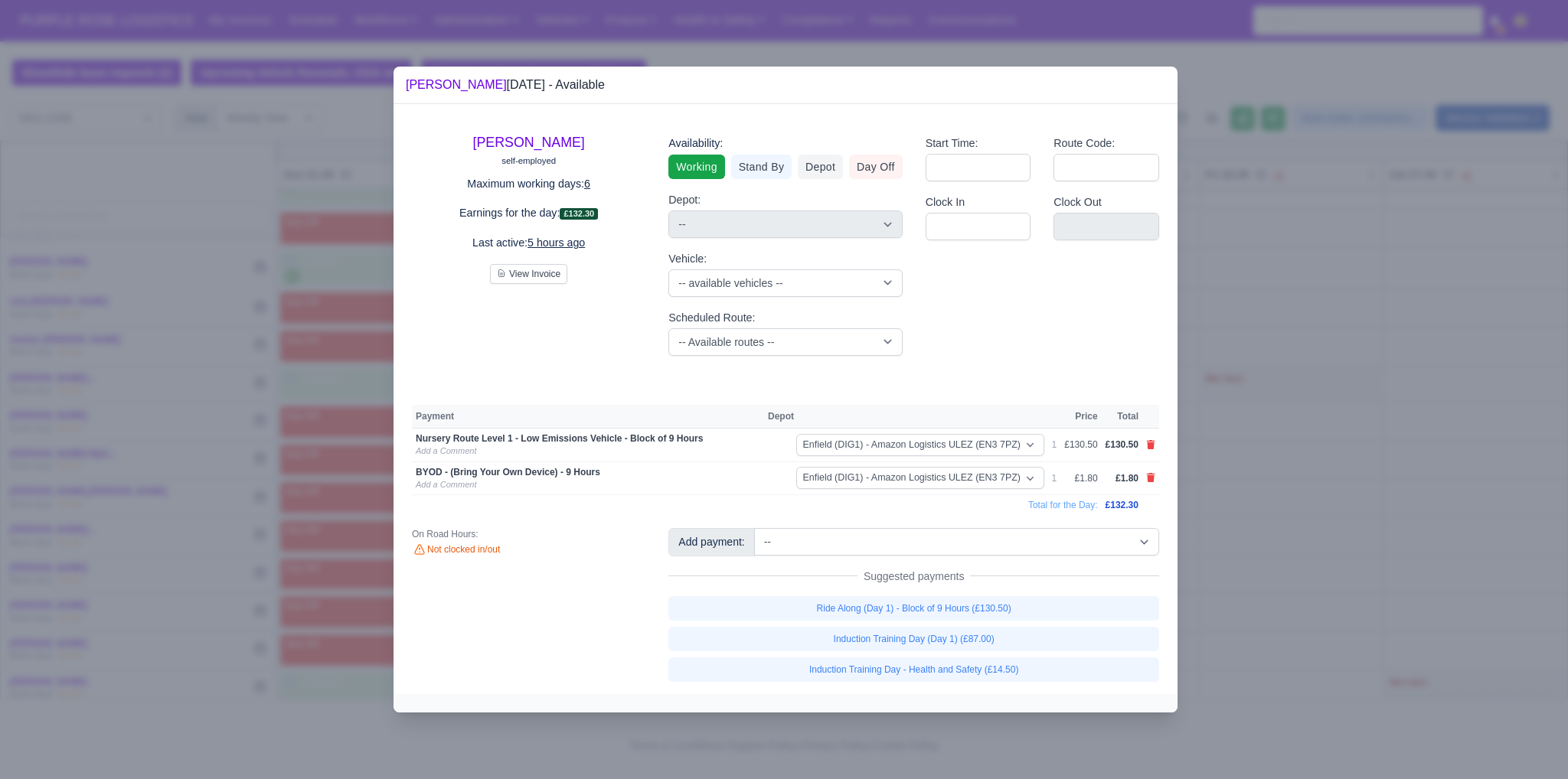
click at [1331, 600] on div at bounding box center [784, 389] width 1568 height 779
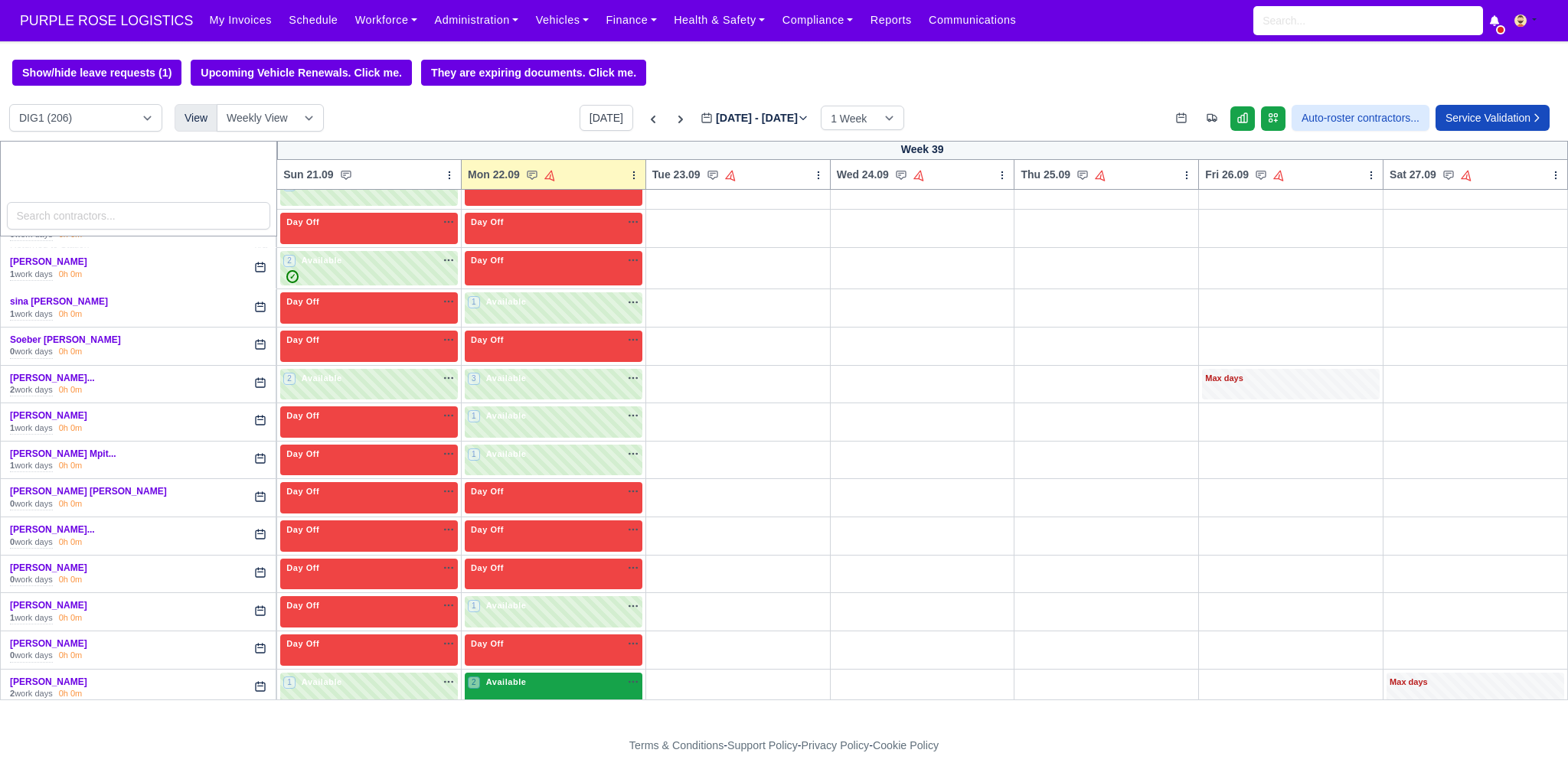
click at [509, 677] on span "Available" at bounding box center [506, 682] width 47 height 11
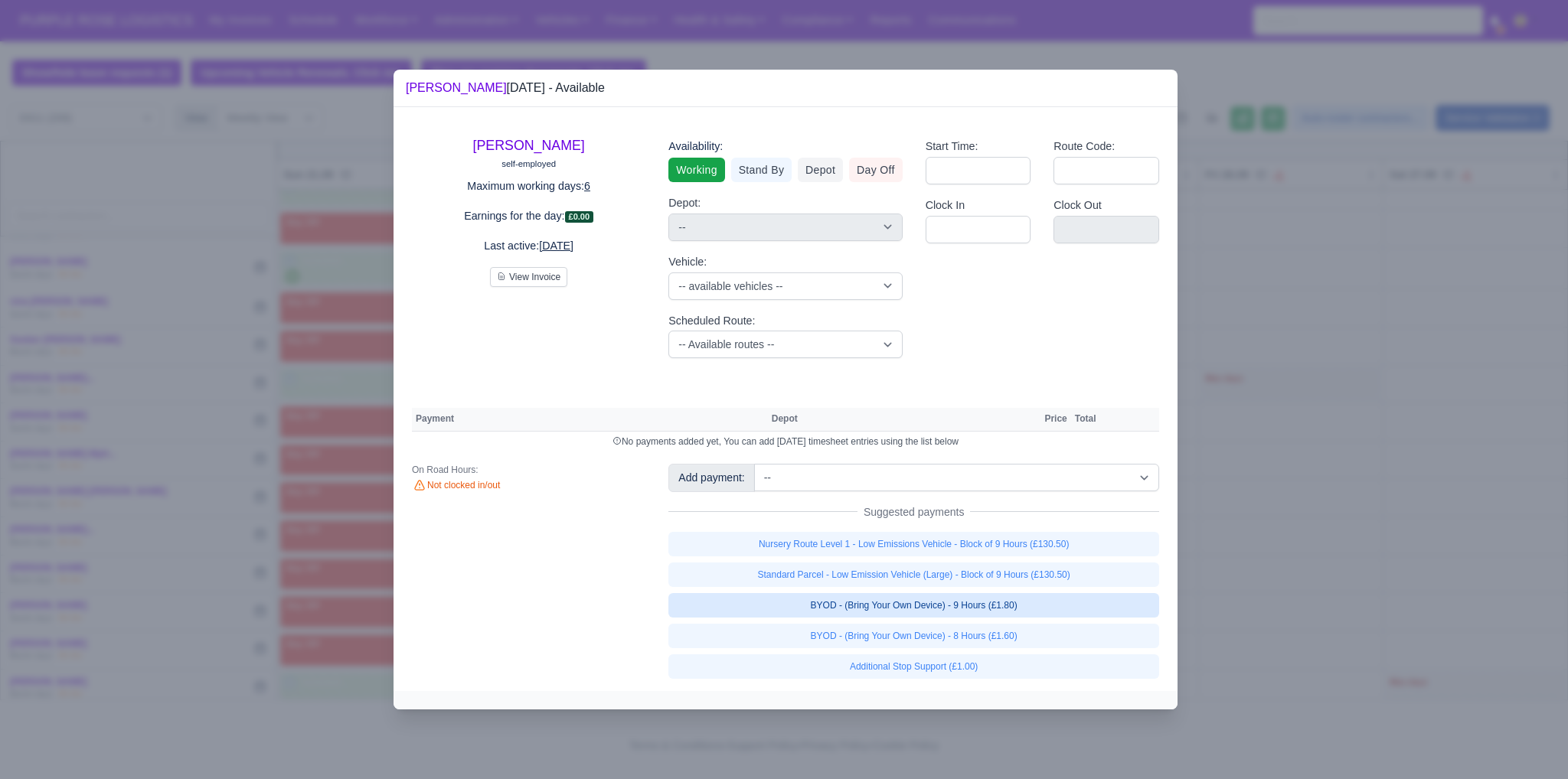
click at [894, 603] on link "BYOD - (Bring Your Own Device) - 9 Hours (£1.80)" at bounding box center [914, 605] width 491 height 25
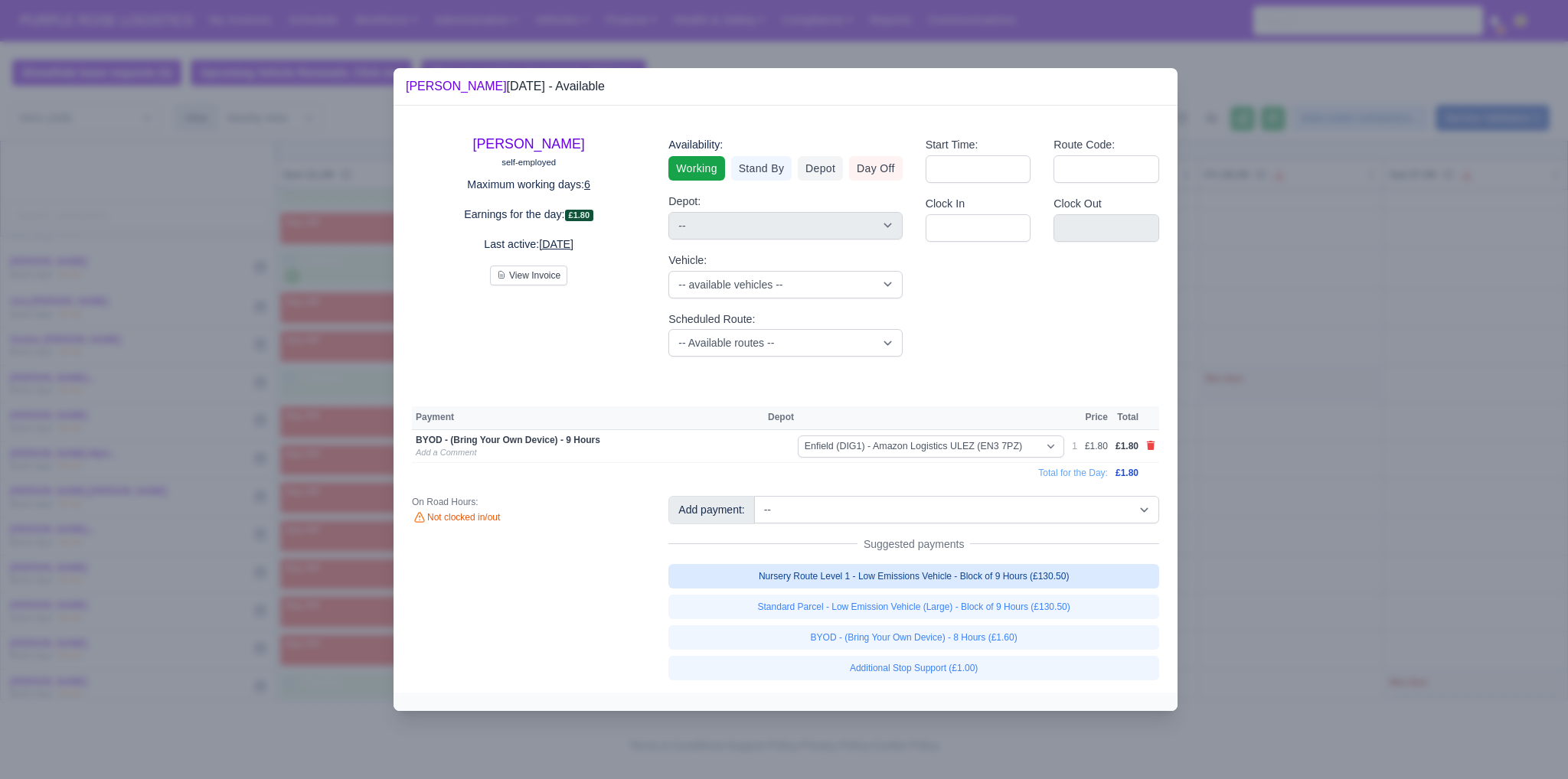
click at [889, 581] on link "Nursery Route Level 1 - Low Emissions Vehicle - Block of 9 Hours (£130.50)" at bounding box center [914, 576] width 491 height 25
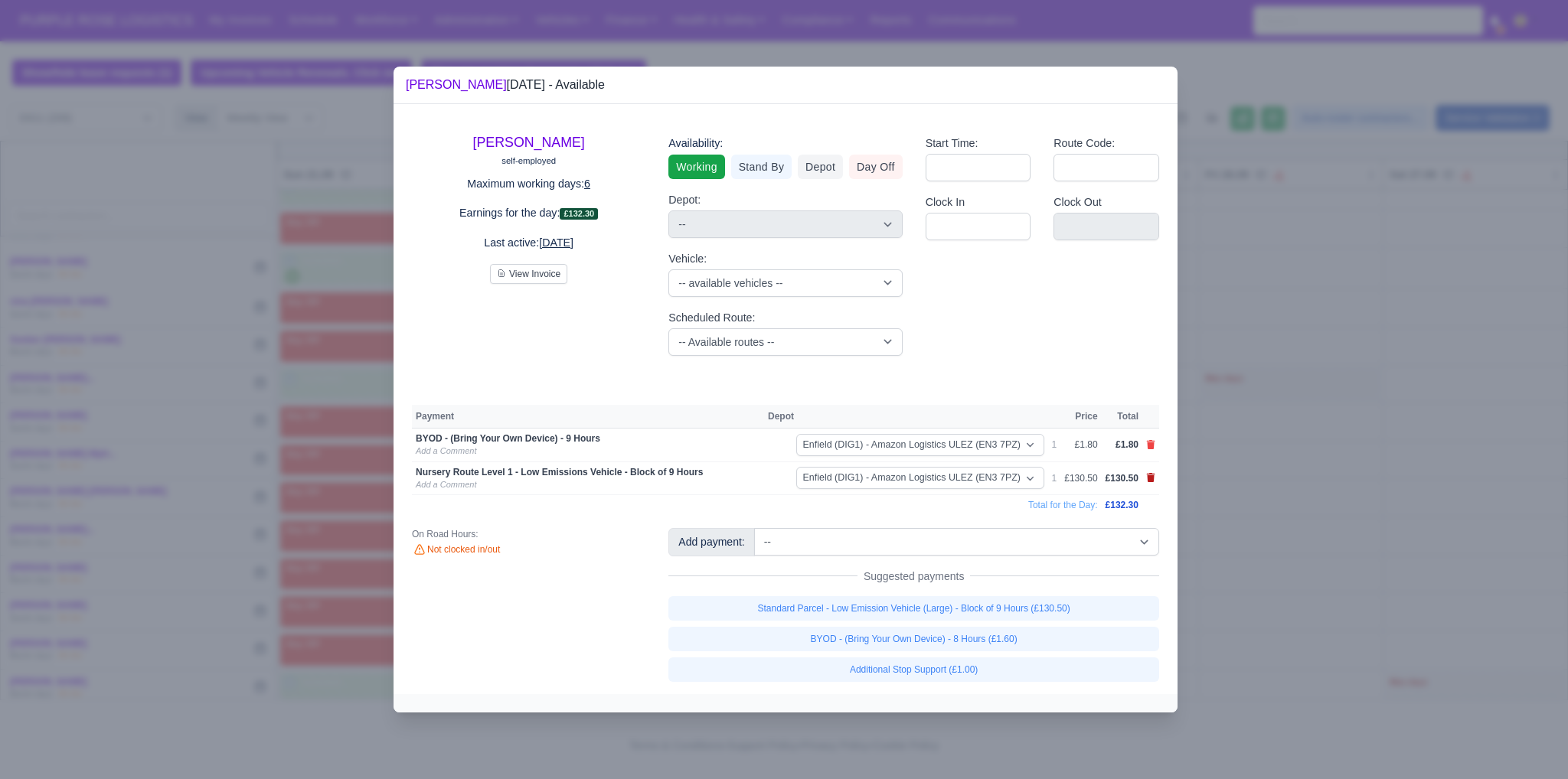
click at [1152, 478] on icon at bounding box center [1152, 478] width 9 height 9
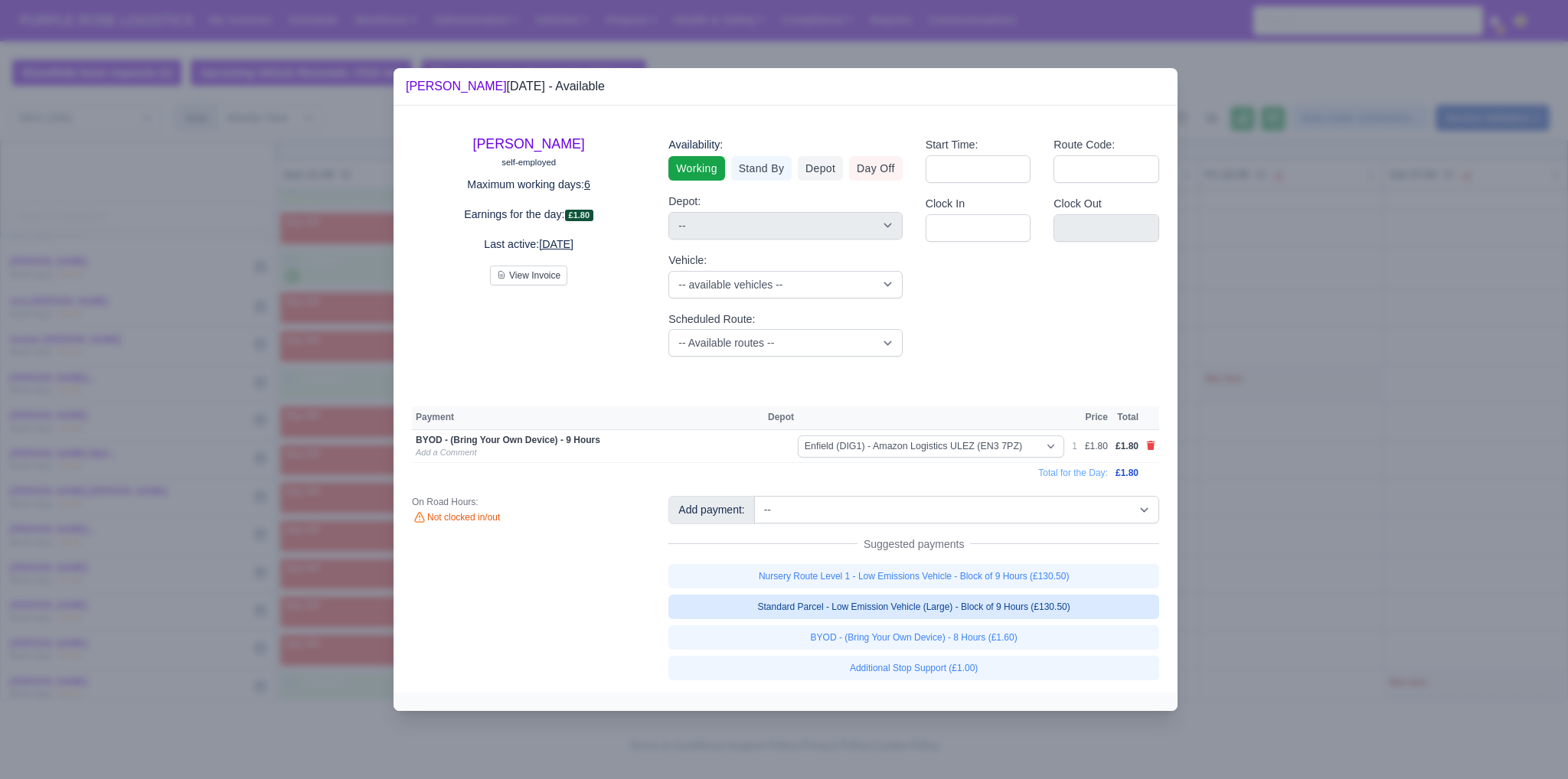
click at [916, 607] on link "Standard Parcel - Low Emission Vehicle (Large) - Block of 9 Hours (£130.50)" at bounding box center [914, 607] width 491 height 25
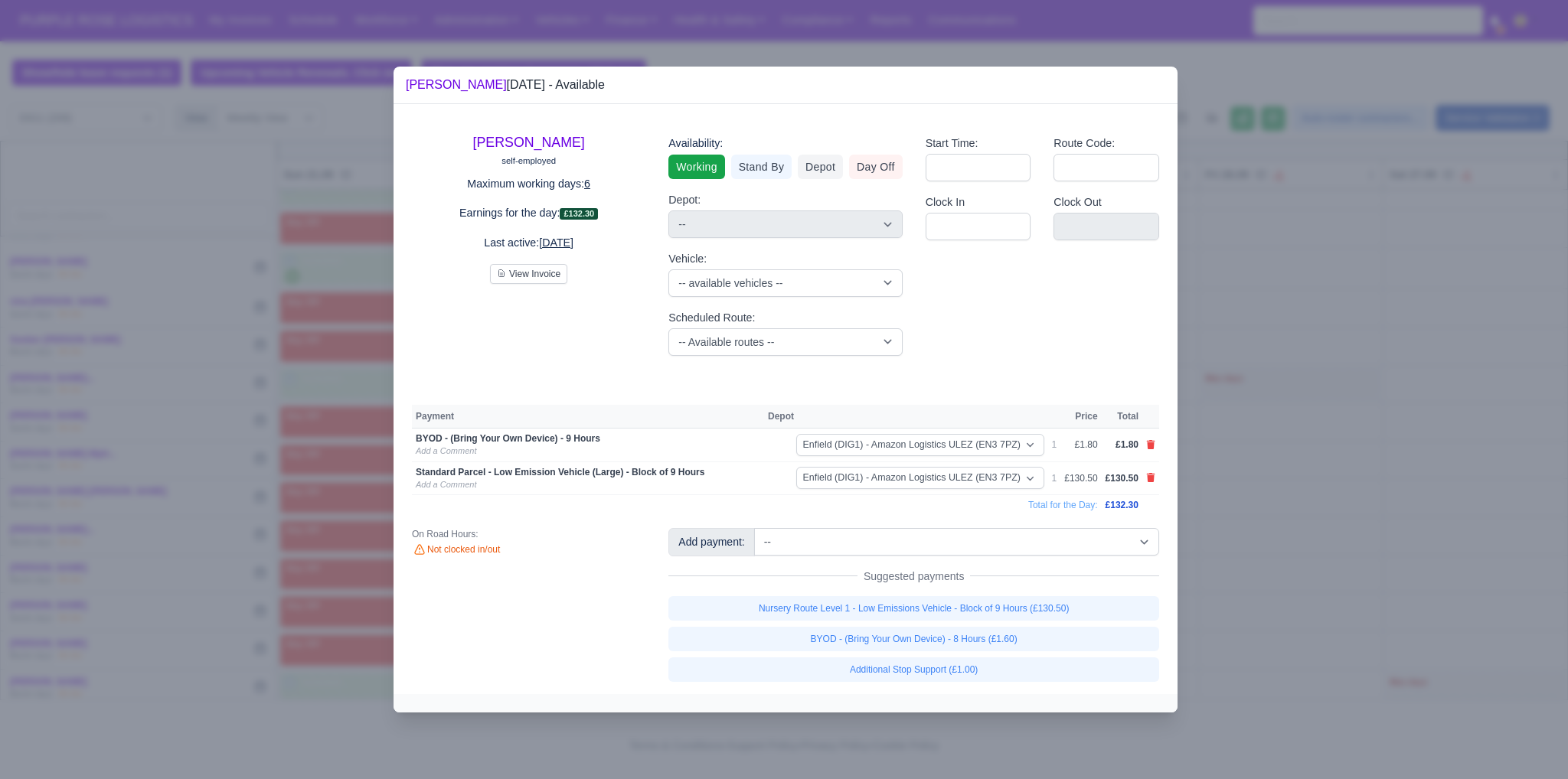
click at [1248, 561] on div at bounding box center [784, 389] width 1568 height 779
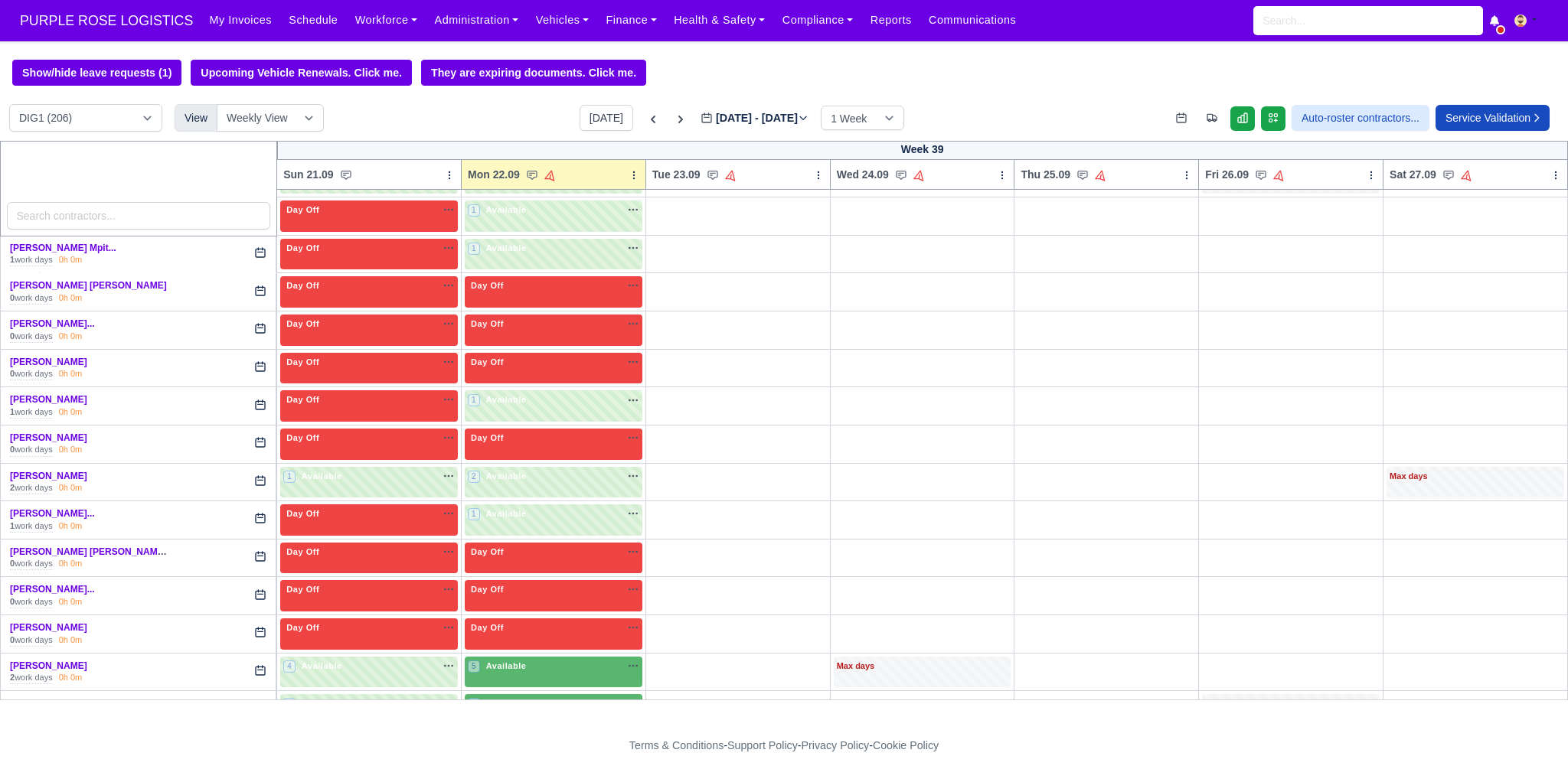
scroll to position [4415, 0]
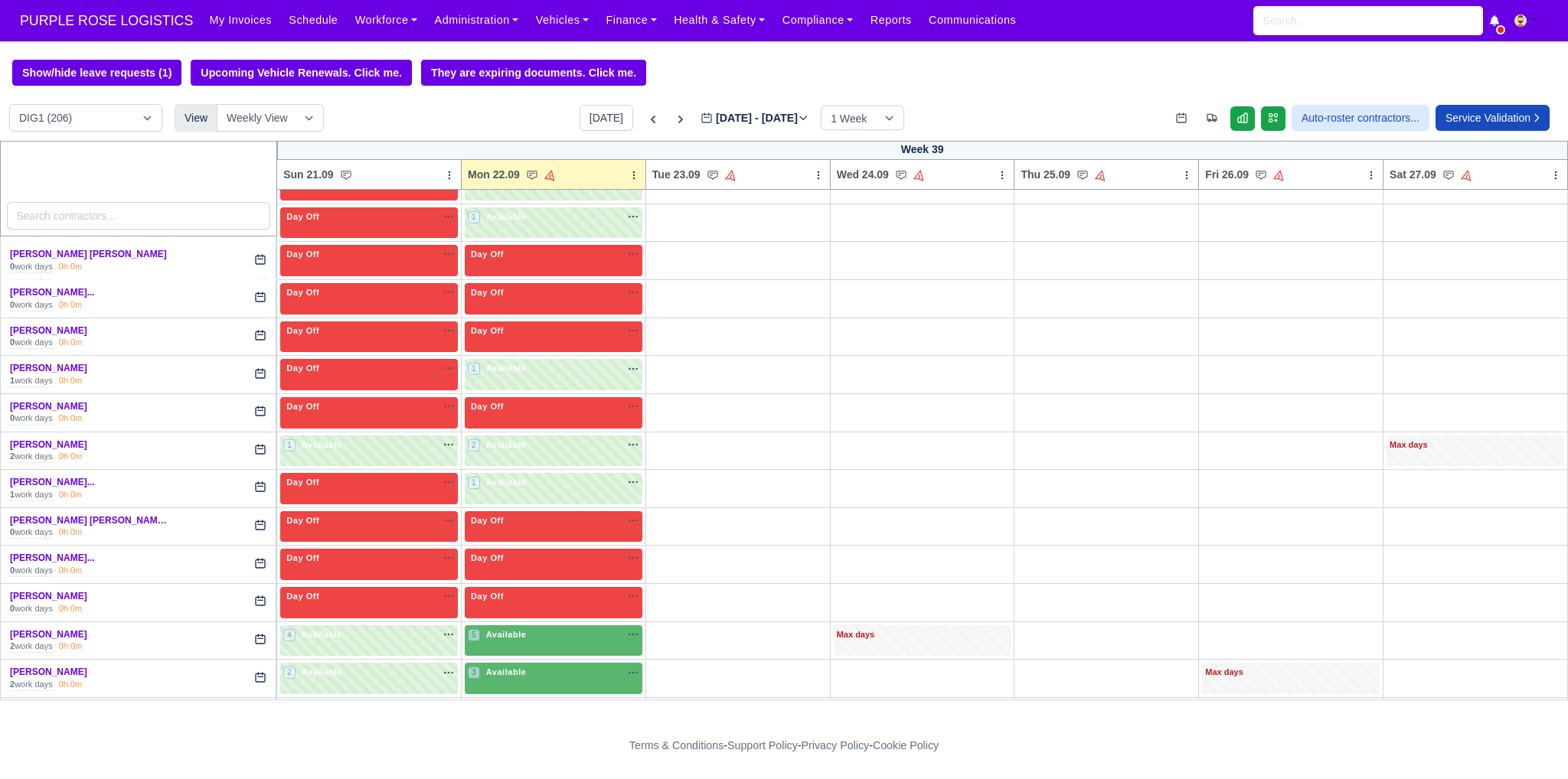
click at [554, 704] on div "1 Available na" at bounding box center [553, 712] width 171 height 16
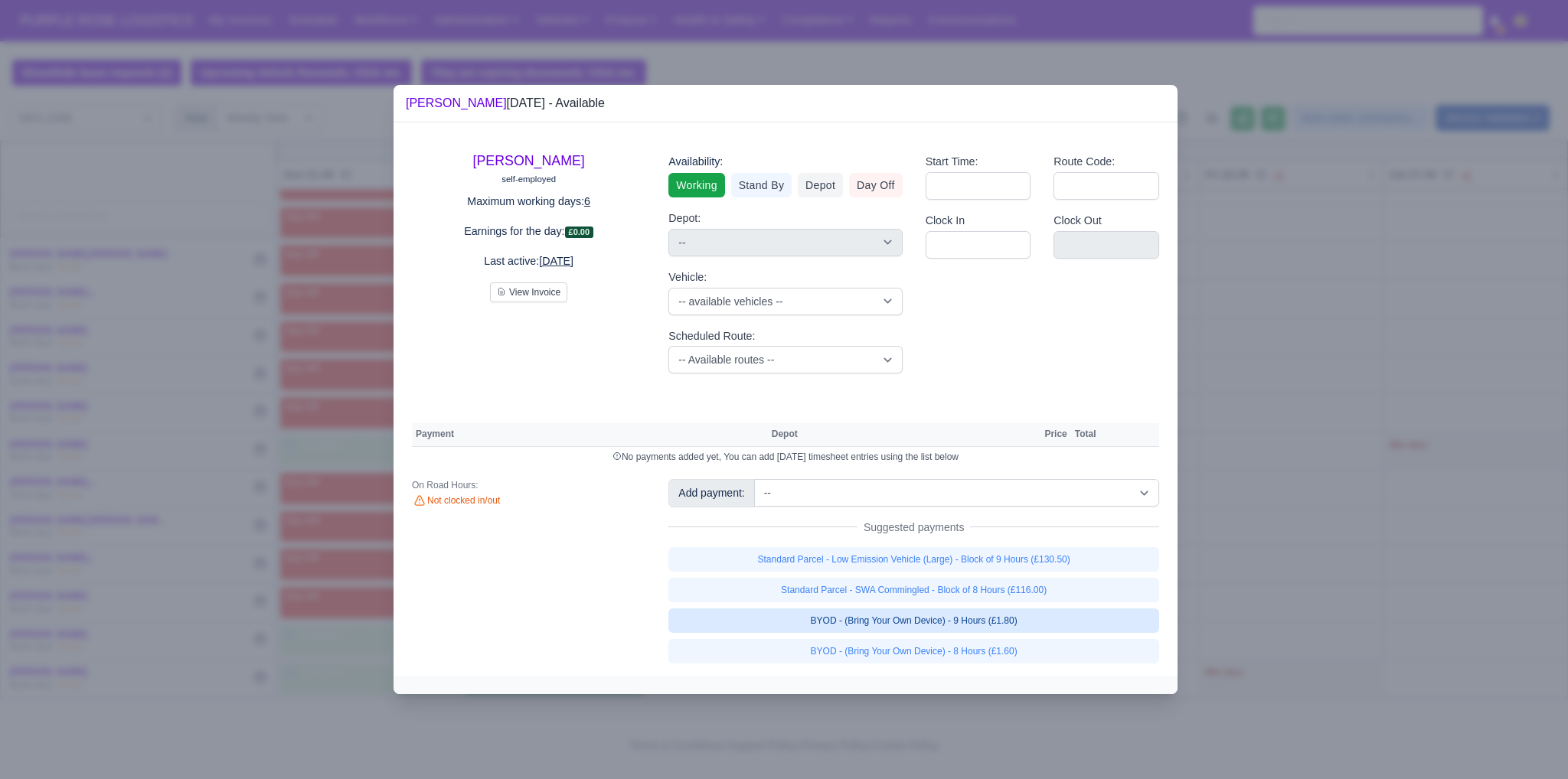
click at [824, 616] on link "BYOD - (Bring Your Own Device) - 9 Hours (£1.80)" at bounding box center [914, 621] width 491 height 25
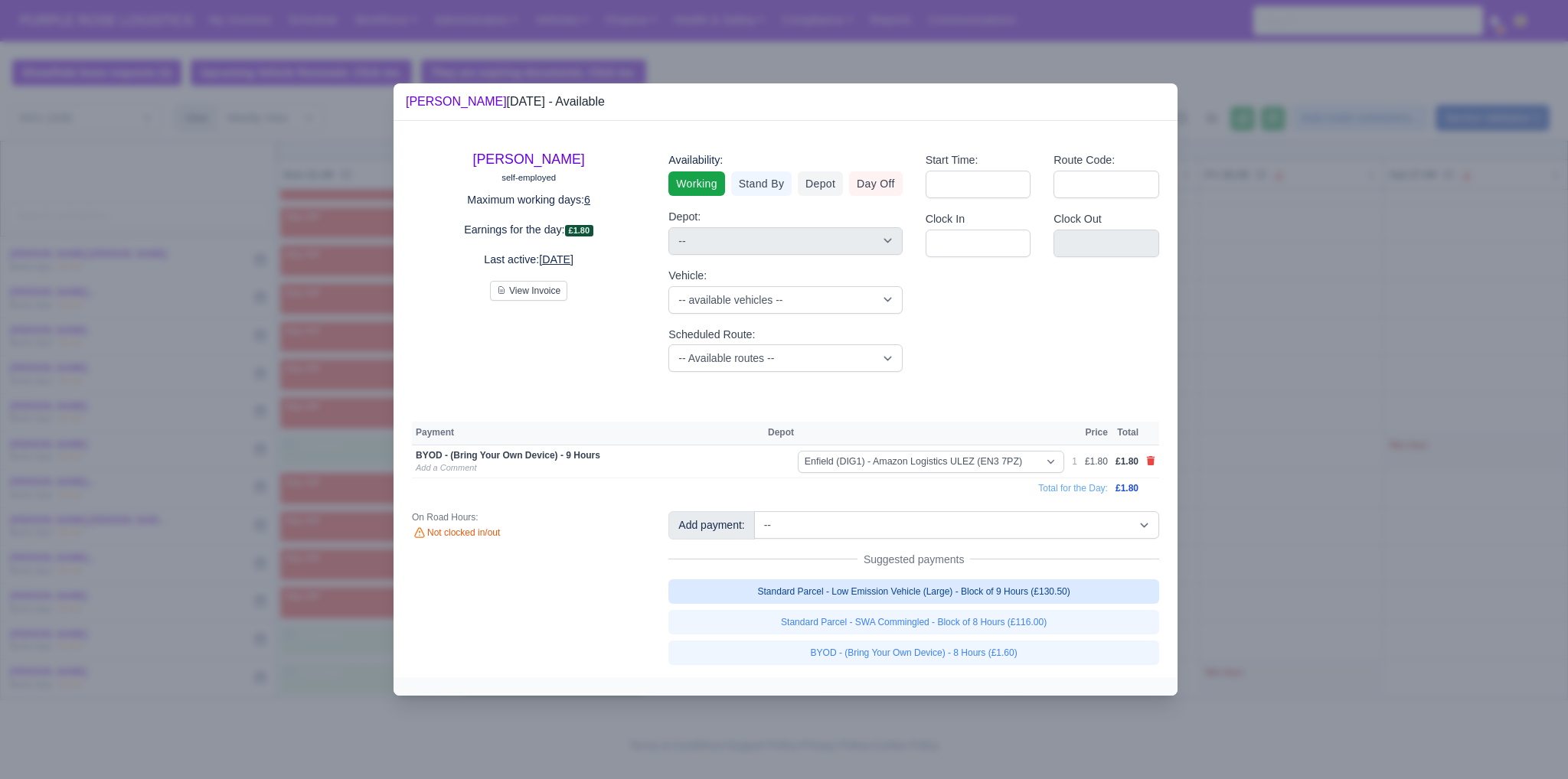
click at [807, 588] on link "Standard Parcel - Low Emission Vehicle (Large) - Block of 9 Hours (£130.50)" at bounding box center [914, 592] width 491 height 25
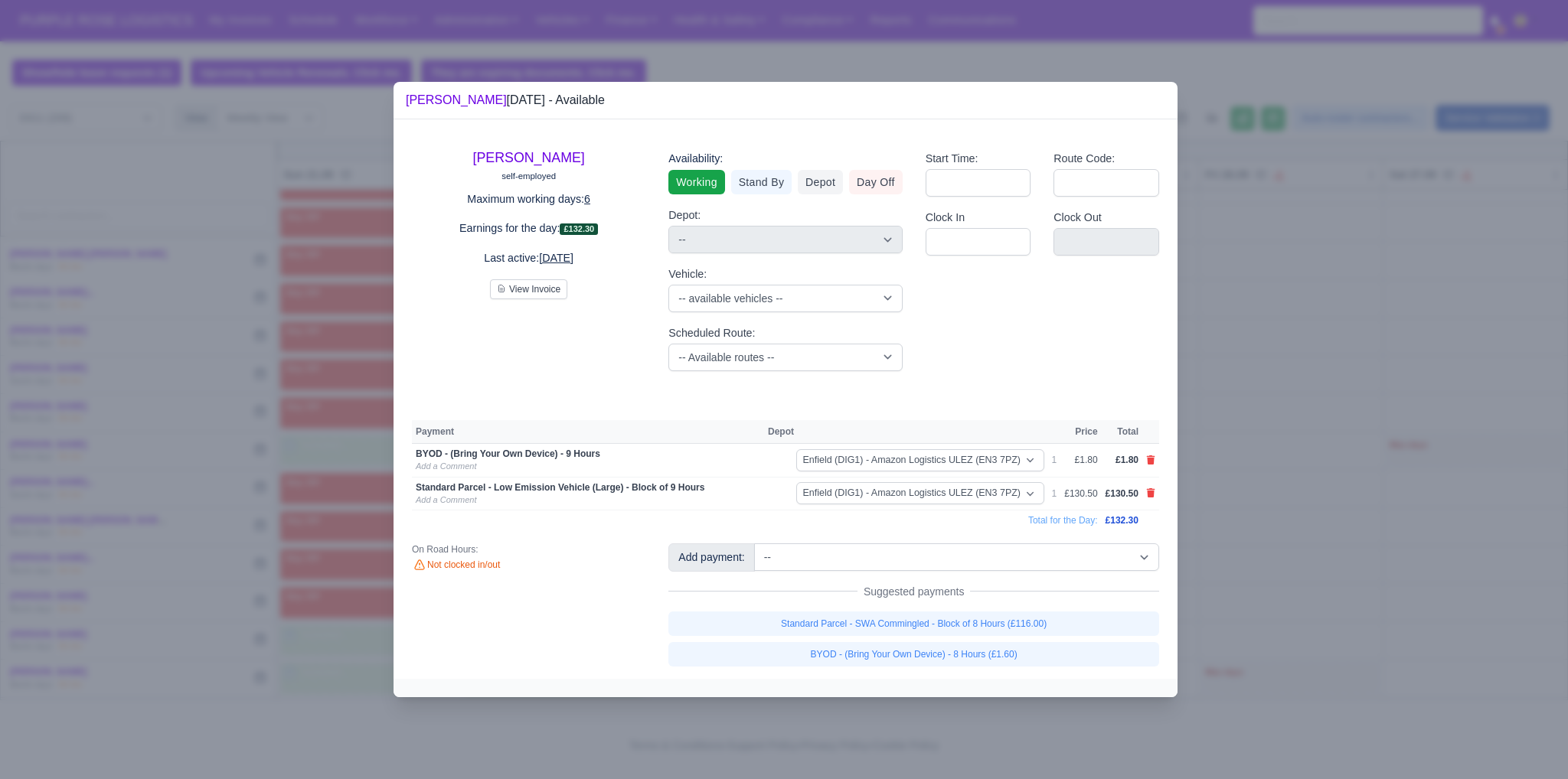
click at [1295, 510] on div at bounding box center [784, 389] width 1568 height 779
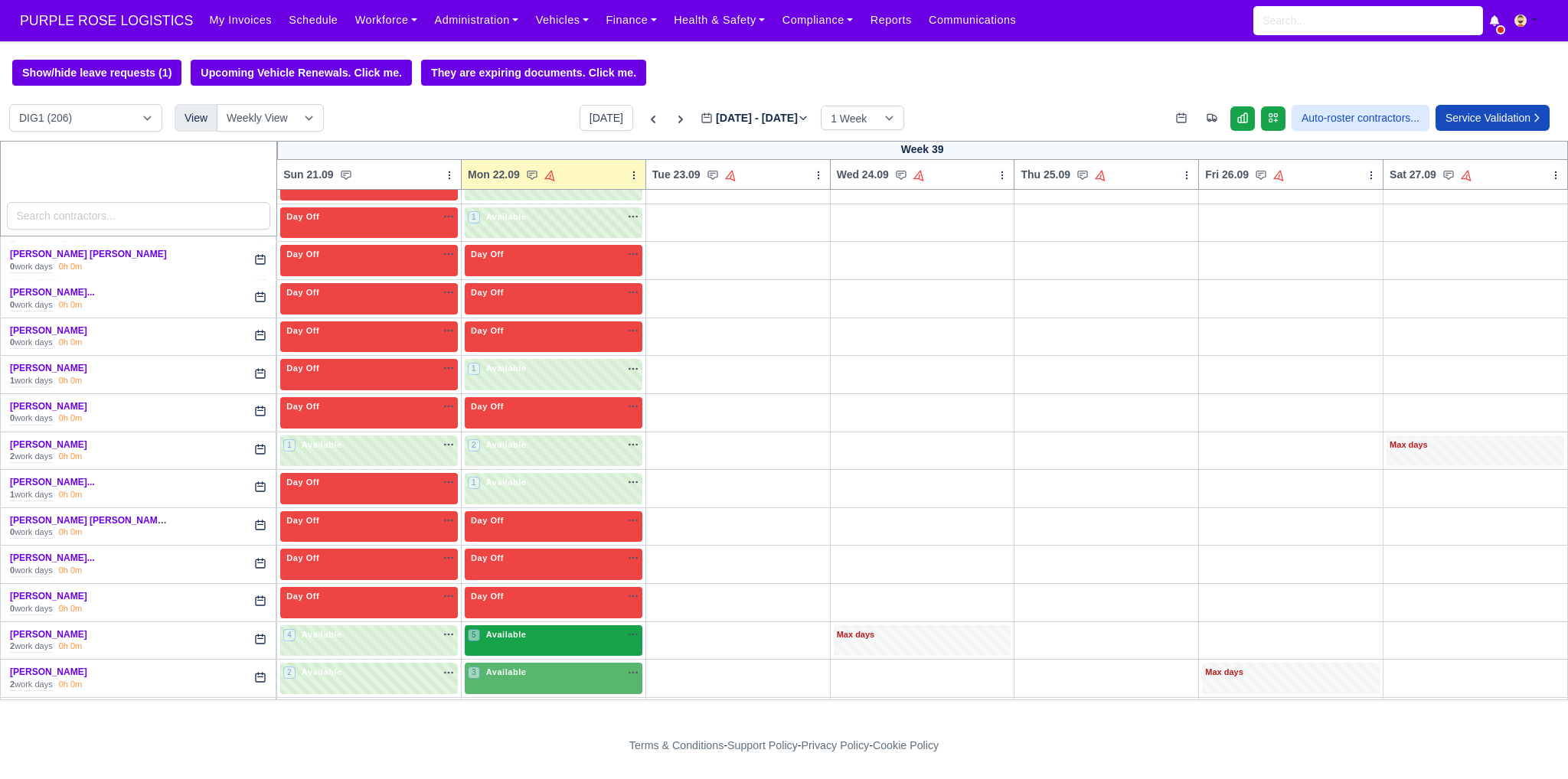
click at [540, 626] on div "5 Available" at bounding box center [554, 641] width 178 height 32
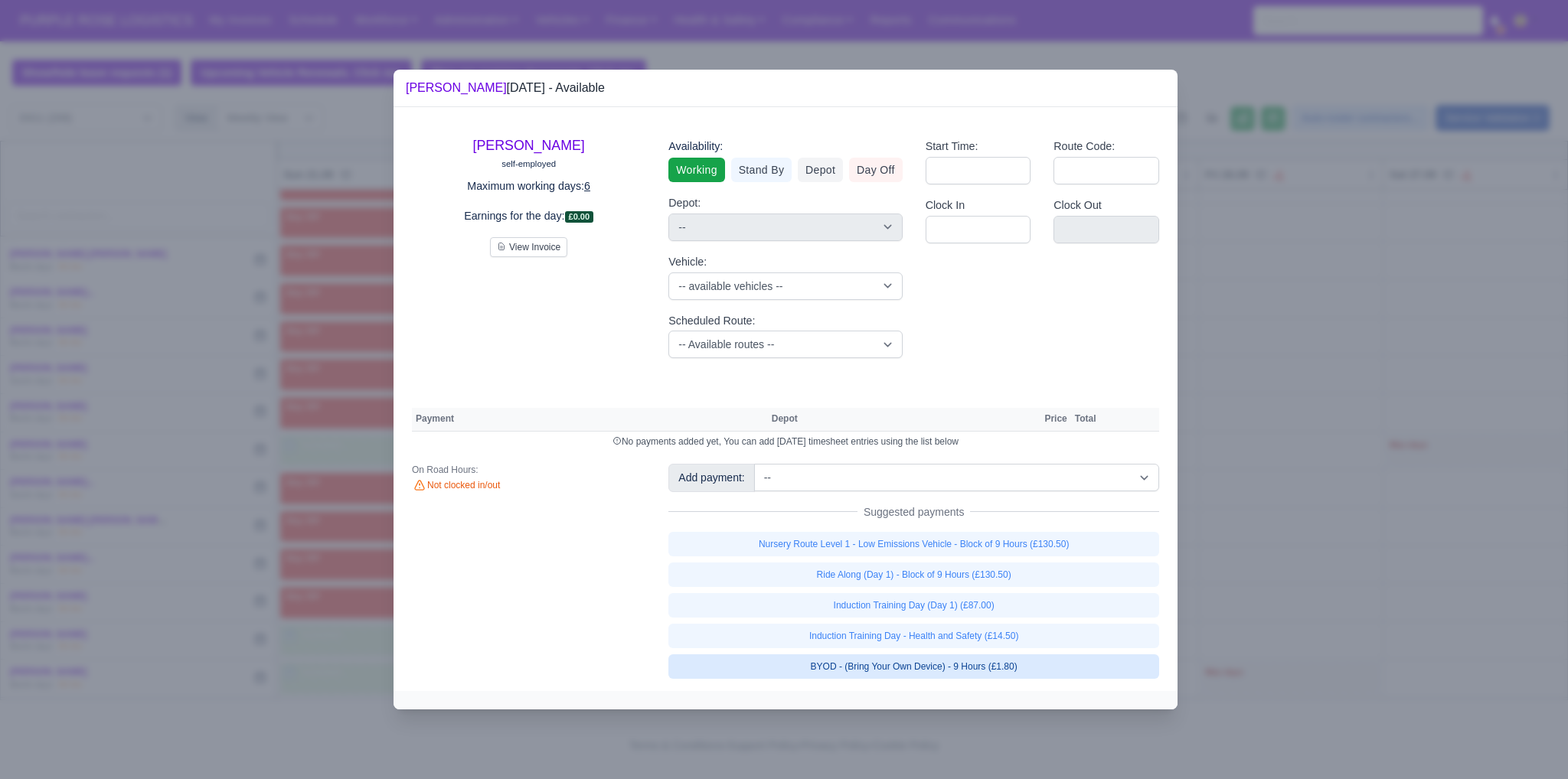
click at [872, 665] on link "BYOD - (Bring Your Own Device) - 9 Hours (£1.80)" at bounding box center [914, 667] width 491 height 25
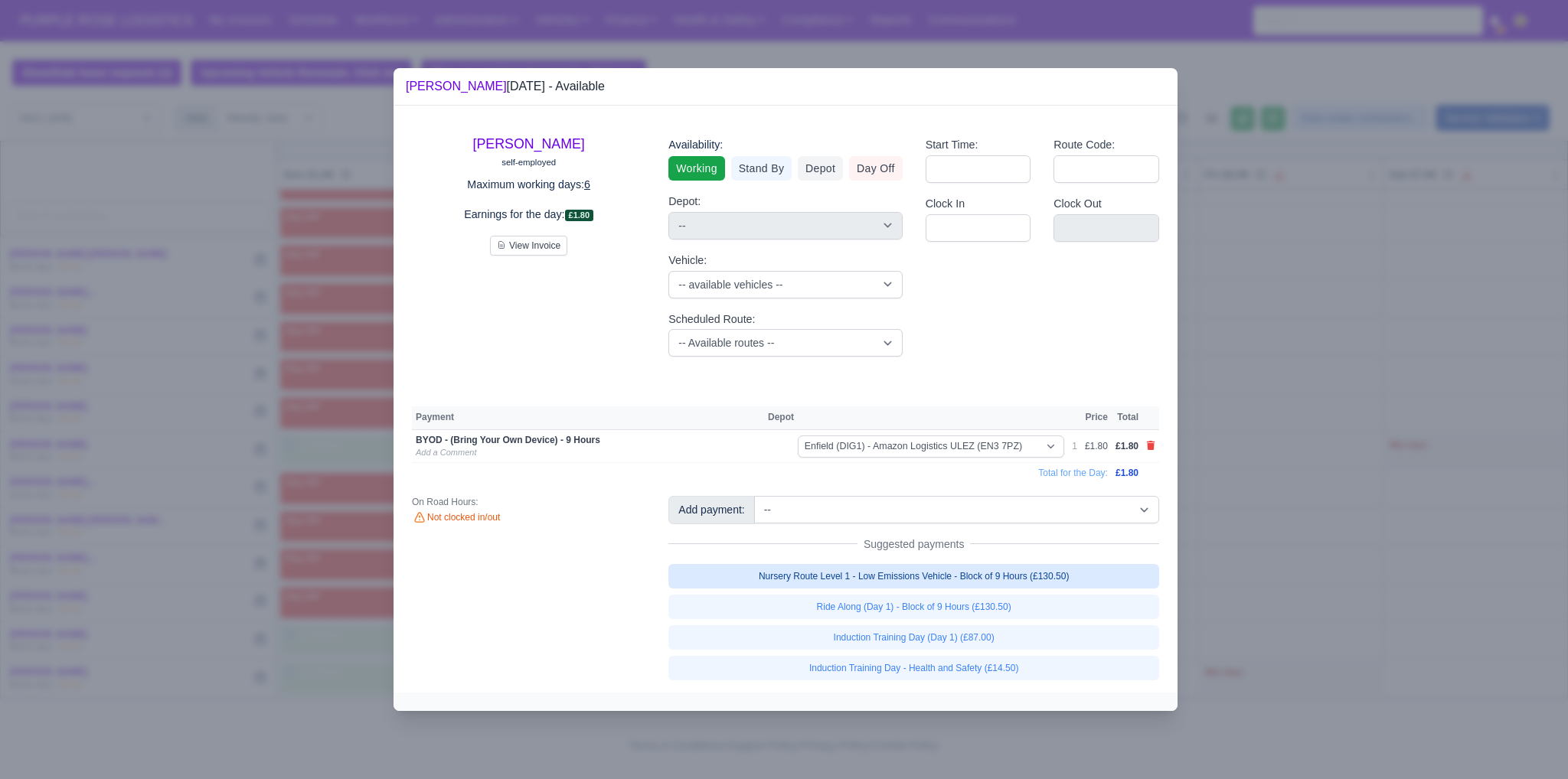
click at [807, 570] on link "Nursery Route Level 1 - Low Emissions Vehicle - Block of 9 Hours (£130.50)" at bounding box center [914, 576] width 491 height 25
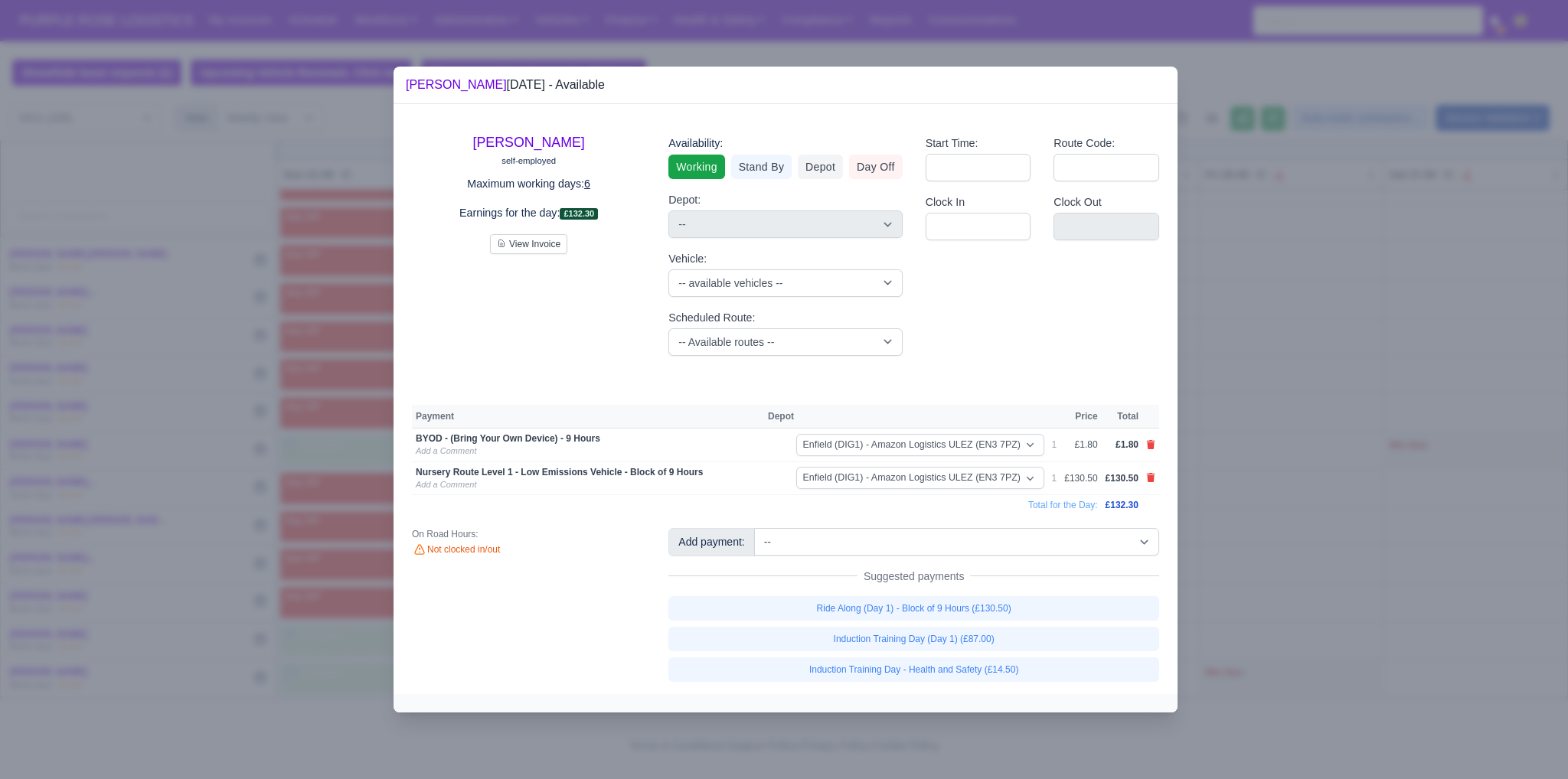
click at [1245, 558] on div at bounding box center [784, 389] width 1568 height 779
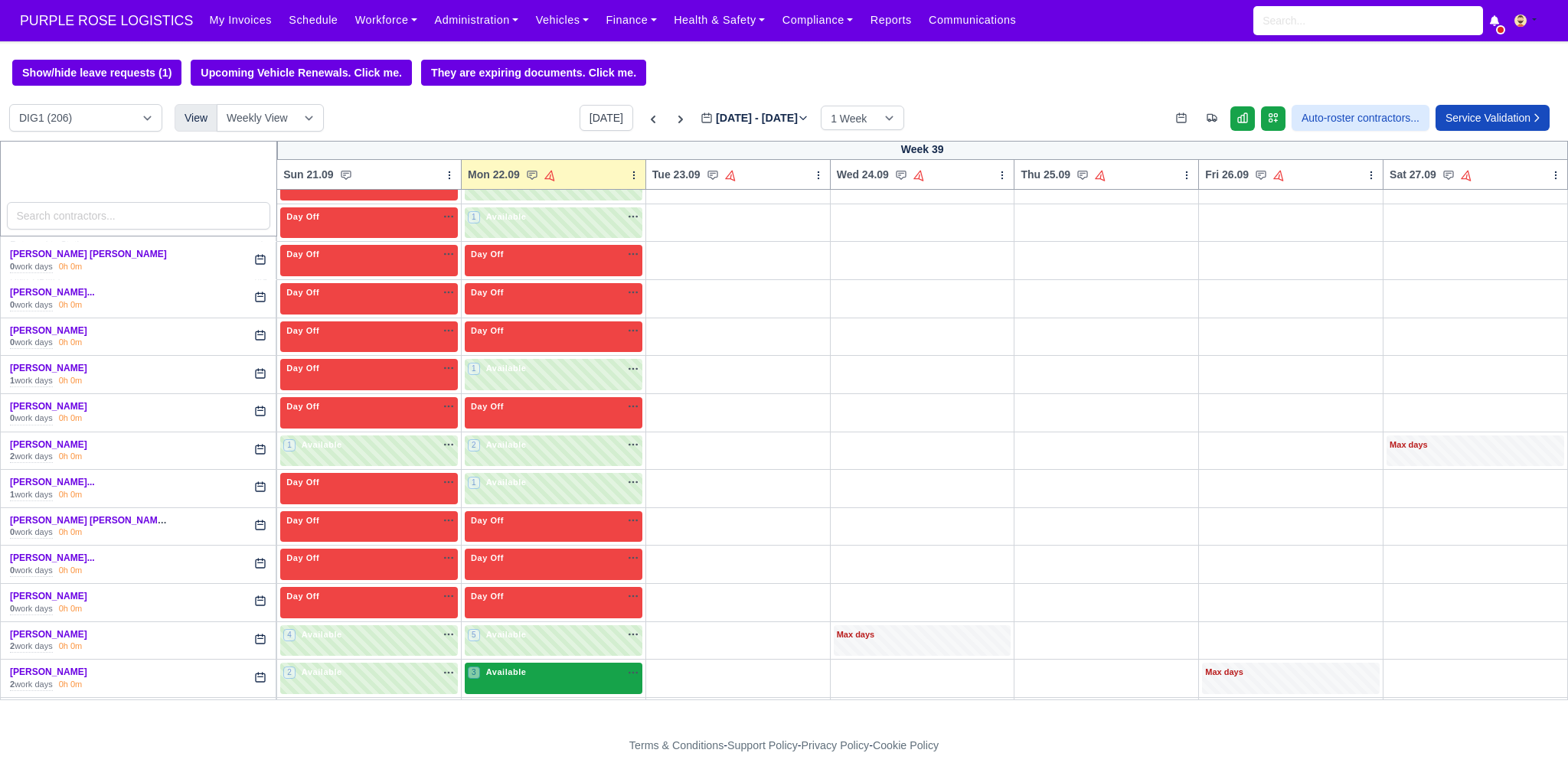
click at [554, 666] on div "3 Available na" at bounding box center [553, 673] width 171 height 16
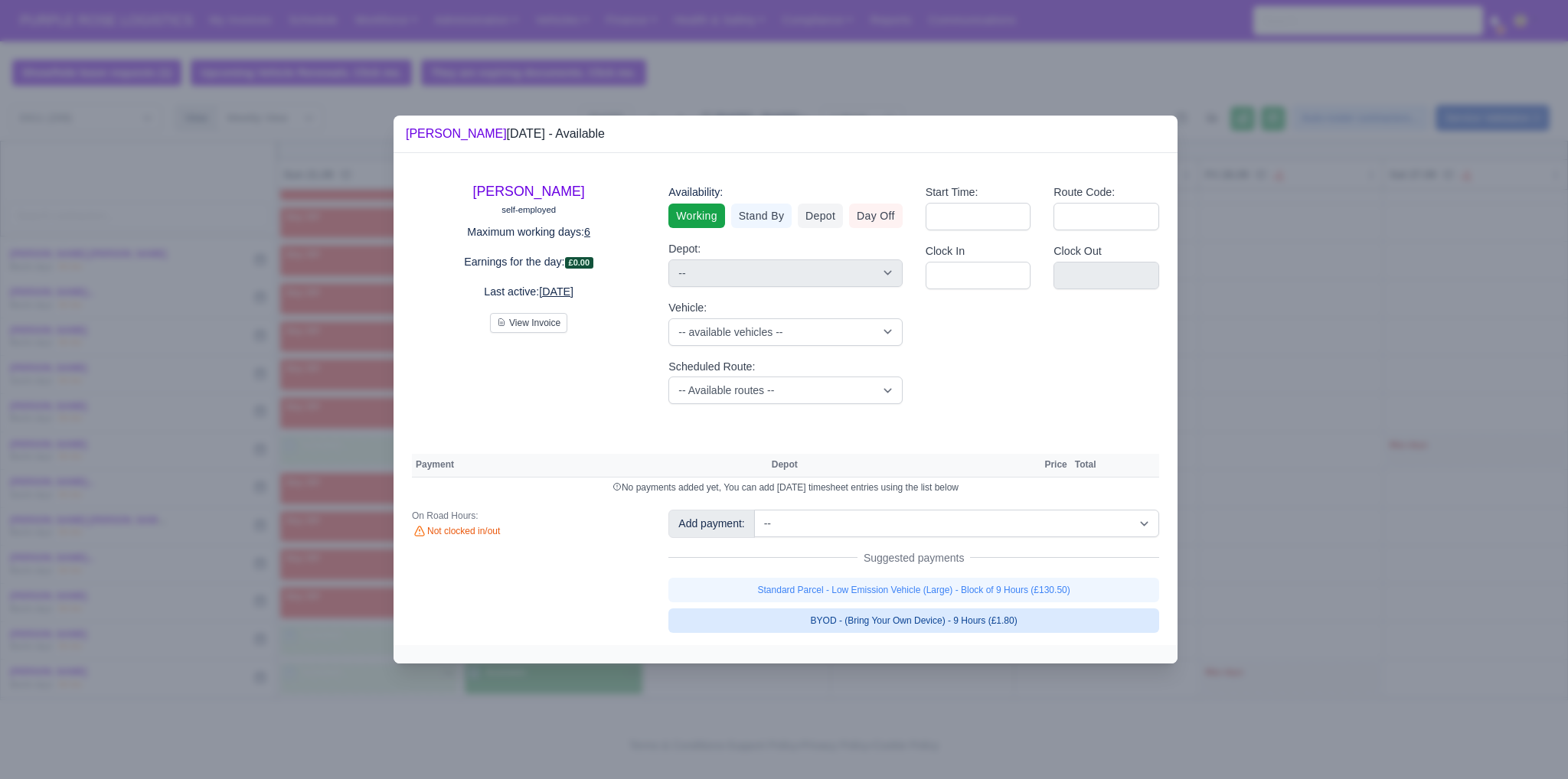
click at [921, 615] on link "BYOD - (Bring Your Own Device) - 9 Hours (£1.80)" at bounding box center [914, 621] width 491 height 25
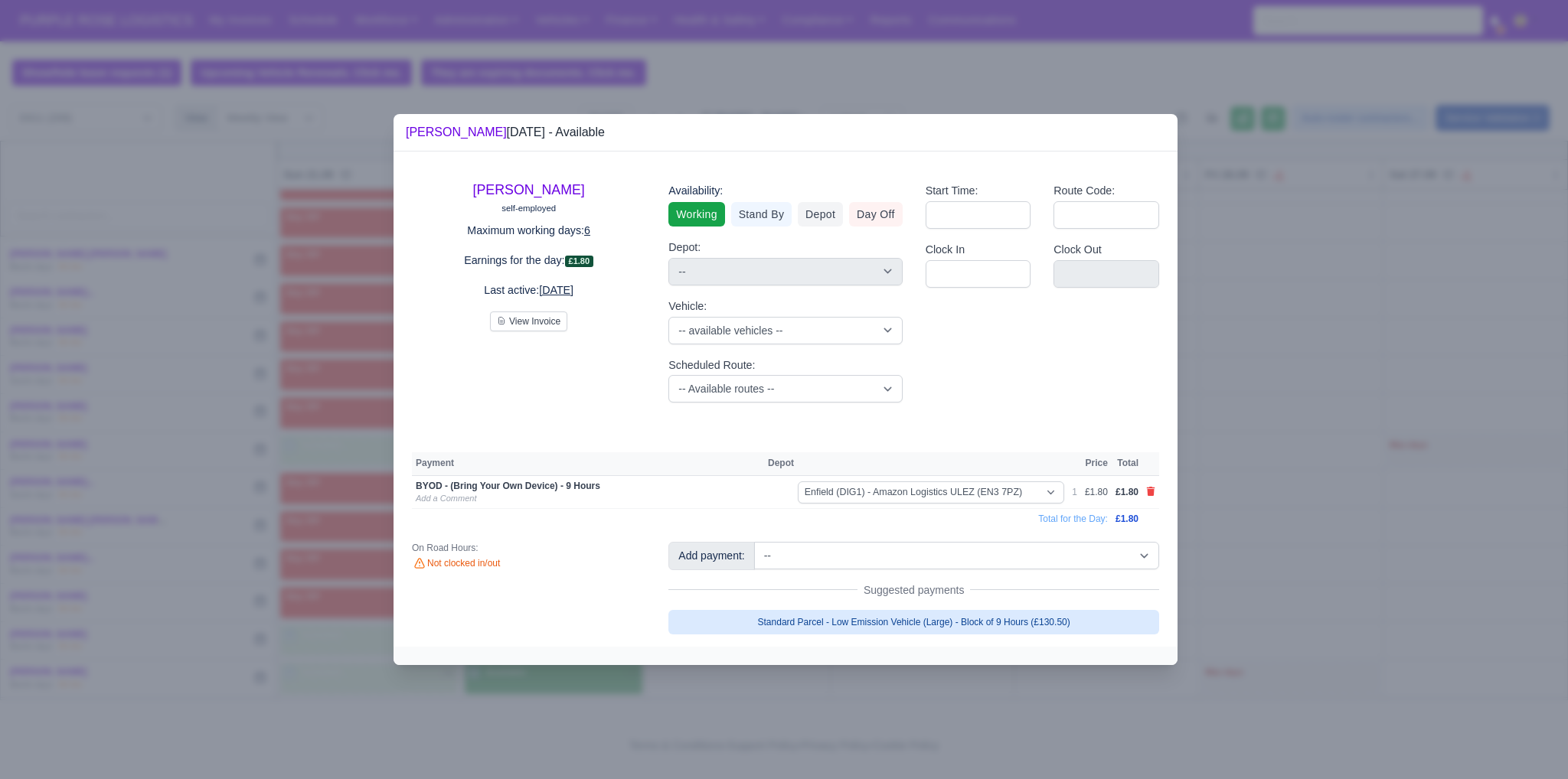
click at [913, 618] on link "Standard Parcel - Low Emission Vehicle (Large) - Block of 9 Hours (£130.50)" at bounding box center [914, 622] width 491 height 25
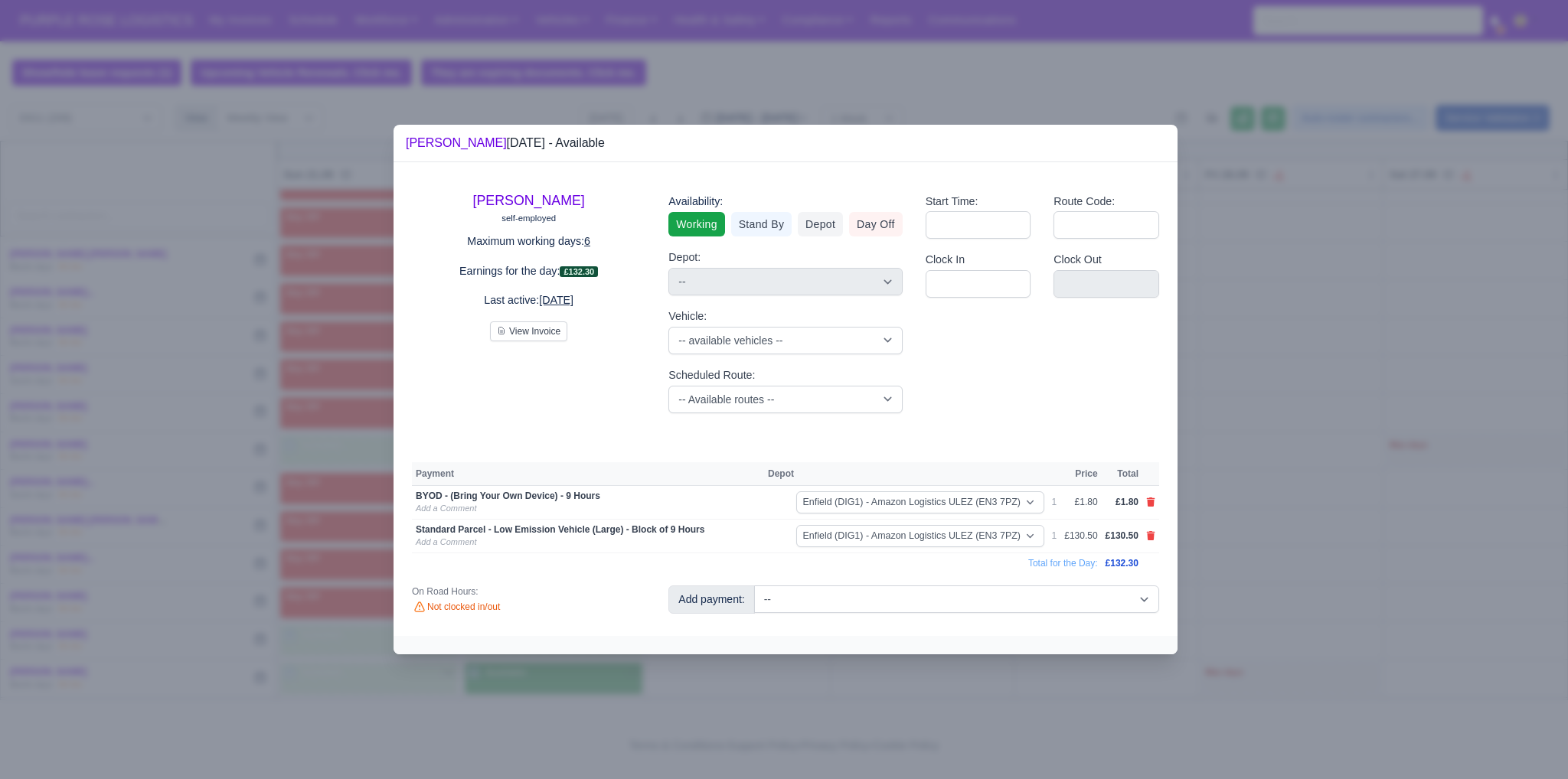
click at [1244, 566] on div at bounding box center [784, 389] width 1568 height 779
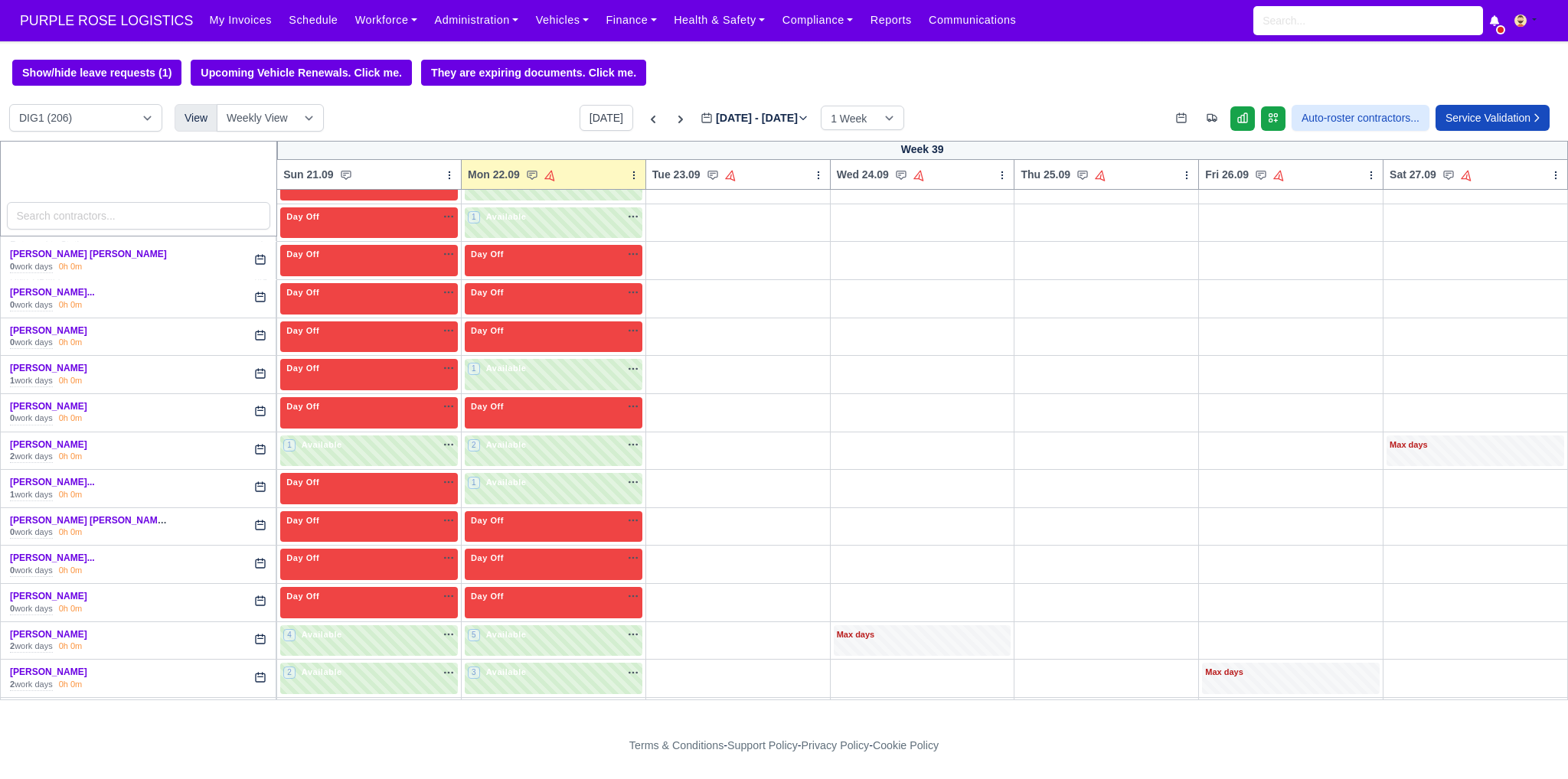
click at [1375, 543] on body "PURPLE ROSE LOGISTICS My Invoices Schedule Workforce Manpower Expiring Document…" at bounding box center [784, 389] width 1568 height 779
